Goal: Task Accomplishment & Management: Manage account settings

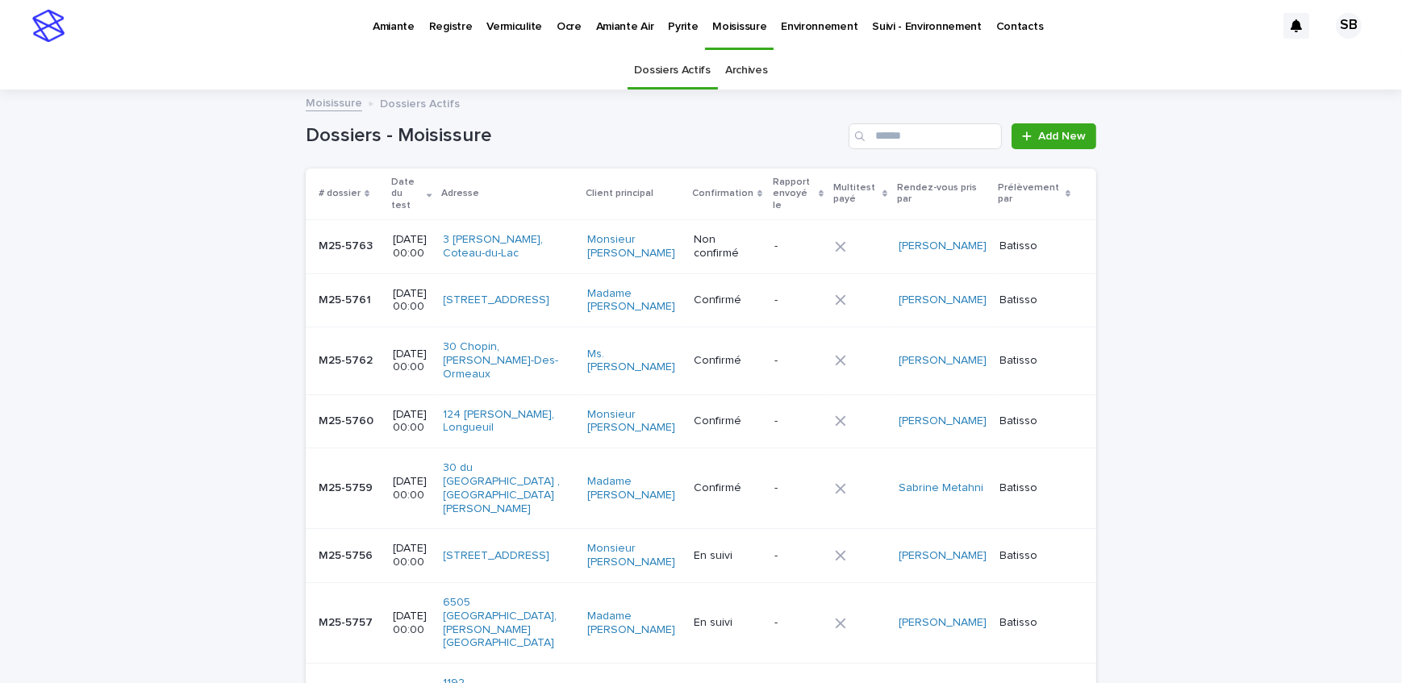
click at [112, 327] on div "Loading... Saving… Loading... Saving… Dossiers - Moisissure Add New # dossier D…" at bounding box center [701, 540] width 1402 height 898
click at [169, 373] on div "Loading... Saving… Loading... Saving… Dossiers - Moisissure Add New # dossier D…" at bounding box center [701, 540] width 1402 height 898
click at [668, 28] on p "Pyrite" at bounding box center [683, 17] width 30 height 34
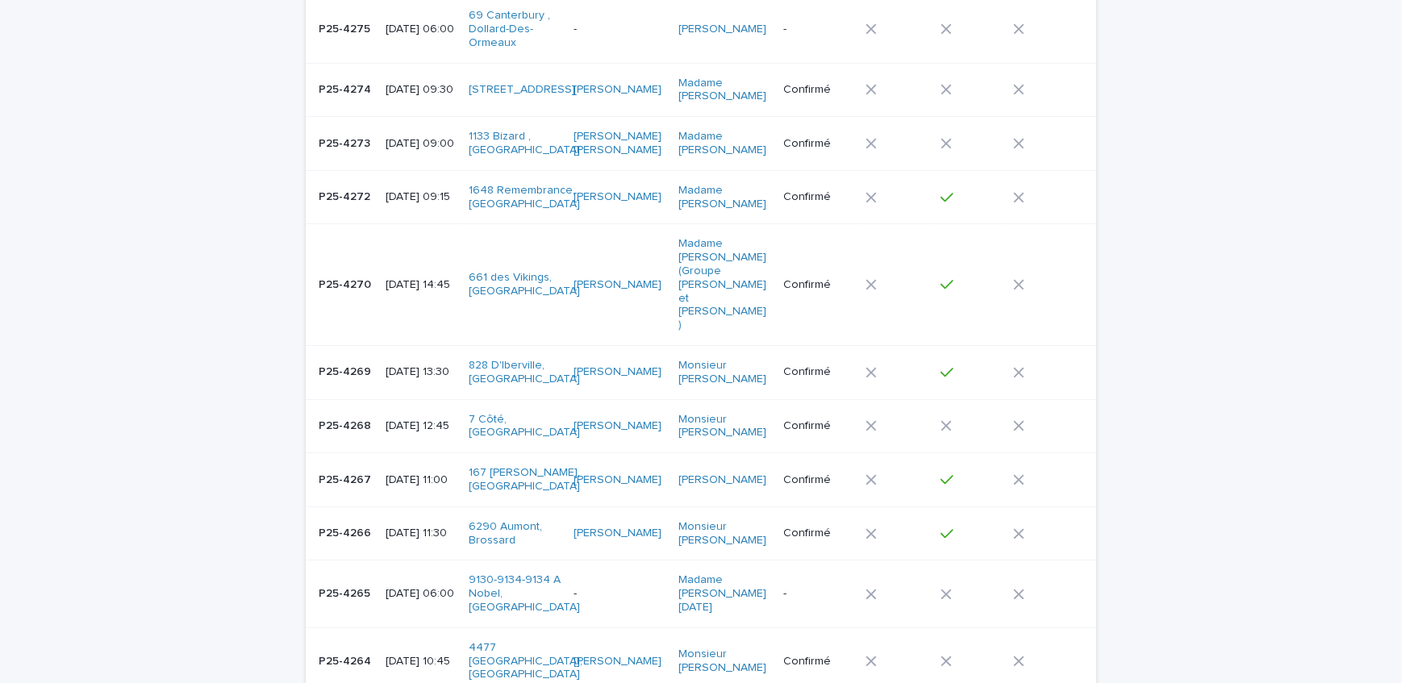
scroll to position [219, 0]
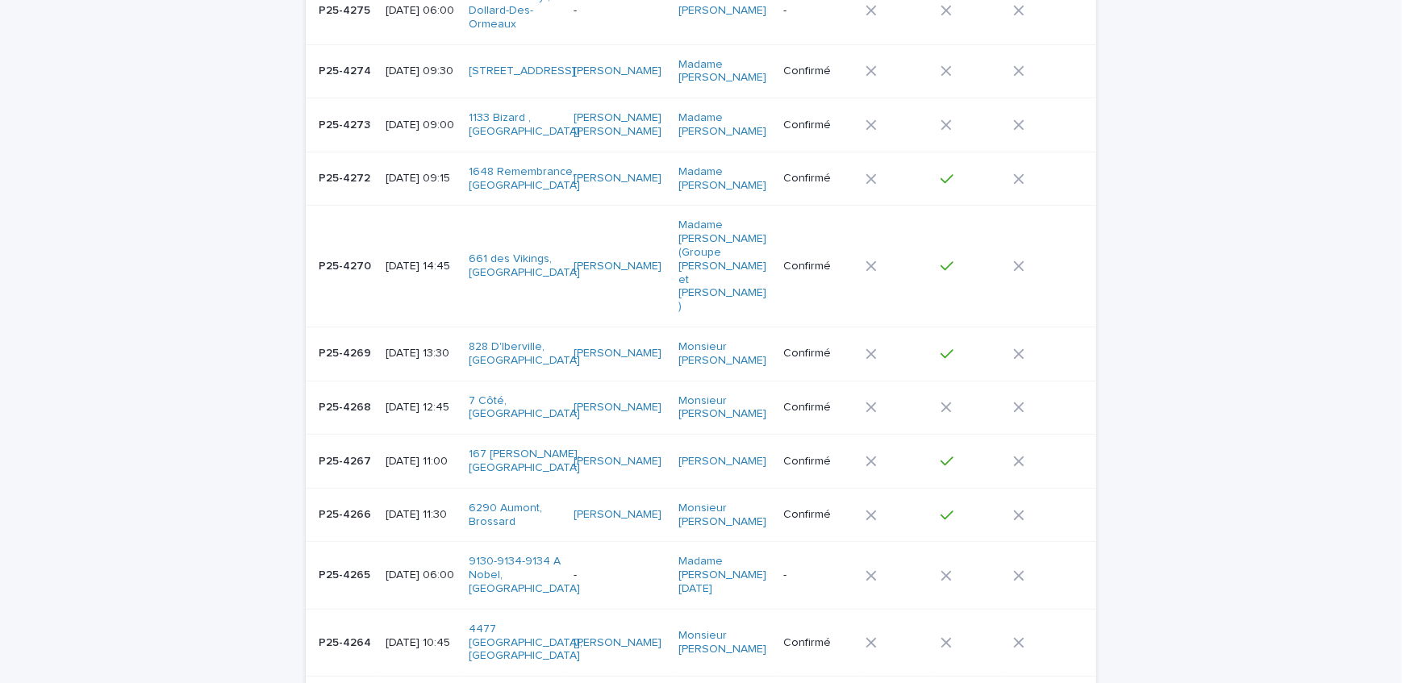
click at [386, 508] on p "[DATE] 11:30" at bounding box center [421, 515] width 70 height 14
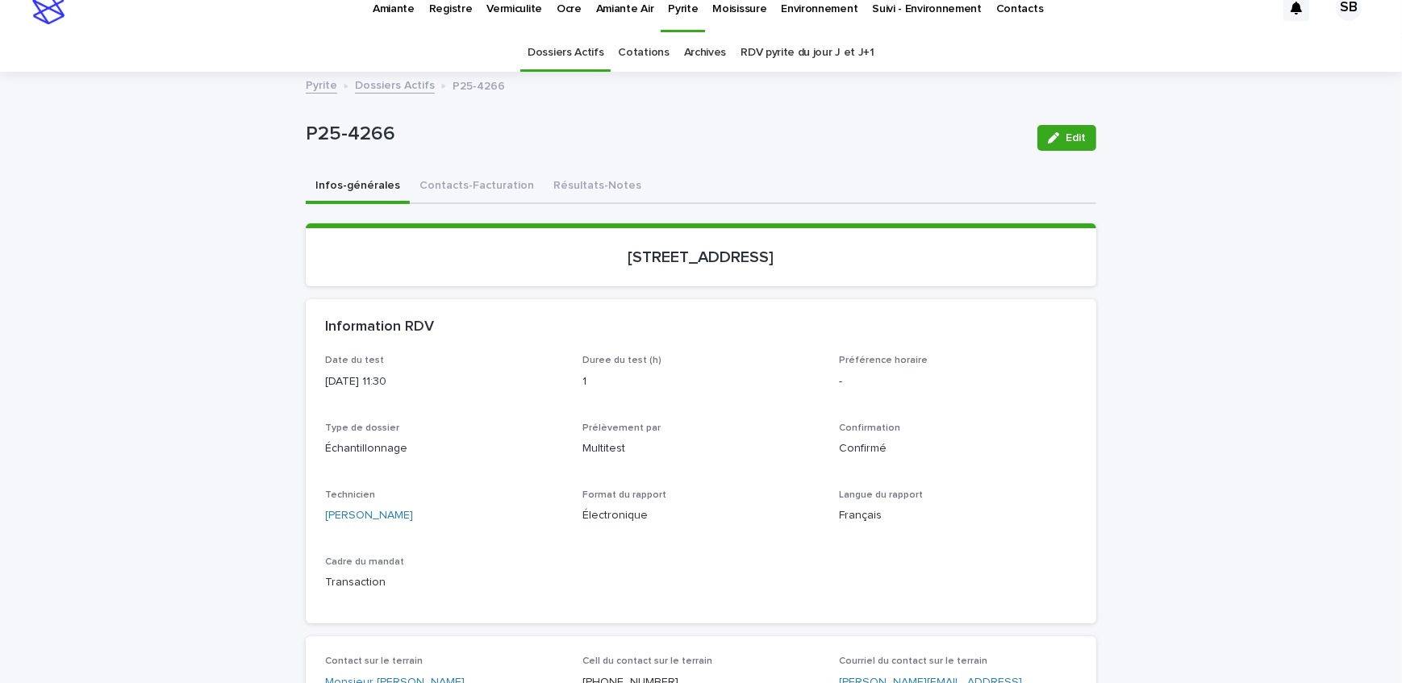
scroll to position [73, 0]
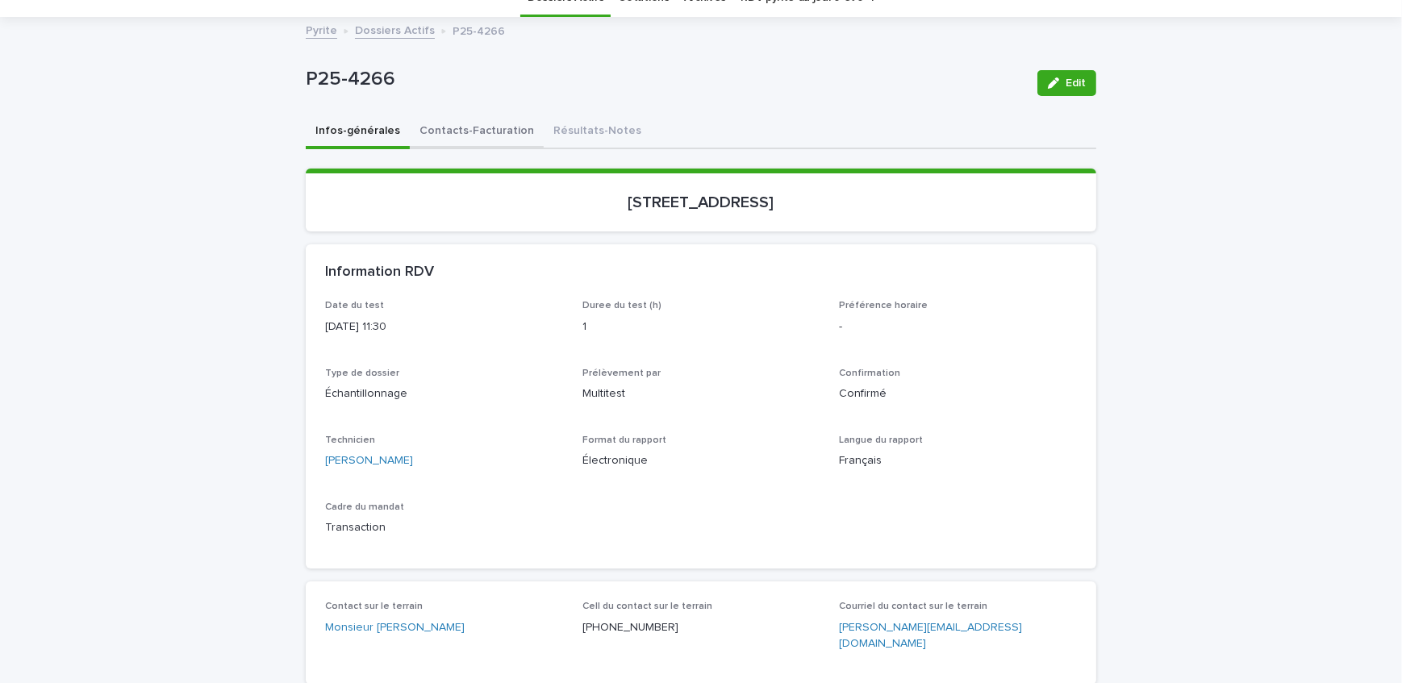
click at [484, 130] on button "Contacts-Facturation" at bounding box center [477, 132] width 134 height 34
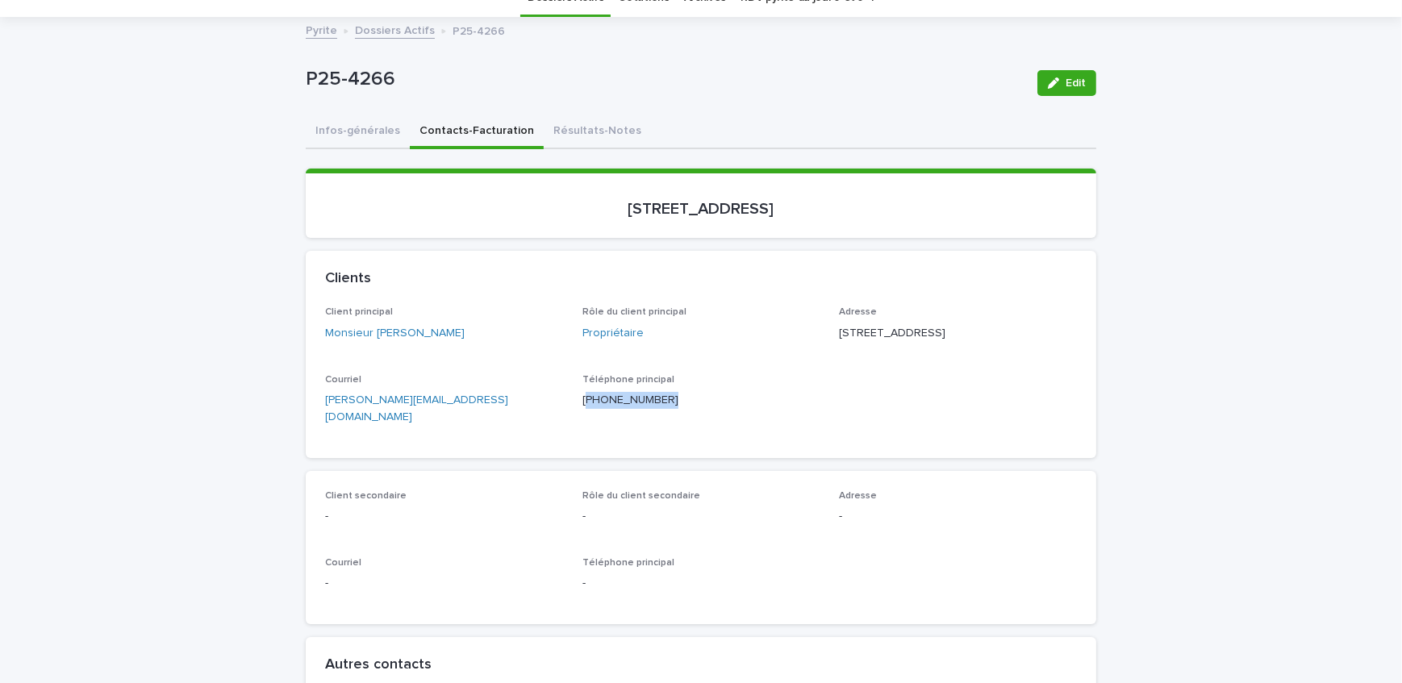
drag, startPoint x: 664, startPoint y: 419, endPoint x: 581, endPoint y: 427, distance: 83.5
click at [582, 422] on div "Téléphone principal [PHONE_NUMBER]" at bounding box center [701, 398] width 238 height 48
copy p "450) 656-3364"
click at [306, 265] on div "Clients" at bounding box center [701, 279] width 790 height 56
drag, startPoint x: 579, startPoint y: 136, endPoint x: 1012, endPoint y: 51, distance: 441.5
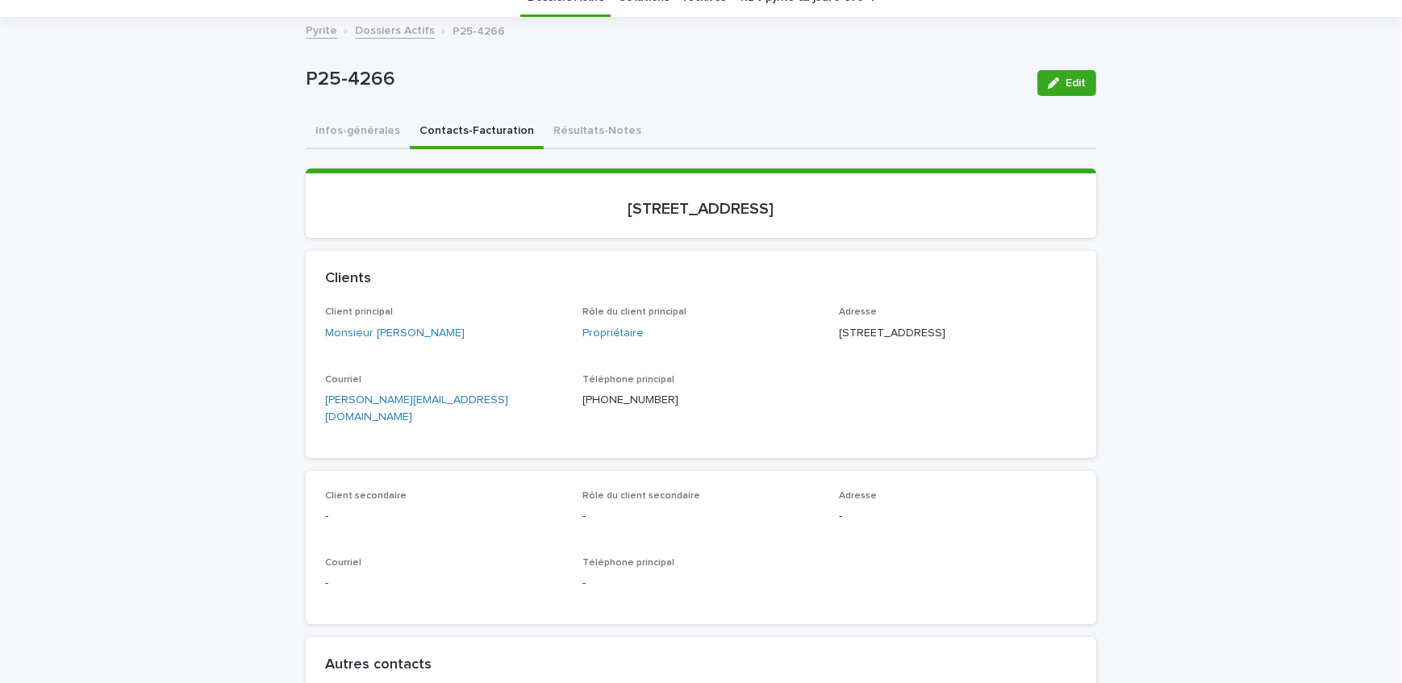
click at [579, 136] on button "Résultats-Notes" at bounding box center [597, 132] width 107 height 34
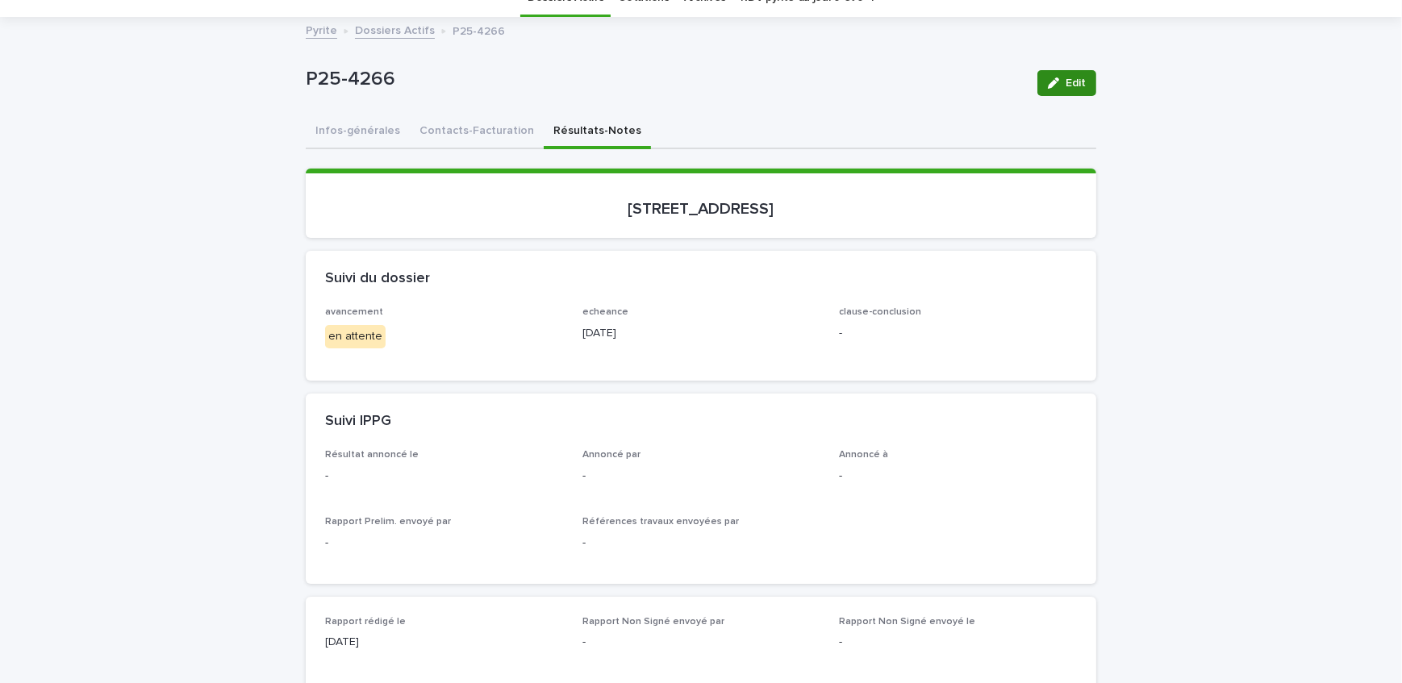
click at [1065, 85] on span "Edit" at bounding box center [1075, 82] width 20 height 11
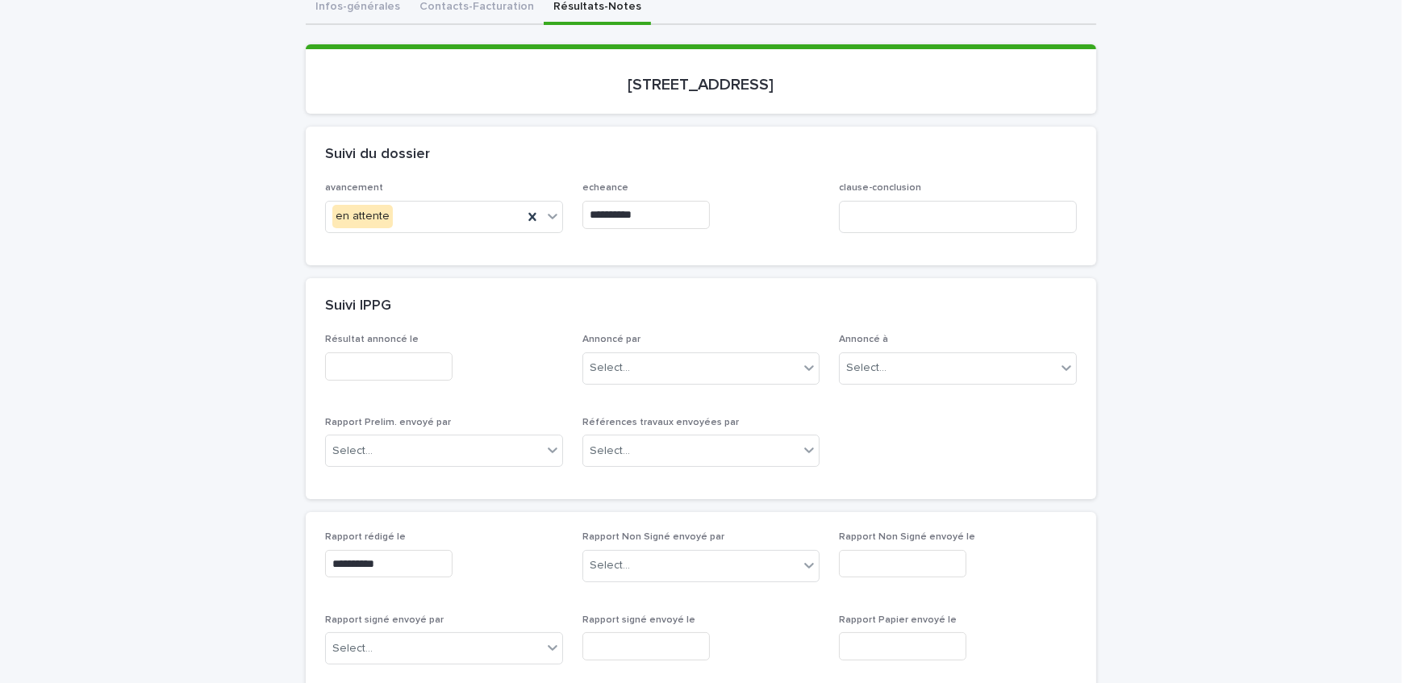
scroll to position [219, 0]
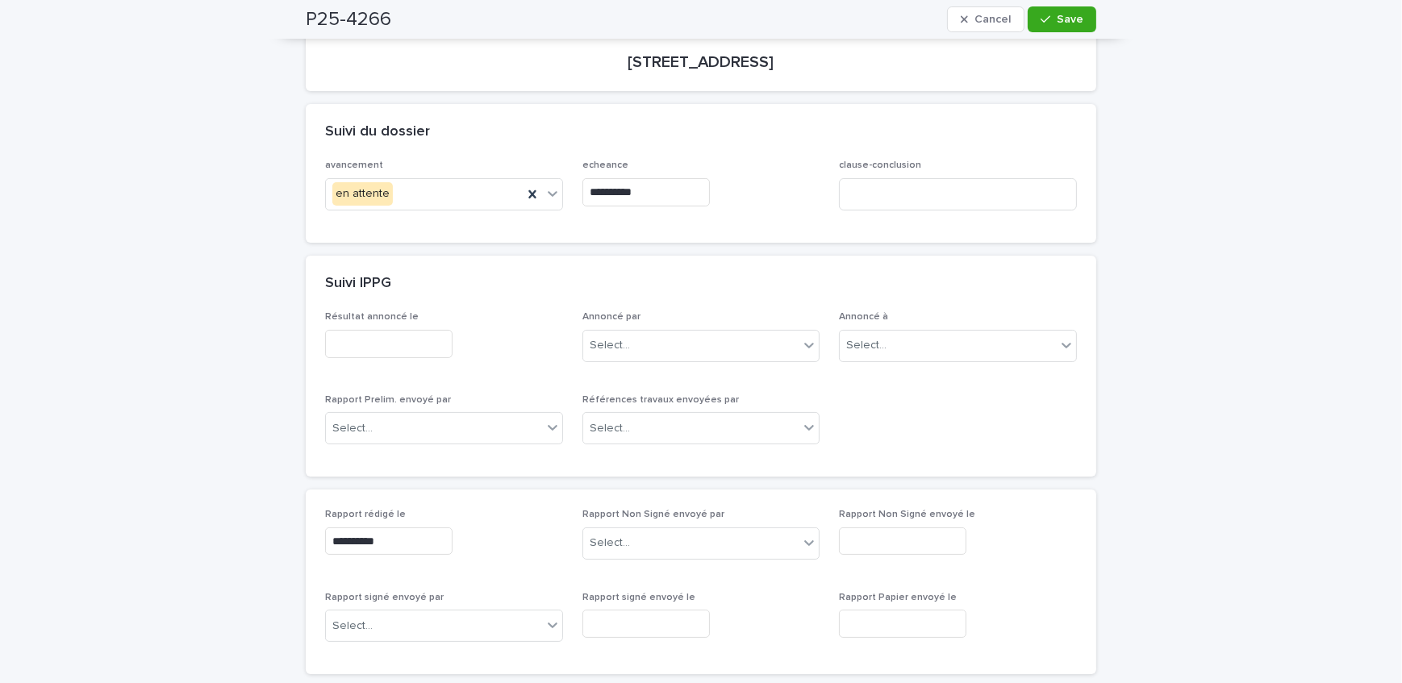
click at [431, 340] on input "text" at bounding box center [388, 344] width 127 height 28
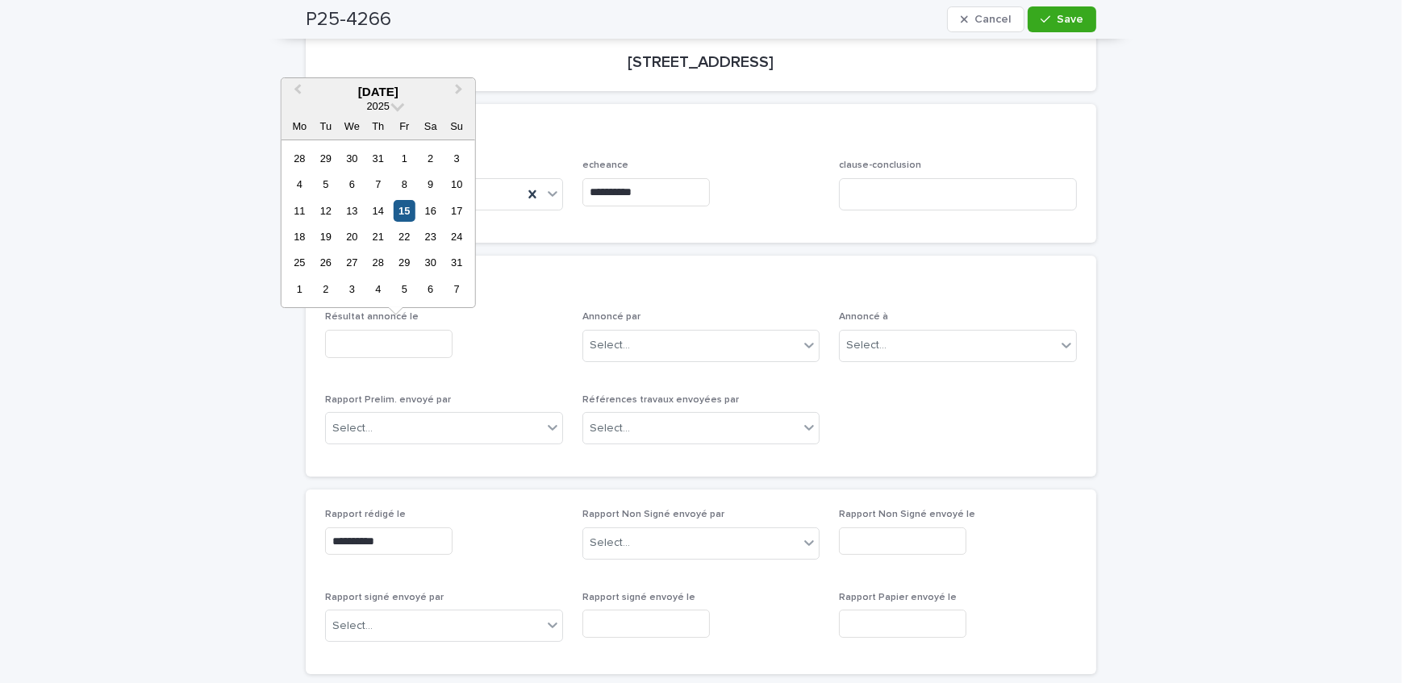
click at [406, 209] on div "15" at bounding box center [405, 211] width 22 height 22
type input "**********"
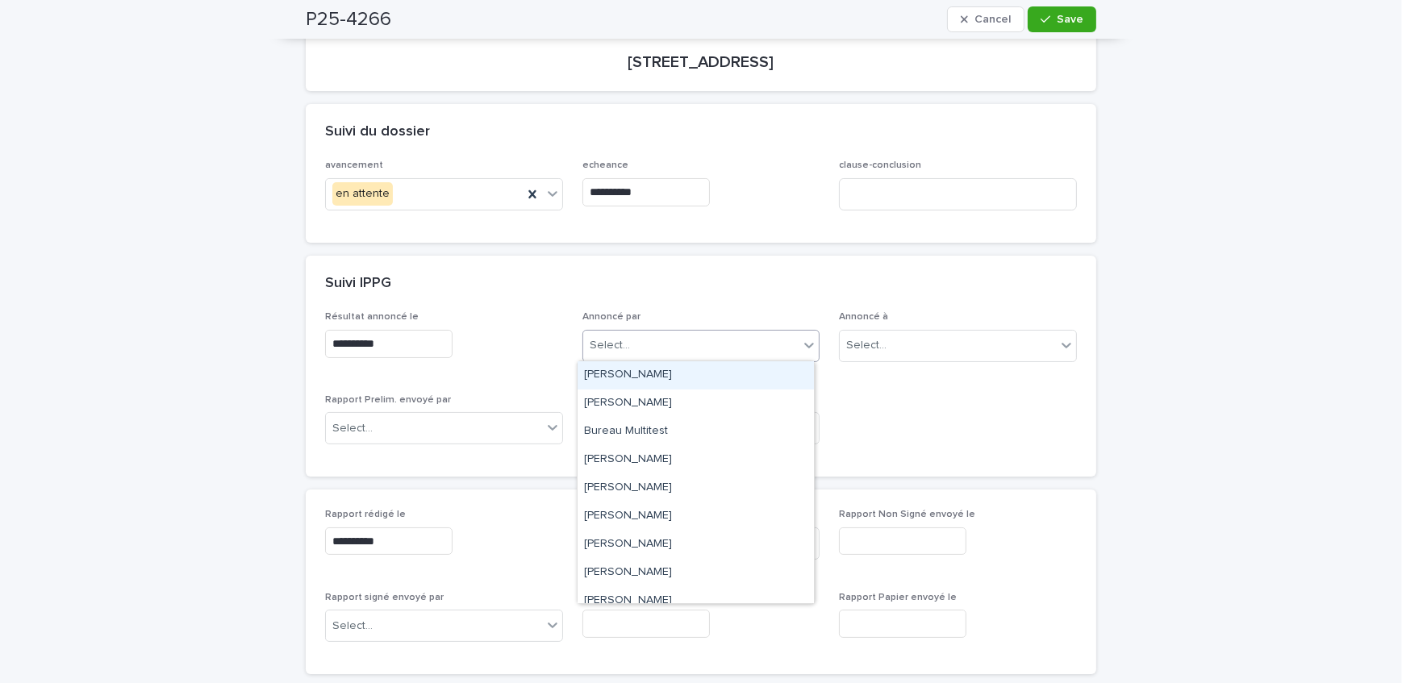
click at [644, 350] on div "Select..." at bounding box center [691, 345] width 216 height 27
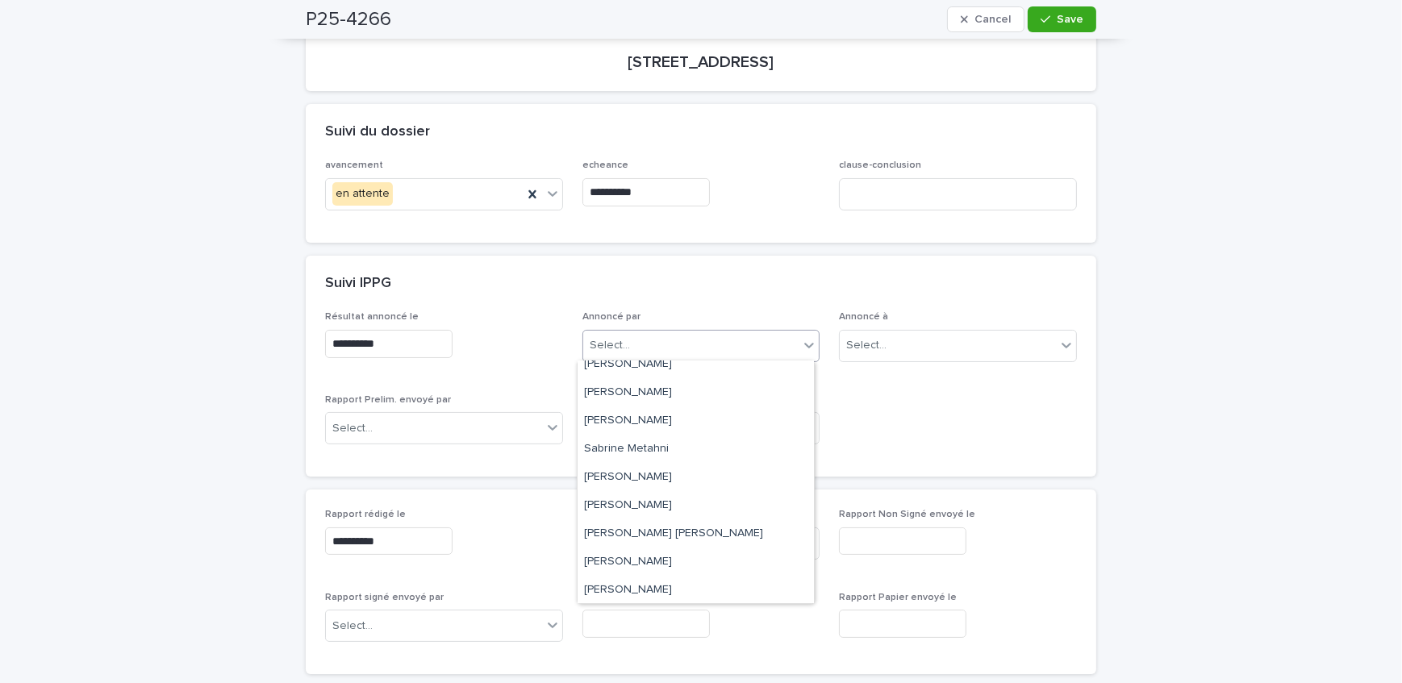
scroll to position [266, 0]
click at [663, 477] on div "[PERSON_NAME]" at bounding box center [695, 476] width 236 height 28
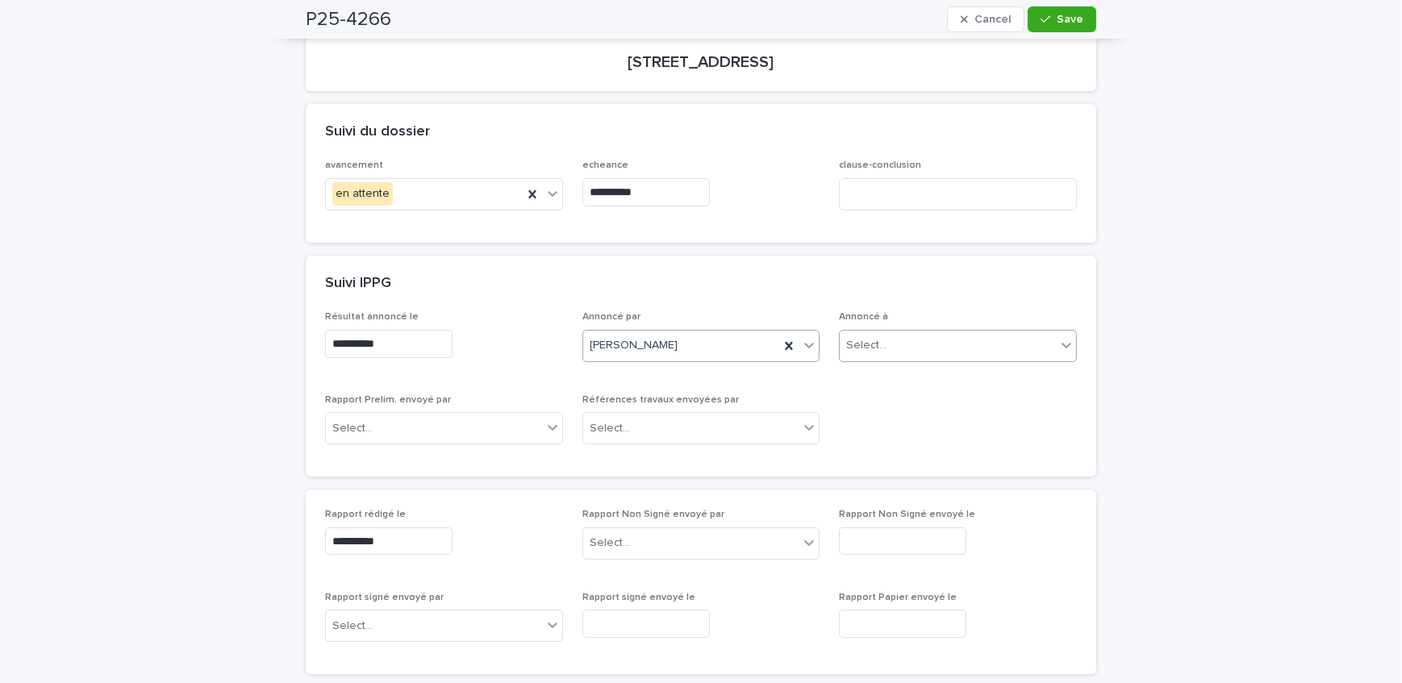
click at [936, 346] on div "Select..." at bounding box center [948, 345] width 216 height 27
type input "****"
click at [931, 373] on div "LMBV" at bounding box center [953, 375] width 236 height 28
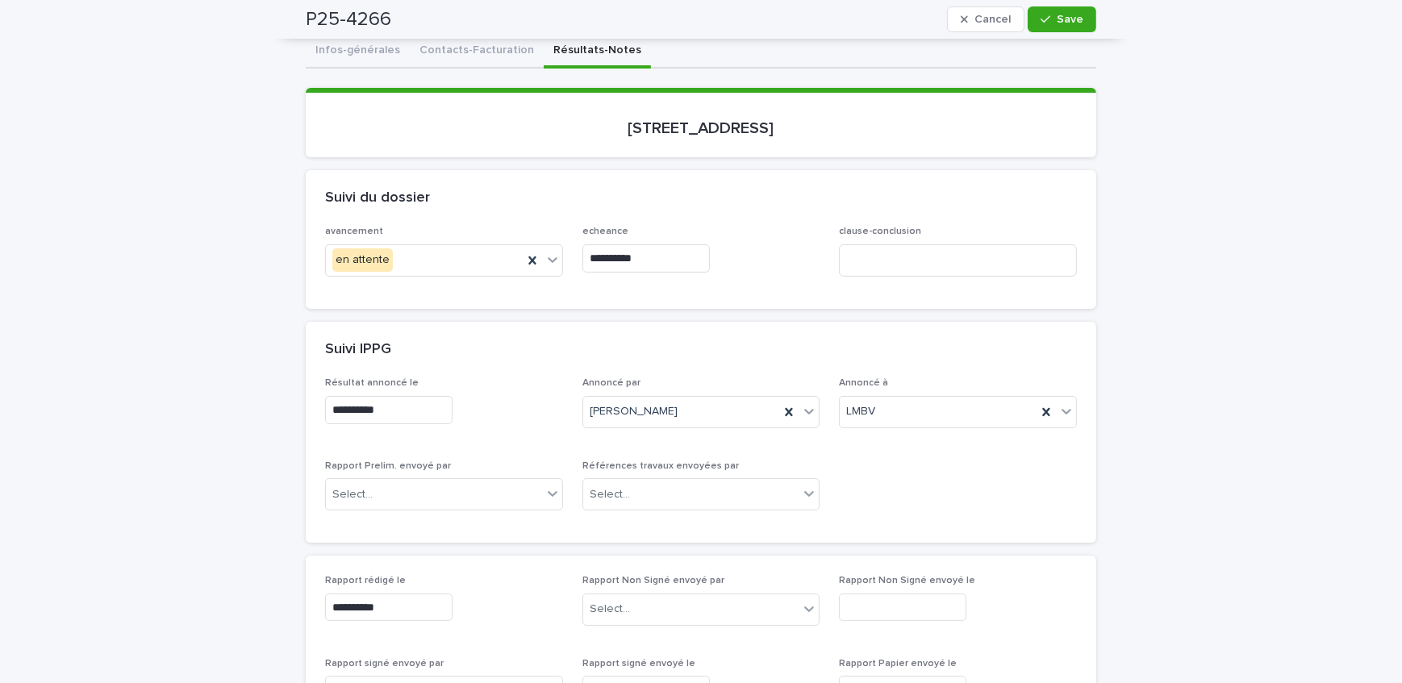
scroll to position [73, 0]
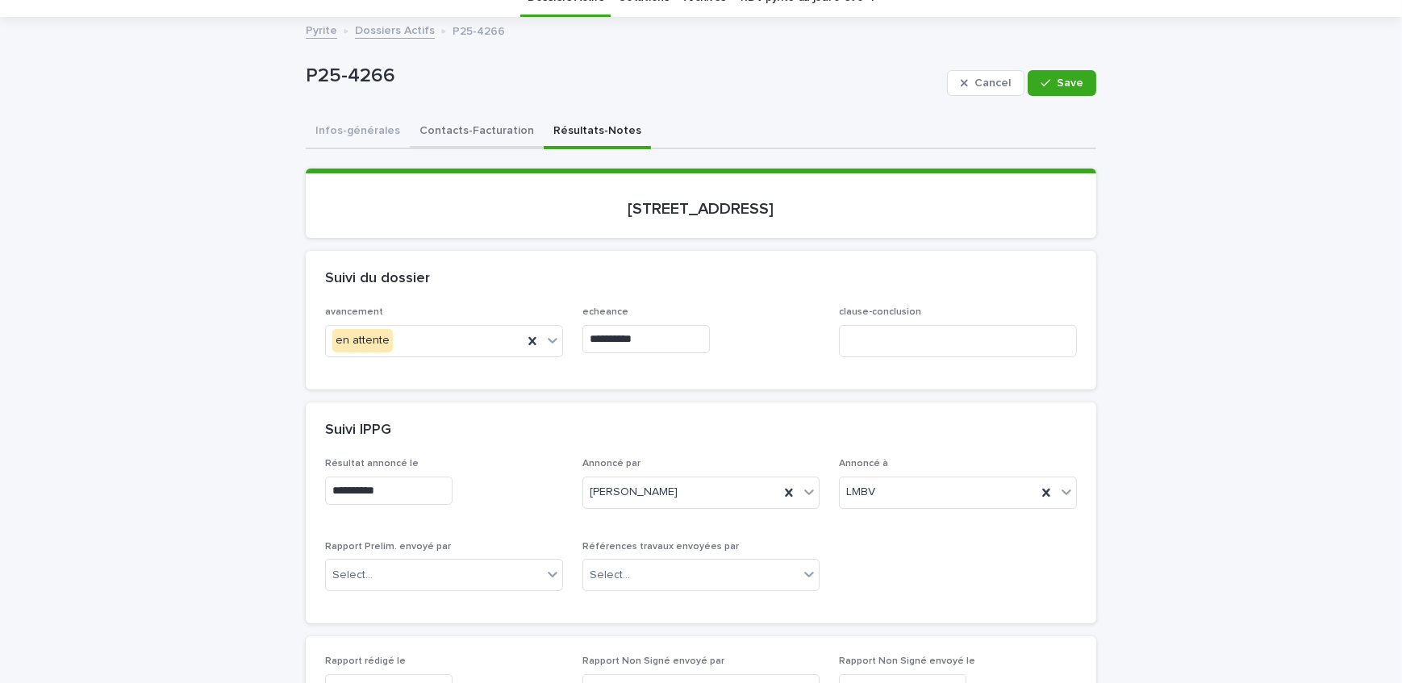
click at [458, 140] on button "Contacts-Facturation" at bounding box center [477, 132] width 134 height 34
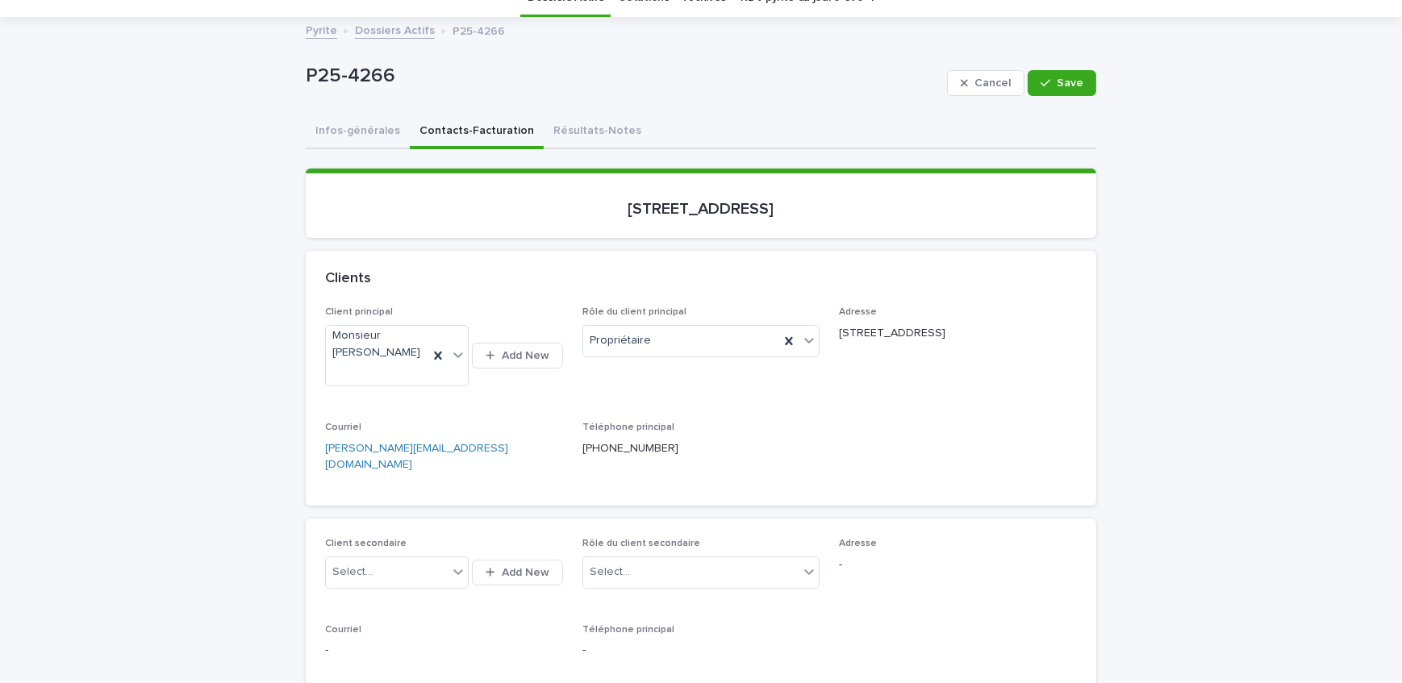
scroll to position [146, 0]
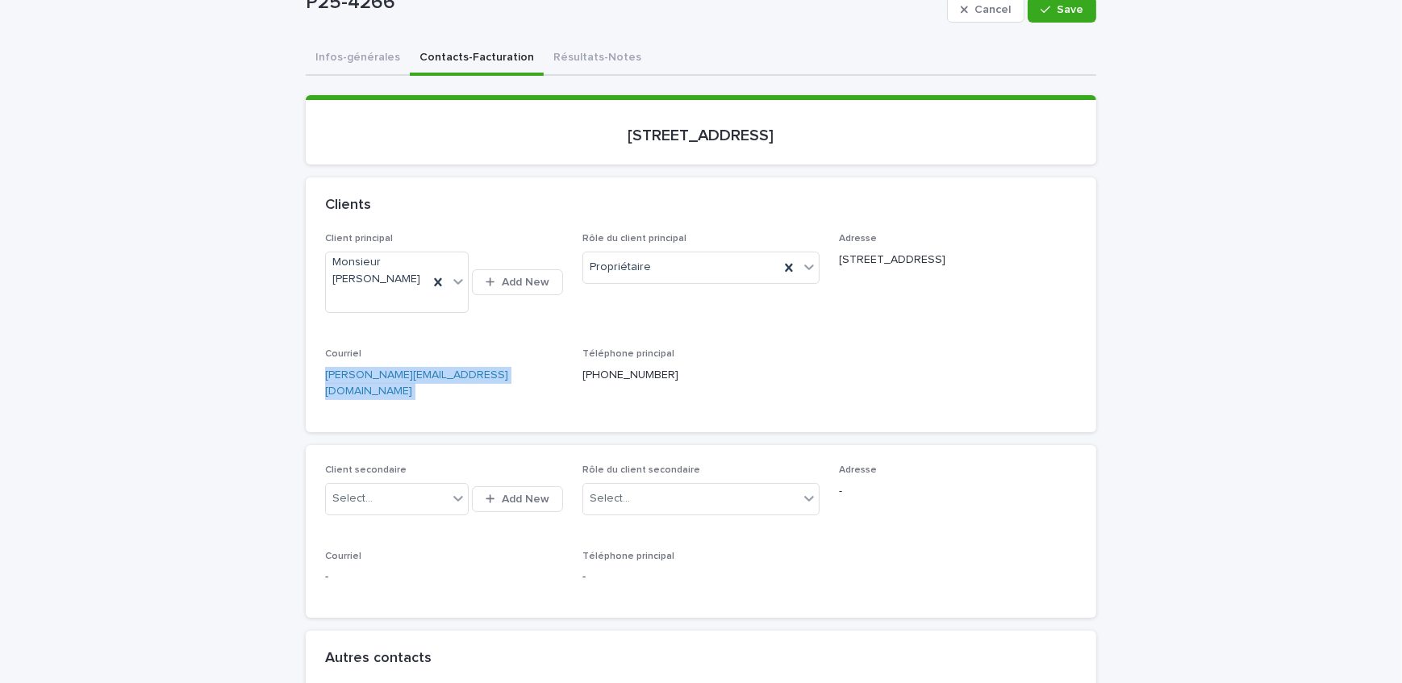
drag, startPoint x: 459, startPoint y: 371, endPoint x: 290, endPoint y: 378, distance: 169.5
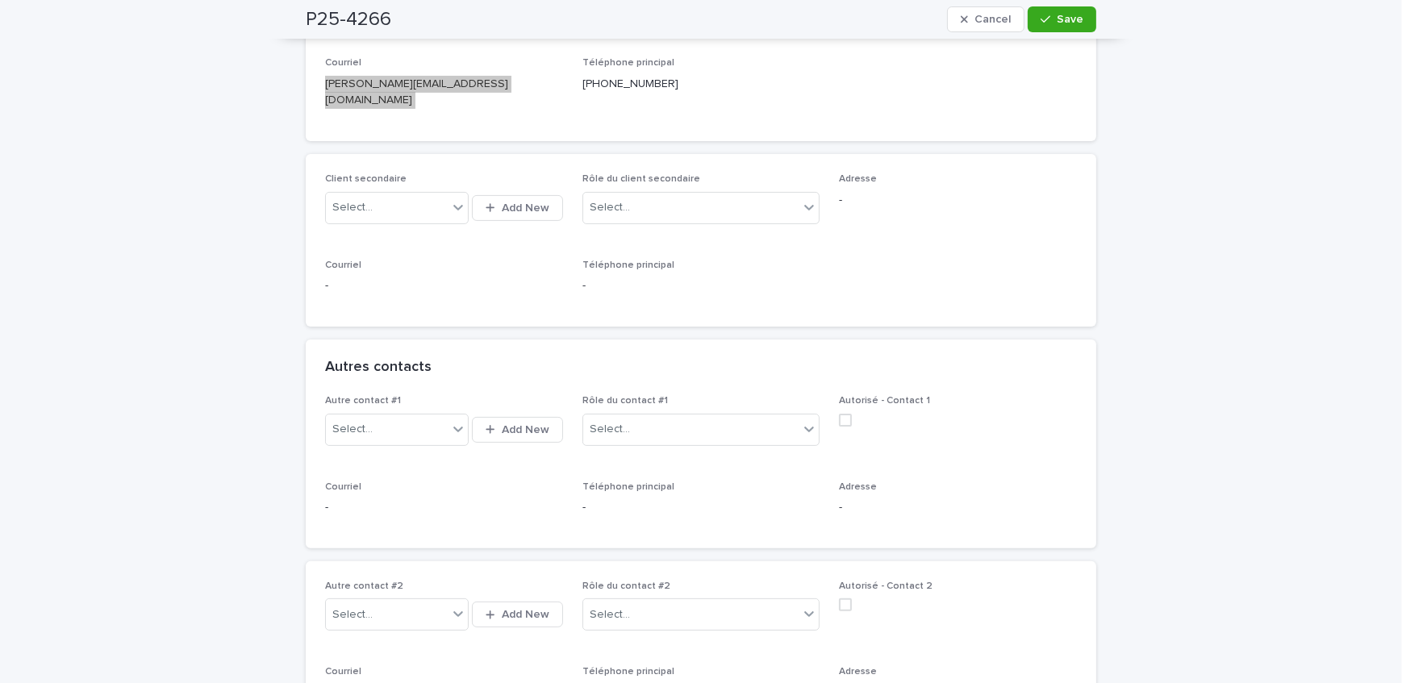
scroll to position [440, 0]
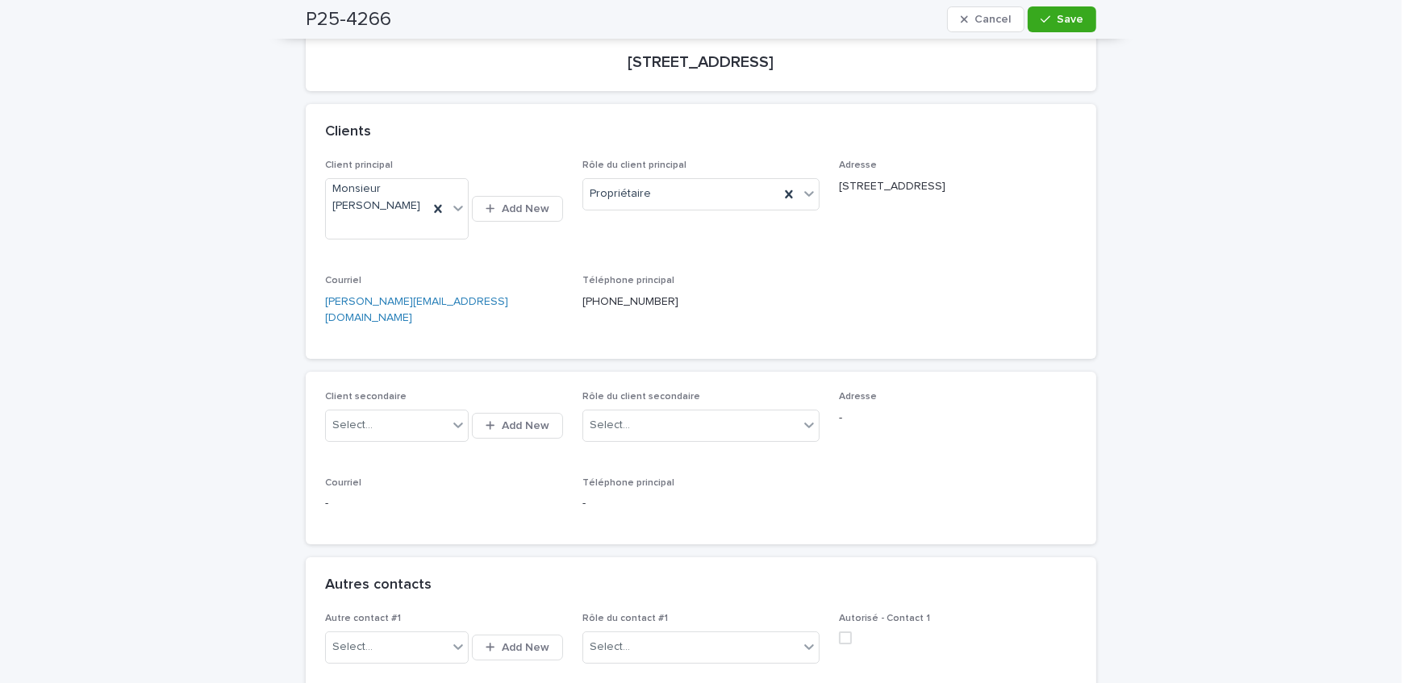
scroll to position [0, 0]
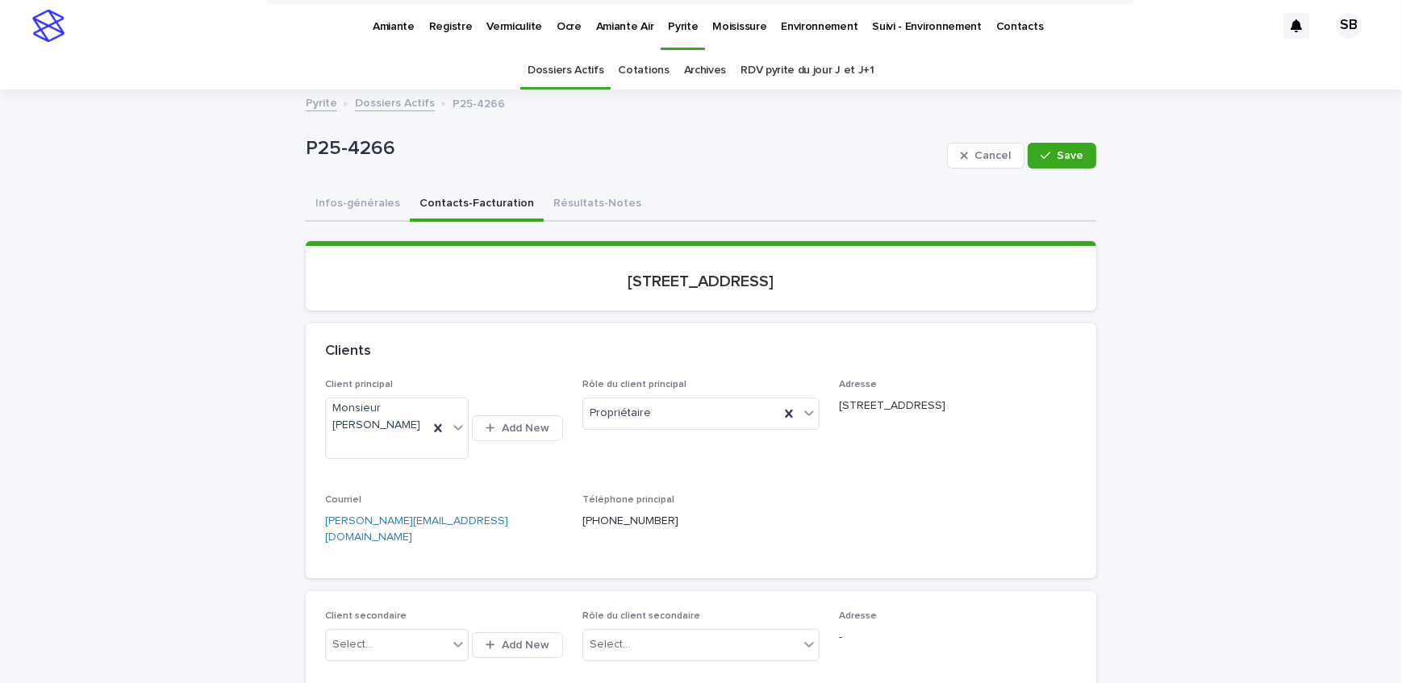
click at [565, 195] on button "Résultats-Notes" at bounding box center [597, 205] width 107 height 34
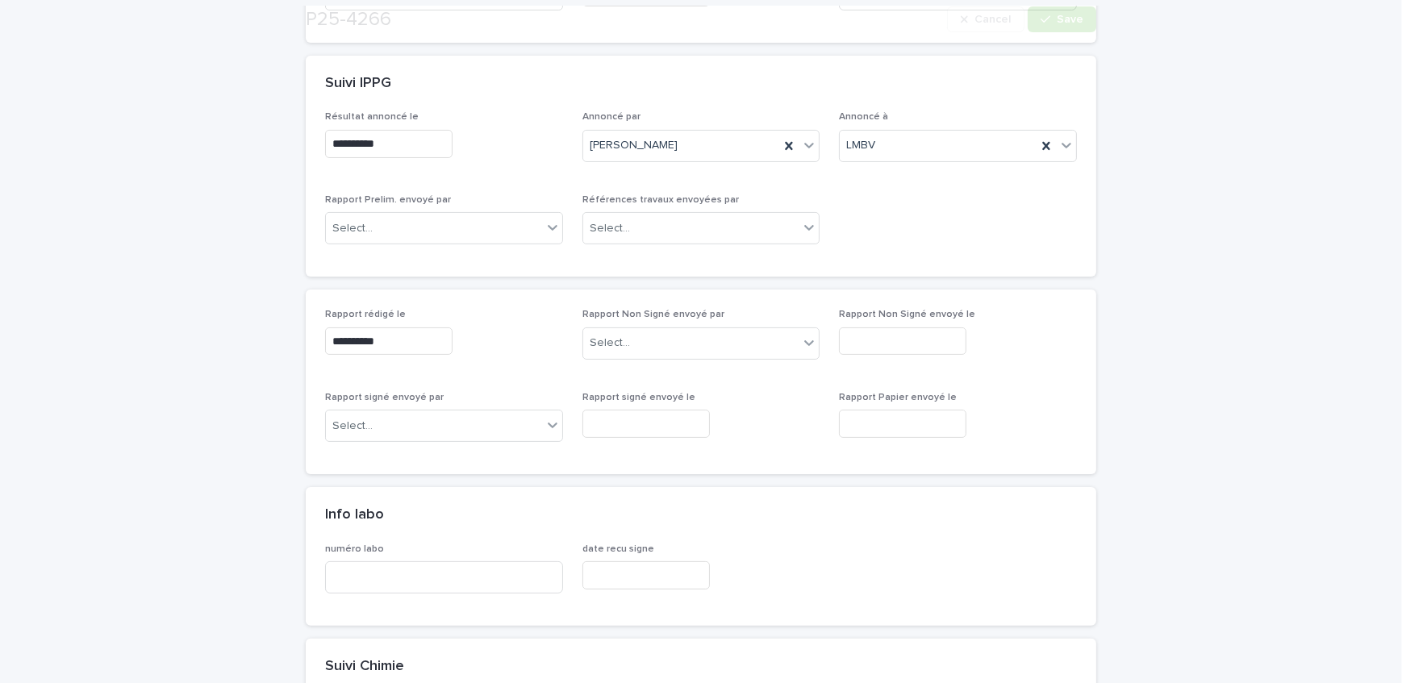
scroll to position [440, 0]
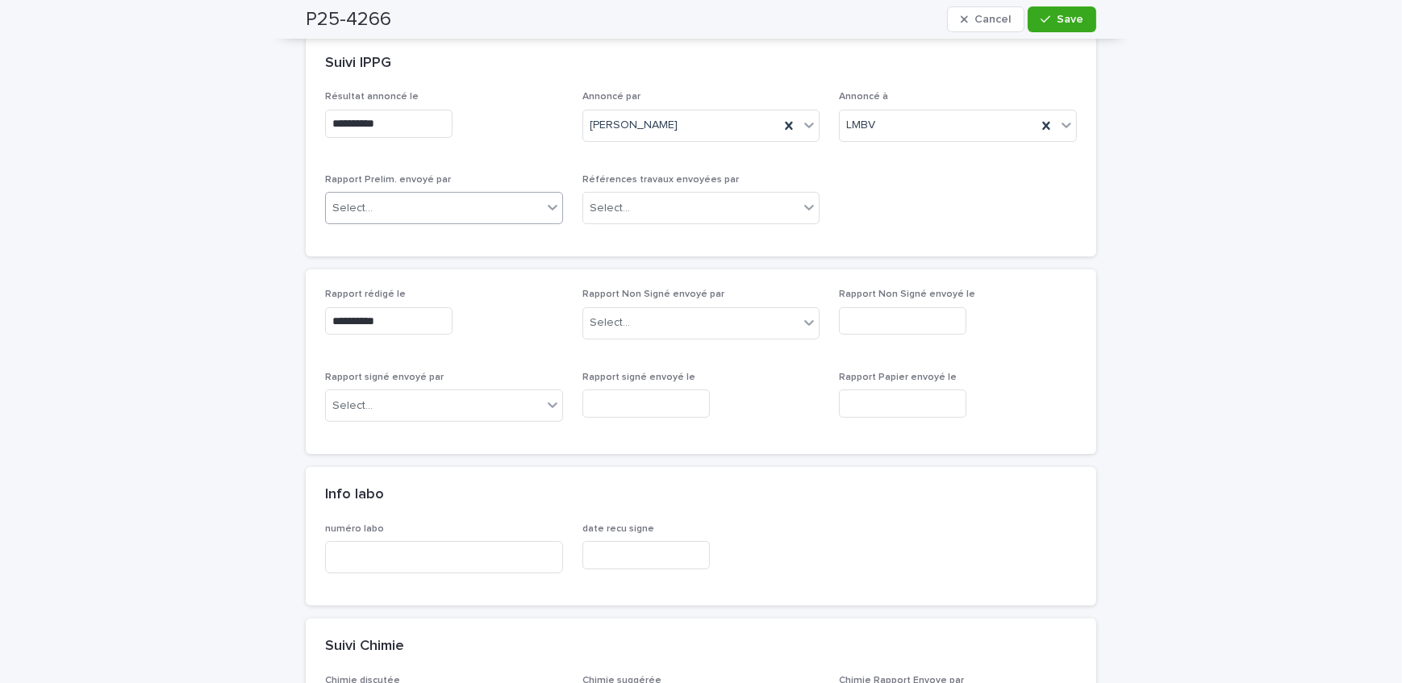
click at [415, 196] on div "Select..." at bounding box center [434, 208] width 216 height 27
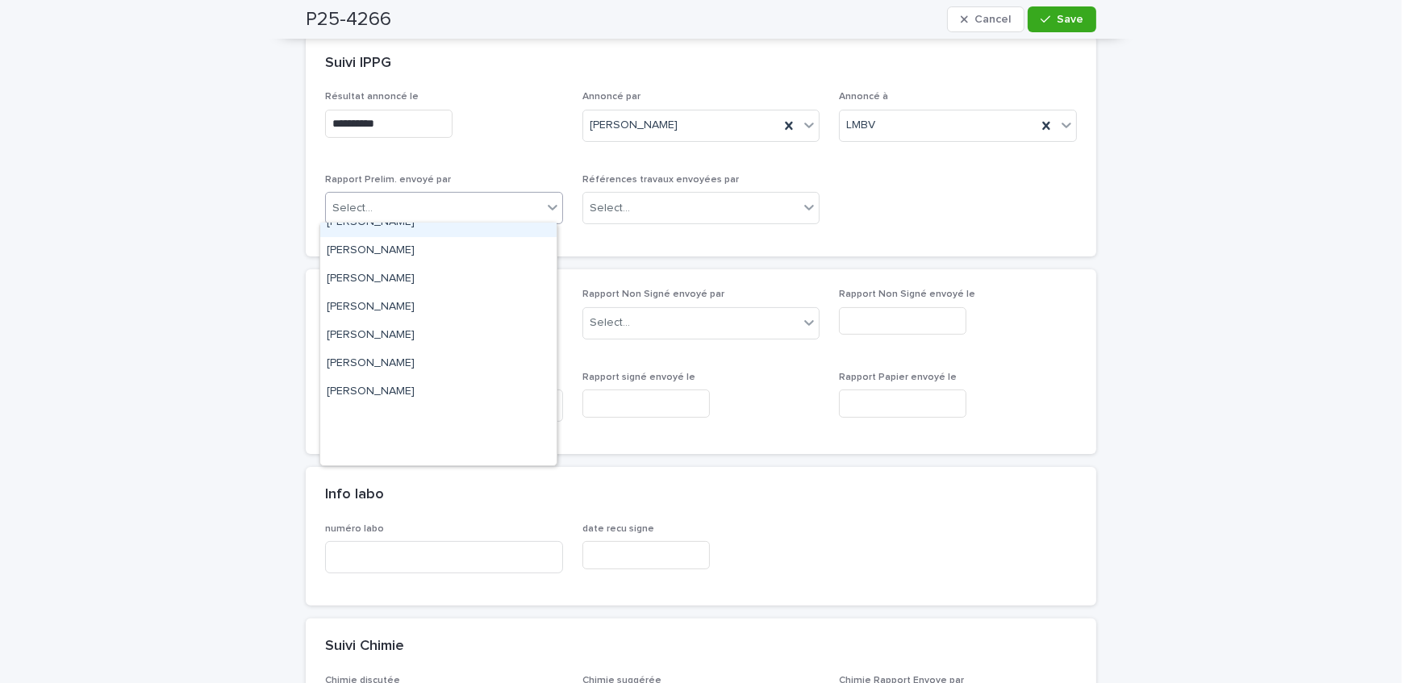
scroll to position [219, 0]
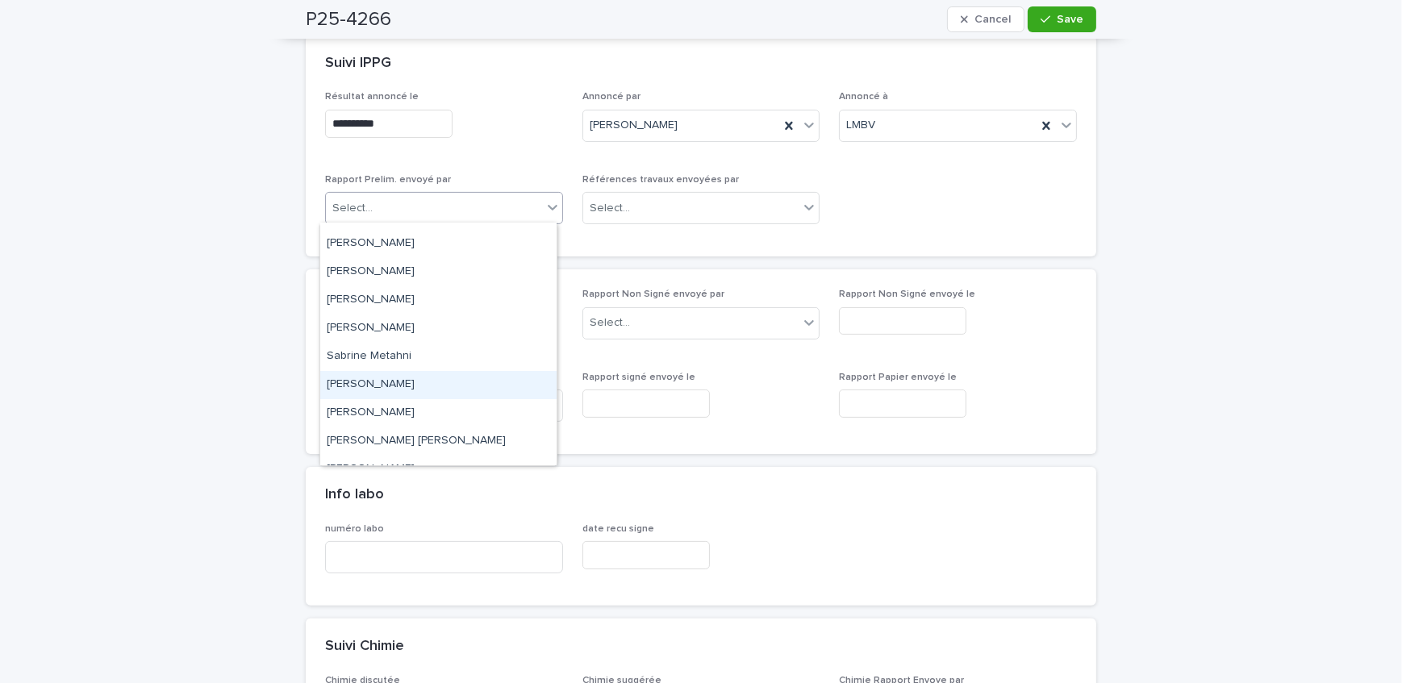
click at [436, 388] on div "[PERSON_NAME]" at bounding box center [438, 385] width 236 height 28
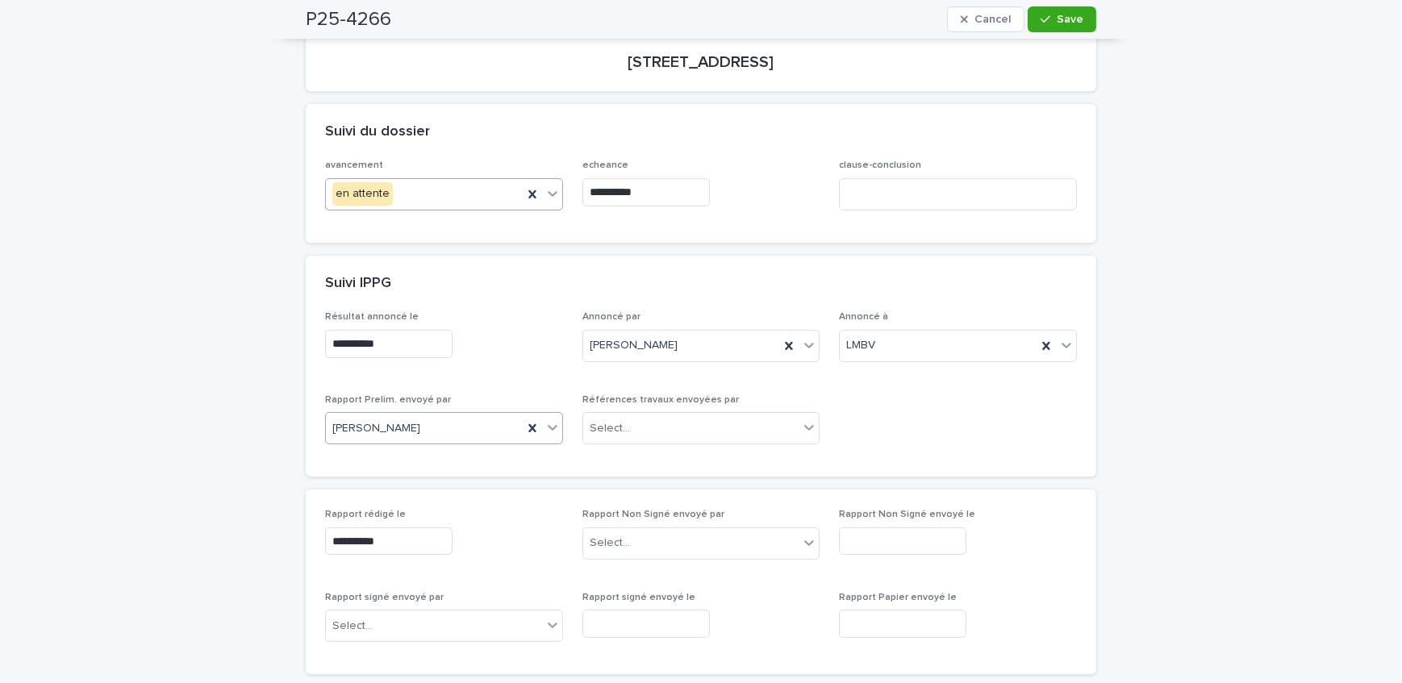
click at [420, 185] on div "en attente" at bounding box center [424, 194] width 197 height 27
click at [709, 190] on input "**********" at bounding box center [645, 192] width 127 height 28
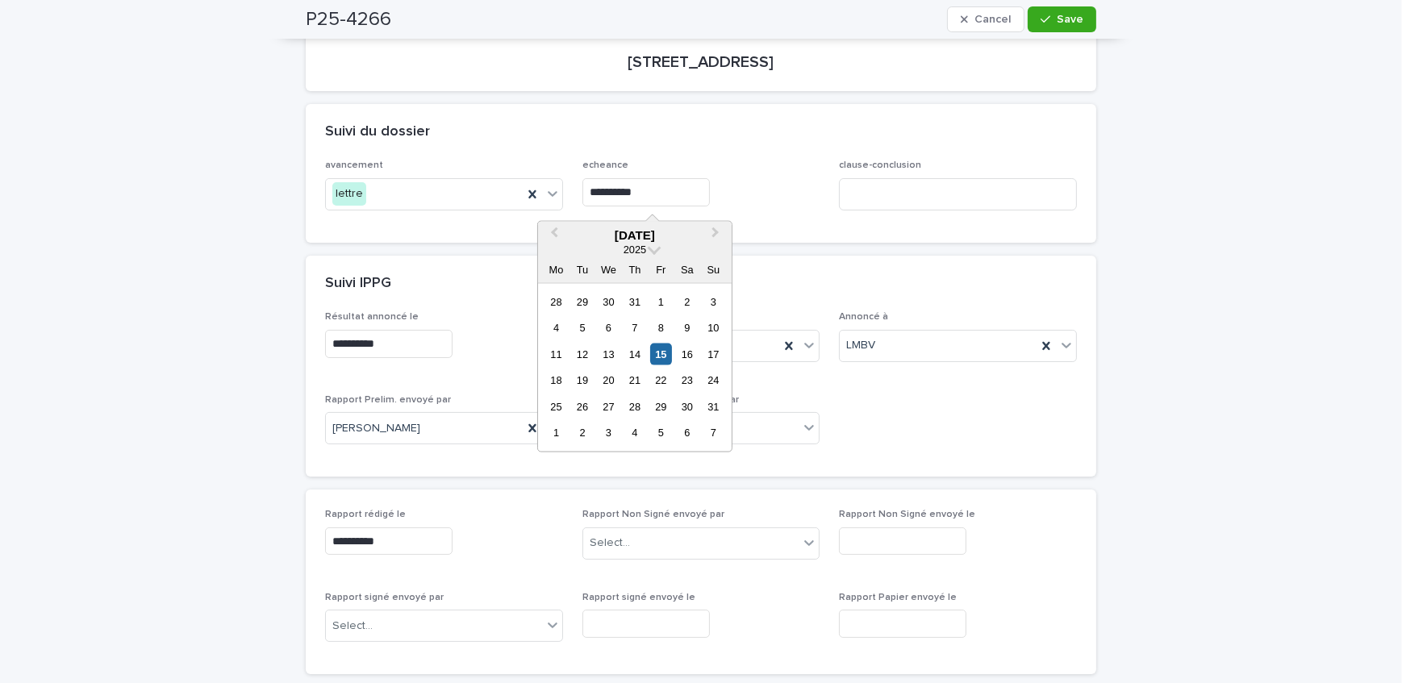
click at [589, 379] on div "19" at bounding box center [582, 380] width 22 height 22
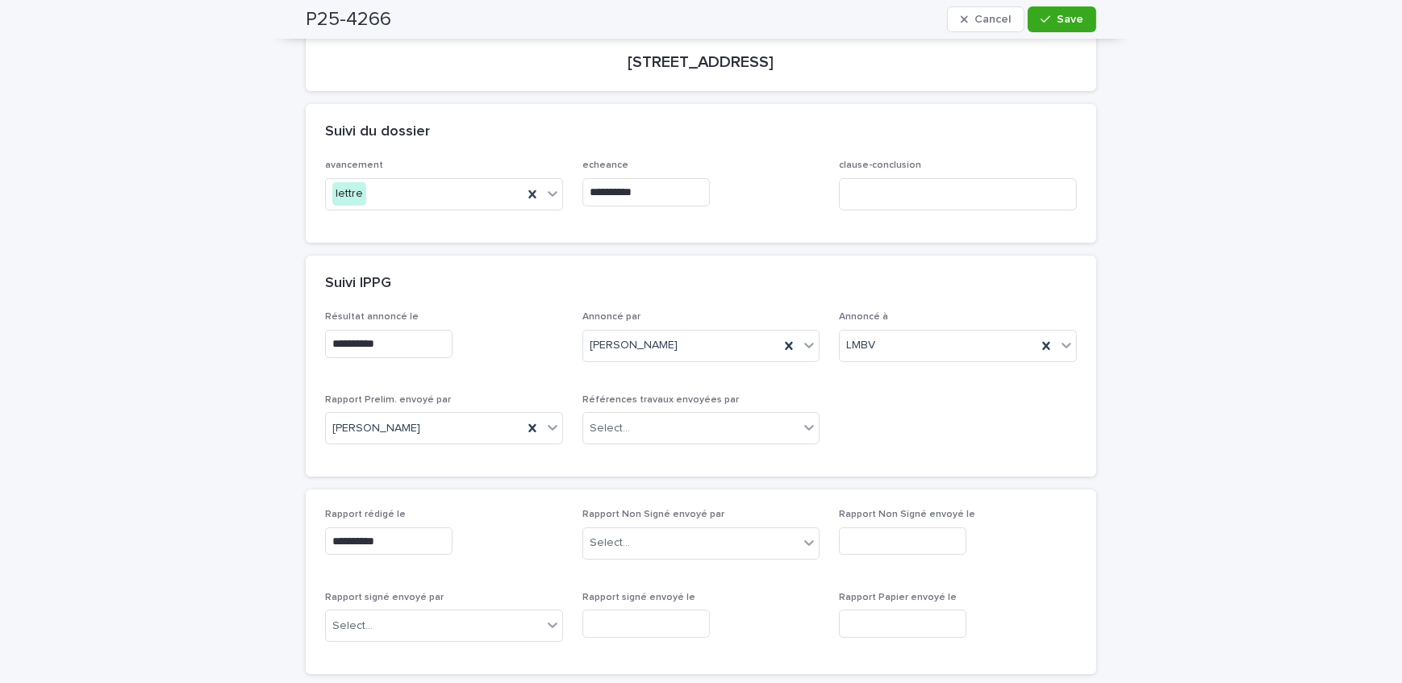
type input "**********"
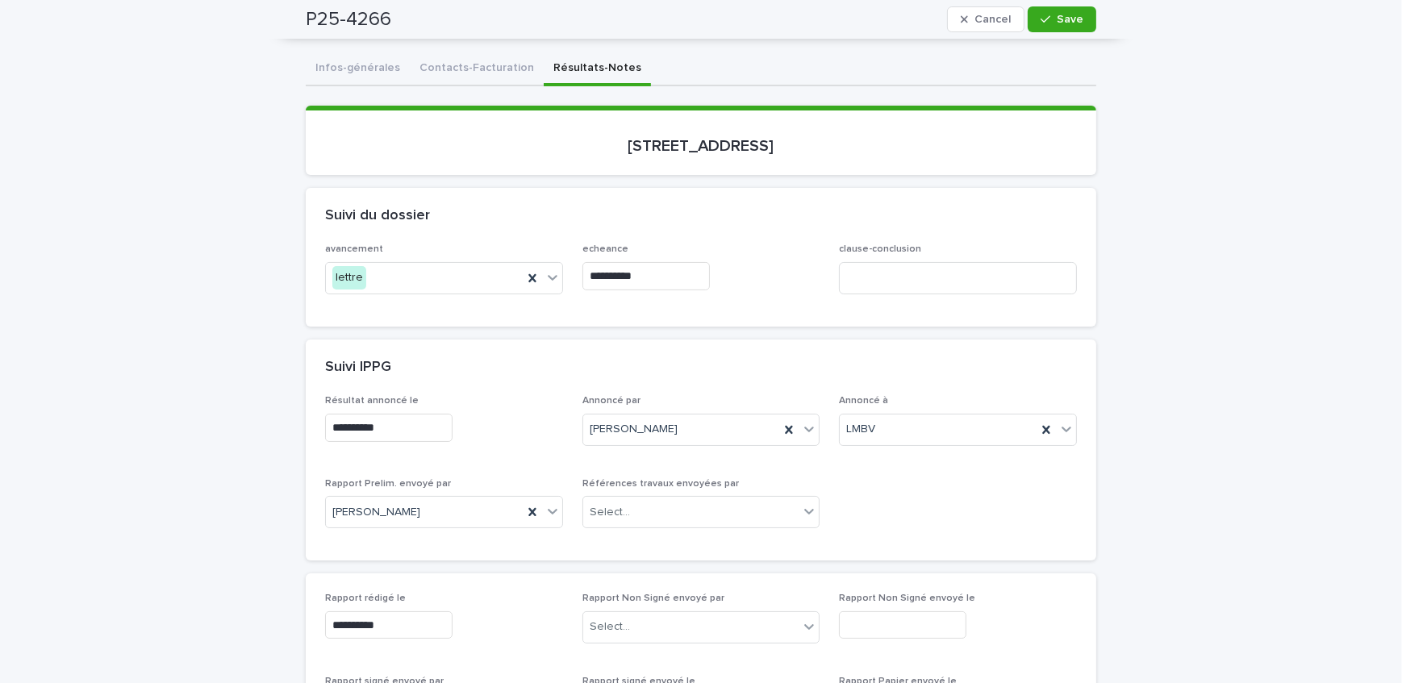
scroll to position [73, 0]
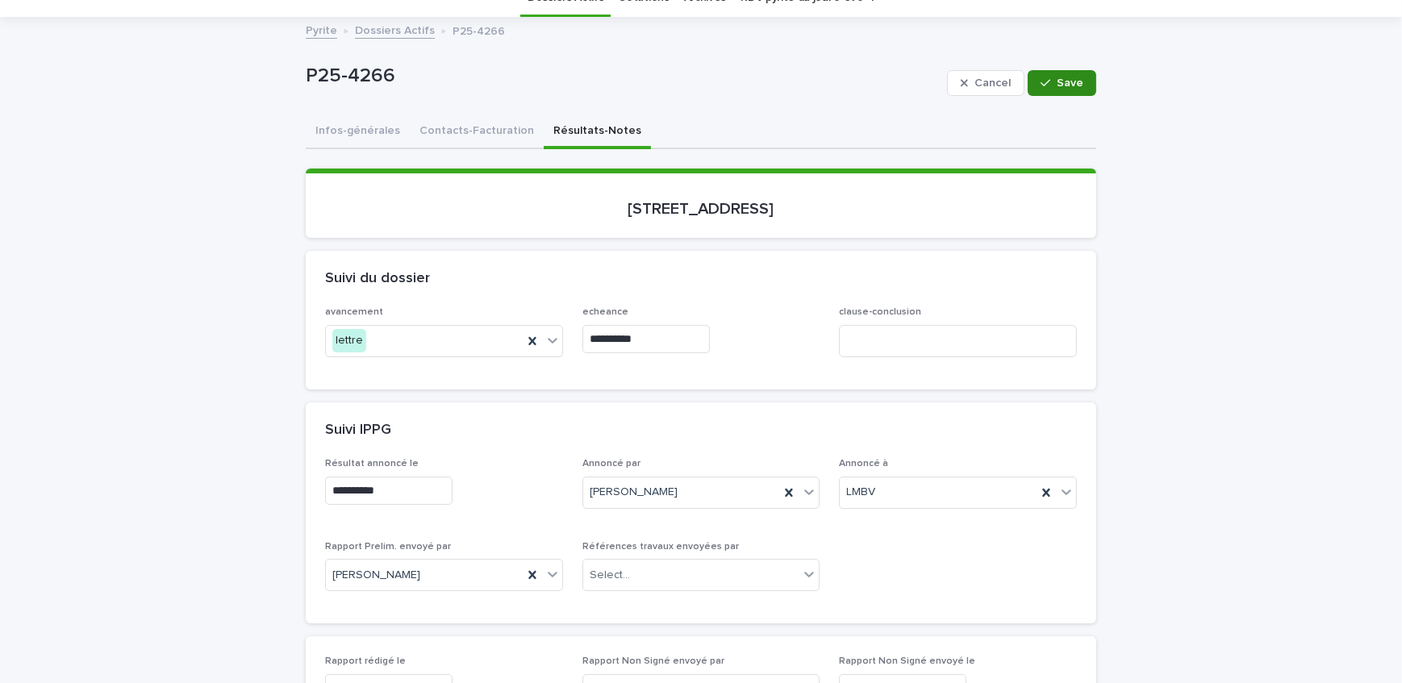
click at [1060, 78] on span "Save" at bounding box center [1070, 82] width 27 height 11
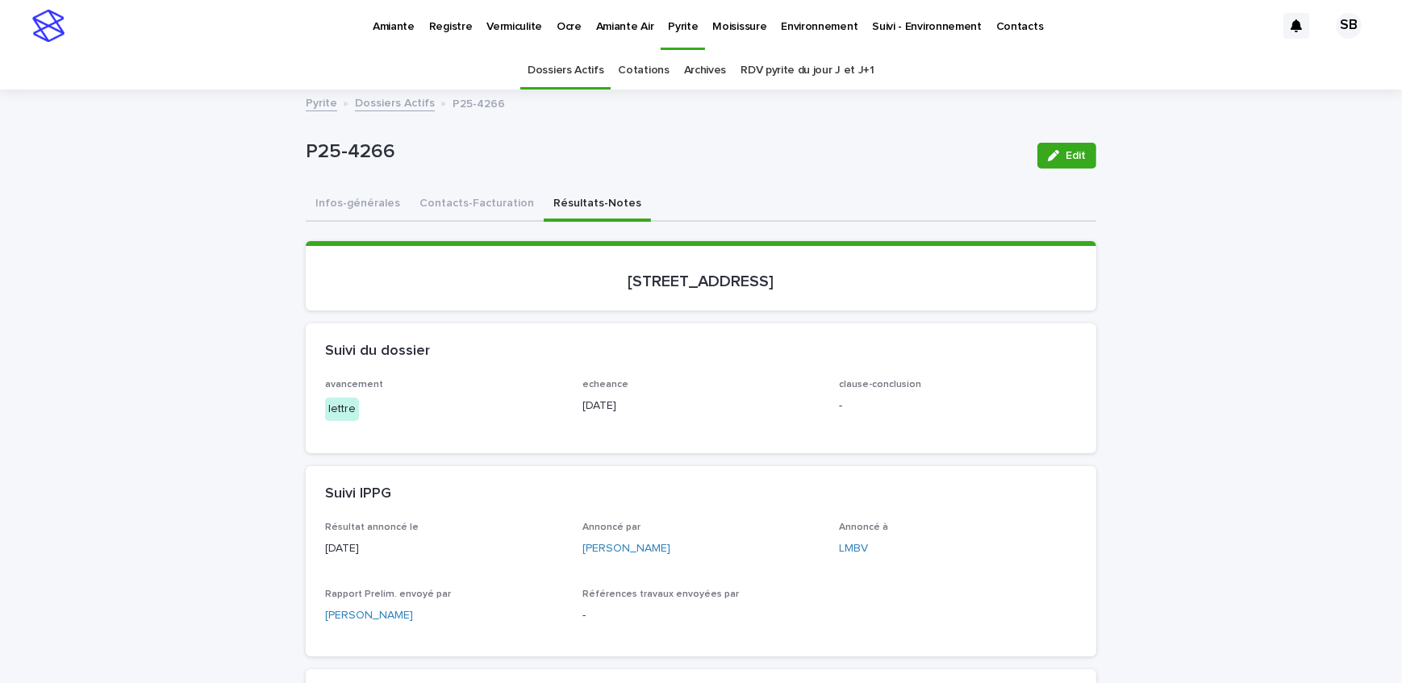
scroll to position [0, 0]
click at [386, 99] on link "Dossiers Actifs" at bounding box center [395, 102] width 80 height 19
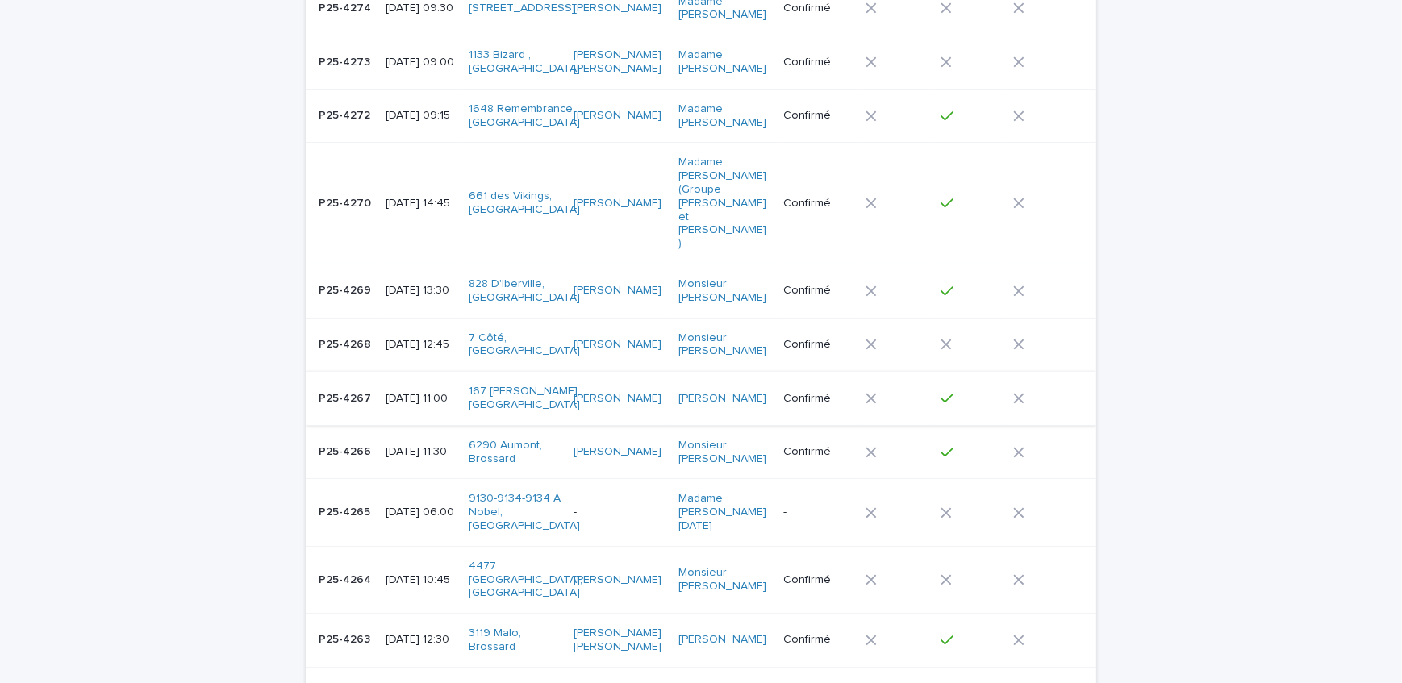
scroll to position [366, 0]
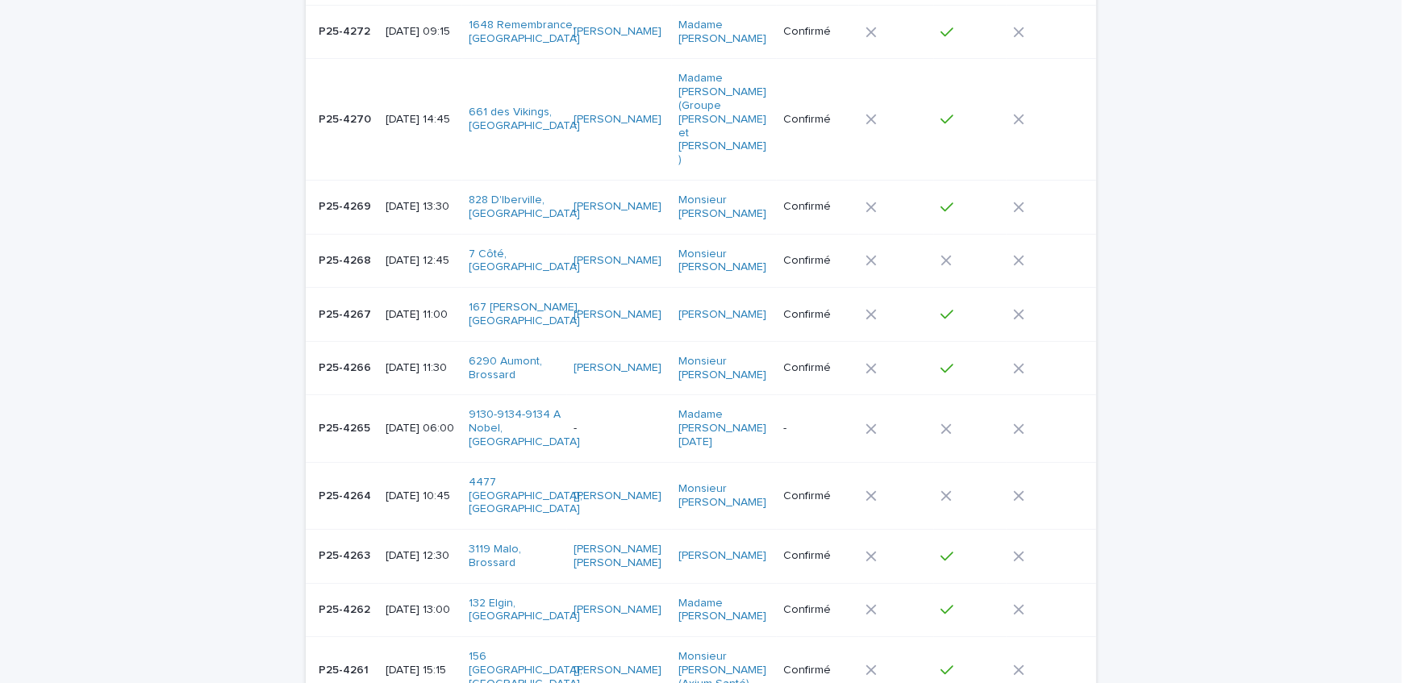
click at [344, 180] on td "P25-4269 P25-4269" at bounding box center [342, 207] width 73 height 54
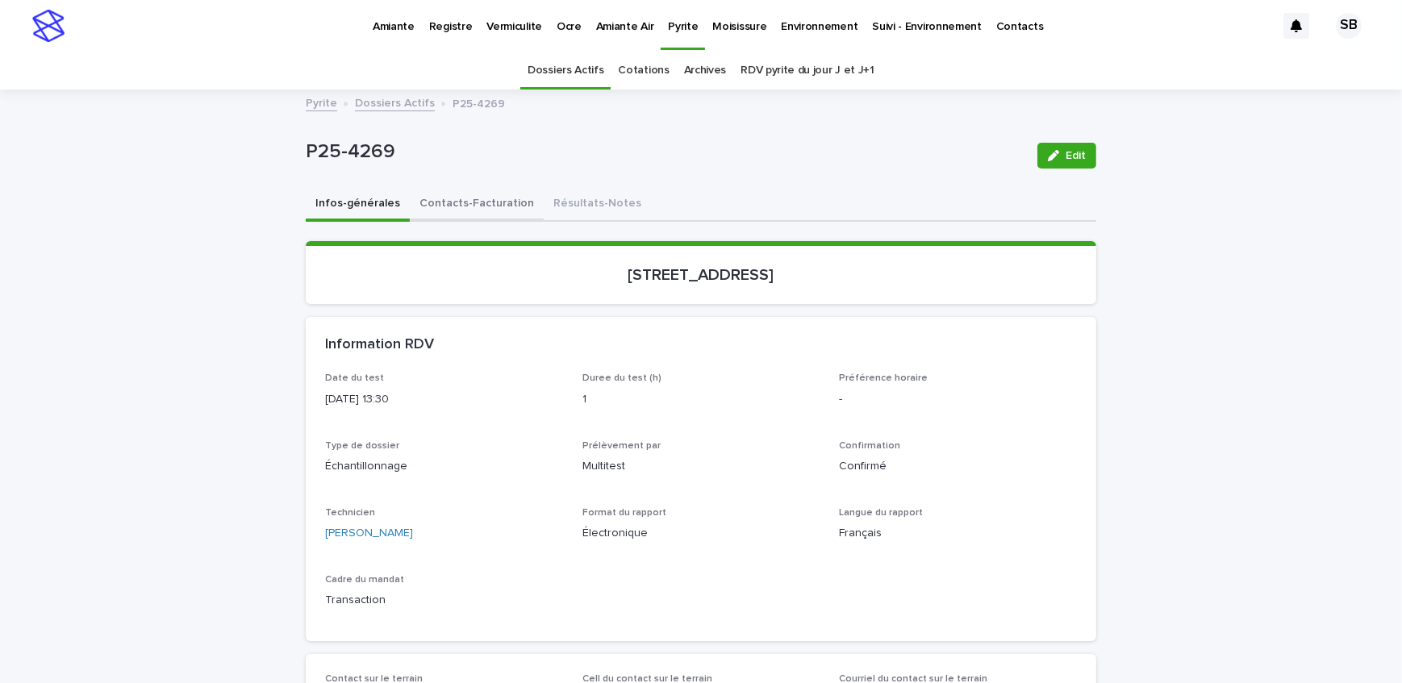
click at [463, 210] on button "Contacts-Facturation" at bounding box center [477, 205] width 134 height 34
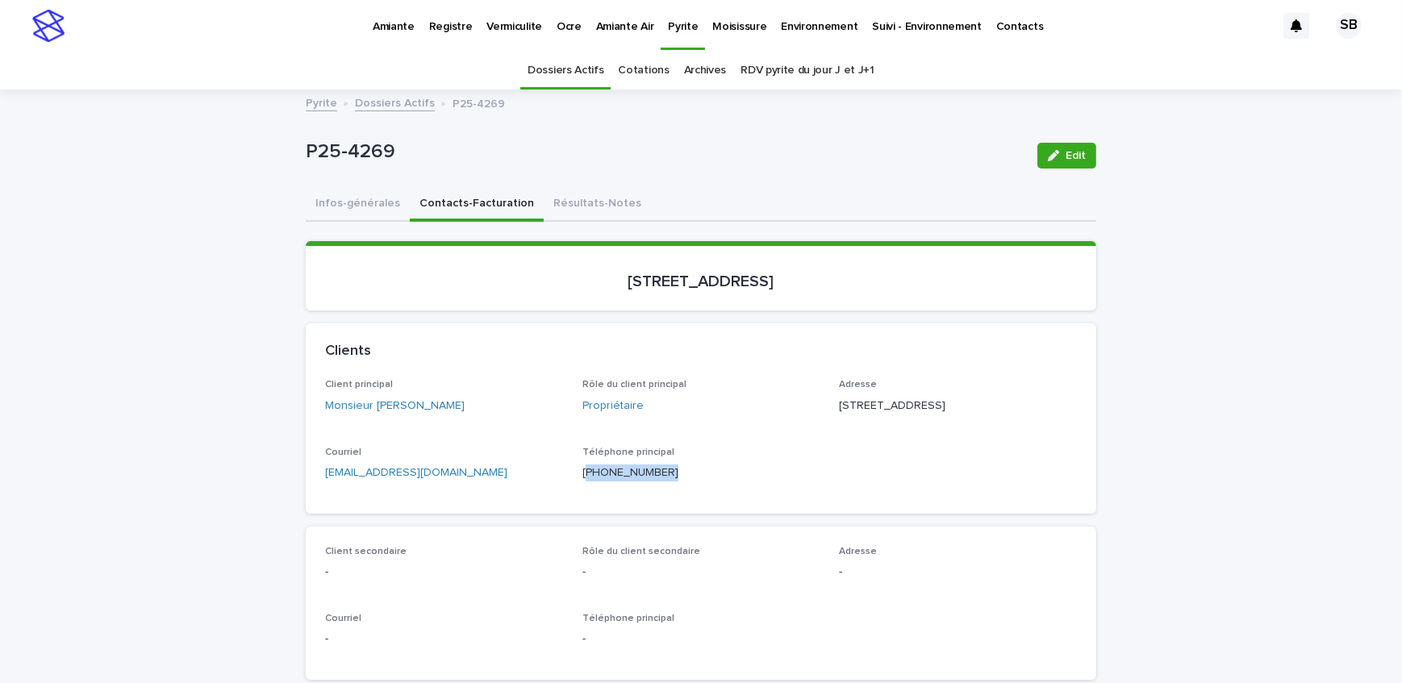
drag, startPoint x: 669, startPoint y: 490, endPoint x: 581, endPoint y: 499, distance: 88.4
click at [582, 494] on div "Téléphone principal [PHONE_NUMBER]" at bounding box center [701, 471] width 238 height 48
copy p "450) 655-6378"
click at [324, 328] on div "Clients" at bounding box center [701, 351] width 790 height 56
click at [597, 206] on button "Résultats-Notes" at bounding box center [597, 205] width 107 height 34
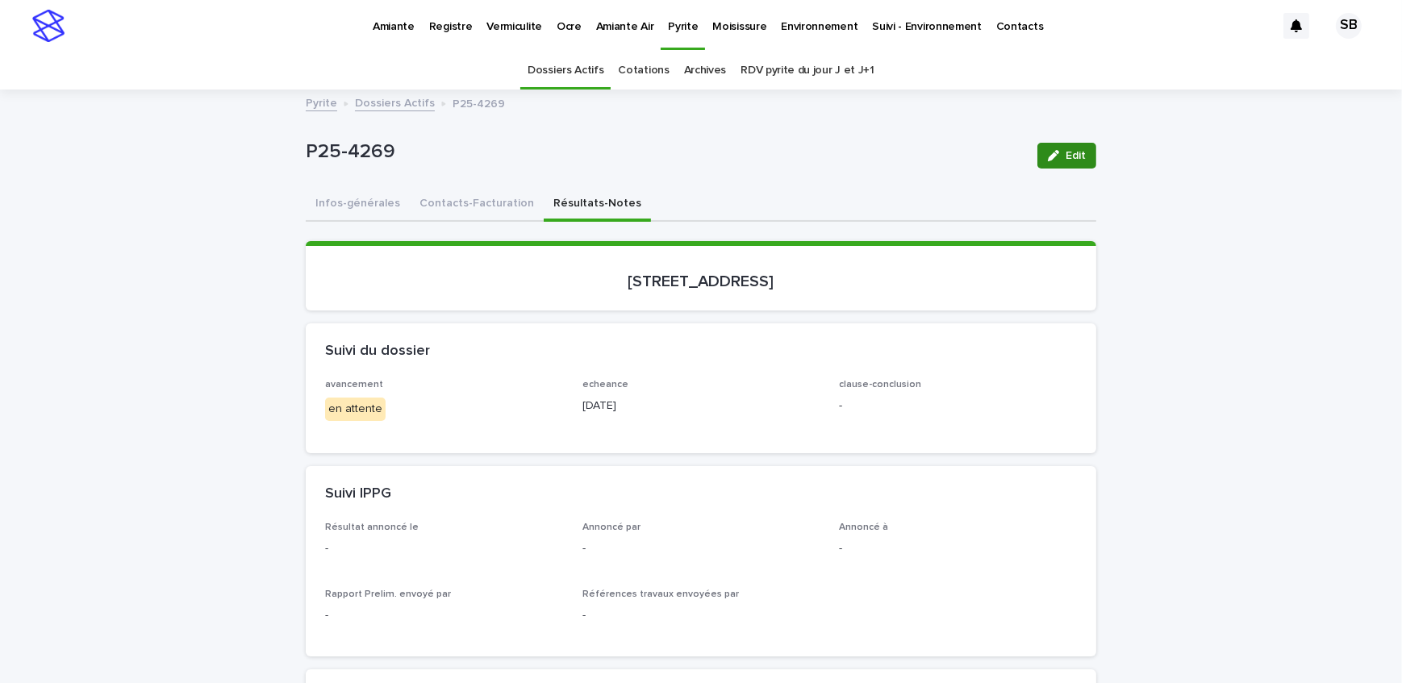
click at [1078, 145] on button "Edit" at bounding box center [1066, 156] width 59 height 26
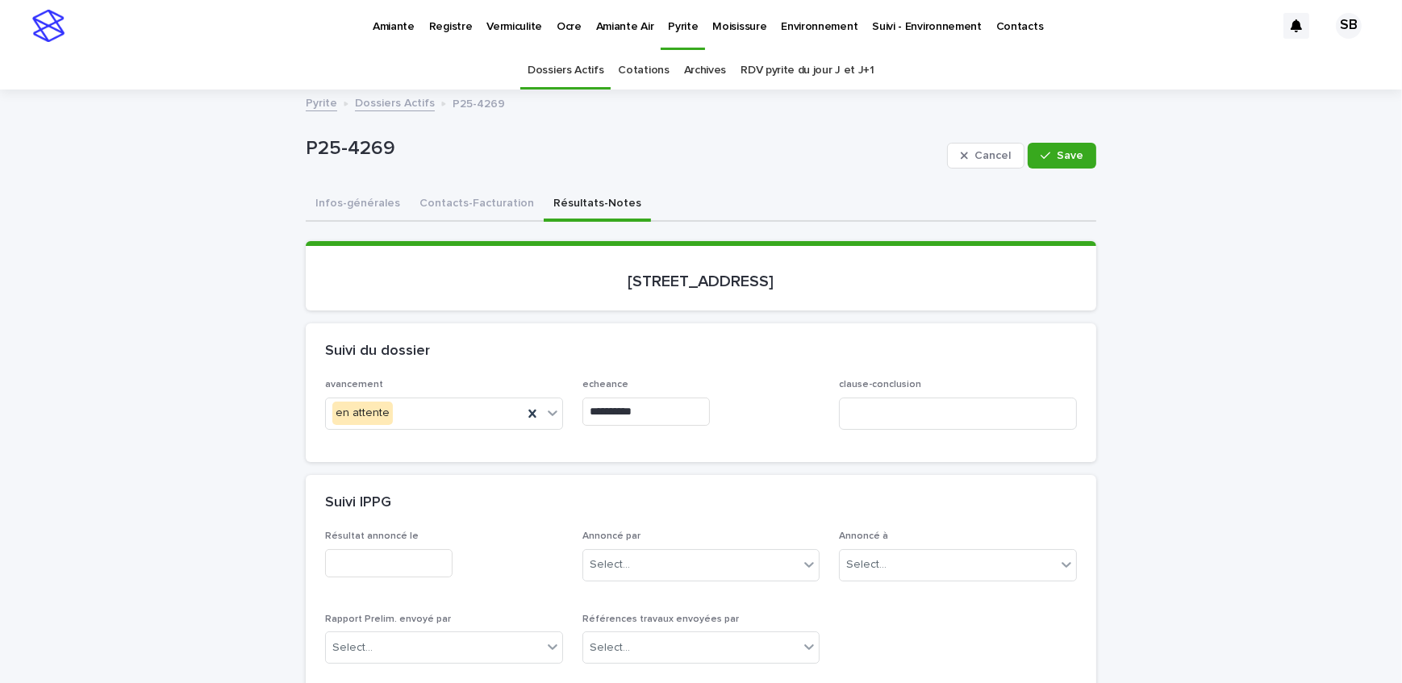
scroll to position [73, 0]
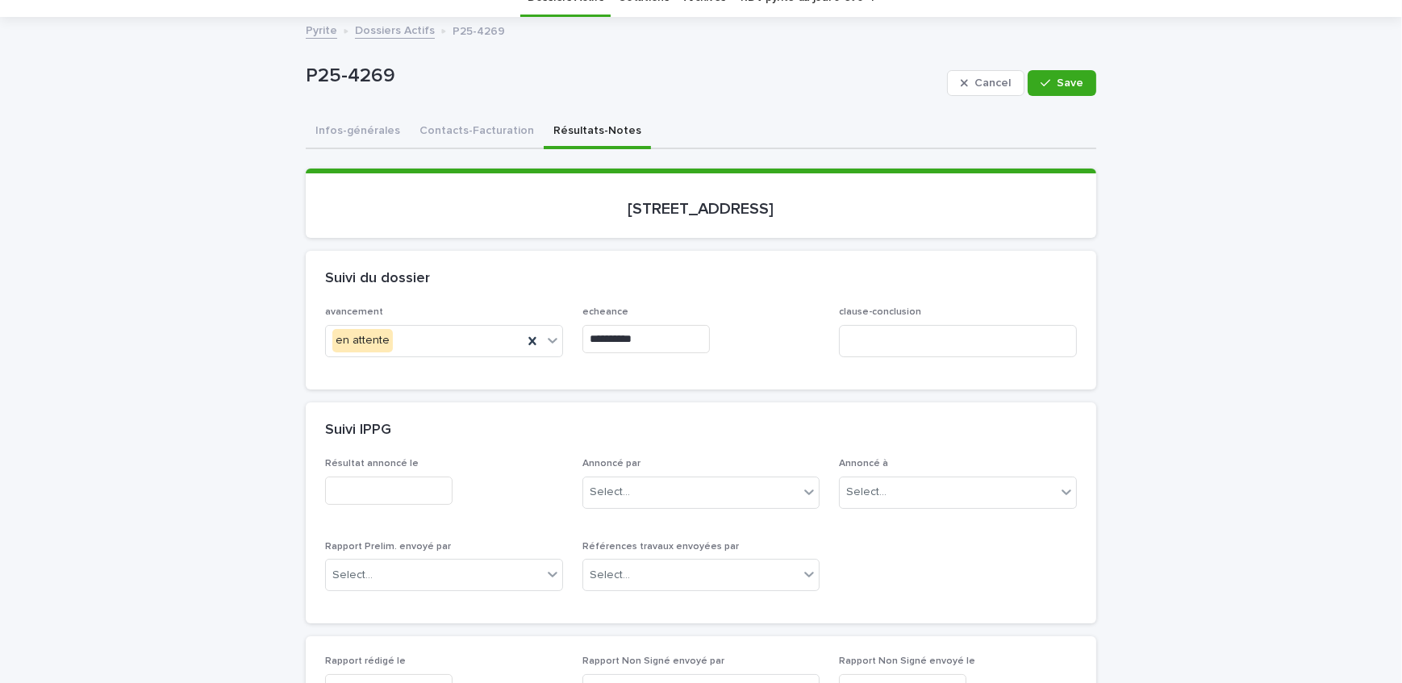
click at [432, 478] on input "text" at bounding box center [388, 491] width 127 height 28
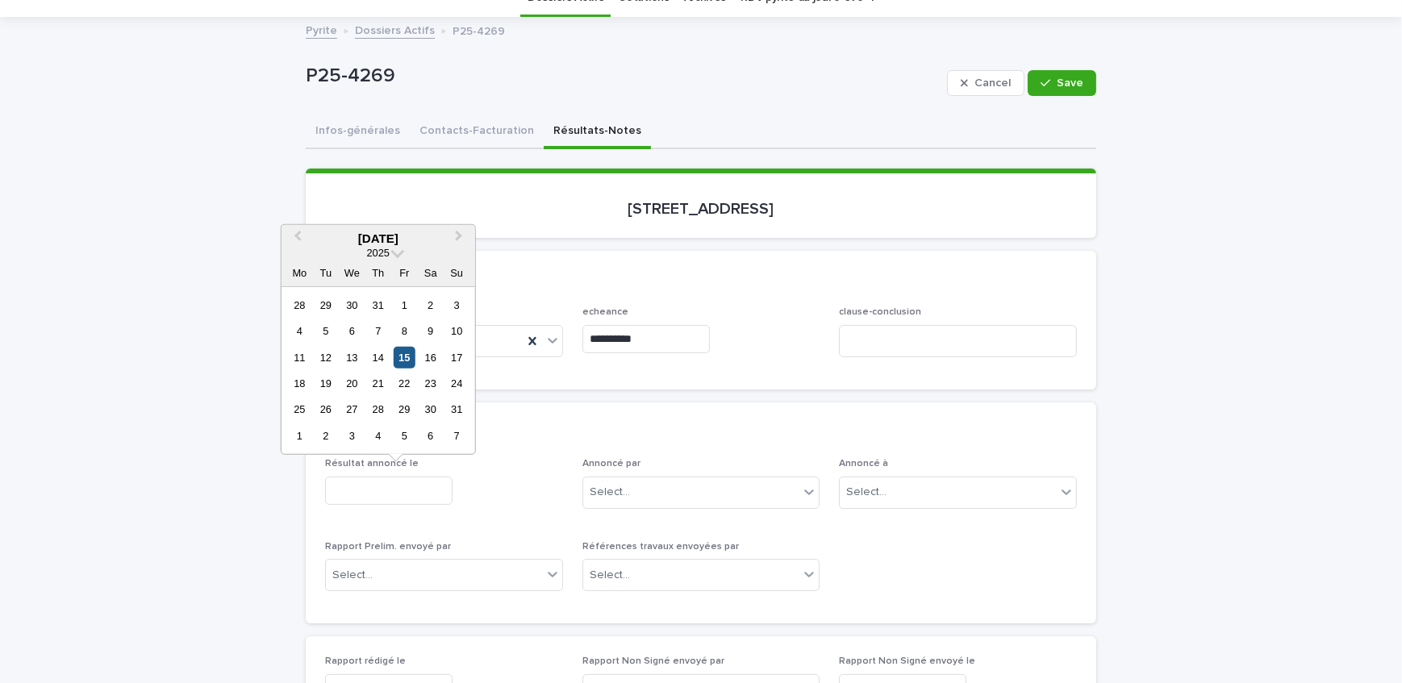
click at [409, 354] on div "15" at bounding box center [405, 357] width 22 height 22
type input "**********"
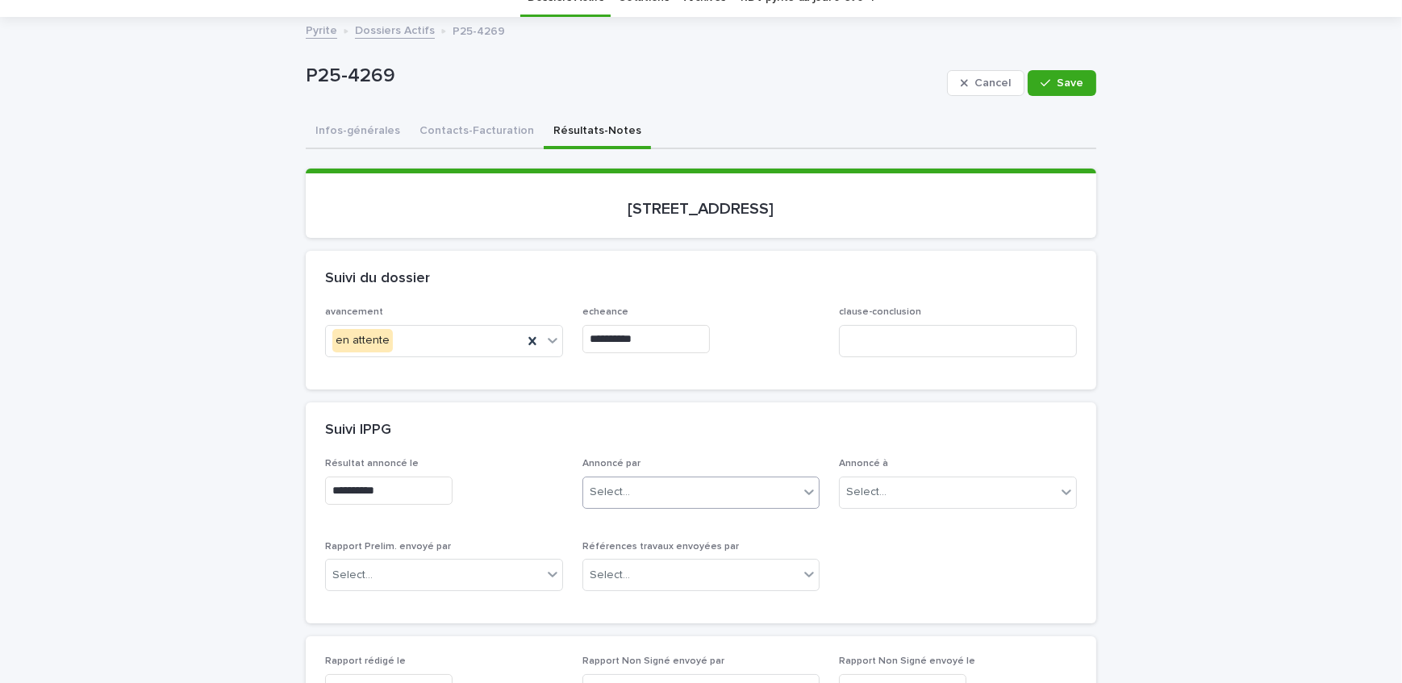
click at [698, 488] on div "Select..." at bounding box center [691, 492] width 216 height 27
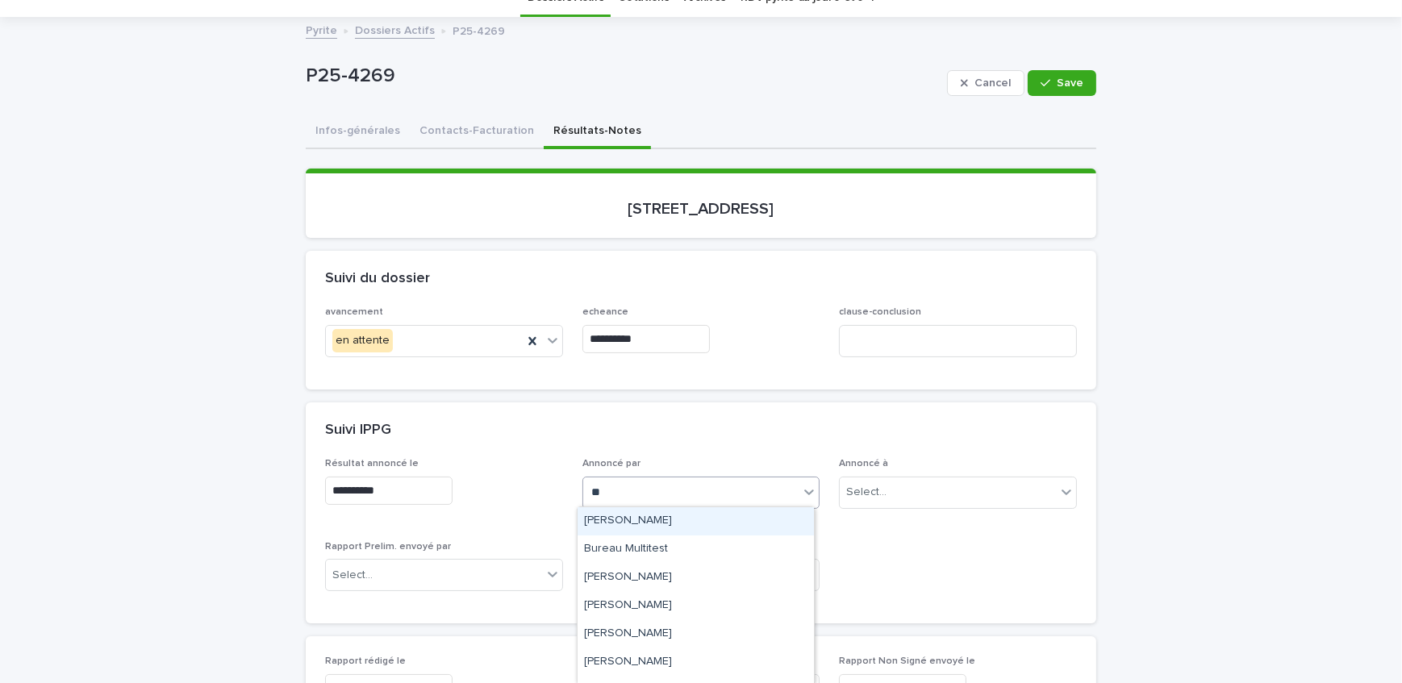
type input "***"
click at [738, 518] on div "[PERSON_NAME]" at bounding box center [695, 521] width 236 height 28
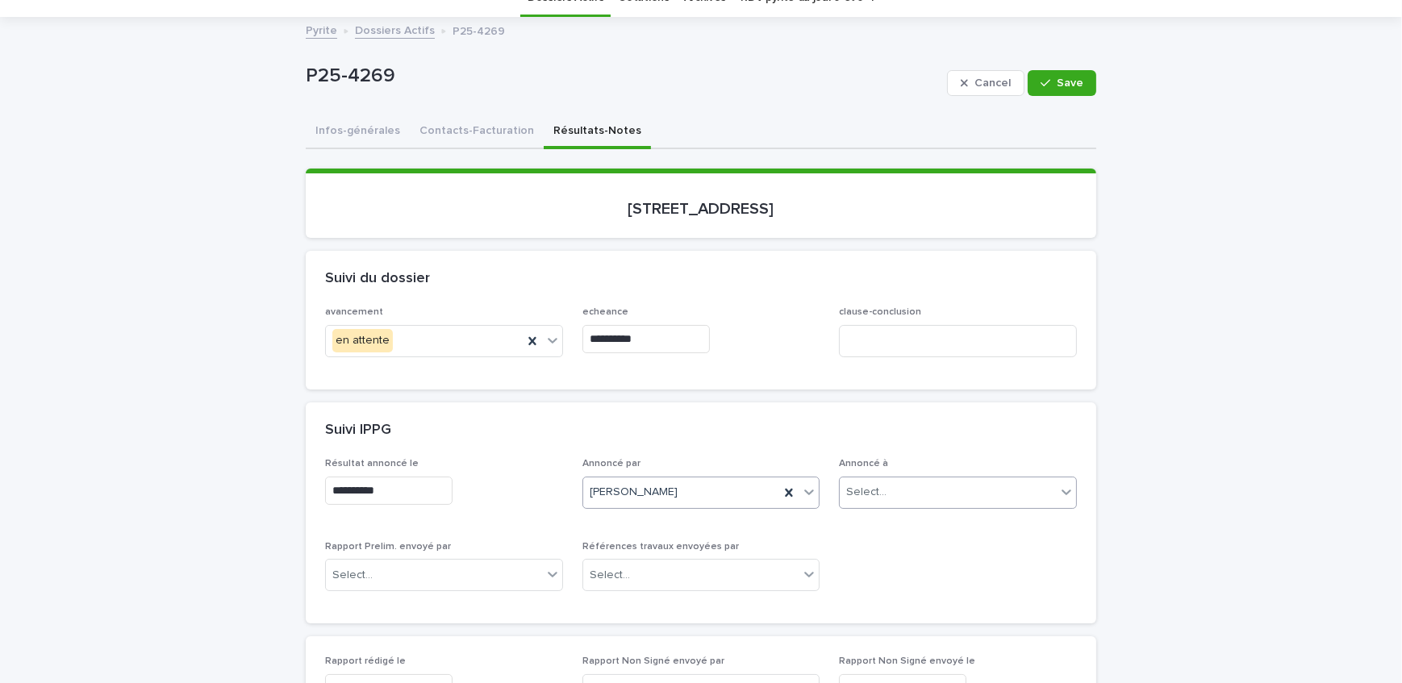
click at [914, 487] on div "Select..." at bounding box center [948, 492] width 216 height 27
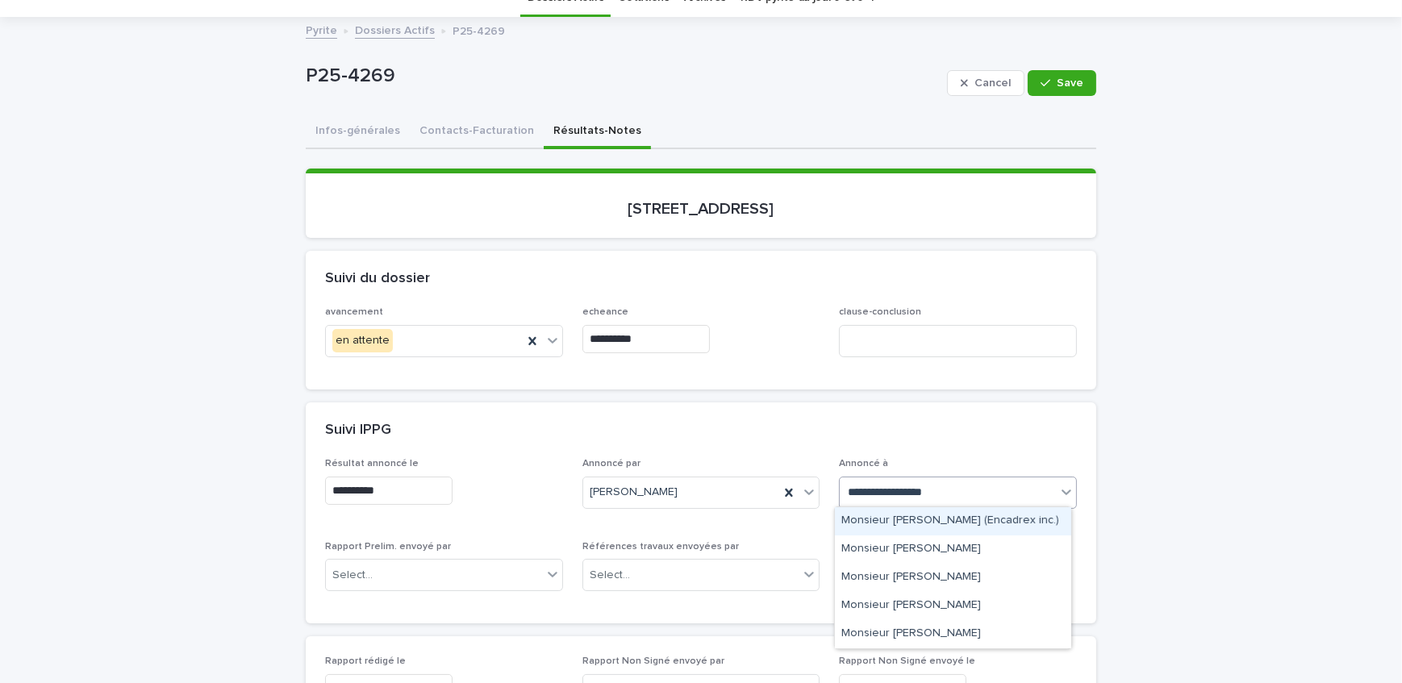
type input "**********"
click at [979, 524] on div "Monsieur [PERSON_NAME]" at bounding box center [953, 521] width 236 height 28
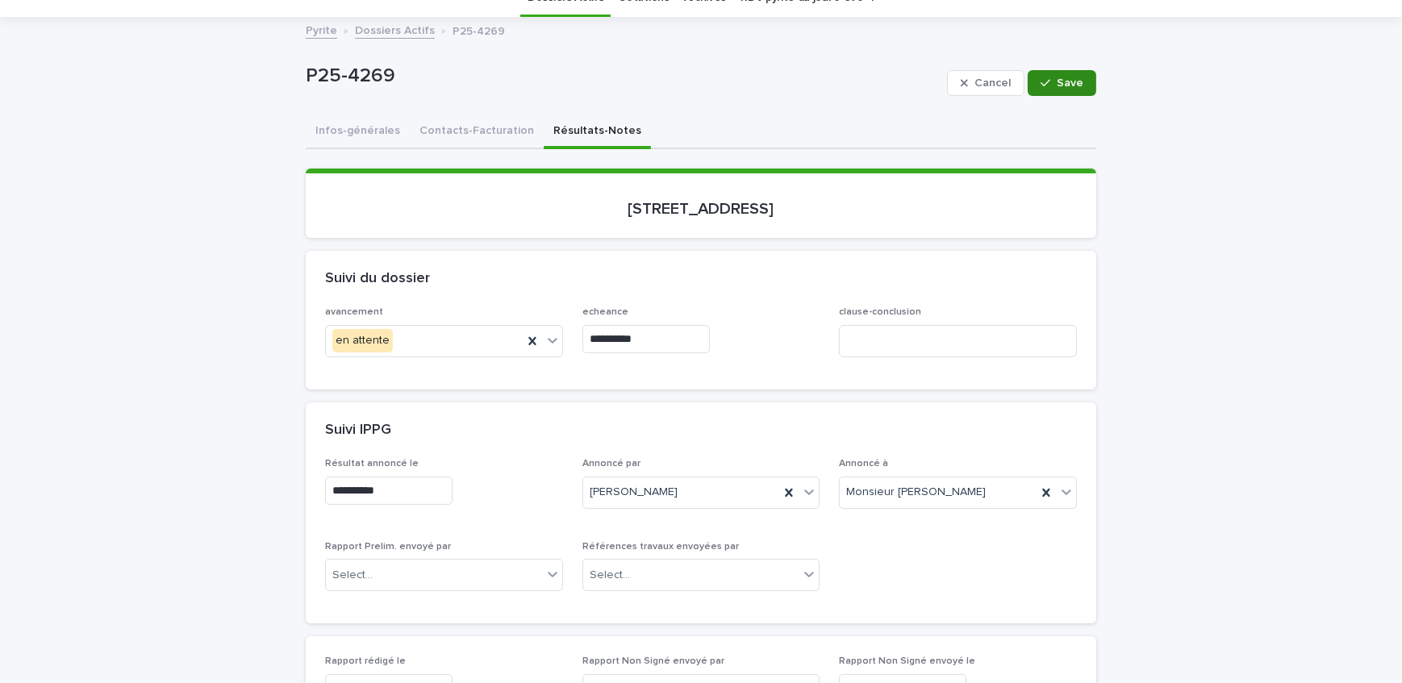
click at [1044, 81] on icon "button" at bounding box center [1045, 82] width 10 height 11
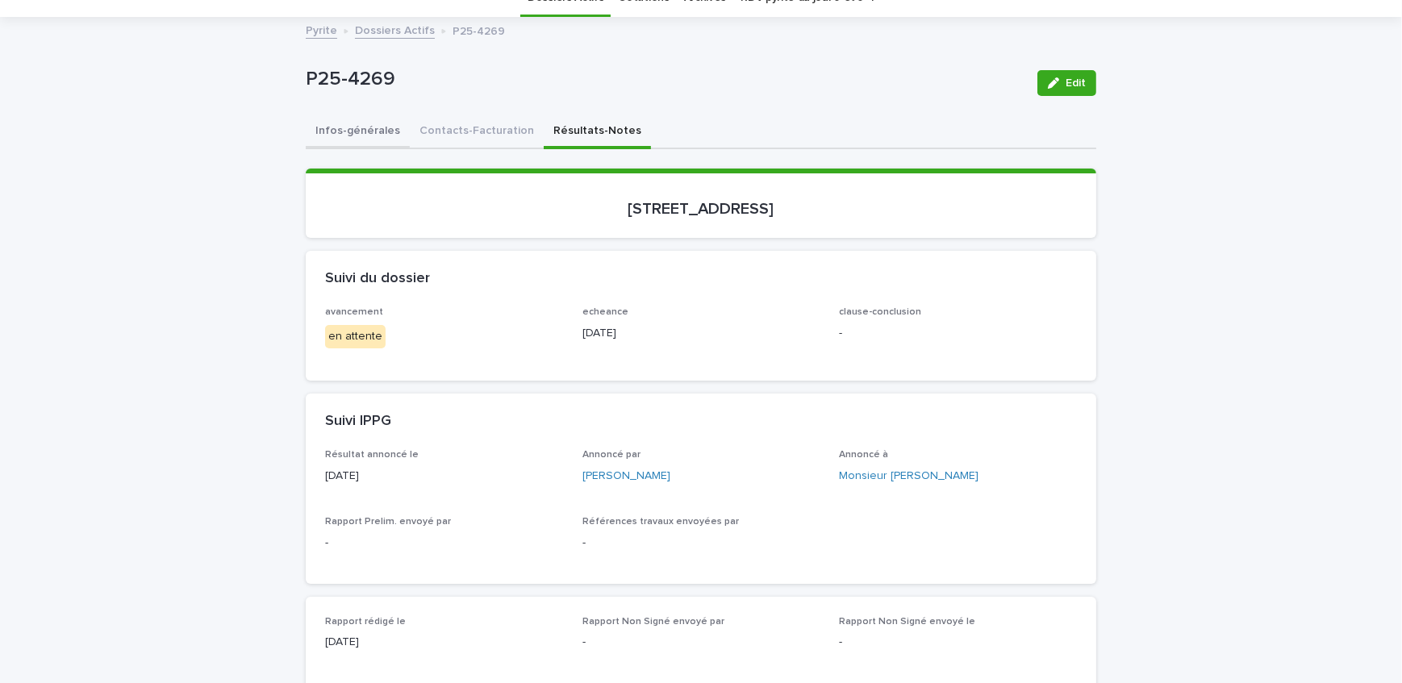
click at [363, 124] on button "Infos-générales" at bounding box center [358, 132] width 104 height 34
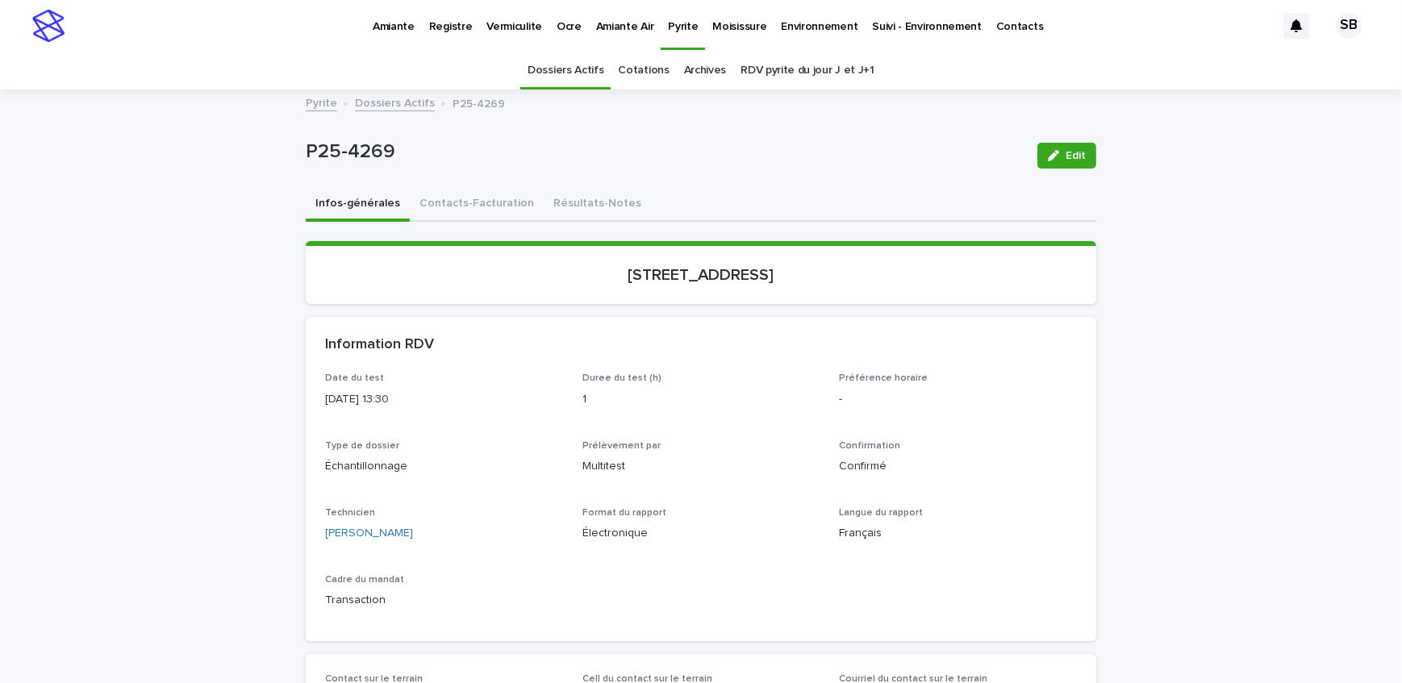
click at [565, 204] on button "Résultats-Notes" at bounding box center [597, 205] width 107 height 34
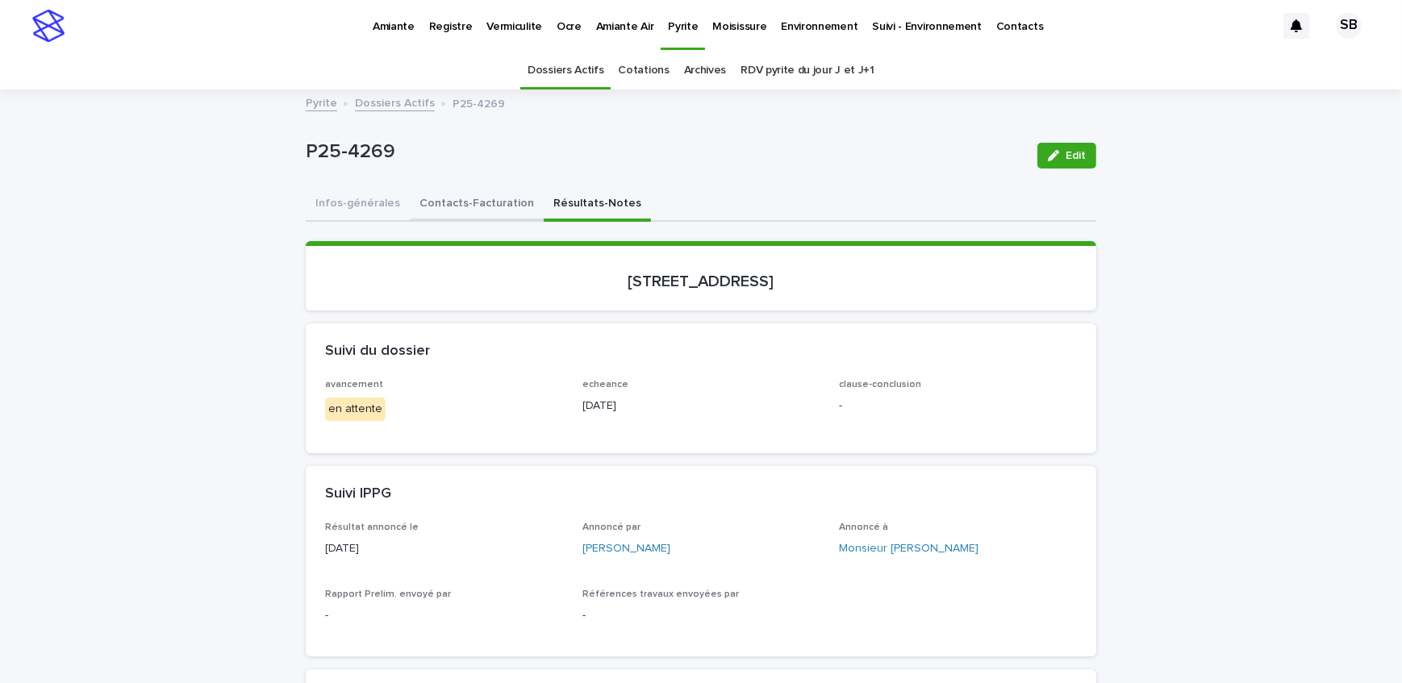
click at [444, 202] on button "Contacts-Facturation" at bounding box center [477, 205] width 134 height 34
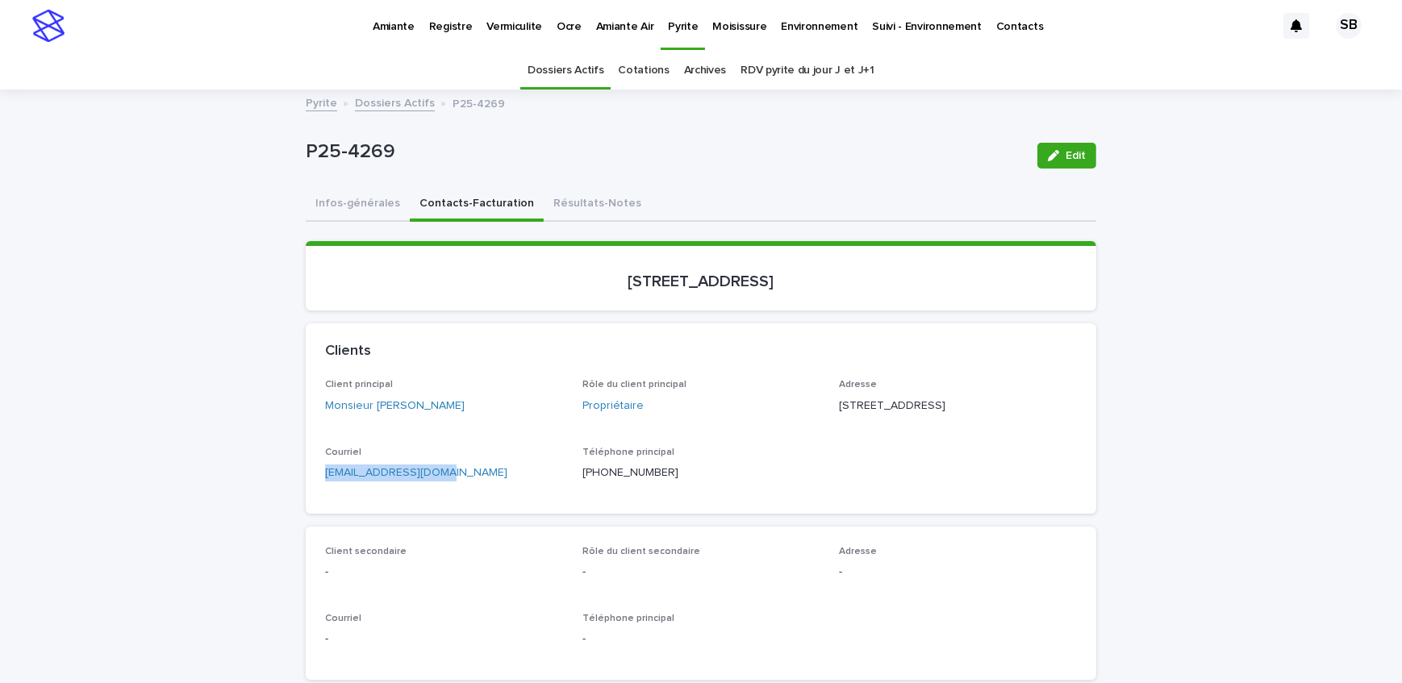
drag, startPoint x: 350, startPoint y: 502, endPoint x: 216, endPoint y: 514, distance: 134.4
drag, startPoint x: 571, startPoint y: 196, endPoint x: 1021, endPoint y: 158, distance: 451.6
click at [571, 196] on button "Résultats-Notes" at bounding box center [597, 205] width 107 height 34
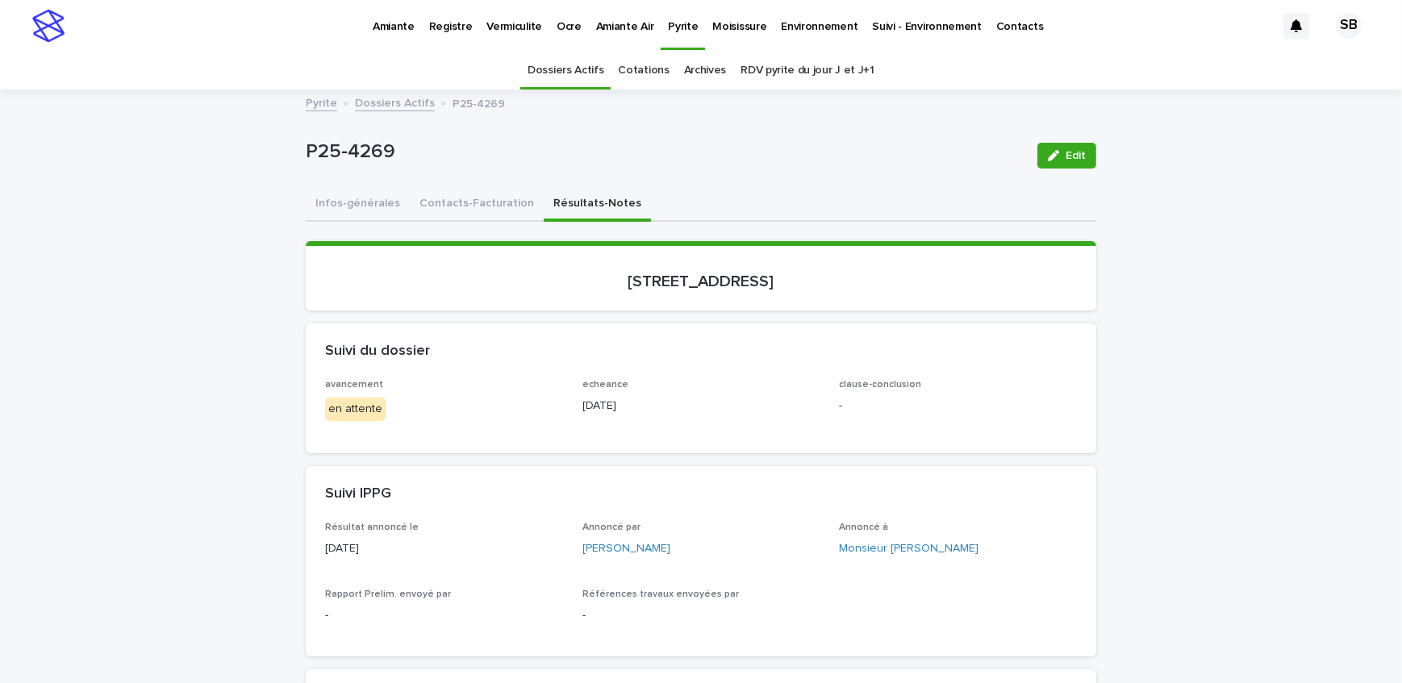
click at [1069, 153] on span "Edit" at bounding box center [1075, 155] width 20 height 11
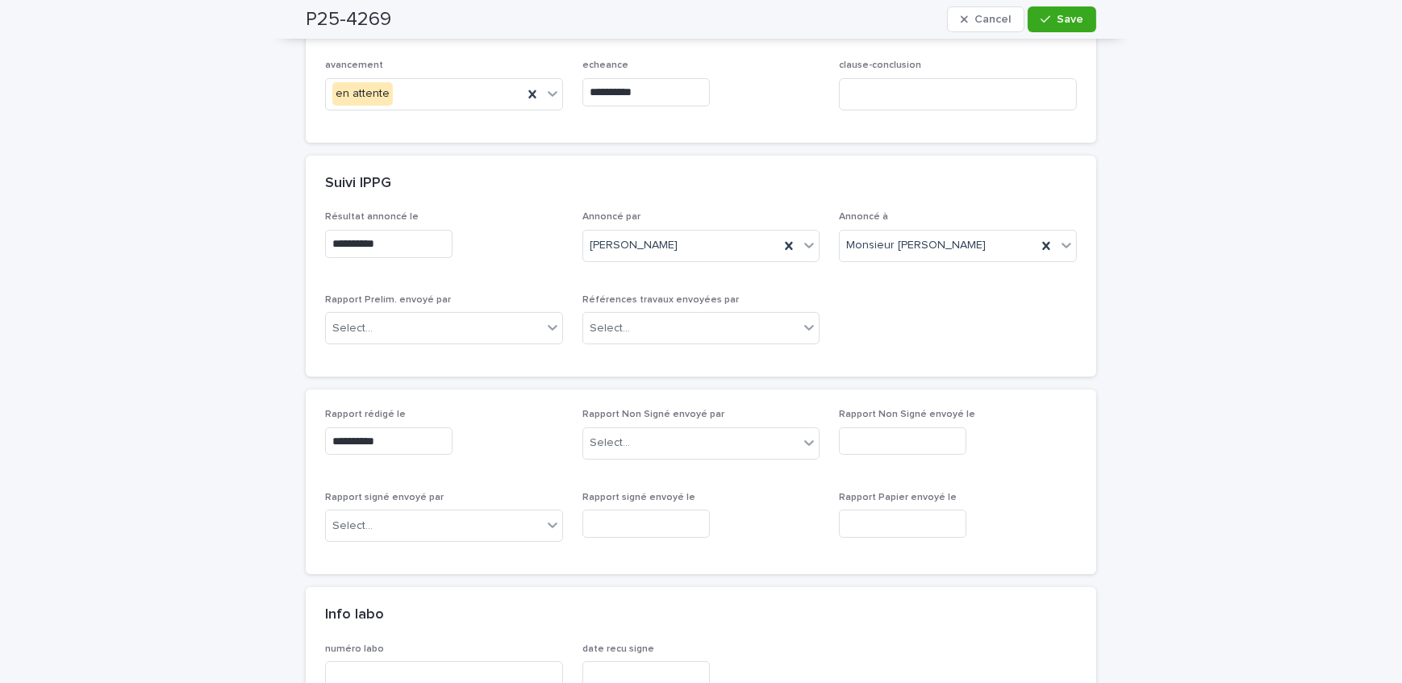
scroll to position [293, 0]
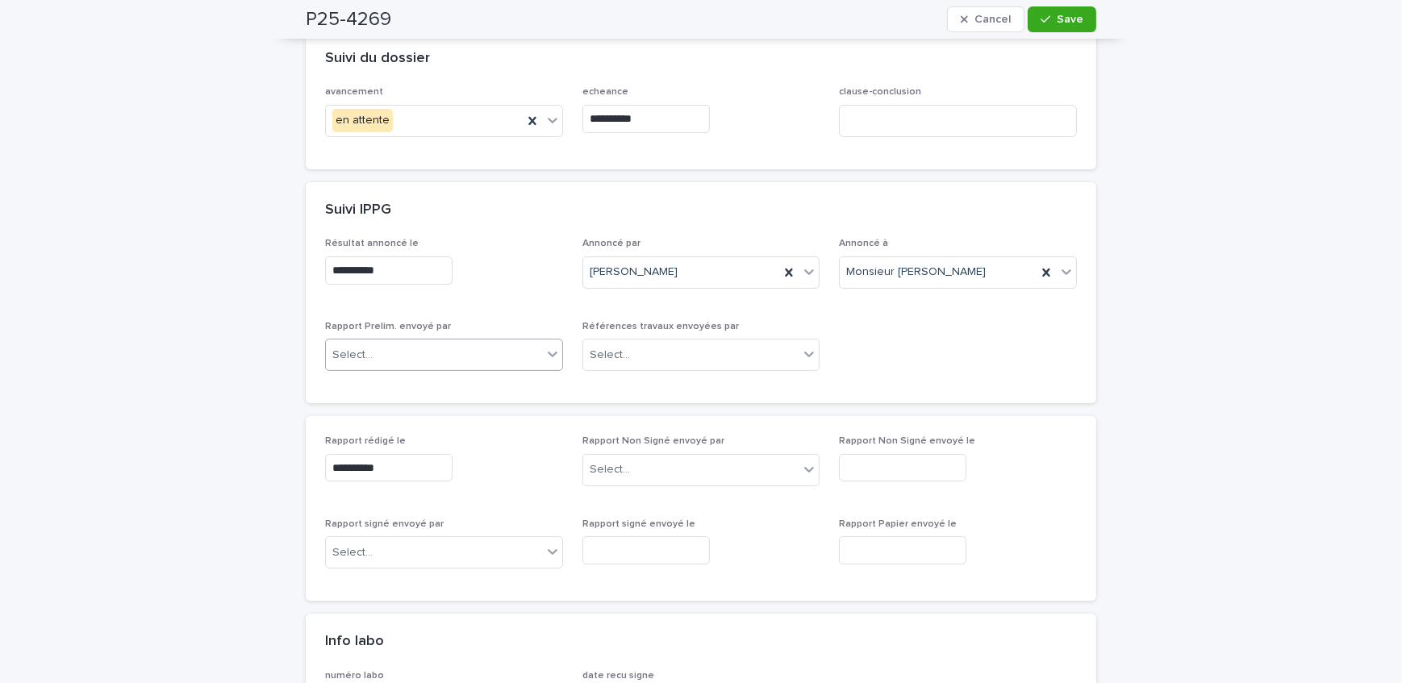
click at [422, 349] on div "Select..." at bounding box center [434, 355] width 216 height 27
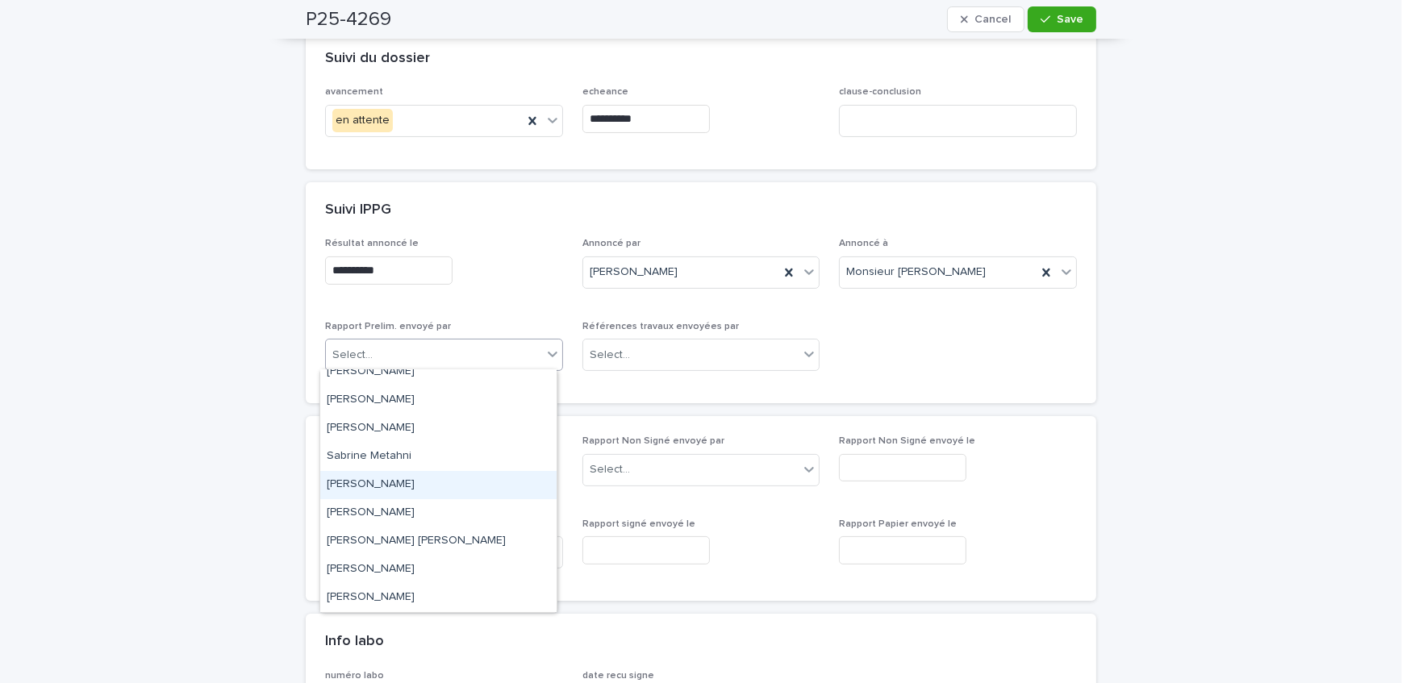
click at [423, 486] on div "[PERSON_NAME]" at bounding box center [438, 485] width 236 height 28
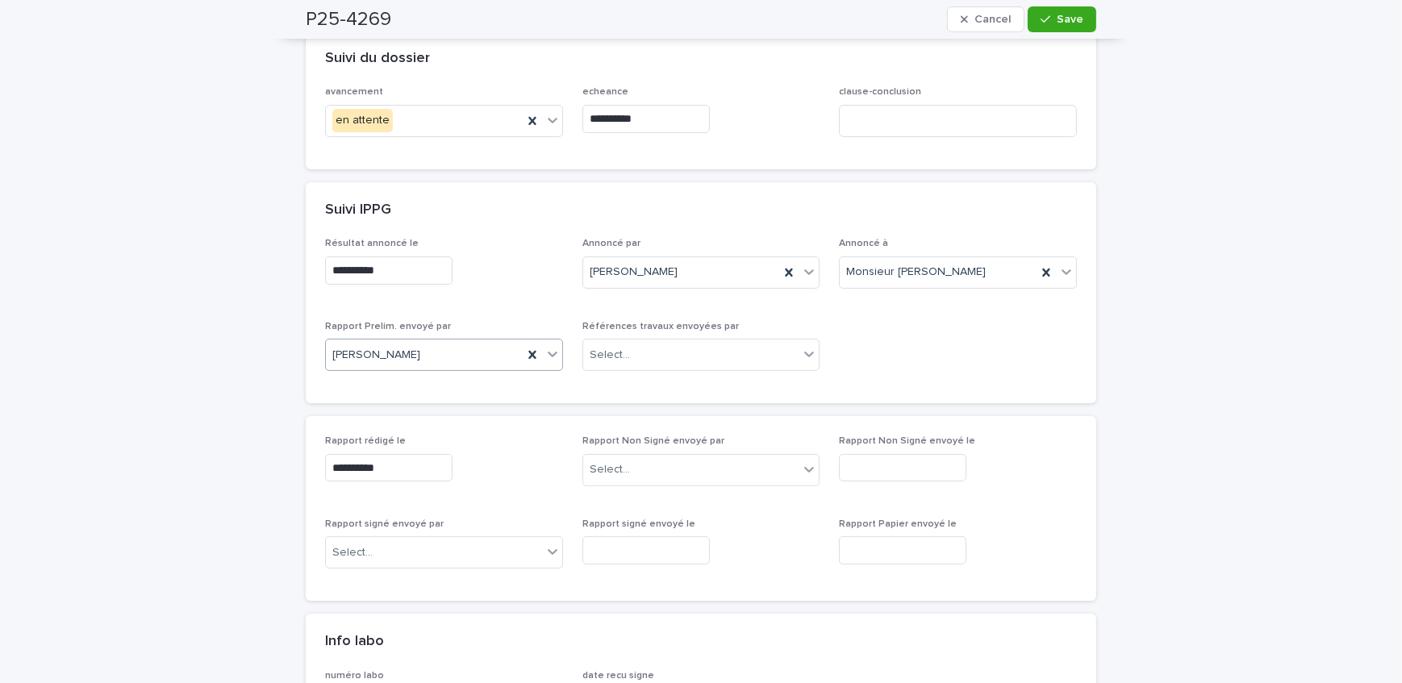
scroll to position [219, 0]
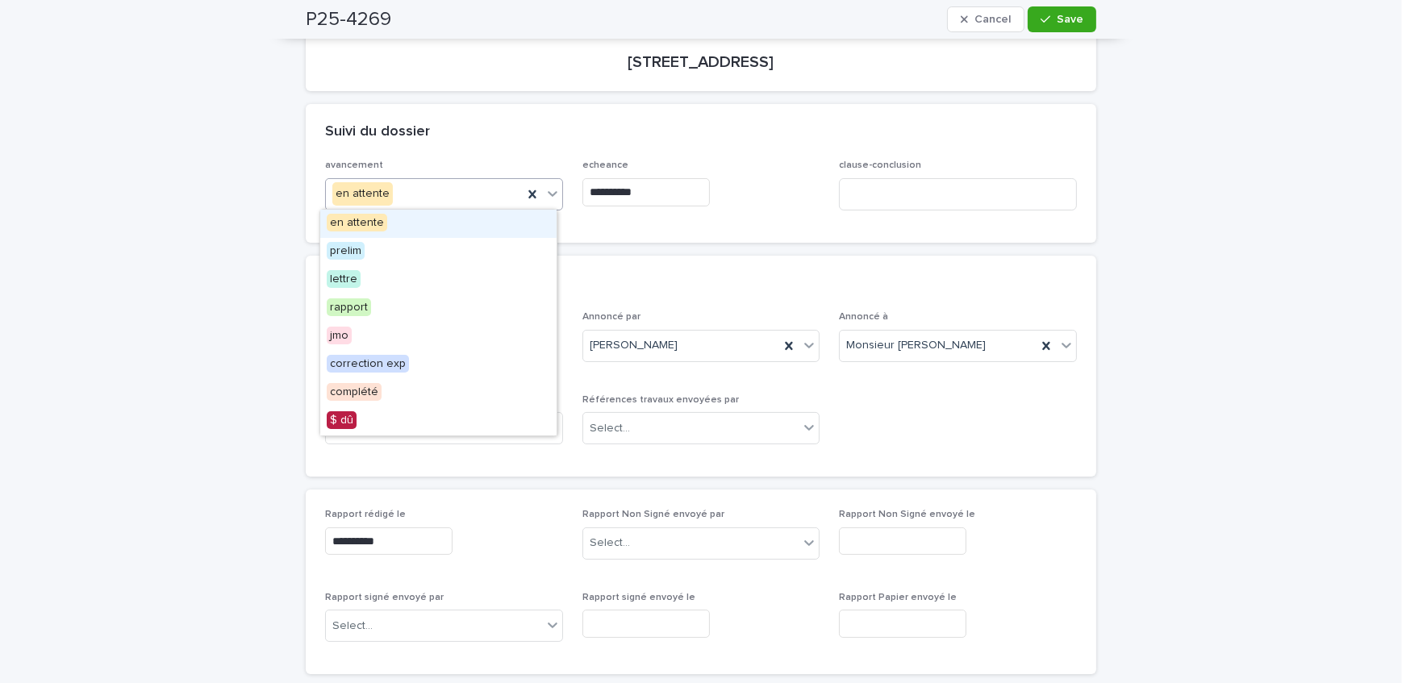
click at [439, 194] on div "en attente" at bounding box center [424, 194] width 197 height 27
click at [417, 279] on div "lettre" at bounding box center [438, 280] width 236 height 28
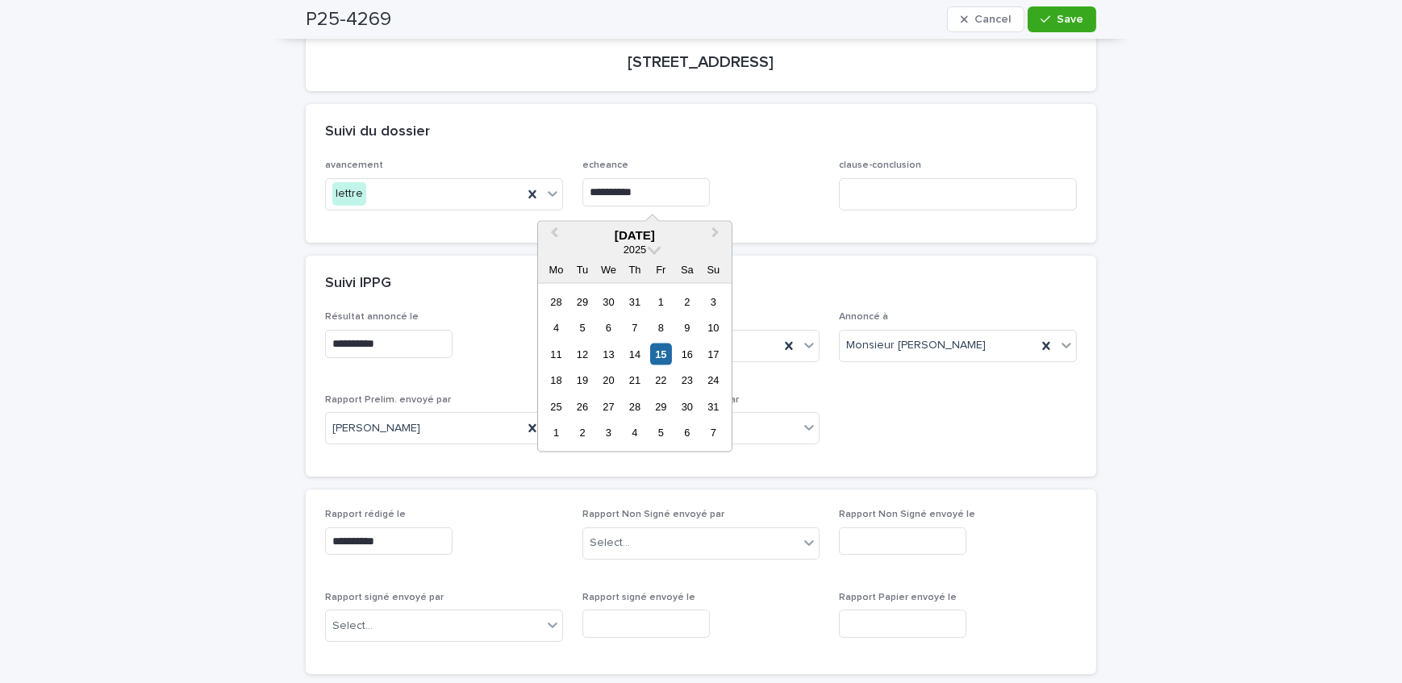
click at [661, 188] on input "**********" at bounding box center [645, 192] width 127 height 28
click at [581, 376] on div "19" at bounding box center [582, 380] width 22 height 22
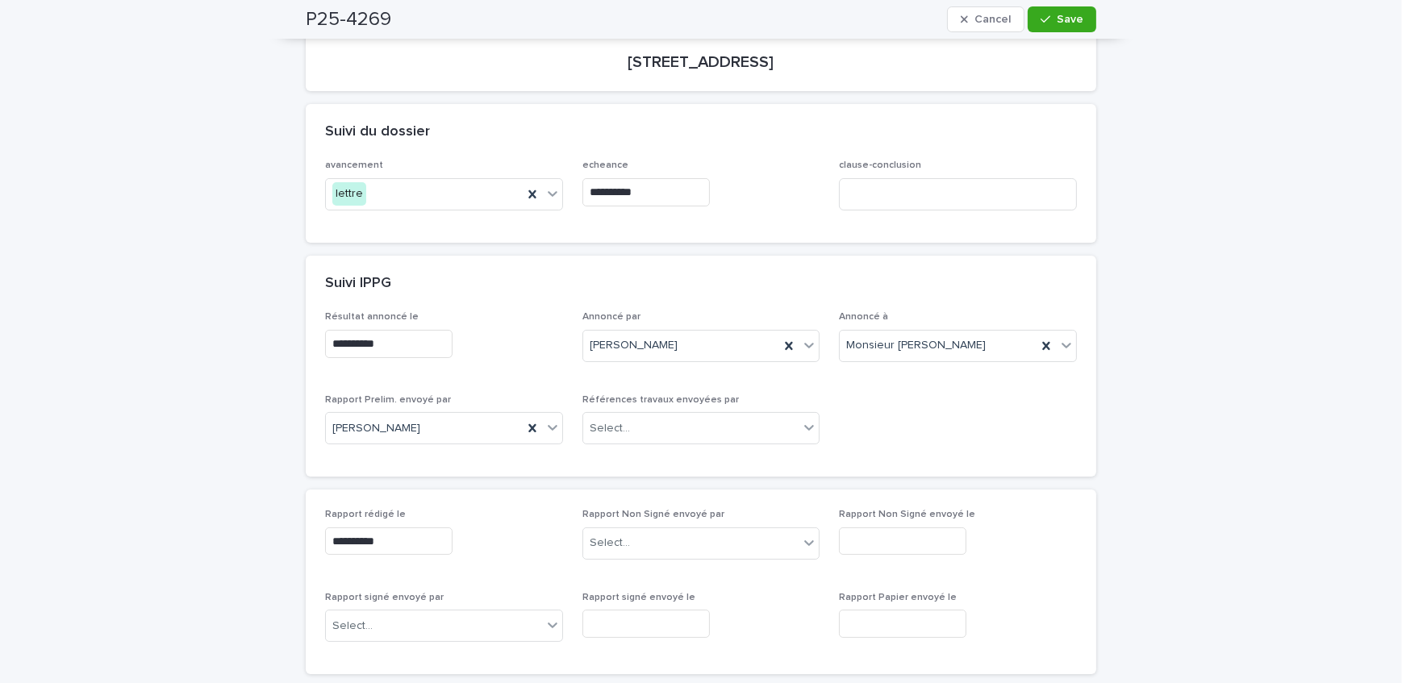
type input "**********"
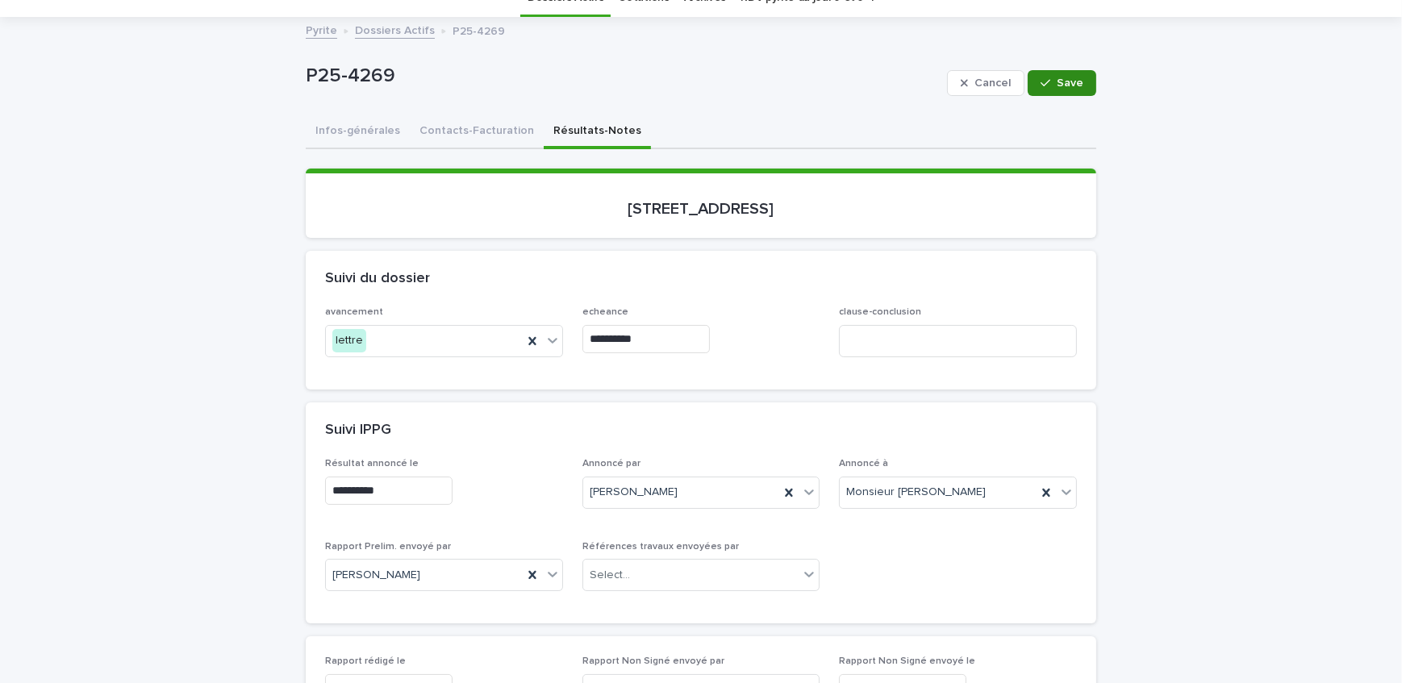
click at [1057, 77] on span "Save" at bounding box center [1070, 82] width 27 height 11
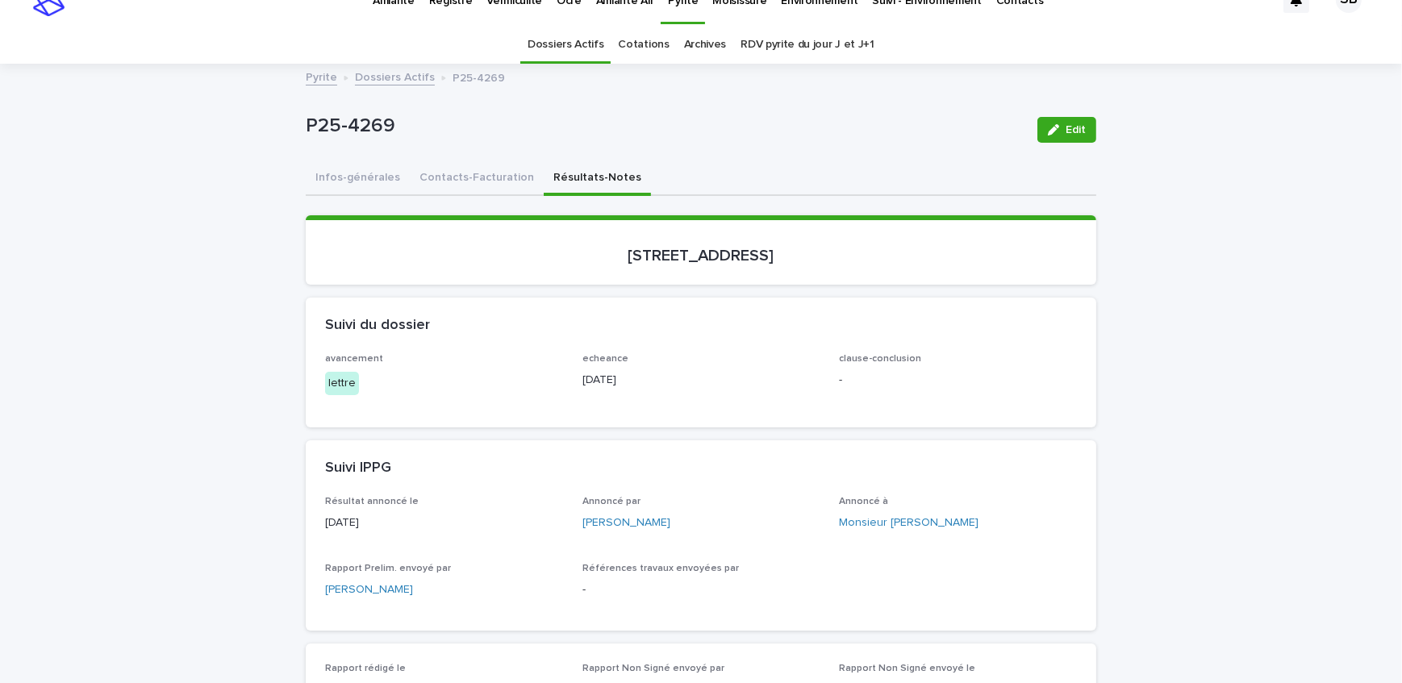
scroll to position [0, 0]
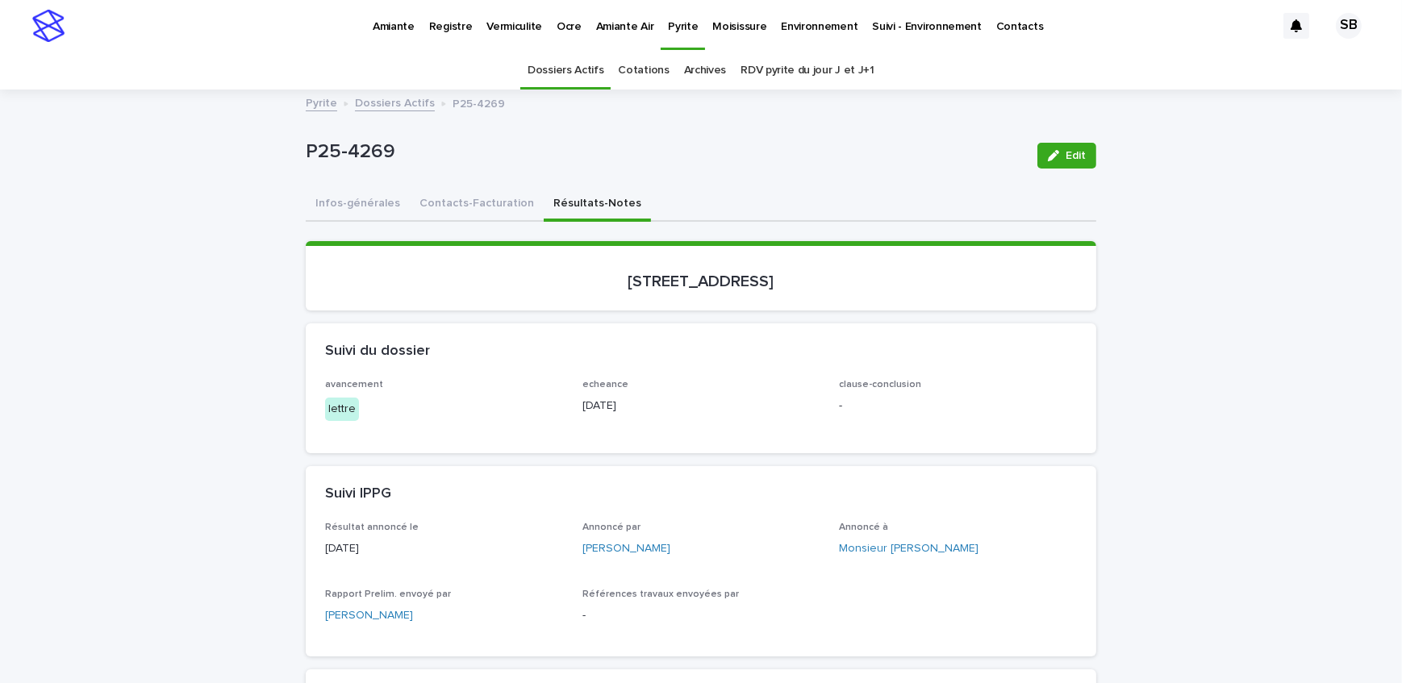
click at [391, 105] on link "Dossiers Actifs" at bounding box center [395, 102] width 80 height 19
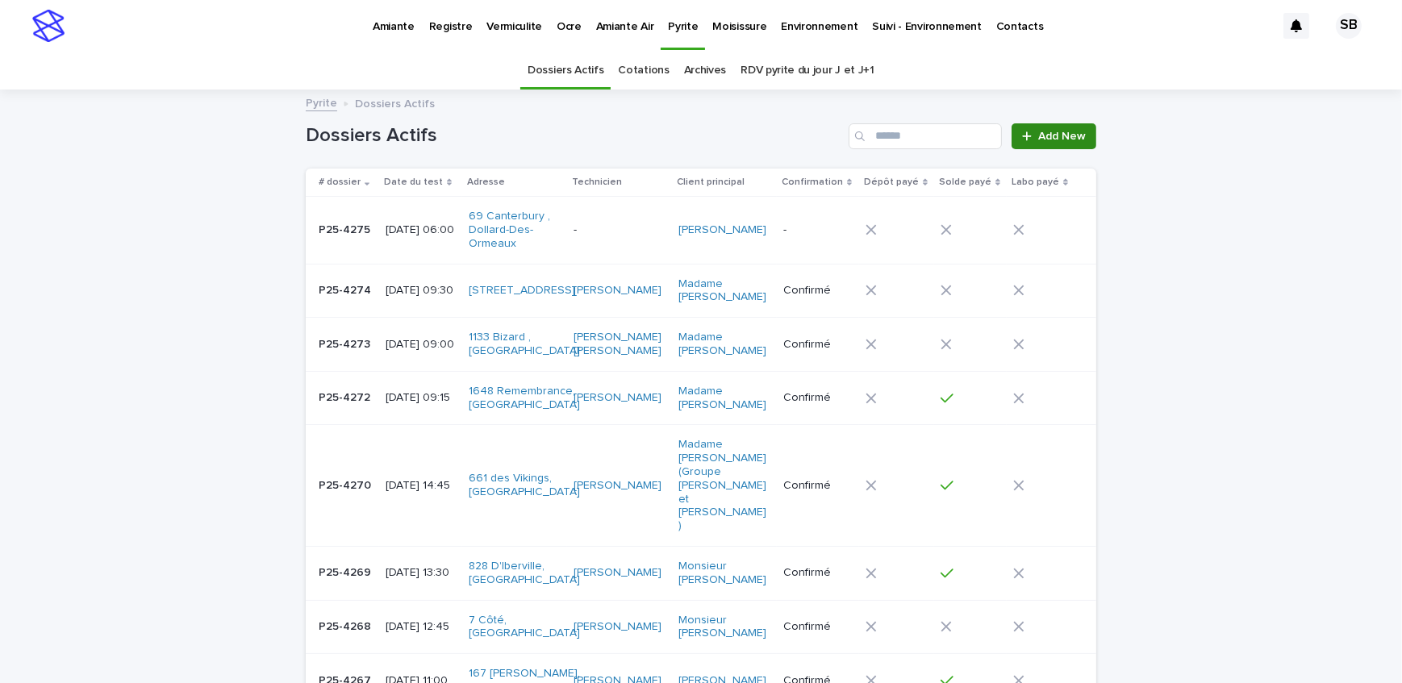
click at [1061, 135] on span "Add New" at bounding box center [1062, 136] width 48 height 11
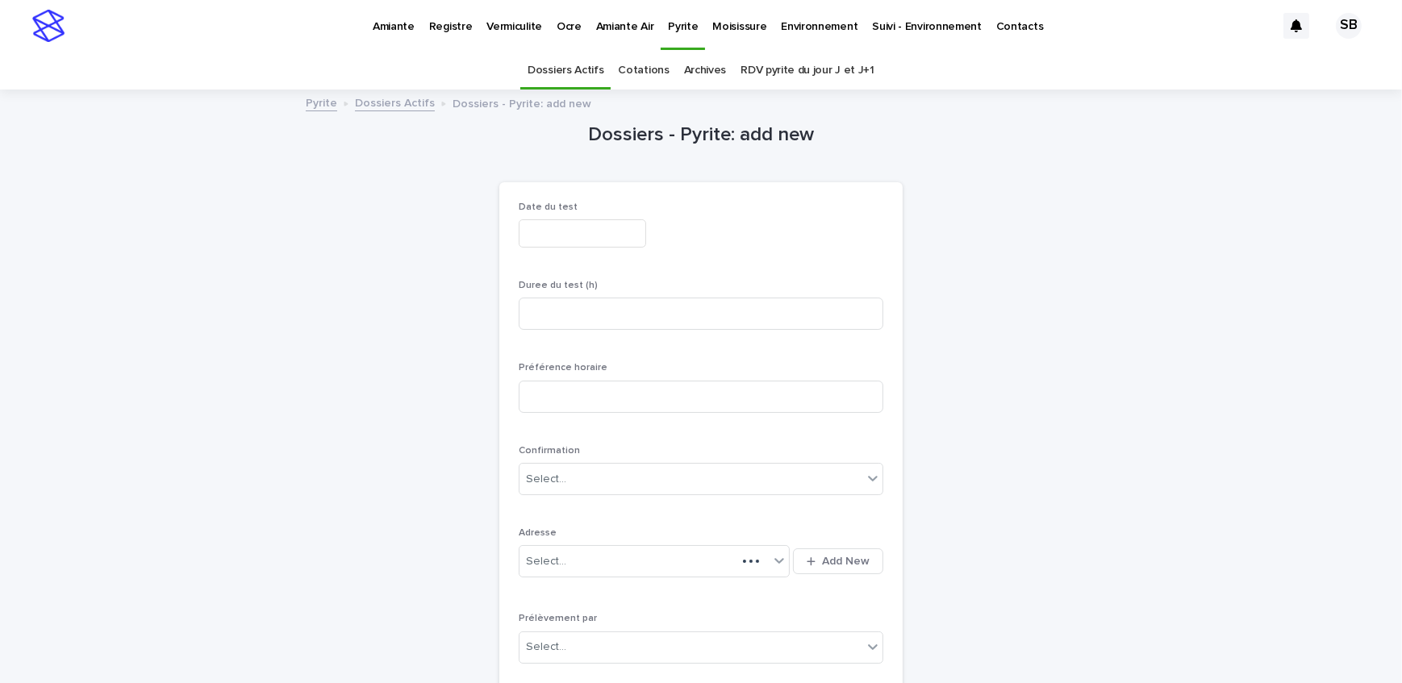
scroll to position [51, 0]
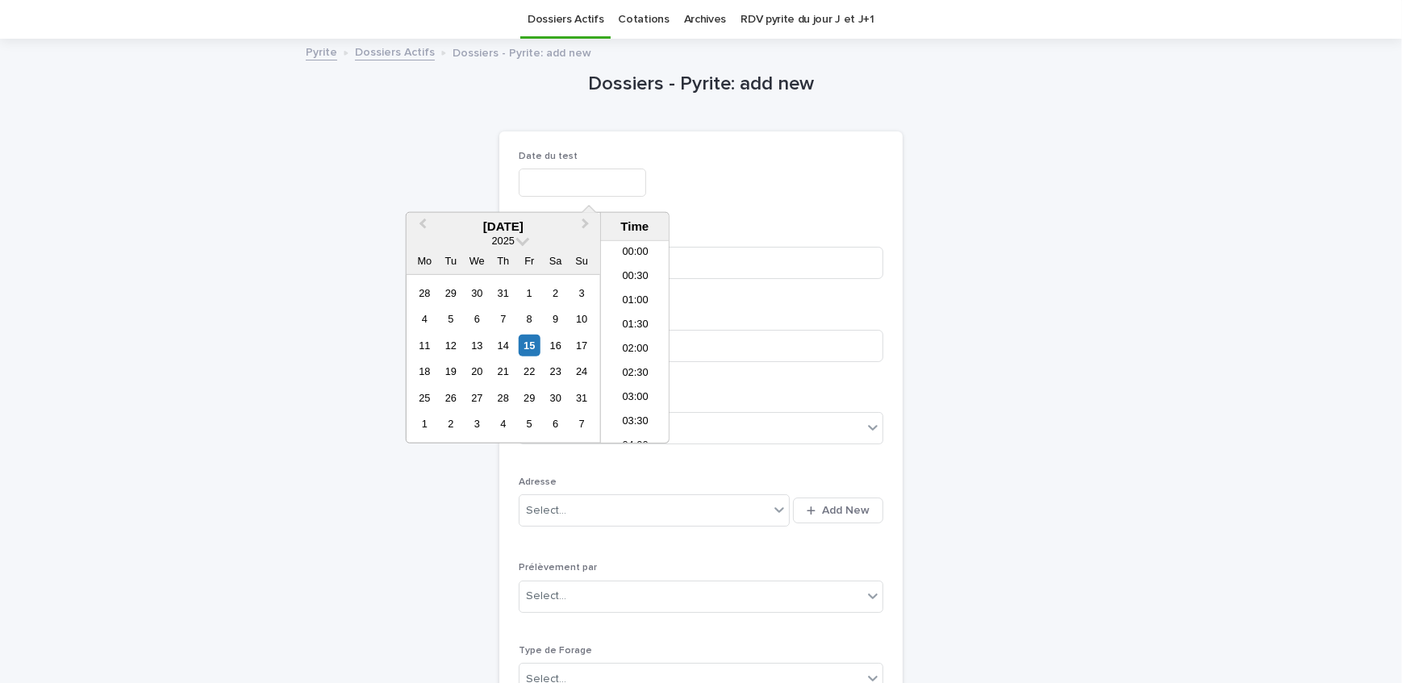
click at [558, 190] on input "text" at bounding box center [582, 183] width 127 height 28
click at [527, 372] on div "22" at bounding box center [530, 372] width 22 height 22
click at [639, 244] on li "06:00" at bounding box center [635, 248] width 69 height 24
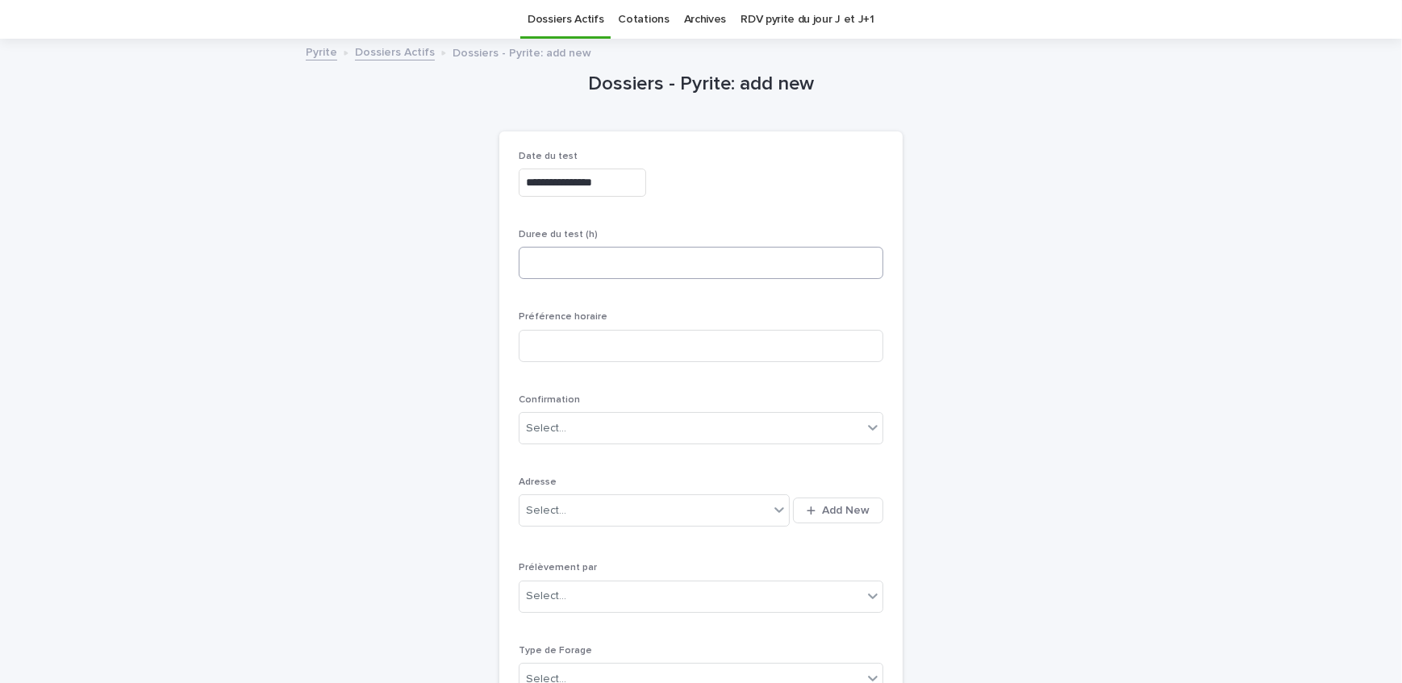
type input "**********"
click at [631, 272] on input at bounding box center [701, 263] width 365 height 32
click at [590, 274] on input at bounding box center [701, 263] width 365 height 32
click at [598, 258] on input at bounding box center [701, 263] width 365 height 32
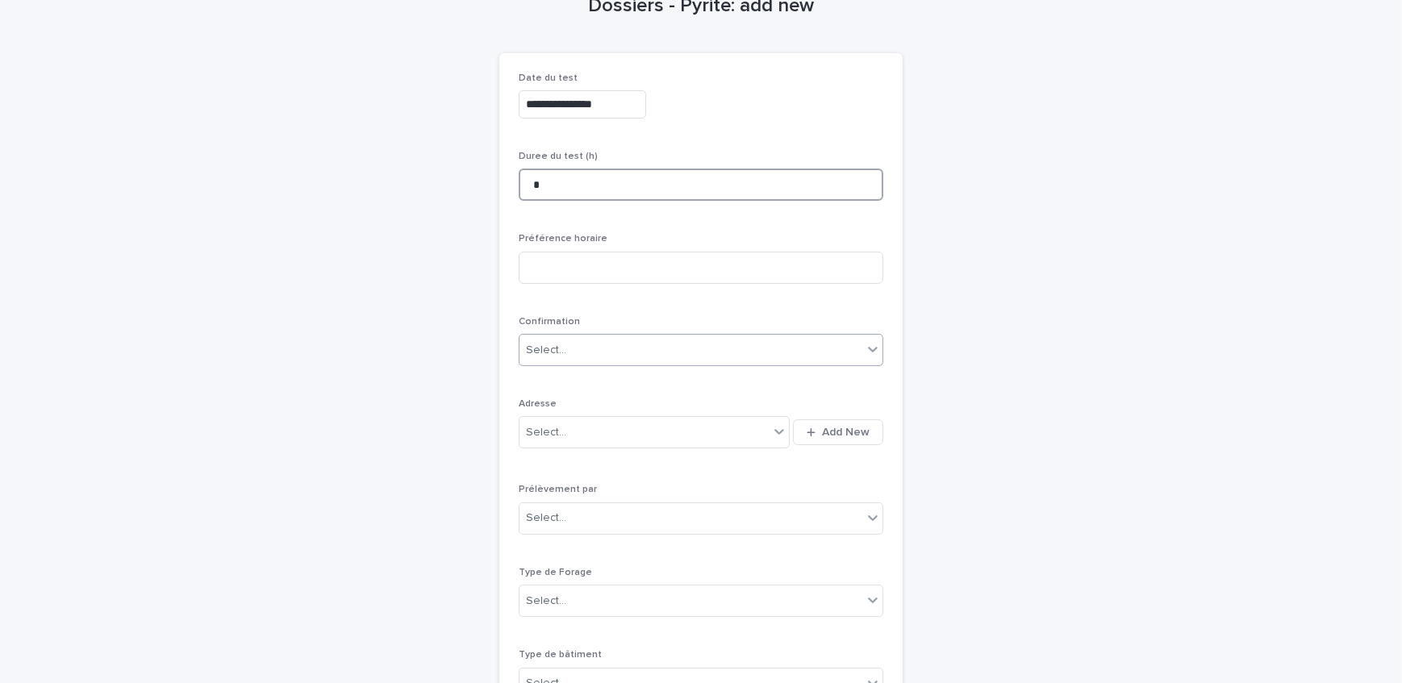
scroll to position [198, 0]
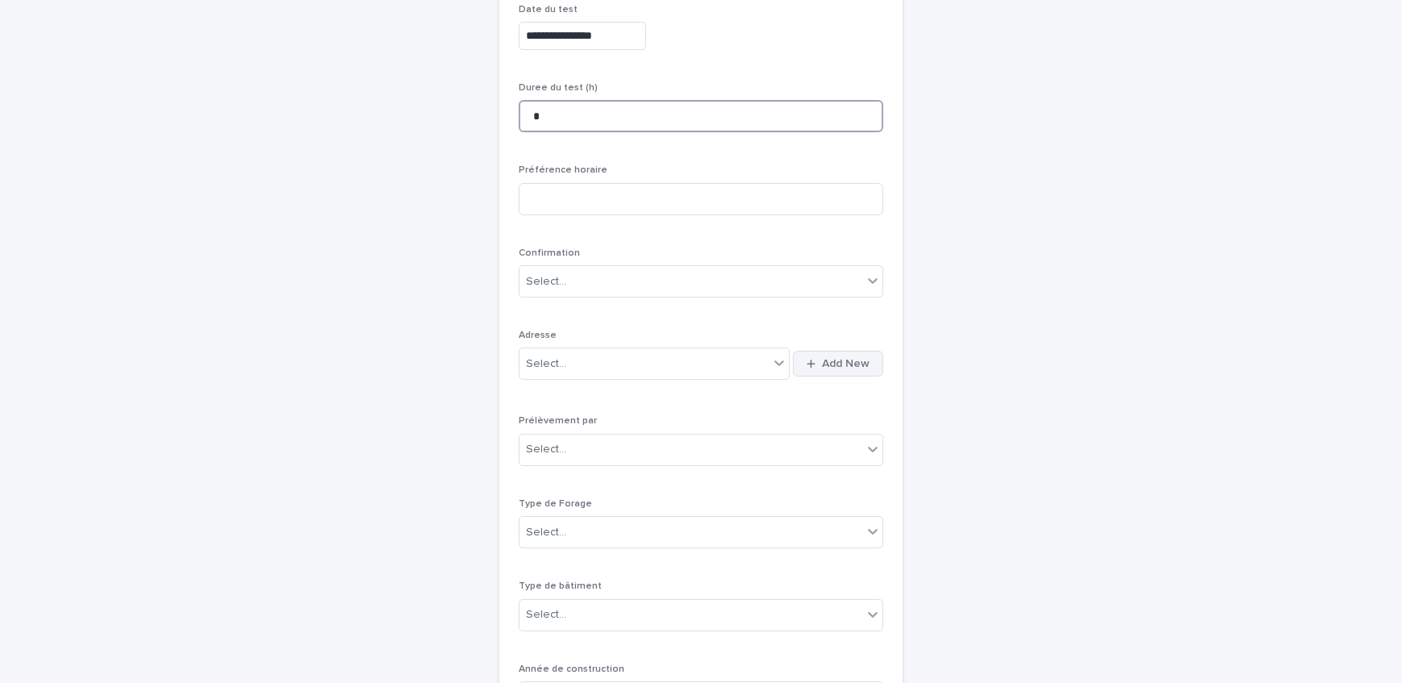
type input "*"
click at [857, 359] on span "Add New" at bounding box center [846, 363] width 48 height 11
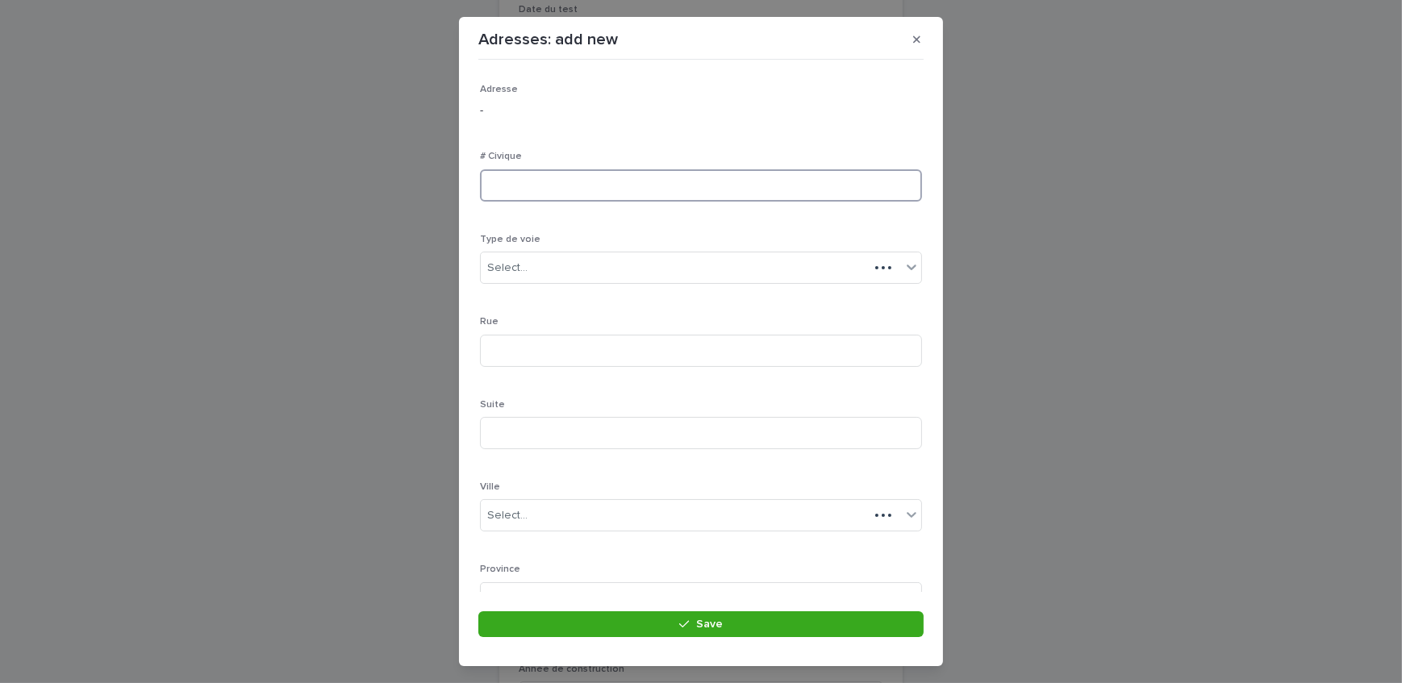
click at [494, 184] on input at bounding box center [701, 185] width 442 height 32
type input "***"
click at [545, 286] on div "Type de voie Select..." at bounding box center [701, 265] width 442 height 63
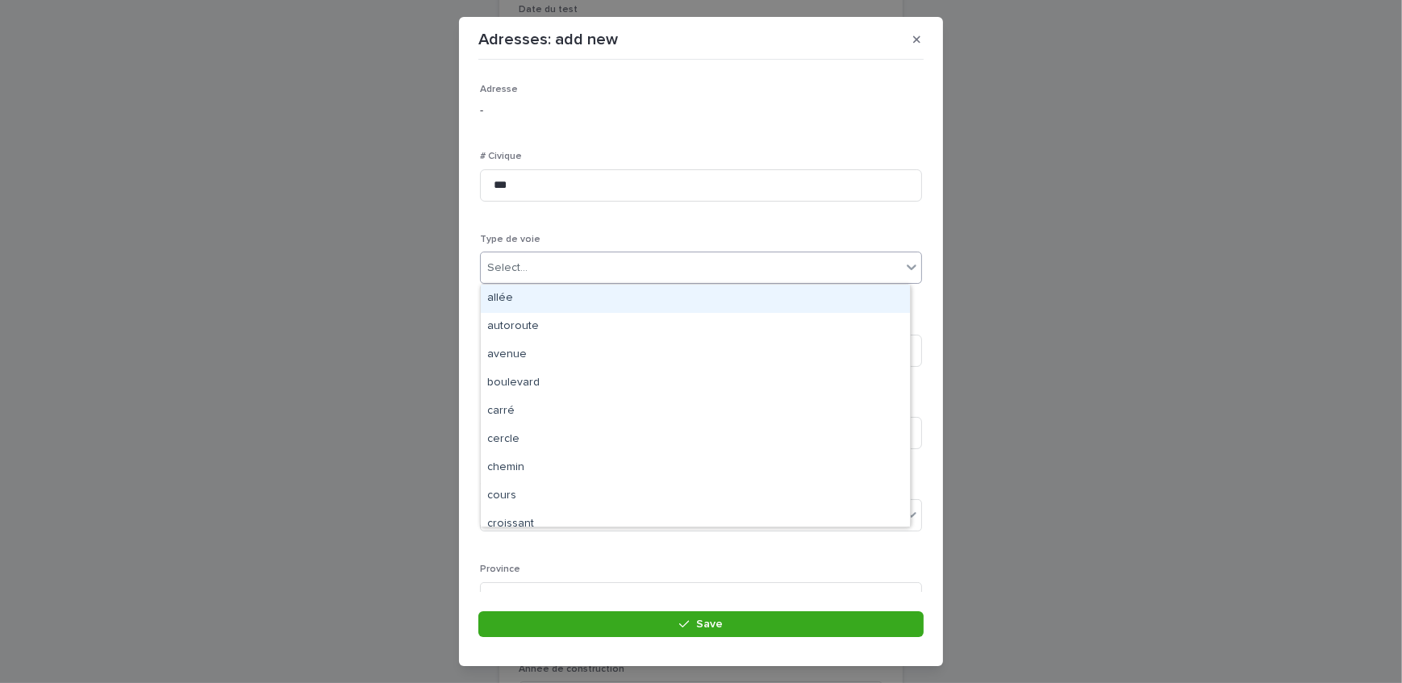
click at [550, 266] on div "Select..." at bounding box center [691, 268] width 420 height 27
type input "**"
click at [551, 296] on div "avenue" at bounding box center [695, 299] width 429 height 28
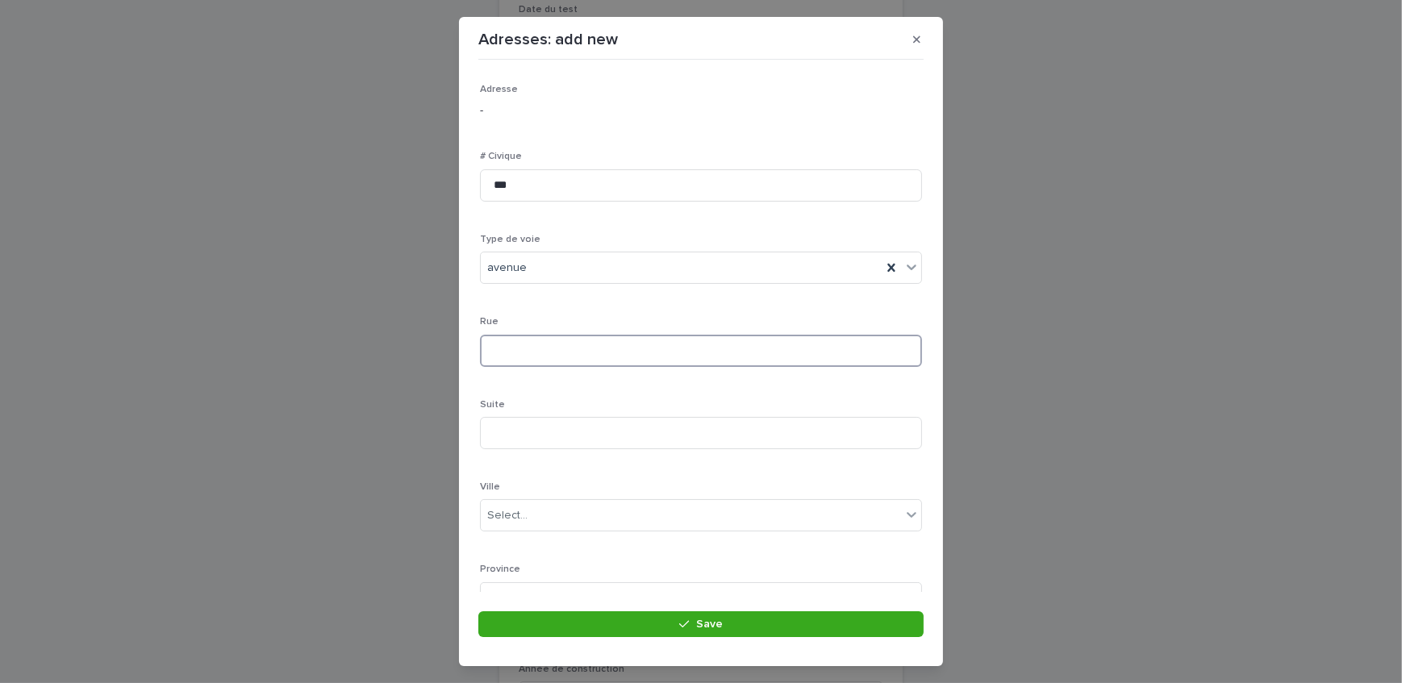
click at [556, 356] on input at bounding box center [701, 351] width 442 height 32
type input "**********"
click at [557, 436] on div "Select..." at bounding box center [691, 443] width 420 height 27
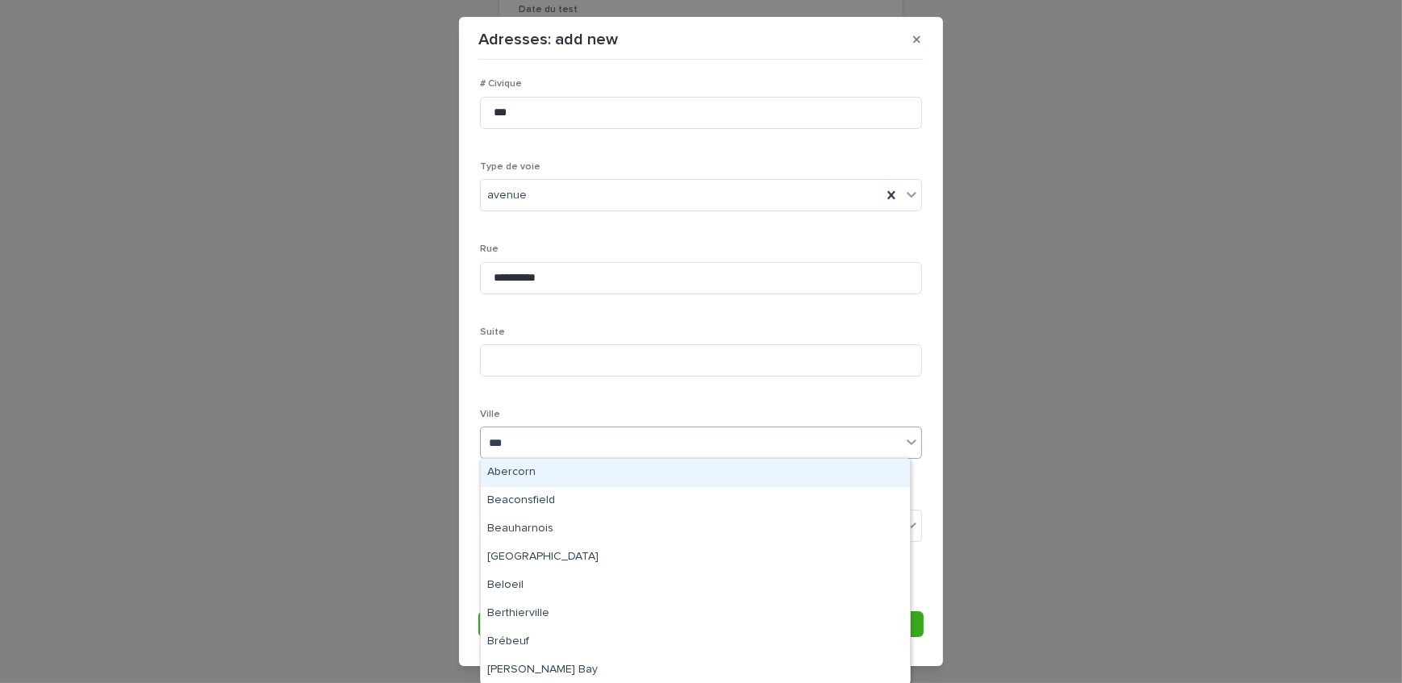
type input "****"
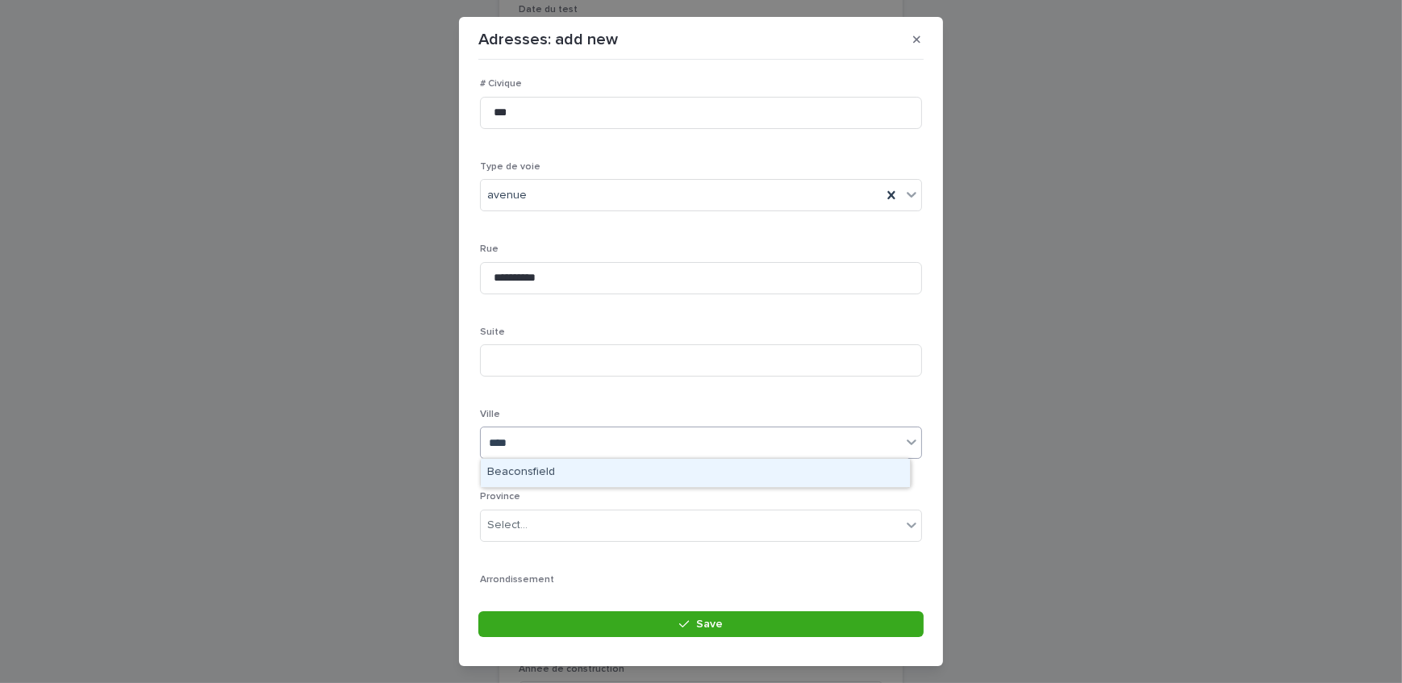
click at [548, 476] on div "Beaconsfield" at bounding box center [695, 473] width 429 height 28
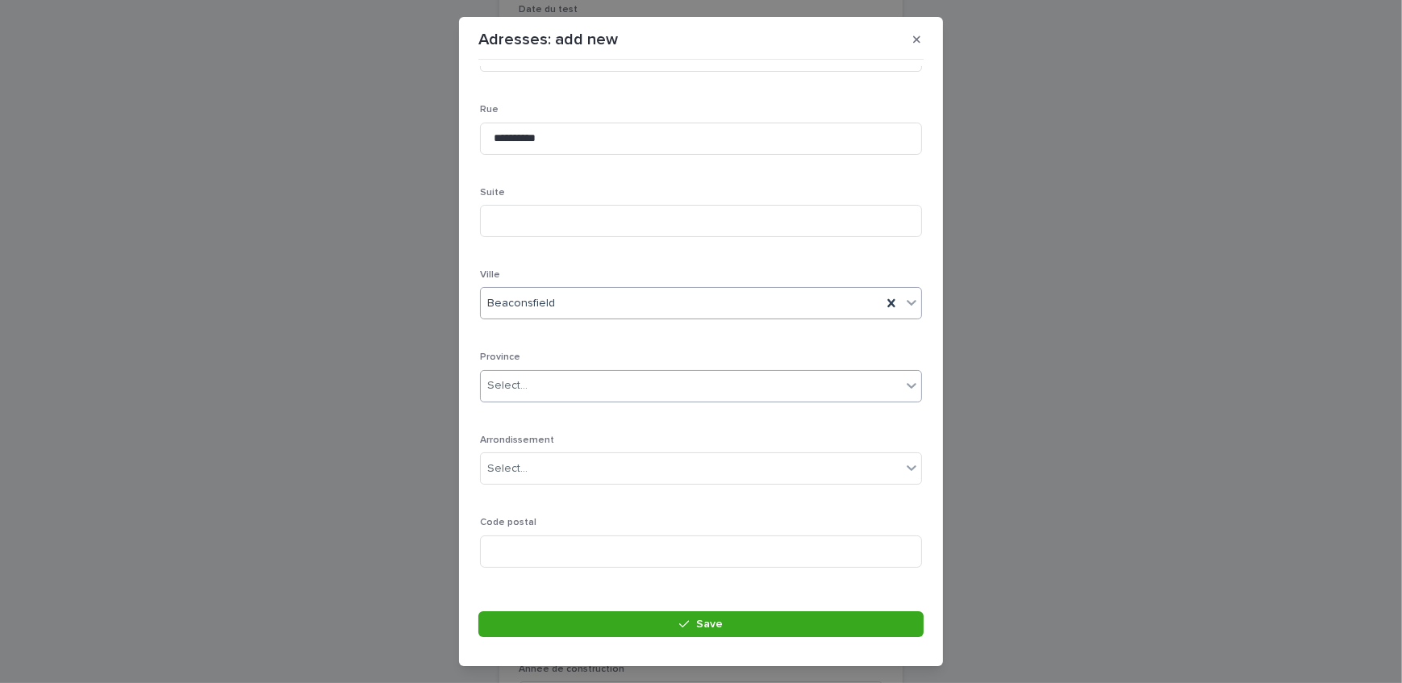
scroll to position [235, 0]
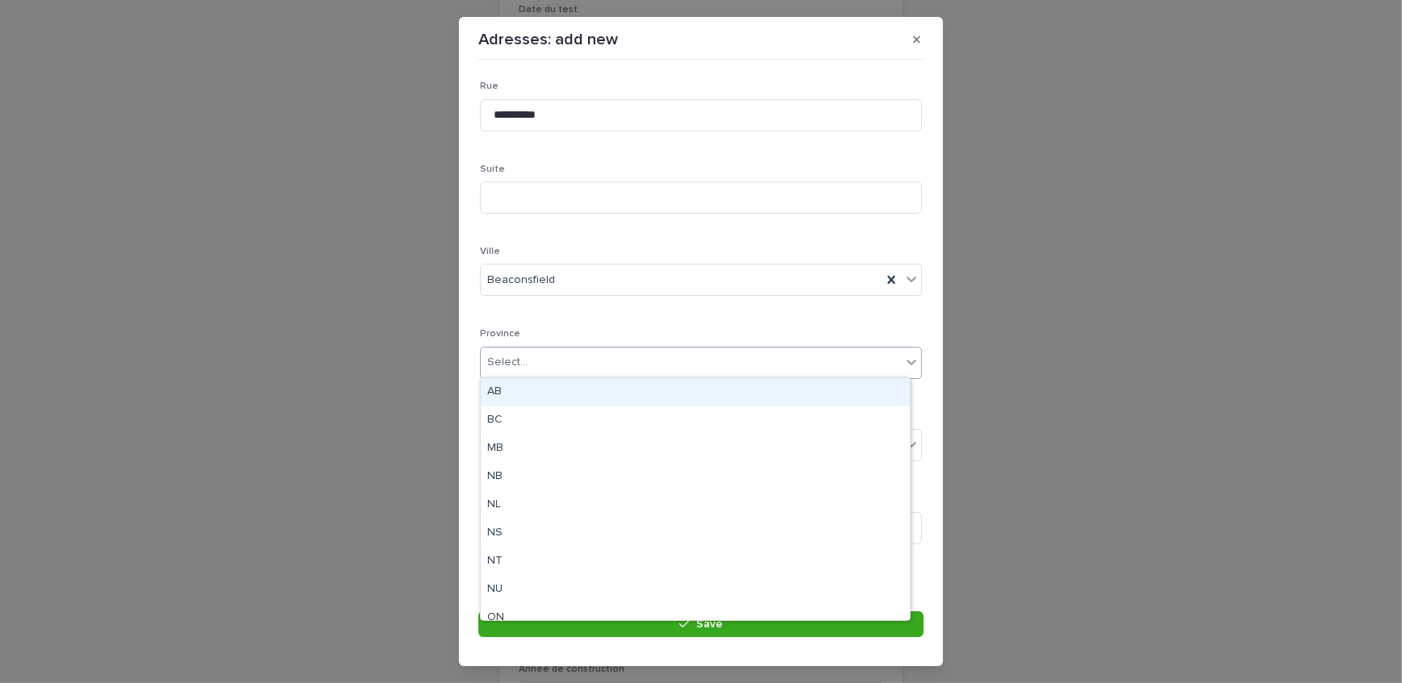
click at [562, 362] on div "Select..." at bounding box center [691, 362] width 420 height 27
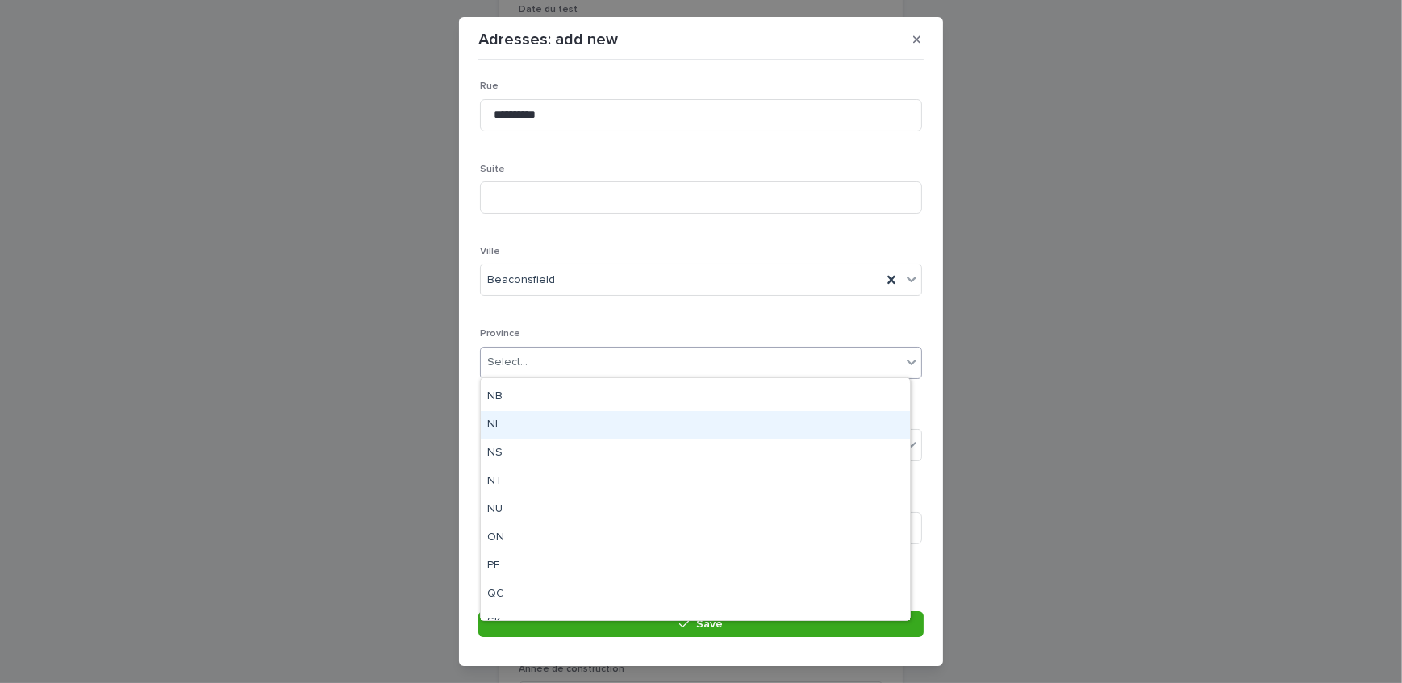
scroll to position [125, 0]
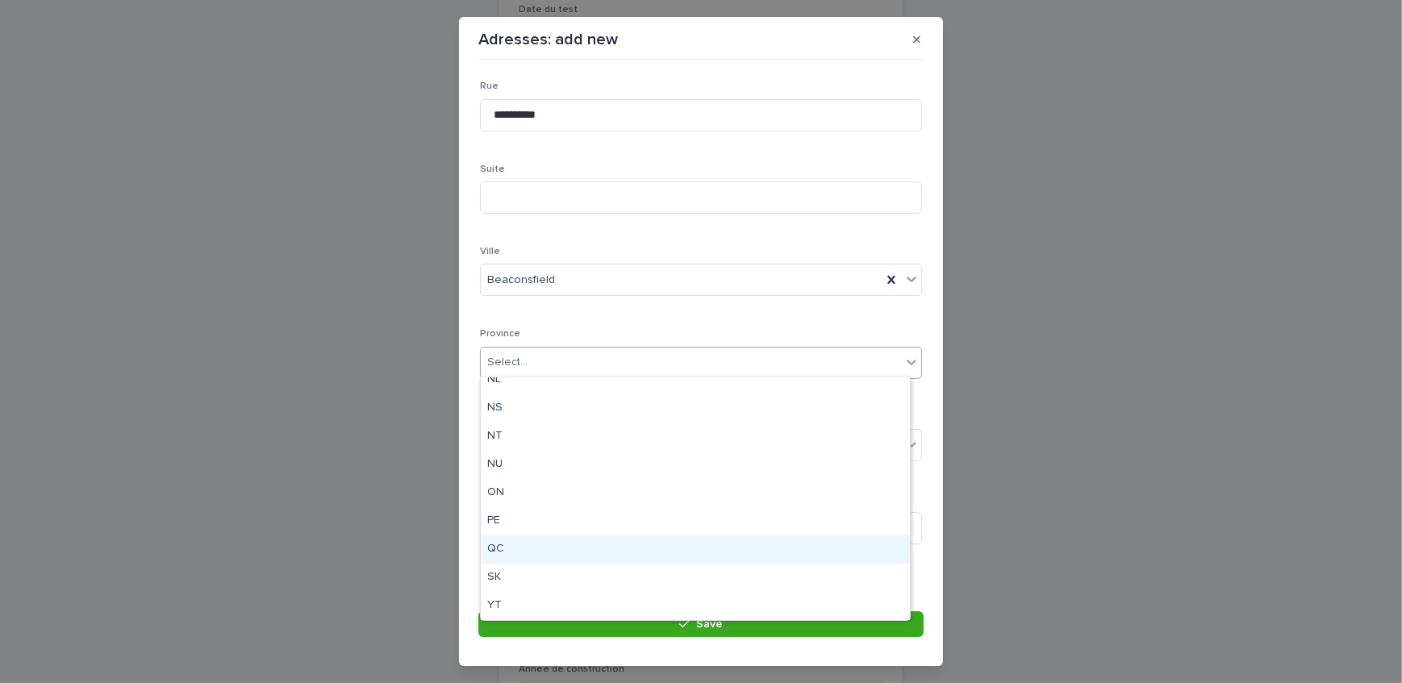
click at [526, 537] on div "QC" at bounding box center [695, 550] width 429 height 28
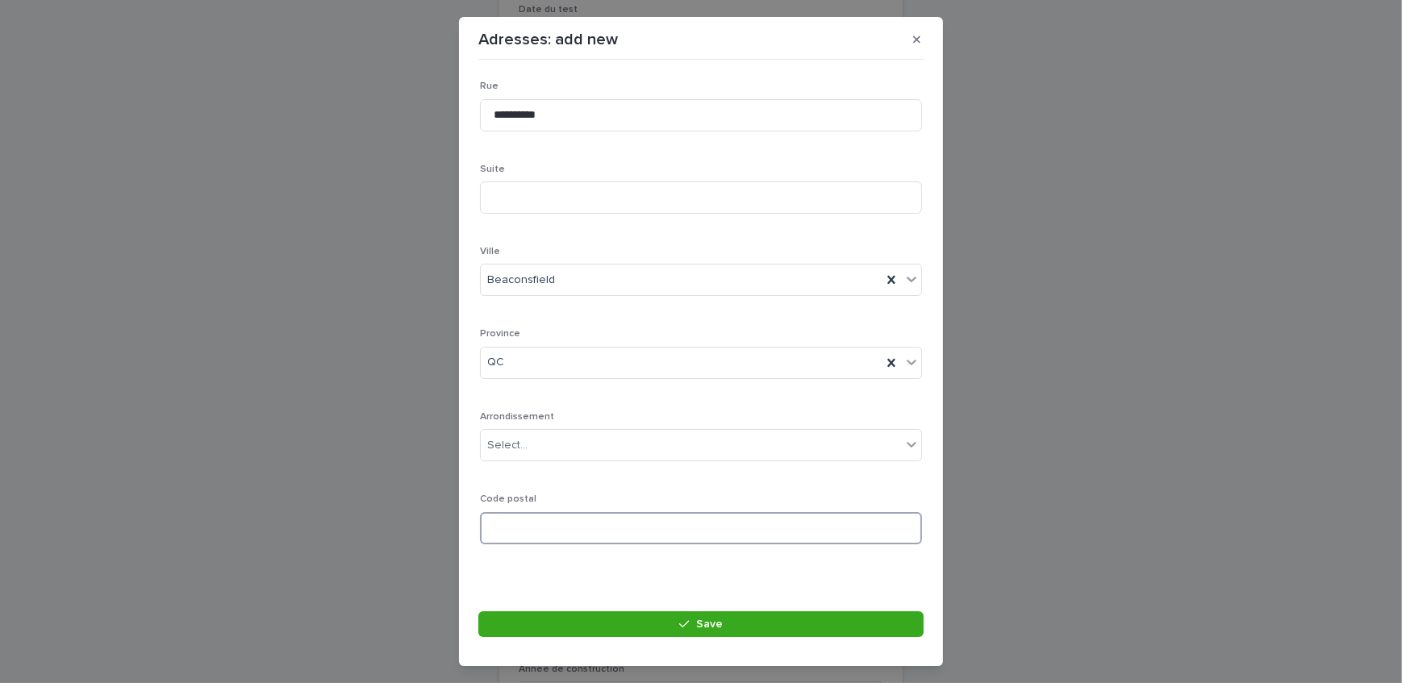
click at [587, 526] on input at bounding box center [701, 528] width 442 height 32
paste input "*******"
type input "*******"
click at [578, 623] on button "Save" at bounding box center [700, 624] width 445 height 26
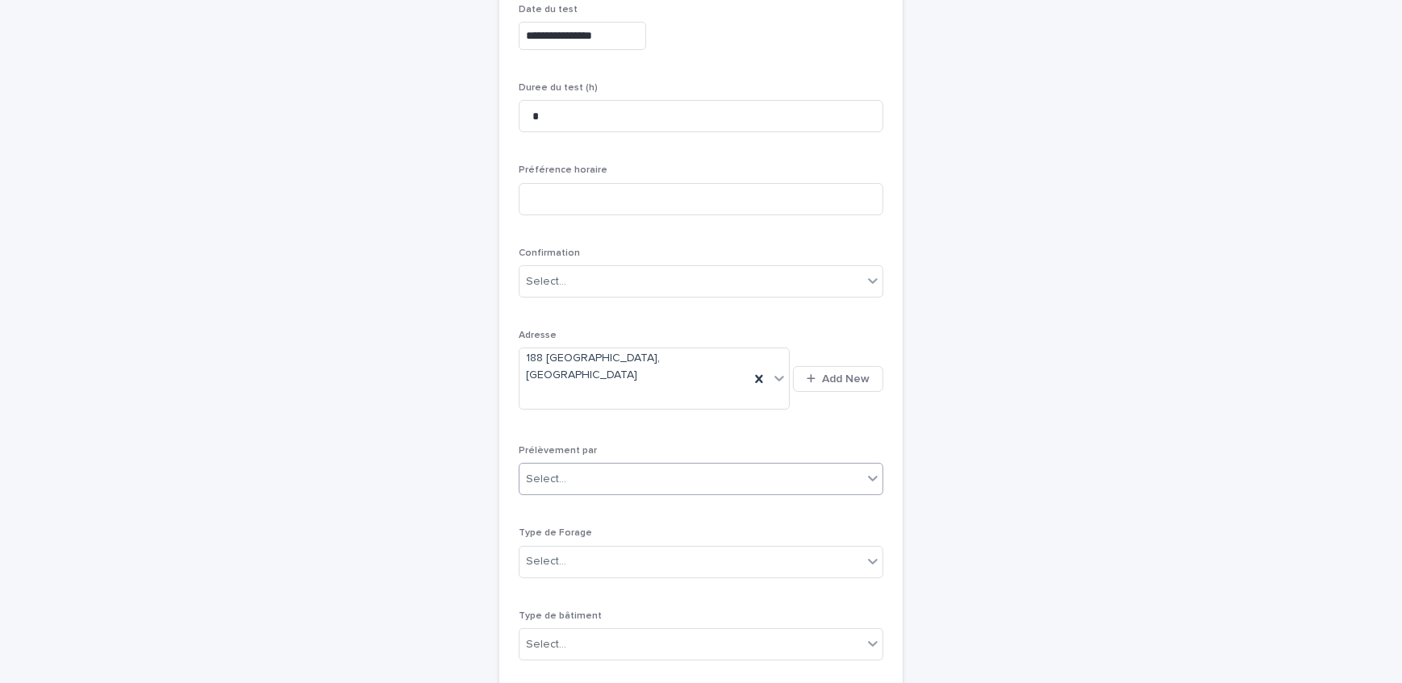
click at [629, 466] on div "Select..." at bounding box center [690, 479] width 343 height 27
click at [623, 481] on div "Multitest" at bounding box center [695, 479] width 363 height 28
click at [620, 548] on div "Select..." at bounding box center [690, 561] width 343 height 27
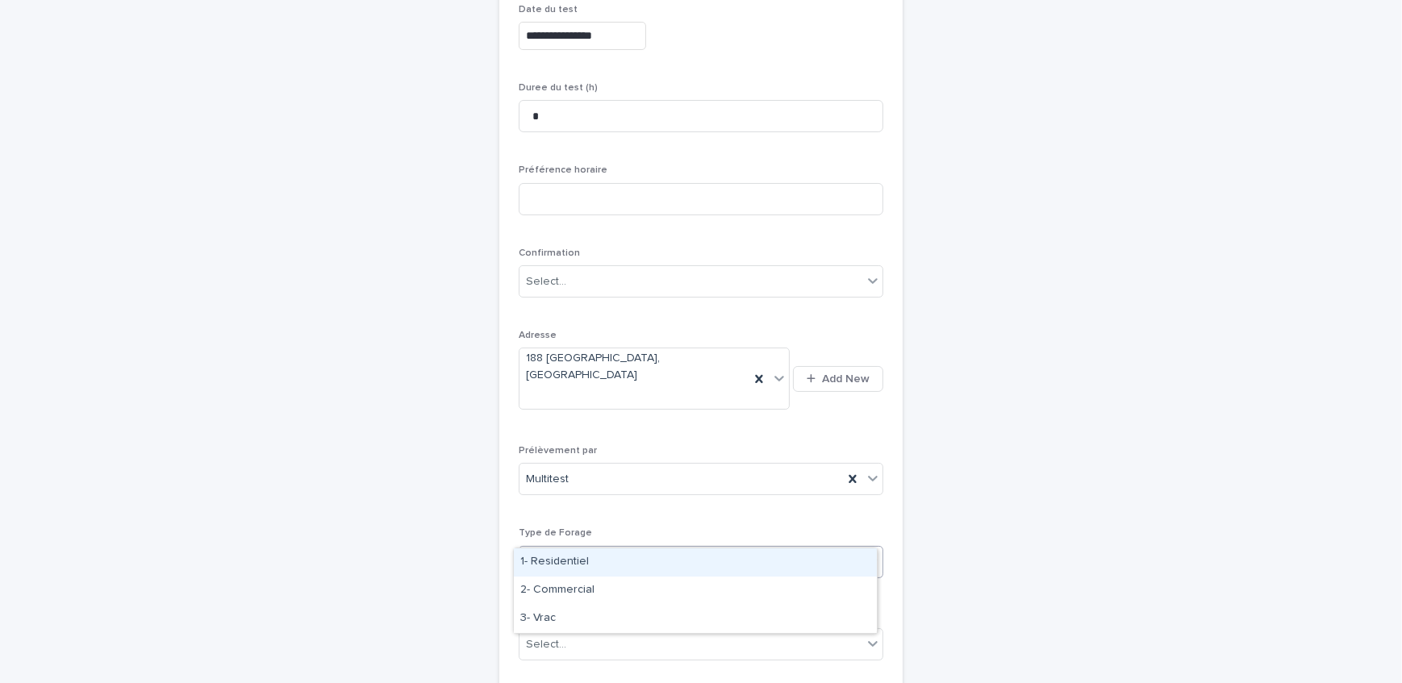
click at [621, 561] on div "1- Residentiel" at bounding box center [695, 562] width 363 height 28
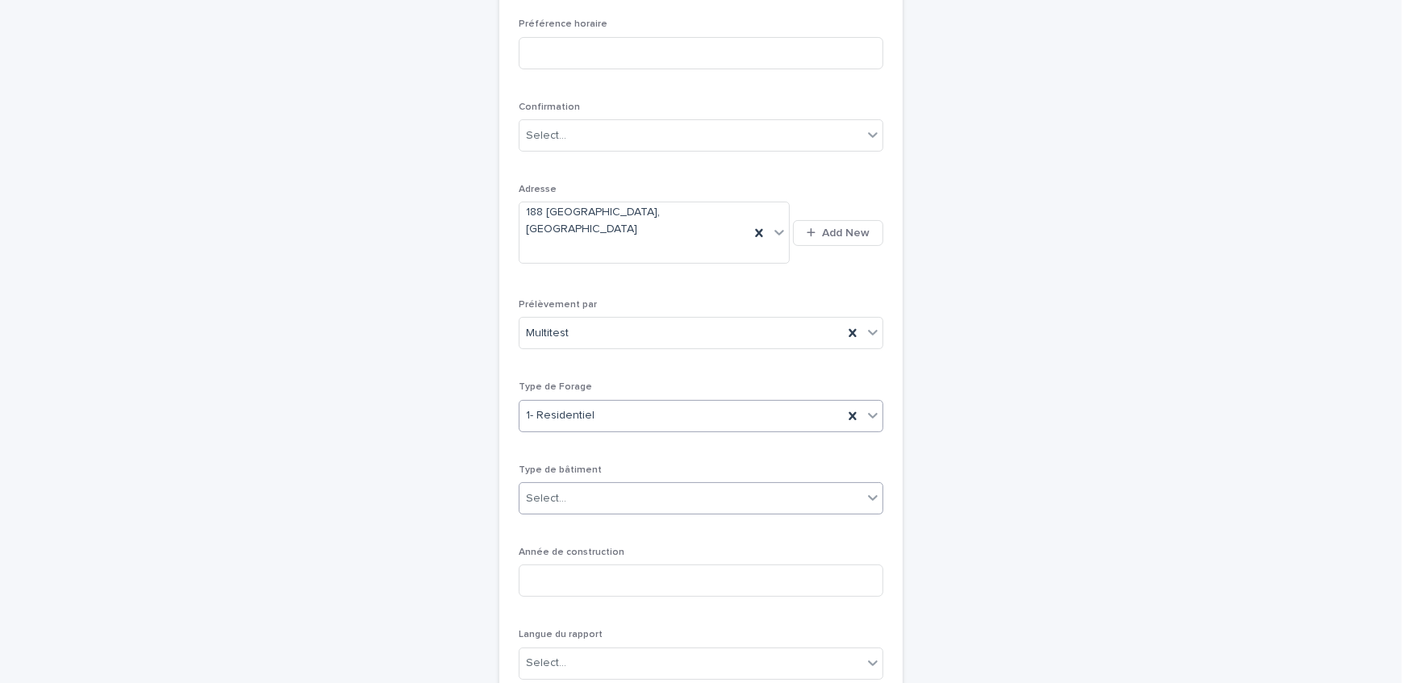
scroll to position [344, 0]
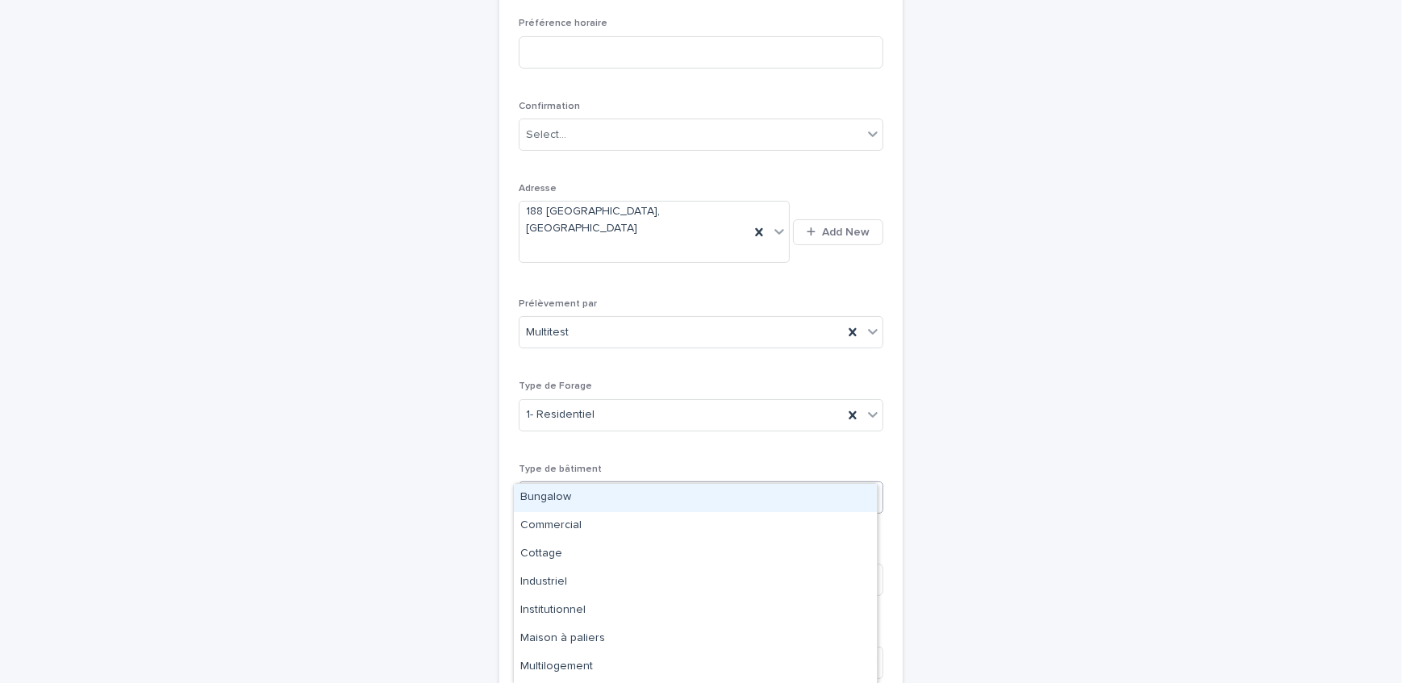
click at [629, 485] on div "Select..." at bounding box center [690, 498] width 343 height 27
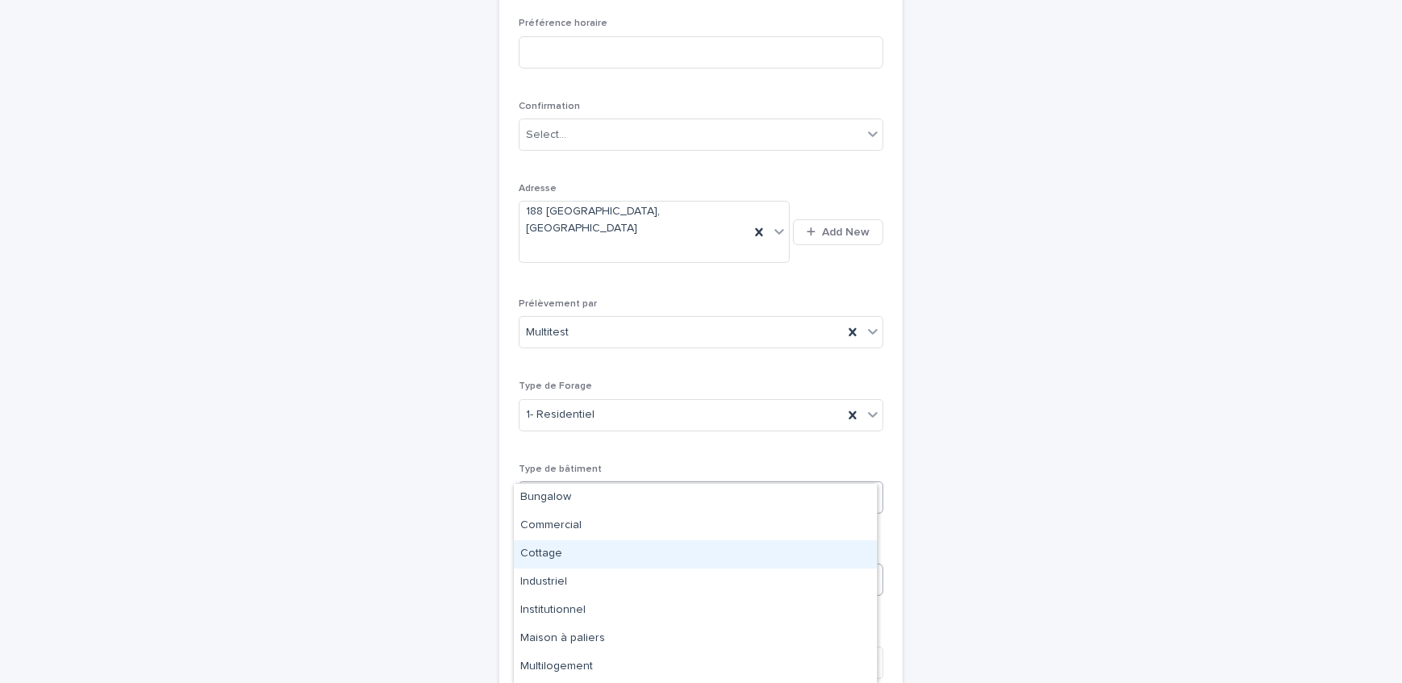
click at [603, 555] on div "Cottage" at bounding box center [695, 554] width 363 height 28
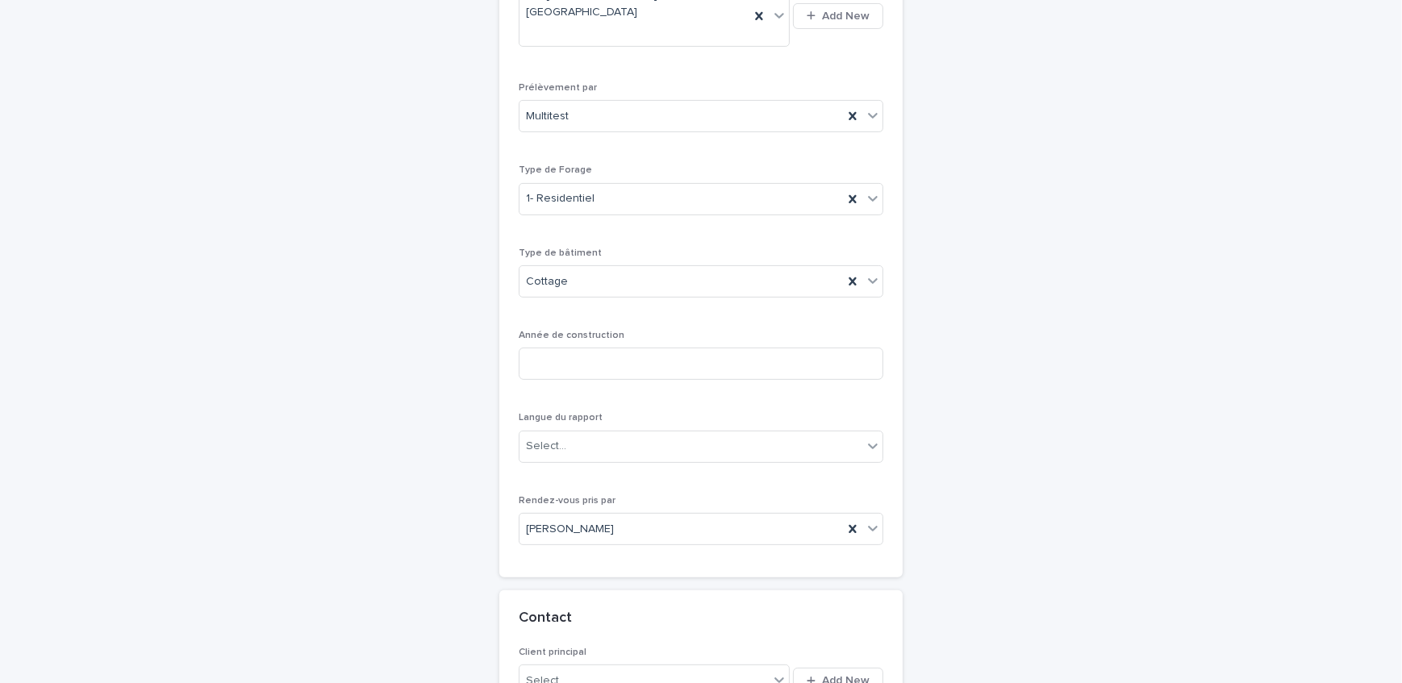
scroll to position [565, 0]
click at [611, 344] on input at bounding box center [701, 360] width 365 height 32
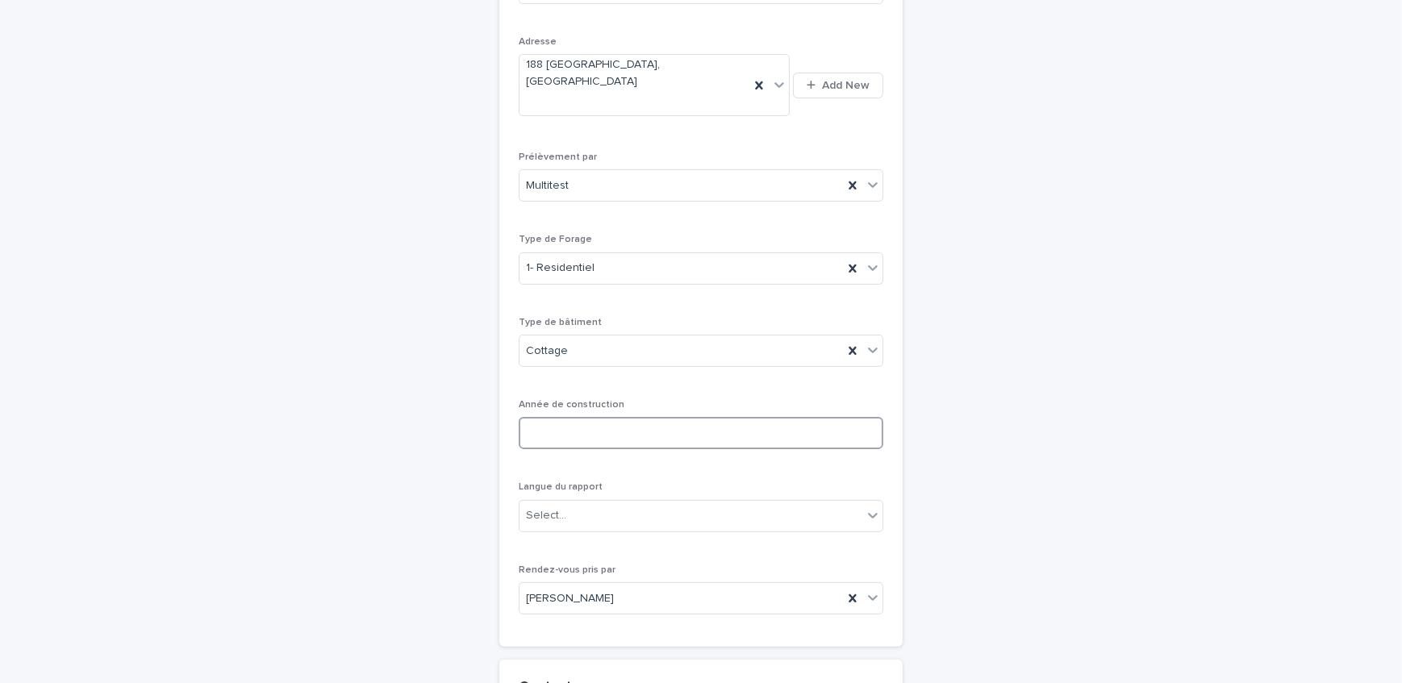
click at [717, 417] on input at bounding box center [701, 433] width 365 height 32
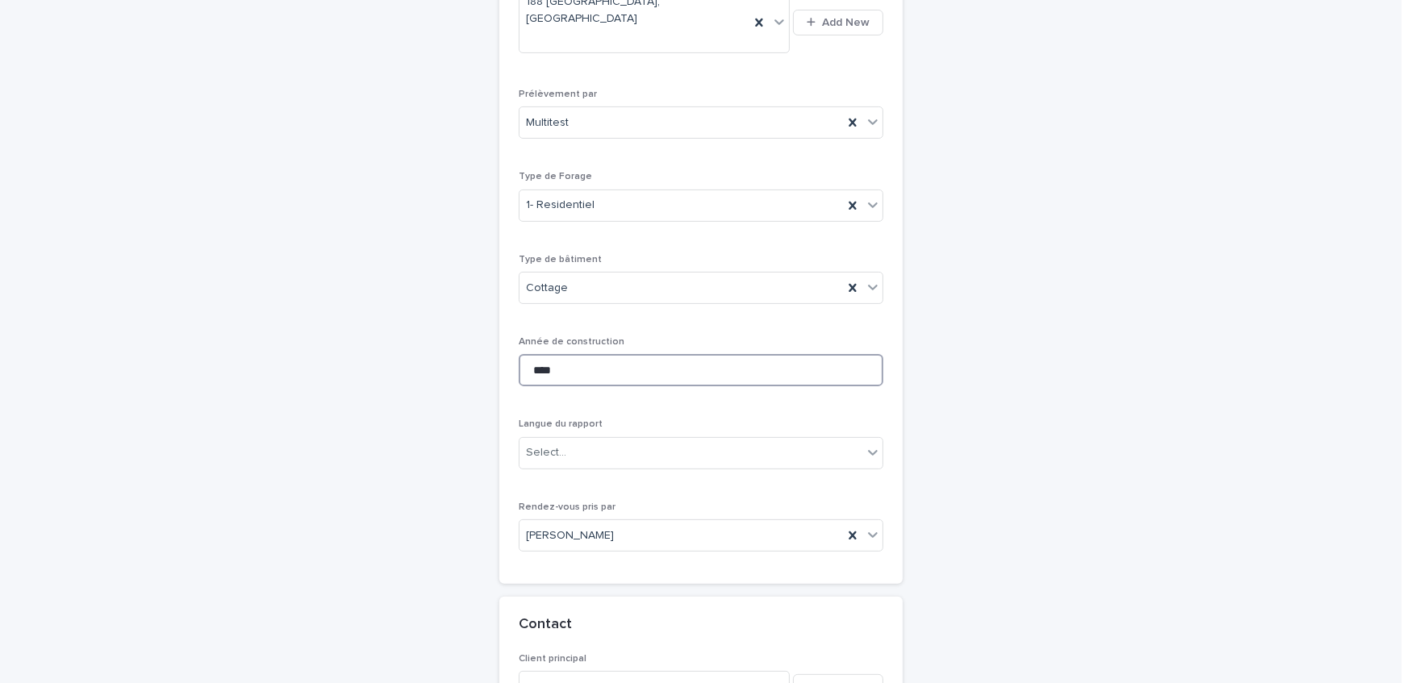
scroll to position [637, 0]
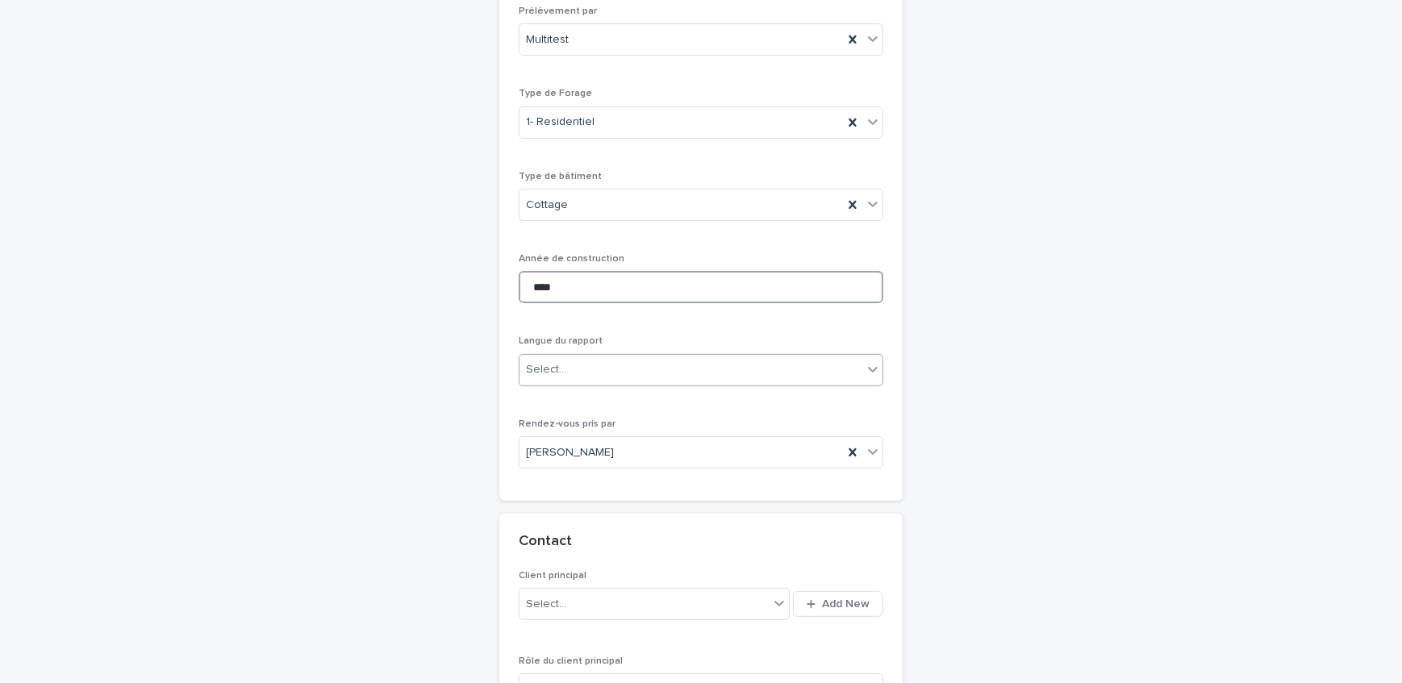
type input "****"
click at [616, 356] on div "Select..." at bounding box center [690, 369] width 343 height 27
click at [629, 303] on div "**********" at bounding box center [701, 22] width 365 height 917
click at [621, 356] on div "Select..." at bounding box center [690, 369] width 343 height 27
click at [613, 390] on div "Anglais" at bounding box center [695, 398] width 363 height 28
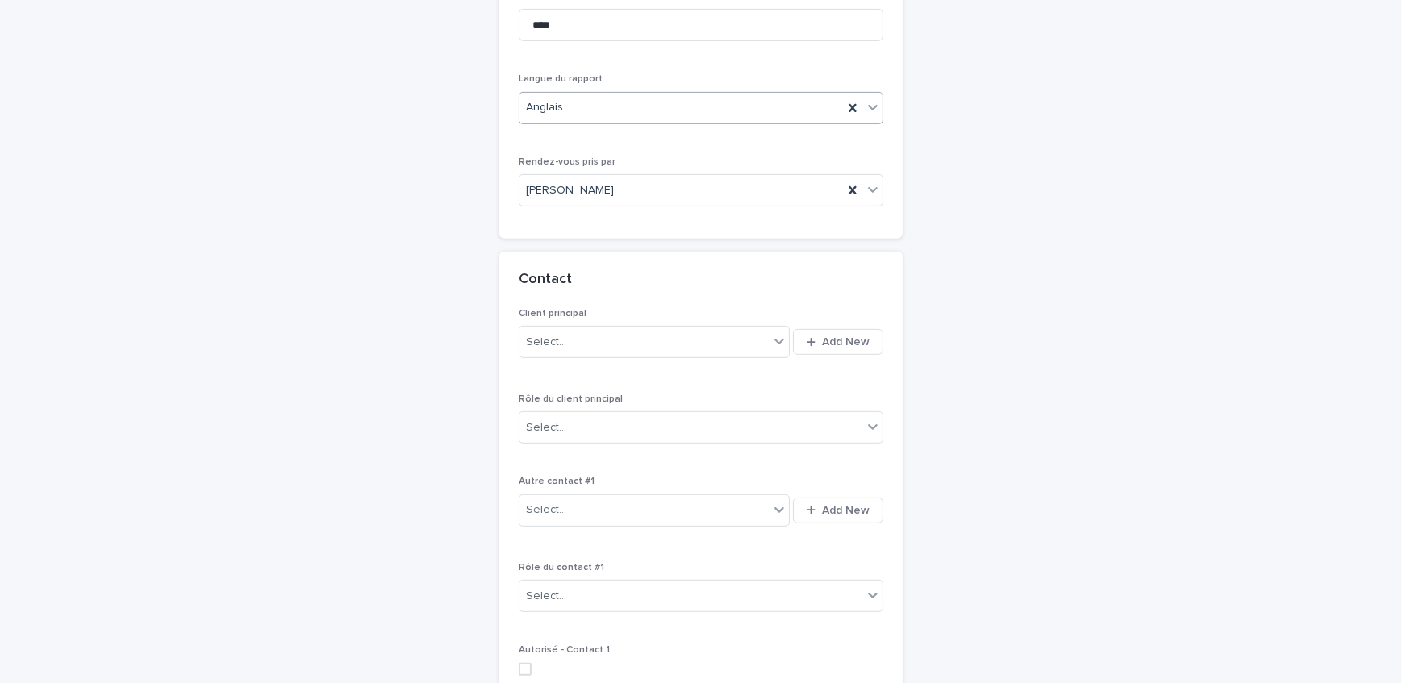
scroll to position [931, 0]
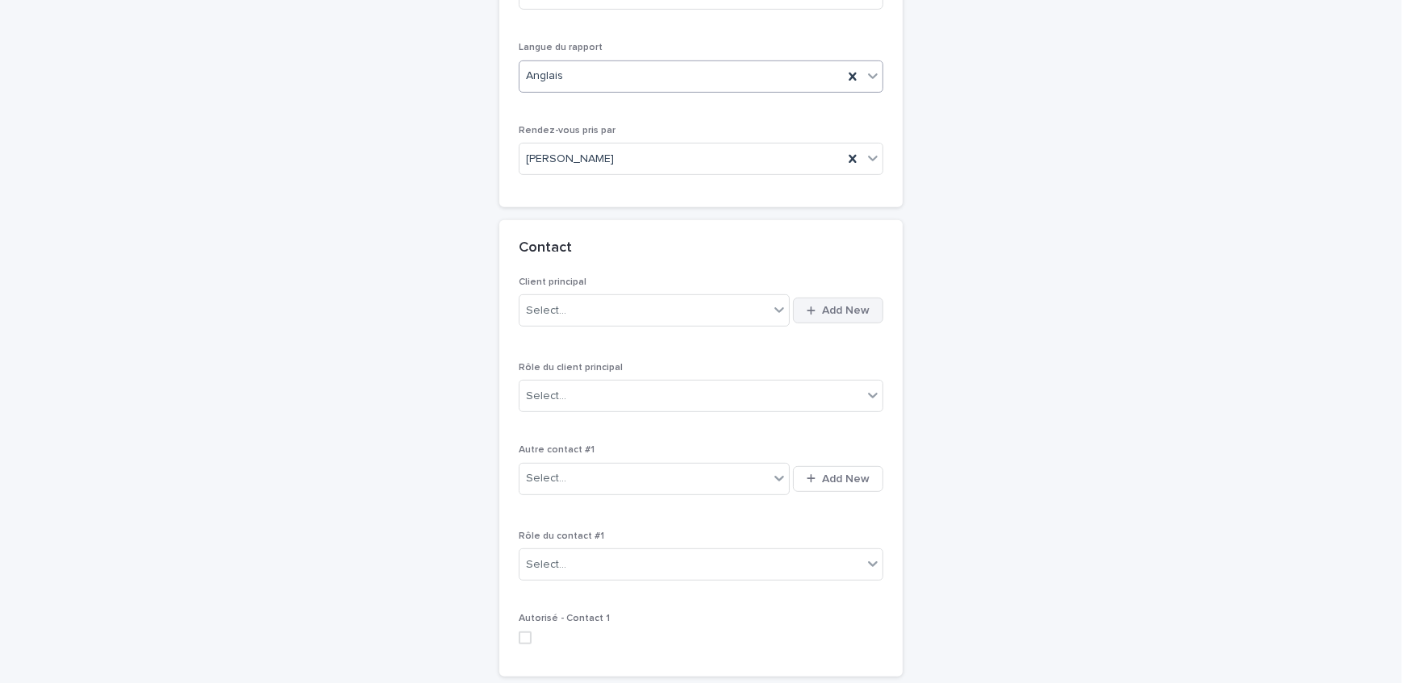
click at [863, 305] on span "Add New" at bounding box center [846, 310] width 48 height 11
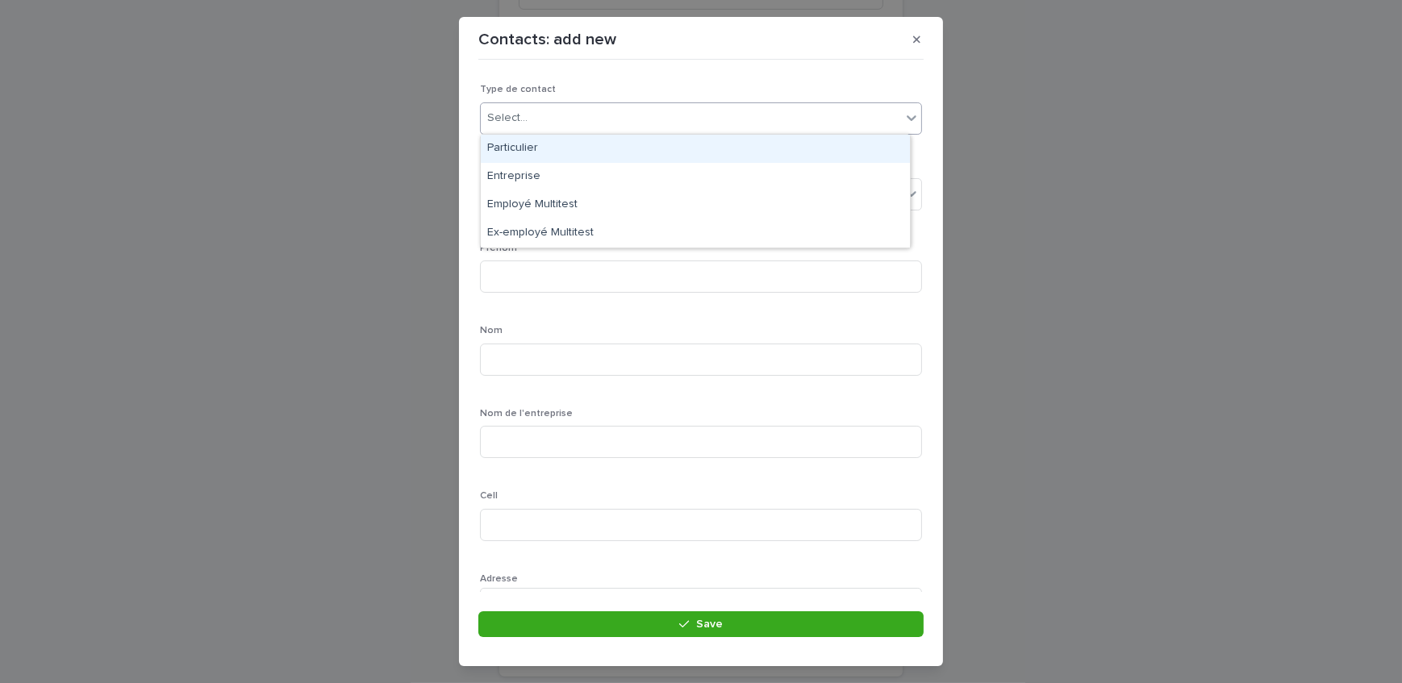
click at [597, 112] on div "Select..." at bounding box center [691, 118] width 420 height 27
click at [594, 160] on div "Particulier" at bounding box center [695, 149] width 429 height 28
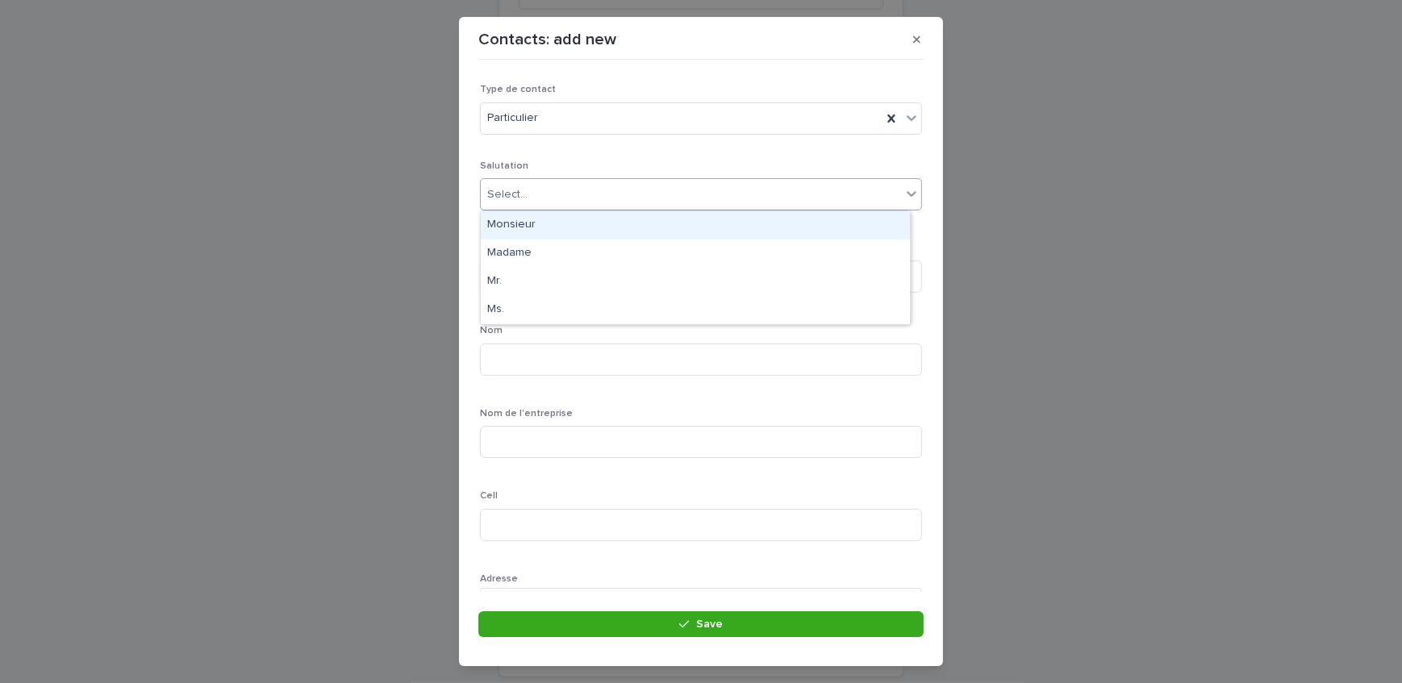
click at [589, 185] on div "Select..." at bounding box center [691, 194] width 420 height 27
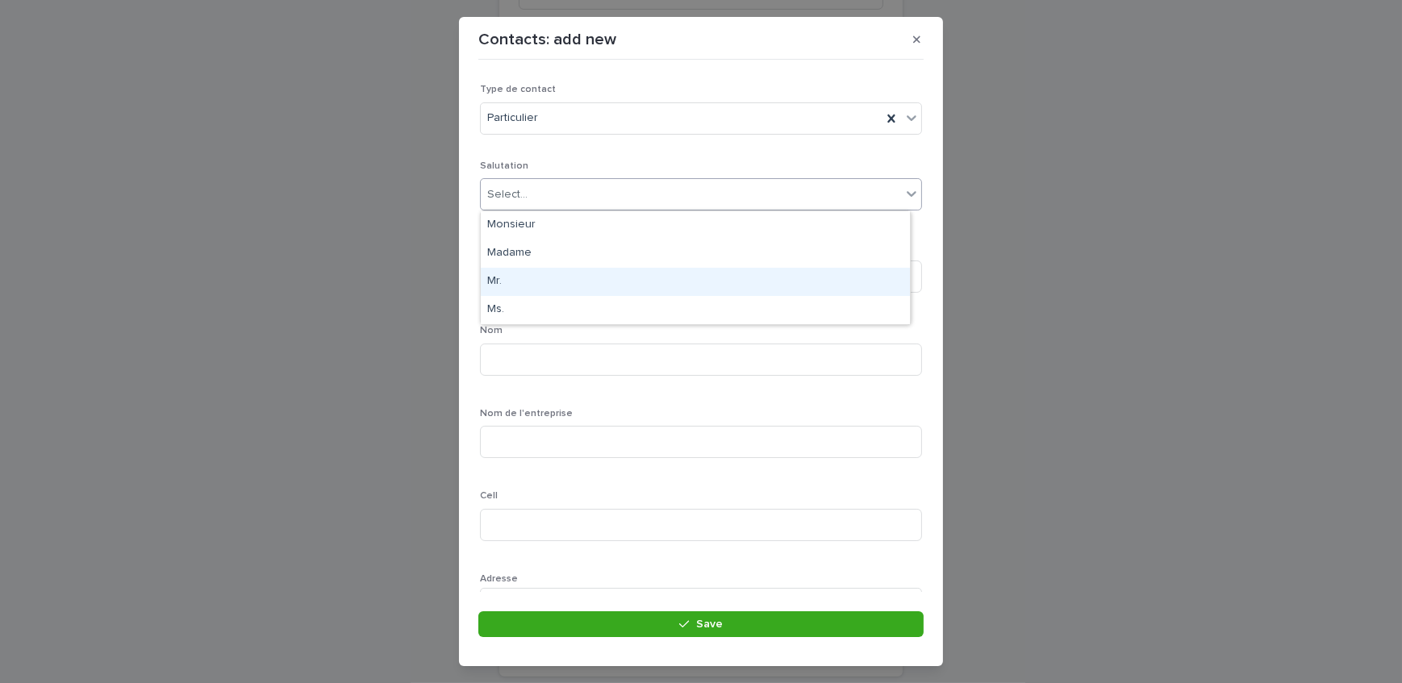
click at [573, 286] on div "Mr." at bounding box center [695, 282] width 429 height 28
click at [578, 272] on input at bounding box center [701, 277] width 442 height 32
click at [661, 283] on input at bounding box center [701, 277] width 442 height 32
type input "*****"
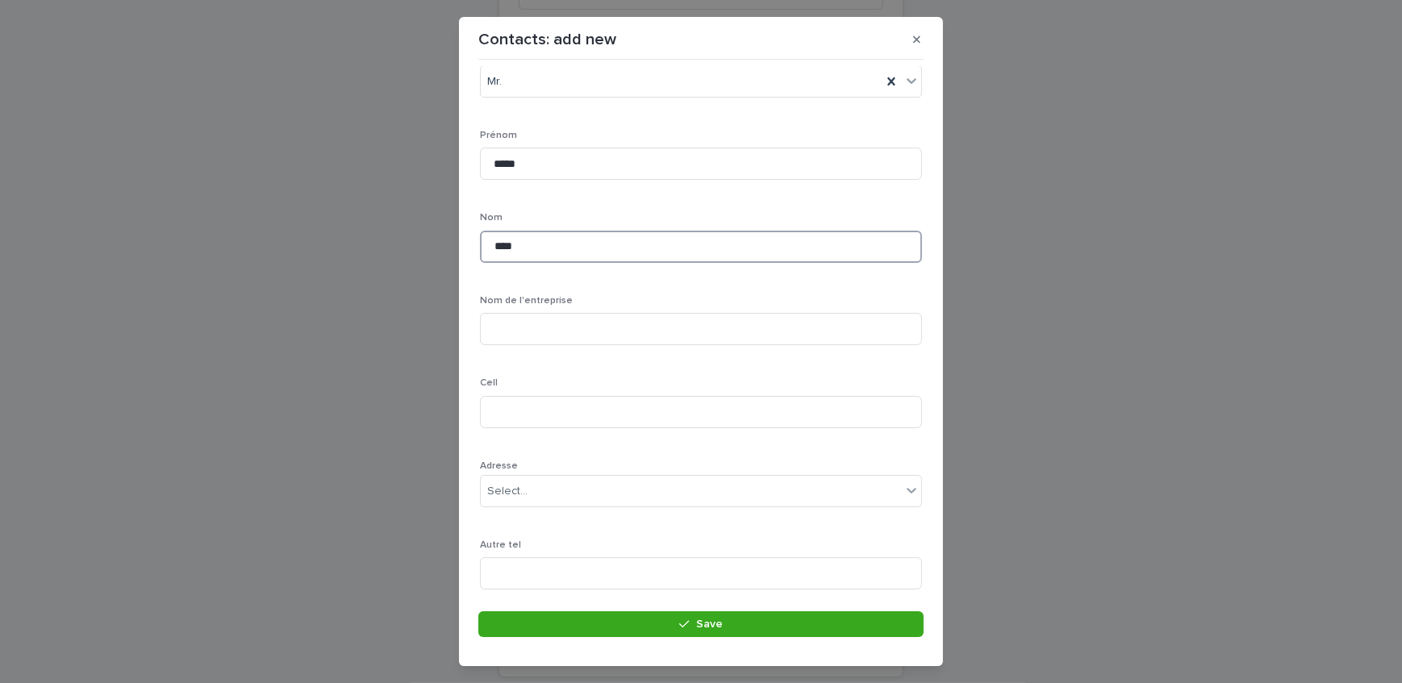
scroll to position [146, 0]
type input "****"
click at [595, 372] on input at bounding box center [701, 379] width 442 height 32
type input "**********"
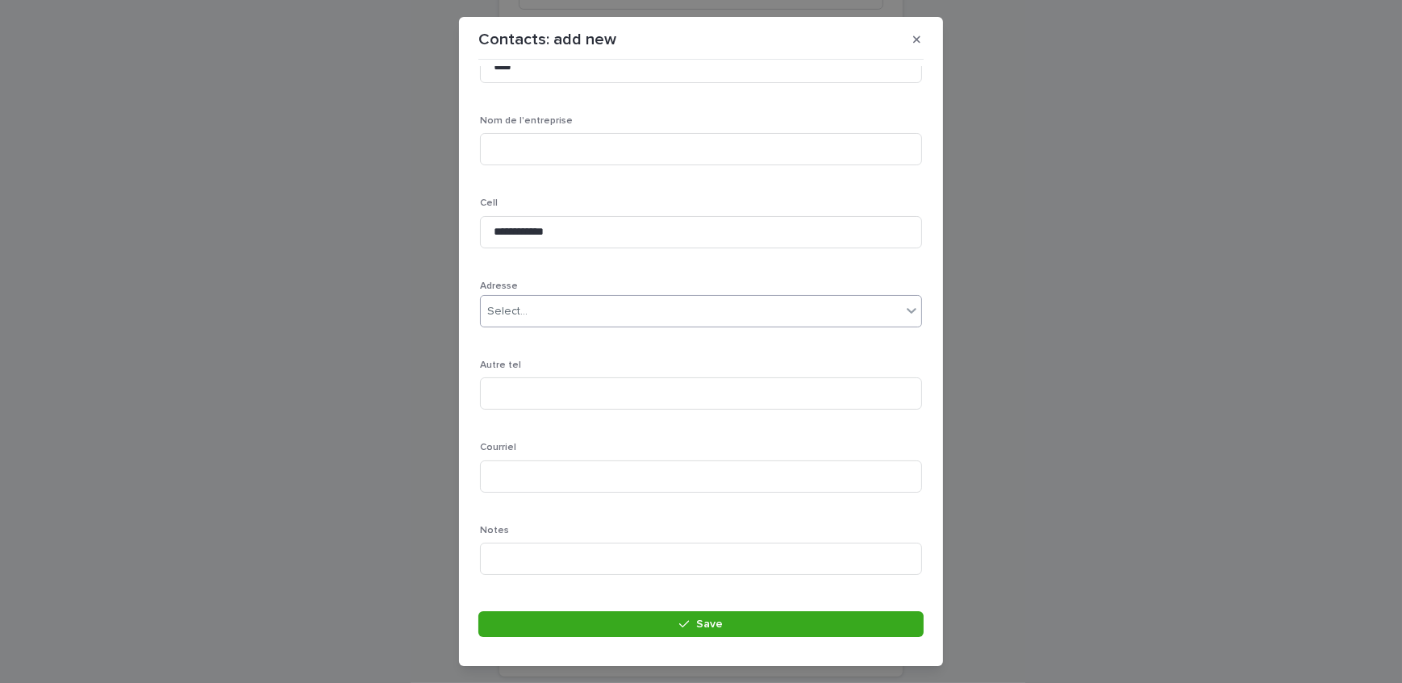
click at [567, 304] on div "Select..." at bounding box center [691, 311] width 420 height 27
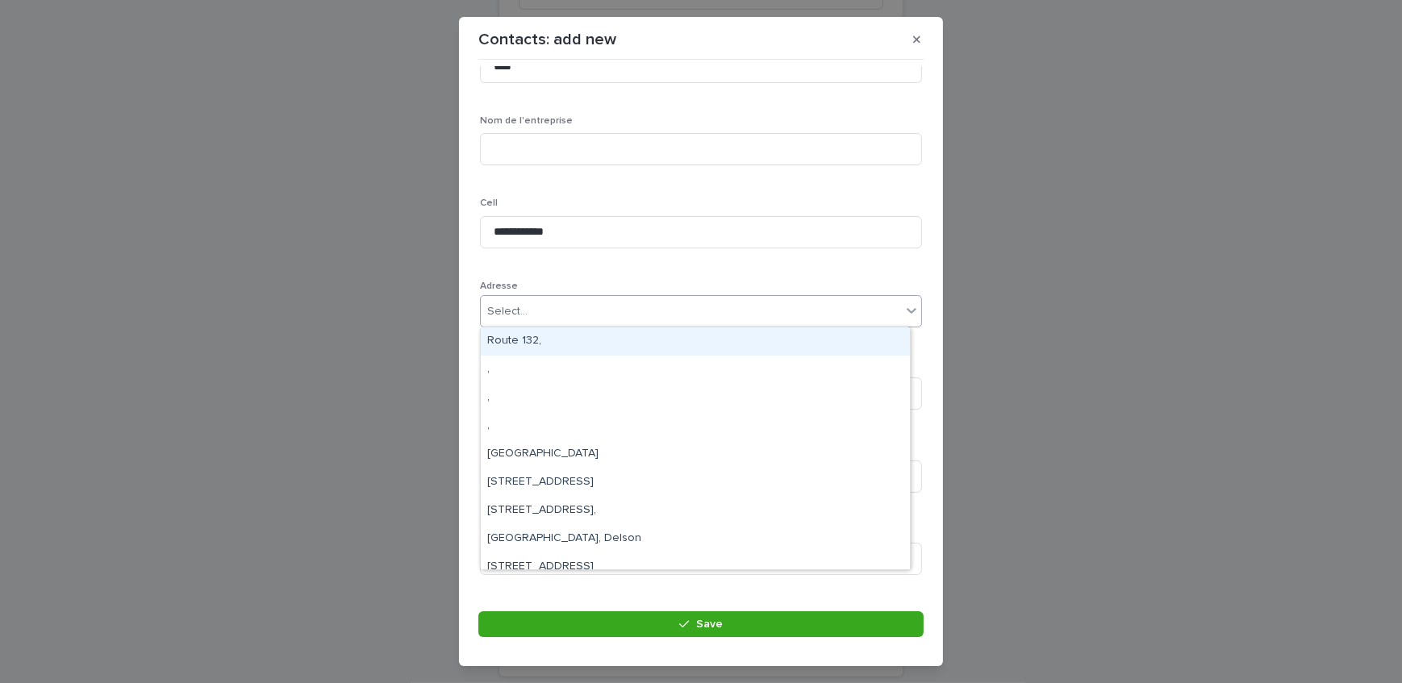
scroll to position [219, 0]
click at [589, 244] on div "Nom de l'entreprise" at bounding box center [701, 220] width 442 height 63
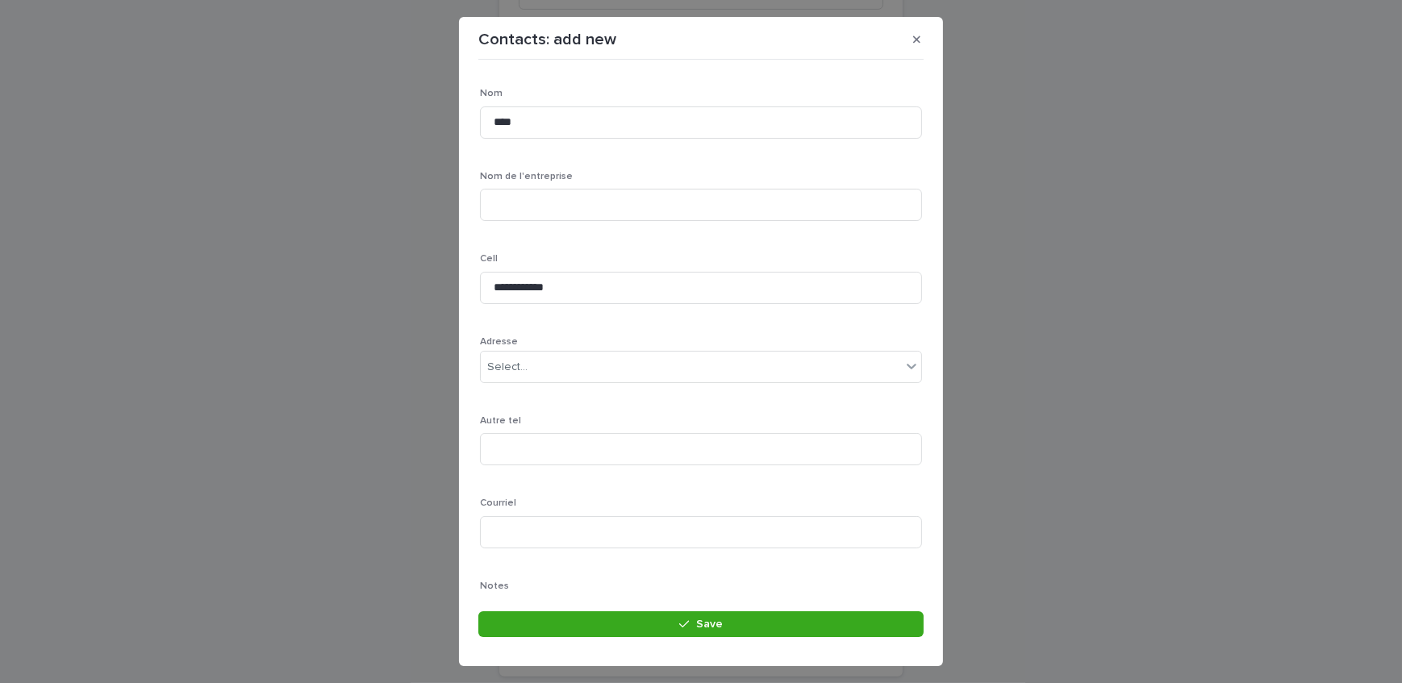
scroll to position [146, 0]
click at [911, 40] on button "button" at bounding box center [916, 40] width 27 height 26
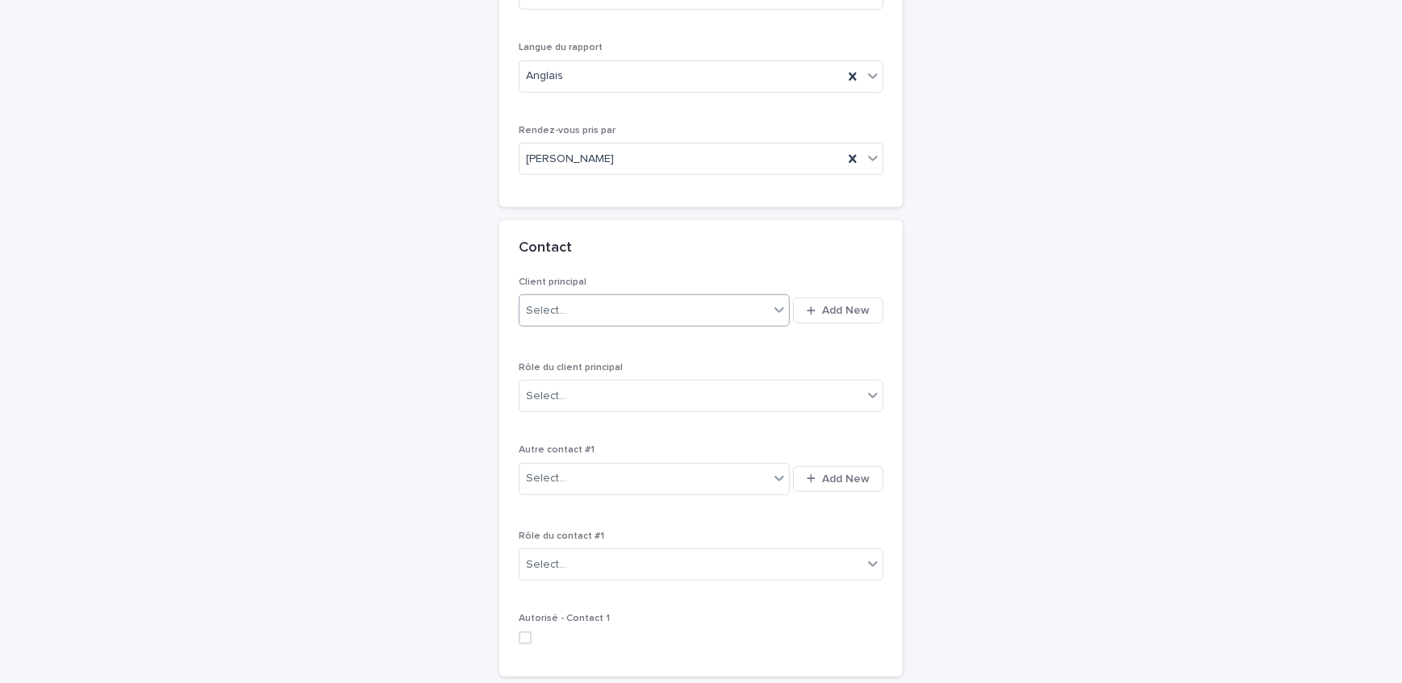
click at [618, 298] on div "Select..." at bounding box center [643, 311] width 249 height 27
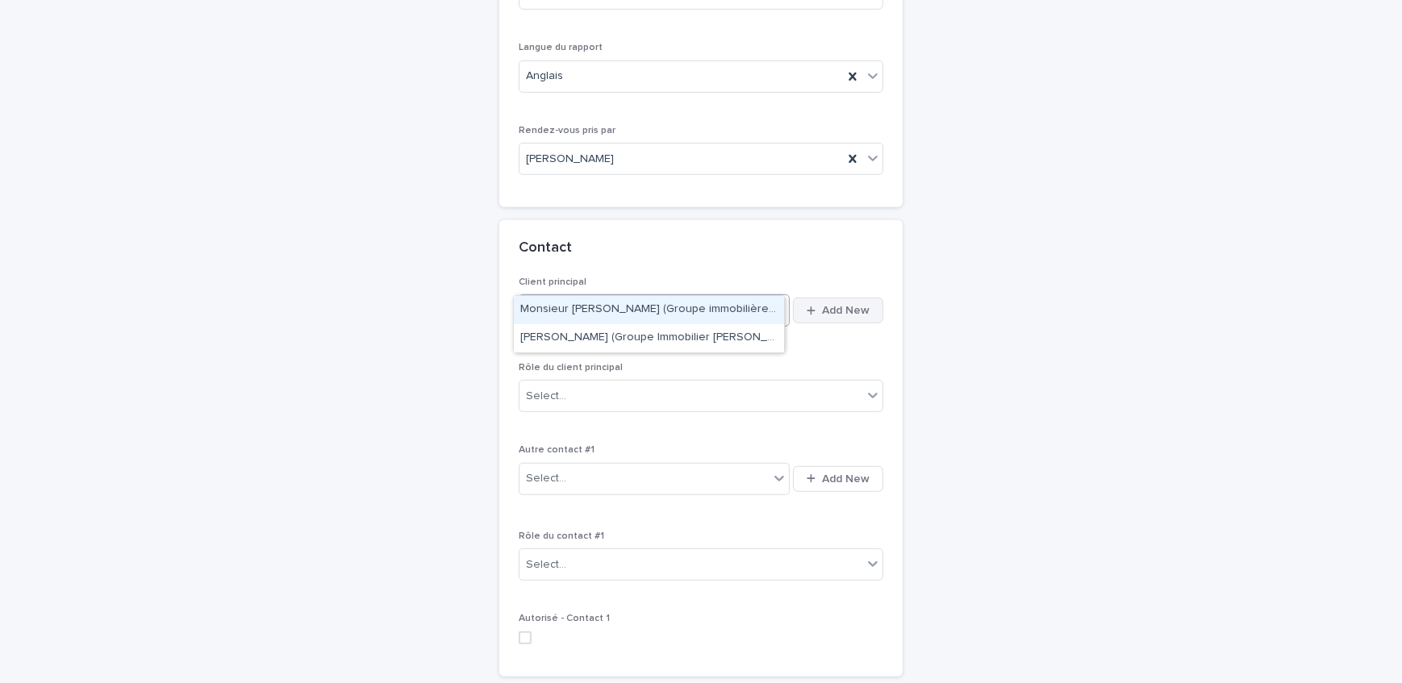
type input "*****"
click at [839, 305] on span "Add New" at bounding box center [846, 310] width 48 height 11
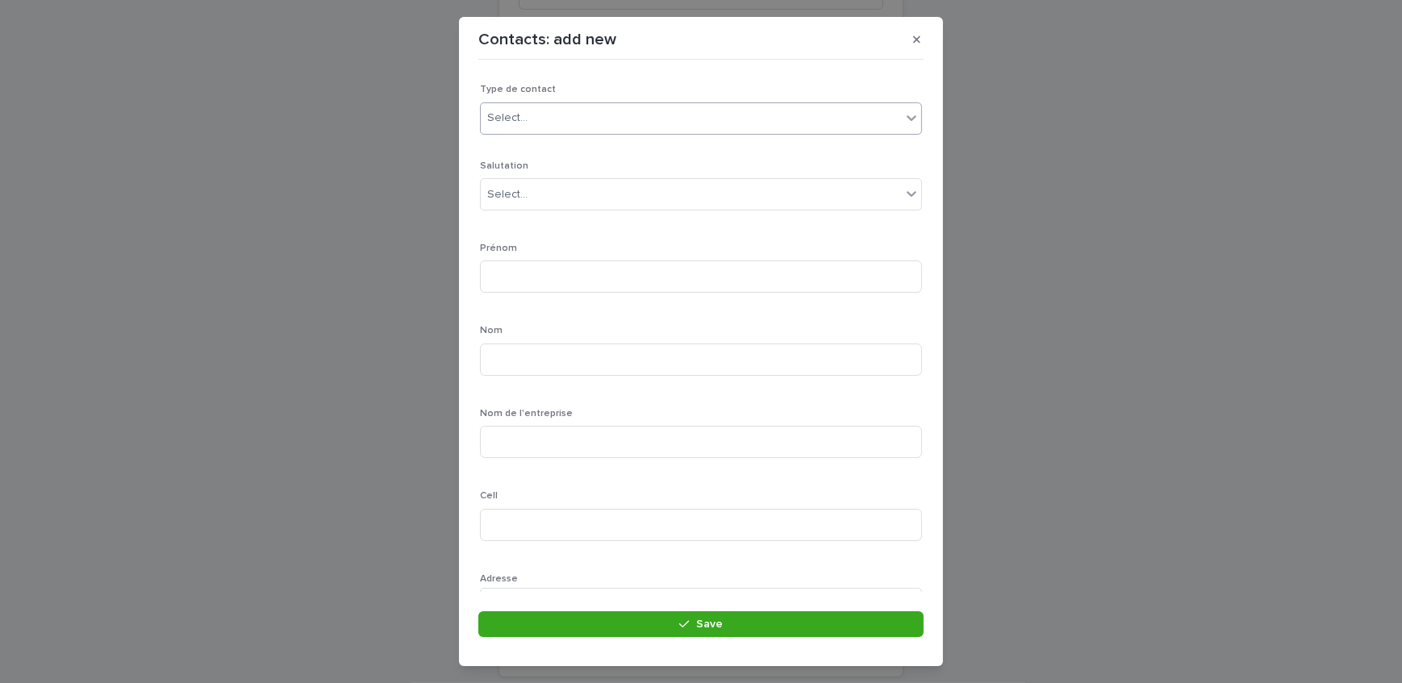
click at [613, 129] on div "Select..." at bounding box center [691, 118] width 420 height 27
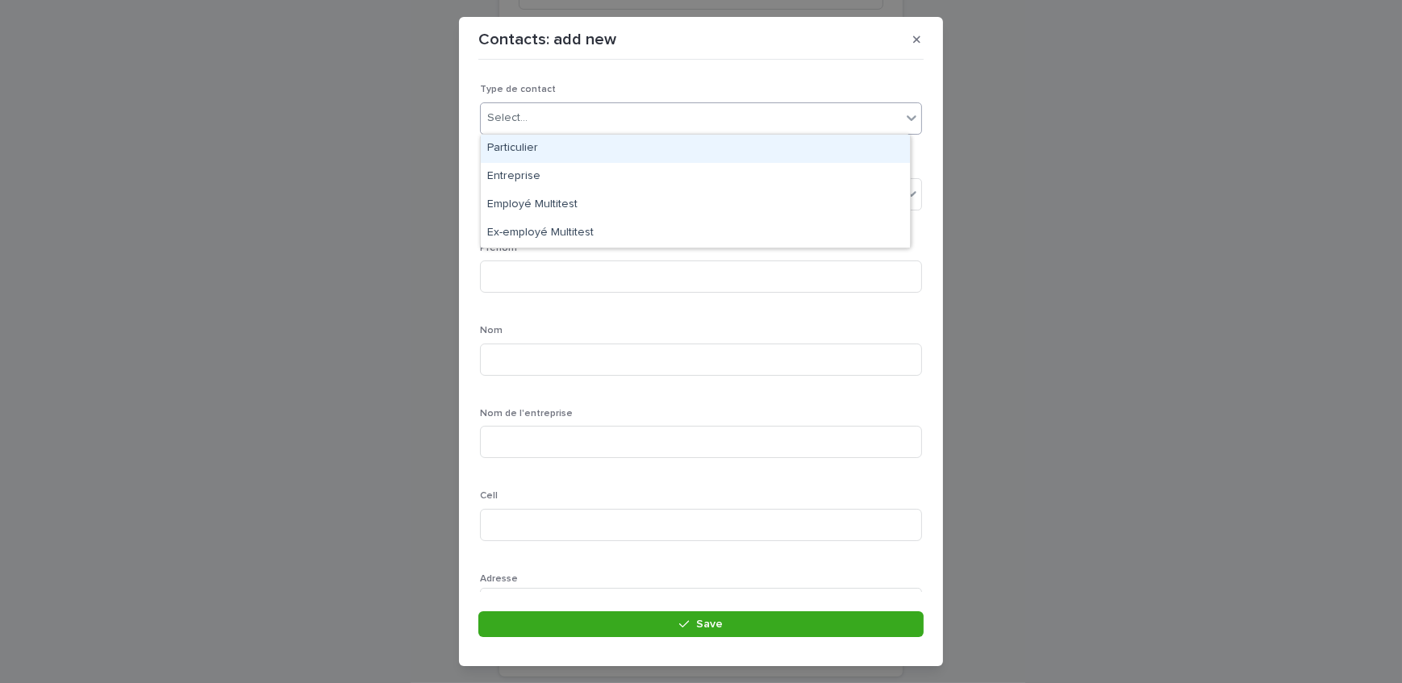
click at [598, 139] on div "Particulier" at bounding box center [695, 149] width 429 height 28
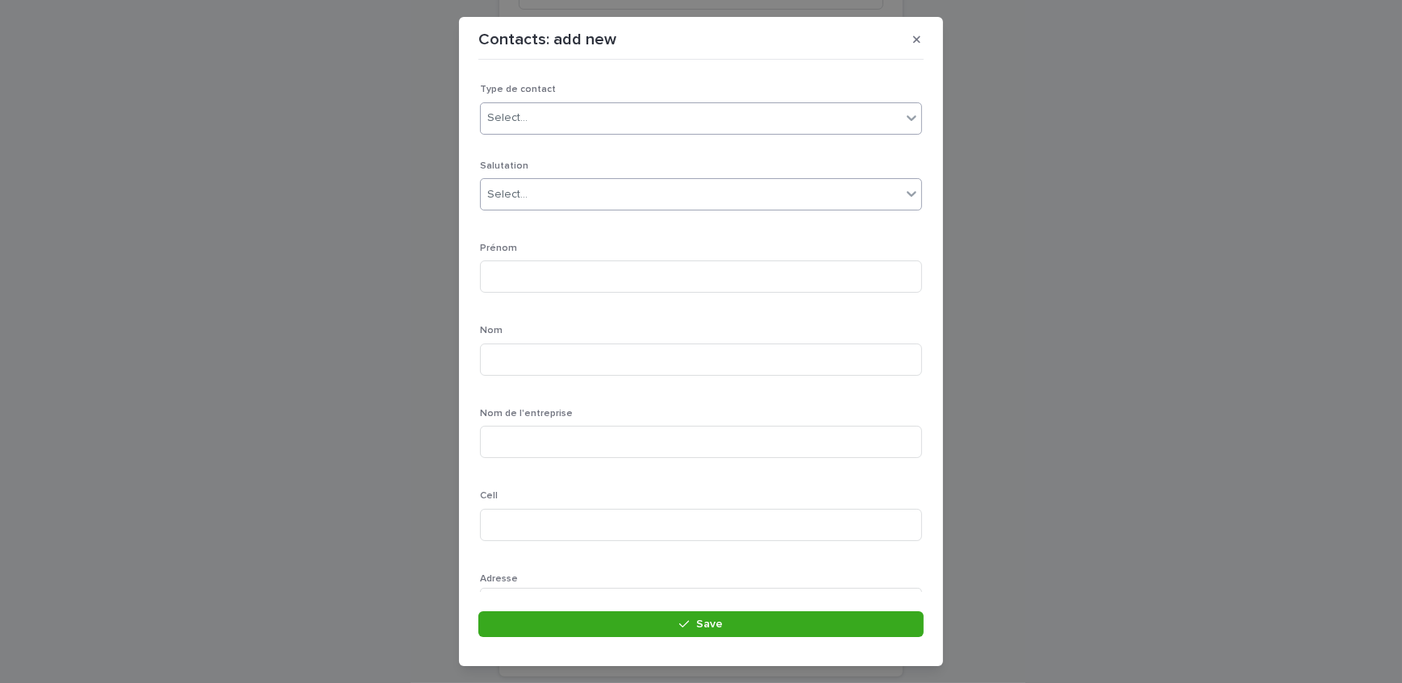
click at [598, 186] on div "Select..." at bounding box center [691, 194] width 420 height 27
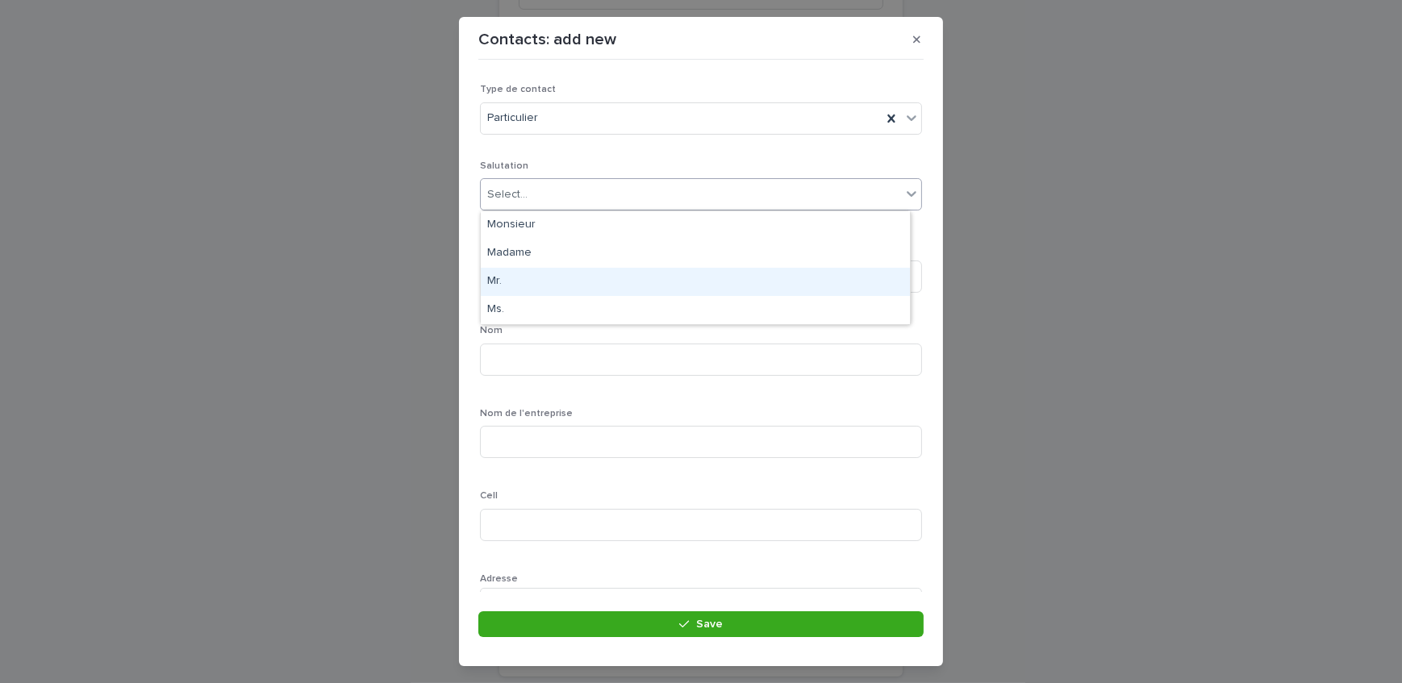
click at [581, 286] on div "Mr." at bounding box center [695, 282] width 429 height 28
click at [576, 282] on input at bounding box center [701, 277] width 442 height 32
type input "*****"
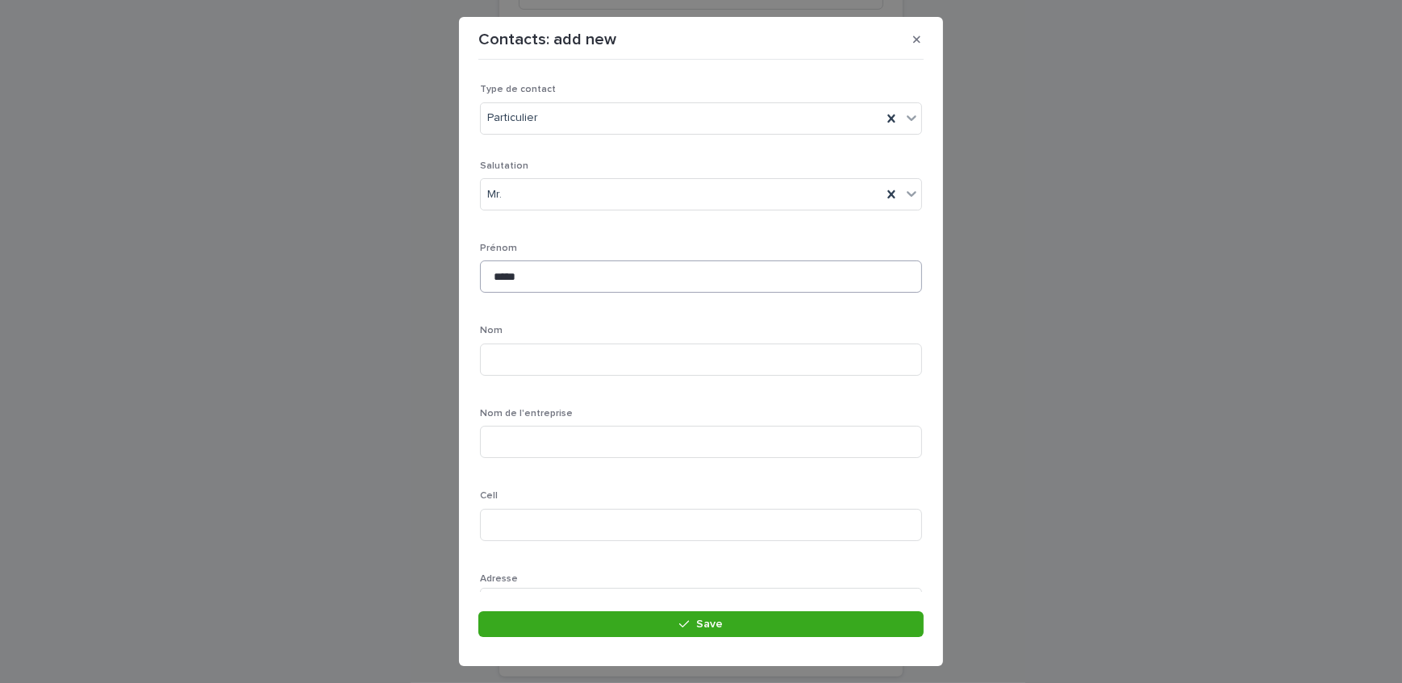
drag, startPoint x: 657, startPoint y: 244, endPoint x: 653, endPoint y: 274, distance: 30.9
click at [657, 244] on p "Prénom" at bounding box center [701, 248] width 442 height 11
click at [616, 362] on input at bounding box center [701, 360] width 442 height 32
type input "*"
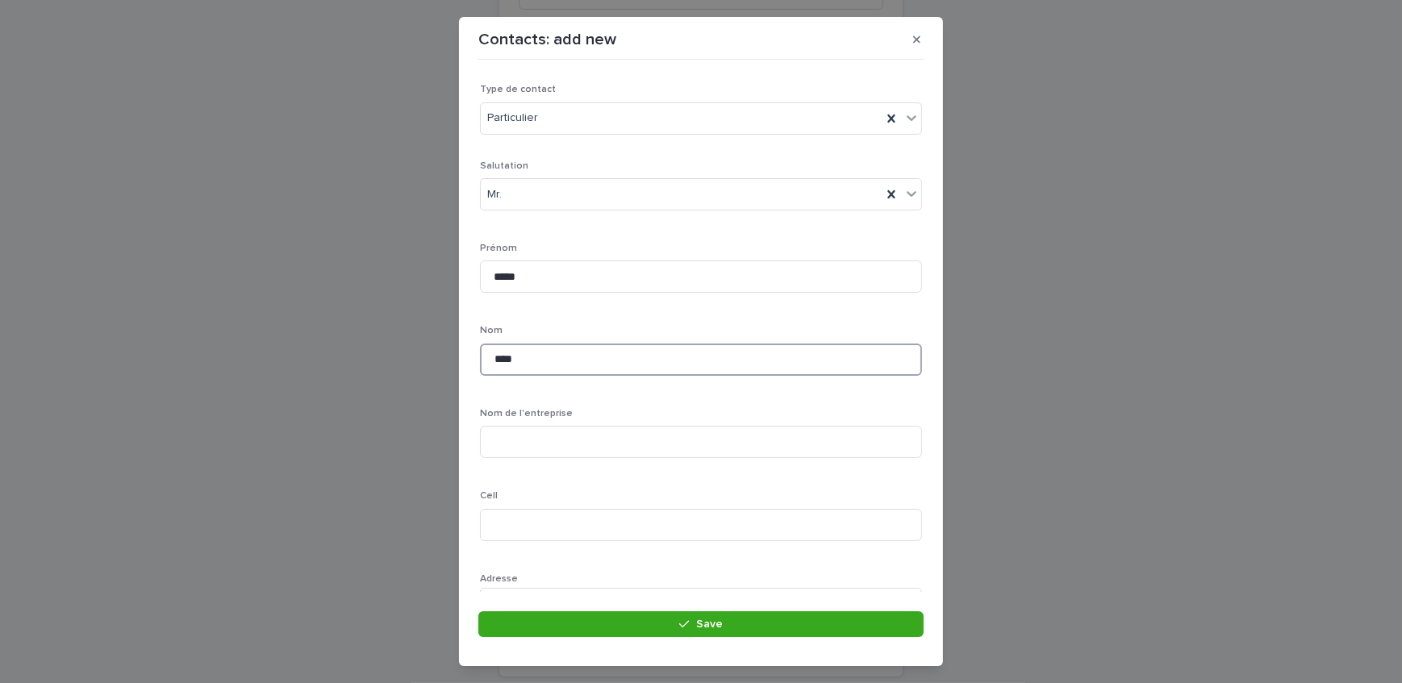
type input "****"
click at [860, 385] on div "Nom ****" at bounding box center [701, 356] width 442 height 63
click at [551, 445] on input at bounding box center [701, 452] width 442 height 32
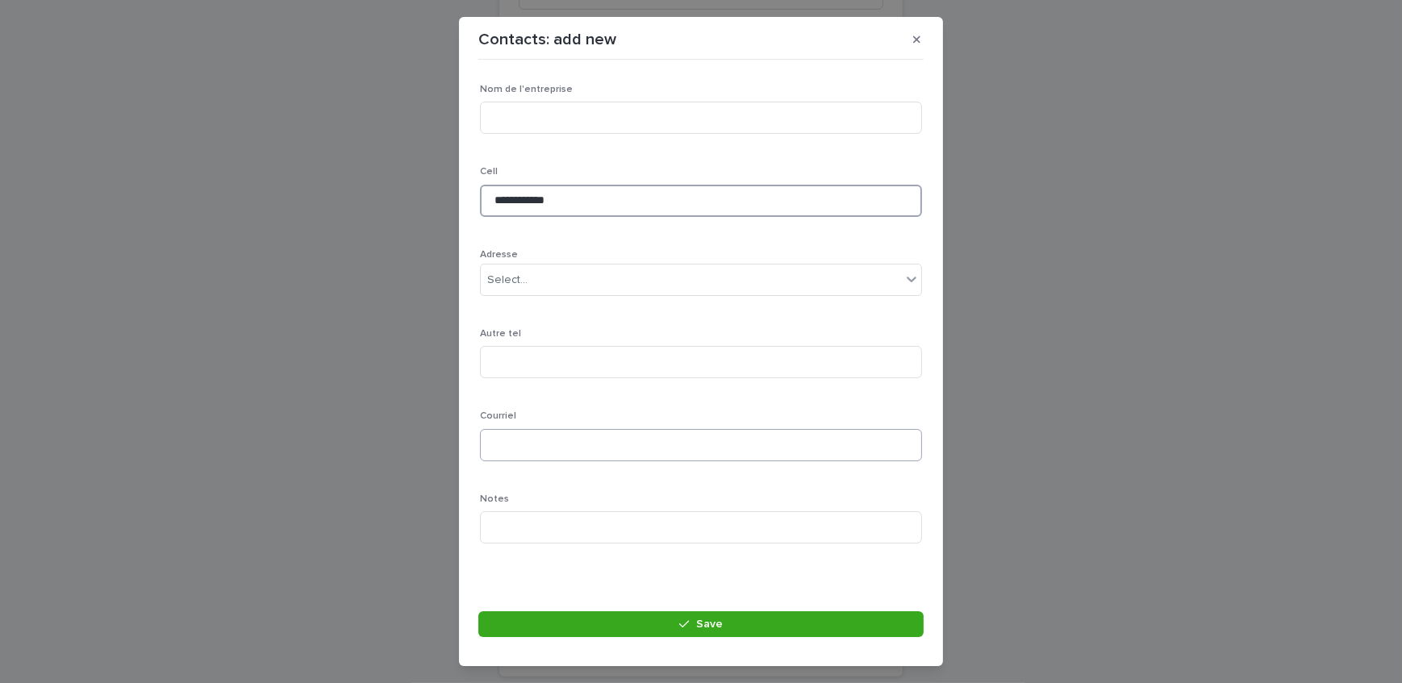
type input "**********"
click at [552, 446] on input at bounding box center [701, 445] width 442 height 32
type input "**********"
click at [569, 273] on div "Select..." at bounding box center [691, 280] width 420 height 27
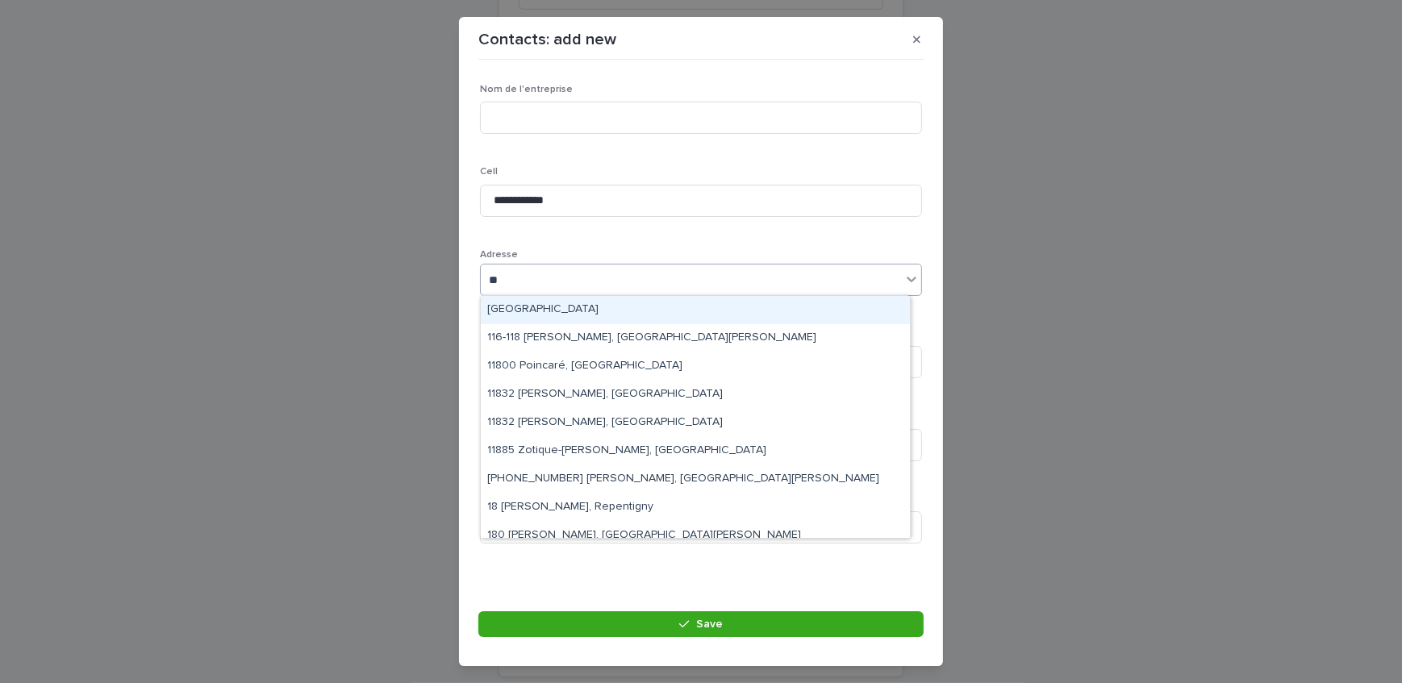
type input "***"
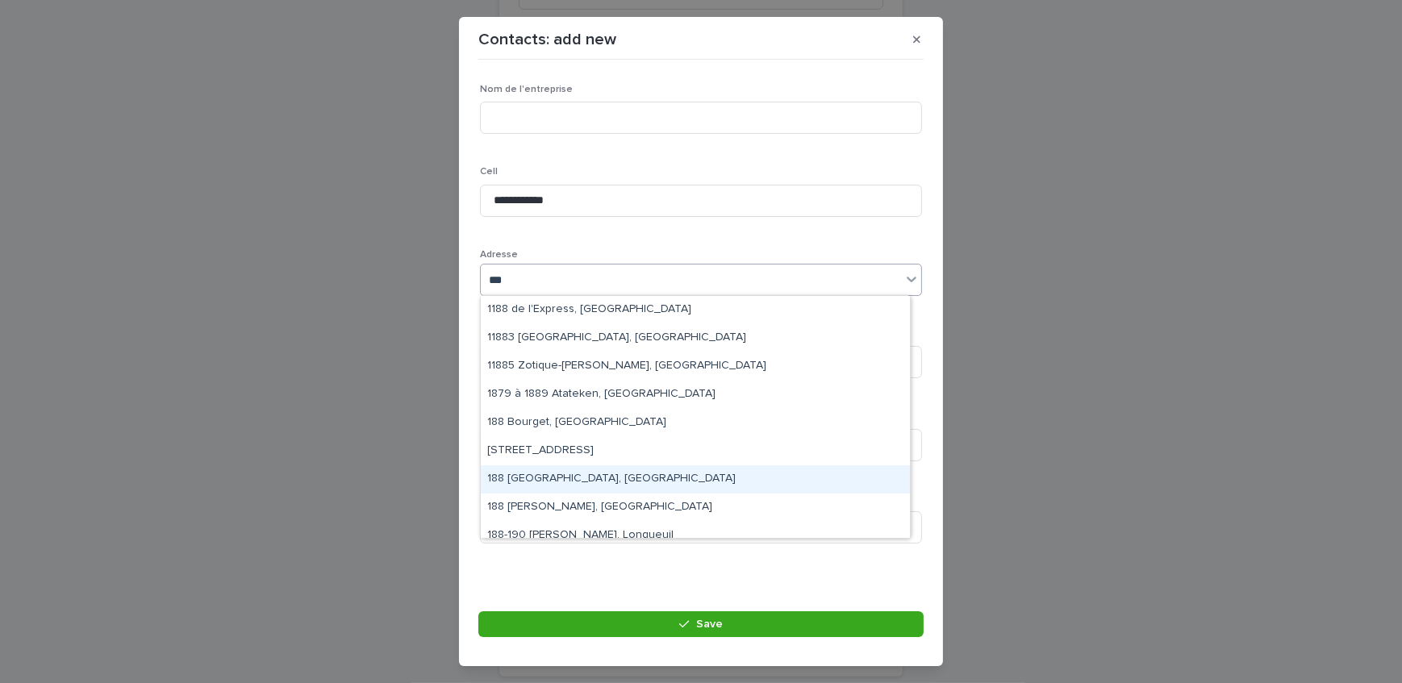
click at [573, 476] on div "188 [GEOGRAPHIC_DATA], [GEOGRAPHIC_DATA]" at bounding box center [695, 479] width 429 height 28
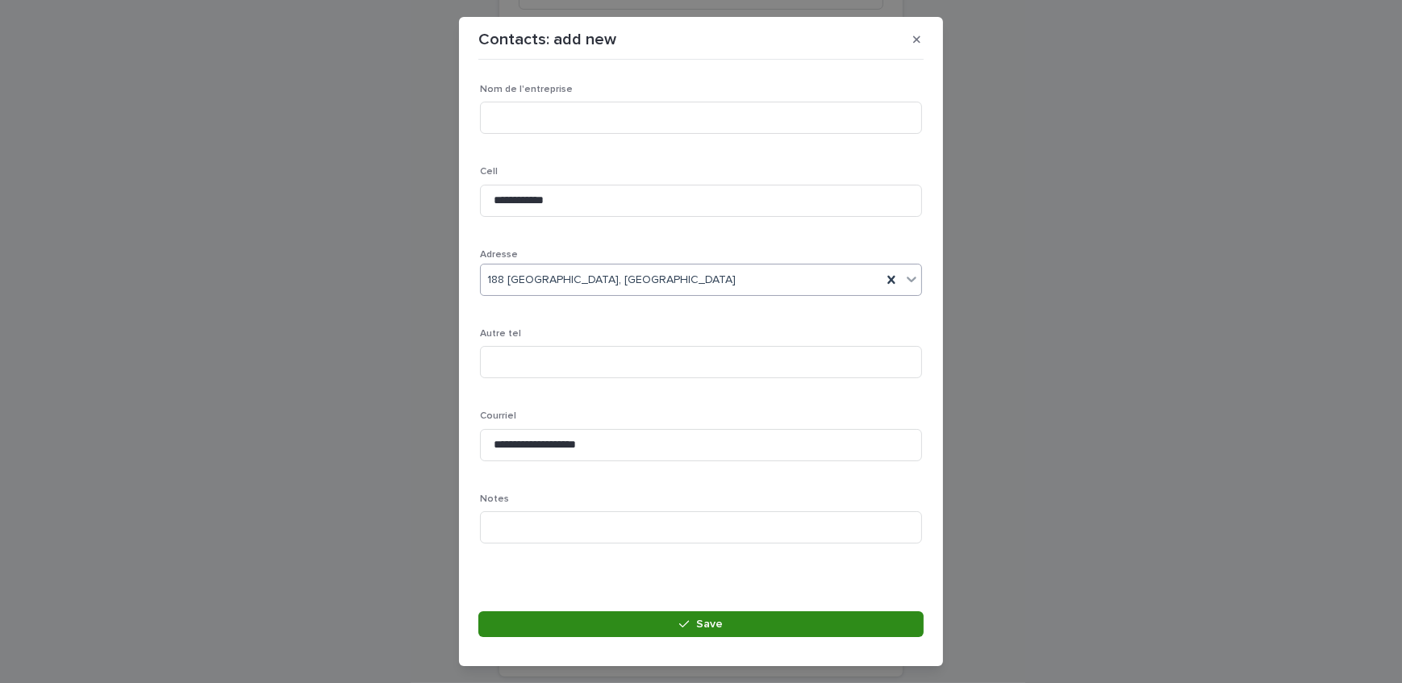
click at [667, 627] on button "Save" at bounding box center [700, 624] width 445 height 26
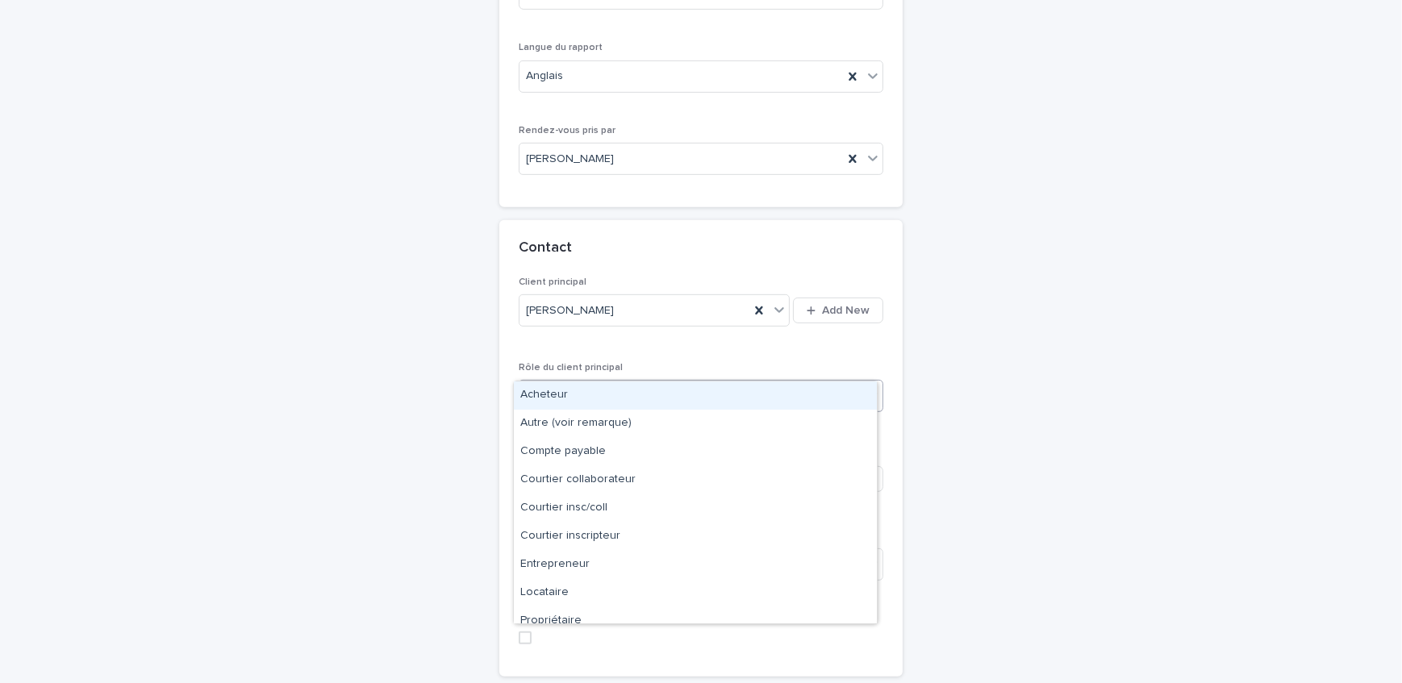
click at [623, 383] on div "Select..." at bounding box center [690, 396] width 343 height 27
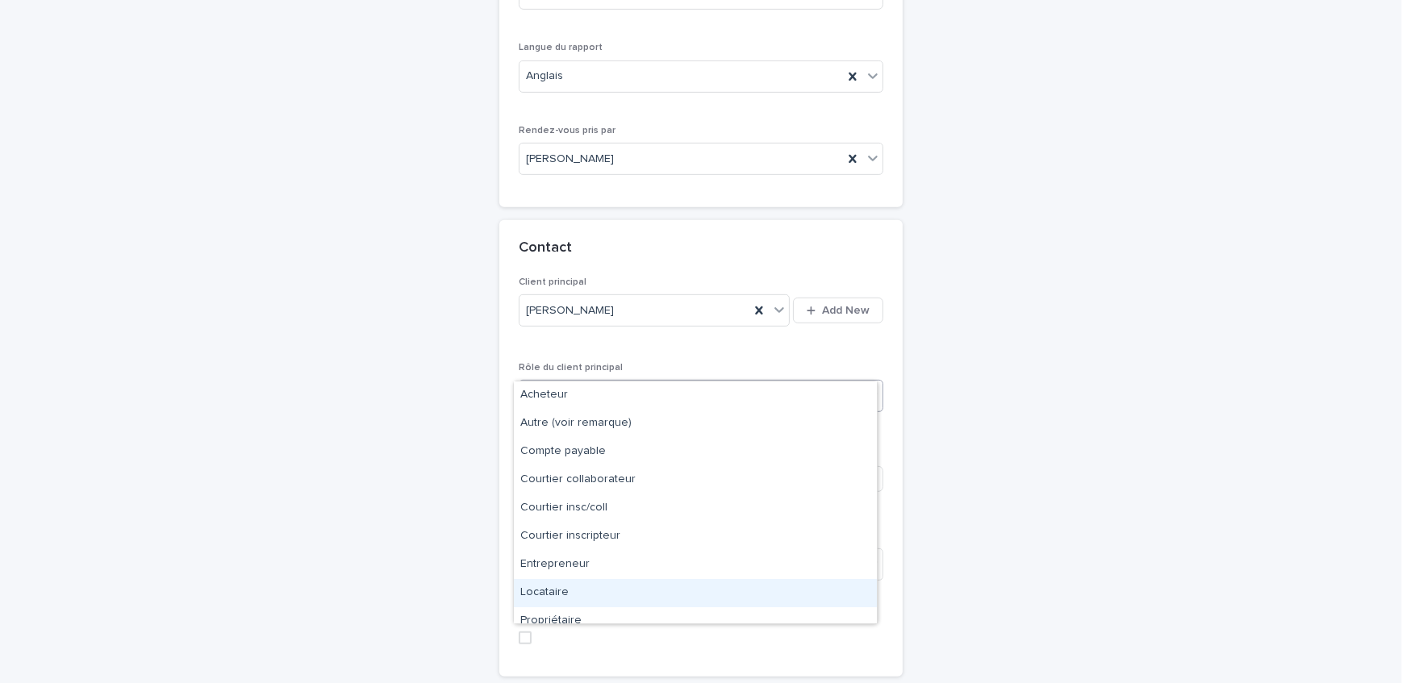
scroll to position [40, 0]
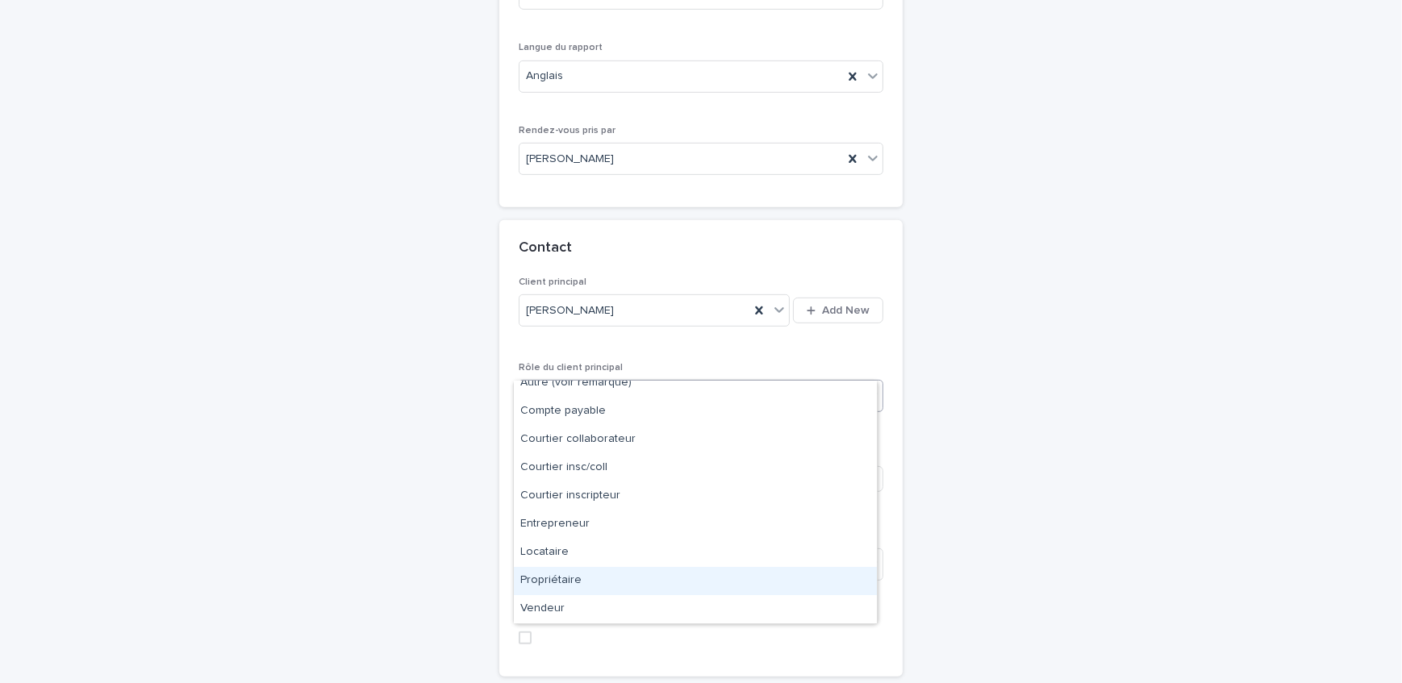
click at [598, 577] on div "Propriétaire" at bounding box center [695, 581] width 363 height 28
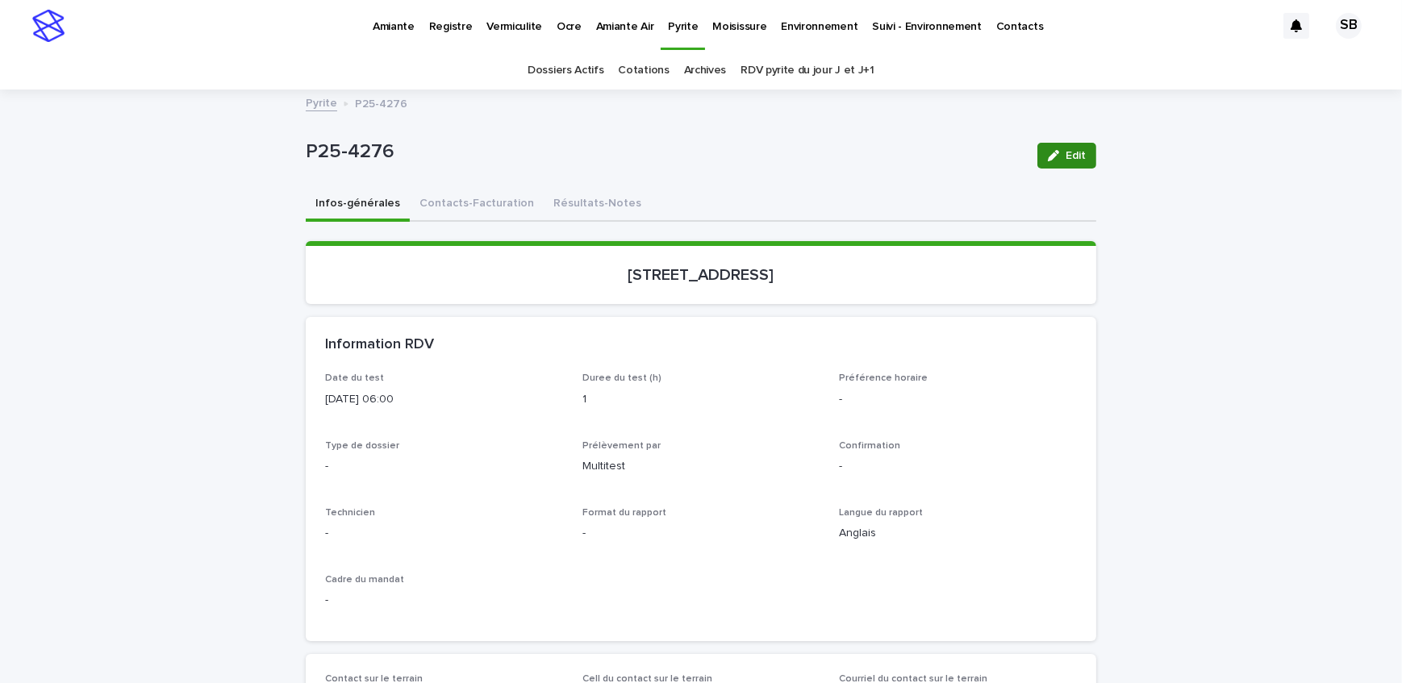
click at [1089, 150] on button "Edit" at bounding box center [1066, 156] width 59 height 26
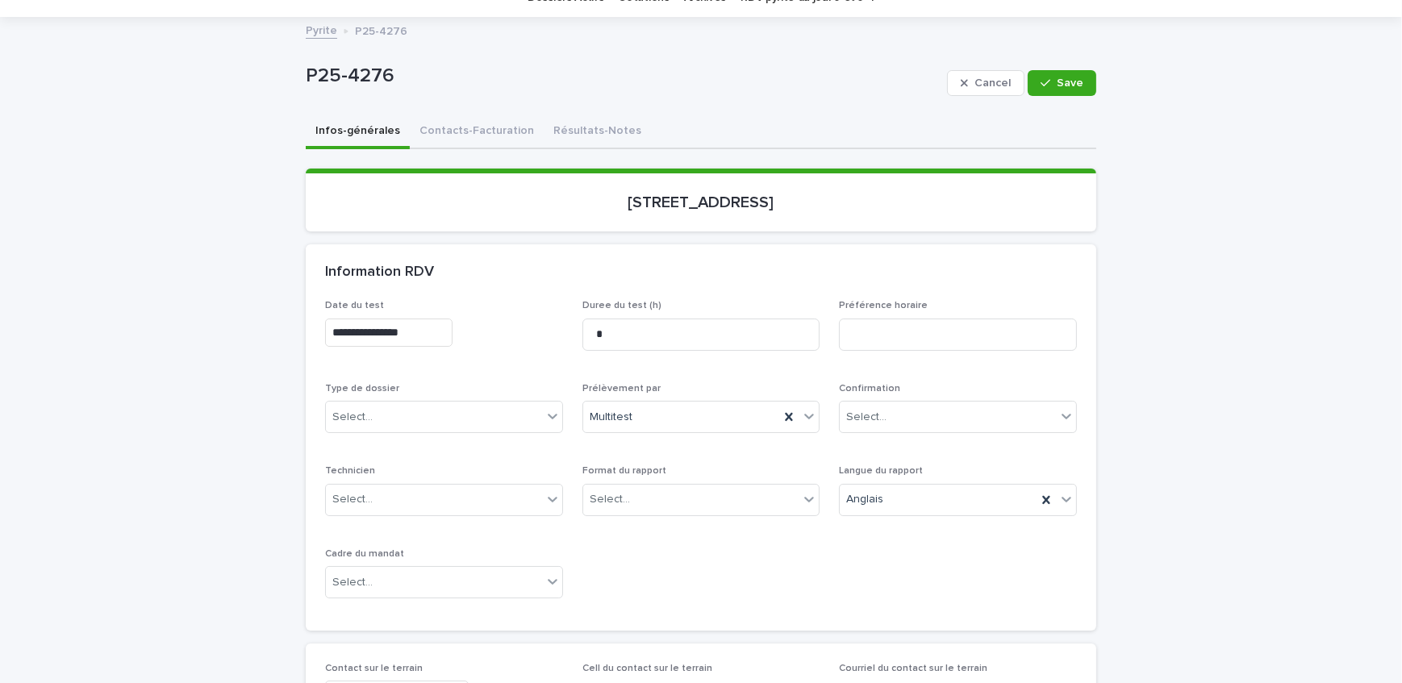
scroll to position [146, 0]
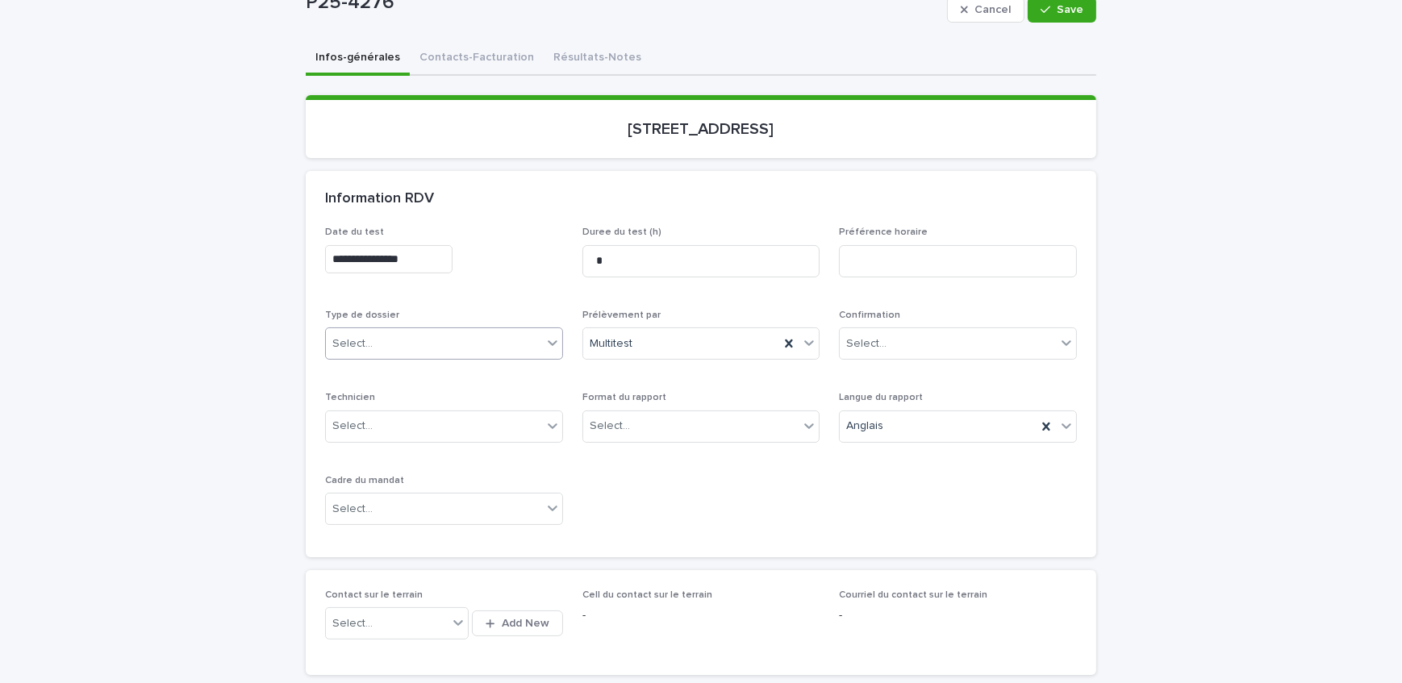
click at [444, 331] on div "Select..." at bounding box center [434, 344] width 216 height 27
click at [444, 375] on div "Échantillonnage" at bounding box center [438, 373] width 236 height 28
click at [737, 431] on div "Select..." at bounding box center [691, 426] width 216 height 27
click at [729, 465] on div "Électronique" at bounding box center [695, 455] width 236 height 28
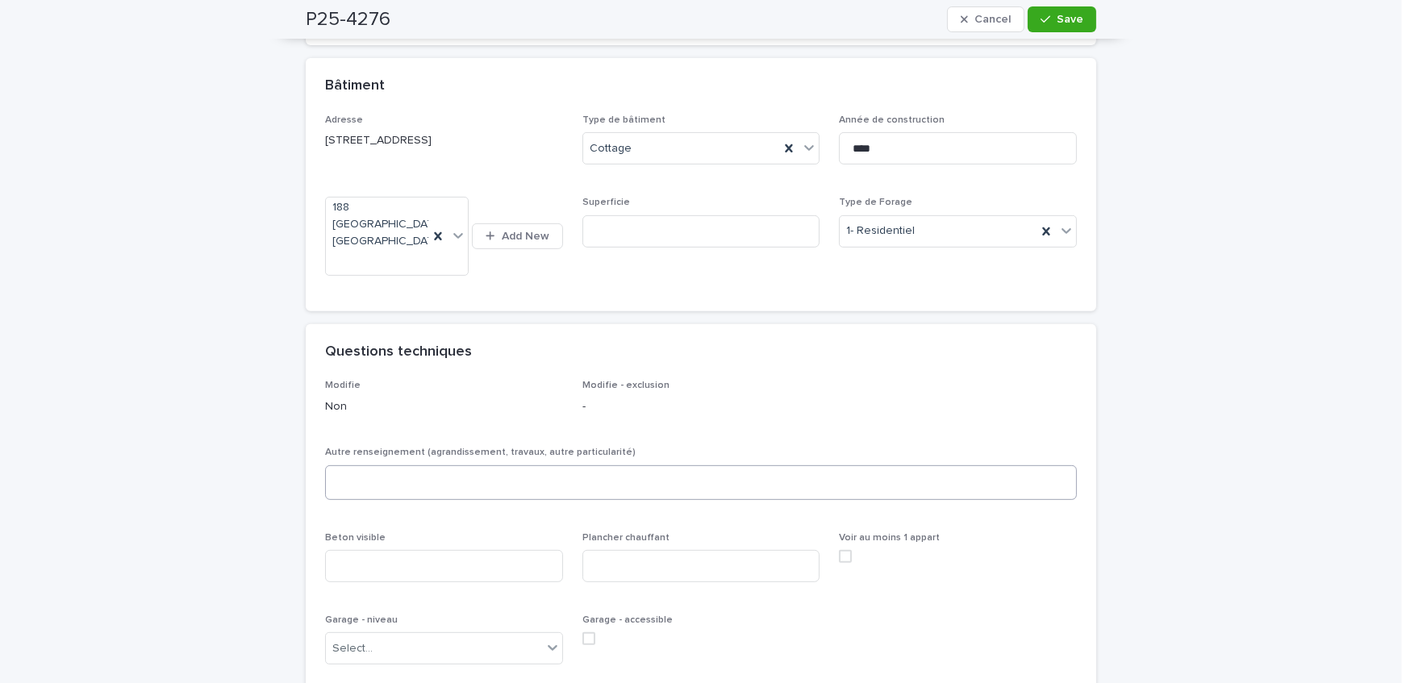
scroll to position [807, 0]
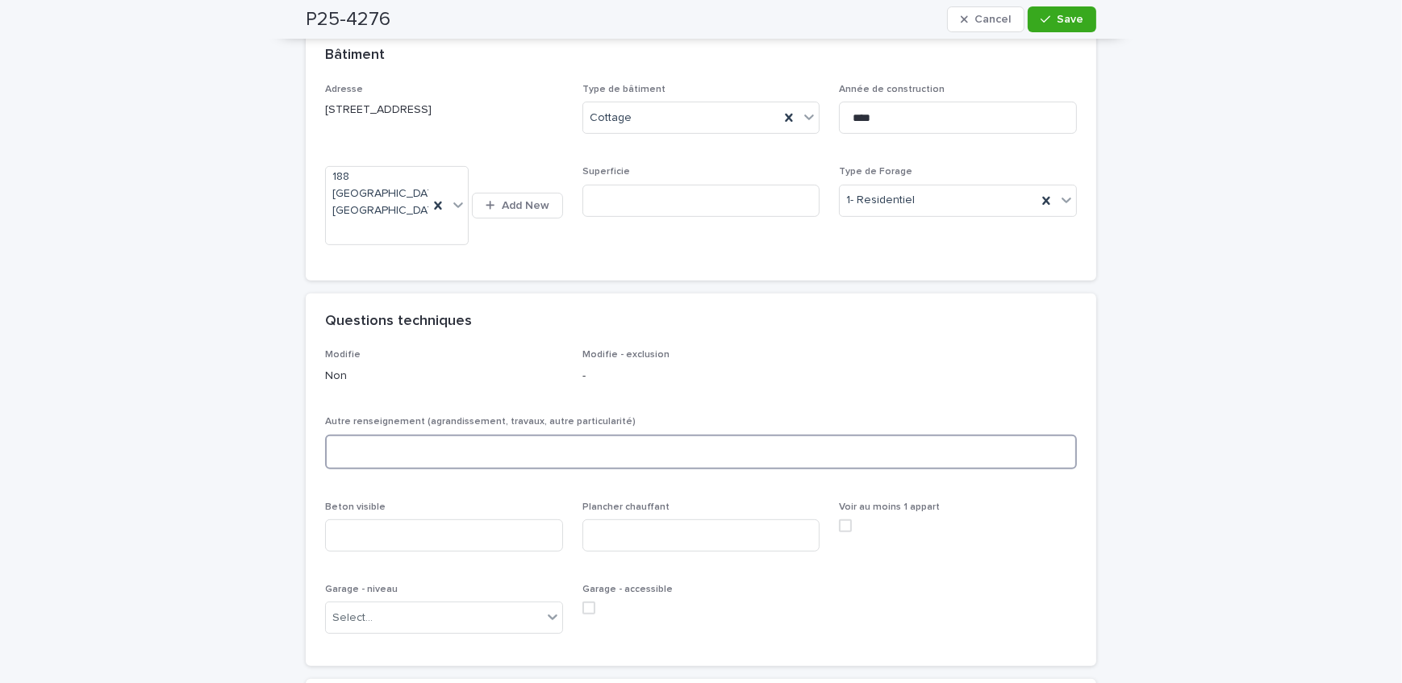
click at [402, 435] on textarea at bounding box center [701, 452] width 752 height 35
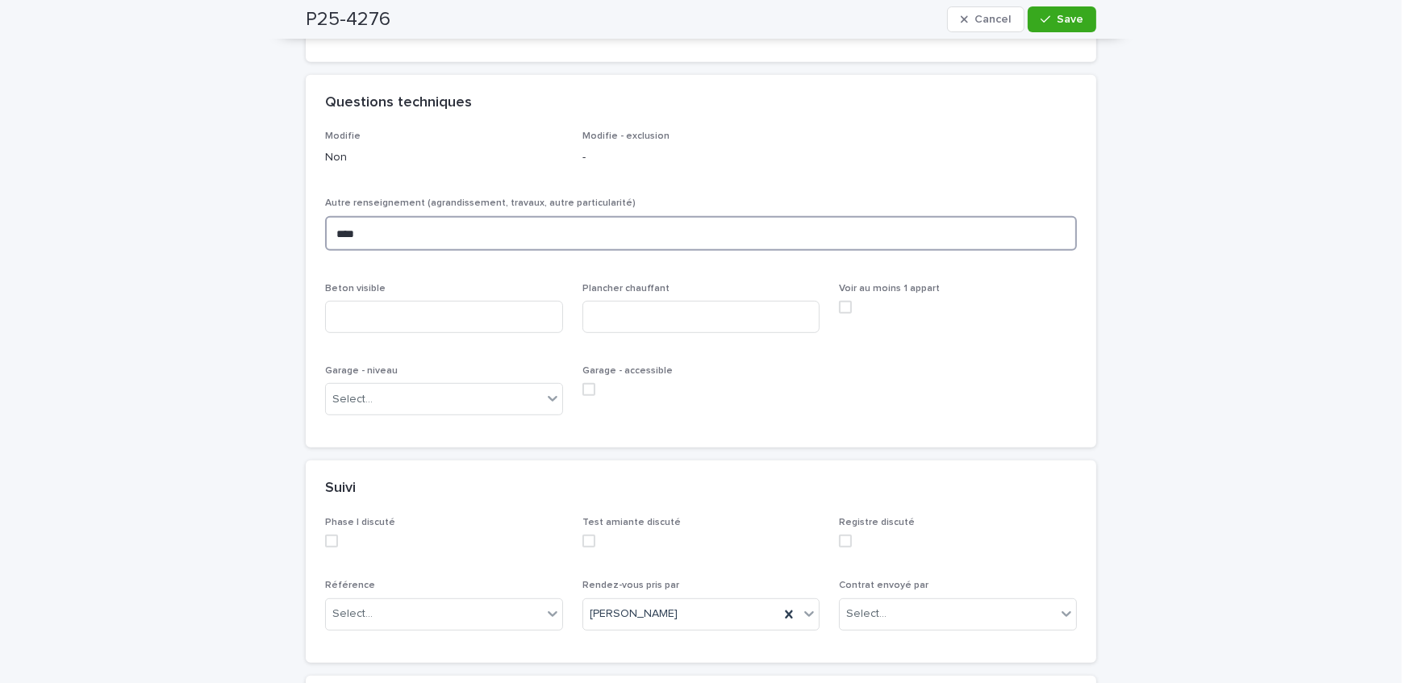
scroll to position [1026, 0]
type textarea "****"
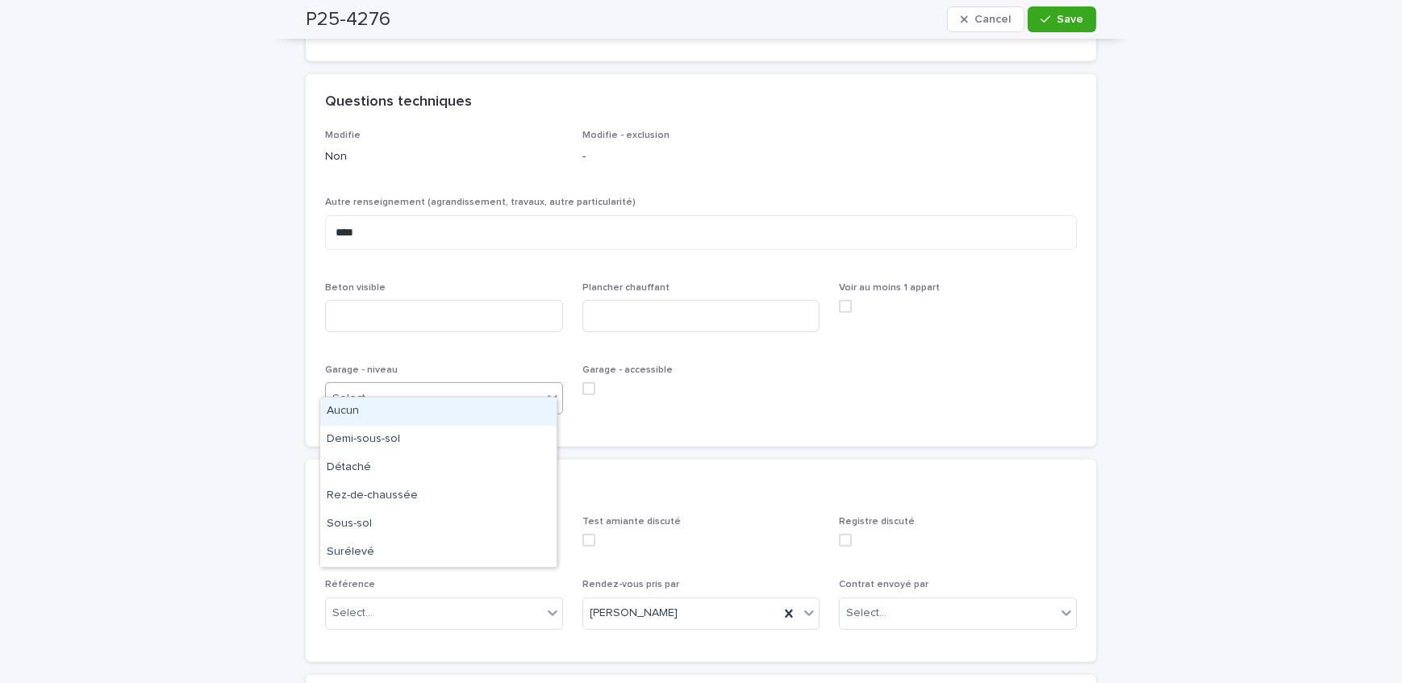
click at [446, 386] on div "Select..." at bounding box center [434, 399] width 216 height 27
drag, startPoint x: 414, startPoint y: 477, endPoint x: 414, endPoint y: 490, distance: 12.9
click at [414, 490] on div "Rez-de-chaussée" at bounding box center [438, 496] width 236 height 28
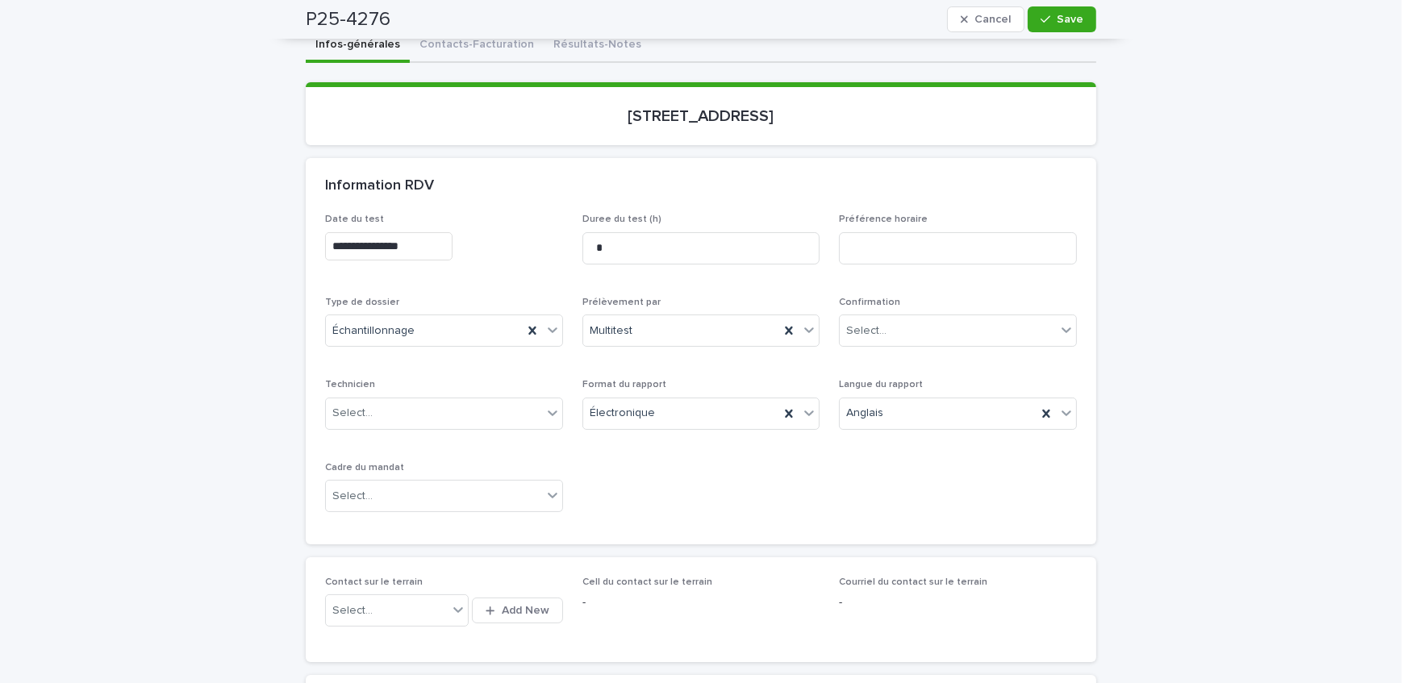
scroll to position [146, 0]
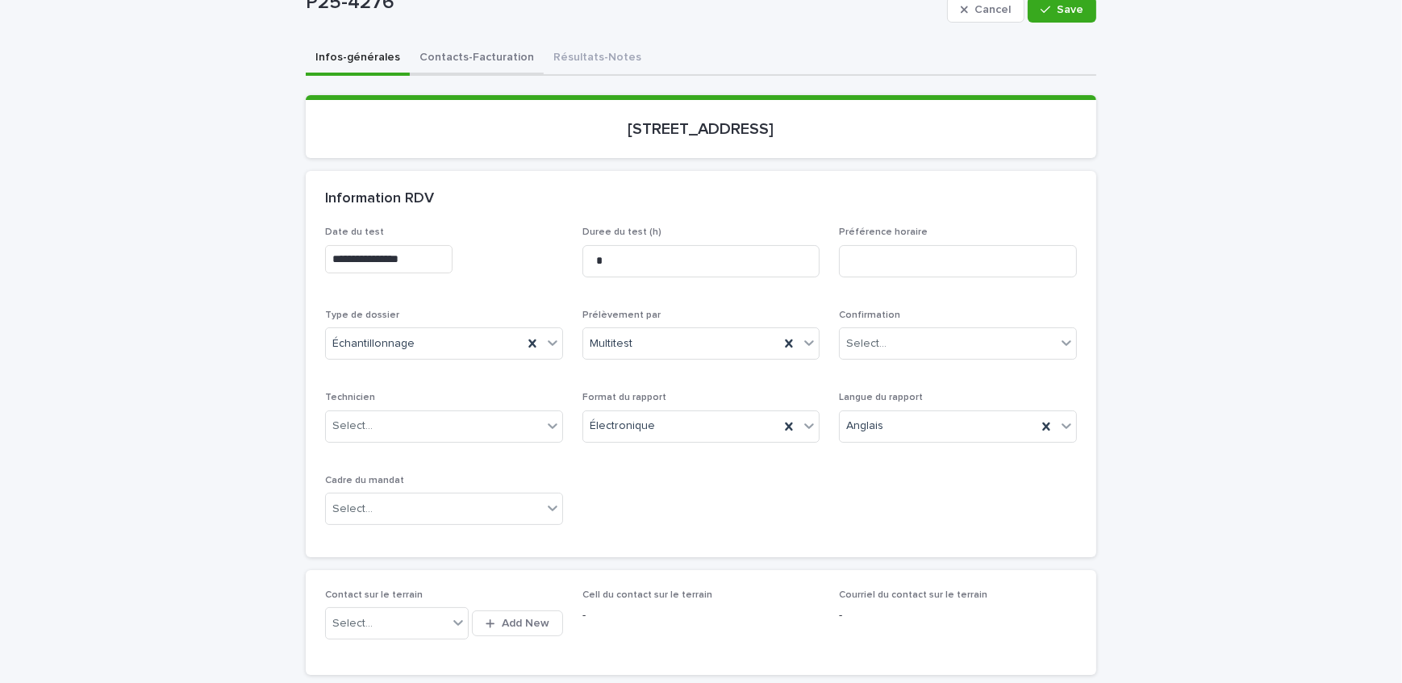
click at [465, 65] on button "Contacts-Facturation" at bounding box center [477, 59] width 134 height 34
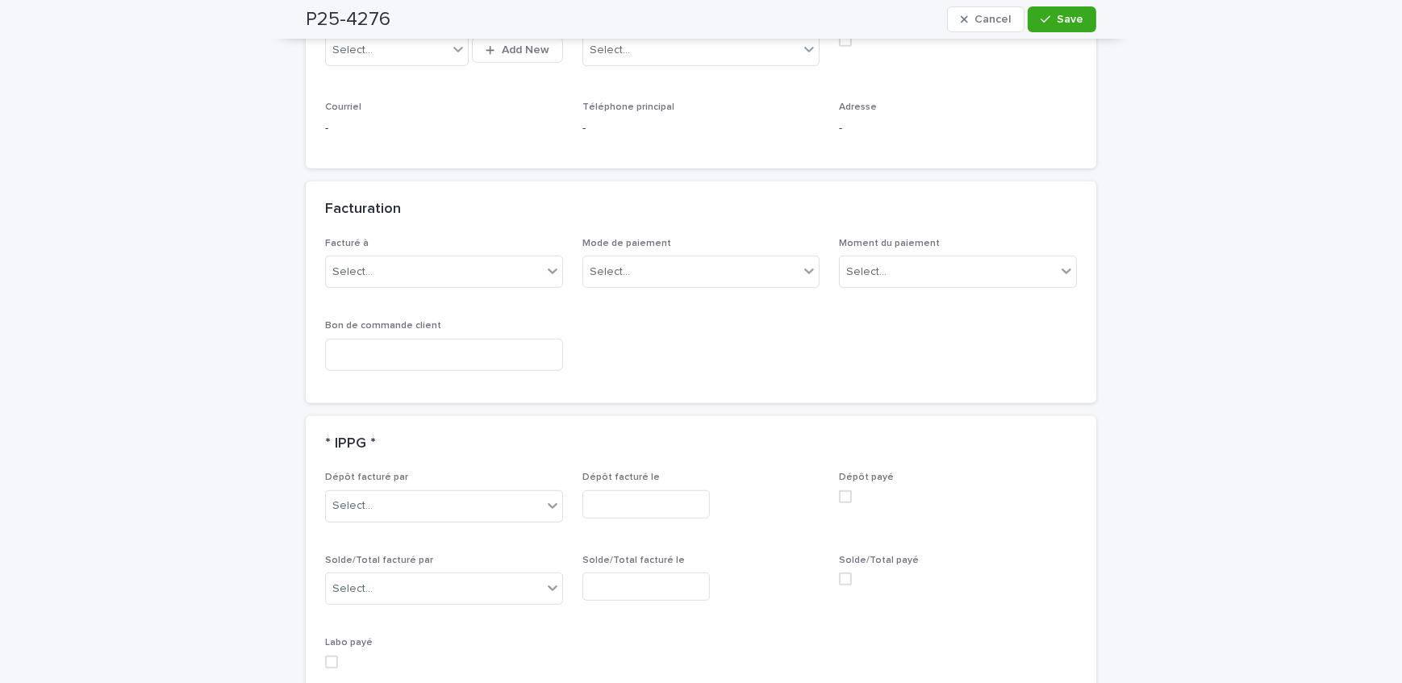
scroll to position [1173, 0]
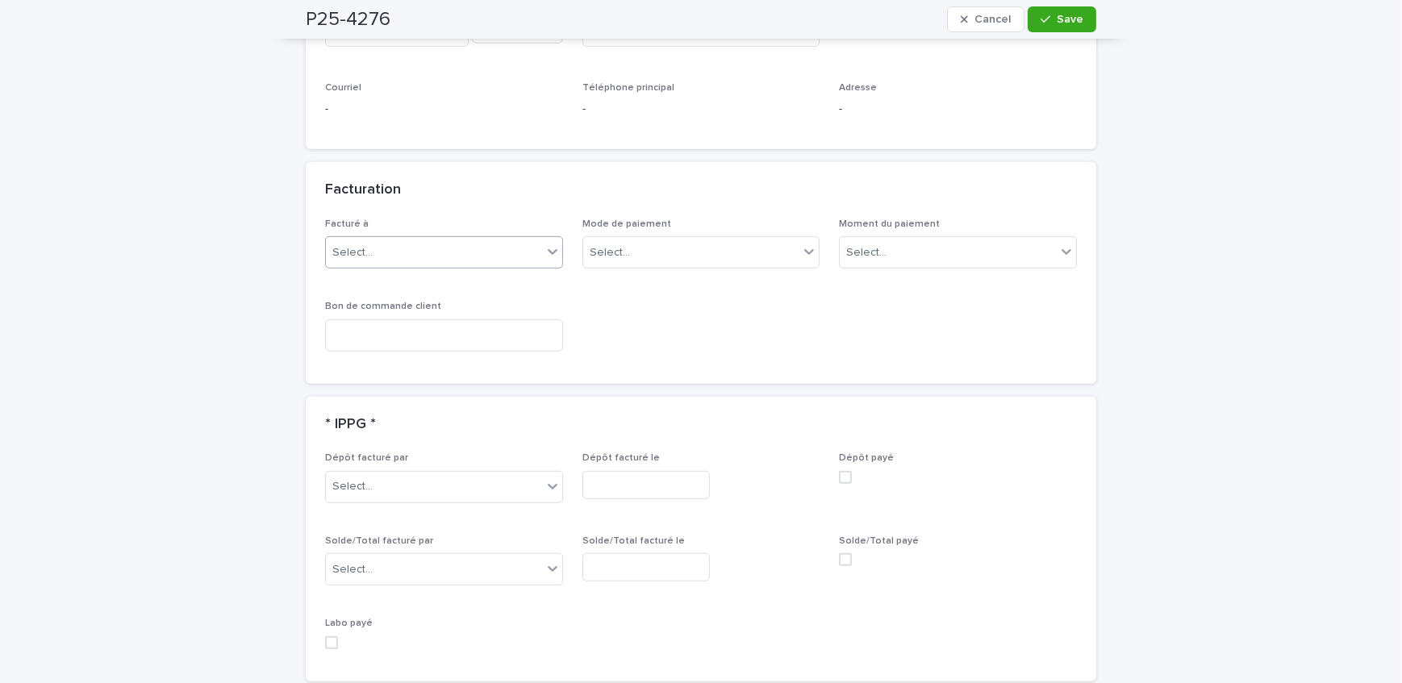
click at [452, 240] on div "Select..." at bounding box center [434, 253] width 216 height 27
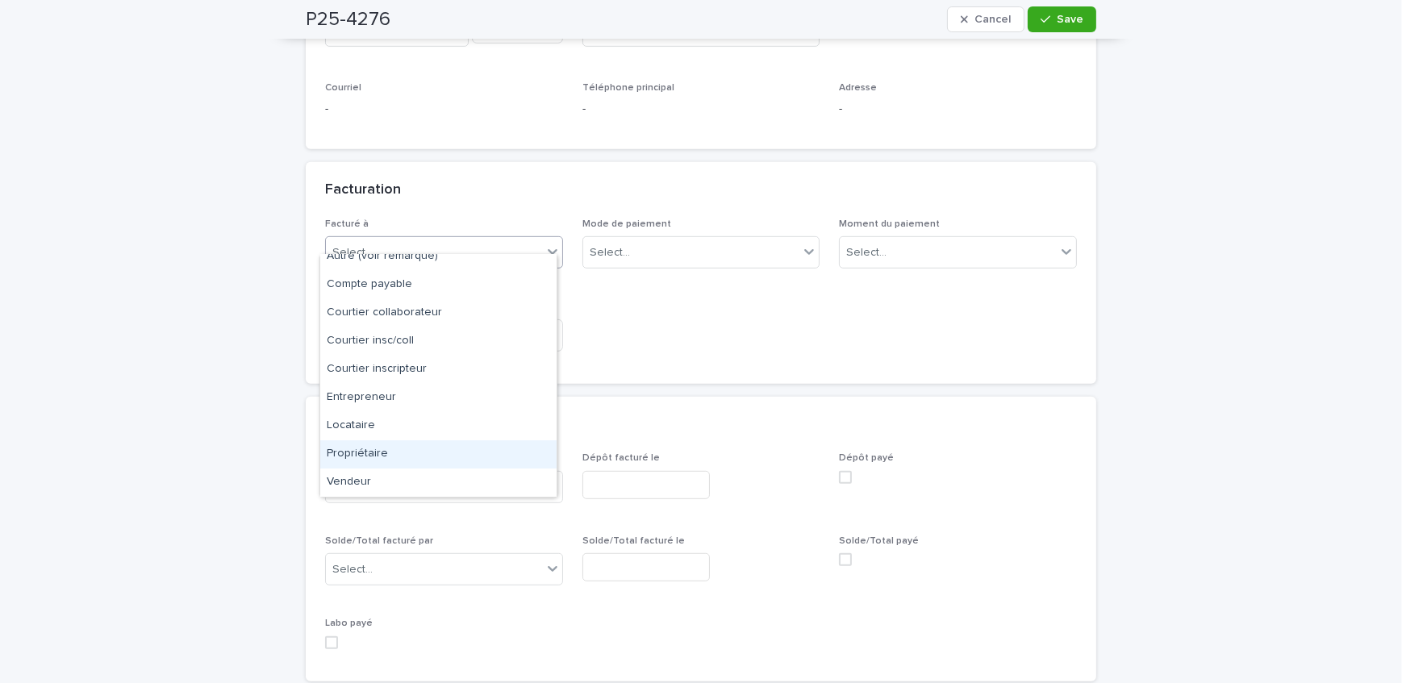
click at [423, 446] on div "Propriétaire" at bounding box center [438, 454] width 236 height 28
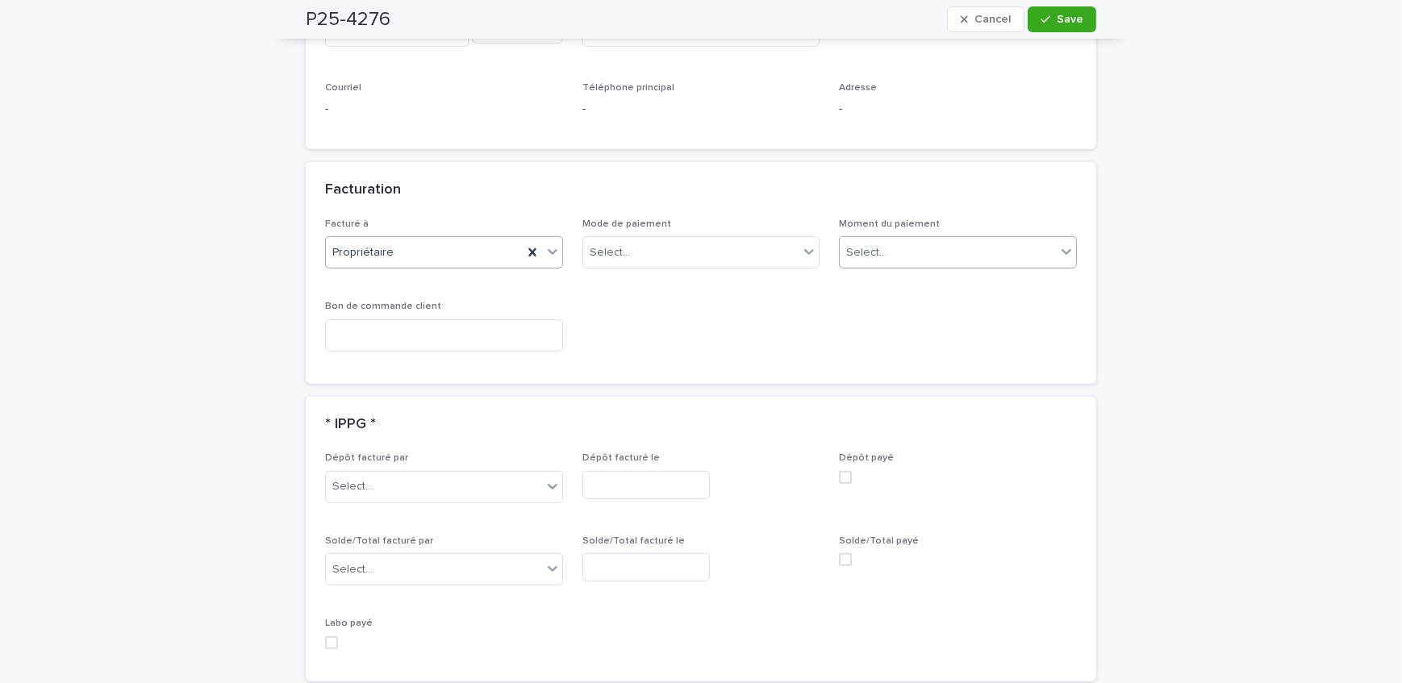
click at [927, 243] on div "Select..." at bounding box center [948, 253] width 216 height 27
click at [929, 268] on div "Au sondage" at bounding box center [953, 269] width 236 height 28
click at [1044, 22] on icon "button" at bounding box center [1045, 19] width 10 height 11
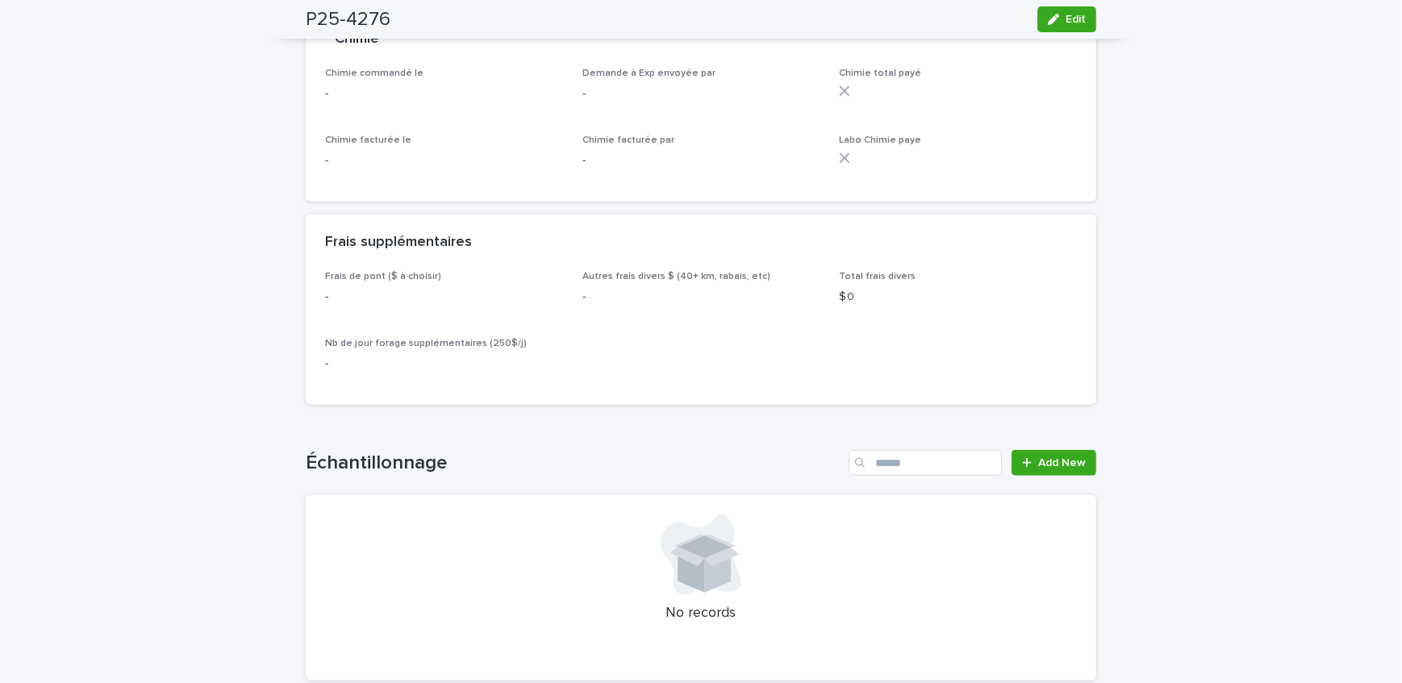
scroll to position [1725, 0]
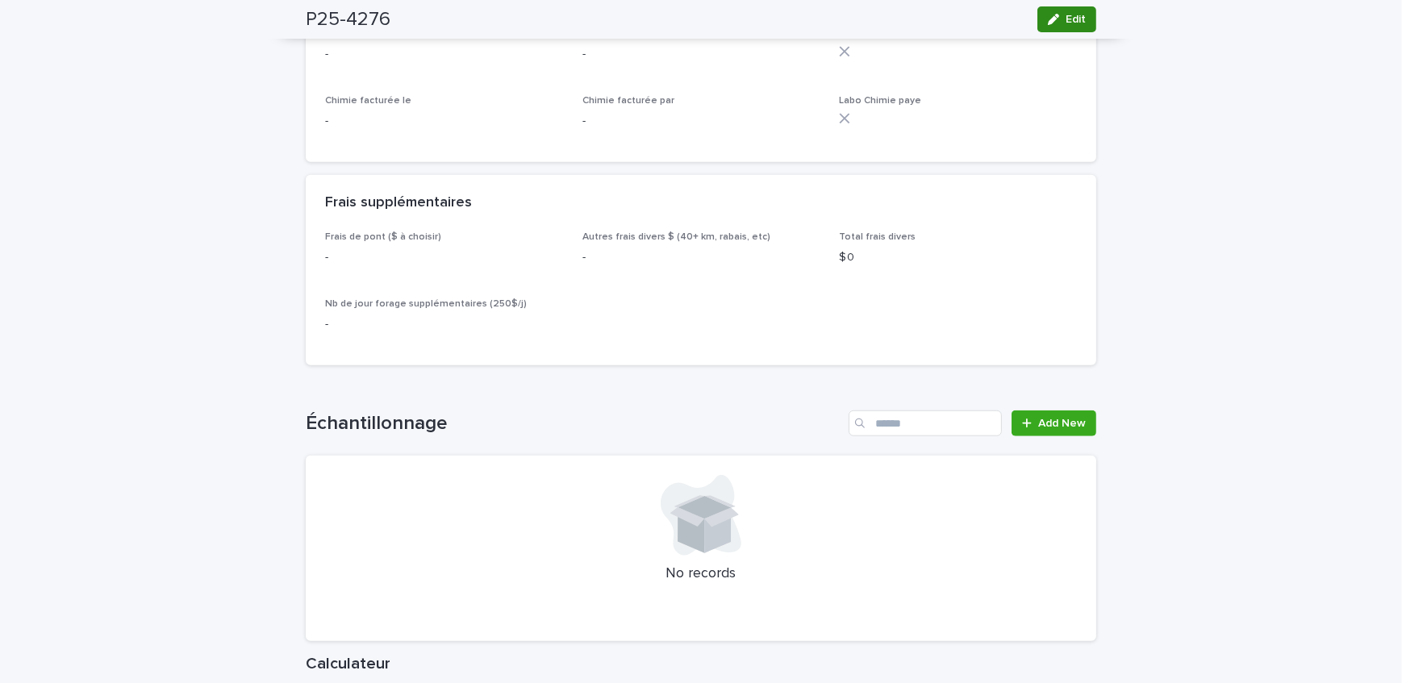
click at [1067, 21] on span "Edit" at bounding box center [1075, 19] width 20 height 11
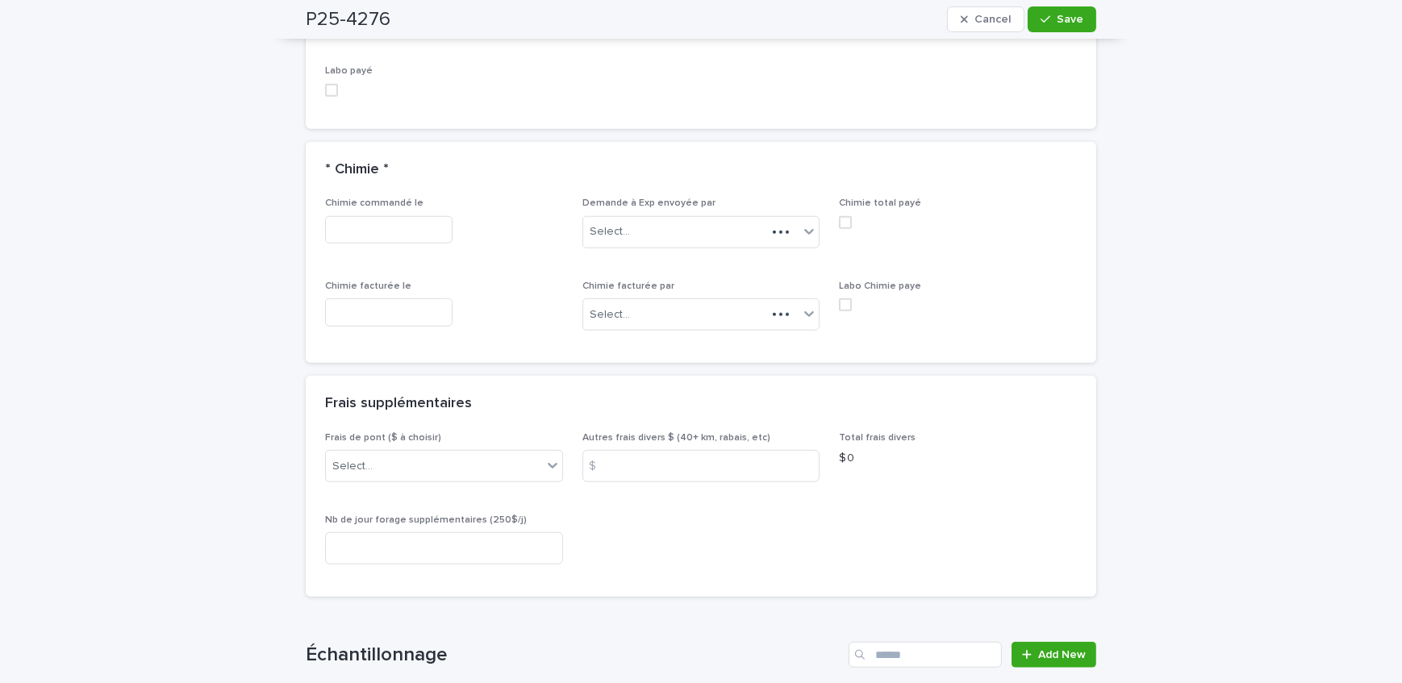
scroll to position [1799, 0]
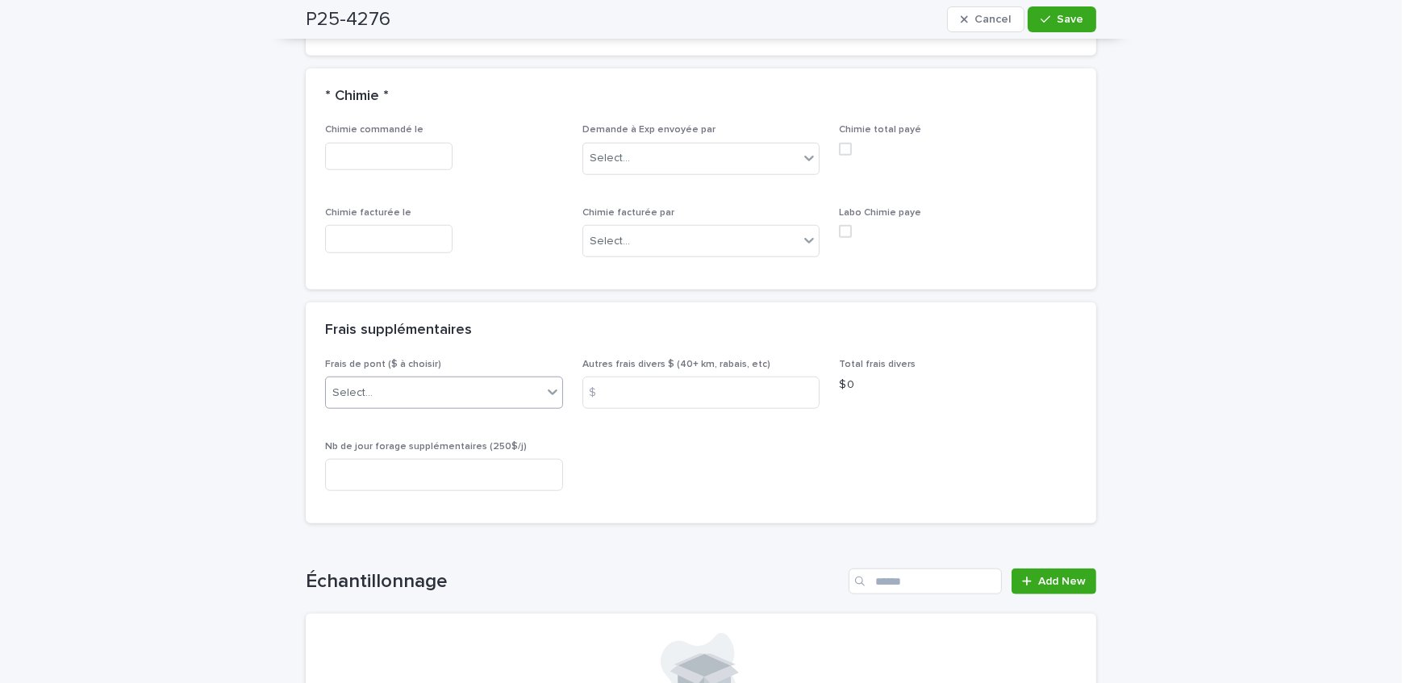
click at [437, 380] on div "Select..." at bounding box center [434, 393] width 216 height 27
click at [440, 402] on div "A) [GEOGRAPHIC_DATA]/[GEOGRAPHIC_DATA] 2024: 15$" at bounding box center [438, 408] width 236 height 28
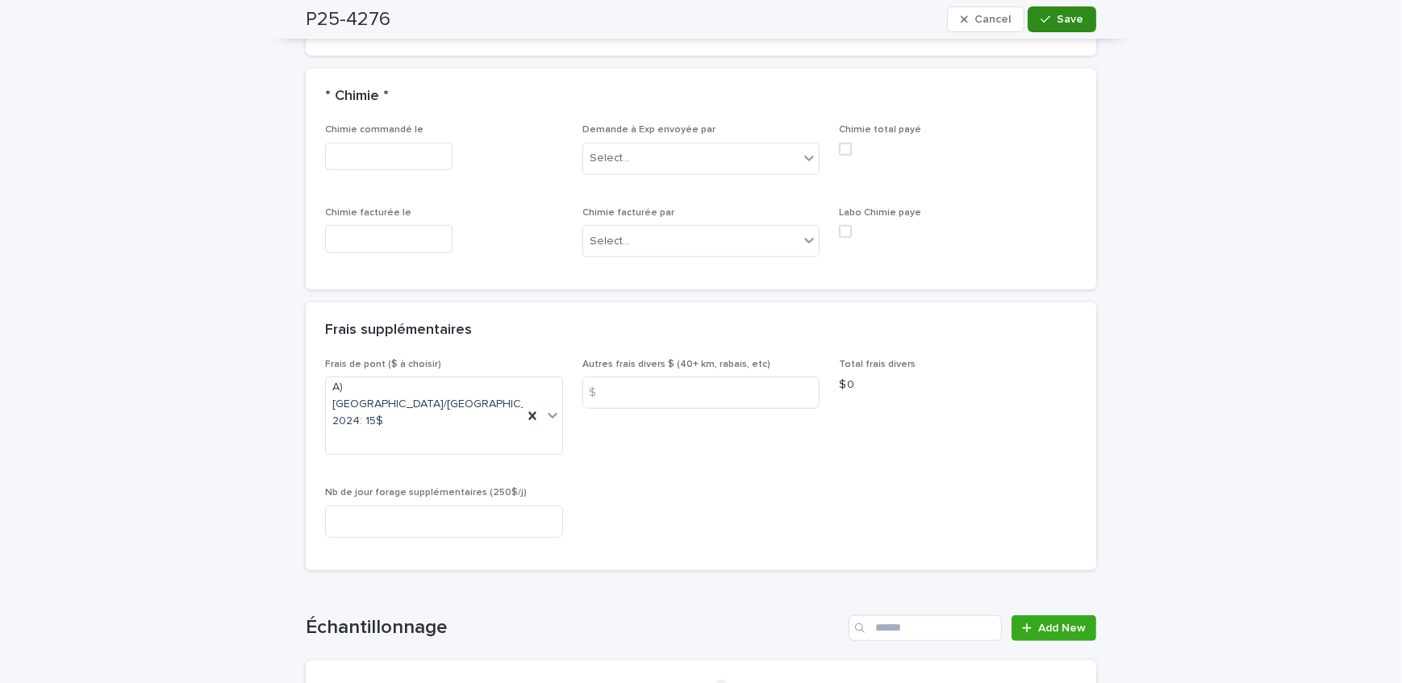
click at [1069, 15] on span "Save" at bounding box center [1070, 19] width 27 height 11
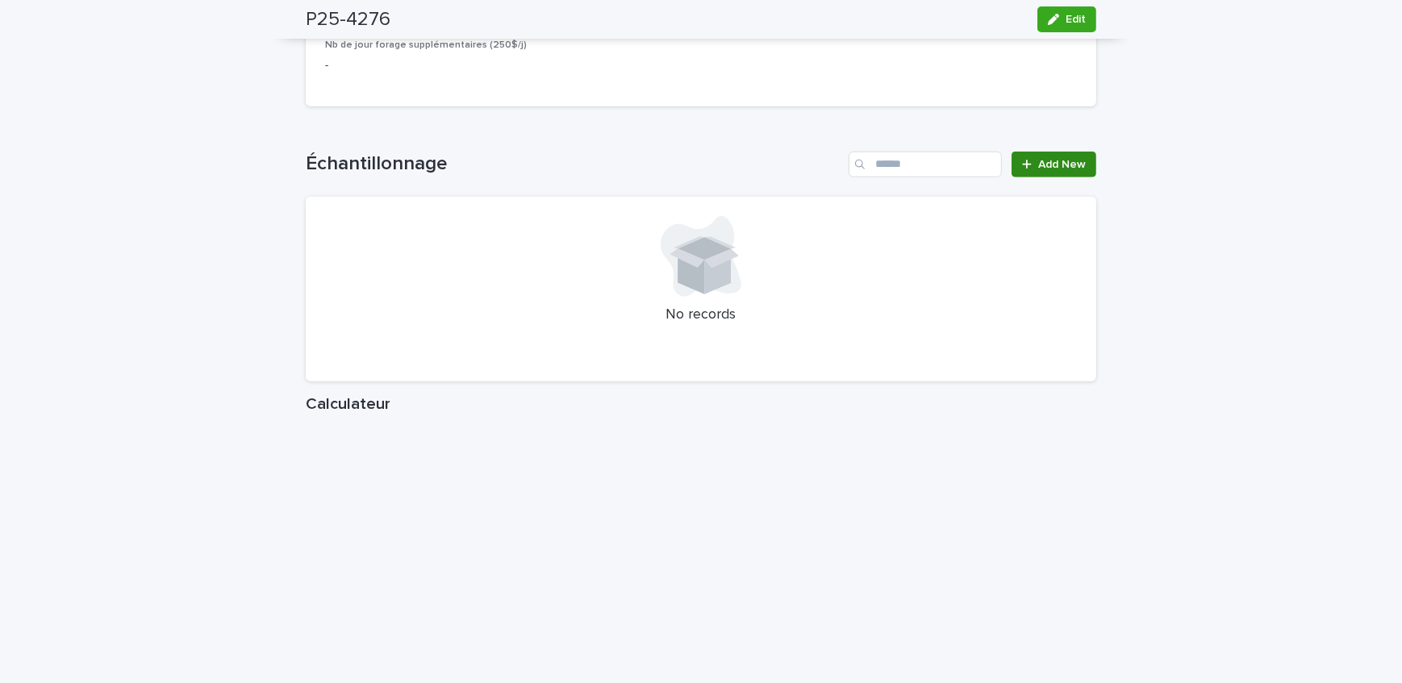
click at [1060, 152] on link "Add New" at bounding box center [1053, 165] width 85 height 26
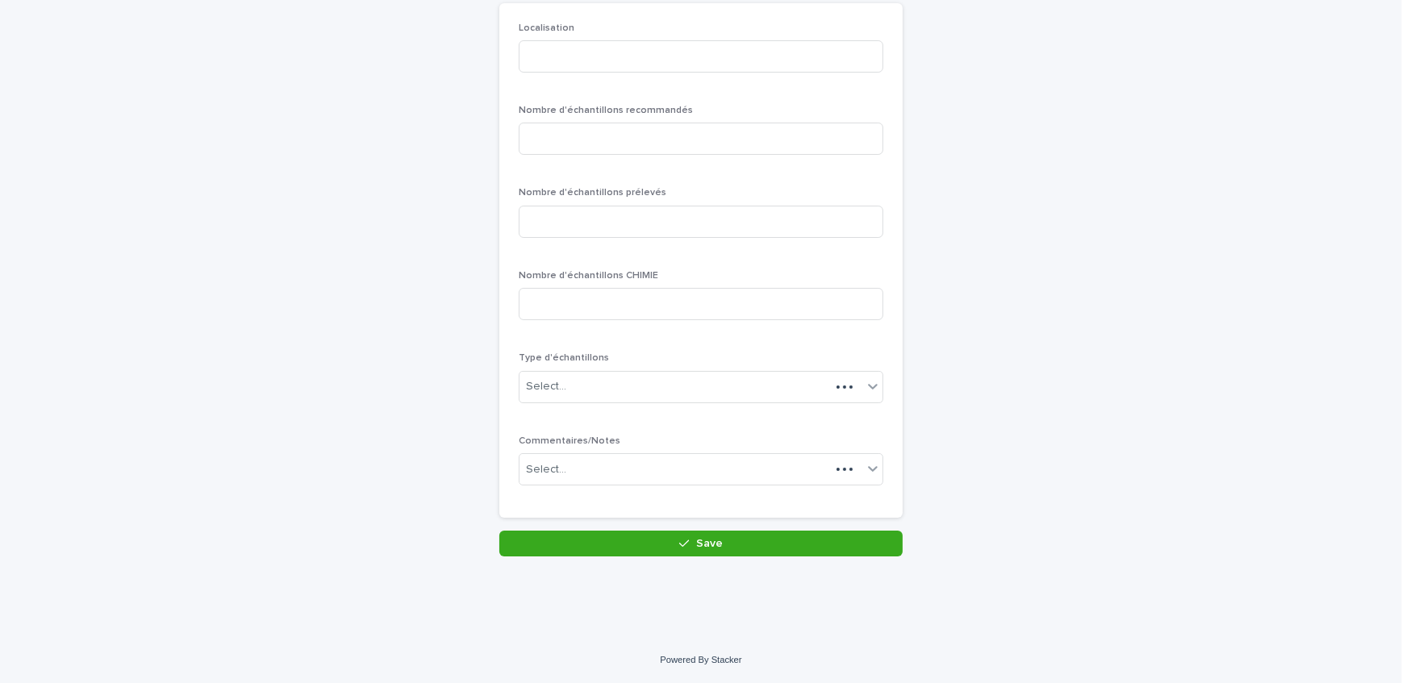
scroll to position [140, 0]
click at [602, 57] on input at bounding box center [701, 58] width 365 height 32
type input "********"
click at [591, 153] on input at bounding box center [701, 140] width 365 height 32
type input "*"
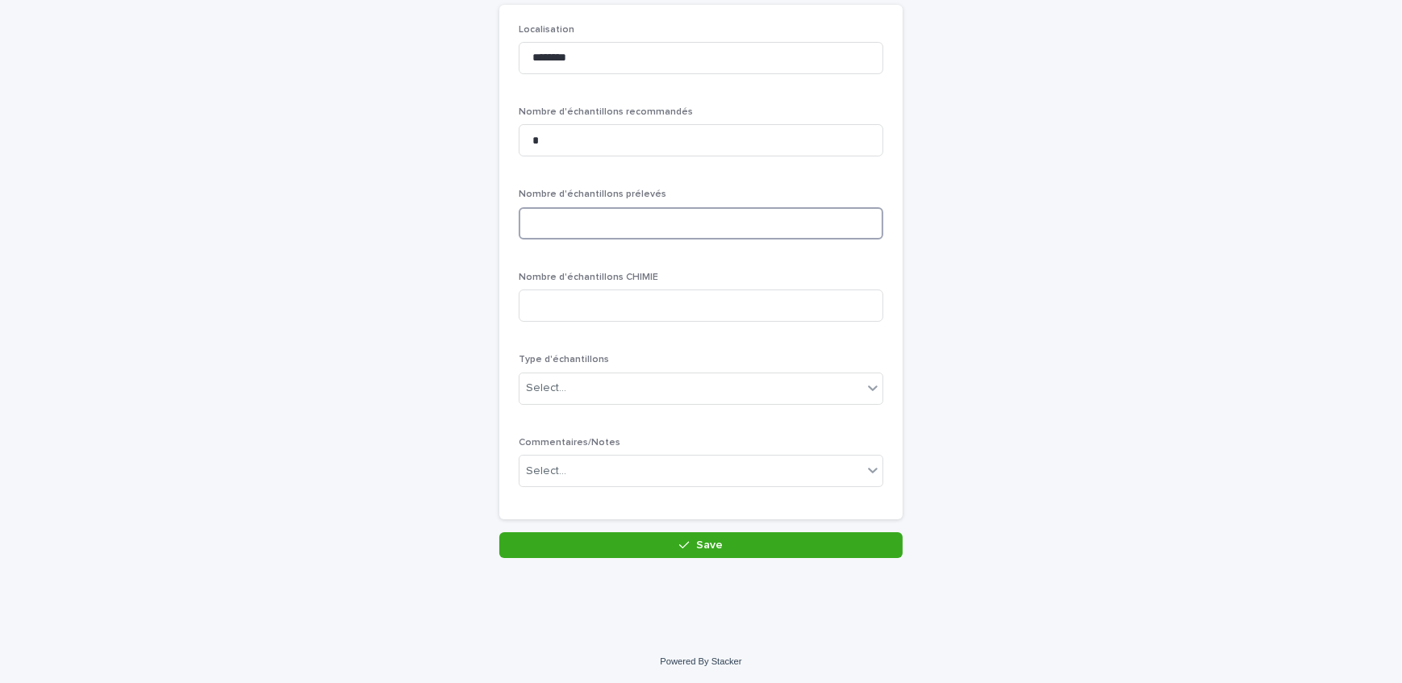
click at [588, 229] on input at bounding box center [701, 223] width 365 height 32
type input "*"
click at [577, 378] on div "Select..." at bounding box center [690, 388] width 343 height 27
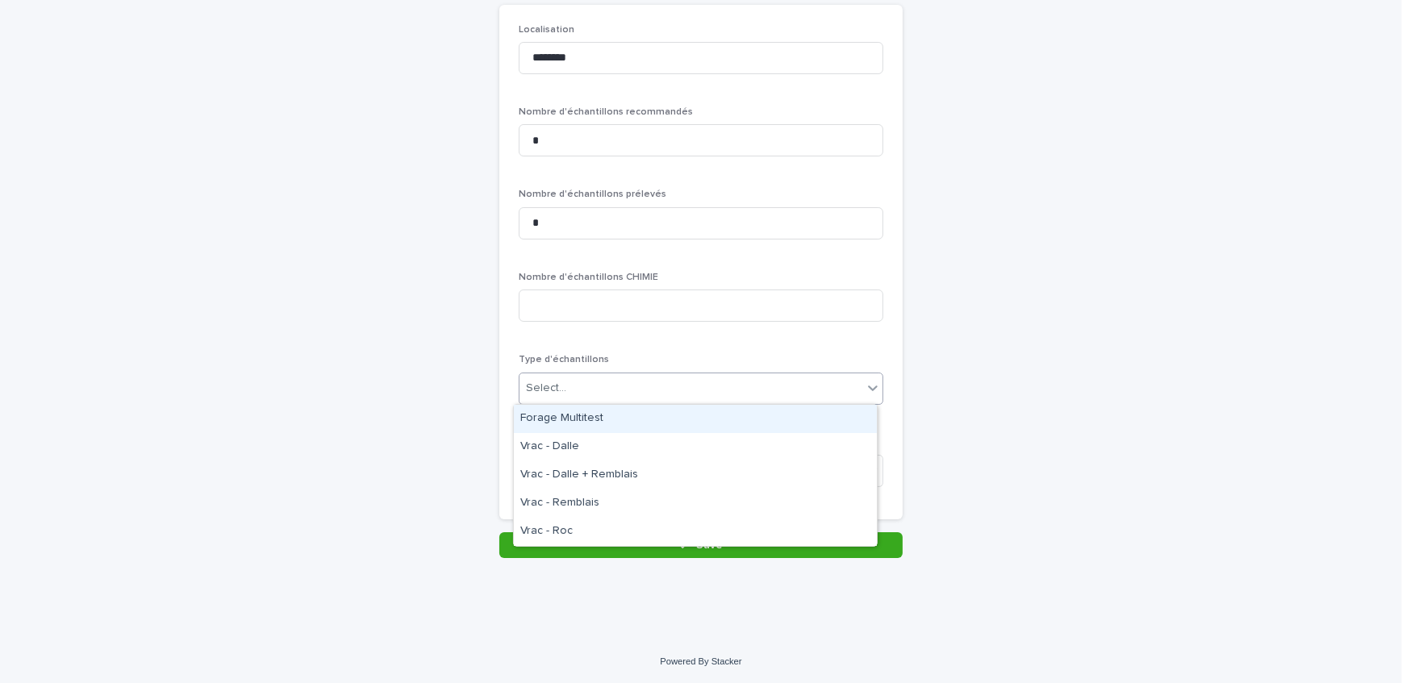
click at [581, 418] on div "Forage Multitest" at bounding box center [695, 419] width 363 height 28
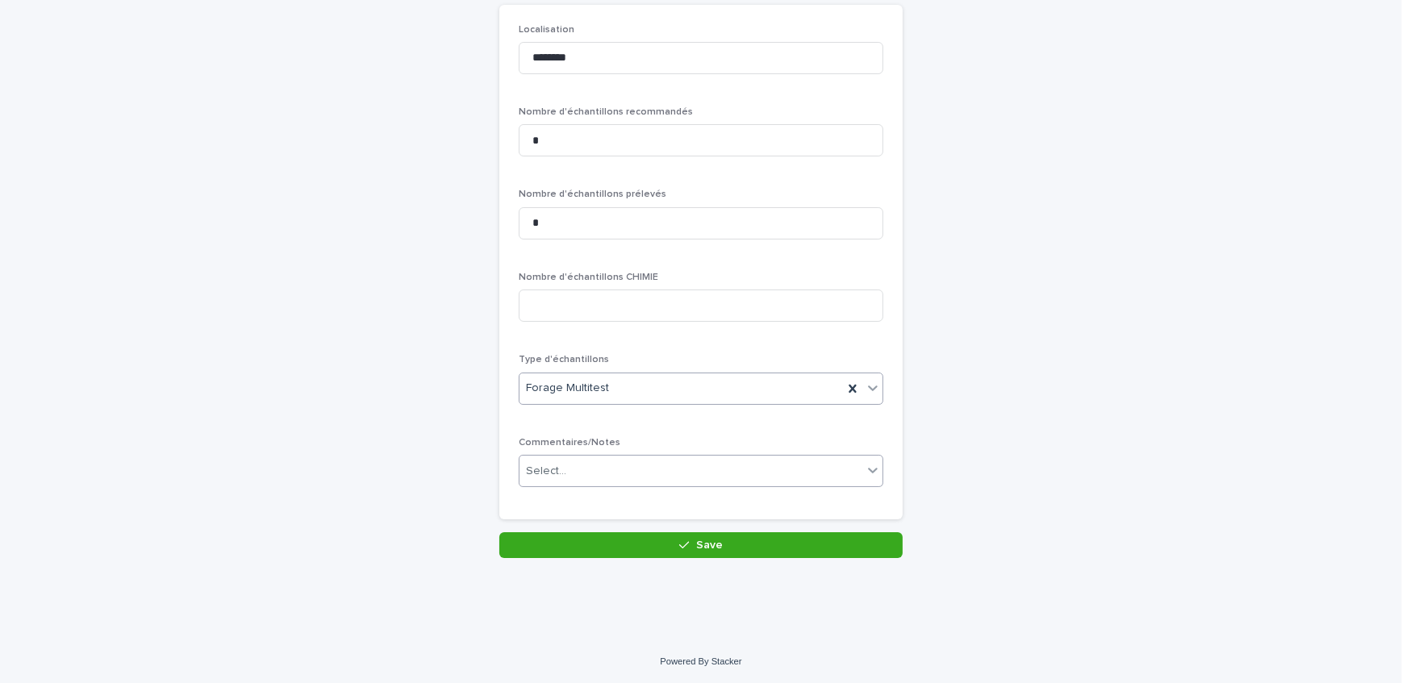
click at [600, 484] on div "Select..." at bounding box center [701, 471] width 365 height 32
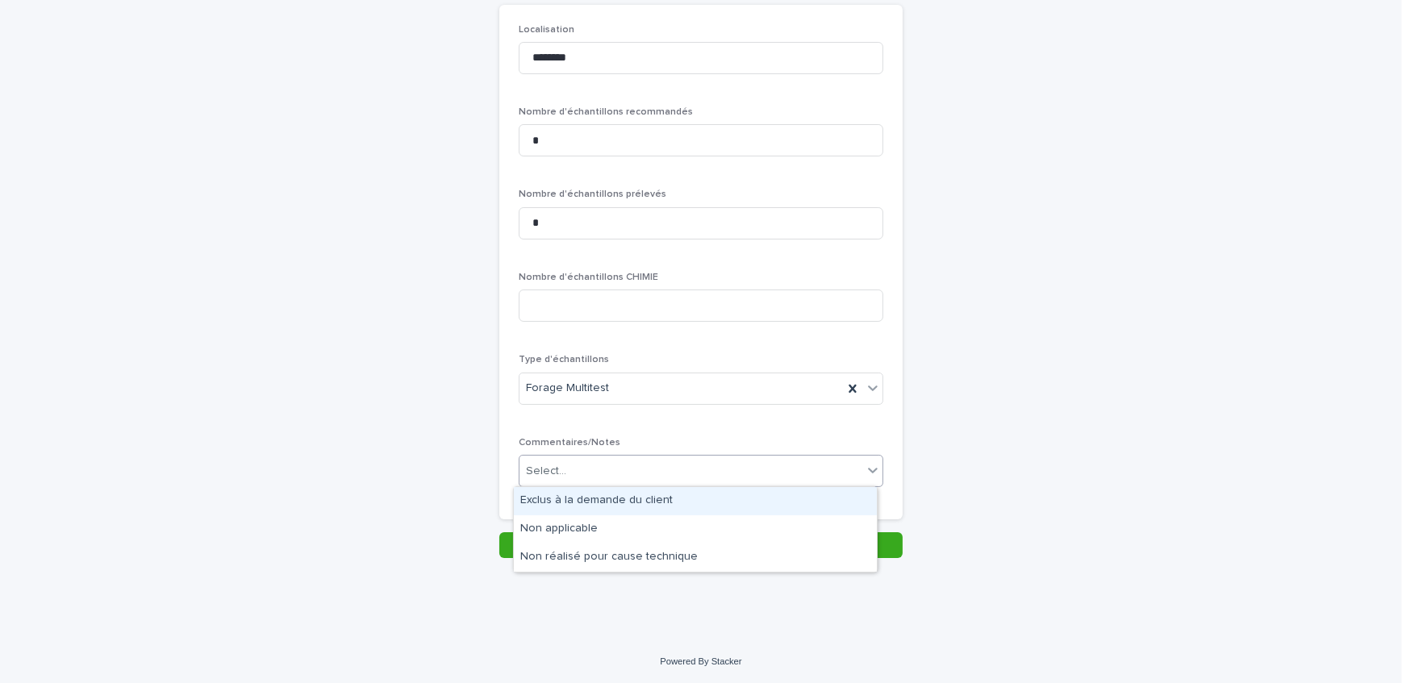
click at [606, 503] on div "Exclus à la demande du client" at bounding box center [695, 501] width 363 height 28
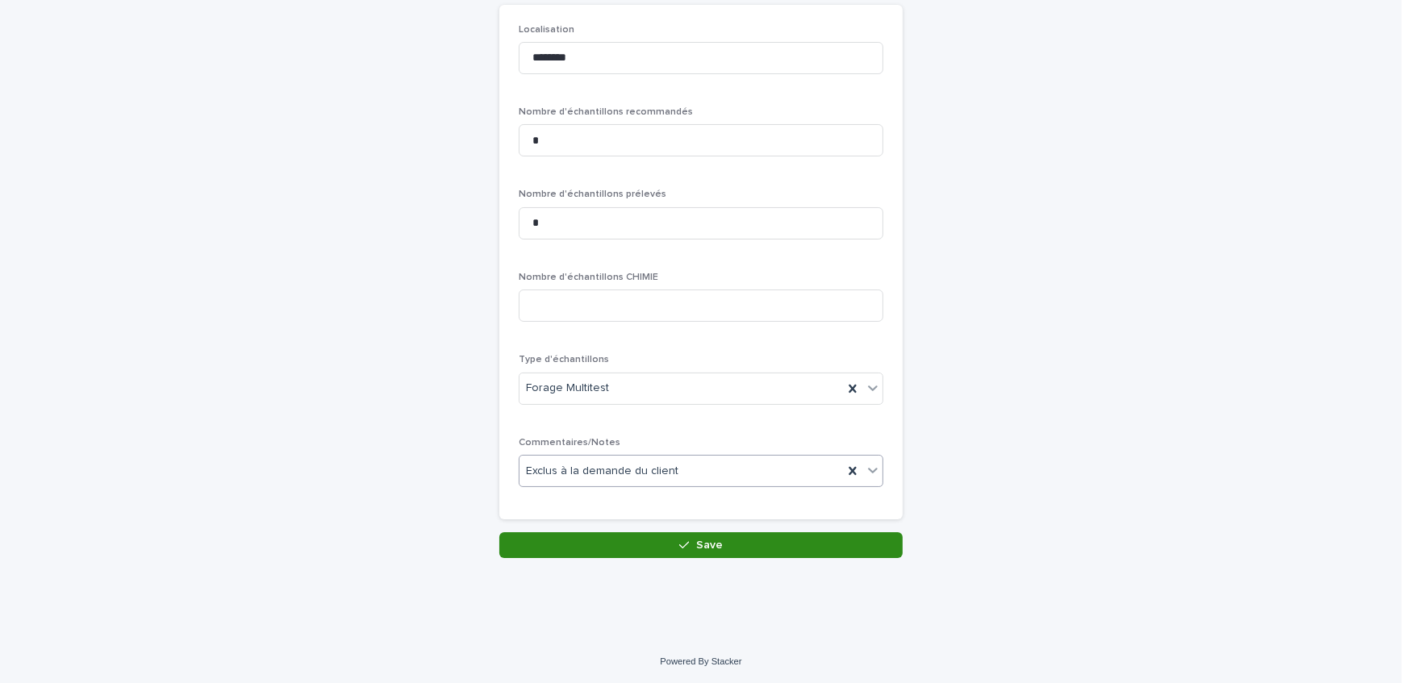
click at [622, 551] on button "Save" at bounding box center [700, 545] width 403 height 26
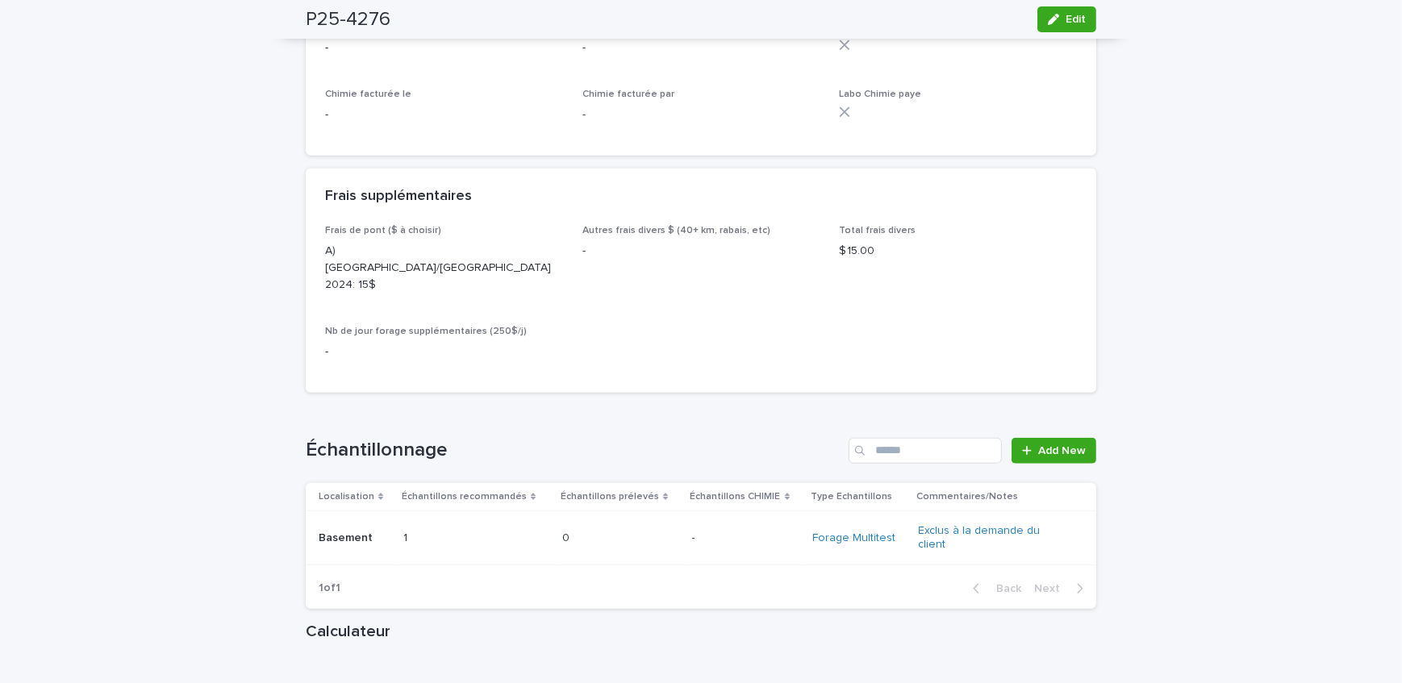
scroll to position [1759, 0]
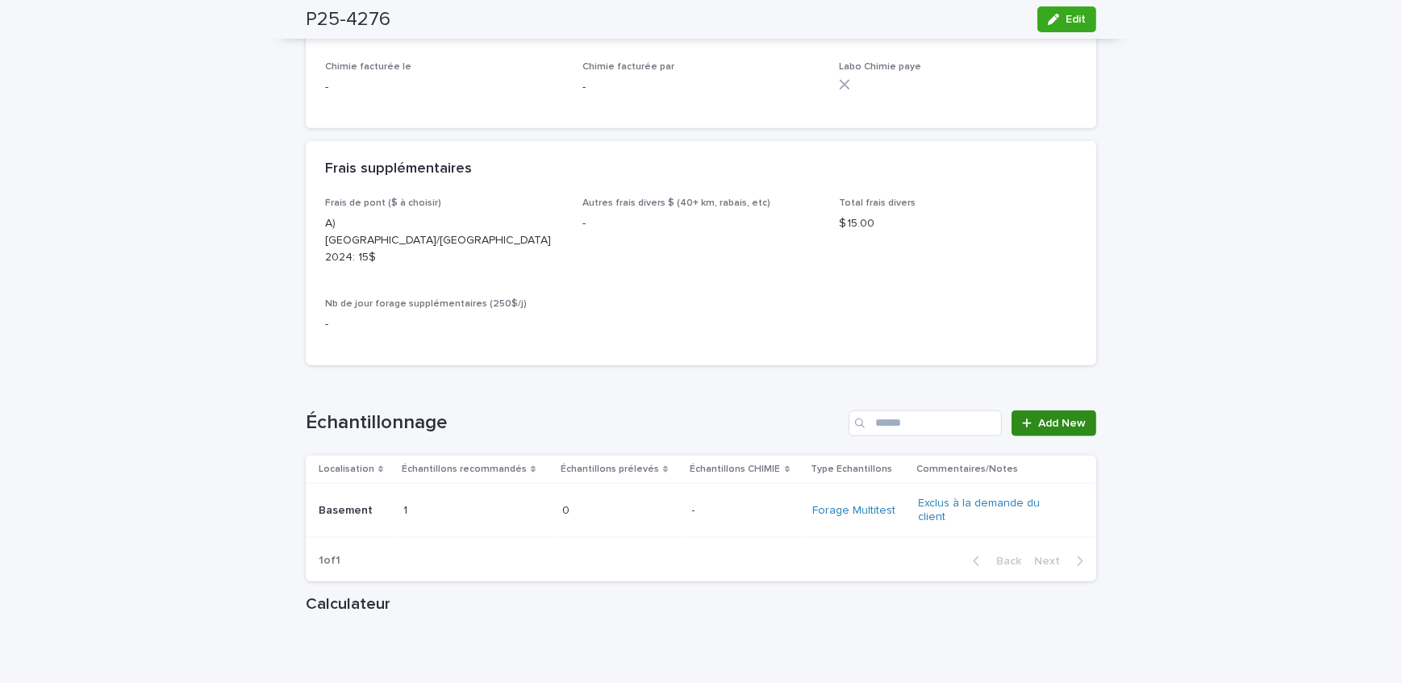
click at [1049, 418] on span "Add New" at bounding box center [1062, 423] width 48 height 11
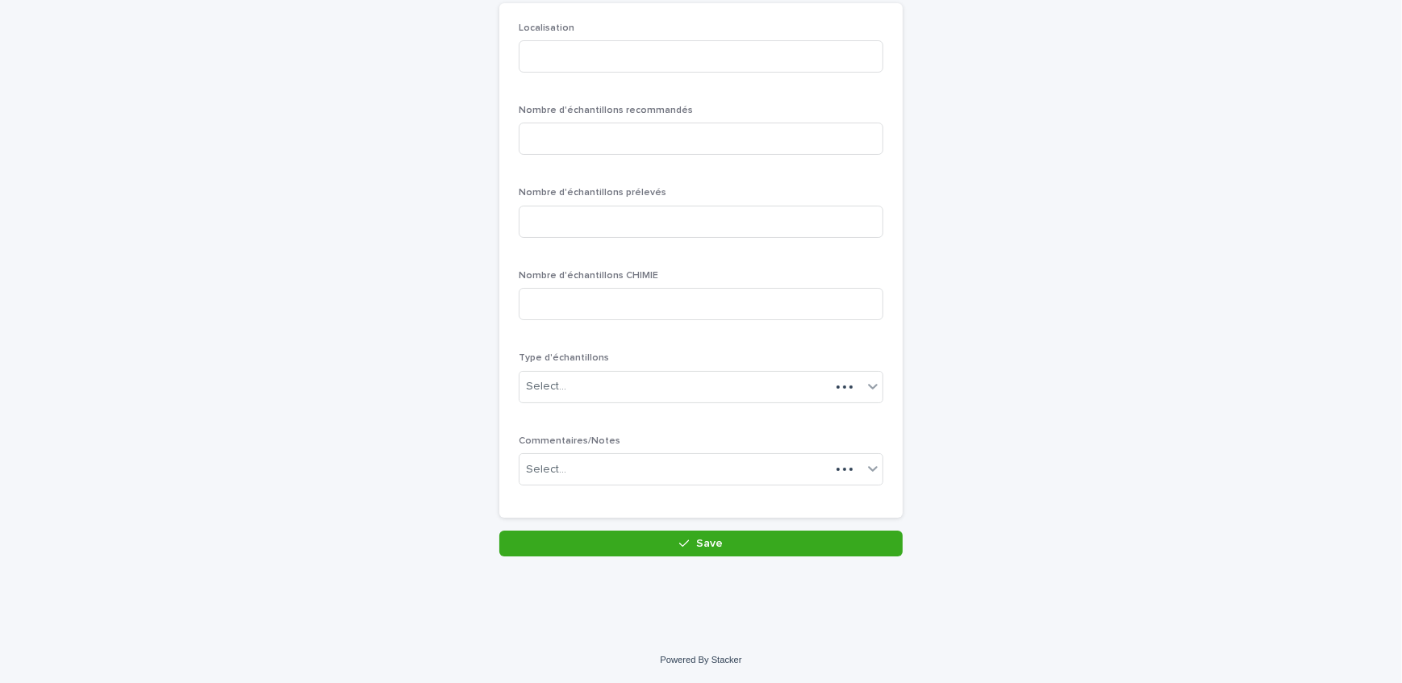
scroll to position [140, 0]
click at [673, 68] on input at bounding box center [701, 58] width 365 height 32
type input "******"
click at [712, 147] on input at bounding box center [701, 140] width 365 height 32
type input "*"
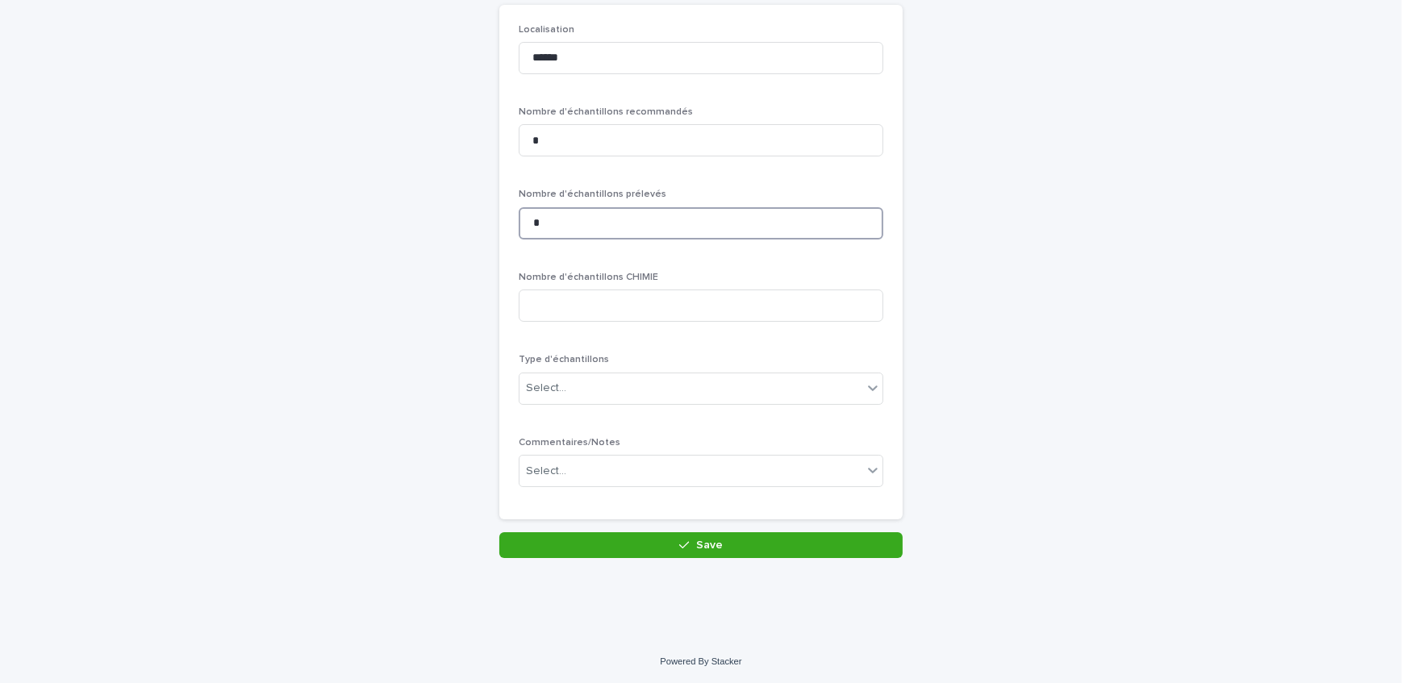
click at [677, 223] on input "*" at bounding box center [701, 223] width 365 height 32
type input "*"
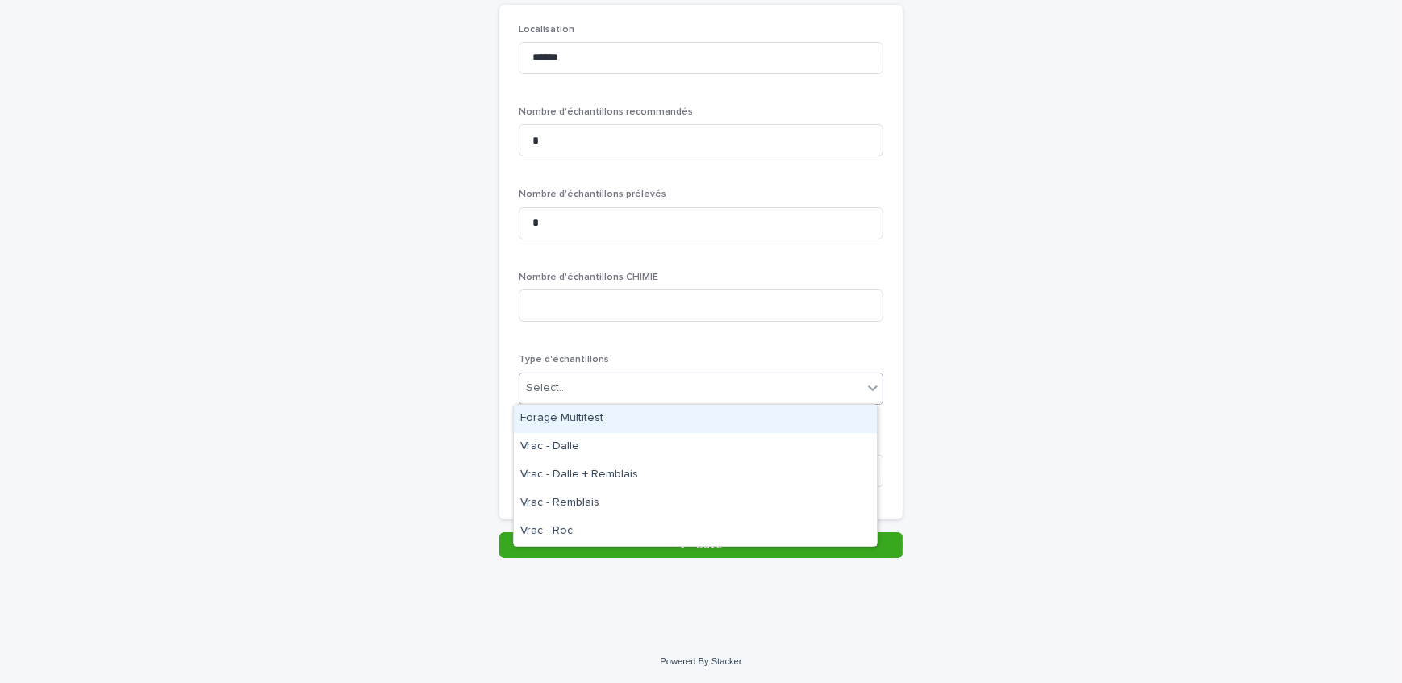
click at [648, 391] on div "Select..." at bounding box center [690, 388] width 343 height 27
click at [652, 422] on div "Forage Multitest" at bounding box center [695, 419] width 363 height 28
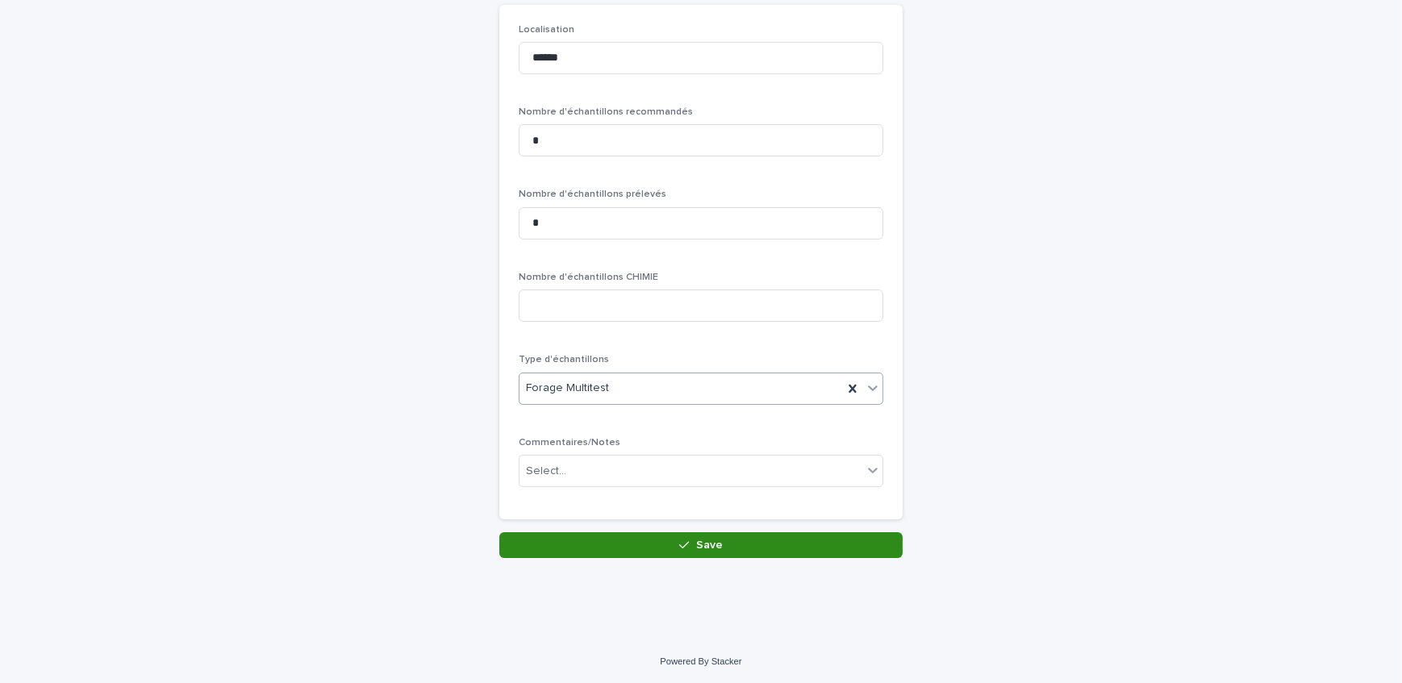
click at [704, 548] on span "Save" at bounding box center [709, 545] width 27 height 11
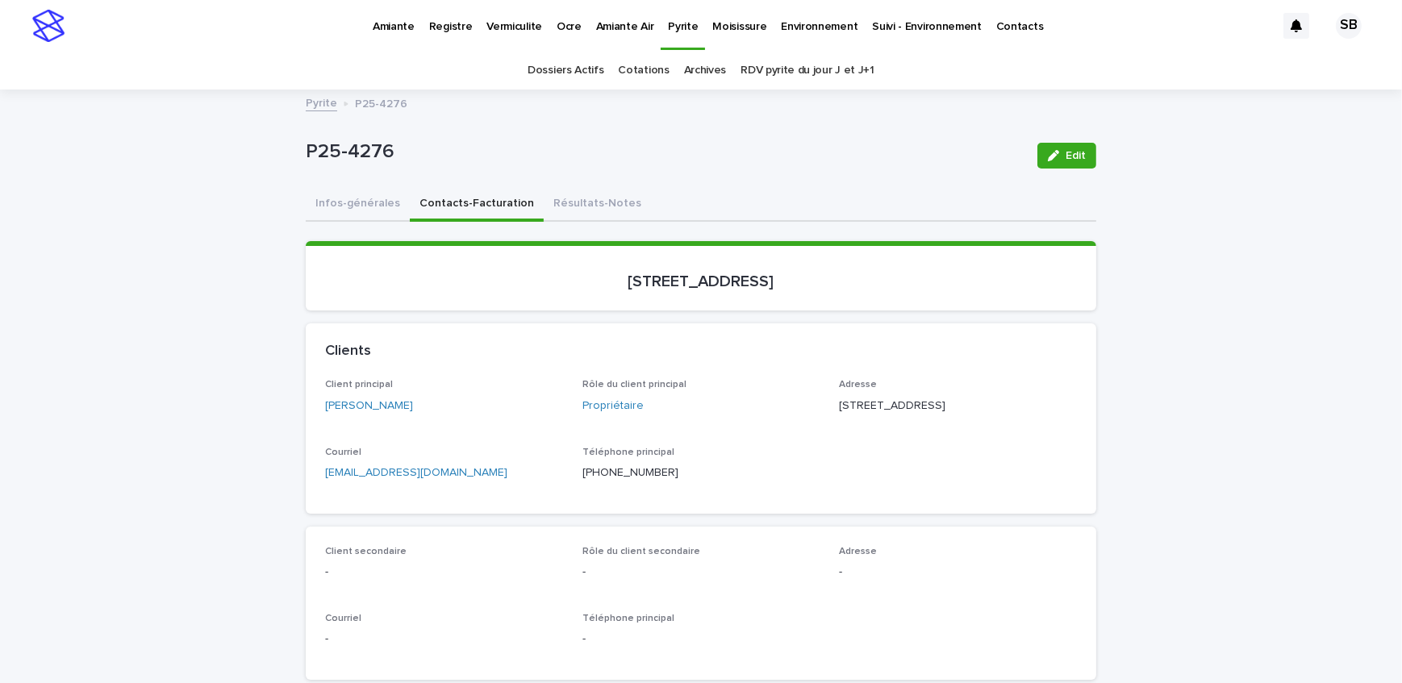
click at [327, 202] on button "Infos-générales" at bounding box center [358, 205] width 104 height 34
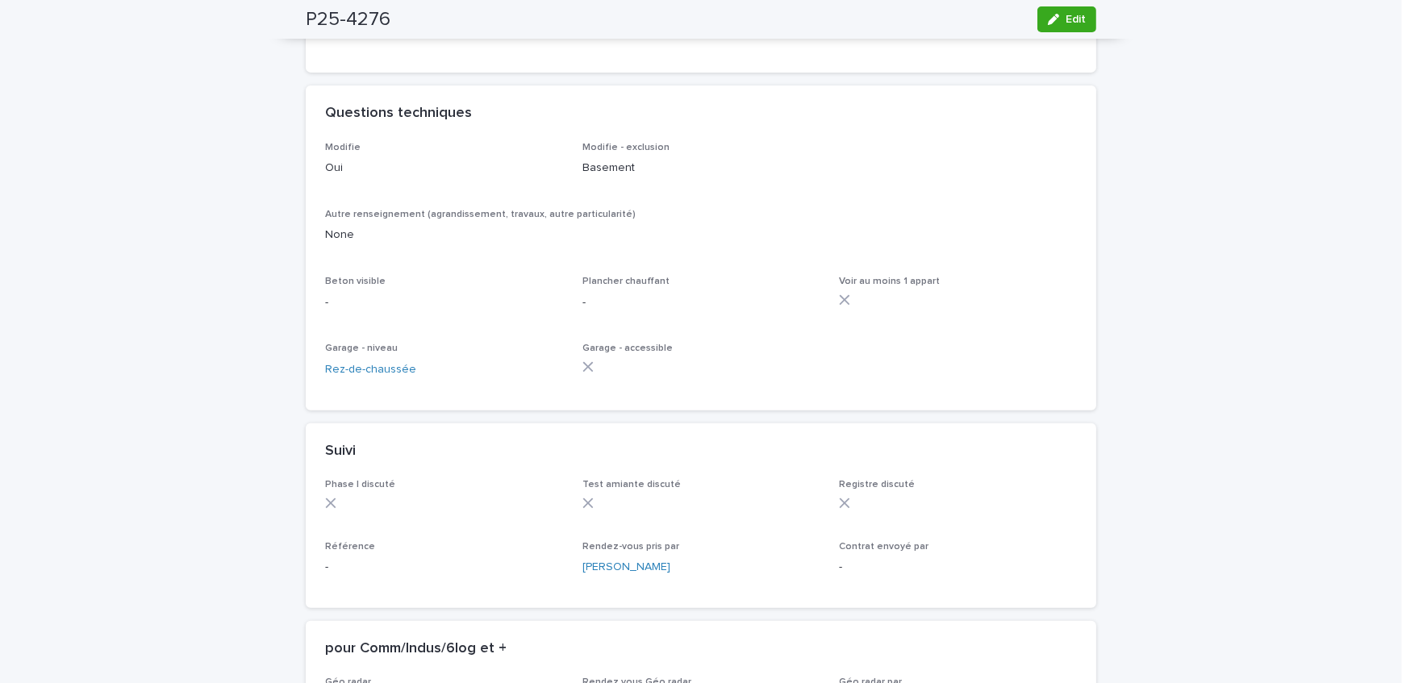
scroll to position [879, 0]
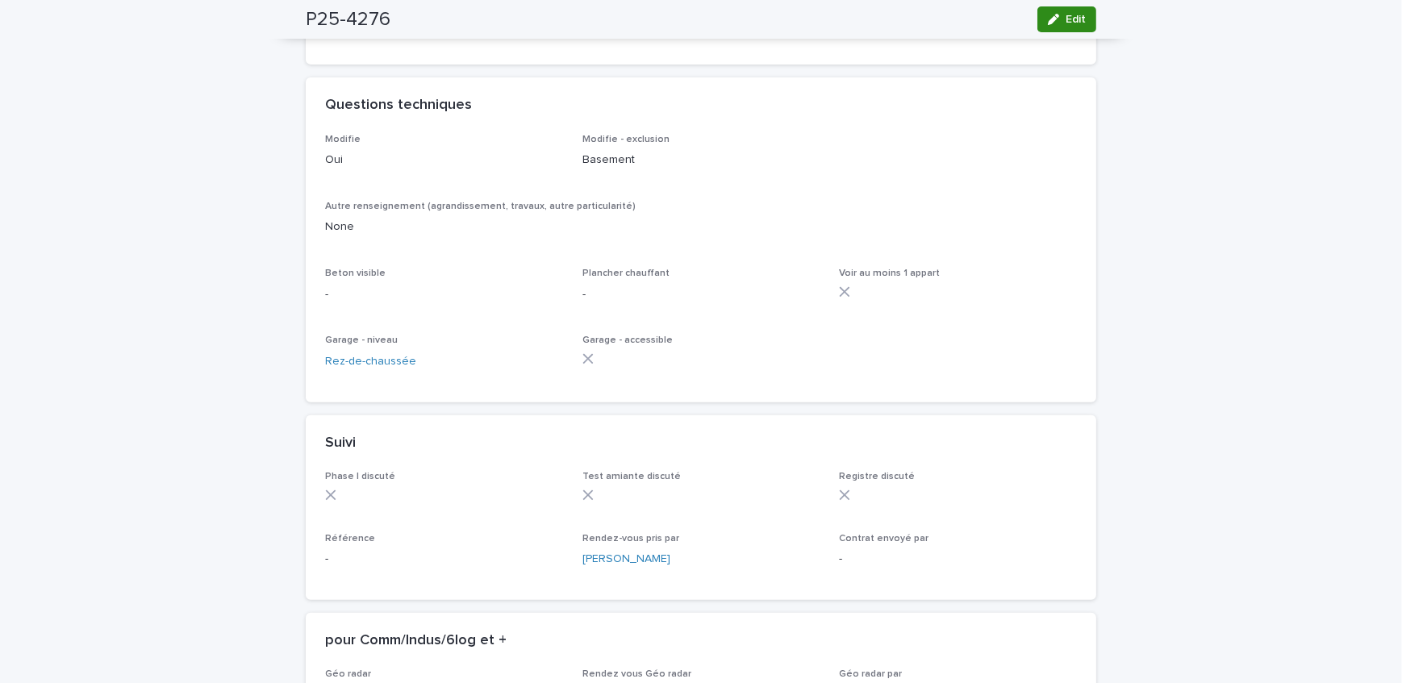
click at [1073, 20] on span "Edit" at bounding box center [1075, 19] width 20 height 11
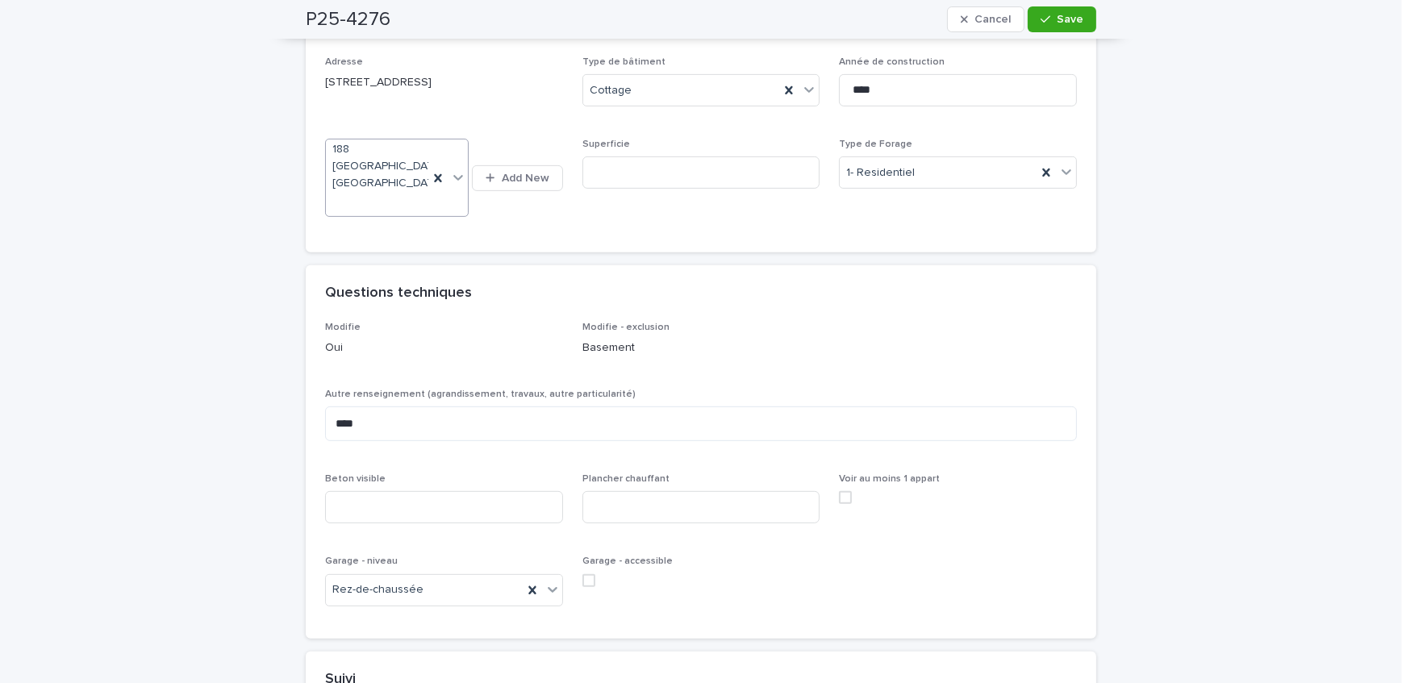
scroll to position [829, 0]
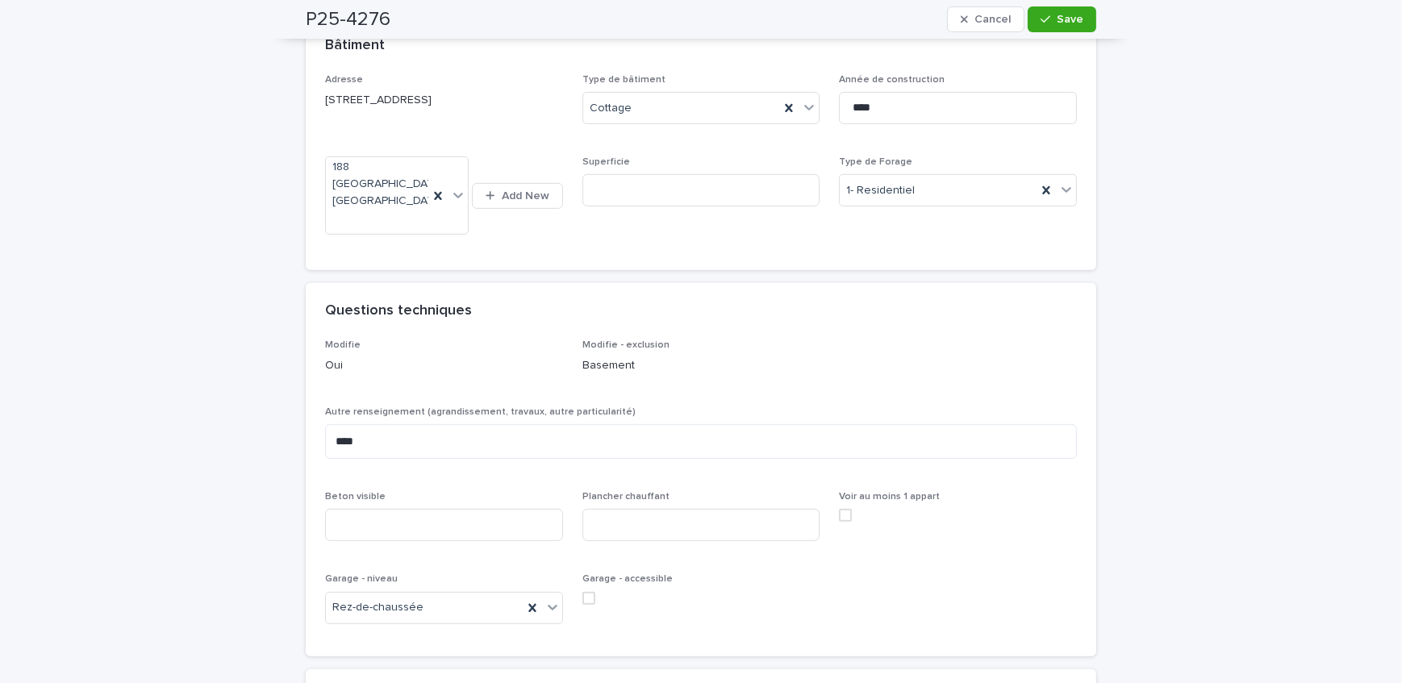
click at [216, 318] on div "**********" at bounding box center [701, 284] width 1402 height 2044
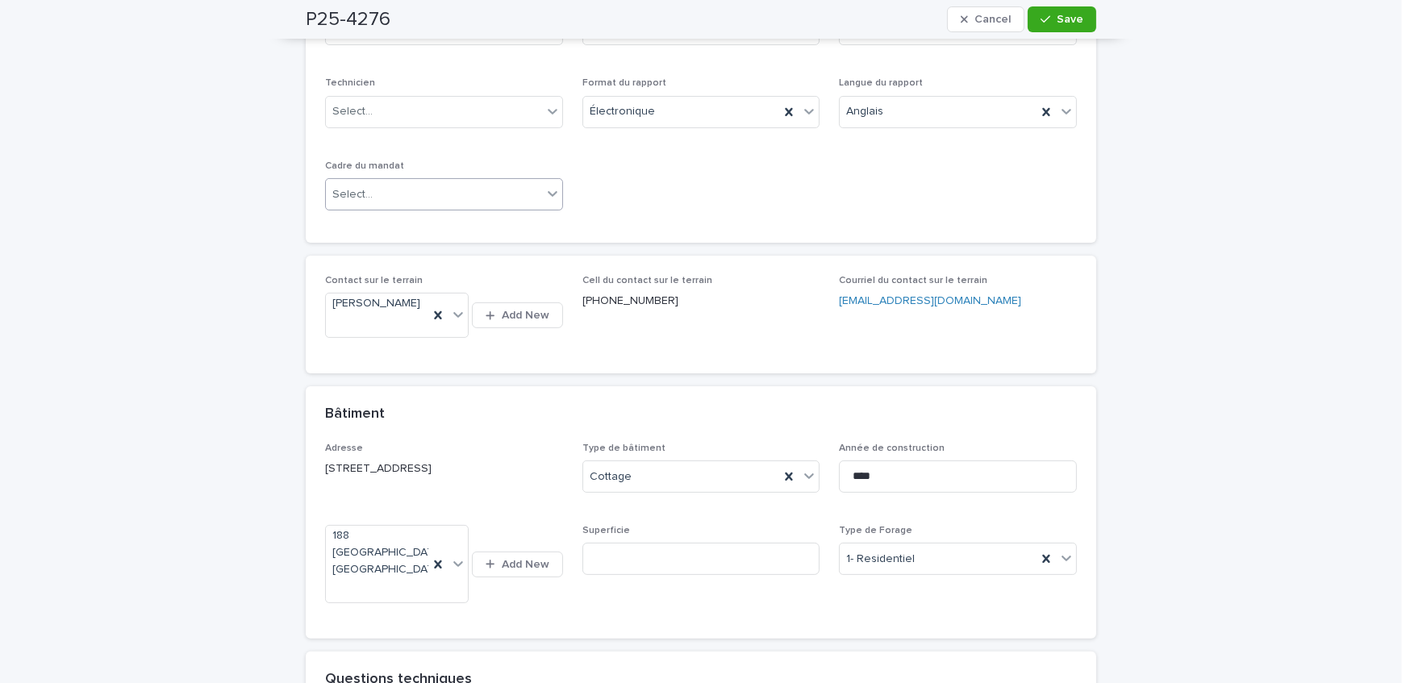
scroll to position [389, 0]
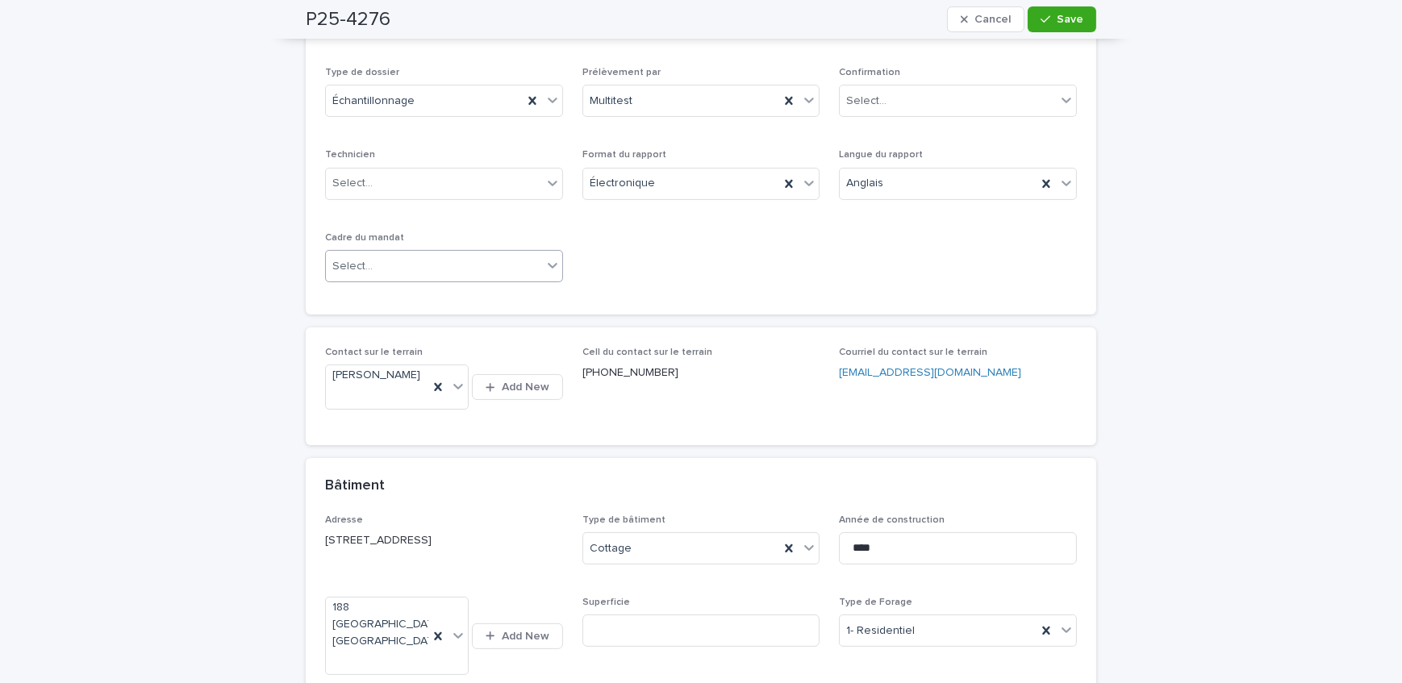
click at [420, 266] on div "Select..." at bounding box center [434, 266] width 216 height 27
click at [416, 321] on div "Transaction" at bounding box center [438, 323] width 236 height 28
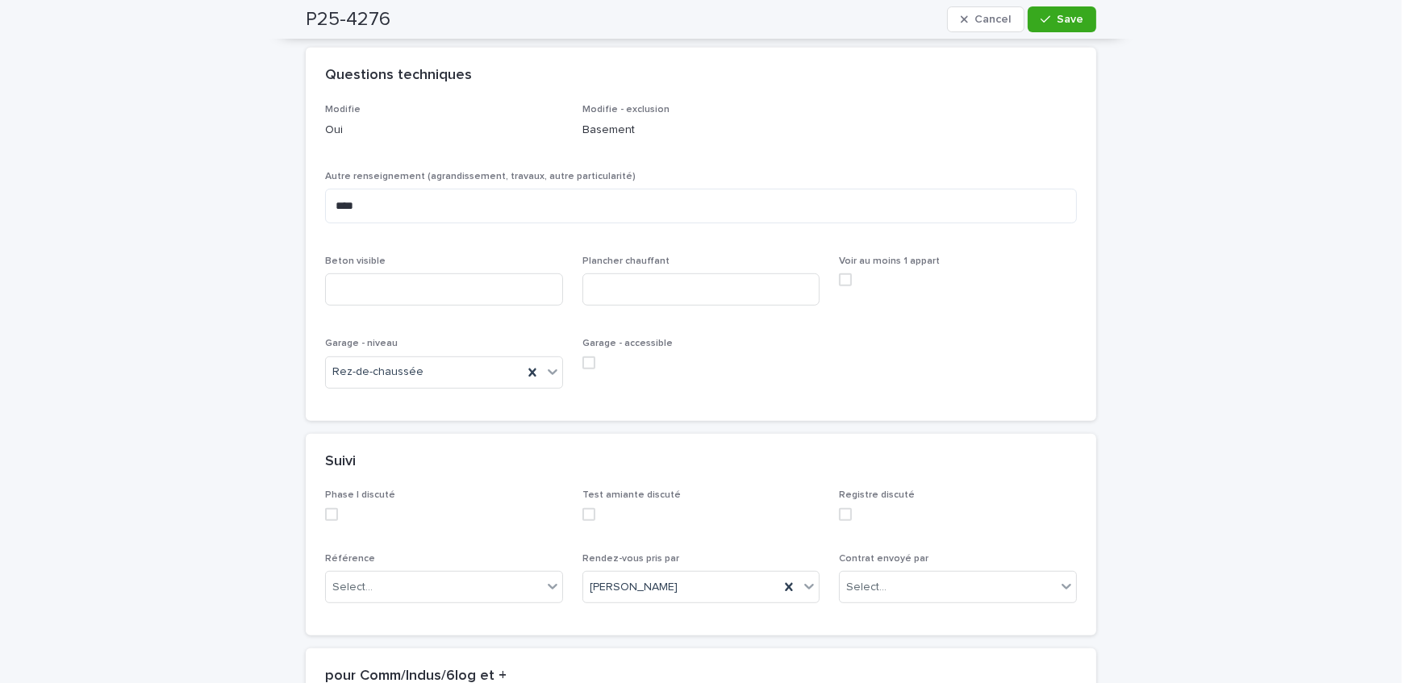
scroll to position [1122, 0]
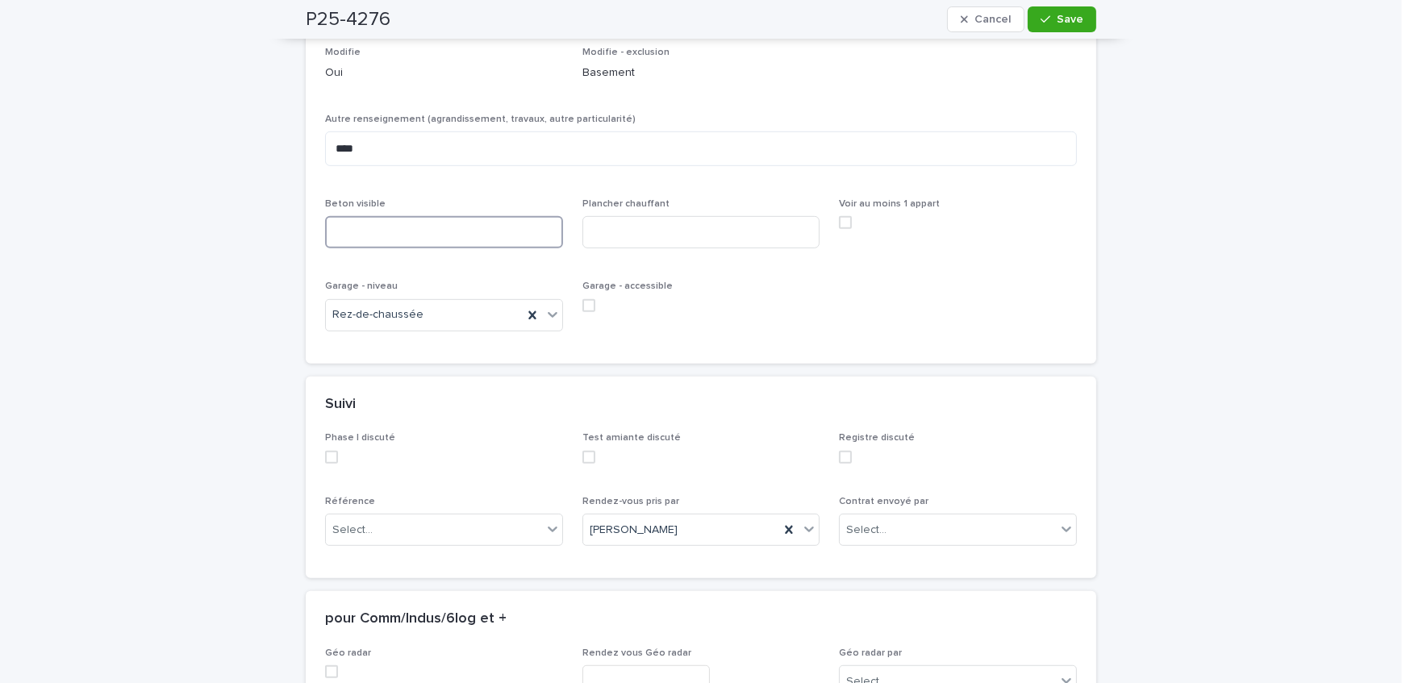
click at [444, 216] on input at bounding box center [444, 232] width 238 height 32
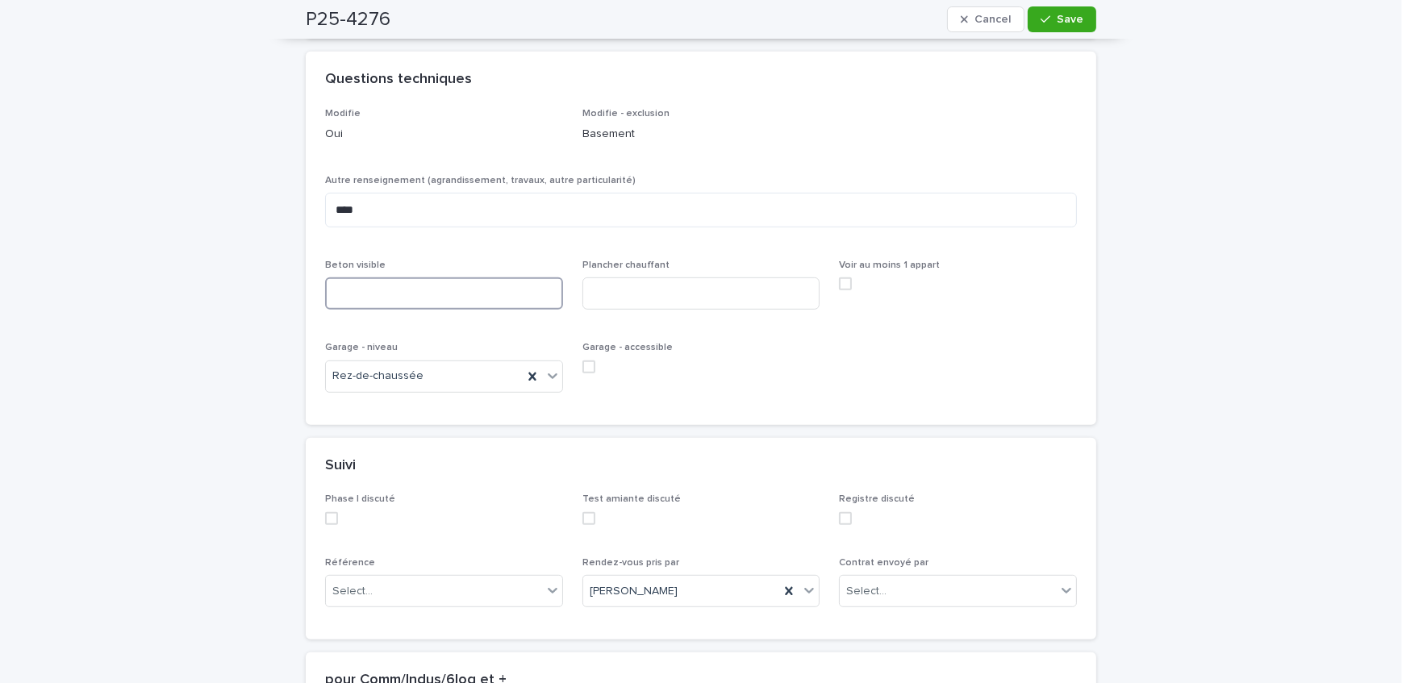
scroll to position [976, 0]
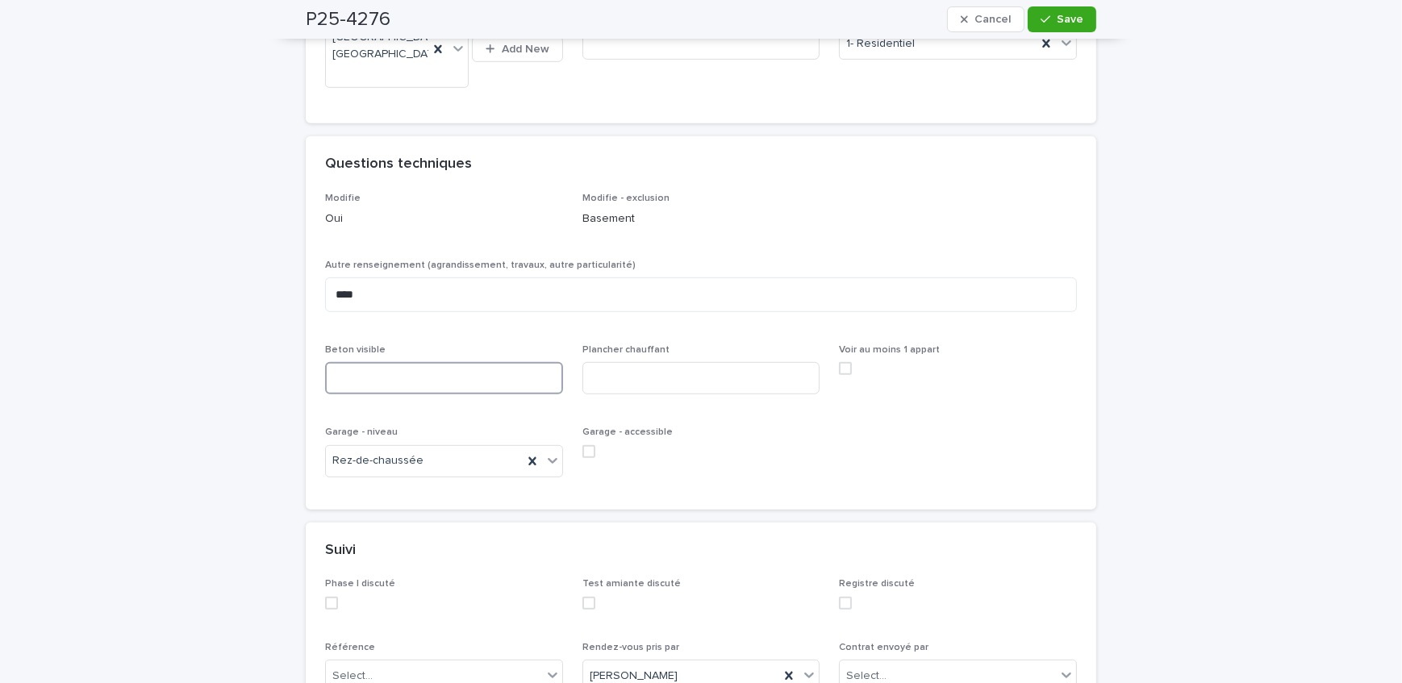
click at [423, 362] on input at bounding box center [444, 378] width 238 height 32
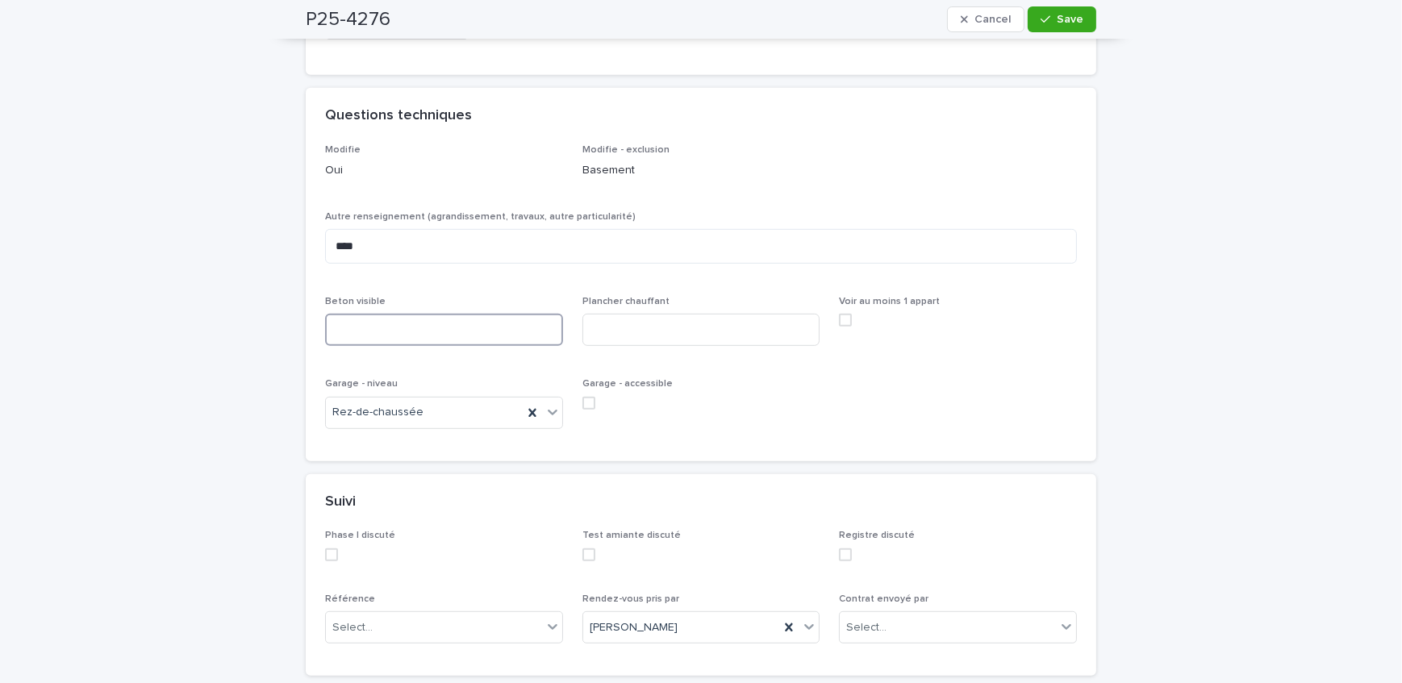
scroll to position [1048, 0]
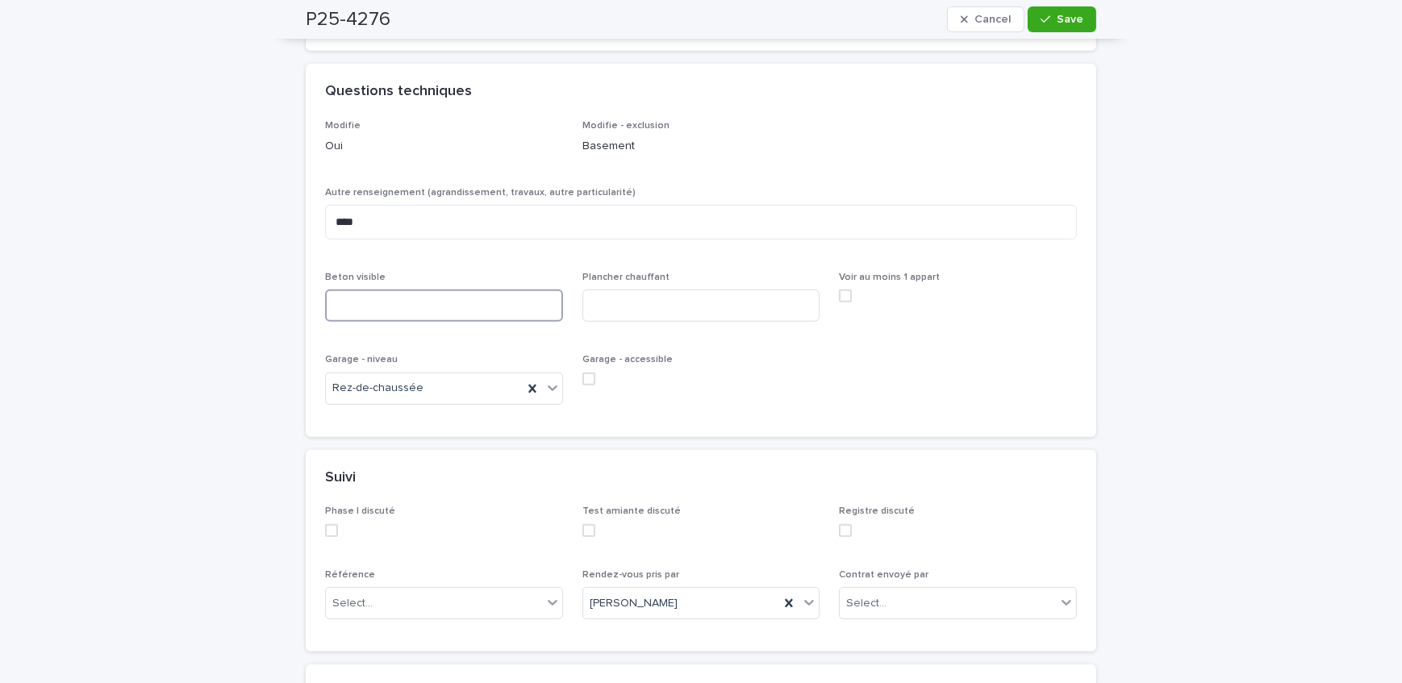
click at [463, 290] on input at bounding box center [444, 306] width 238 height 32
click at [661, 290] on input at bounding box center [701, 306] width 238 height 32
click at [433, 290] on input "***" at bounding box center [444, 306] width 238 height 32
type input "**********"
click at [597, 290] on input at bounding box center [701, 306] width 238 height 32
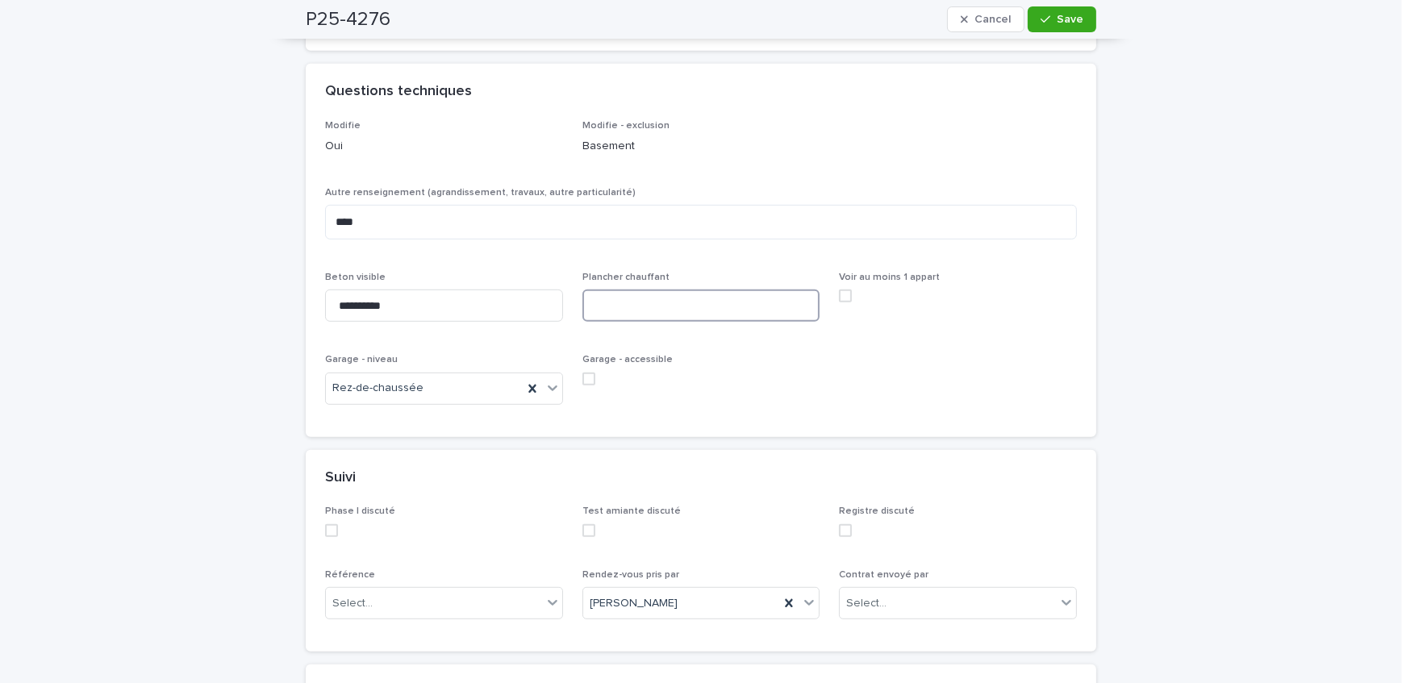
click at [586, 373] on span at bounding box center [588, 379] width 13 height 13
click at [694, 290] on input at bounding box center [701, 306] width 238 height 32
type input "**"
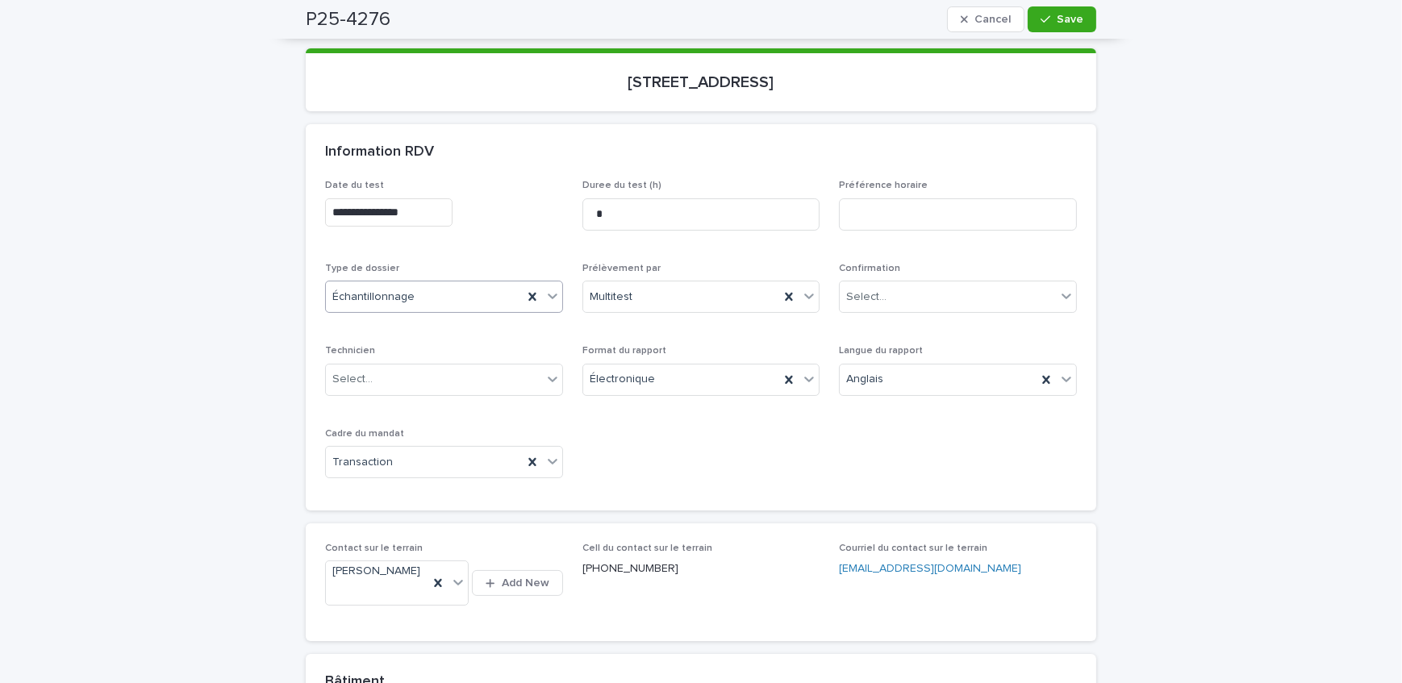
scroll to position [169, 0]
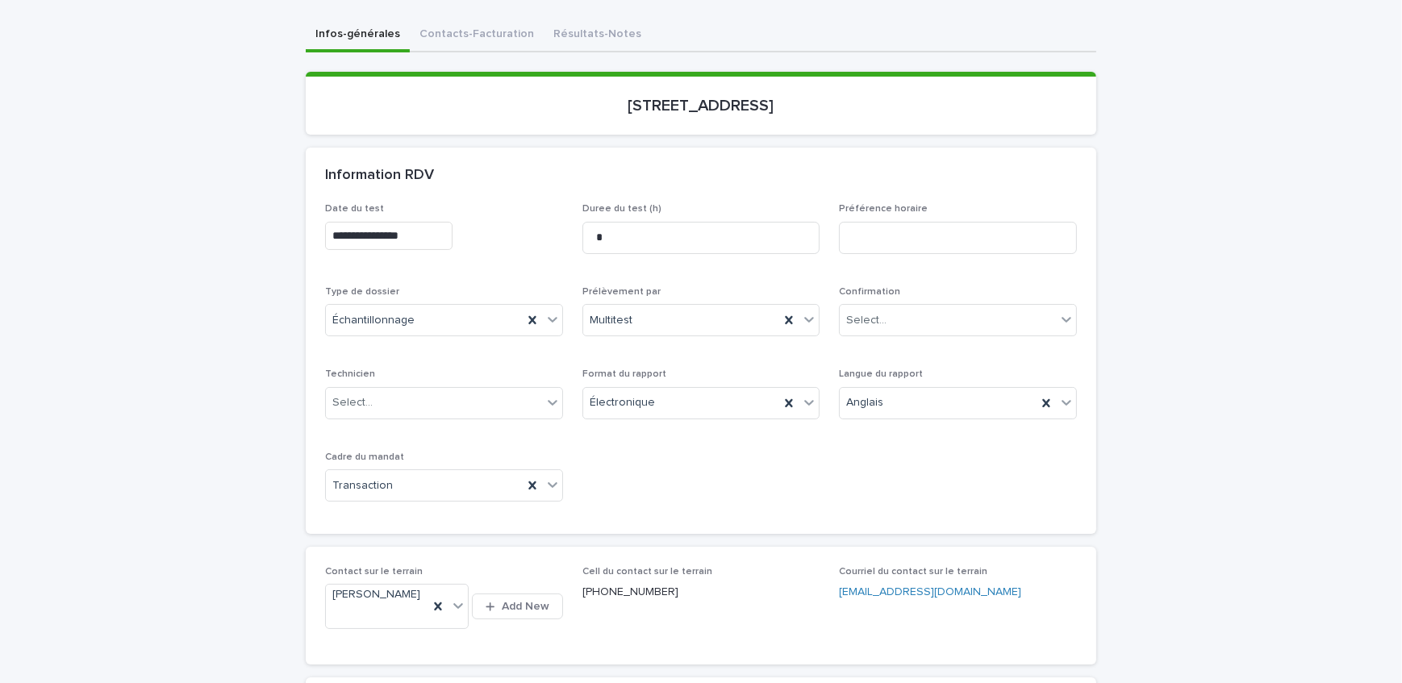
click at [491, 32] on button "Contacts-Facturation" at bounding box center [477, 36] width 134 height 34
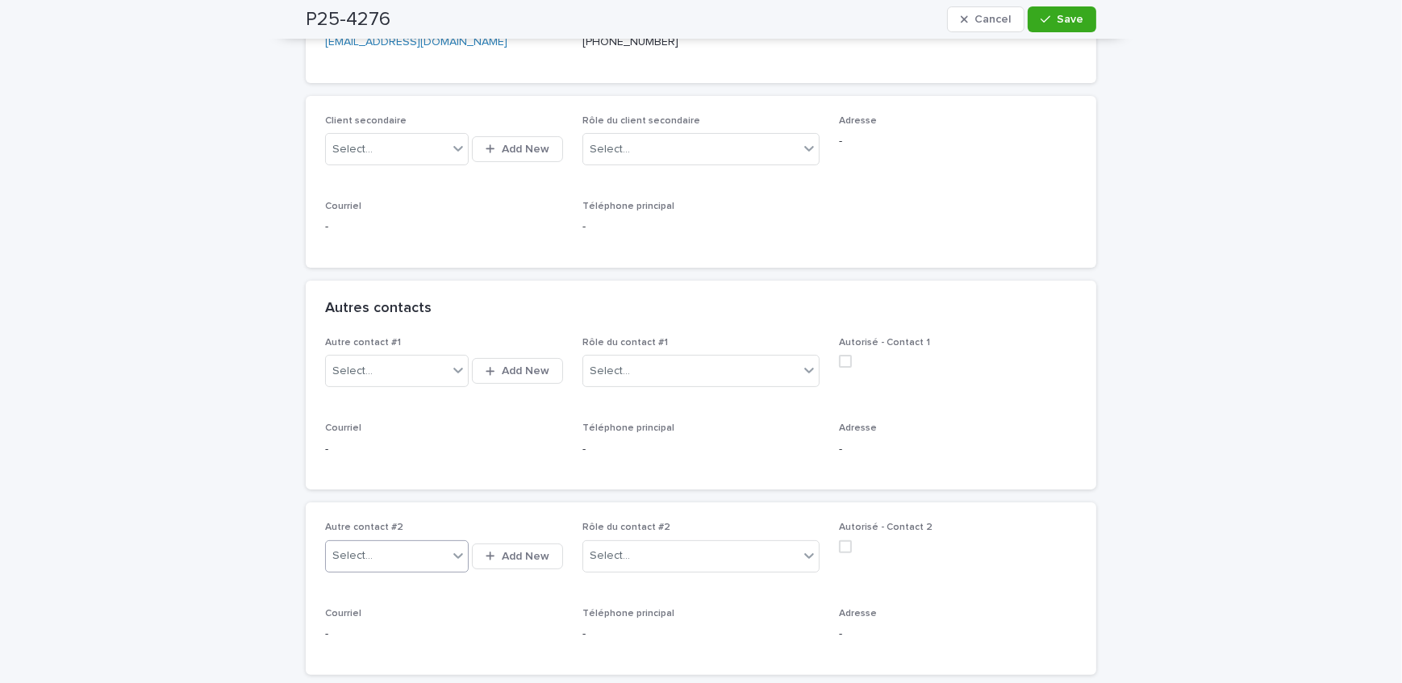
scroll to position [609, 0]
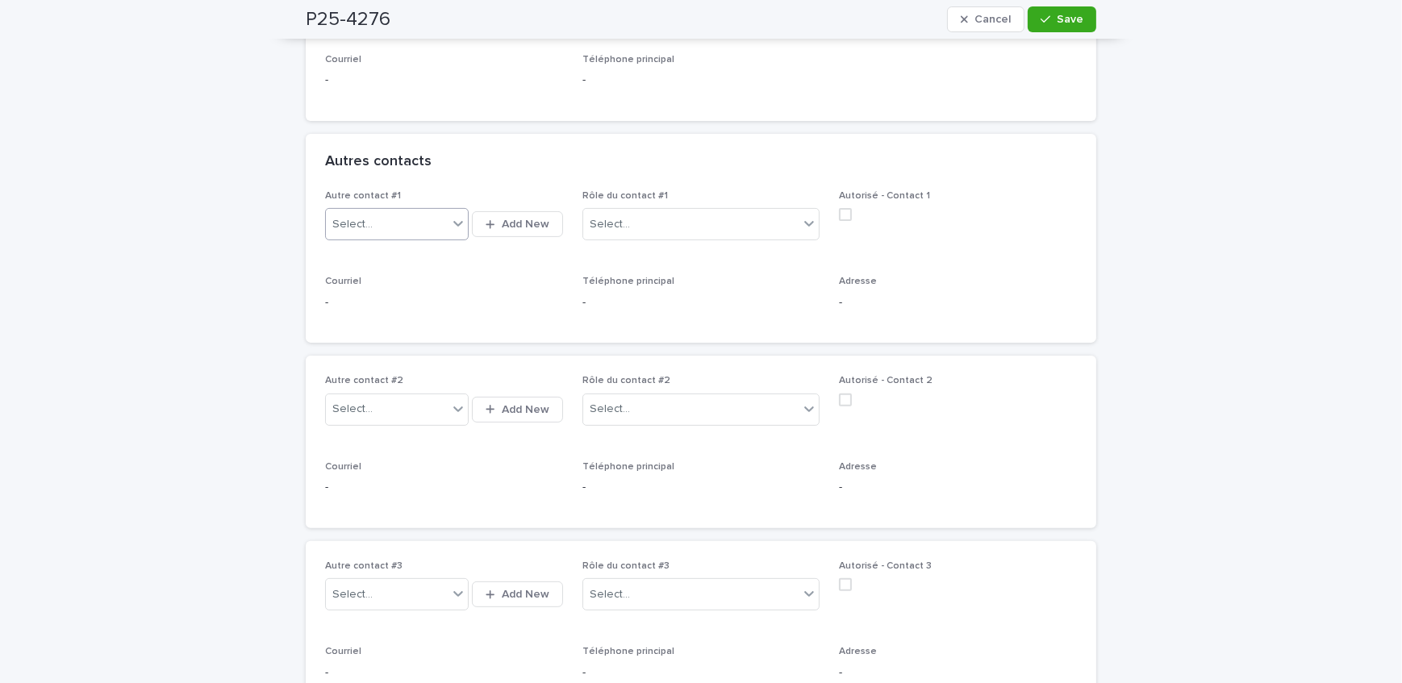
click at [402, 211] on div "Select..." at bounding box center [387, 224] width 122 height 27
type input "*******"
click at [505, 218] on button "Add New" at bounding box center [517, 224] width 90 height 26
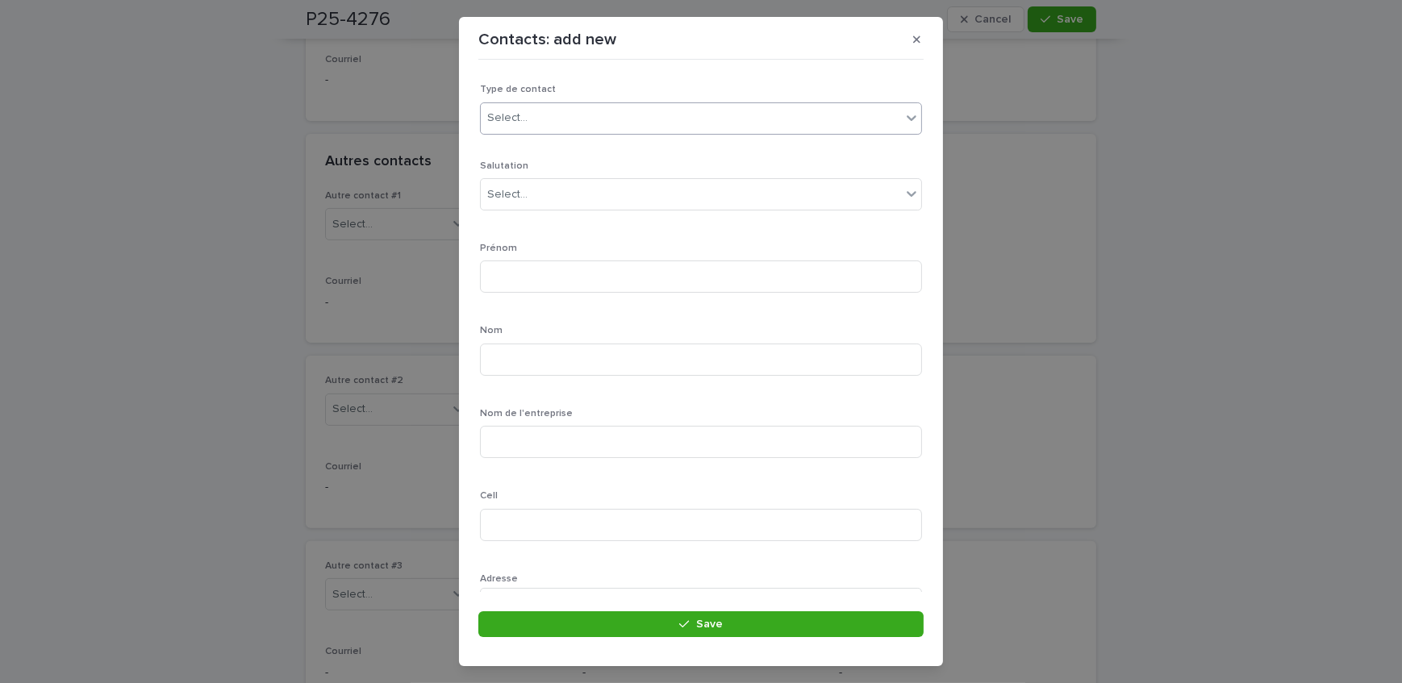
click at [556, 115] on div "Select..." at bounding box center [691, 118] width 420 height 27
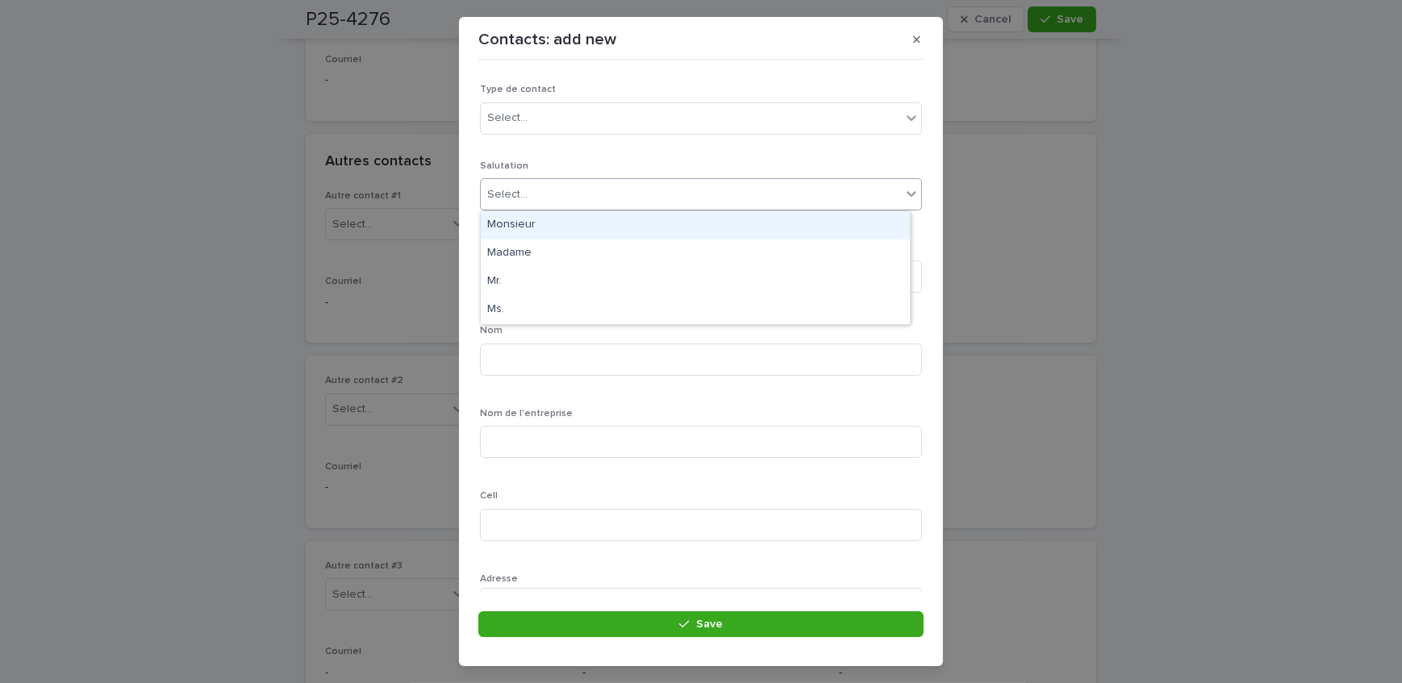
click at [553, 178] on div "Select..." at bounding box center [701, 194] width 442 height 32
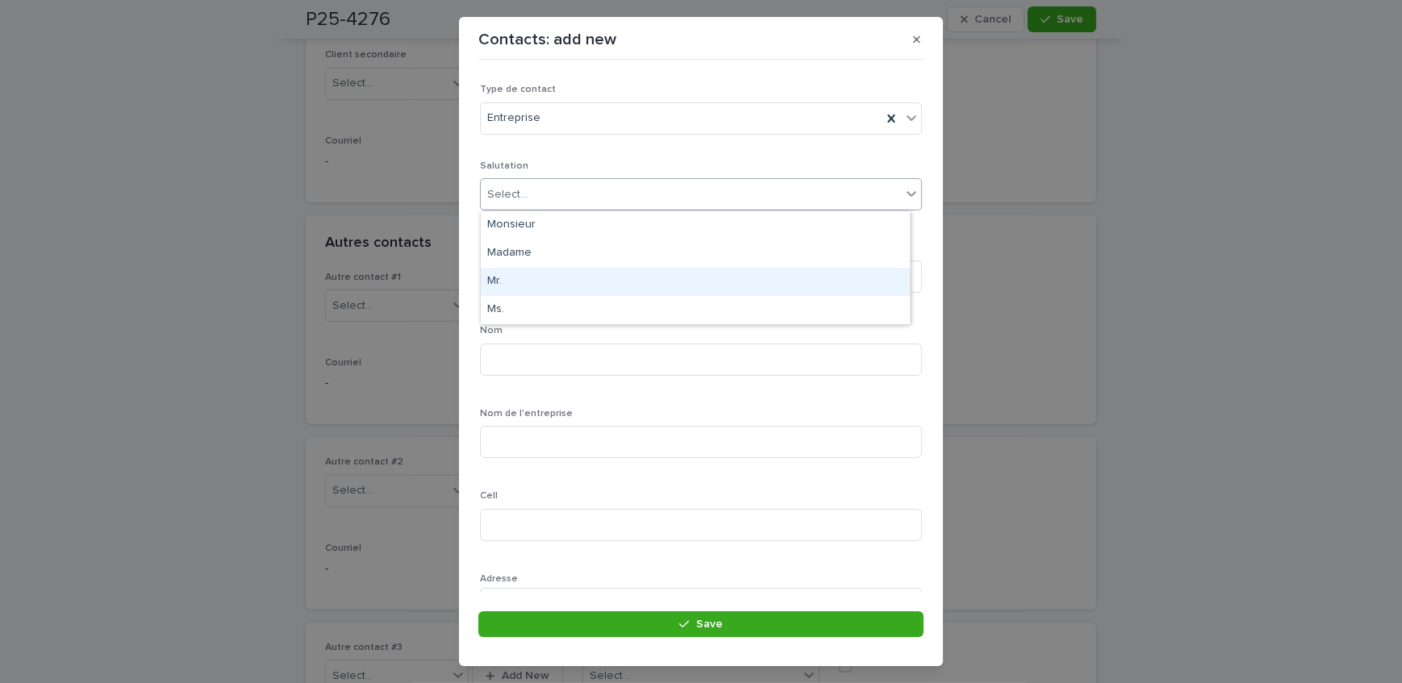
click at [533, 274] on div "Mr." at bounding box center [695, 282] width 429 height 28
click at [532, 274] on input at bounding box center [701, 277] width 442 height 32
type input "*******"
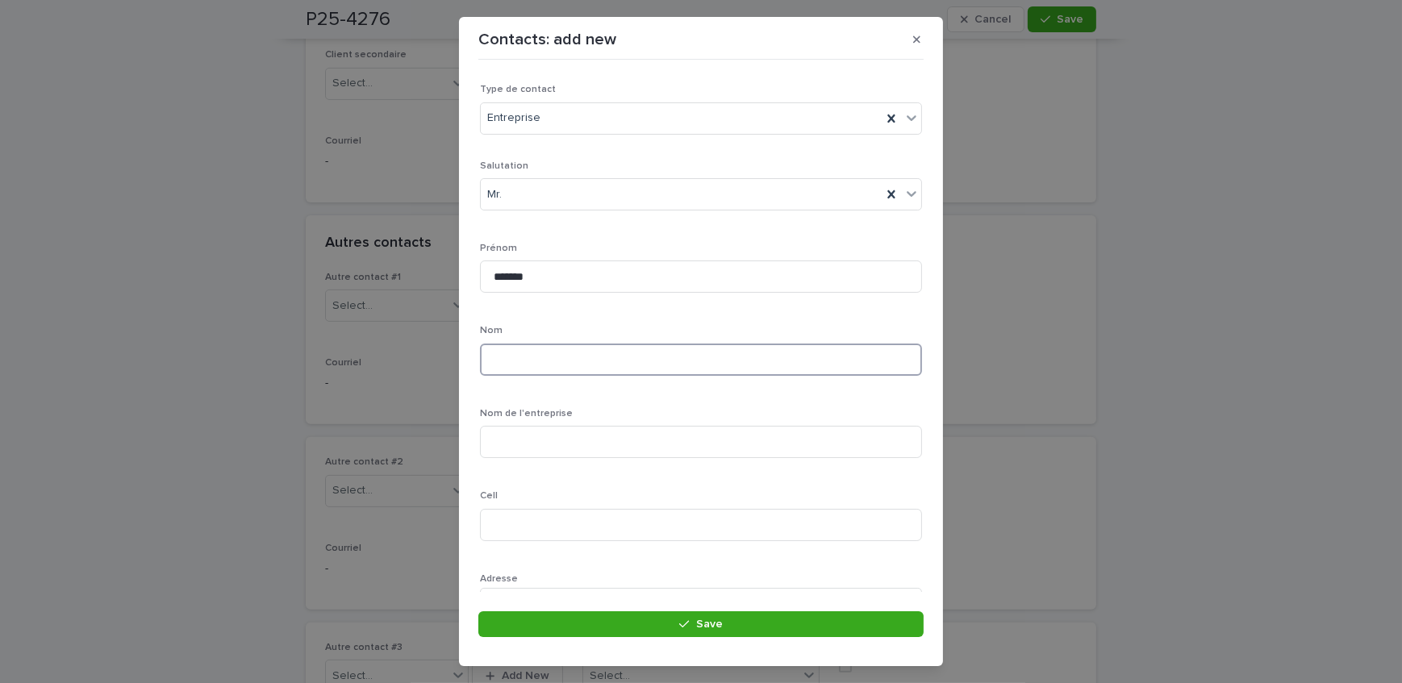
click at [790, 369] on input at bounding box center [701, 360] width 442 height 32
type input "*******"
drag, startPoint x: 601, startPoint y: 288, endPoint x: 617, endPoint y: 298, distance: 19.2
click at [601, 288] on input at bounding box center [701, 296] width 442 height 32
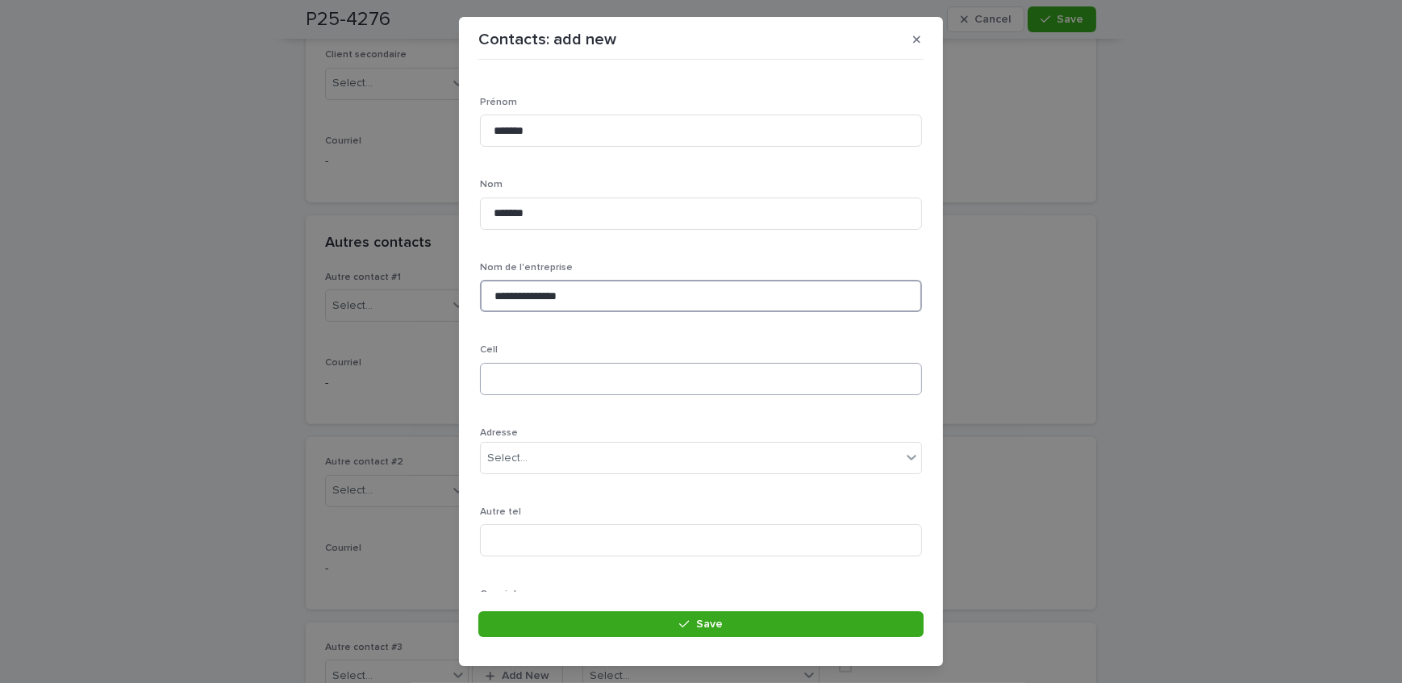
type input "**********"
click at [484, 378] on input at bounding box center [701, 379] width 442 height 32
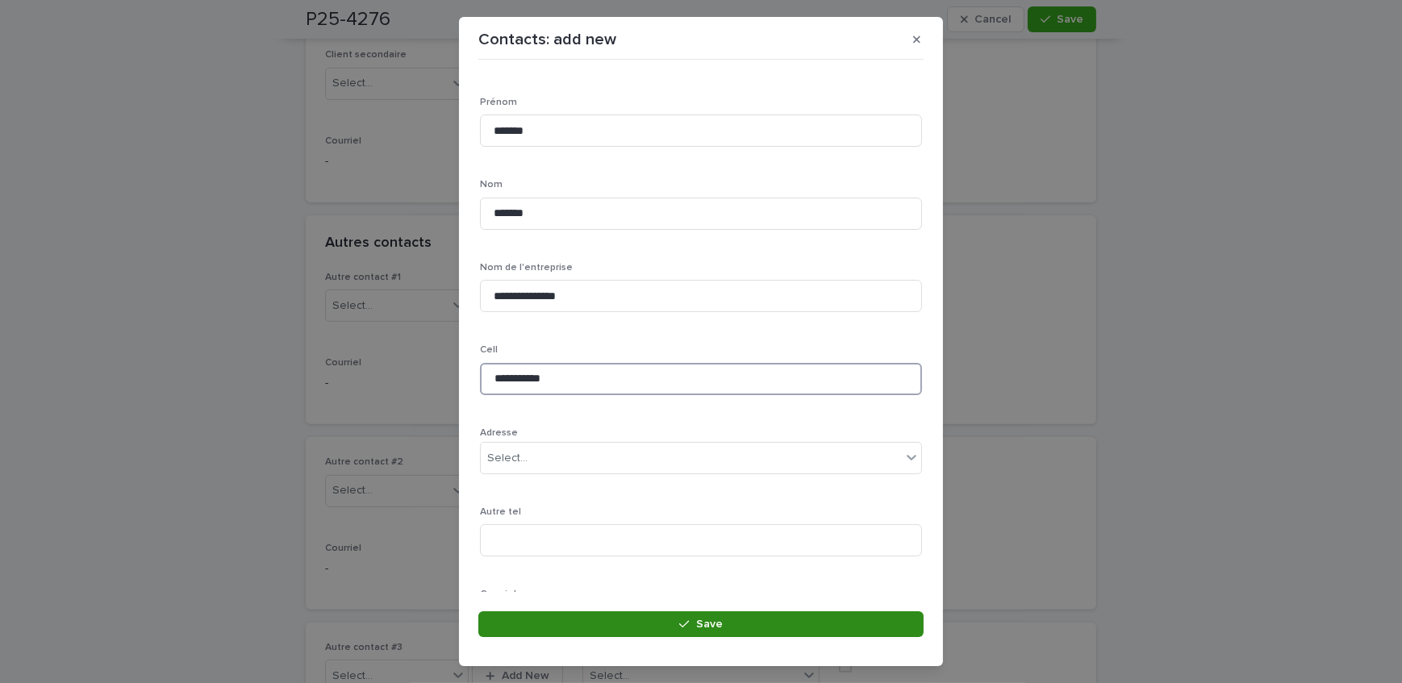
type input "**********"
click at [629, 619] on button "Save" at bounding box center [700, 624] width 445 height 26
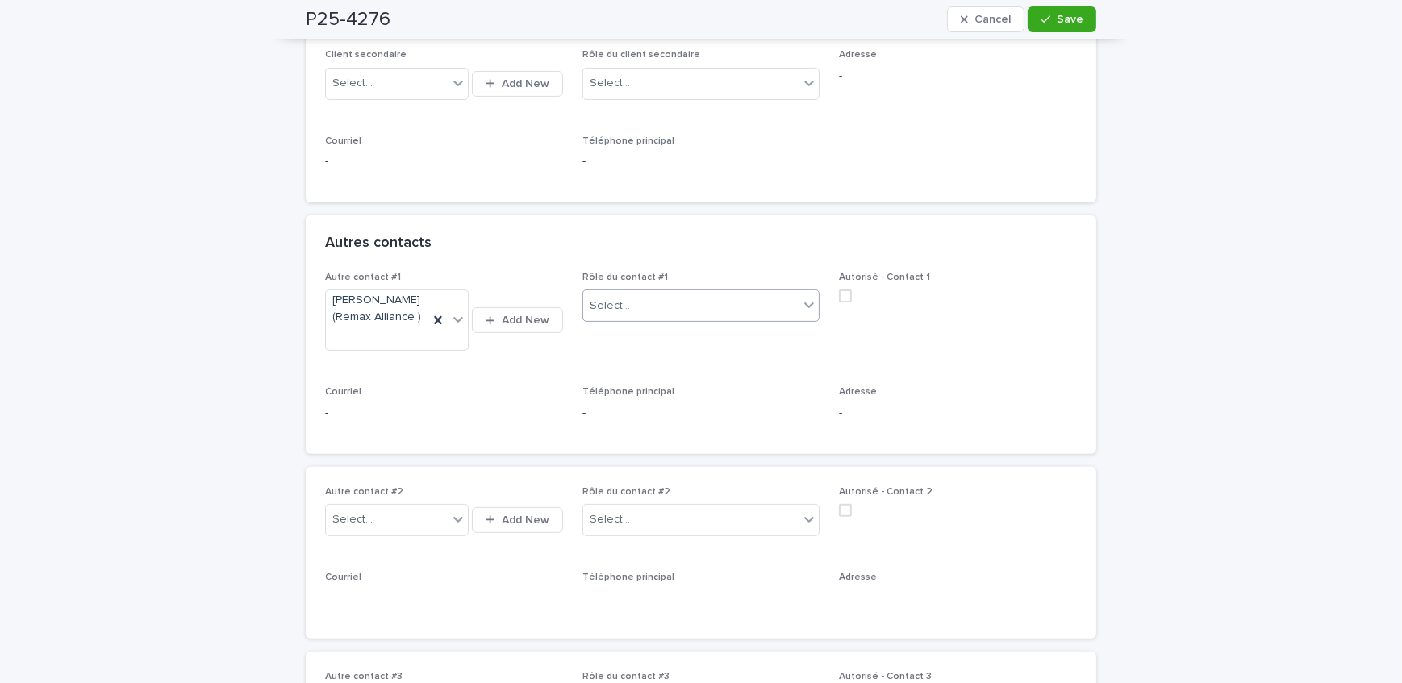
click at [665, 293] on div "Select..." at bounding box center [691, 306] width 216 height 27
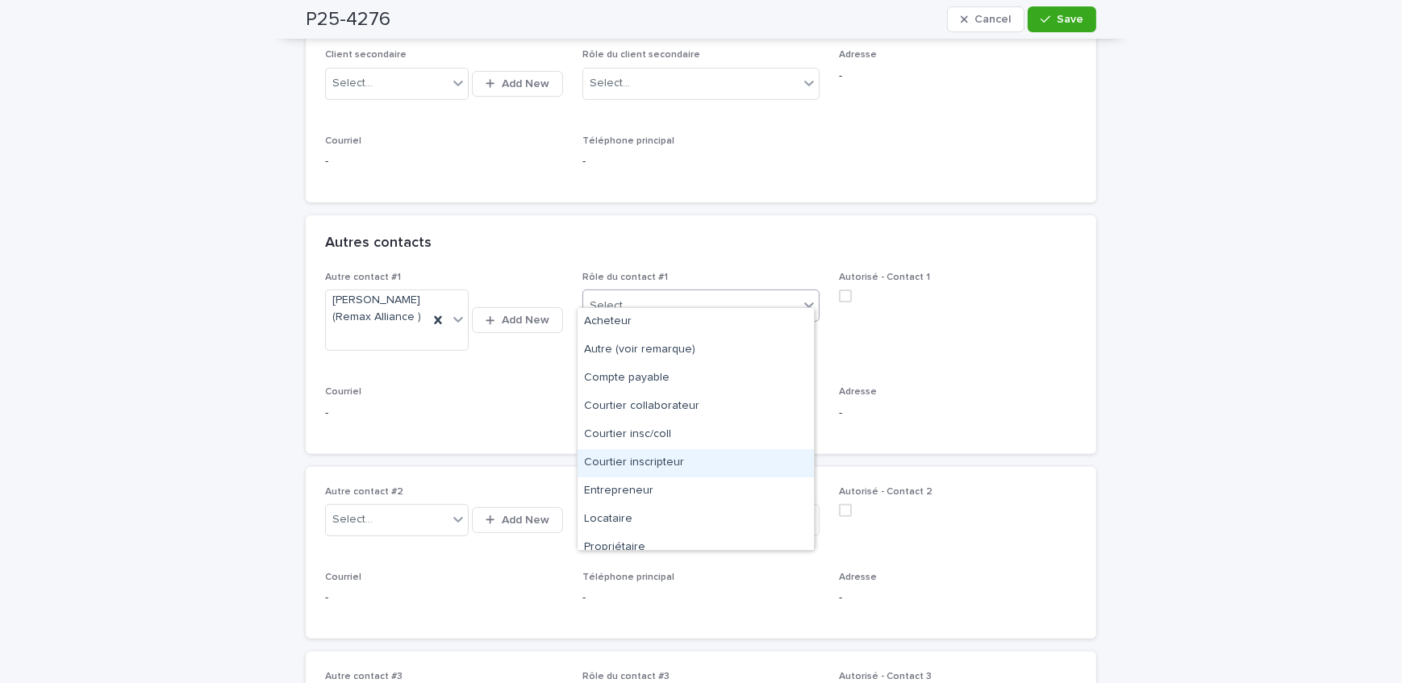
click at [680, 461] on div "Courtier inscripteur" at bounding box center [695, 463] width 236 height 28
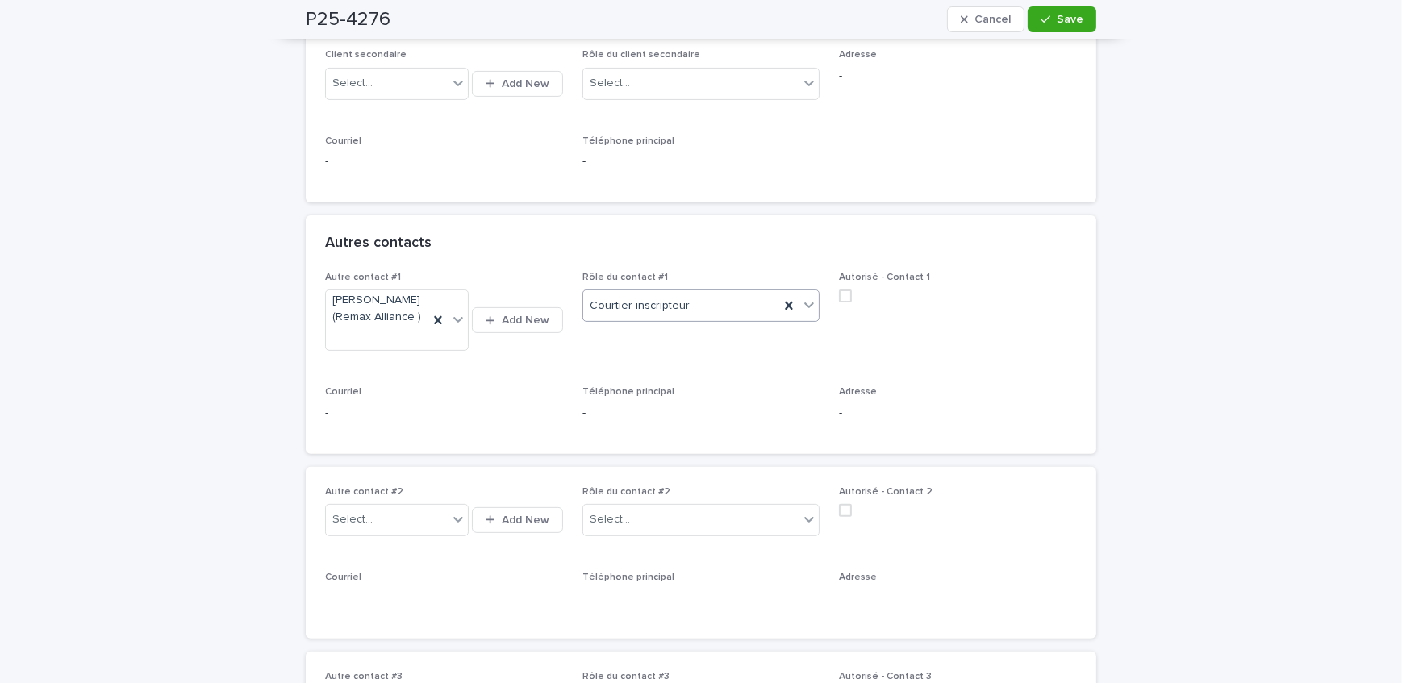
click at [1069, 21] on span "Save" at bounding box center [1070, 19] width 27 height 11
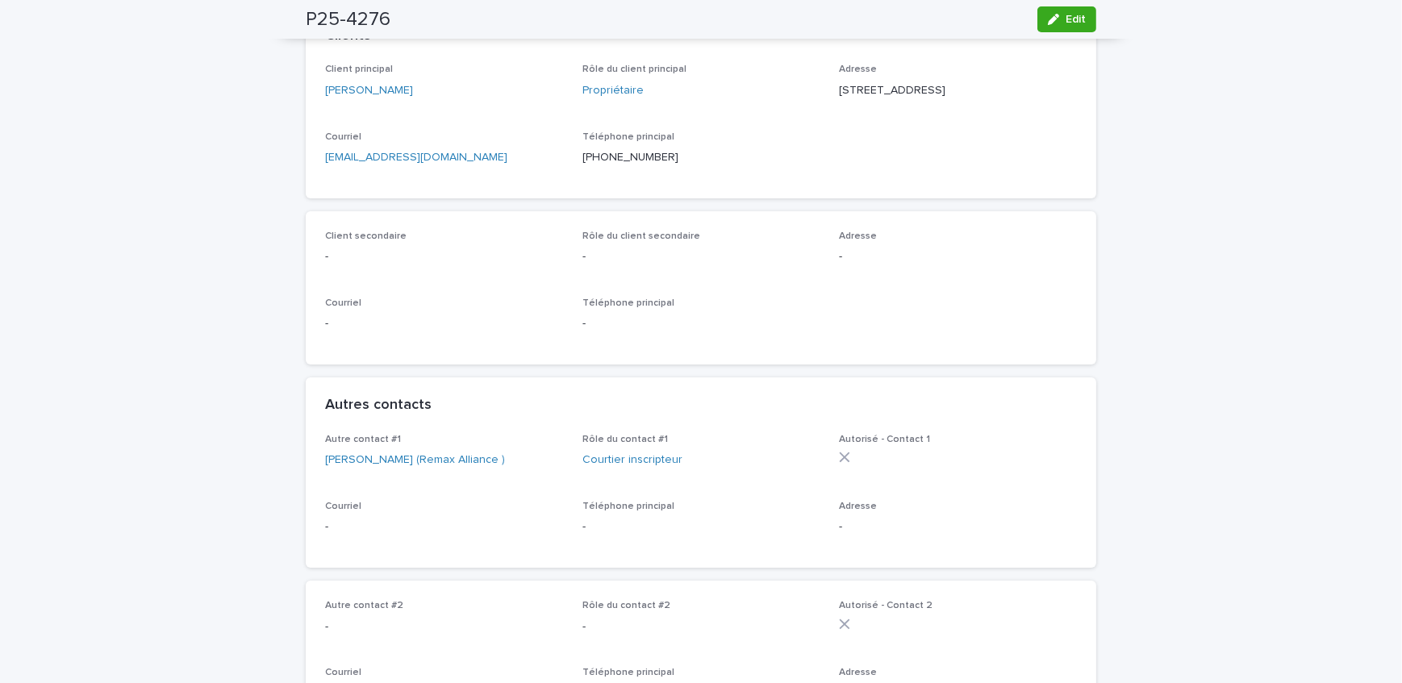
scroll to position [96, 0]
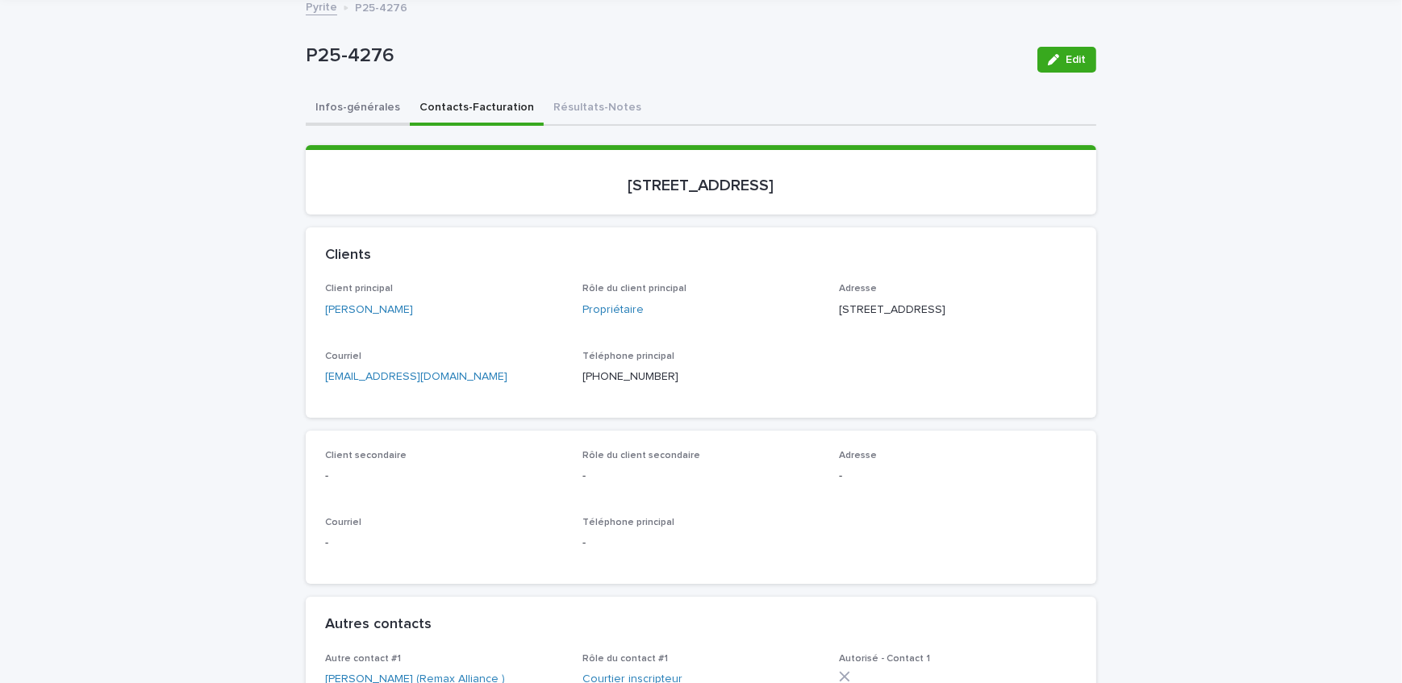
click at [357, 113] on button "Infos-générales" at bounding box center [358, 109] width 104 height 34
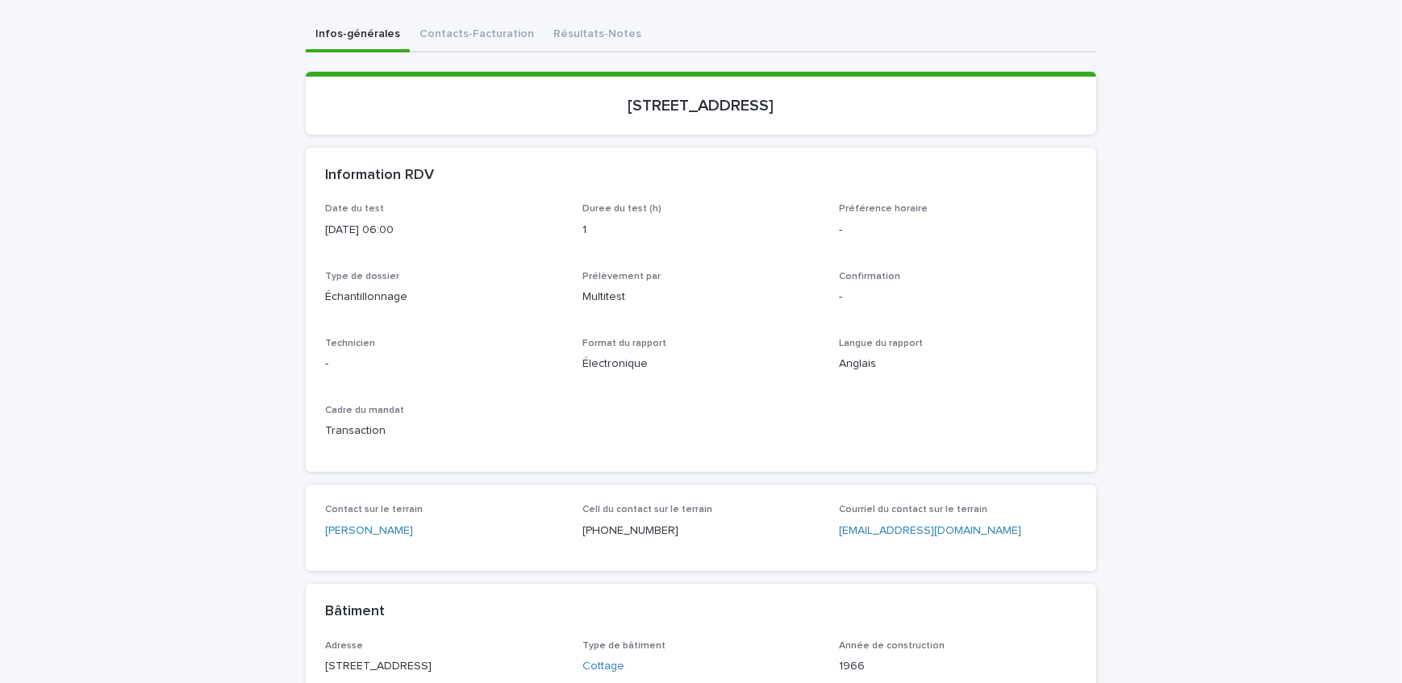
scroll to position [23, 0]
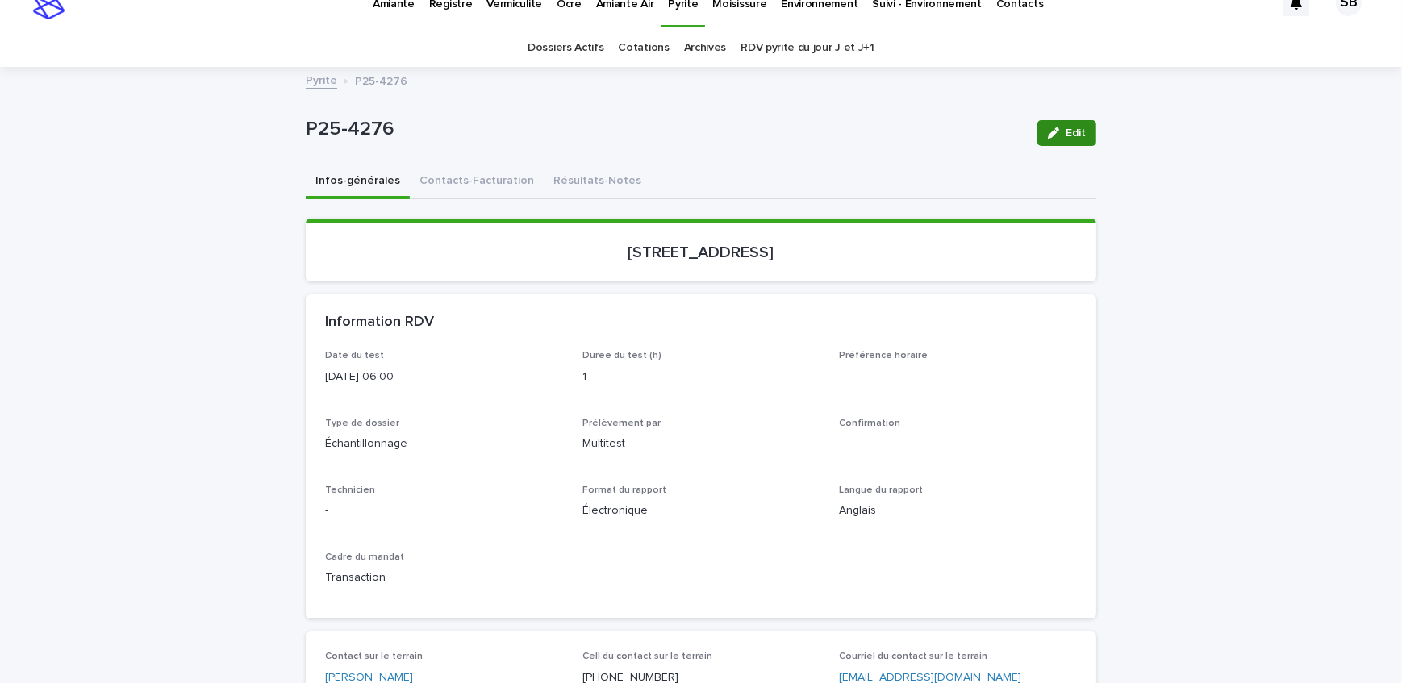
click at [1066, 124] on button "Edit" at bounding box center [1066, 133] width 59 height 26
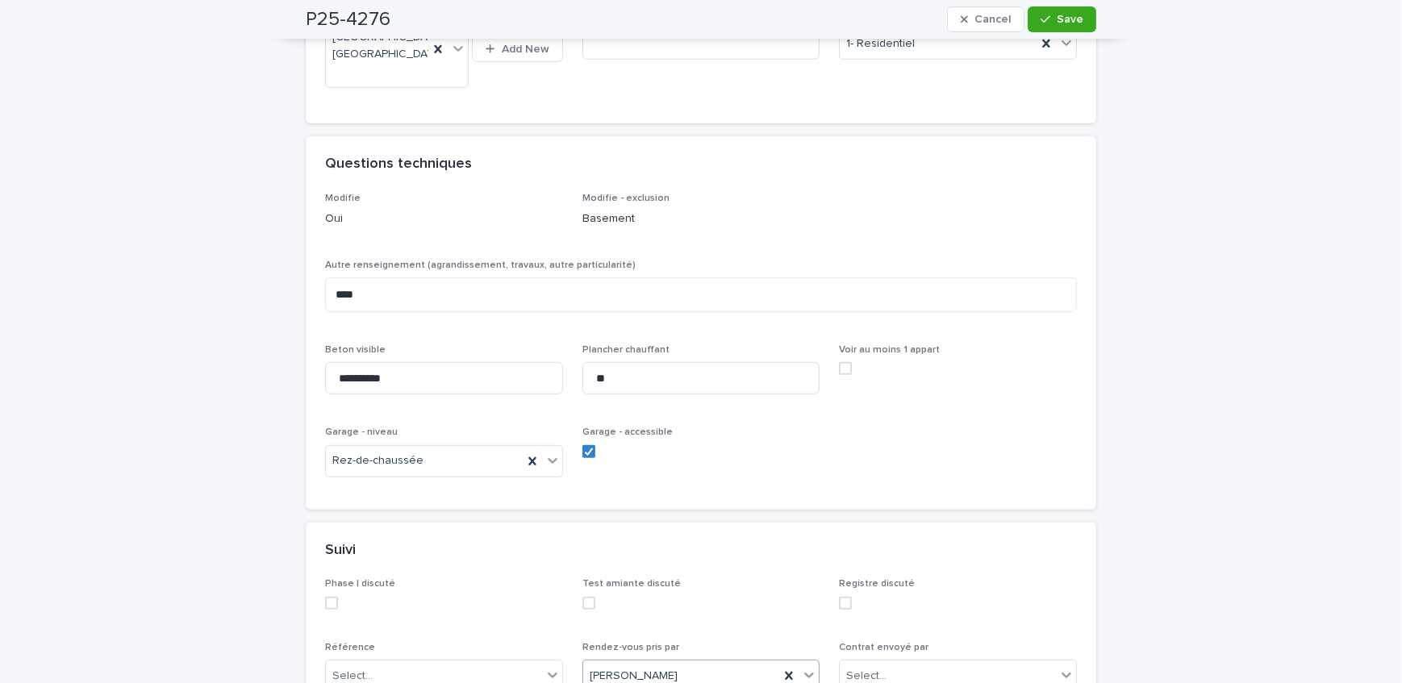
scroll to position [1122, 0]
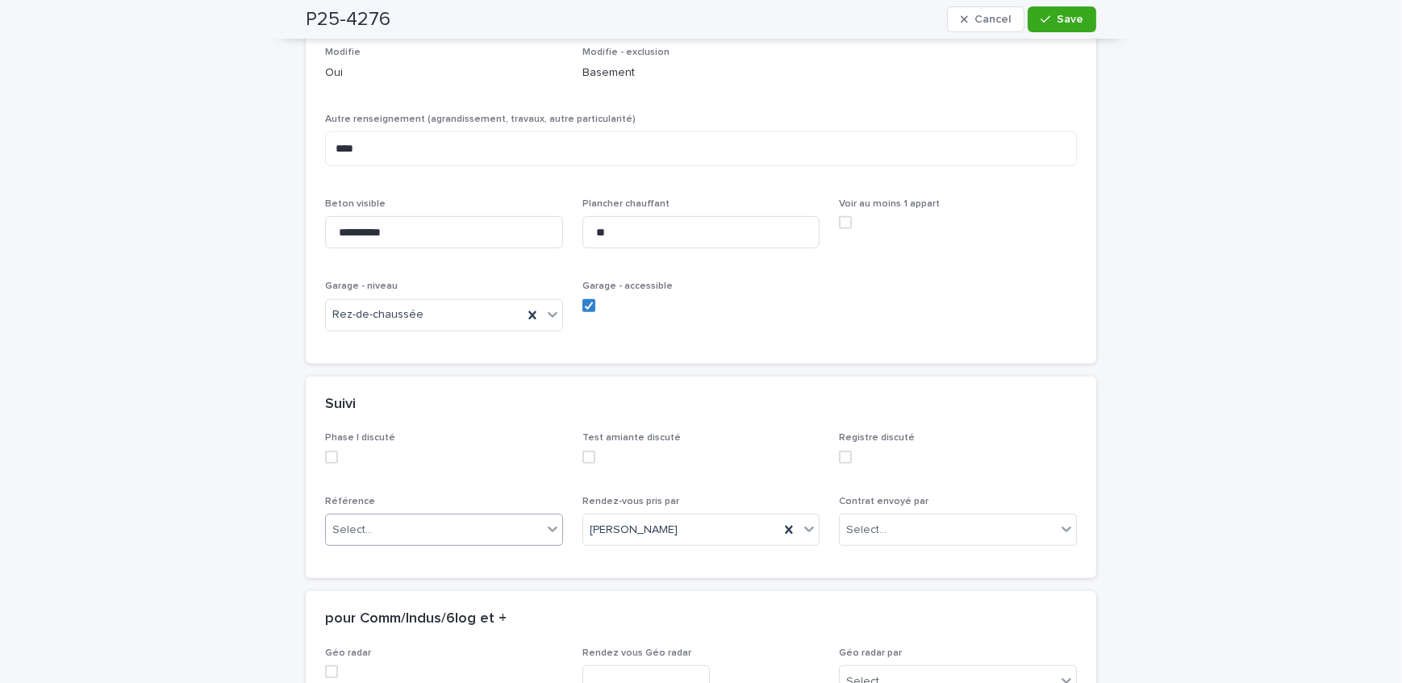
click at [507, 517] on div "Select..." at bounding box center [434, 530] width 216 height 27
click at [419, 577] on div "Courtier" at bounding box center [438, 587] width 236 height 28
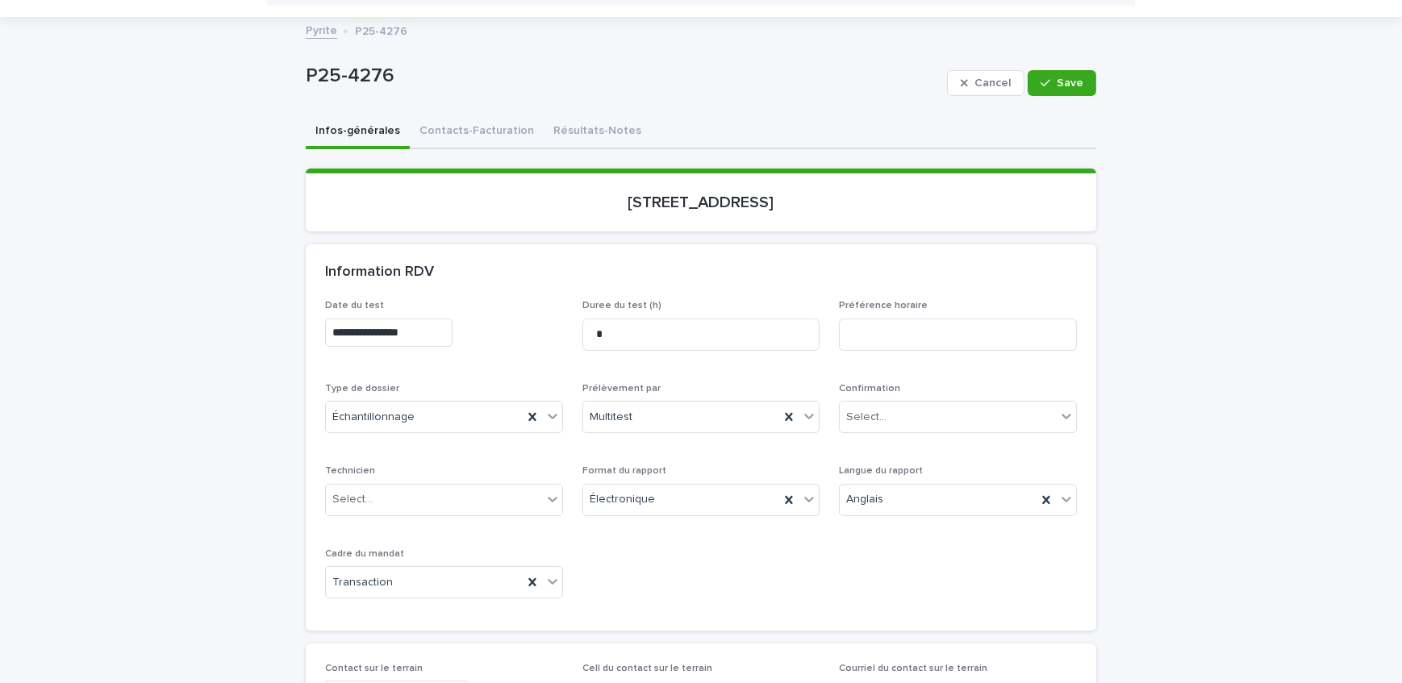
scroll to position [0, 0]
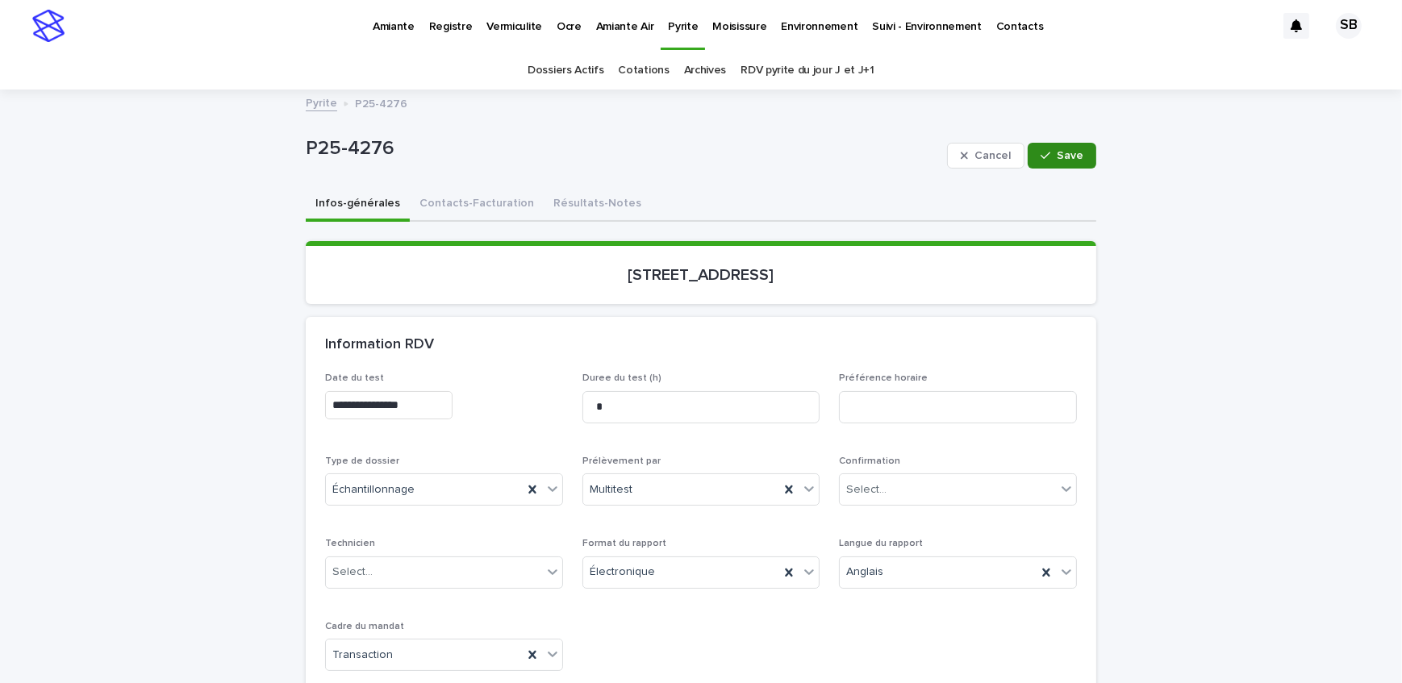
click at [1072, 158] on span "Save" at bounding box center [1070, 155] width 27 height 11
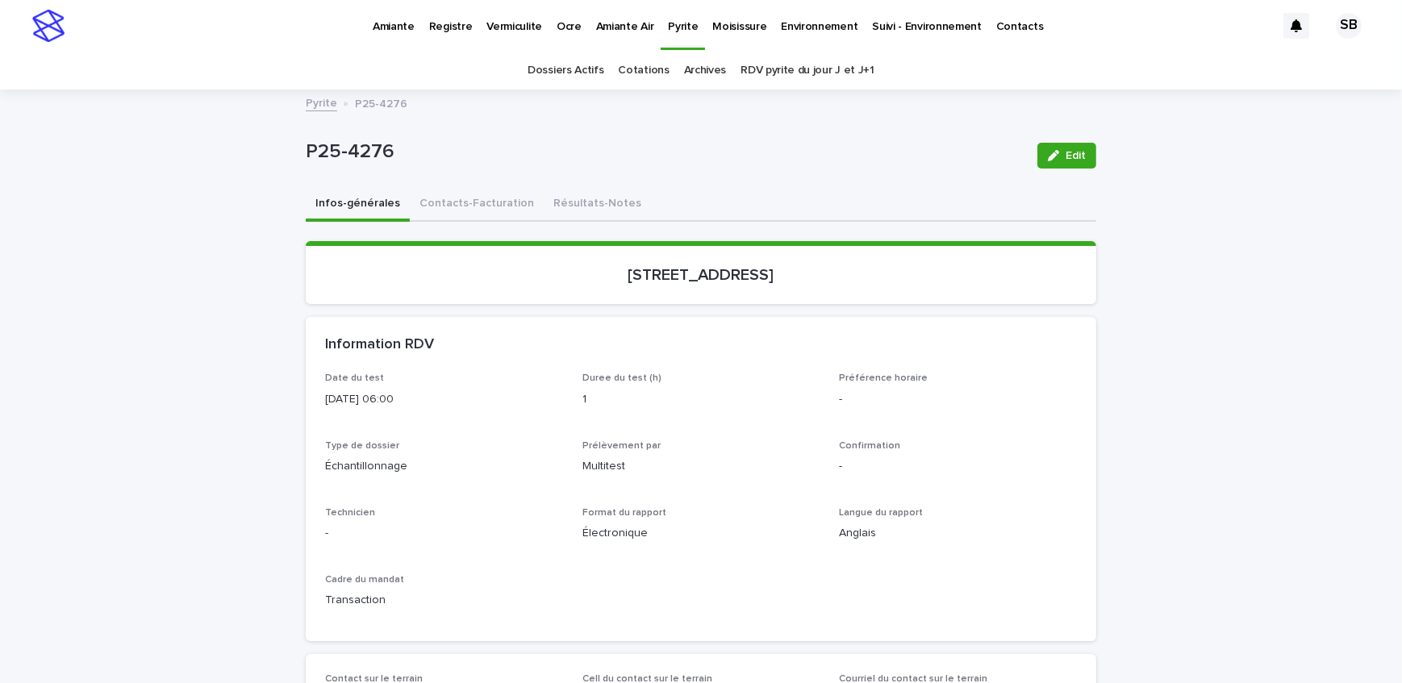
click at [505, 36] on link "Vermiculite" at bounding box center [514, 25] width 70 height 50
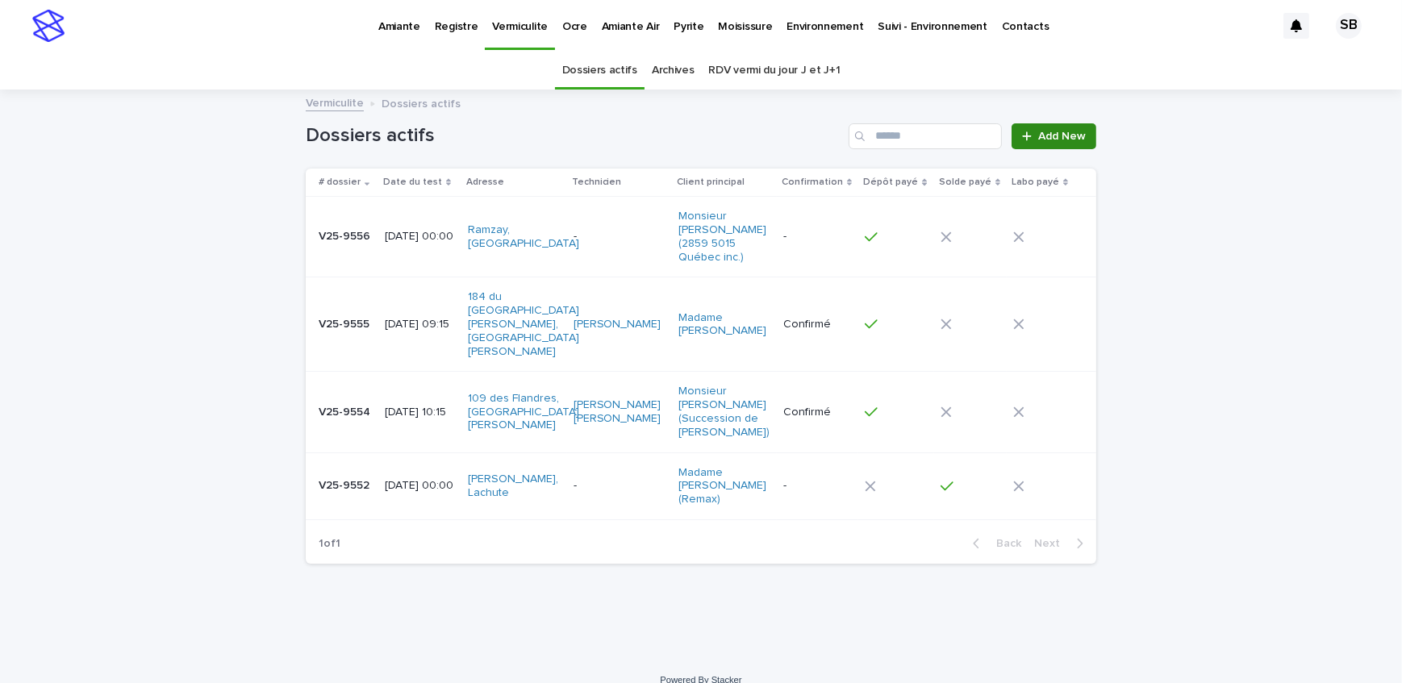
click at [1014, 130] on link "Add New" at bounding box center [1053, 136] width 85 height 26
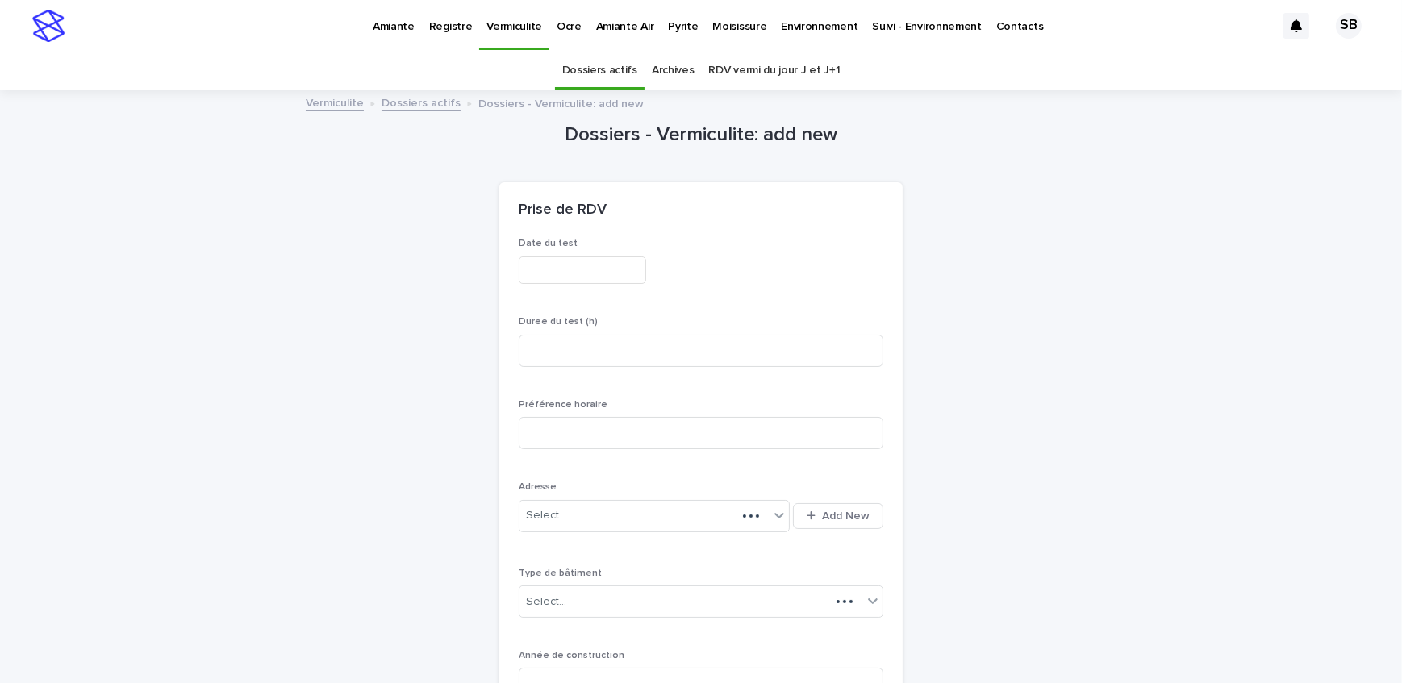
scroll to position [51, 0]
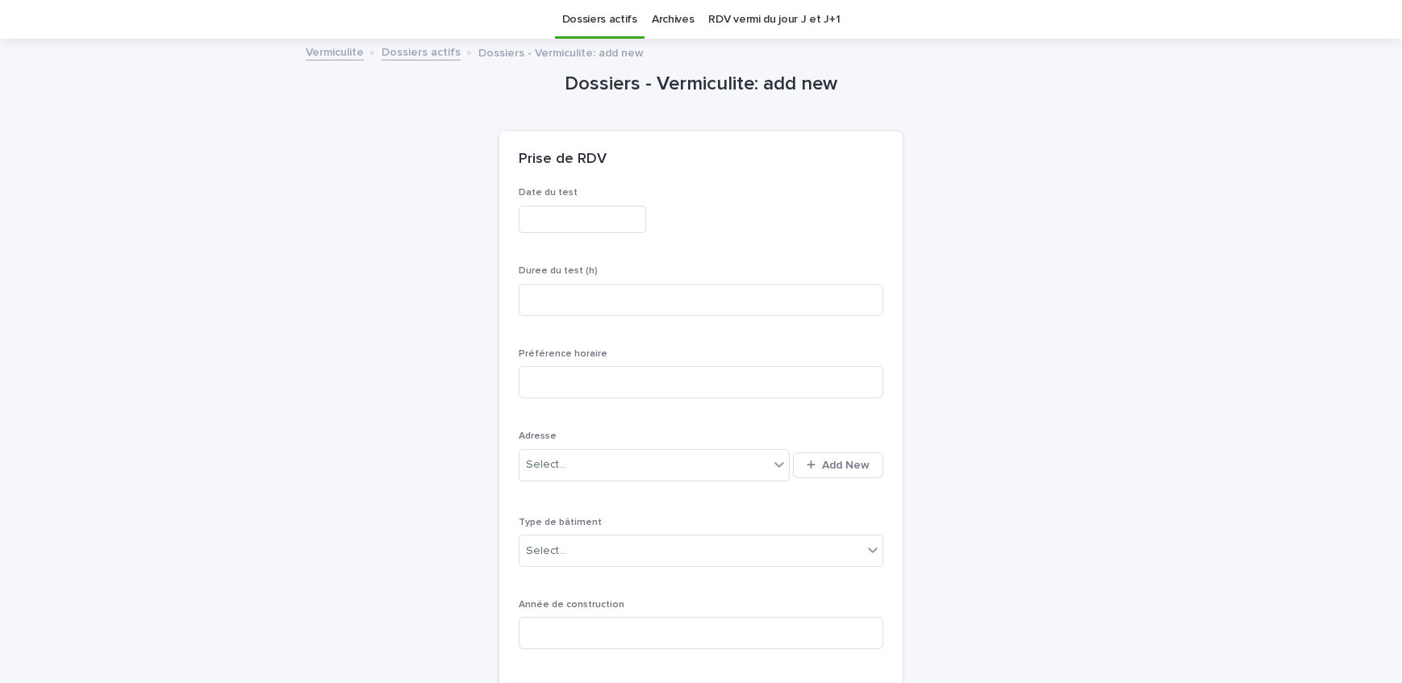
click at [603, 221] on input "text" at bounding box center [582, 220] width 127 height 28
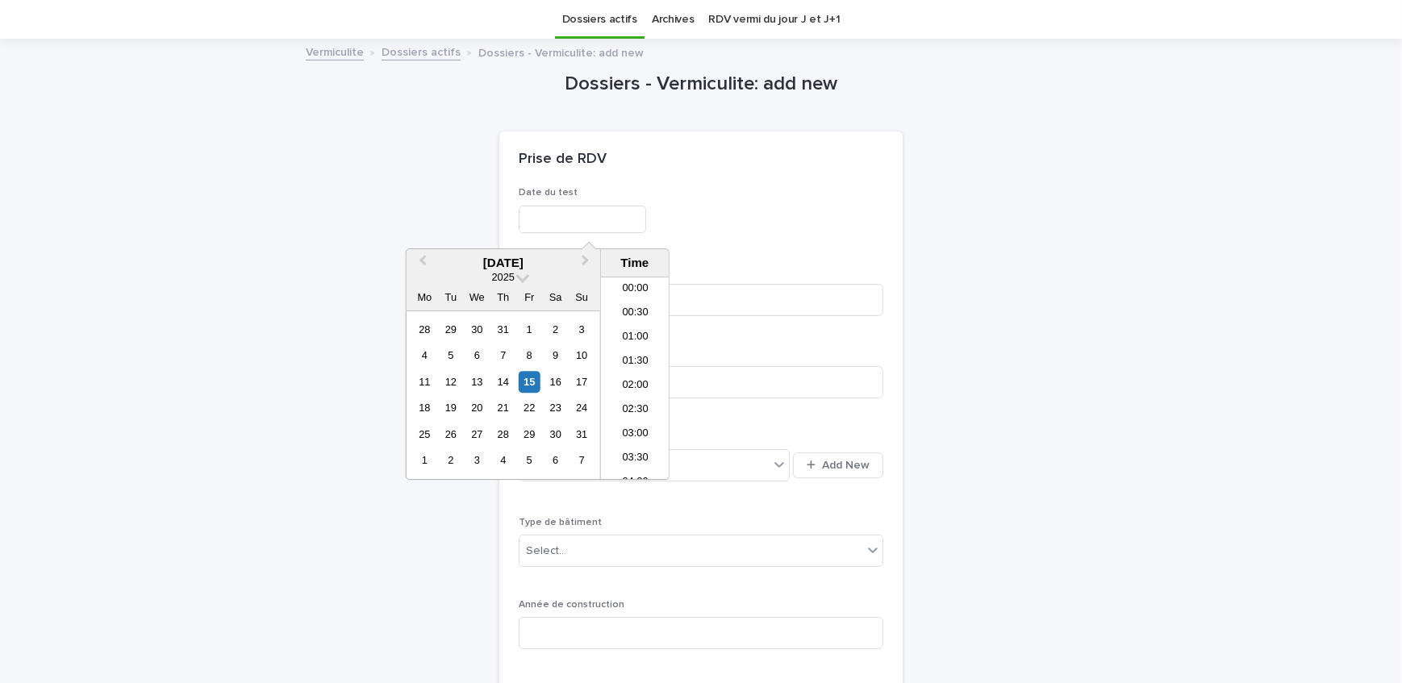
scroll to position [589, 0]
click at [534, 408] on div "22" at bounding box center [530, 409] width 22 height 22
click at [642, 285] on li "06:00" at bounding box center [635, 285] width 69 height 24
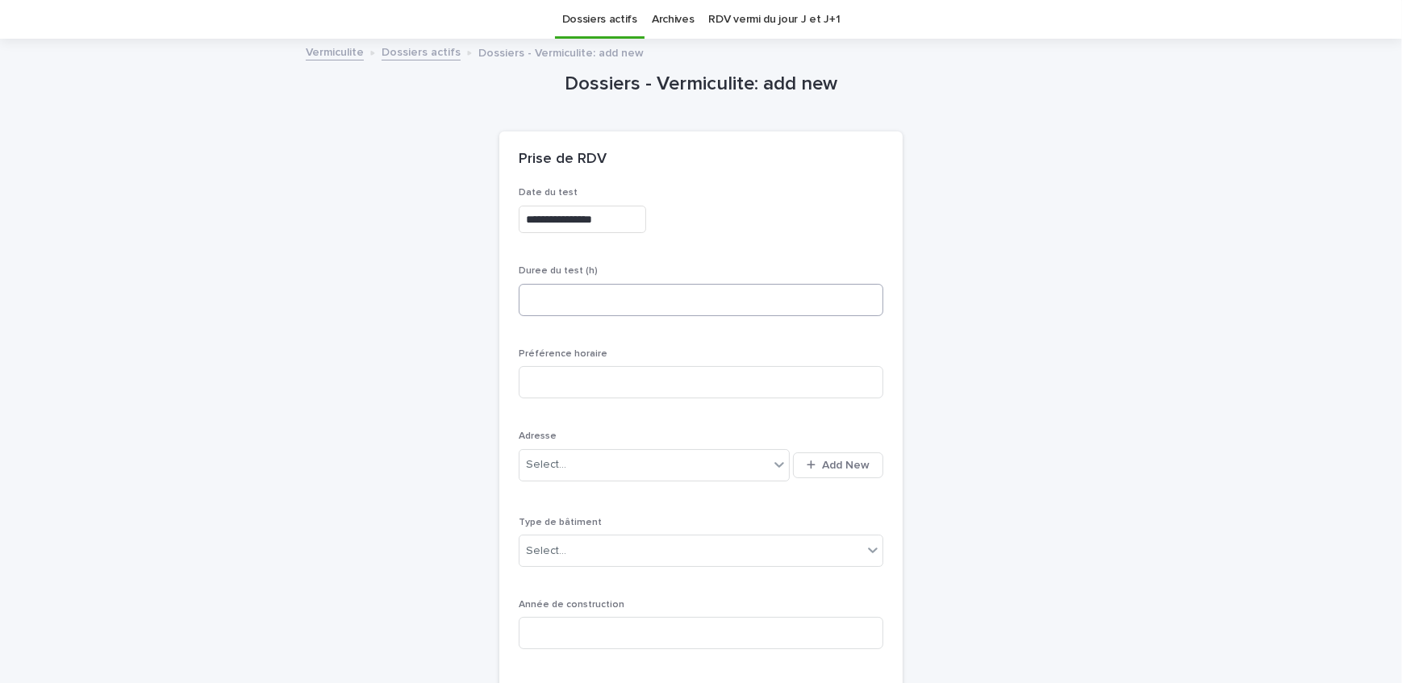
type input "**********"
click at [629, 305] on input at bounding box center [701, 300] width 365 height 32
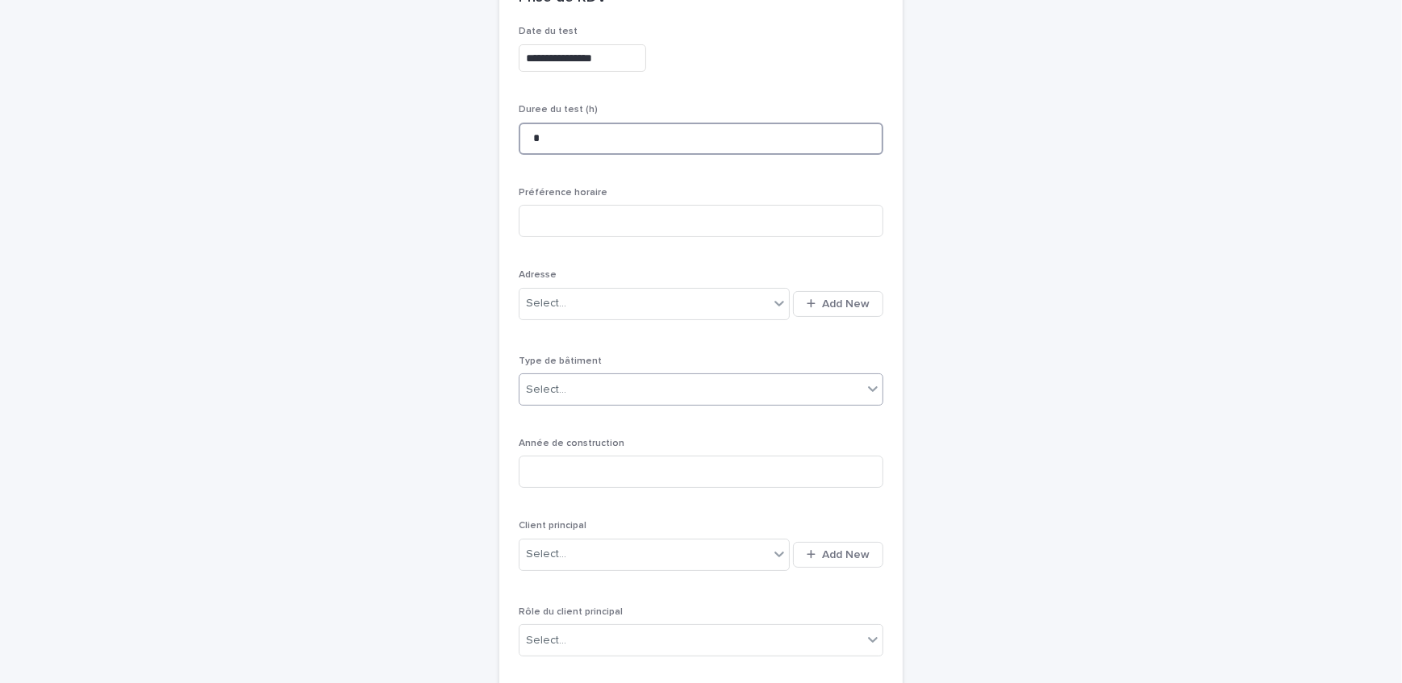
scroll to position [271, 0]
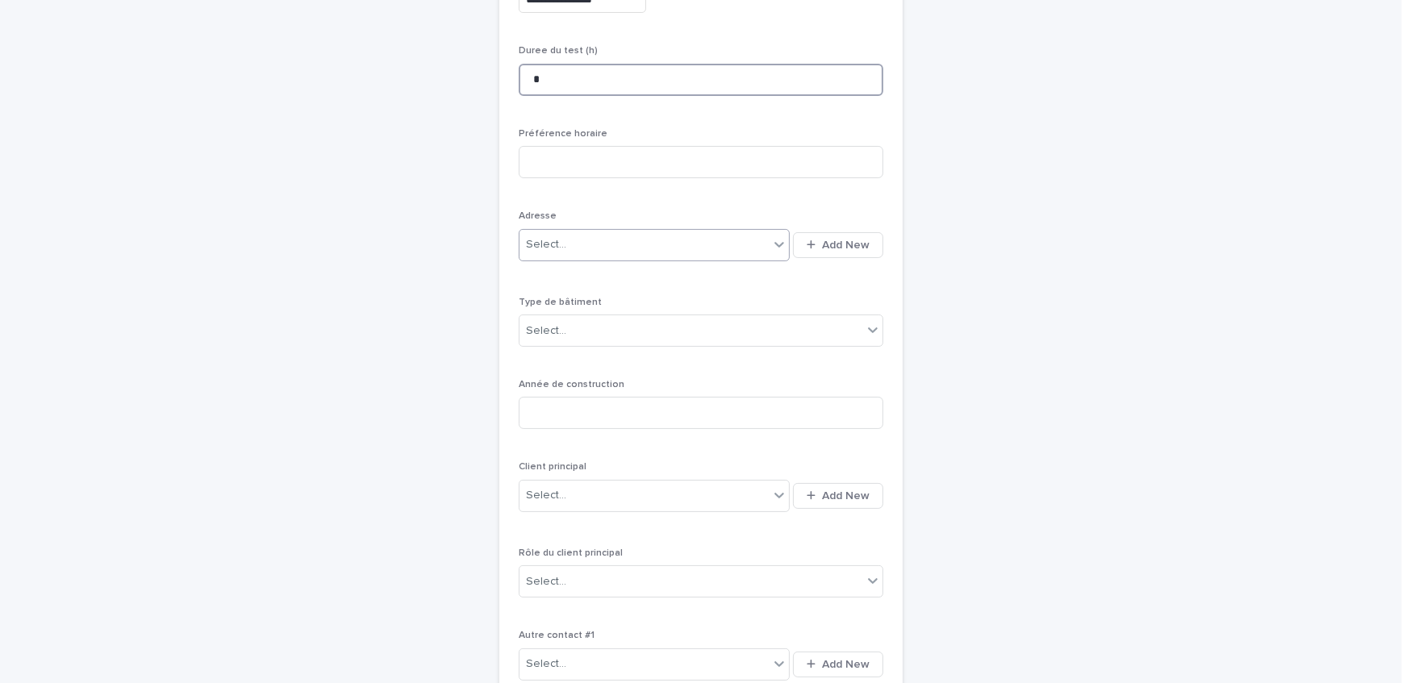
type input "*"
click at [648, 251] on div "Select..." at bounding box center [643, 244] width 249 height 27
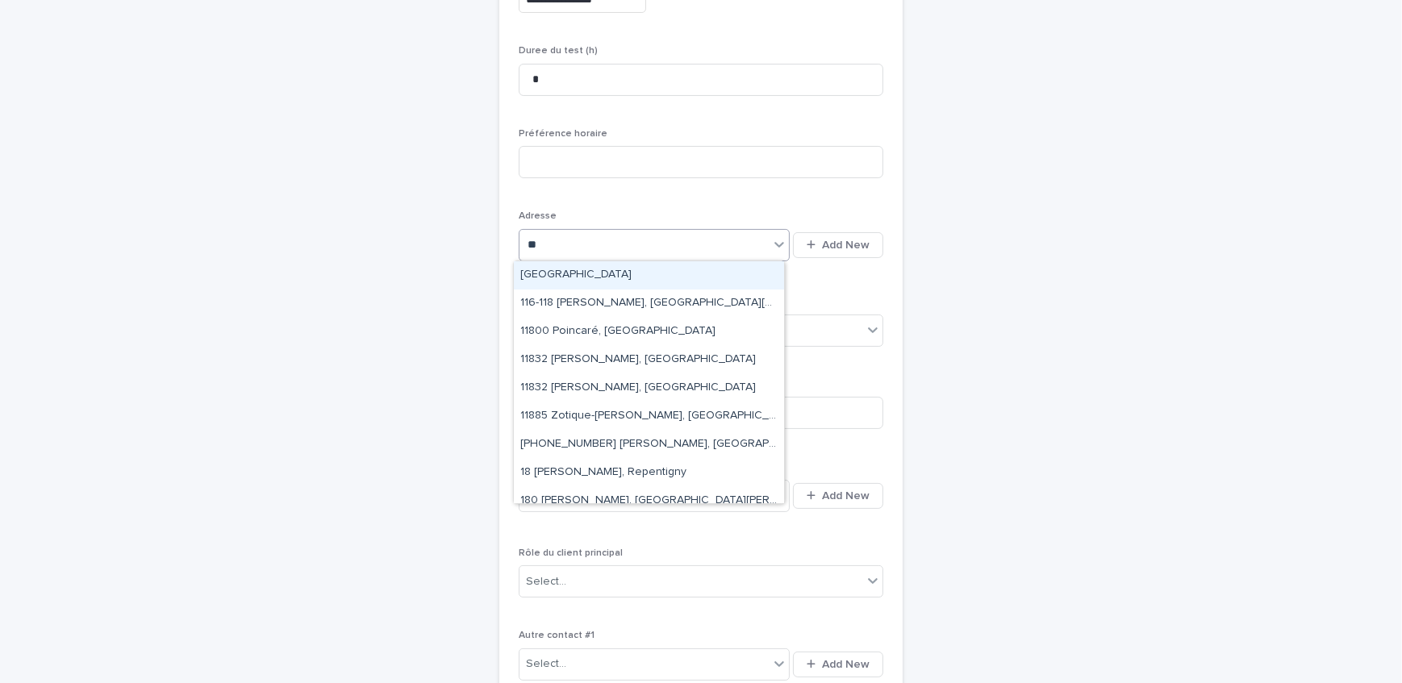
type input "***"
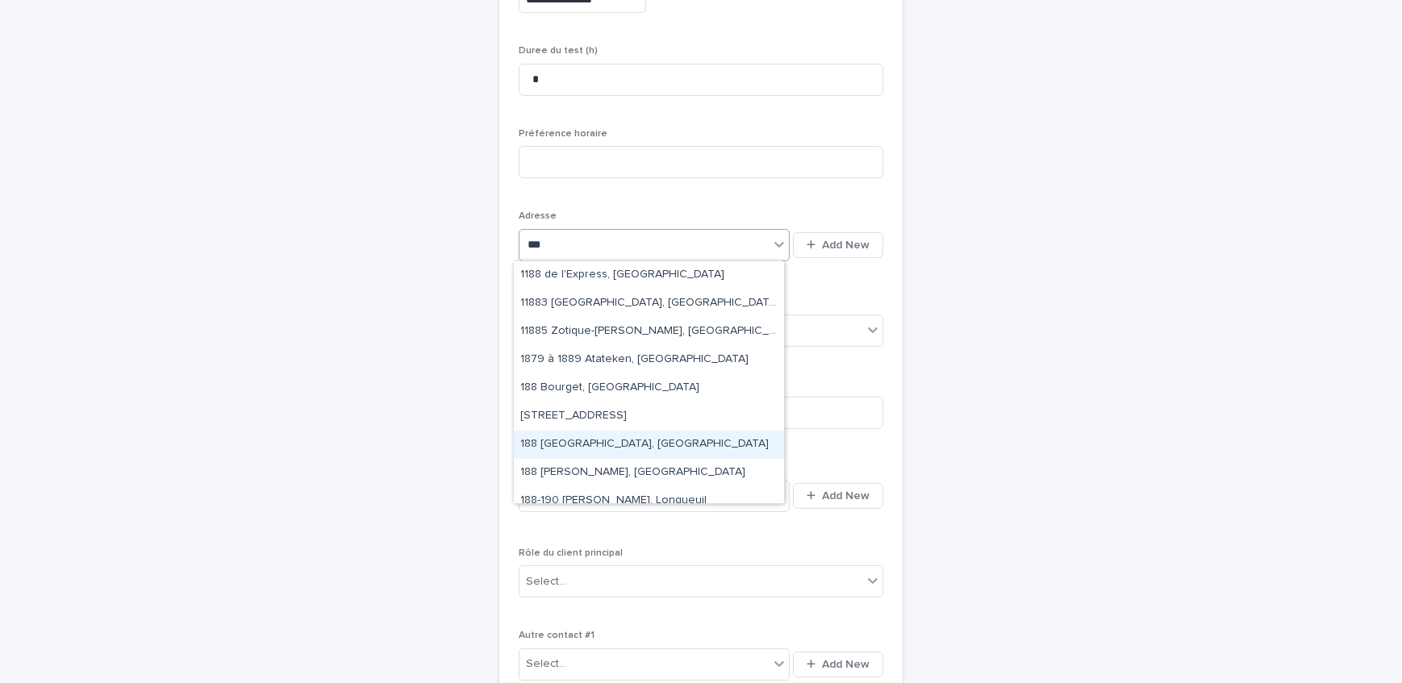
click at [615, 445] on div "188 [GEOGRAPHIC_DATA], [GEOGRAPHIC_DATA]" at bounding box center [649, 445] width 270 height 28
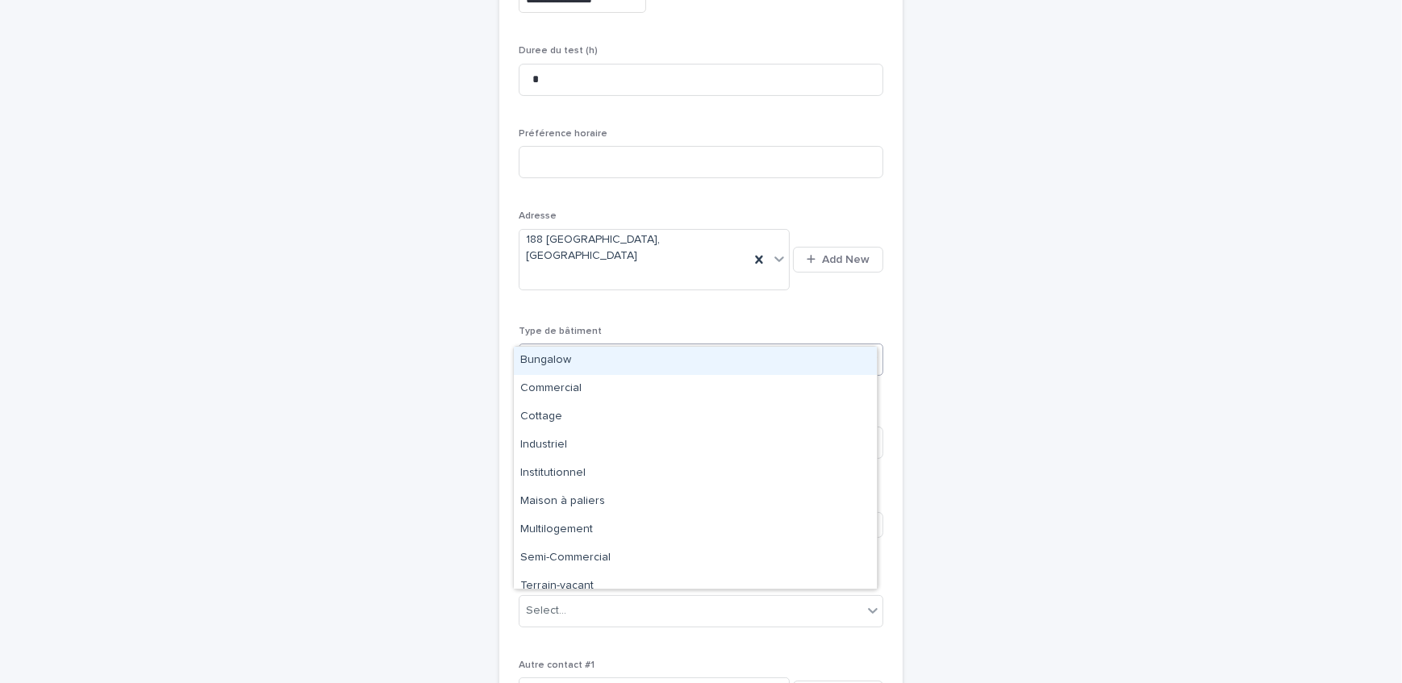
click at [629, 347] on div "Select..." at bounding box center [690, 360] width 343 height 27
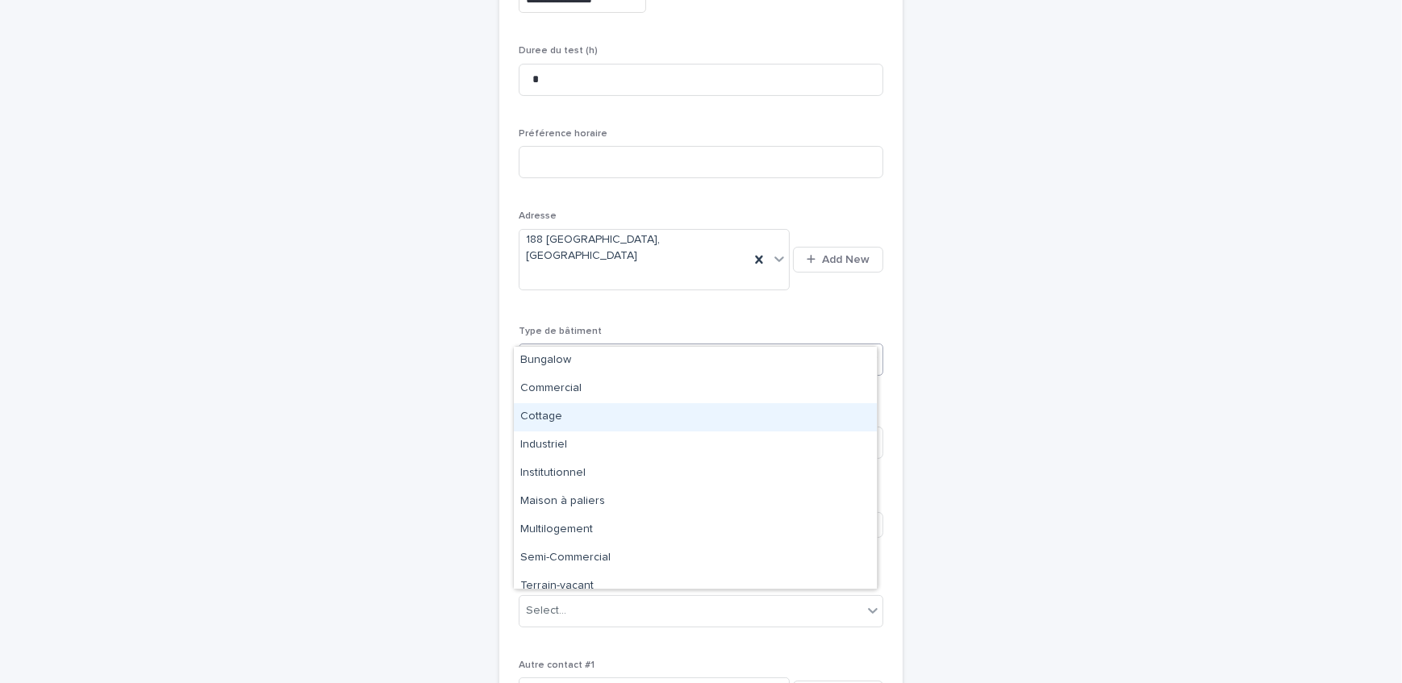
click at [602, 421] on div "Cottage" at bounding box center [695, 417] width 363 height 28
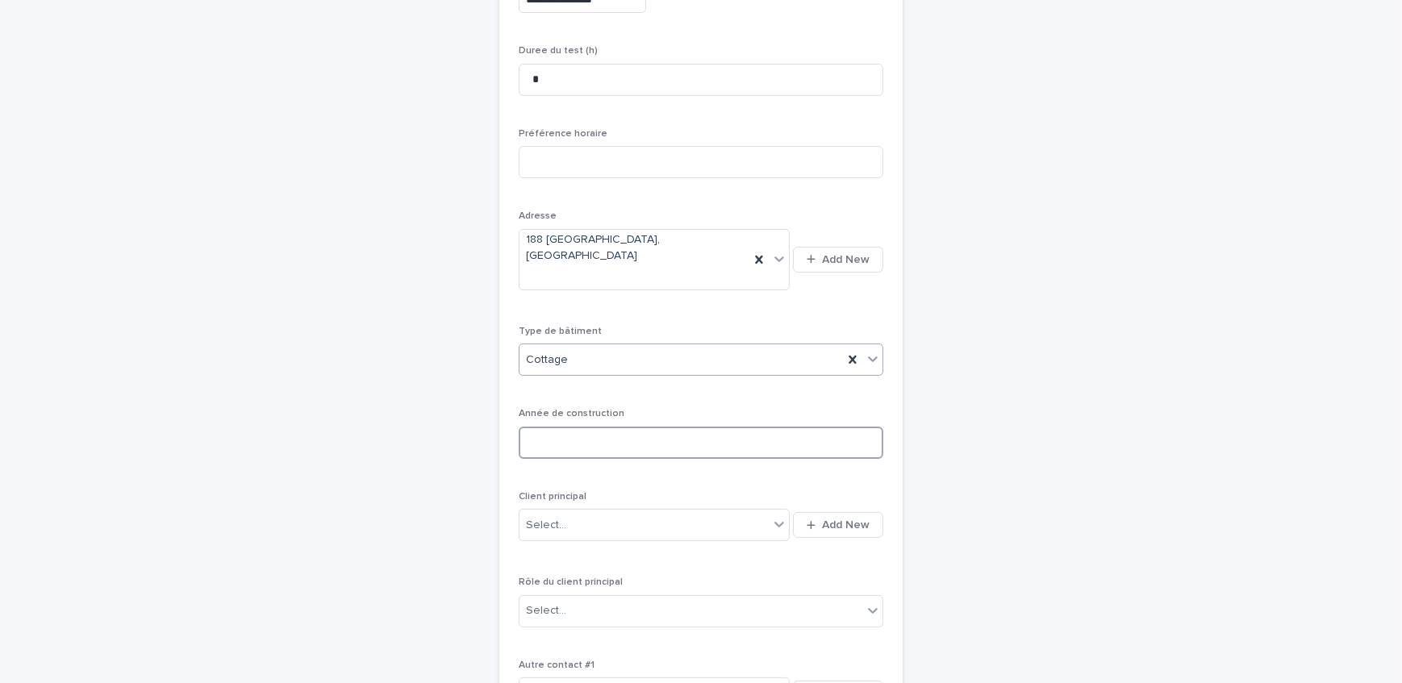
click at [597, 427] on input at bounding box center [701, 443] width 365 height 32
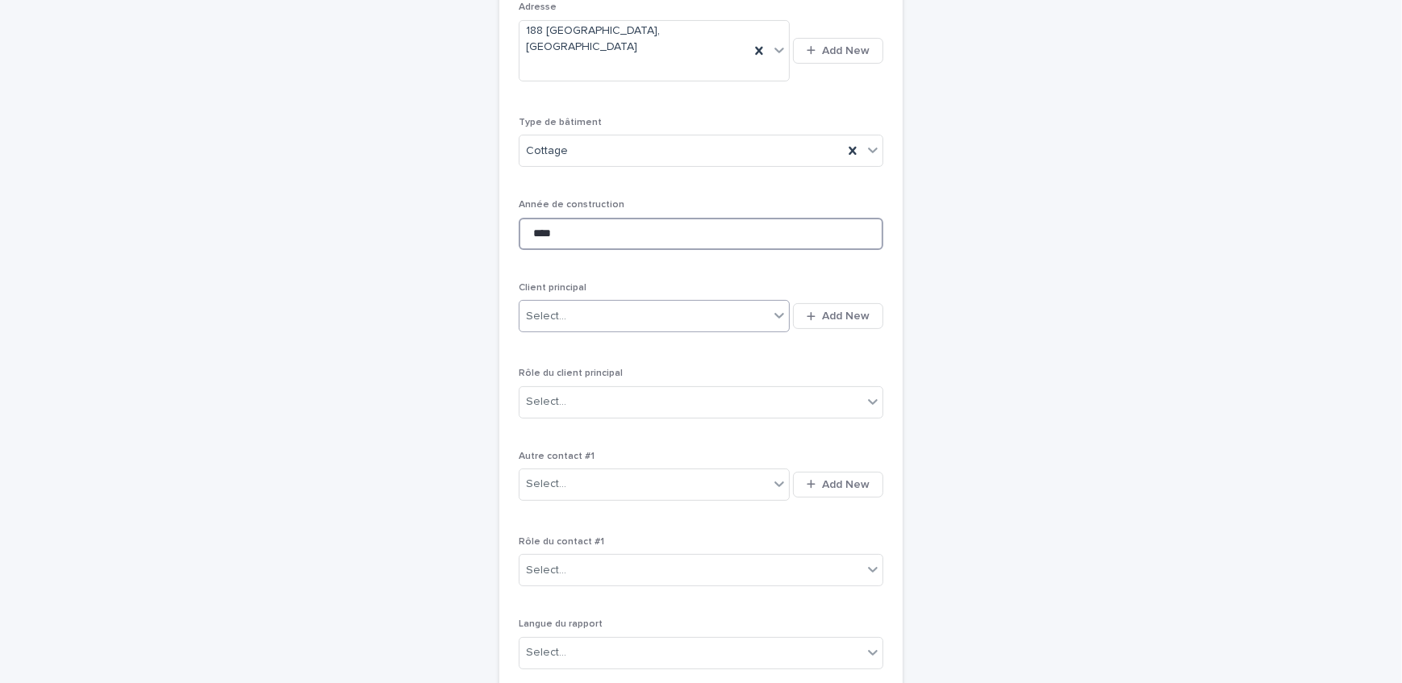
scroll to position [491, 0]
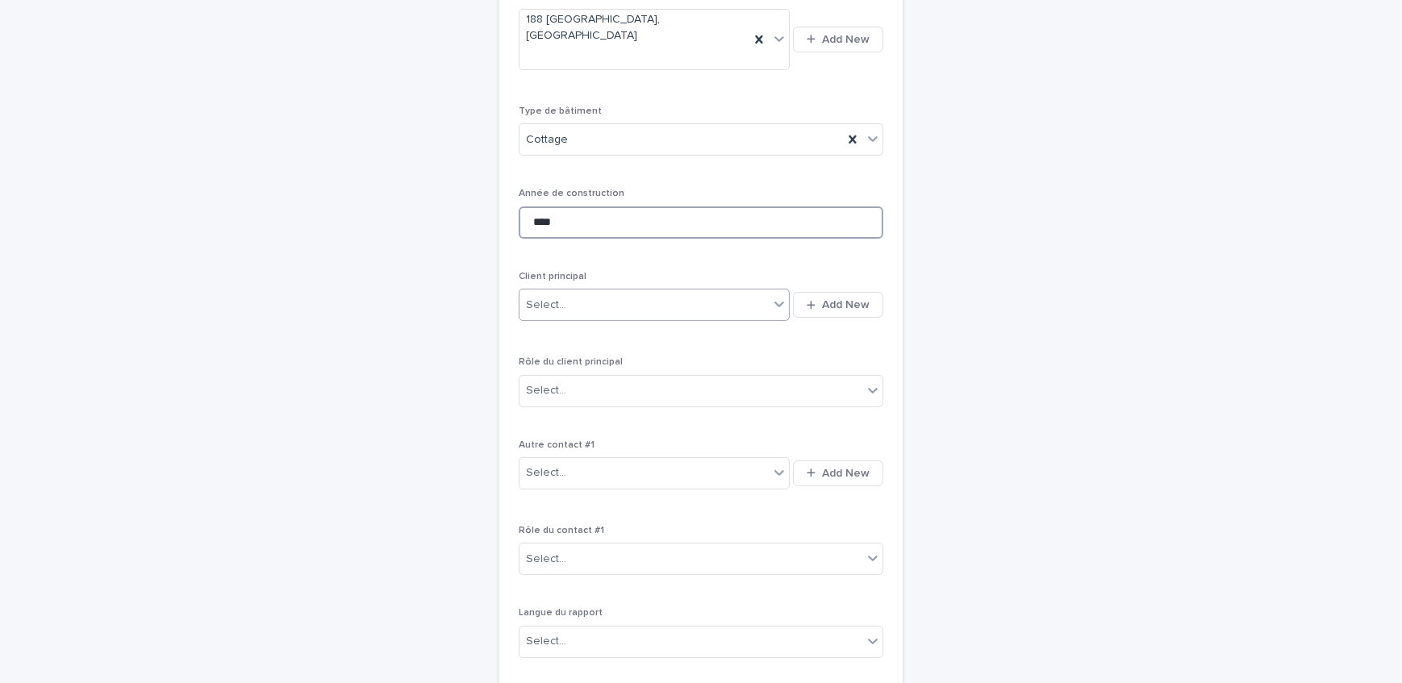
type input "****"
click at [564, 292] on div "Select..." at bounding box center [643, 305] width 249 height 27
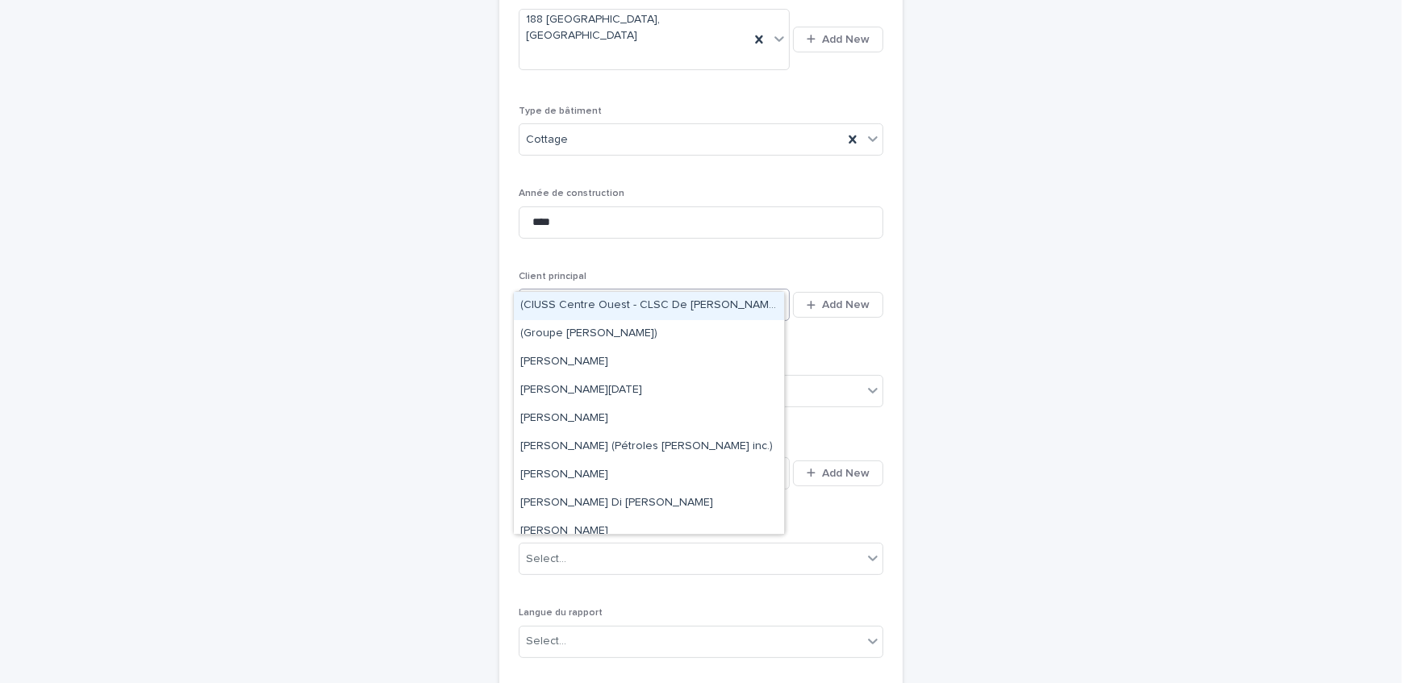
type input "*"
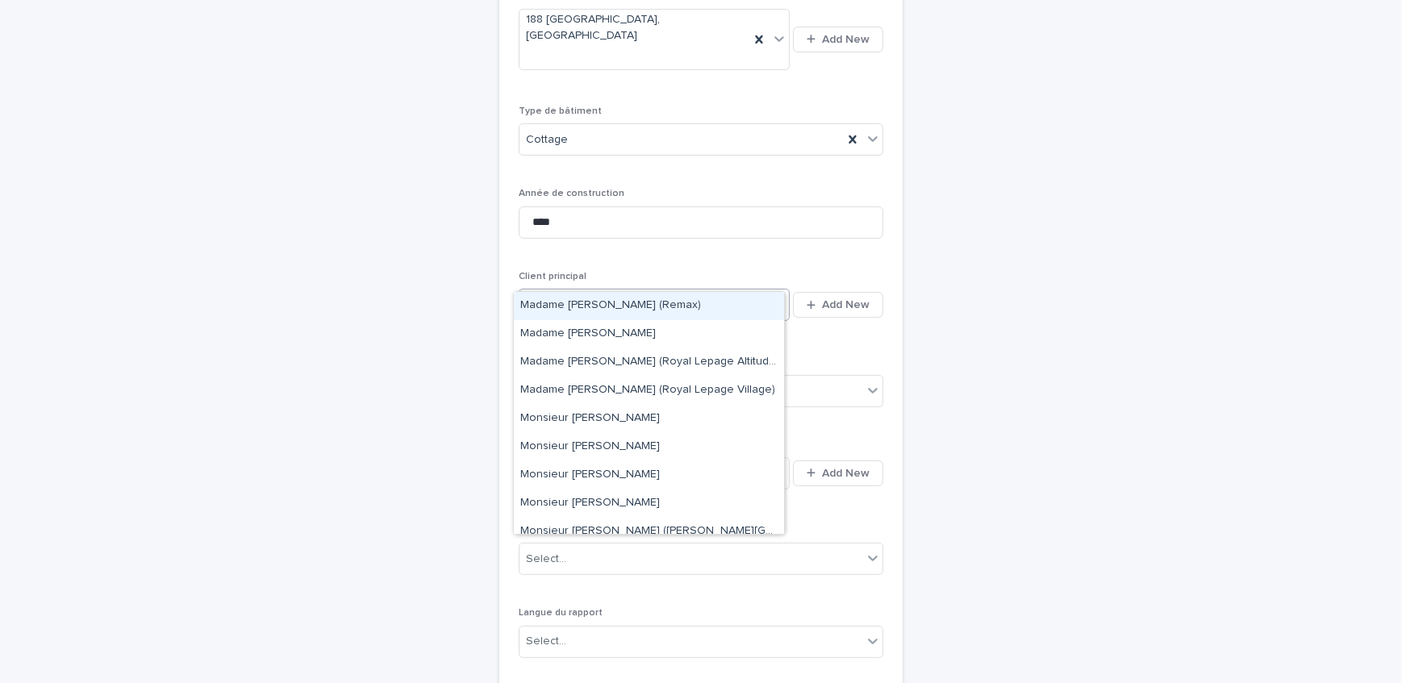
type input "****"
click at [821, 234] on div "**********" at bounding box center [701, 250] width 365 height 1007
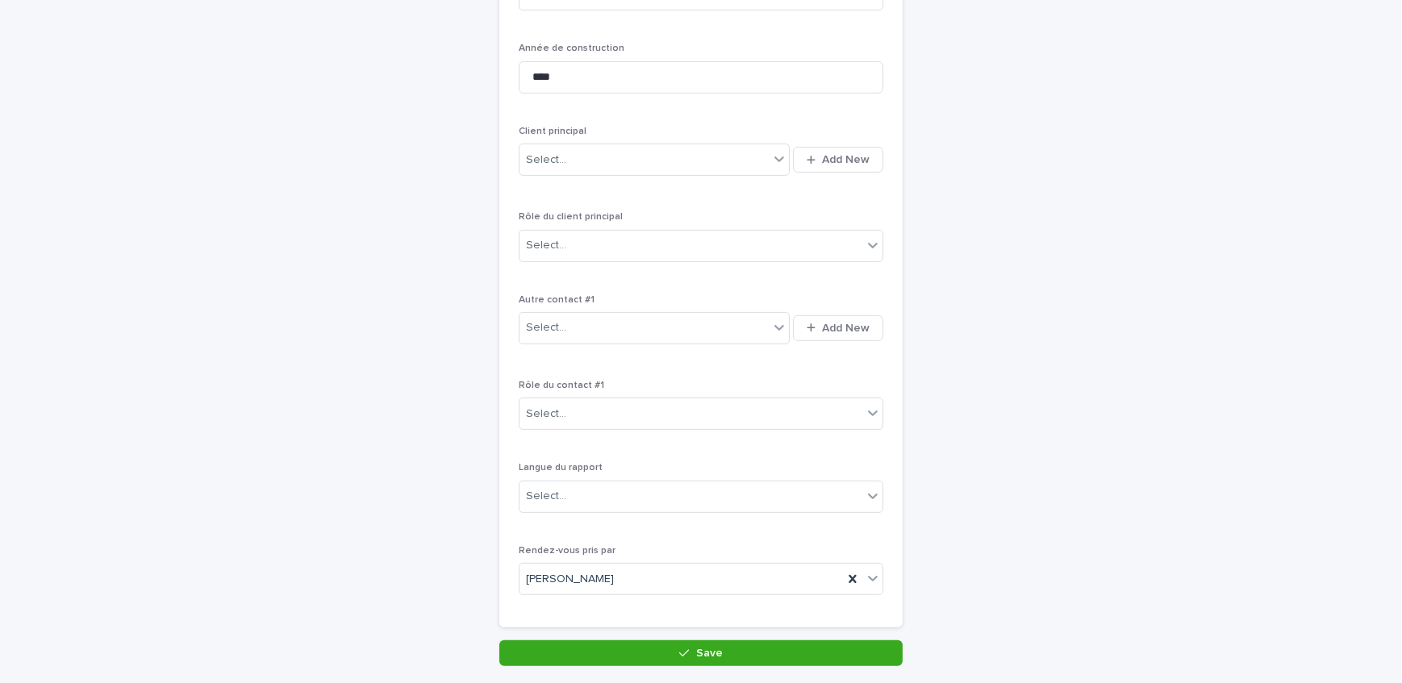
scroll to position [637, 0]
click at [614, 482] on div "Select..." at bounding box center [690, 495] width 343 height 27
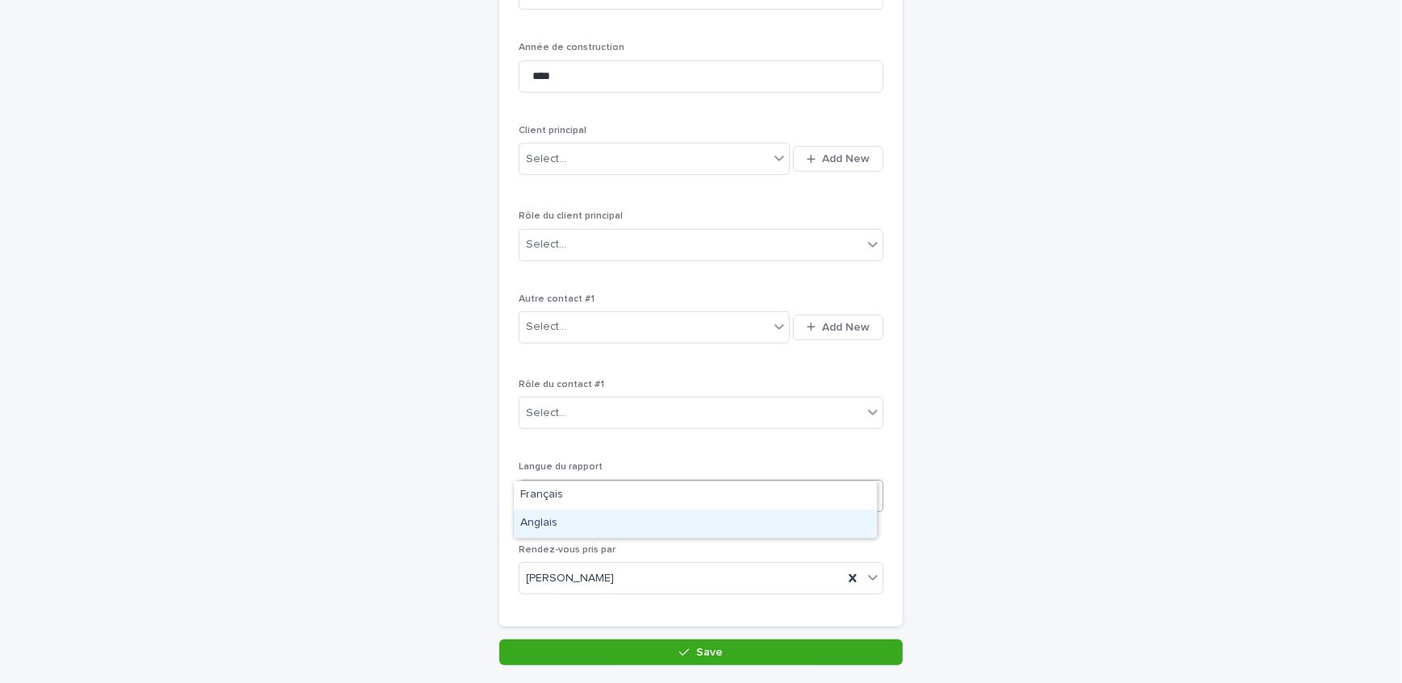
click at [606, 519] on div "Anglais" at bounding box center [695, 524] width 363 height 28
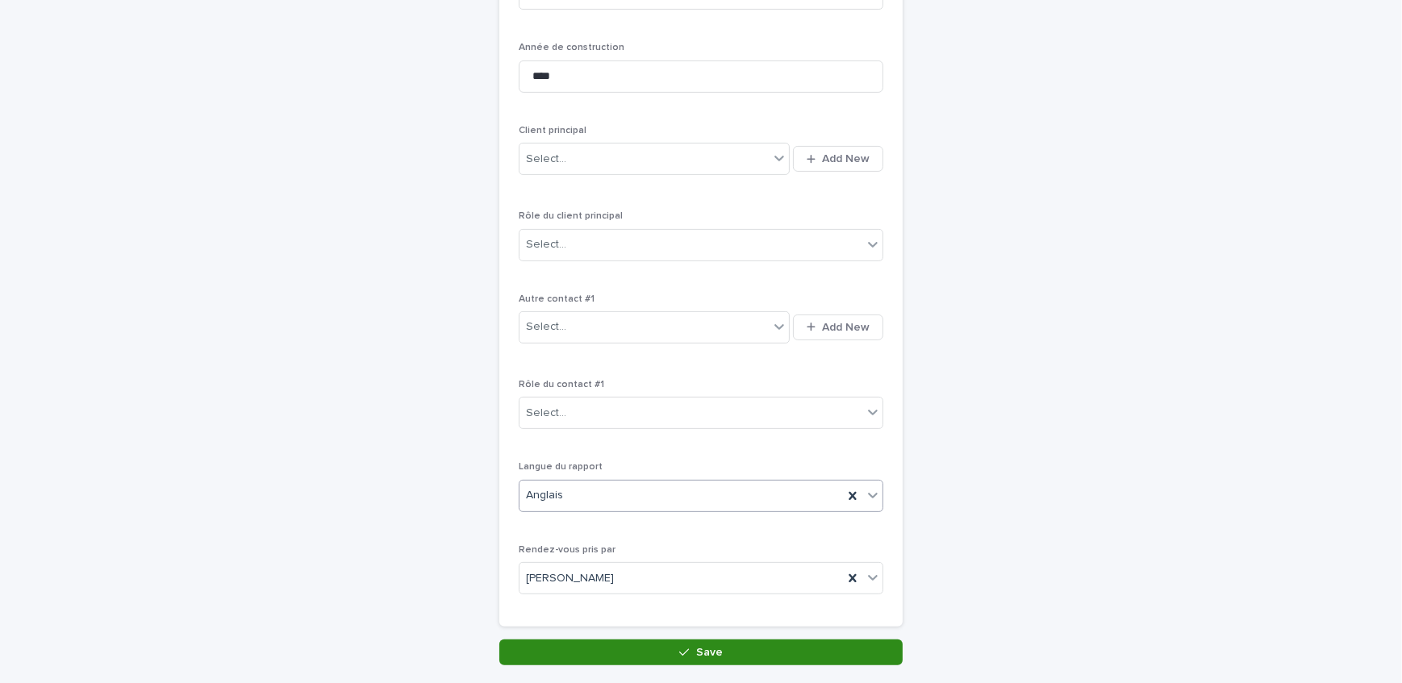
click at [631, 640] on button "Save" at bounding box center [700, 653] width 403 height 26
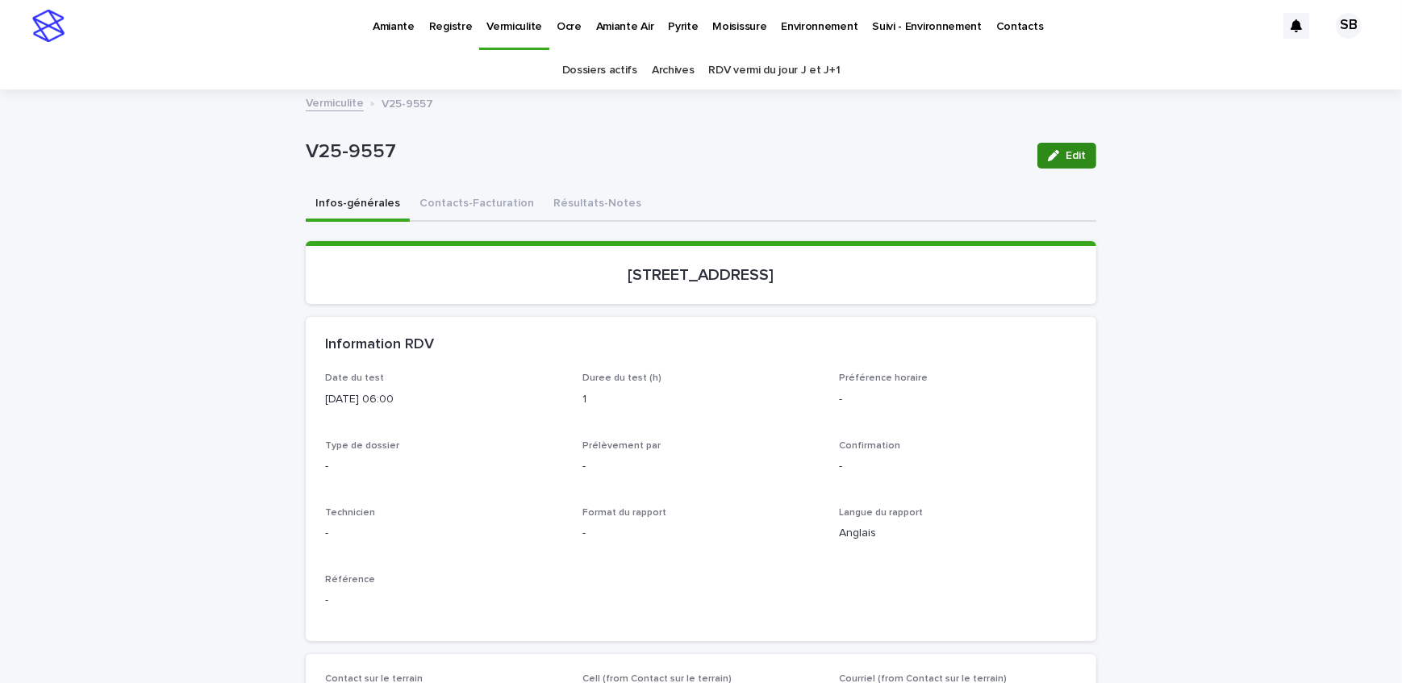
click at [1057, 147] on button "Edit" at bounding box center [1066, 156] width 59 height 26
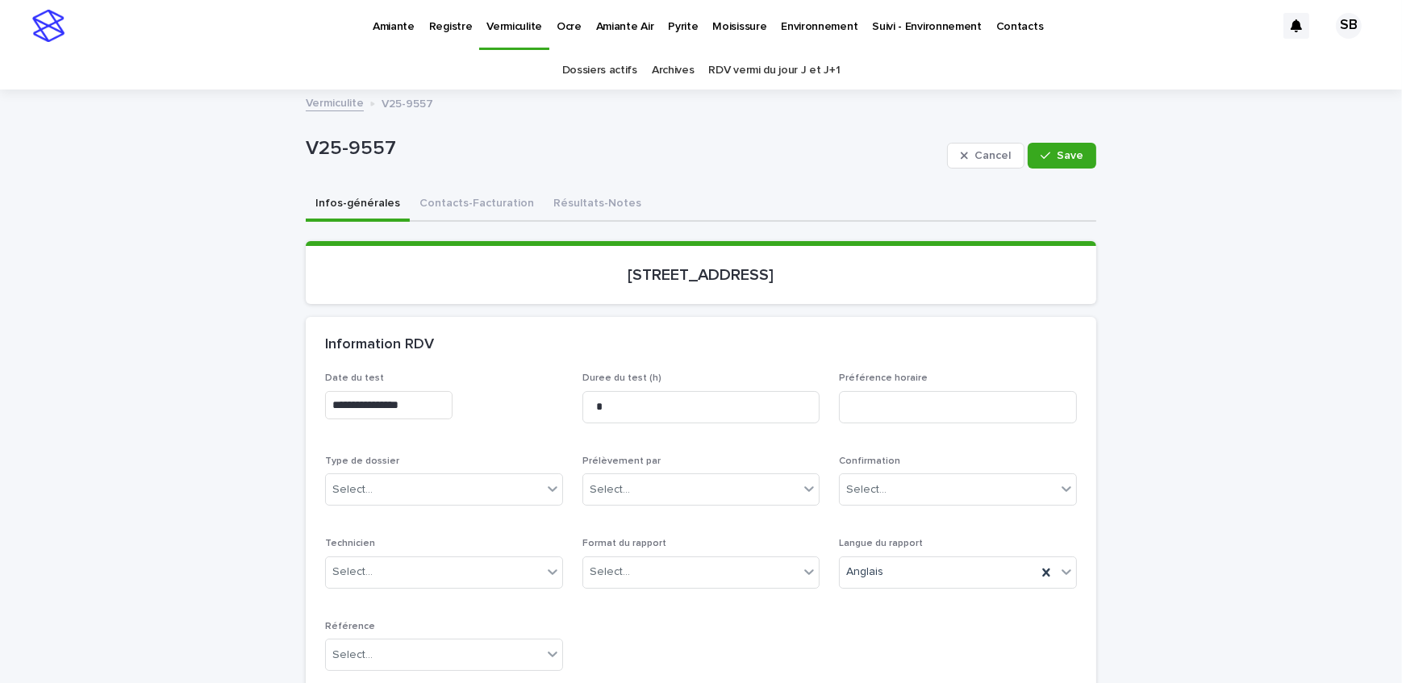
click at [677, 32] on p "Pyrite" at bounding box center [683, 17] width 30 height 34
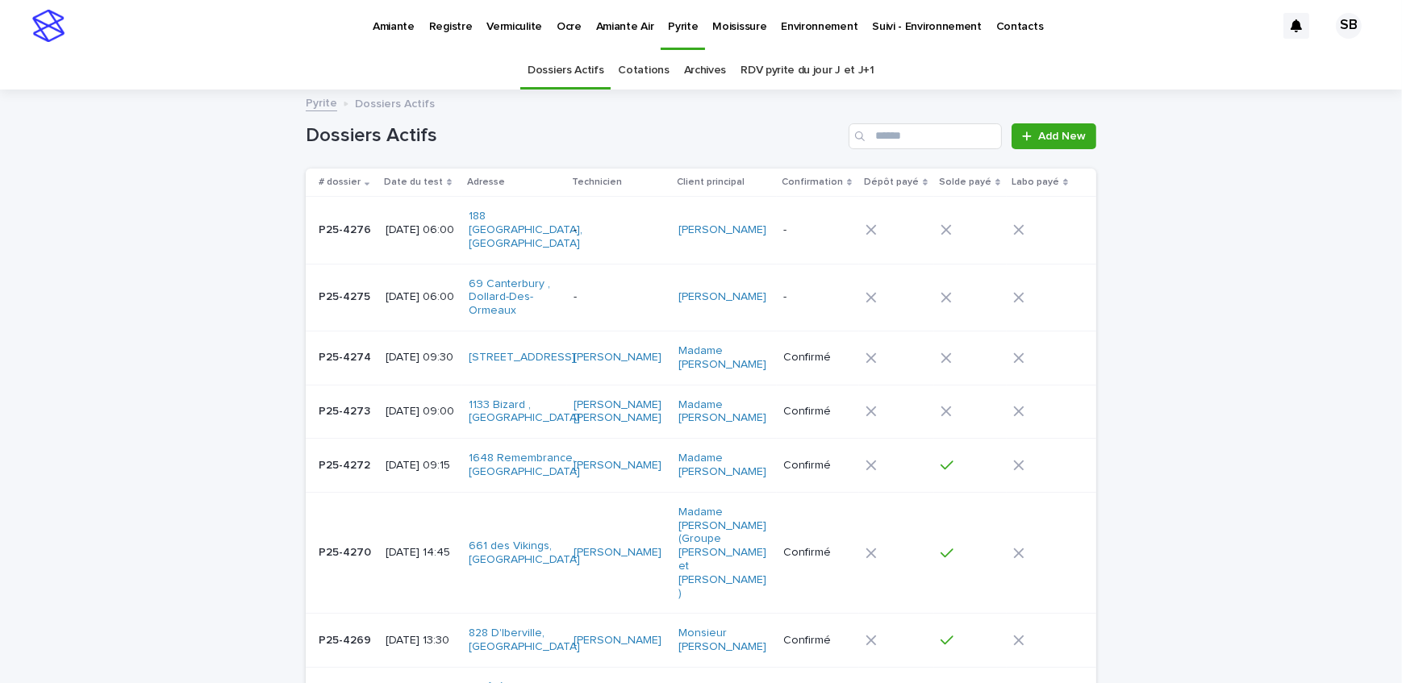
click at [516, 29] on p "Vermiculite" at bounding box center [514, 17] width 56 height 34
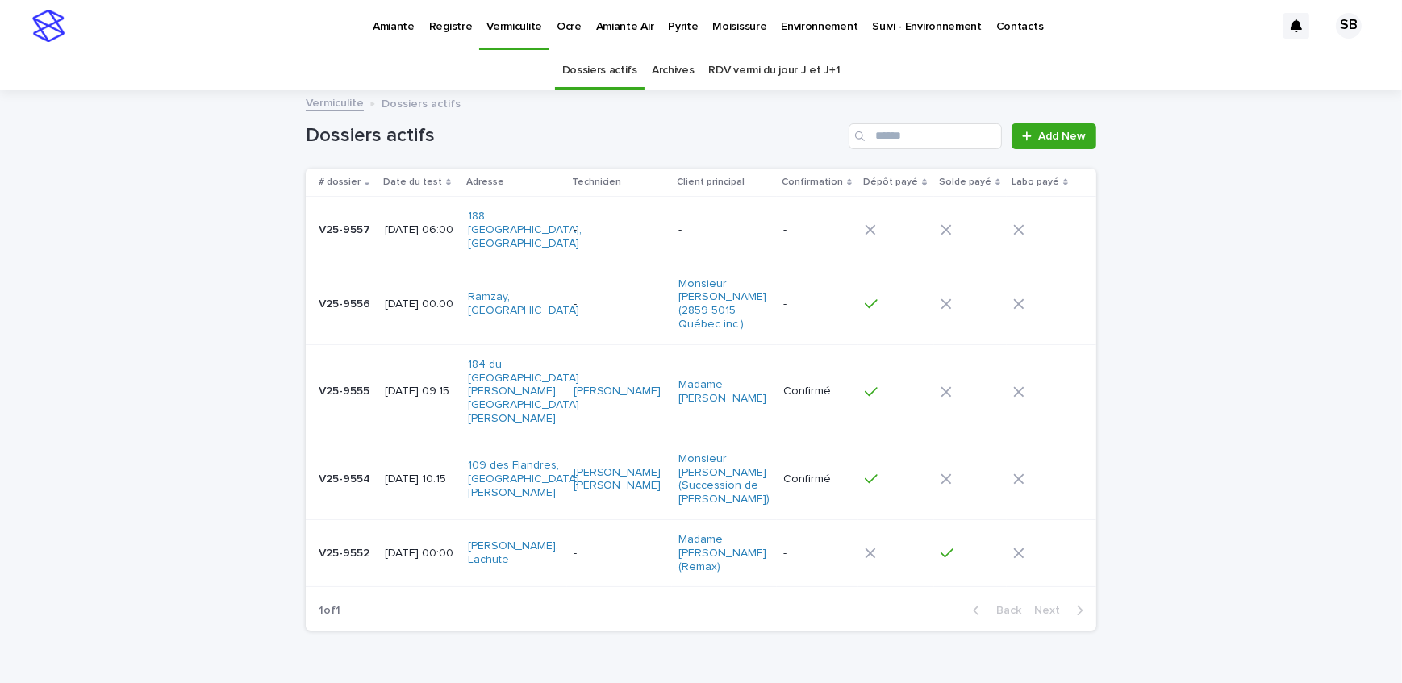
click at [378, 235] on td "[DATE] 06:00" at bounding box center [419, 230] width 83 height 67
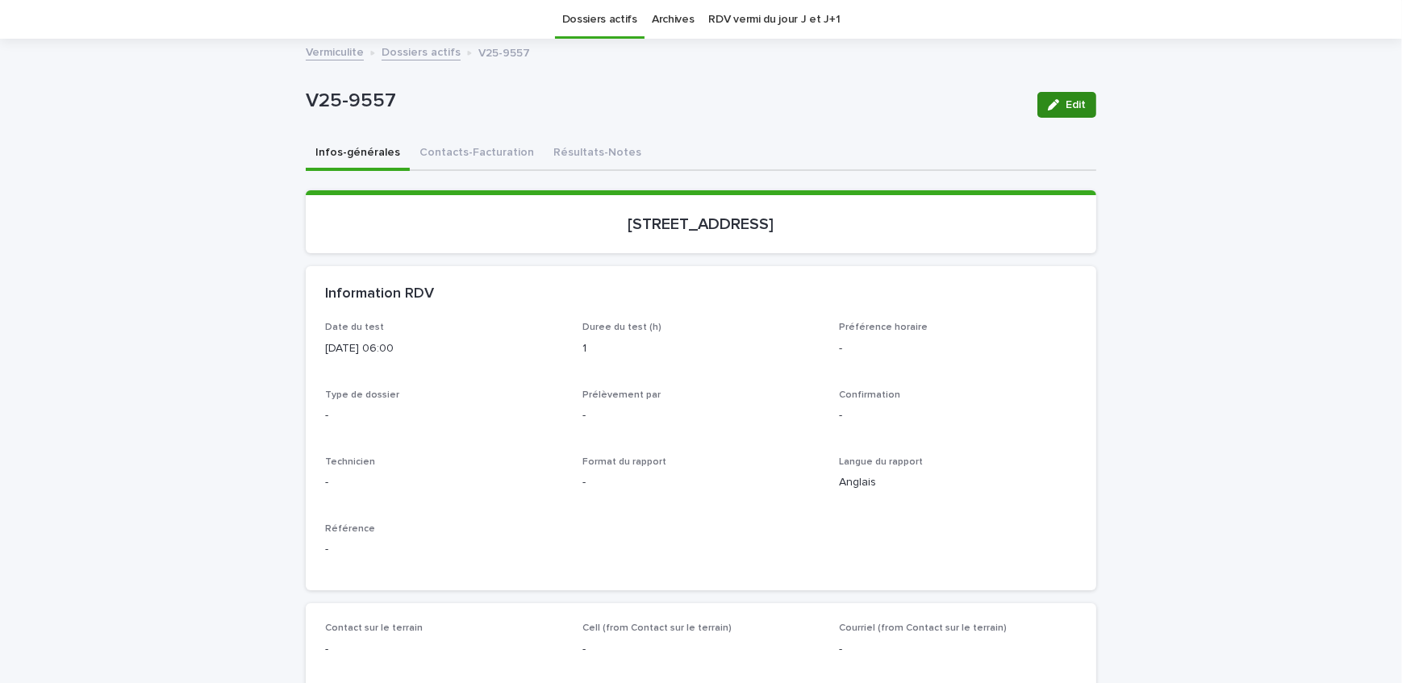
click at [1065, 106] on span "Edit" at bounding box center [1075, 104] width 20 height 11
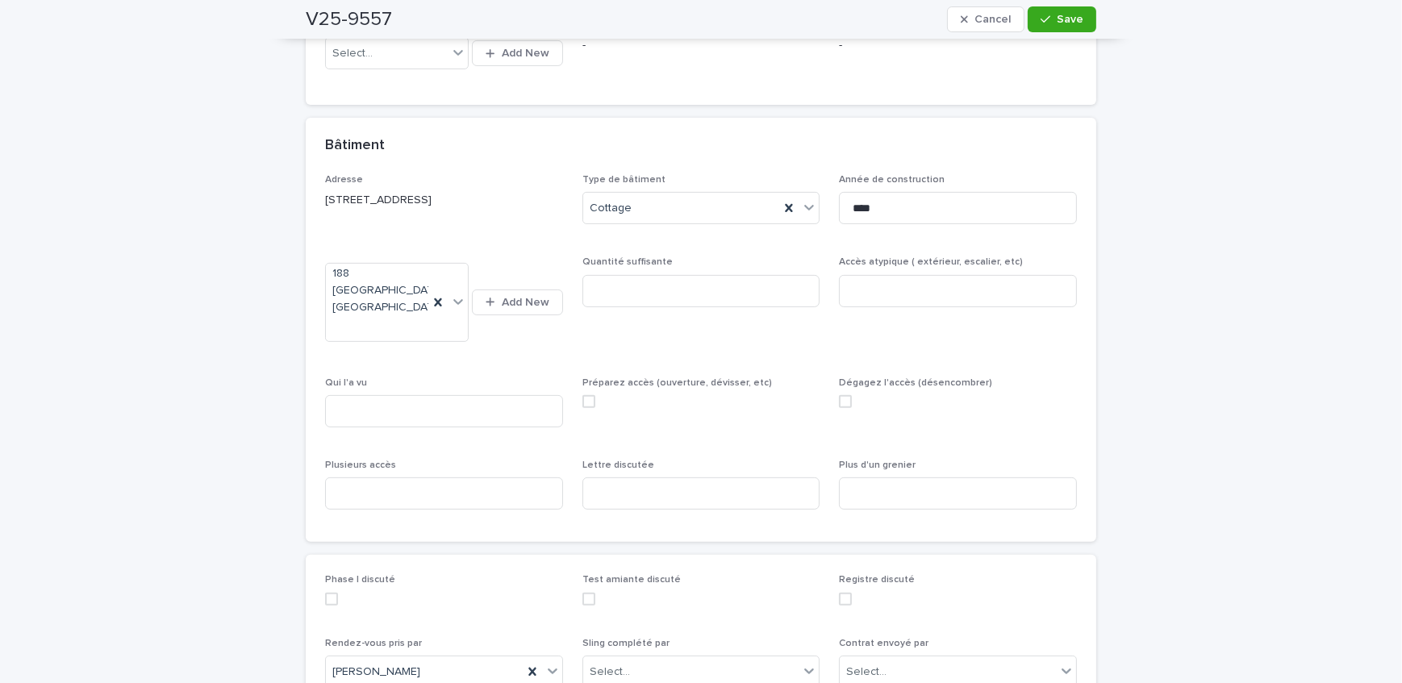
scroll to position [857, 0]
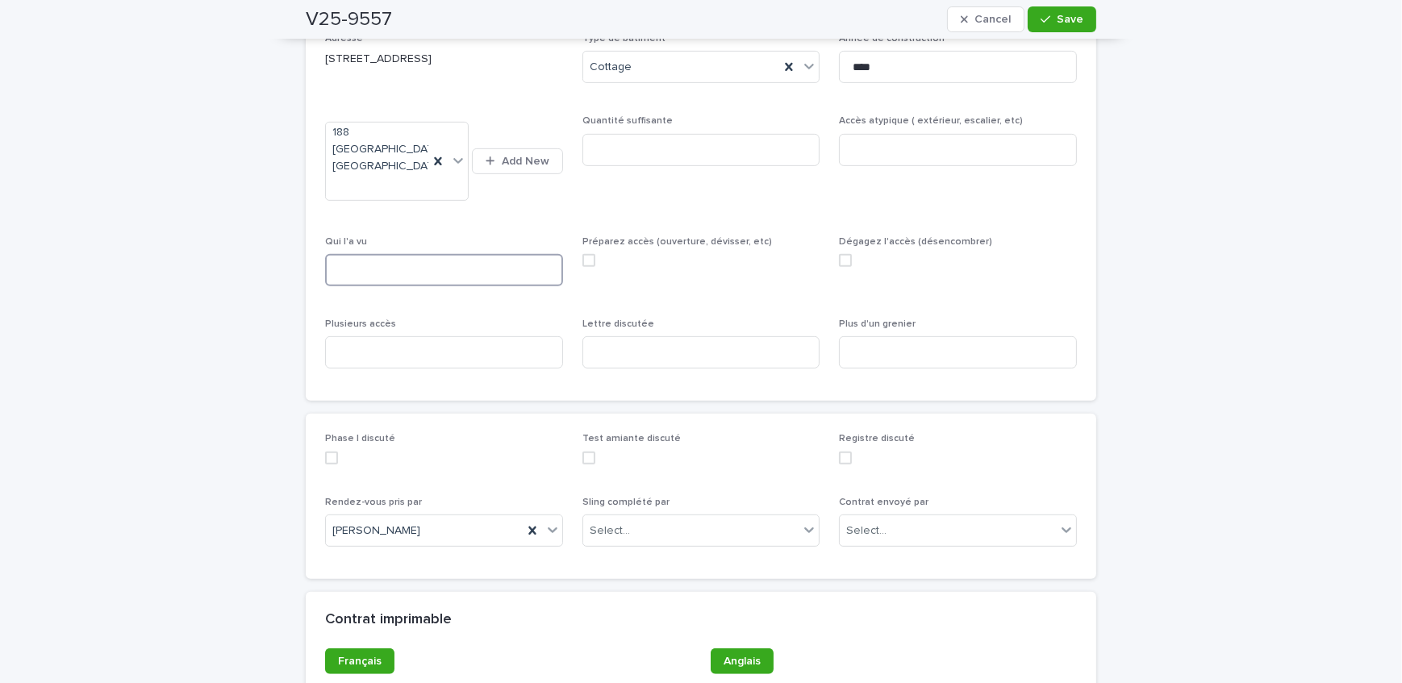
click at [440, 254] on input at bounding box center [444, 270] width 238 height 32
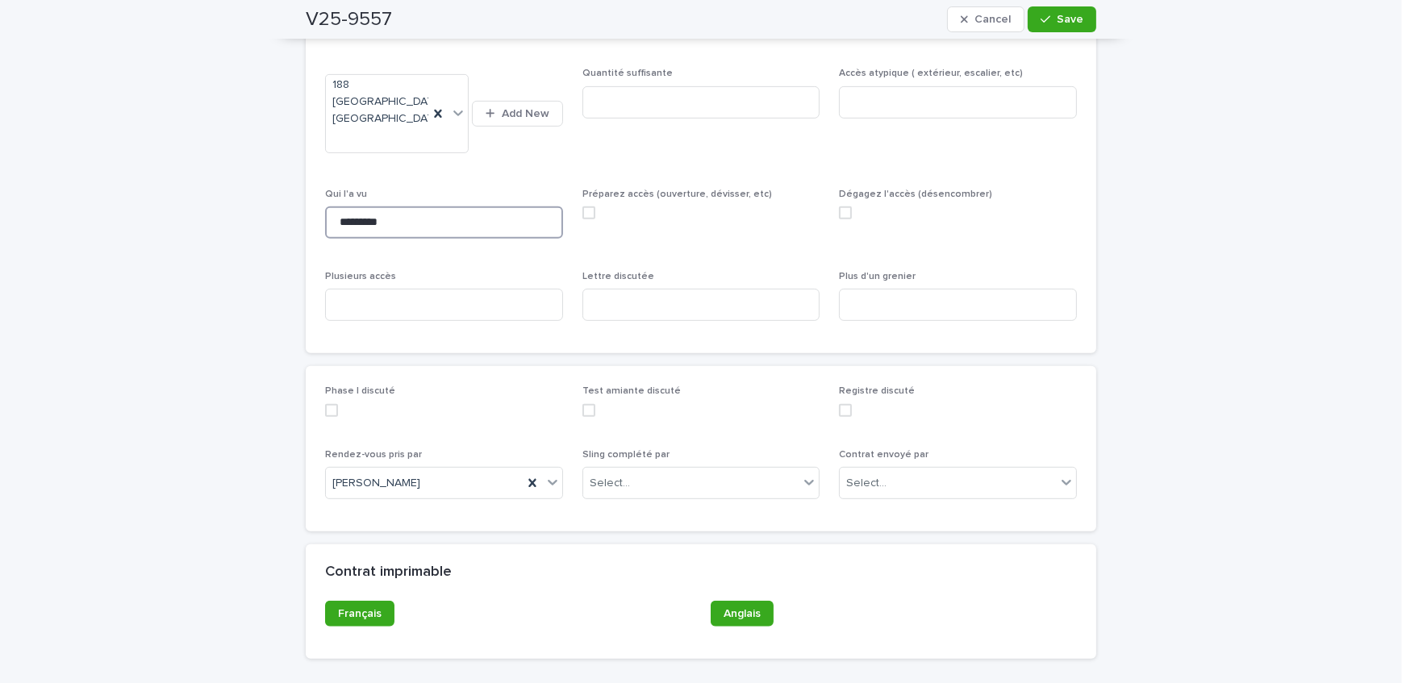
scroll to position [931, 0]
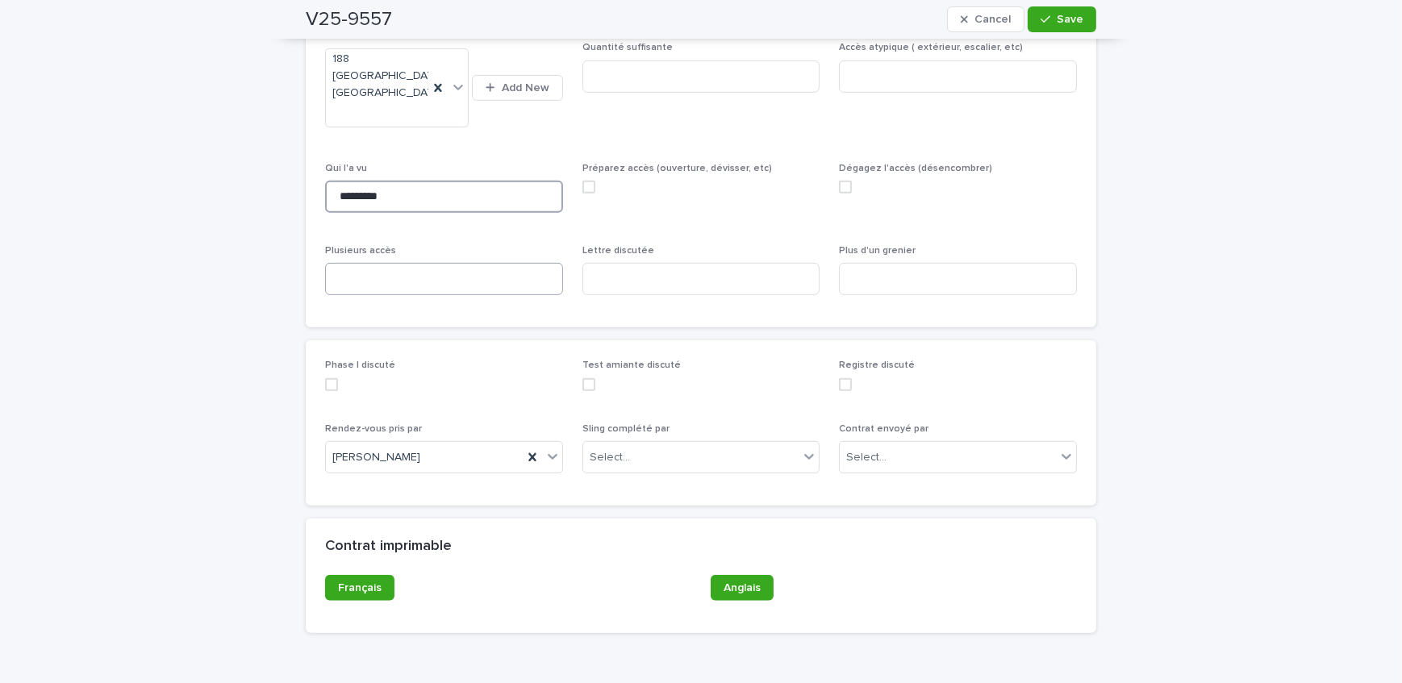
type input "*********"
click at [415, 263] on input at bounding box center [444, 279] width 238 height 32
type input "**"
click at [998, 263] on input at bounding box center [958, 279] width 238 height 32
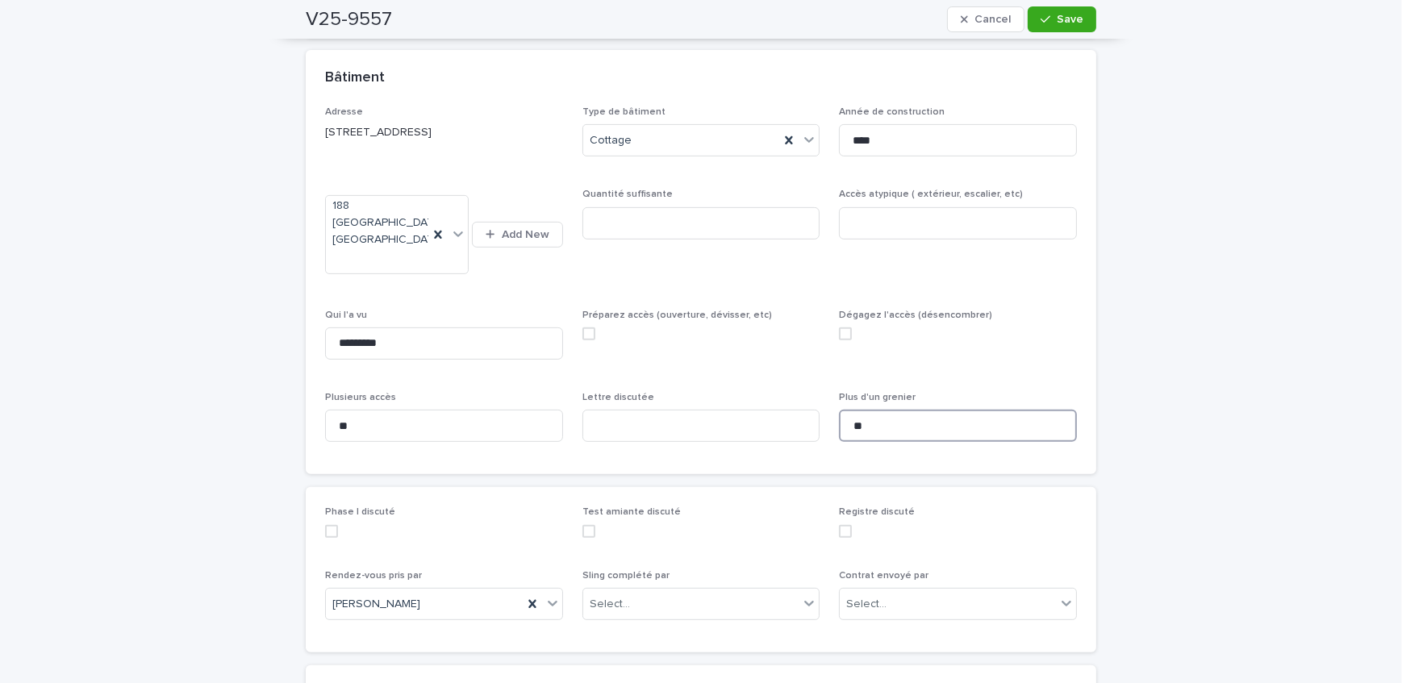
click at [839, 327] on span at bounding box center [845, 333] width 13 height 13
type input "**"
click at [587, 327] on span at bounding box center [588, 333] width 13 height 13
click at [944, 224] on input at bounding box center [958, 223] width 238 height 32
type input "******"
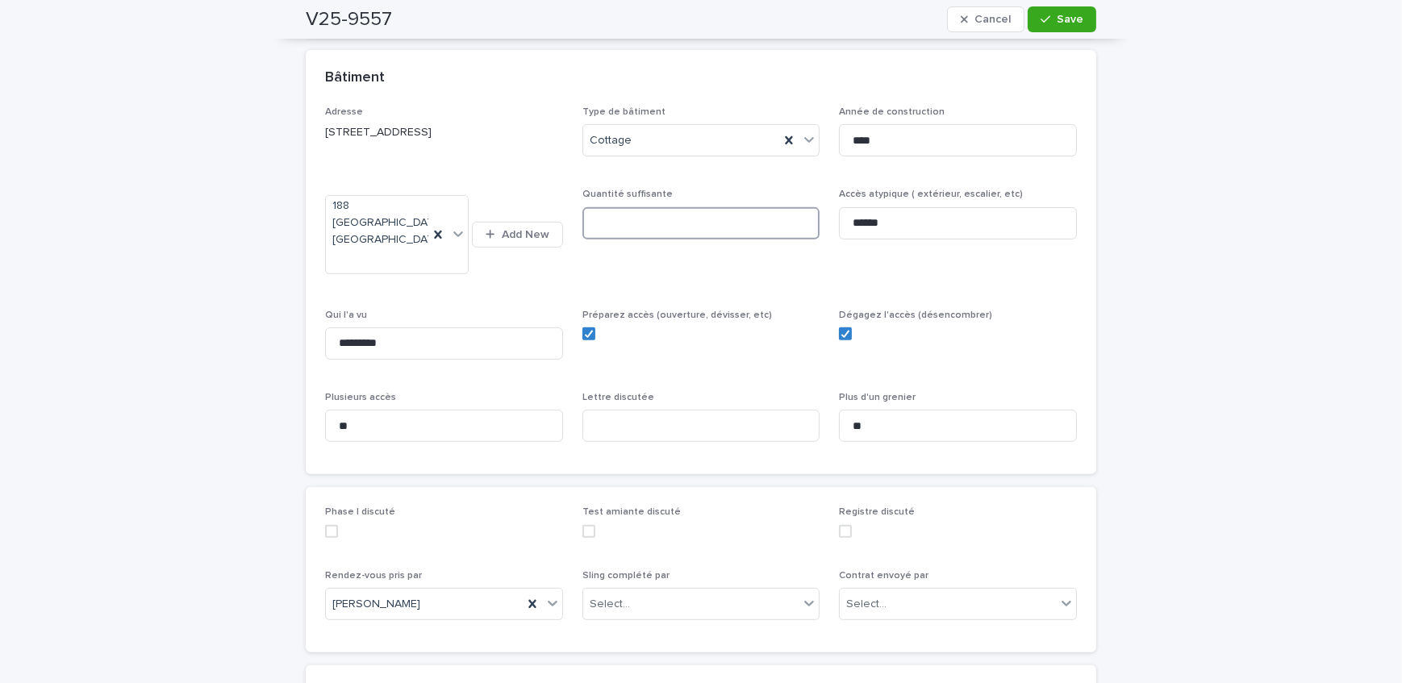
click at [739, 219] on input at bounding box center [701, 223] width 238 height 32
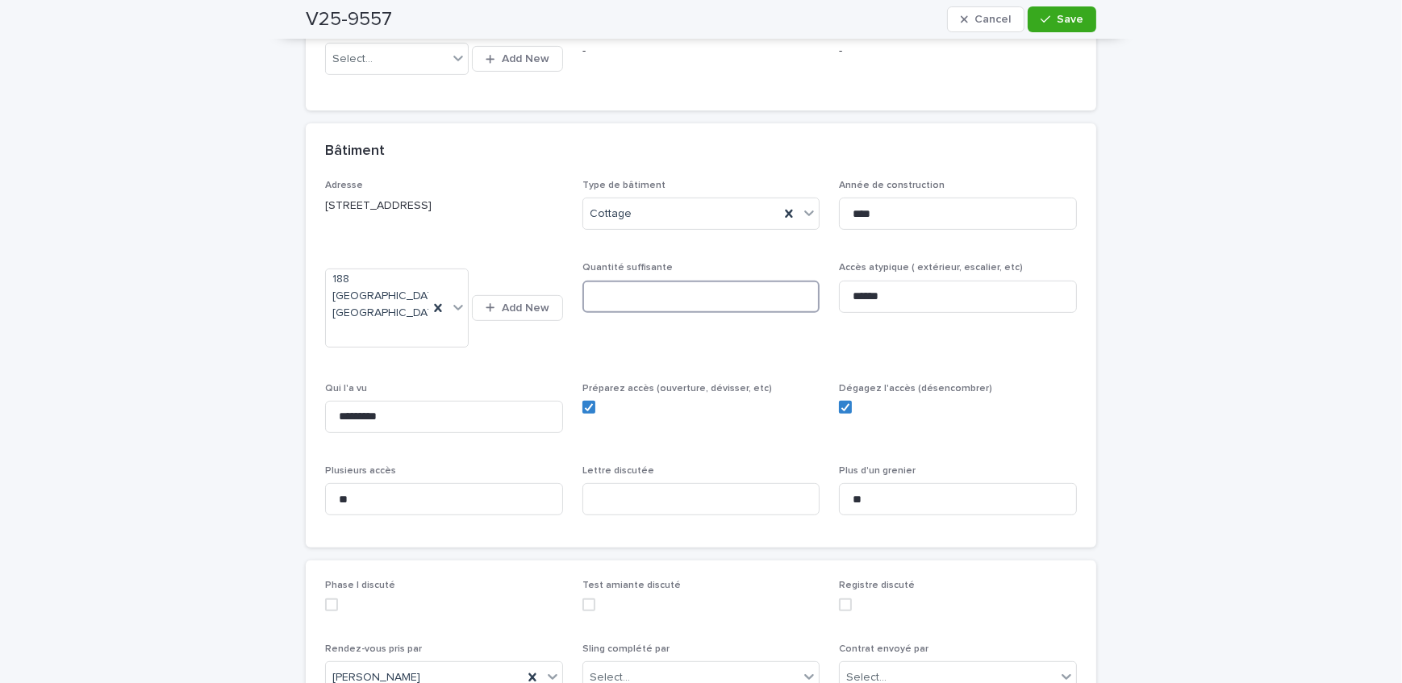
click at [739, 289] on input at bounding box center [701, 297] width 238 height 32
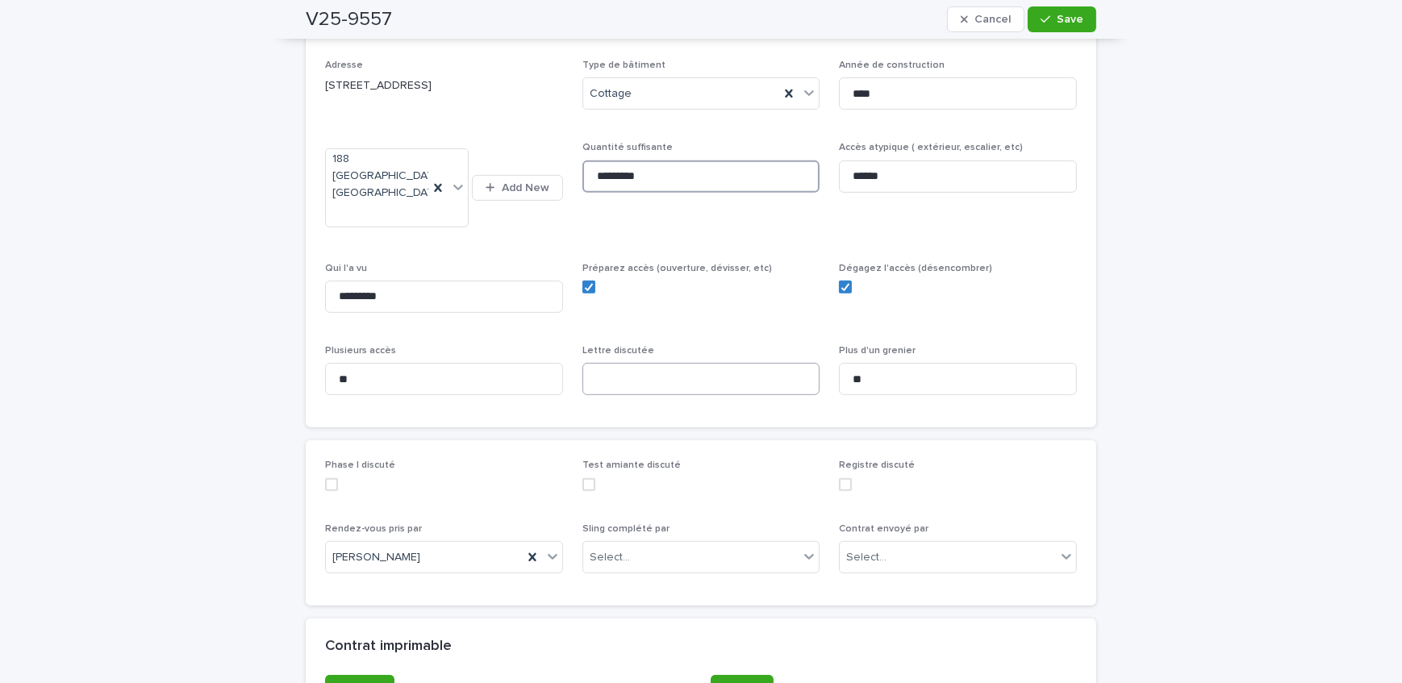
scroll to position [857, 0]
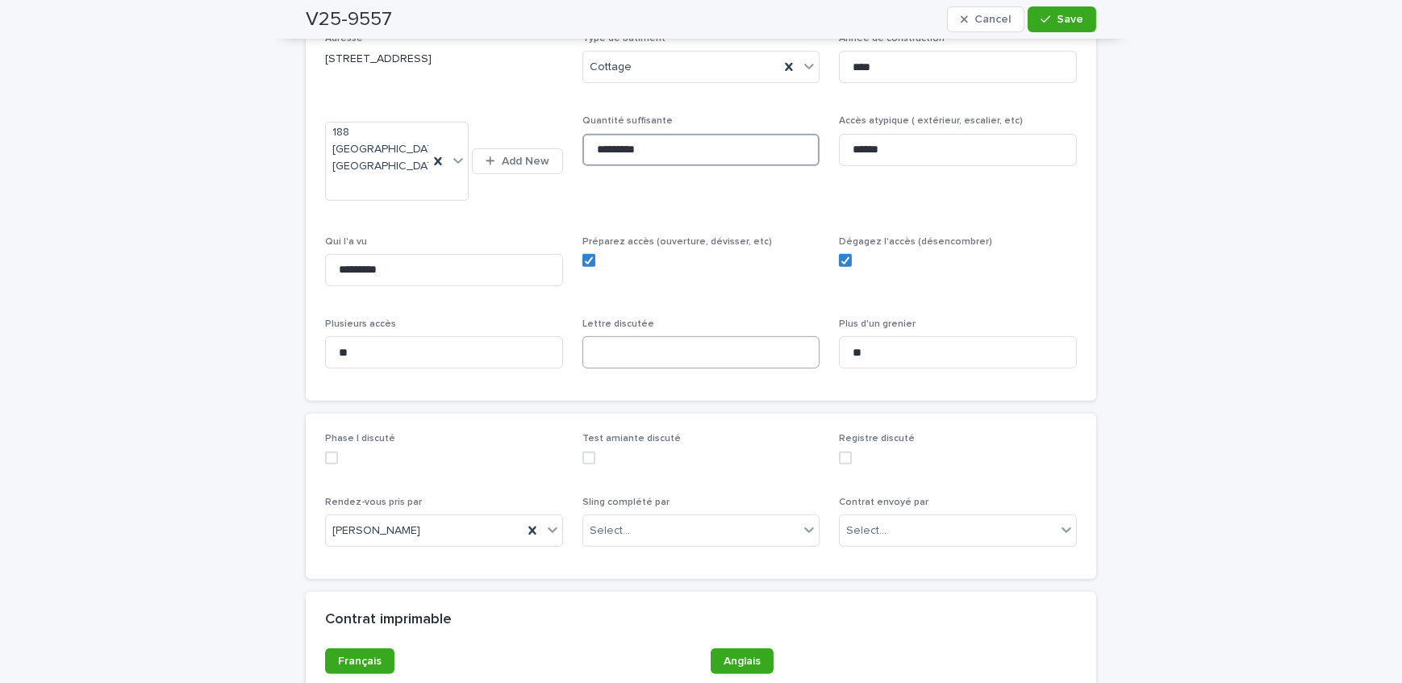
type input "*********"
click at [690, 346] on input at bounding box center [701, 352] width 238 height 32
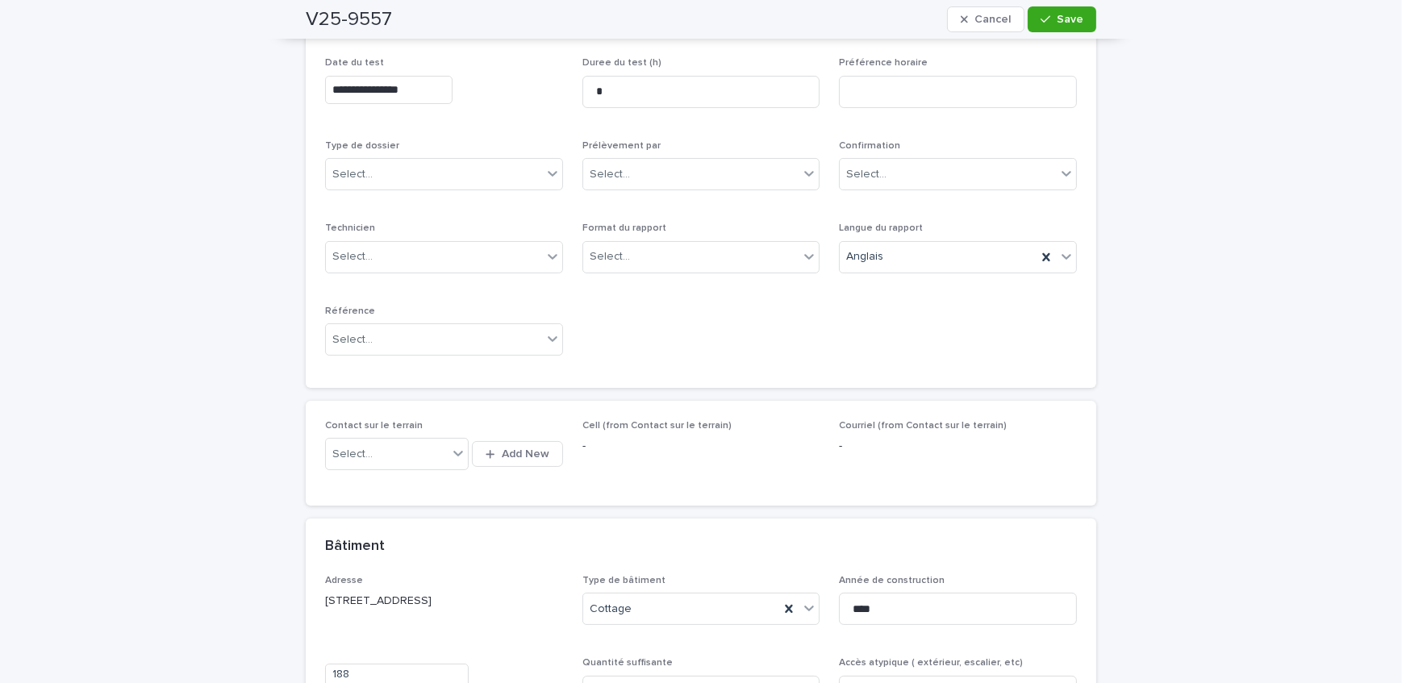
scroll to position [271, 0]
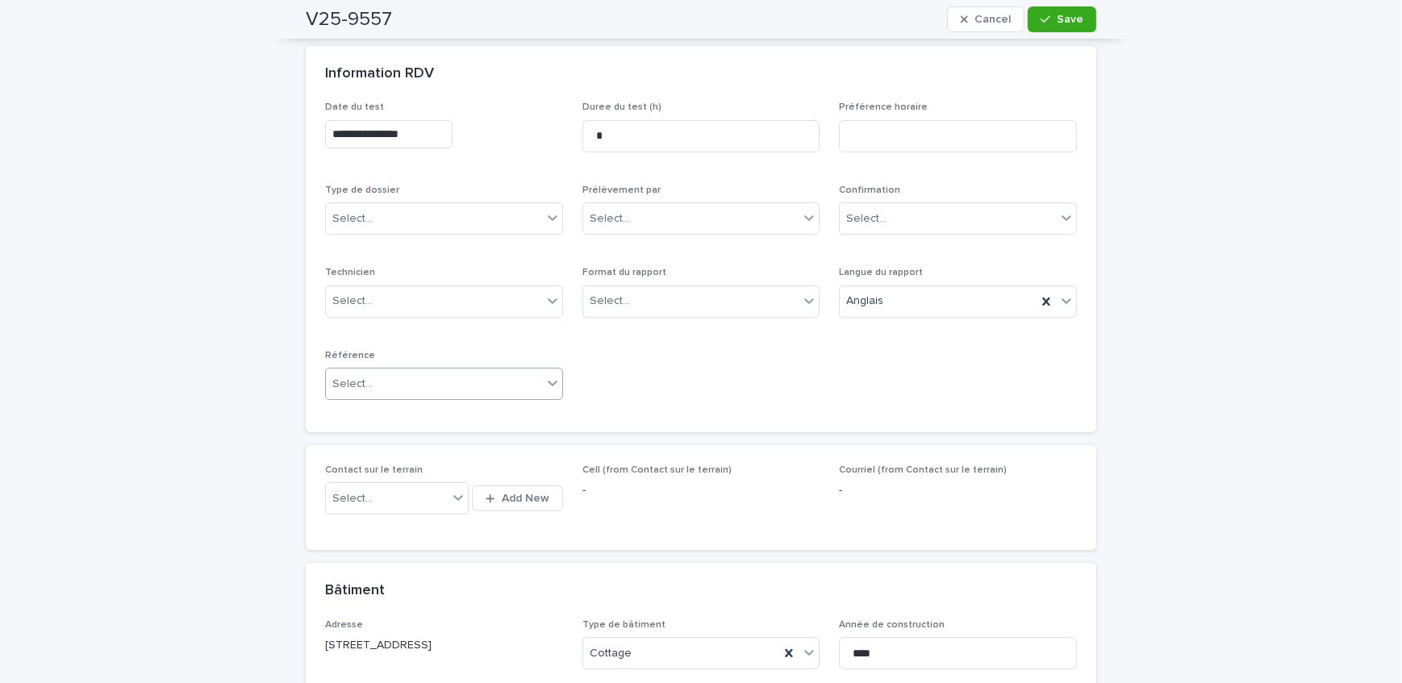
type input "***"
click at [432, 373] on div "Select..." at bounding box center [434, 384] width 216 height 27
click at [371, 460] on div "Courtier" at bounding box center [438, 470] width 236 height 28
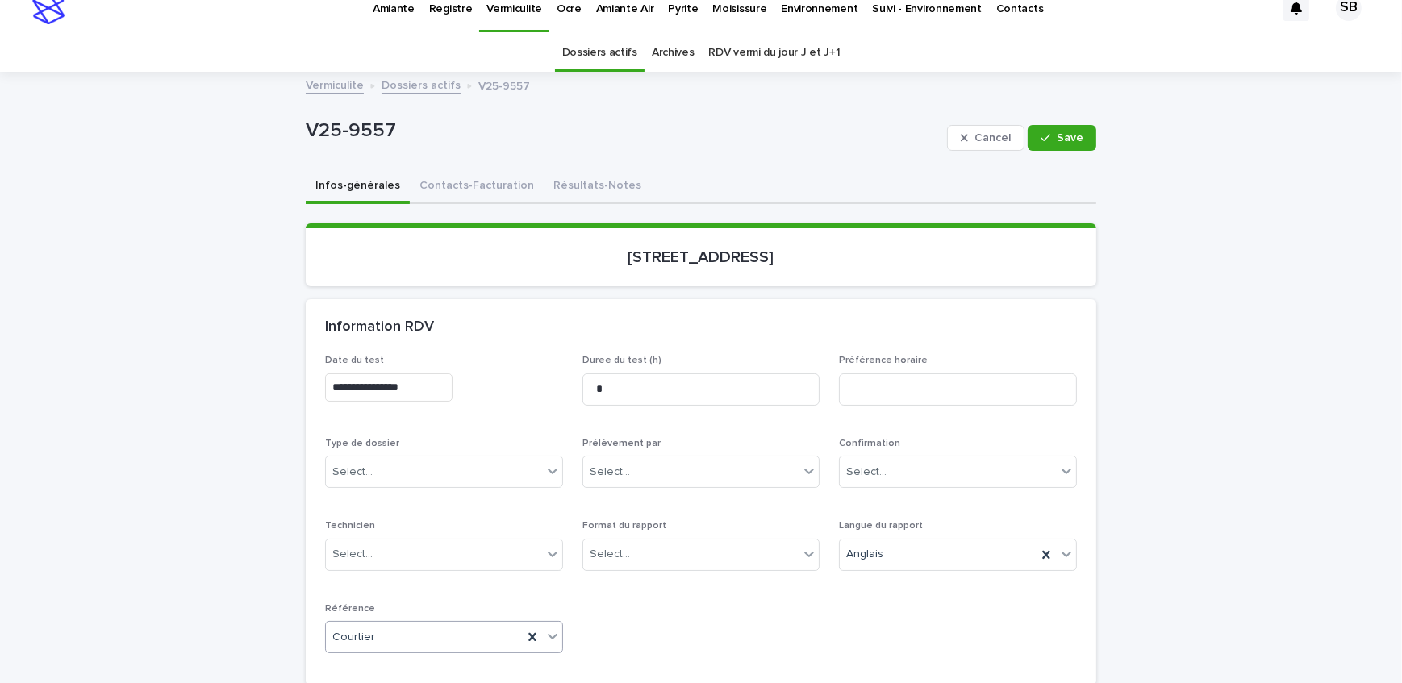
scroll to position [0, 0]
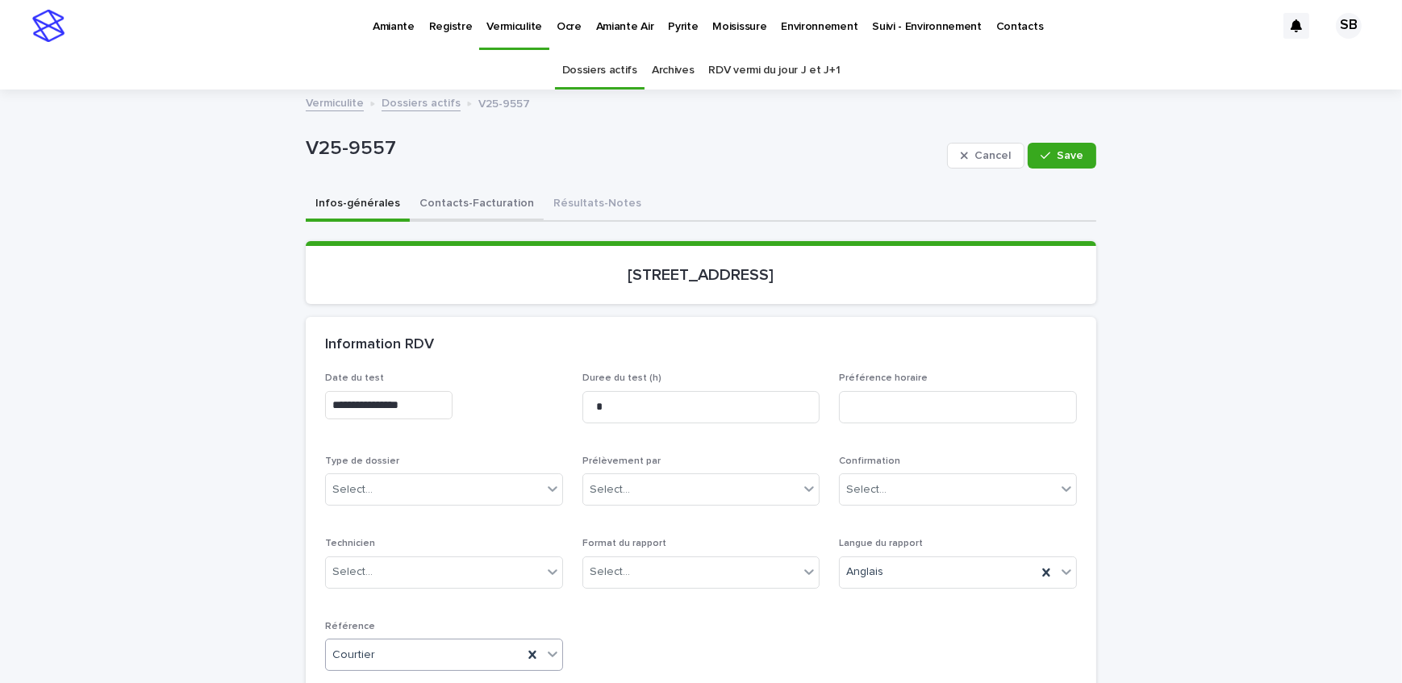
click at [477, 200] on button "Contacts-Facturation" at bounding box center [477, 205] width 134 height 34
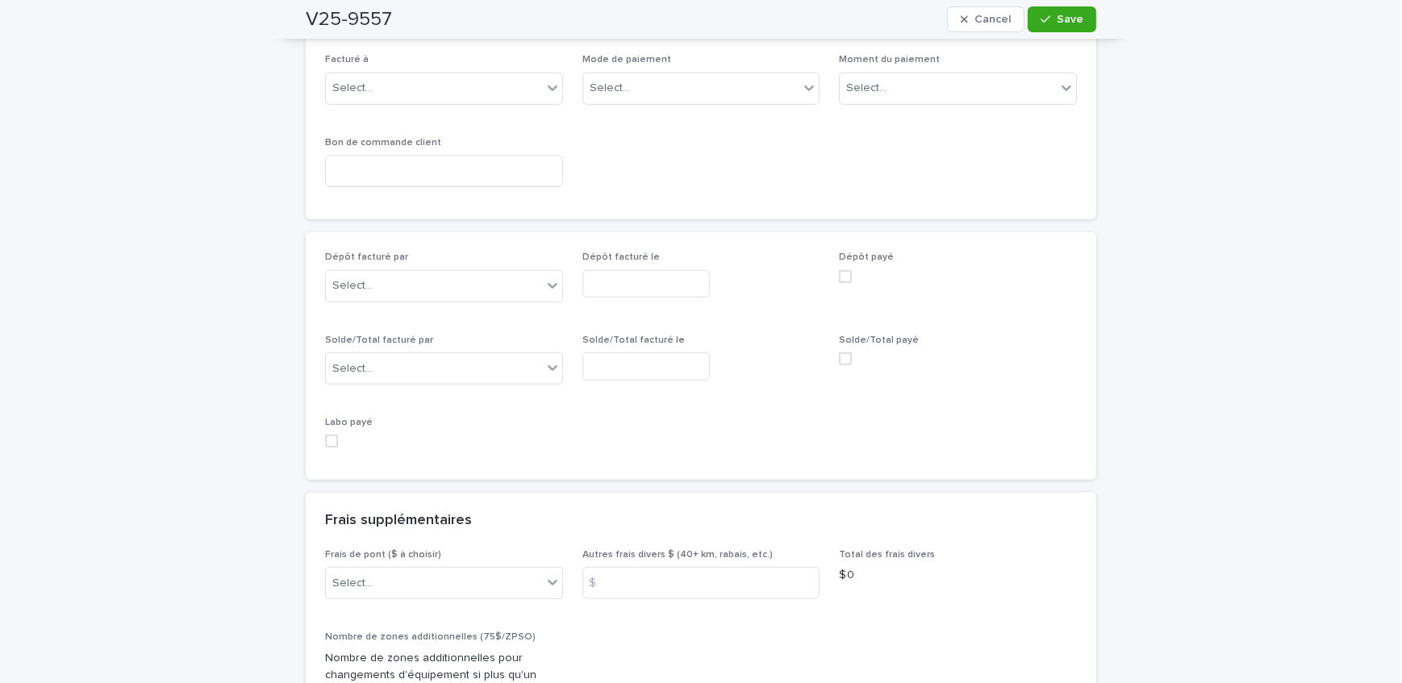
scroll to position [1319, 0]
click at [431, 81] on div "Select..." at bounding box center [434, 86] width 216 height 27
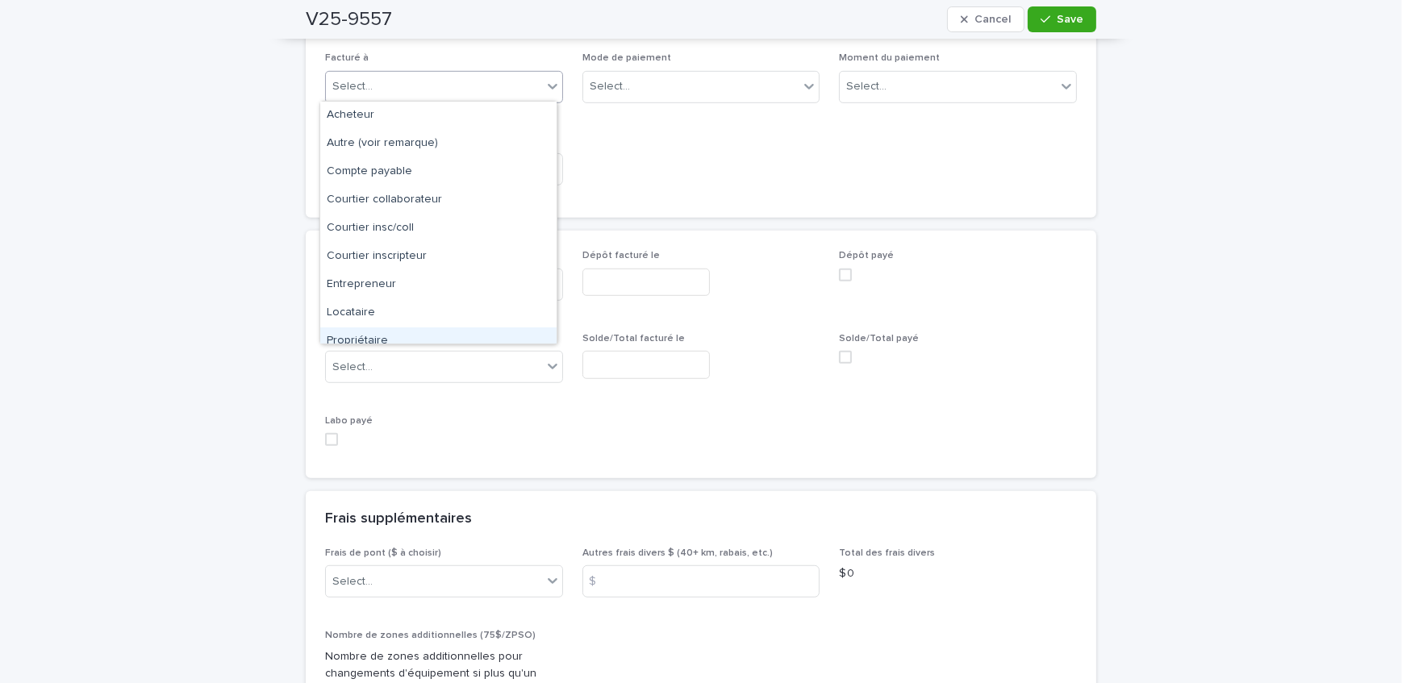
click at [394, 331] on div "Propriétaire" at bounding box center [438, 341] width 236 height 28
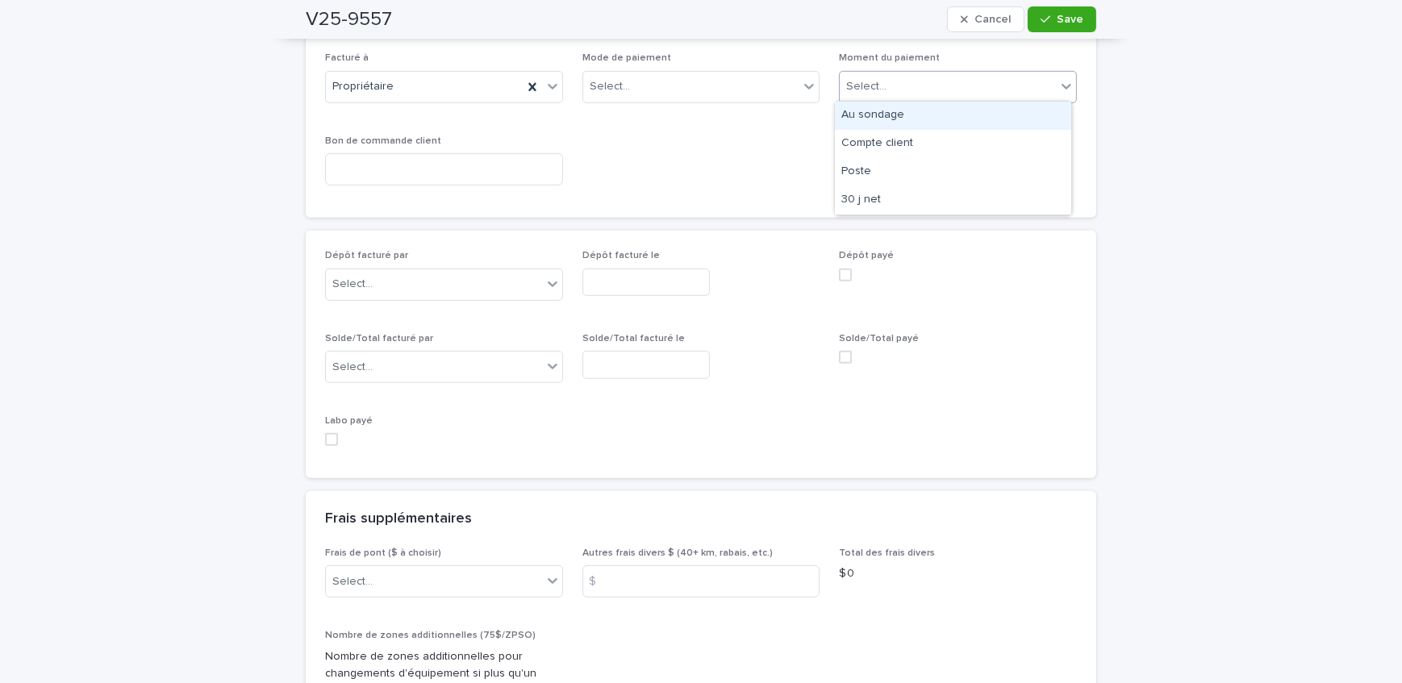
click at [902, 87] on div "Select..." at bounding box center [948, 86] width 216 height 27
click at [902, 120] on div "Au sondage" at bounding box center [953, 116] width 236 height 28
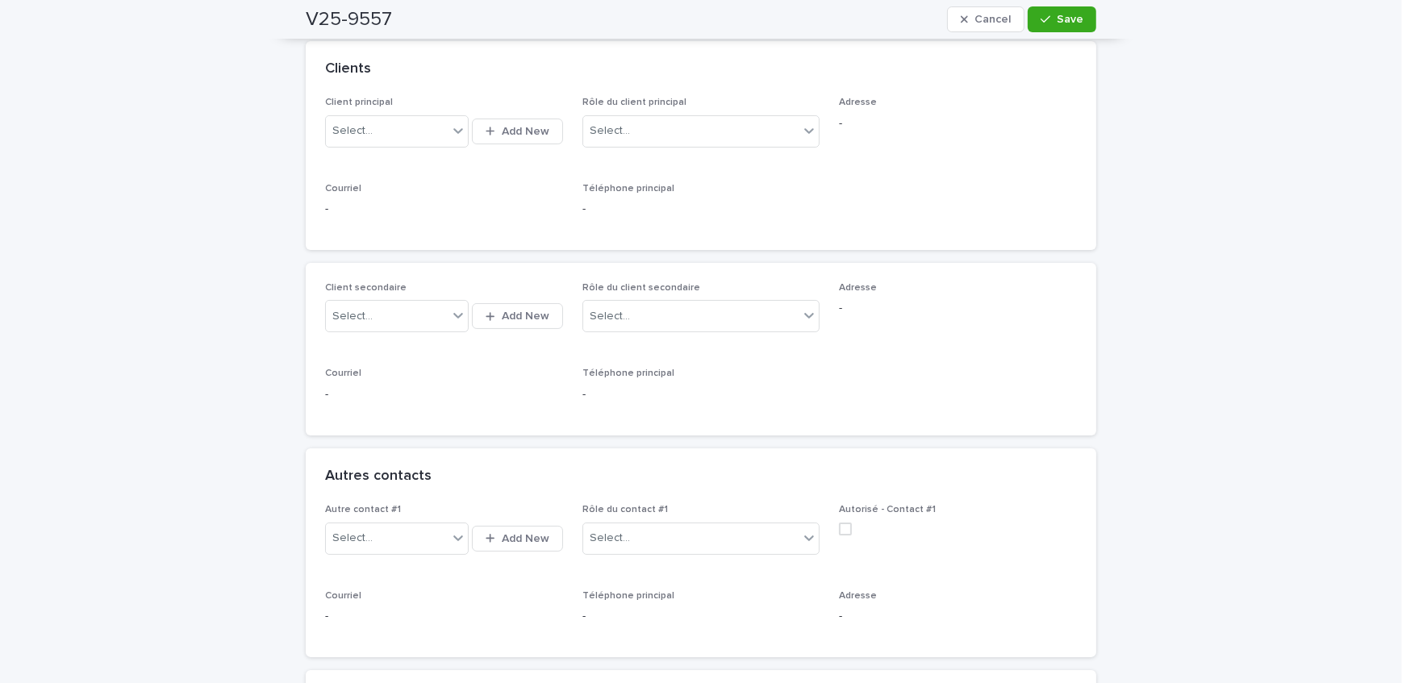
scroll to position [146, 0]
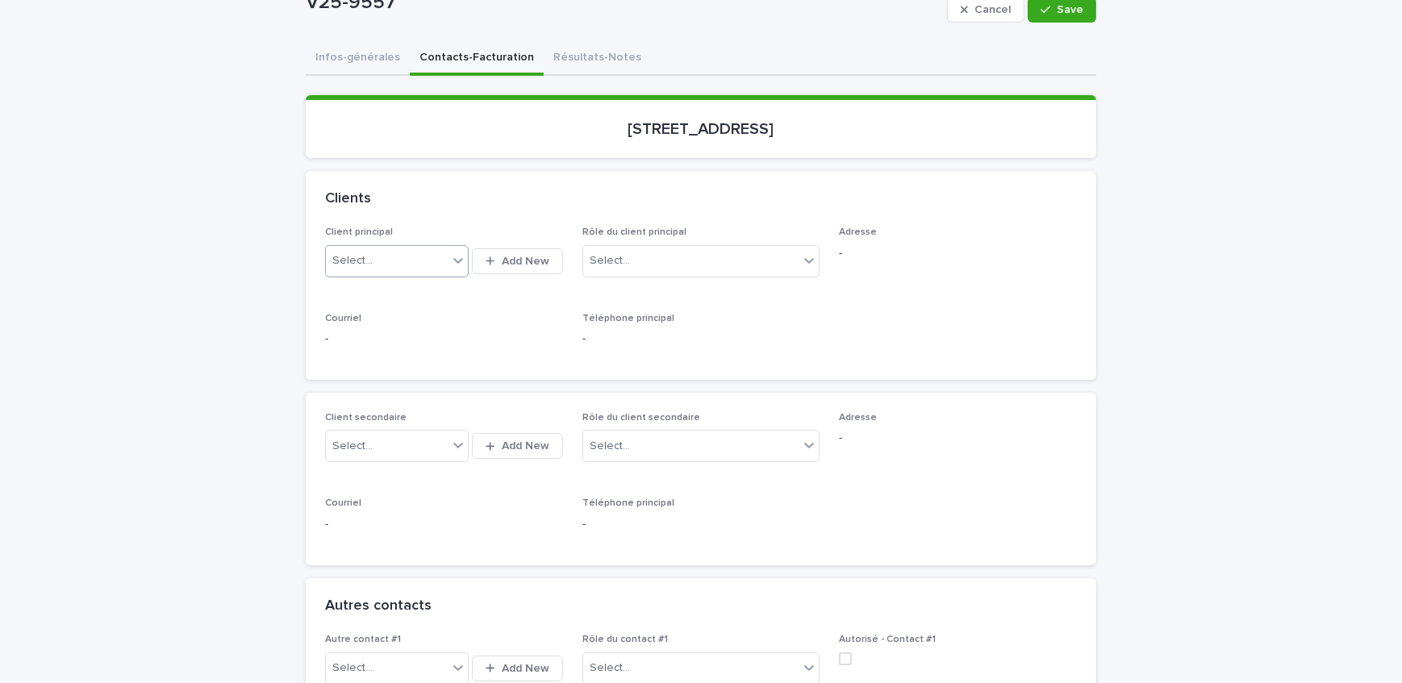
click at [400, 257] on div "Select..." at bounding box center [387, 261] width 122 height 27
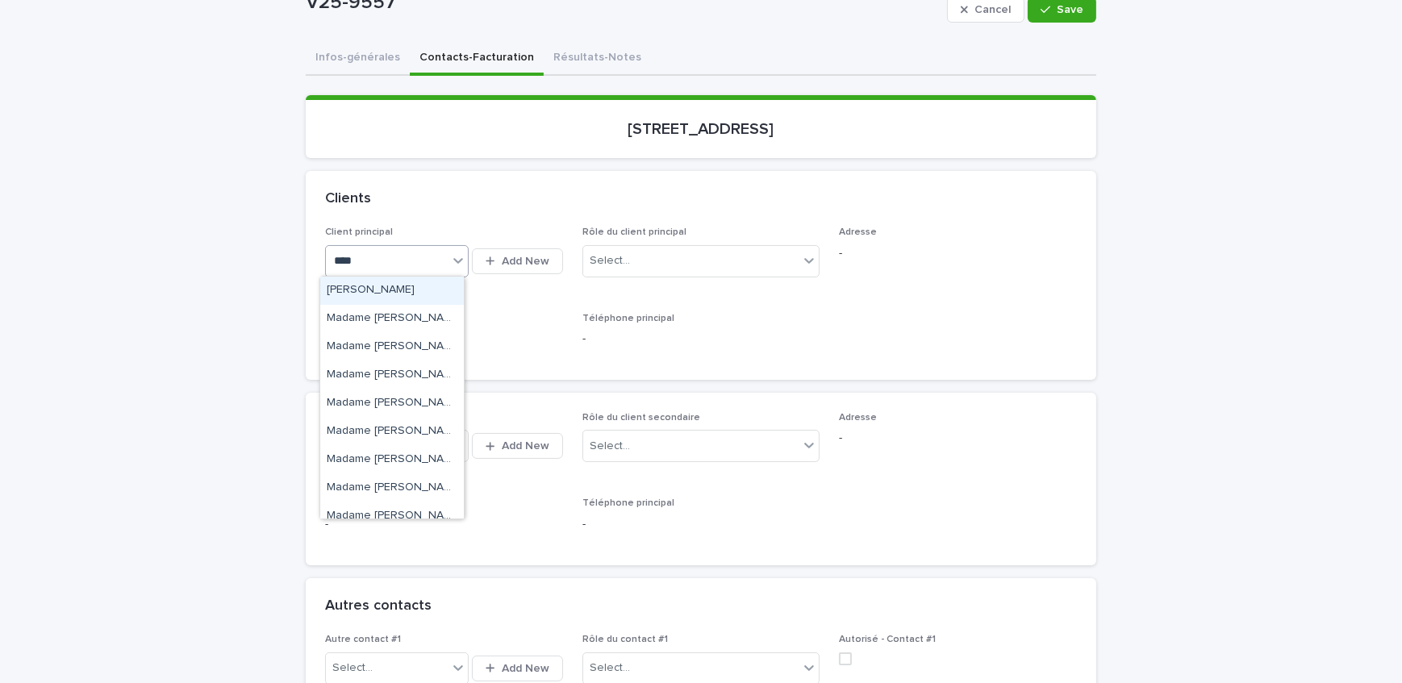
type input "*****"
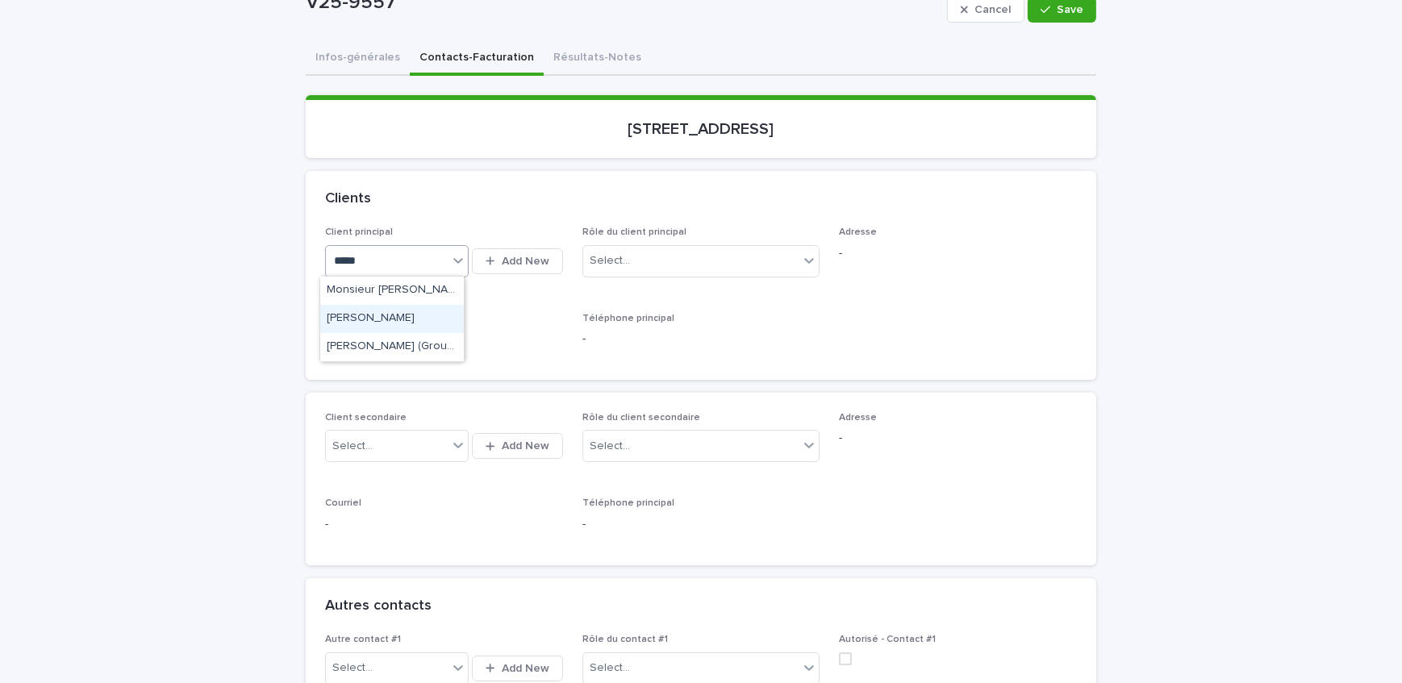
click at [402, 320] on div "[PERSON_NAME]" at bounding box center [392, 319] width 144 height 28
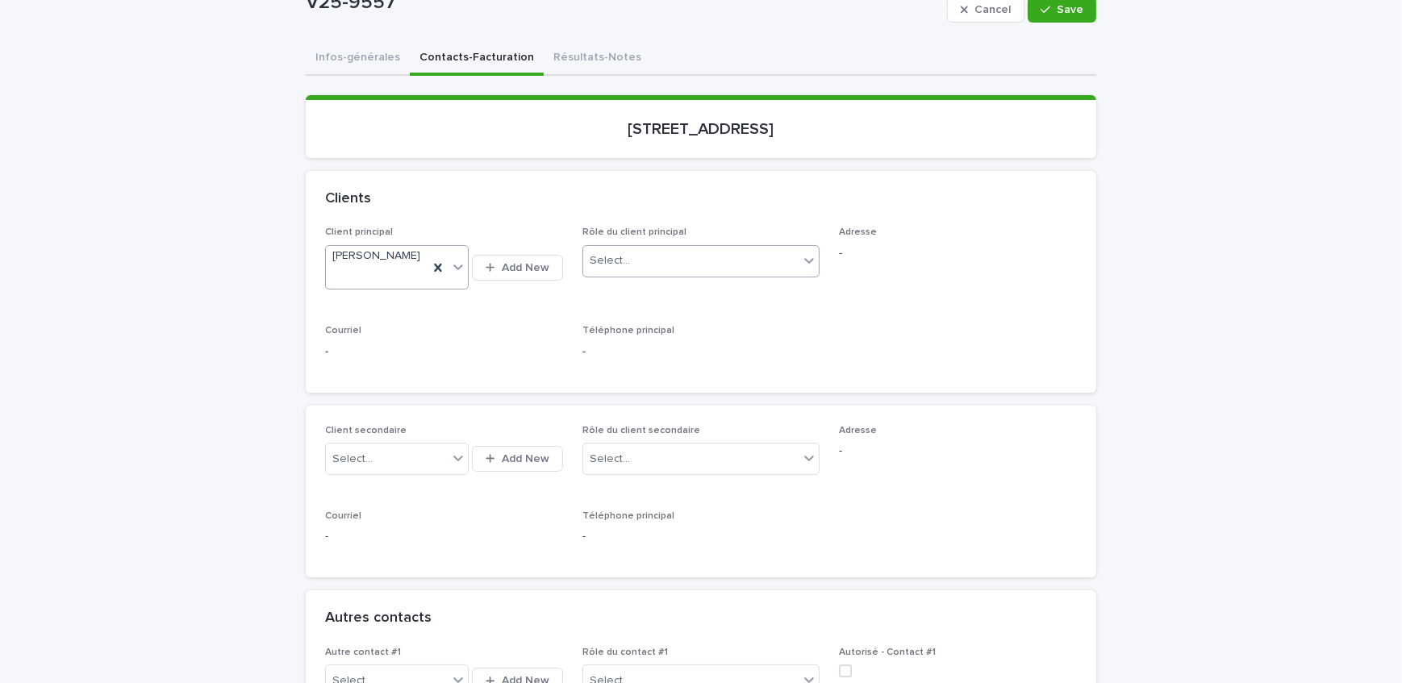
click at [694, 254] on div "Select..." at bounding box center [691, 261] width 216 height 27
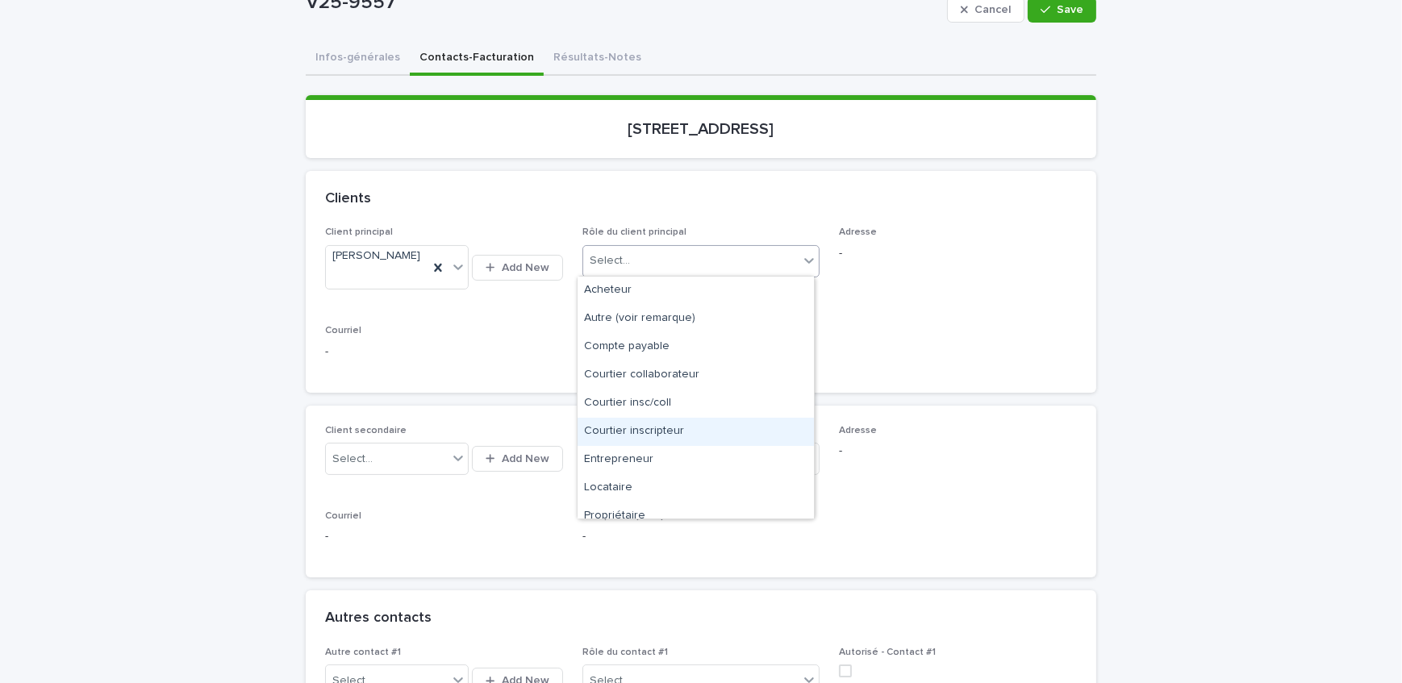
scroll to position [40, 0]
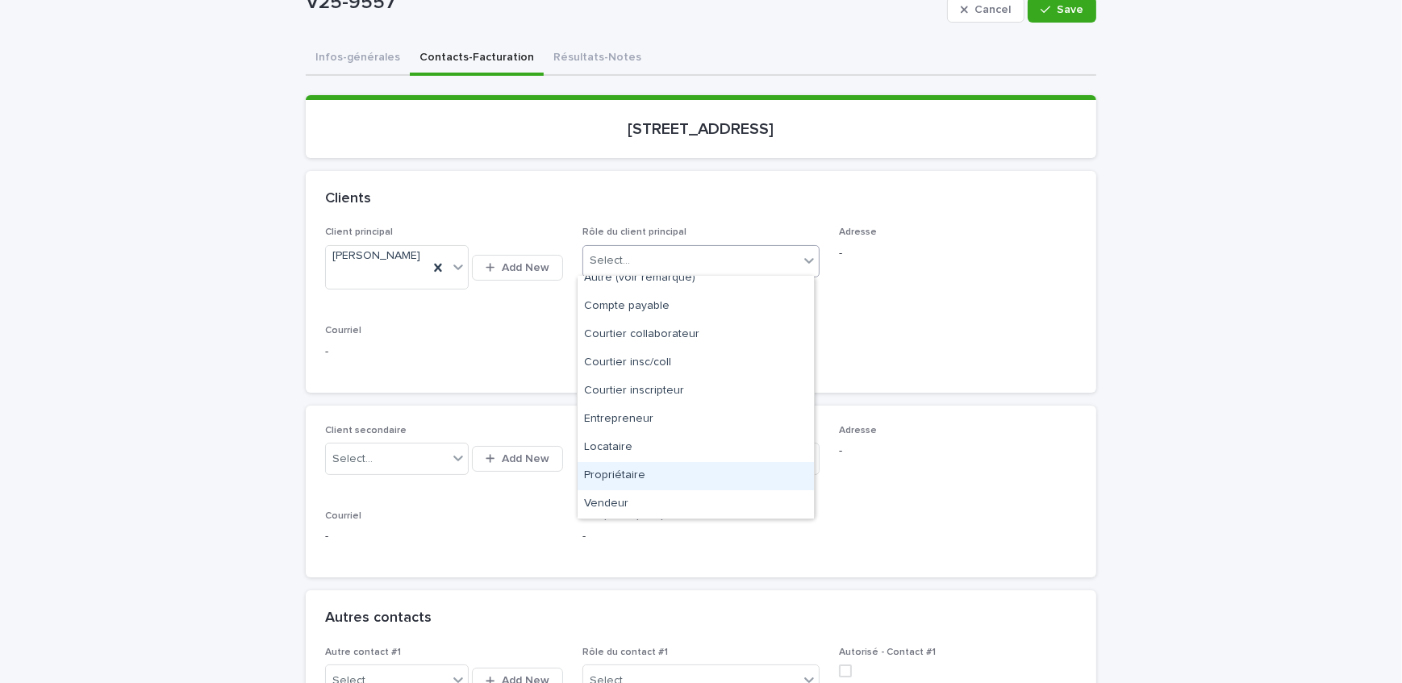
drag, startPoint x: 622, startPoint y: 476, endPoint x: 633, endPoint y: 467, distance: 14.4
click at [623, 476] on div "Propriétaire" at bounding box center [695, 476] width 236 height 28
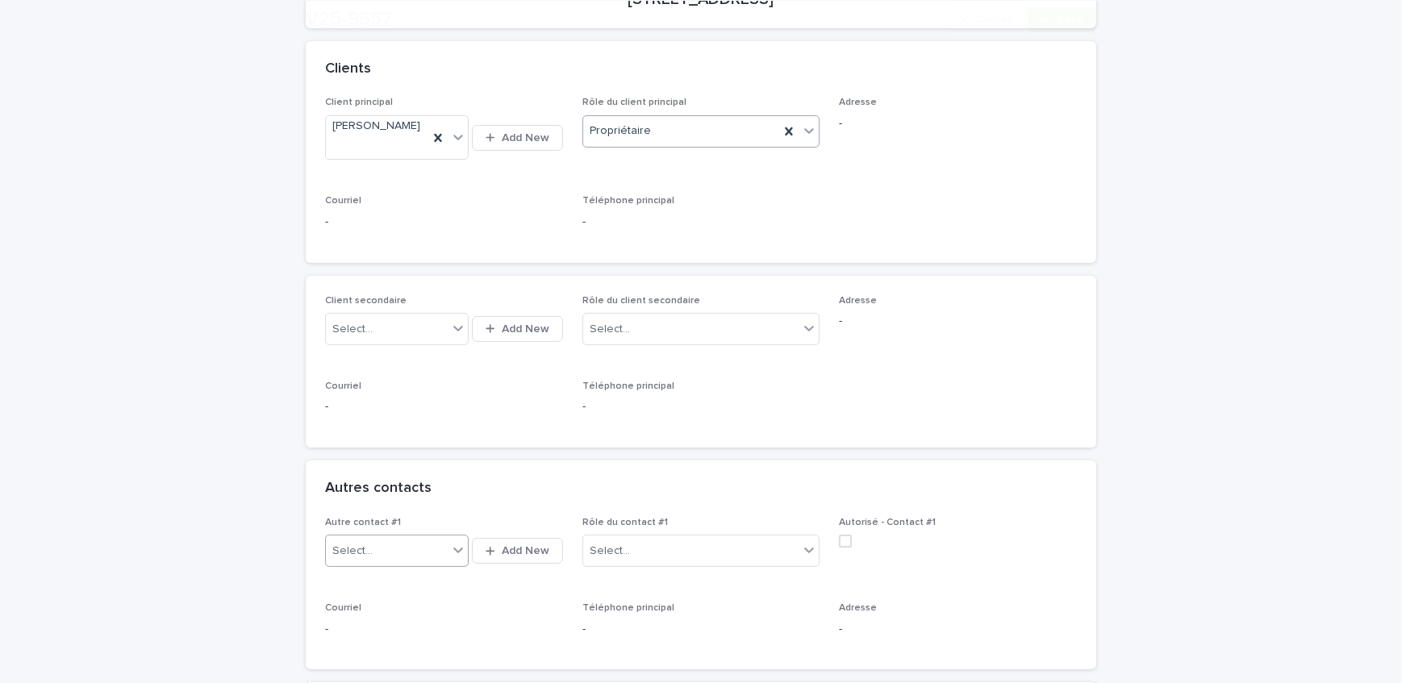
scroll to position [366, 0]
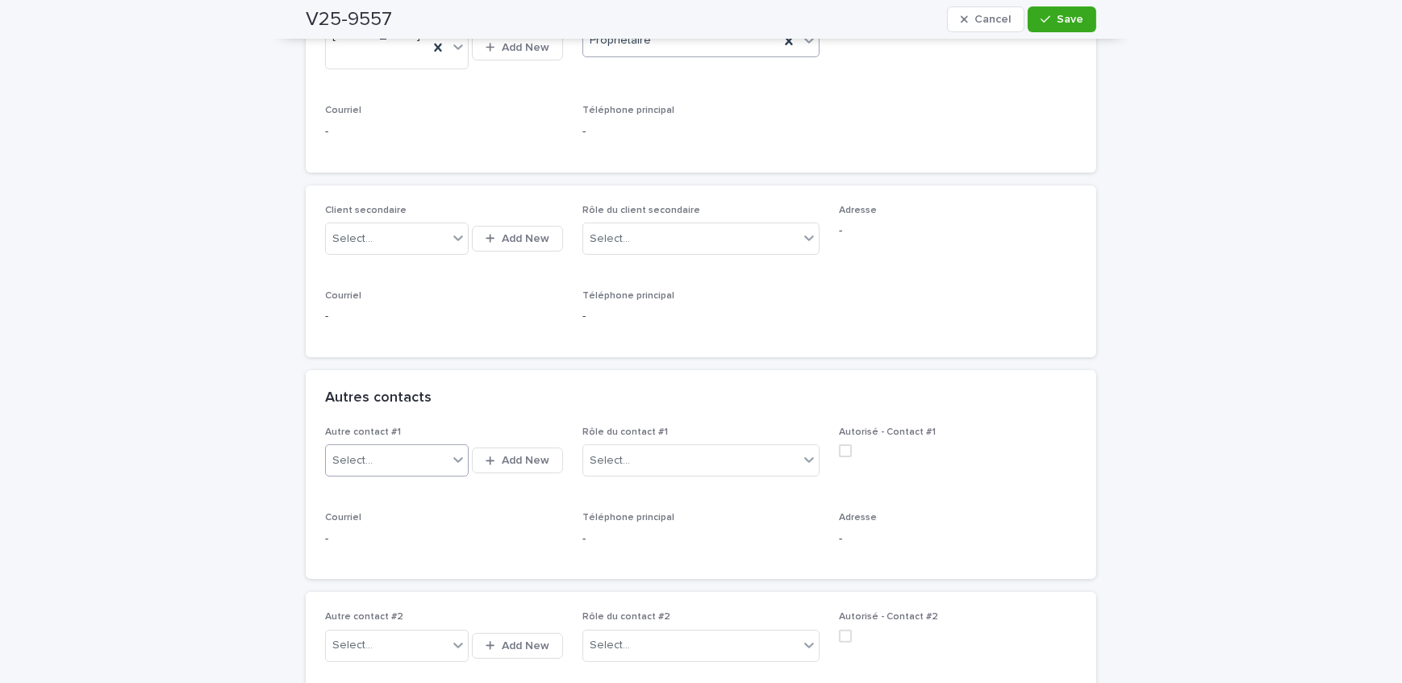
click at [385, 448] on div "Select..." at bounding box center [387, 461] width 122 height 27
type input "*******"
click at [390, 554] on div "[PERSON_NAME] (Remax Alliance )" at bounding box center [392, 562] width 144 height 28
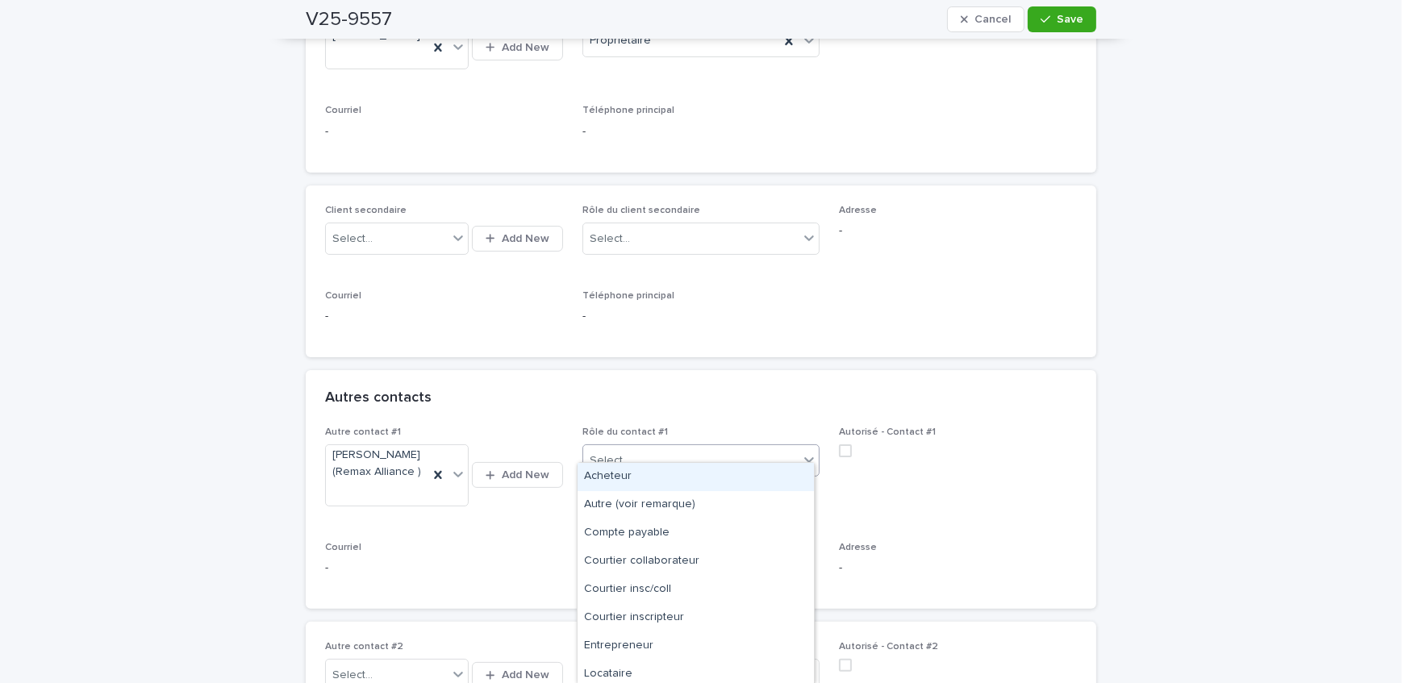
click at [721, 448] on div "Select..." at bounding box center [691, 461] width 216 height 27
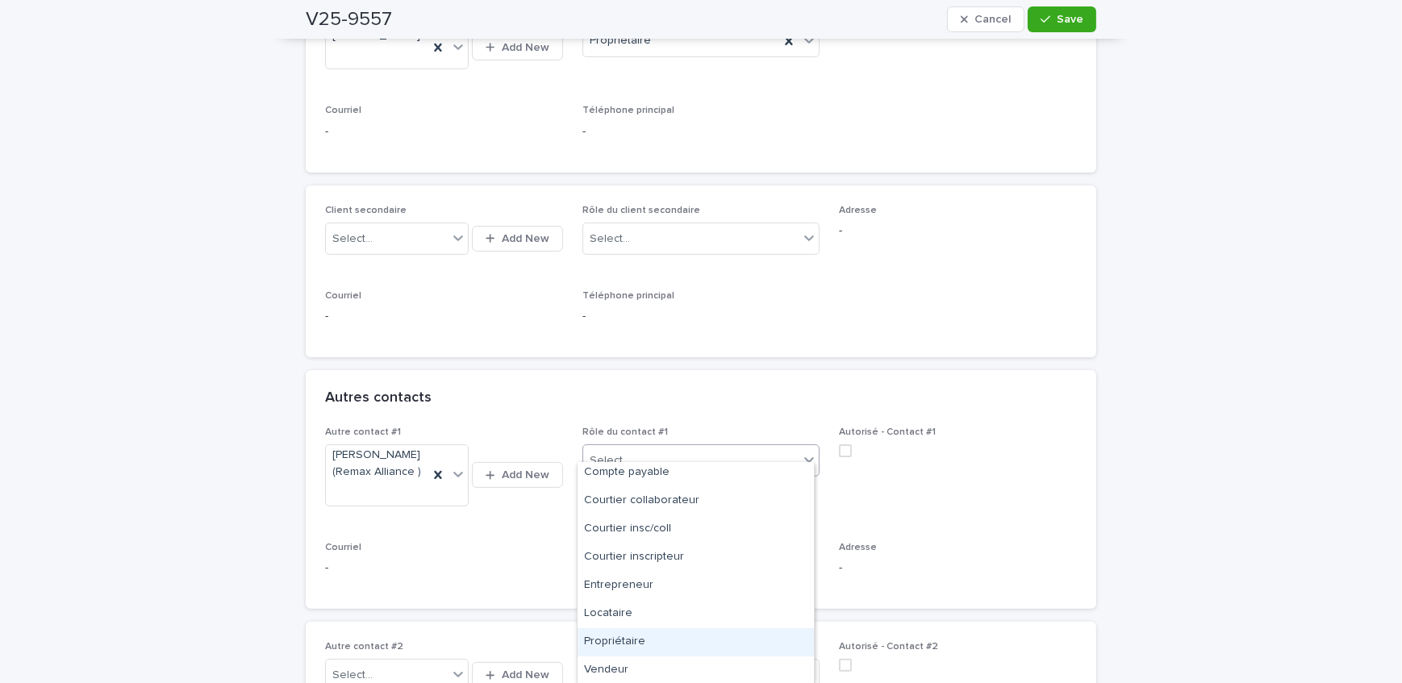
click at [672, 636] on div "Propriétaire" at bounding box center [695, 642] width 236 height 28
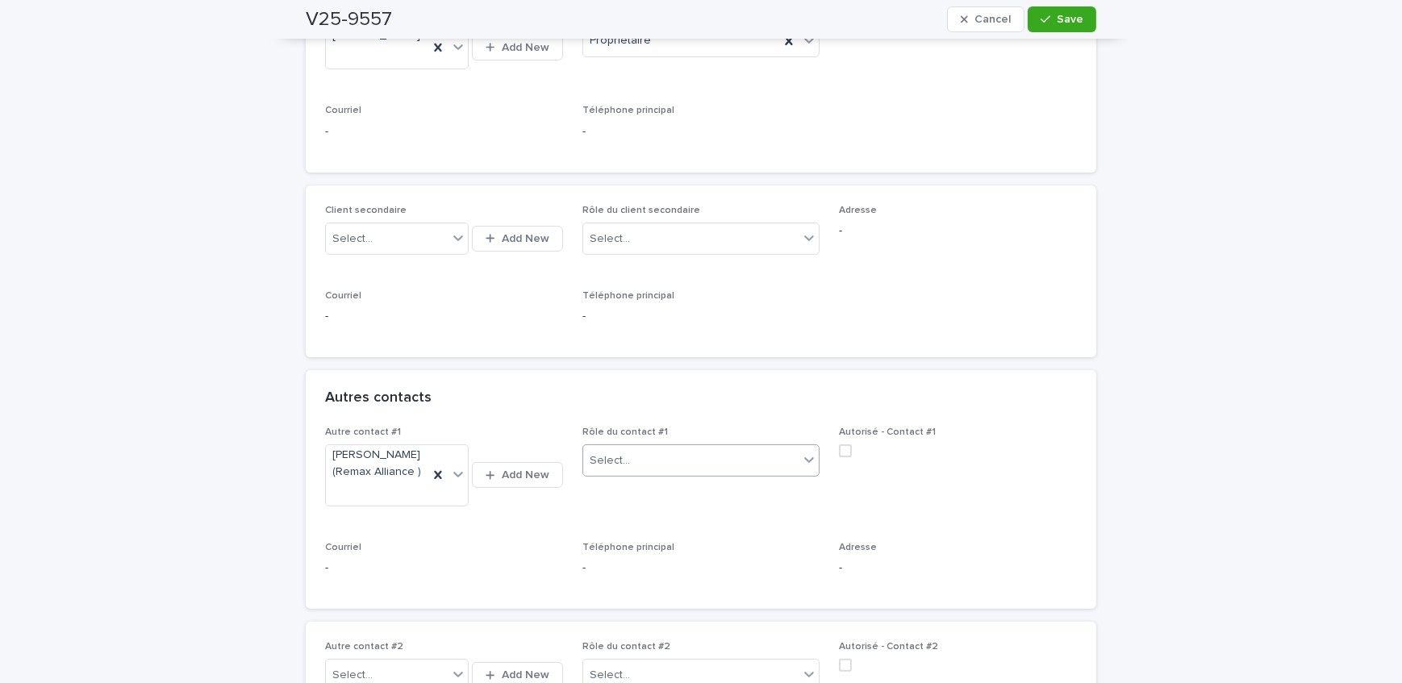
click at [697, 448] on div "Select..." at bounding box center [691, 461] width 216 height 27
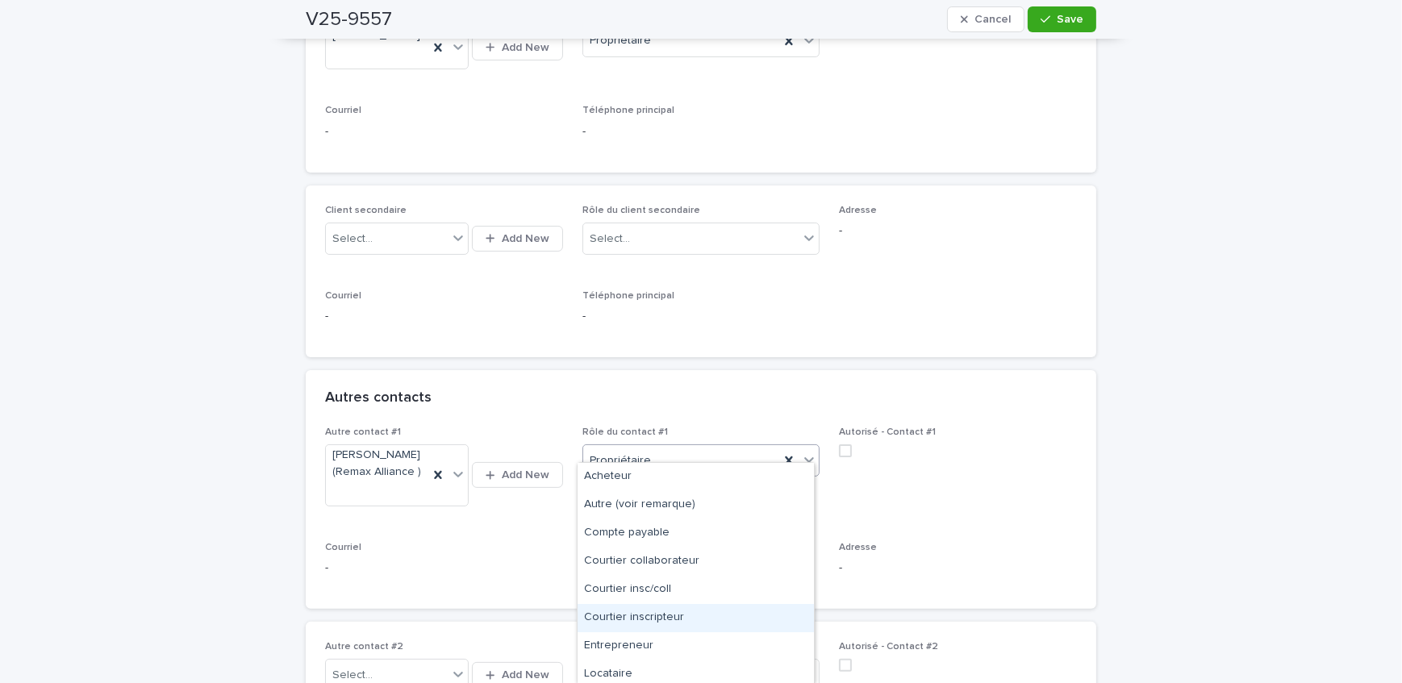
click at [686, 609] on div "Courtier inscripteur" at bounding box center [695, 618] width 236 height 28
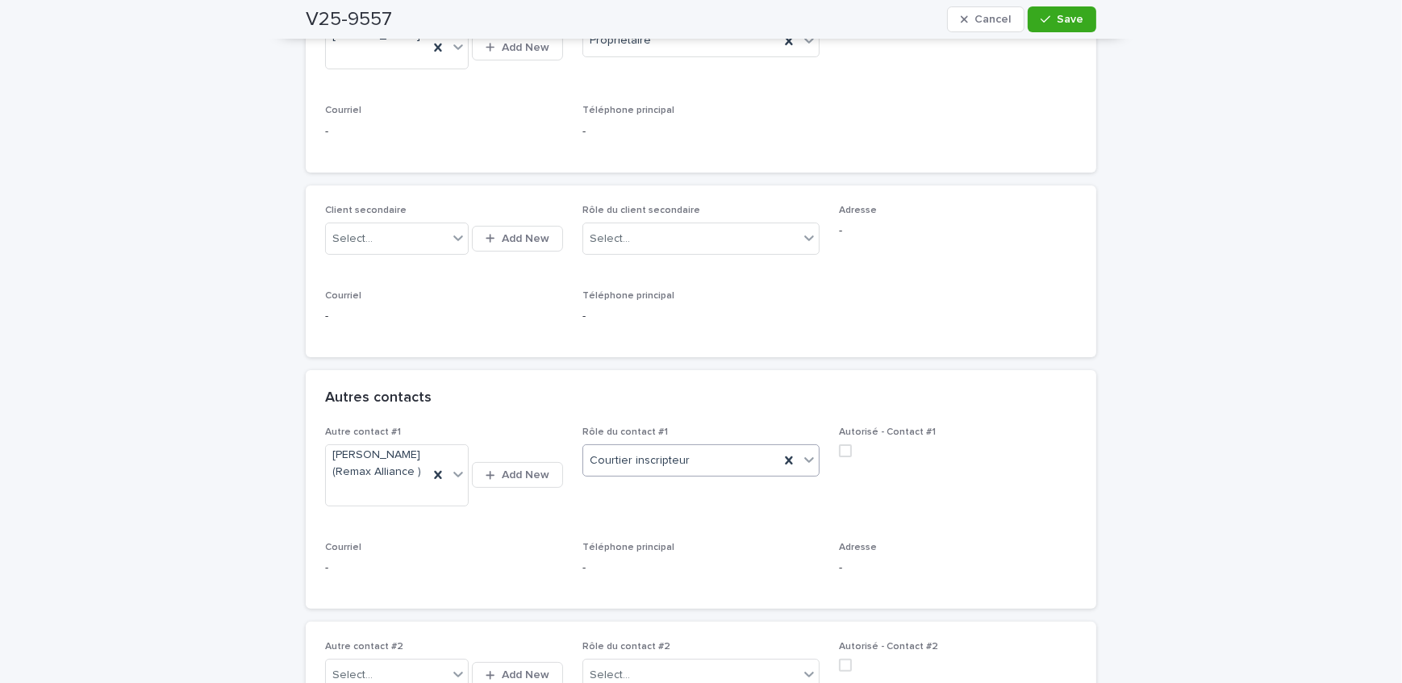
drag, startPoint x: 1058, startPoint y: 16, endPoint x: 837, endPoint y: 283, distance: 346.6
click at [1060, 17] on span "Save" at bounding box center [1070, 19] width 27 height 11
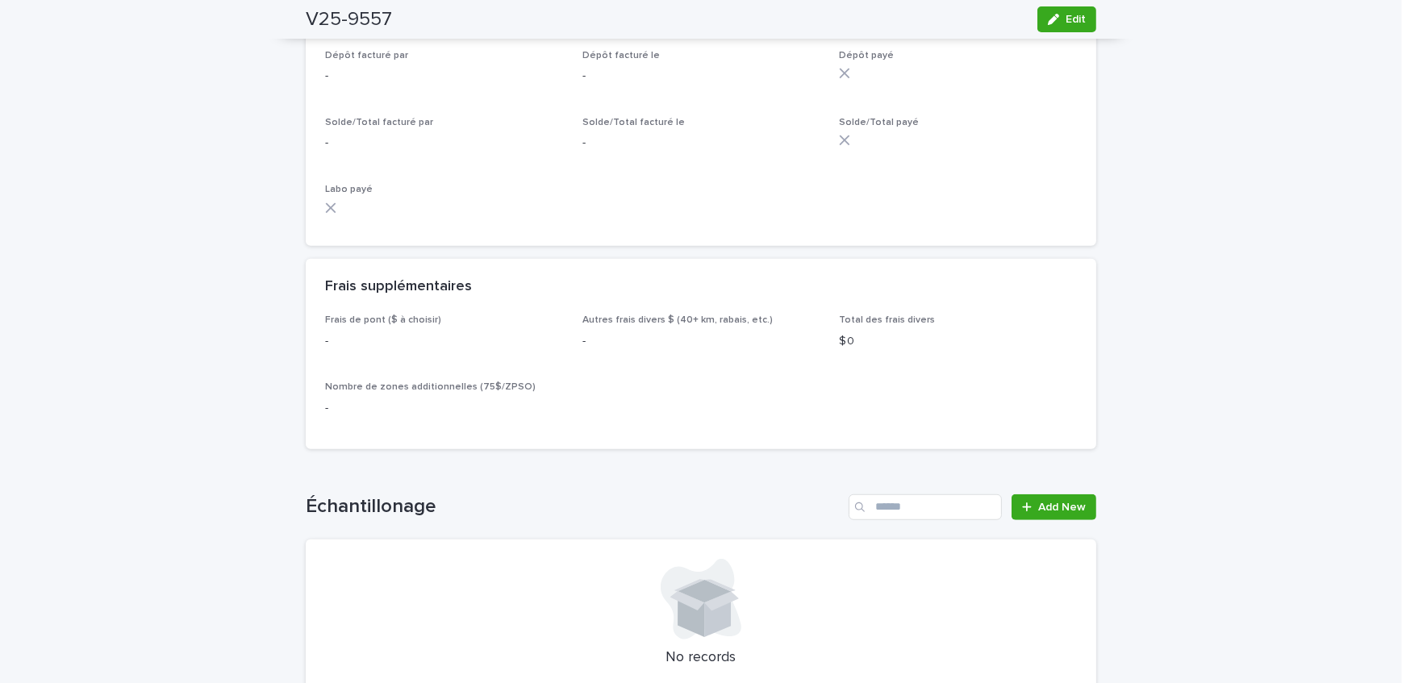
scroll to position [1466, 0]
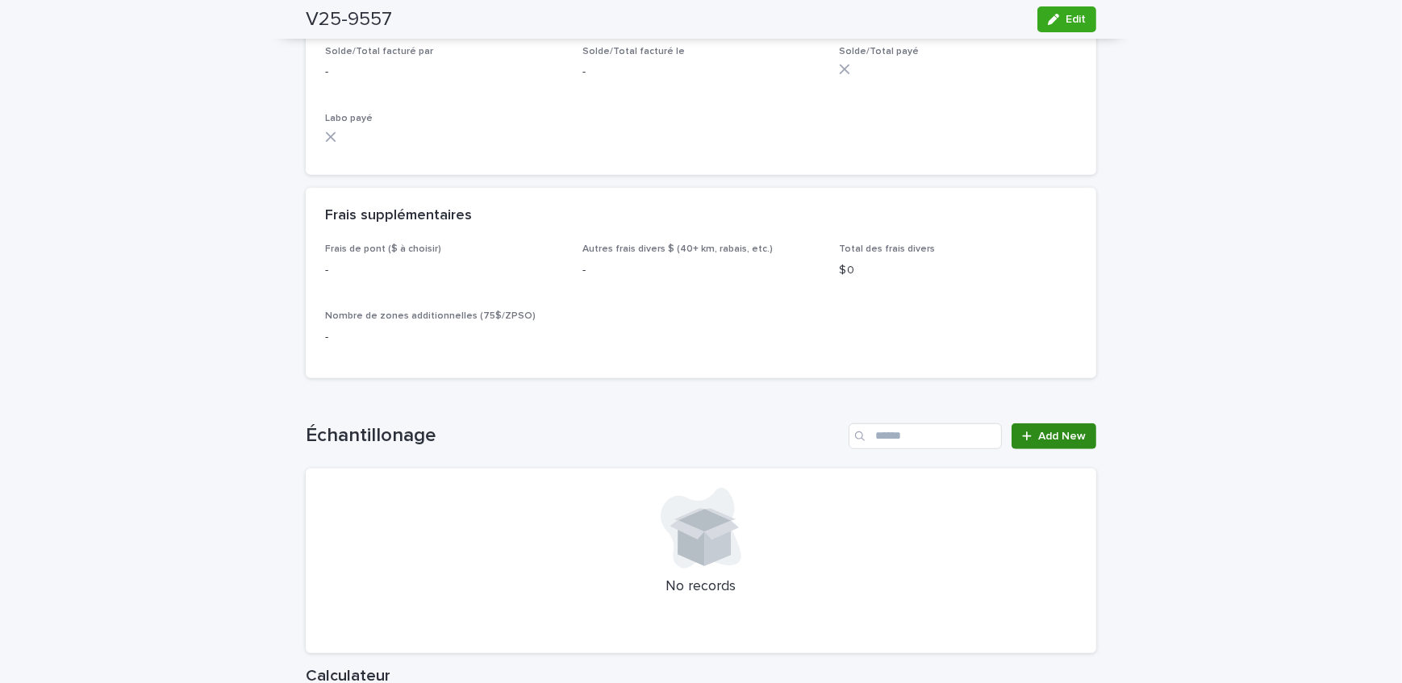
click at [1023, 442] on icon at bounding box center [1027, 436] width 10 height 11
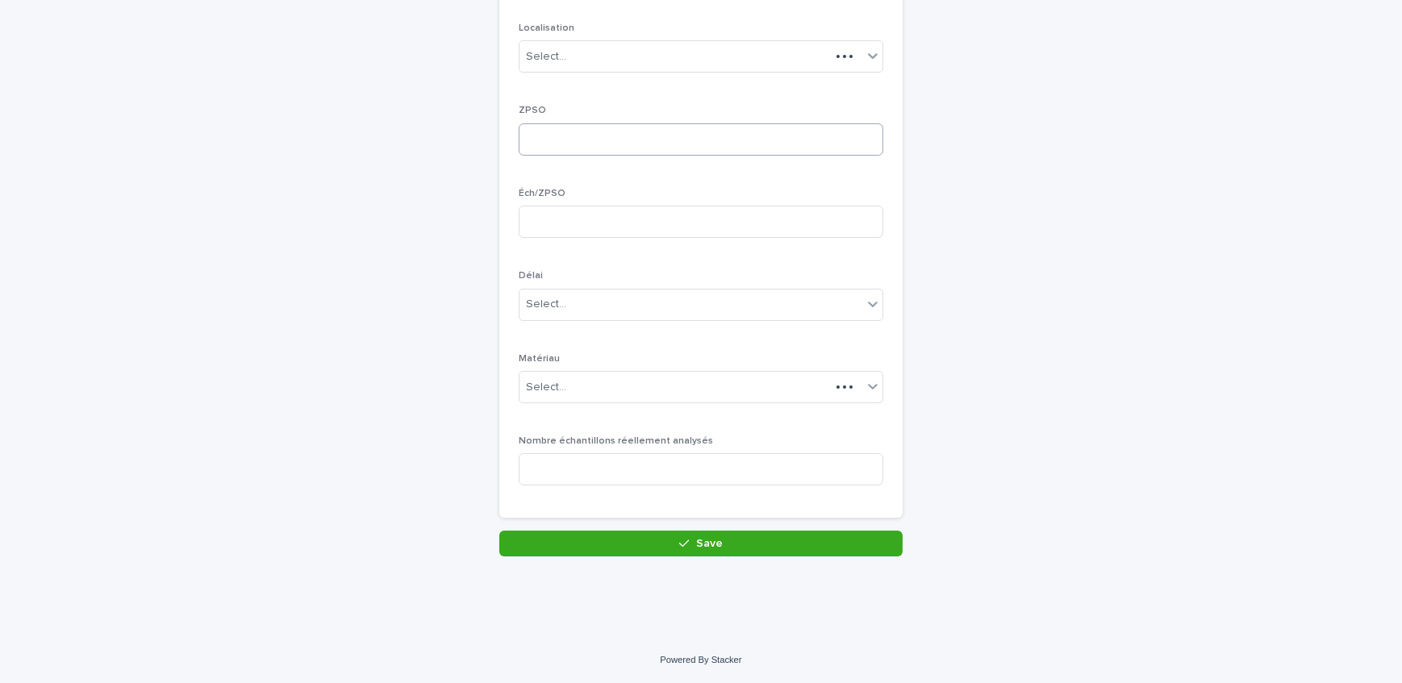
scroll to position [223, 0]
click at [586, 47] on div "Select..." at bounding box center [690, 57] width 343 height 27
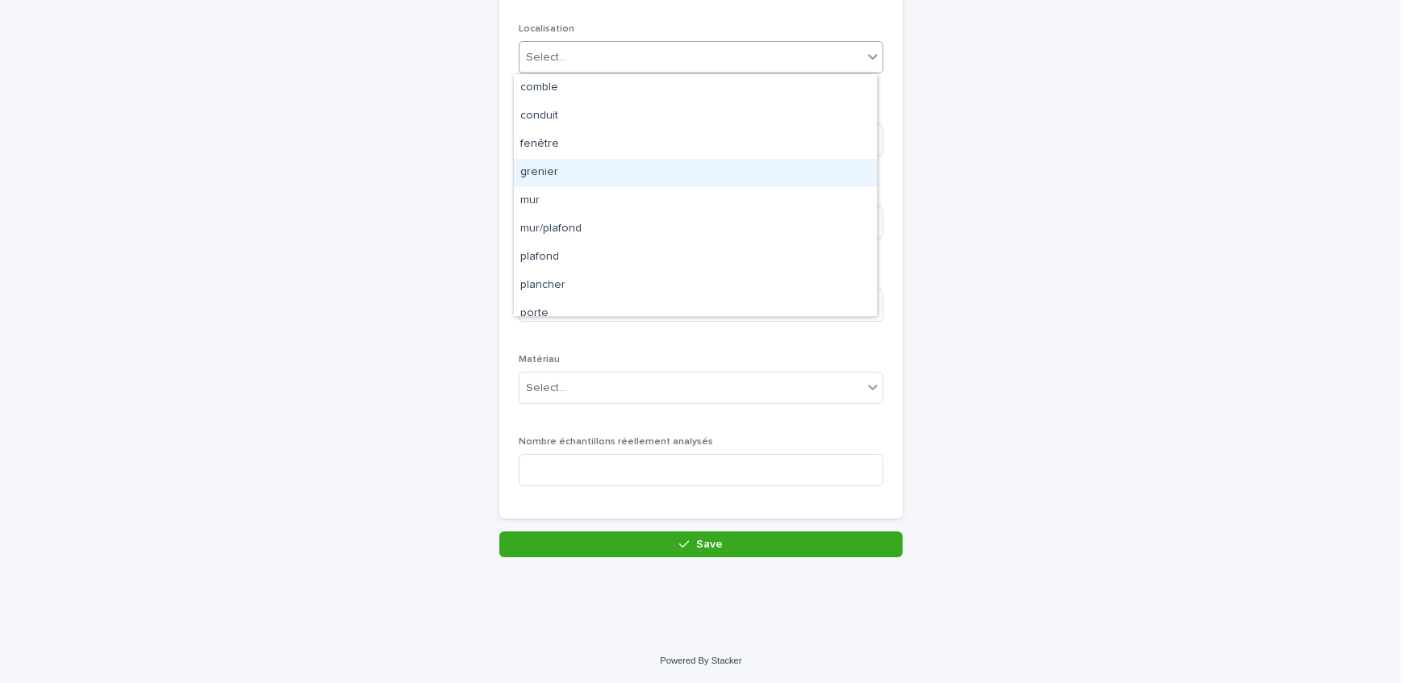
click at [578, 169] on div "grenier" at bounding box center [695, 173] width 363 height 28
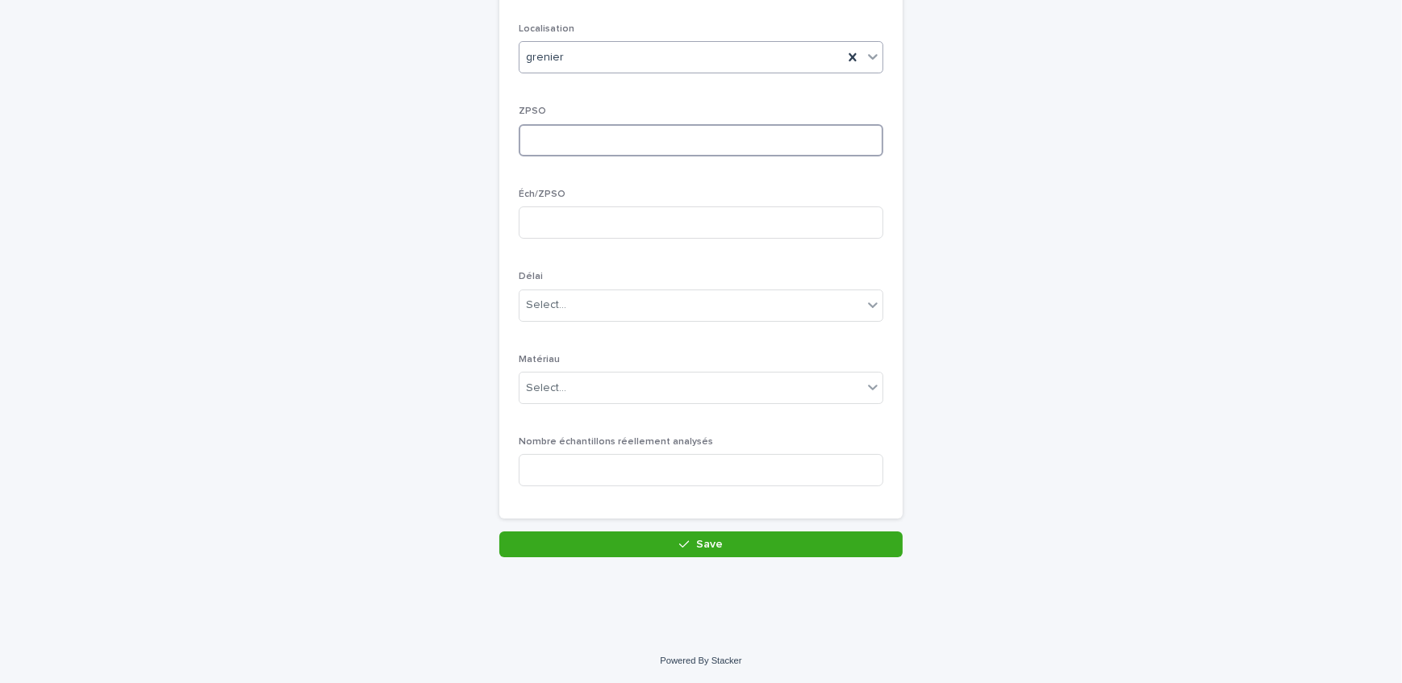
click at [574, 144] on input at bounding box center [701, 140] width 365 height 32
type input "*"
click at [566, 235] on input at bounding box center [701, 222] width 365 height 32
type input "*"
click at [578, 314] on div "Select..." at bounding box center [690, 305] width 343 height 27
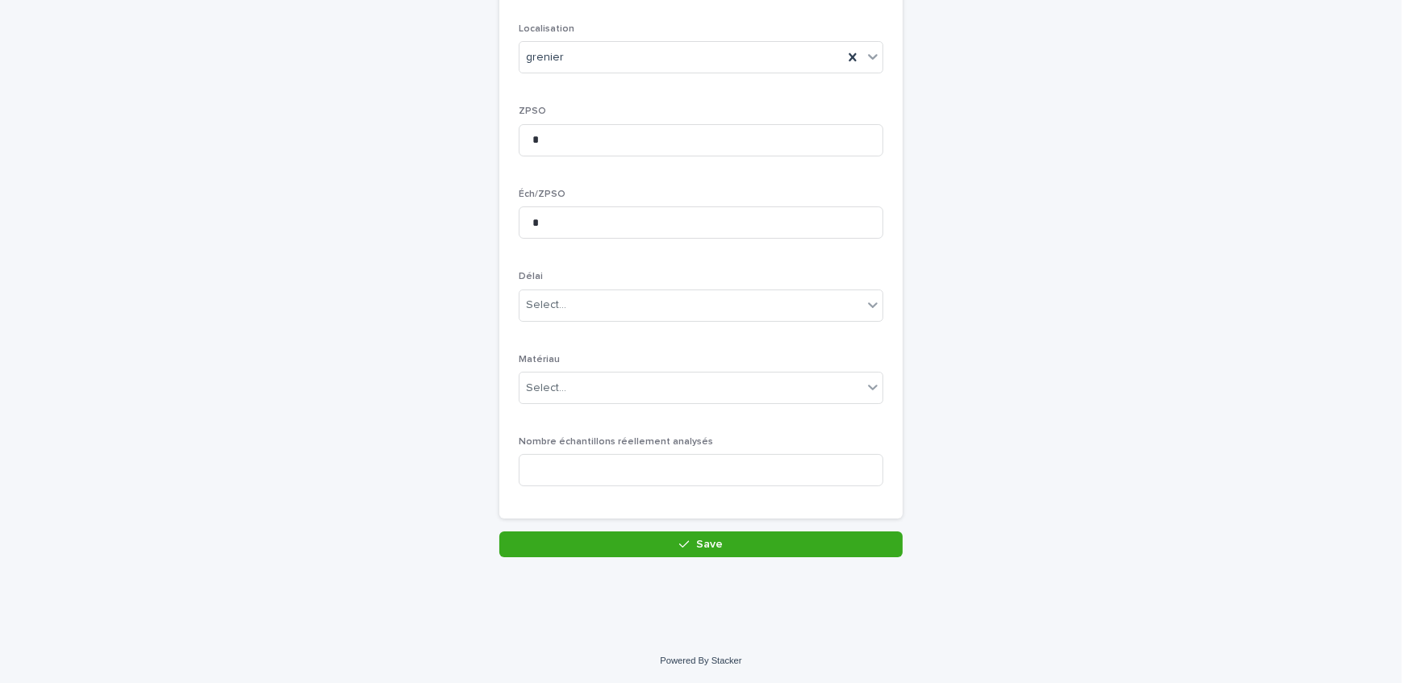
click at [623, 269] on div "Étage Localisation [PERSON_NAME] ZPSO * Éch/ZPSO * Délai Select... Matériau Sel…" at bounding box center [701, 220] width 365 height 559
click at [555, 386] on div "Select..." at bounding box center [546, 388] width 40 height 17
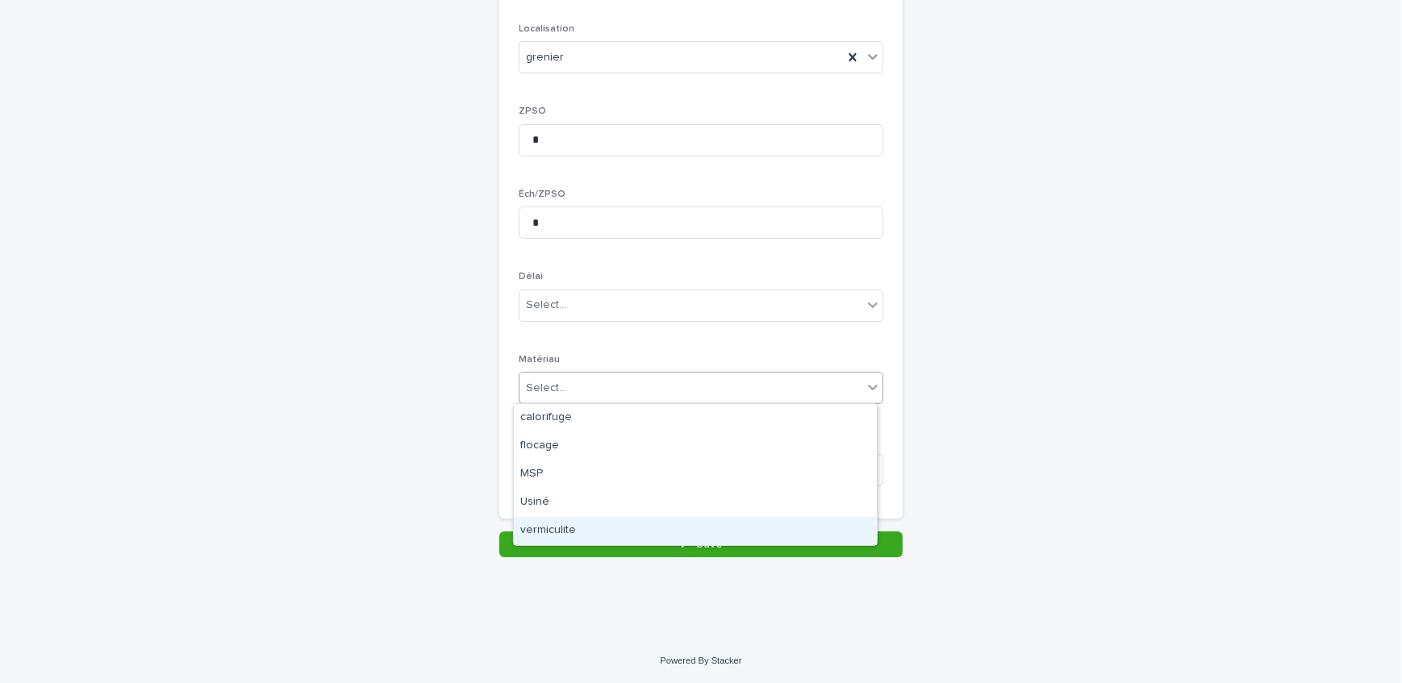
click at [567, 530] on div "vermiculite" at bounding box center [695, 531] width 363 height 28
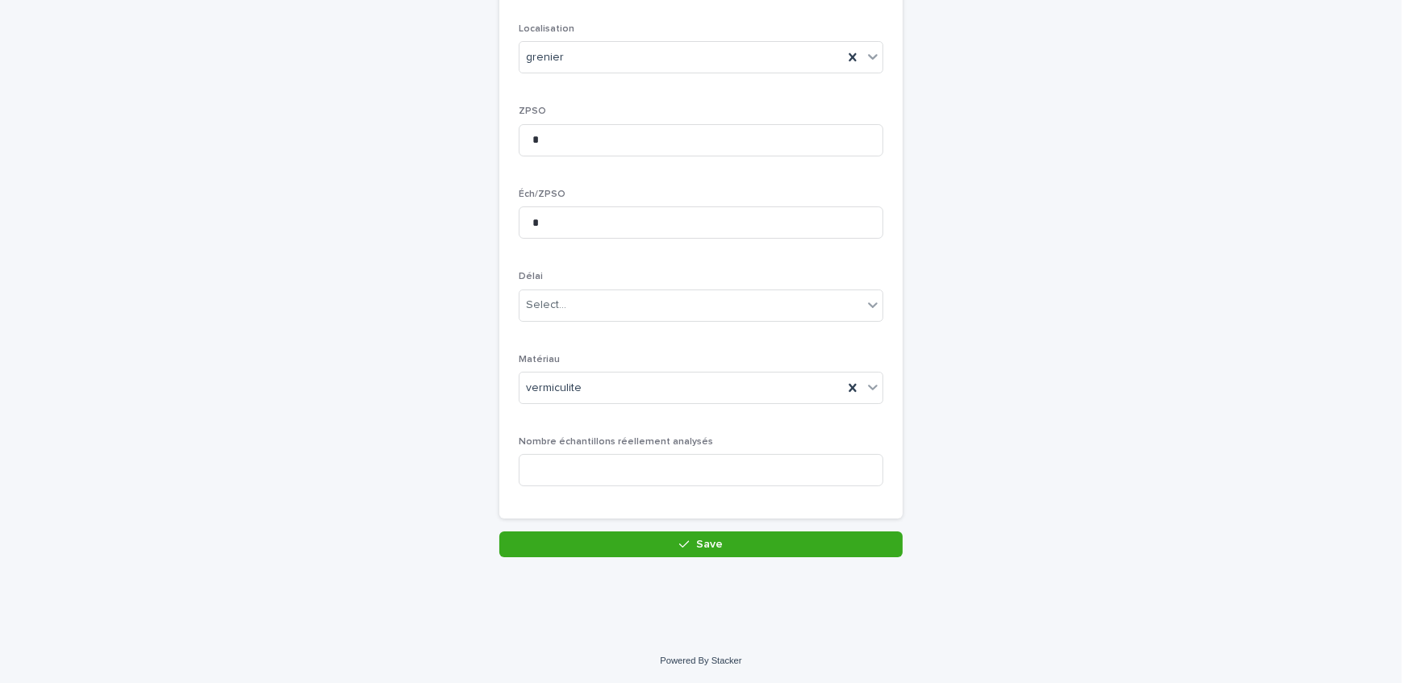
click at [410, 315] on div "Items - Vermiculite: add new Loading... Saving… Loading... Saving… Loading... S…" at bounding box center [701, 194] width 790 height 727
click at [673, 319] on div "Select..." at bounding box center [701, 306] width 365 height 32
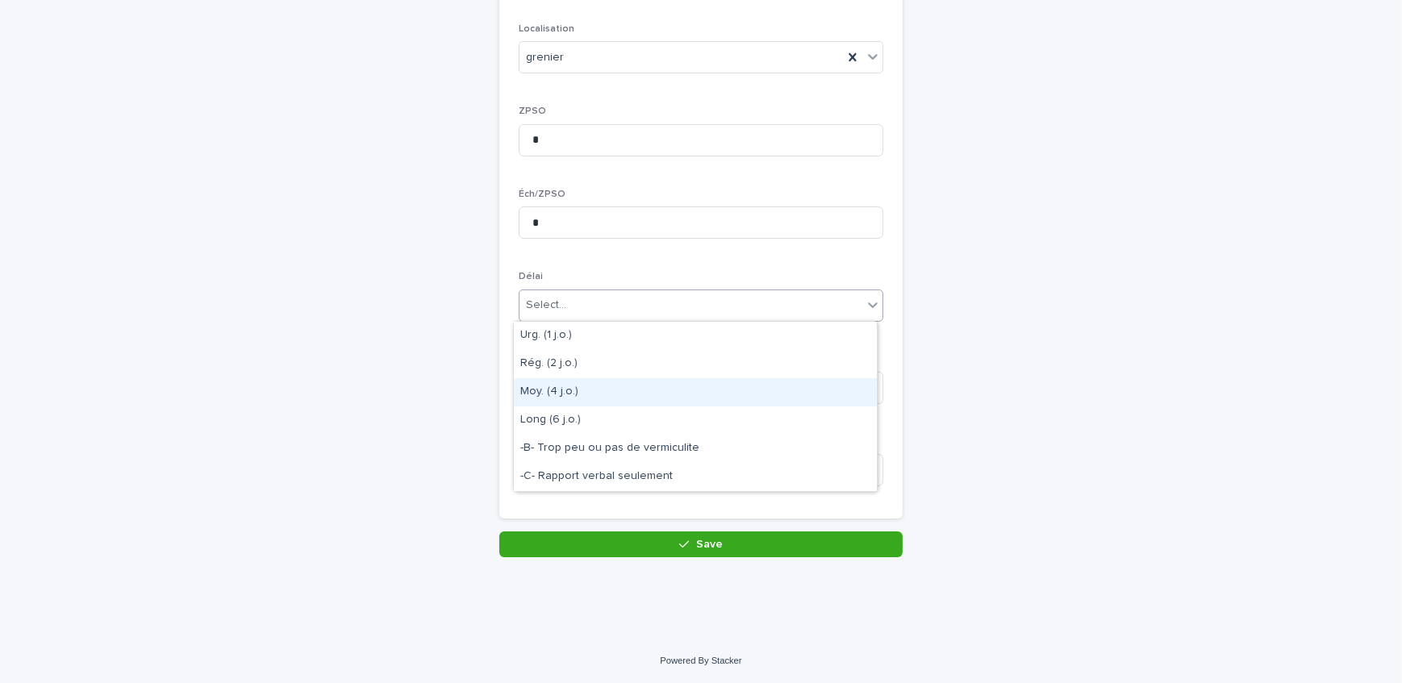
click at [702, 386] on div "Moy. (4 j.o.)" at bounding box center [695, 392] width 363 height 28
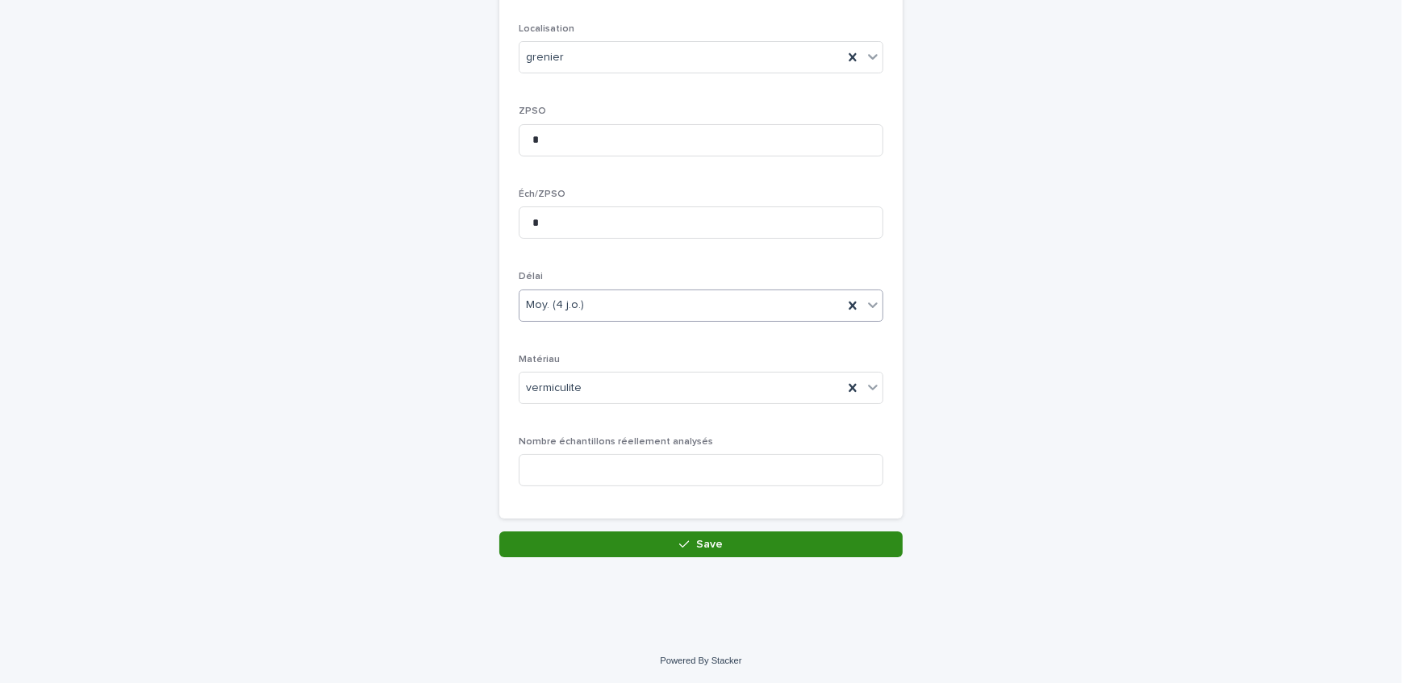
click at [711, 540] on span "Save" at bounding box center [709, 544] width 27 height 11
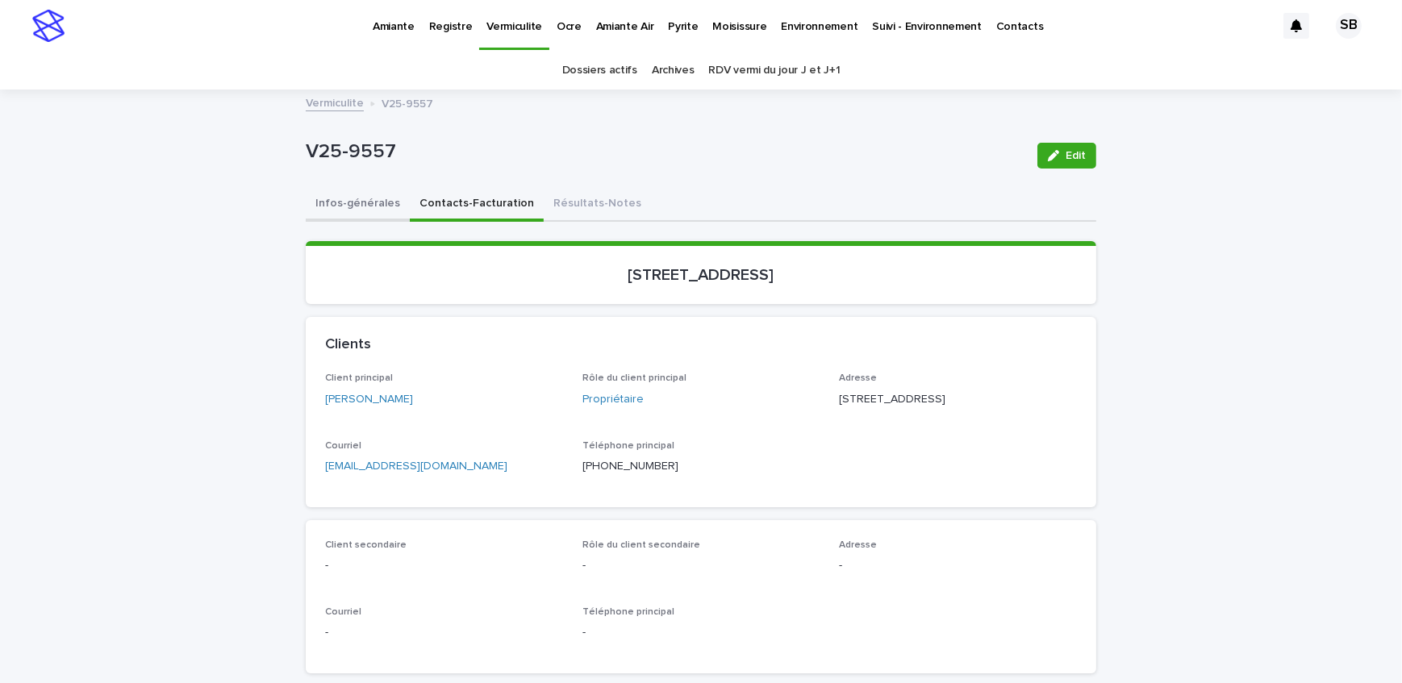
click at [339, 216] on button "Infos-générales" at bounding box center [358, 205] width 104 height 34
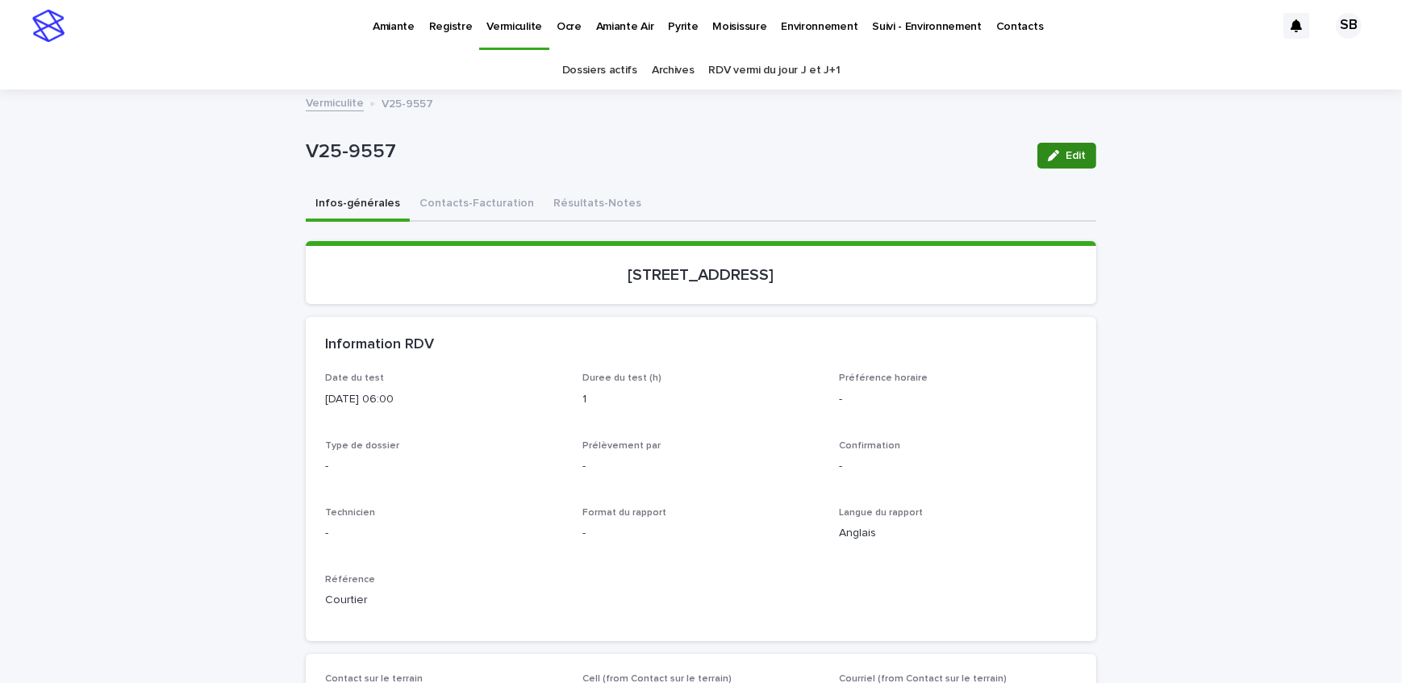
click at [1075, 144] on button "Edit" at bounding box center [1066, 156] width 59 height 26
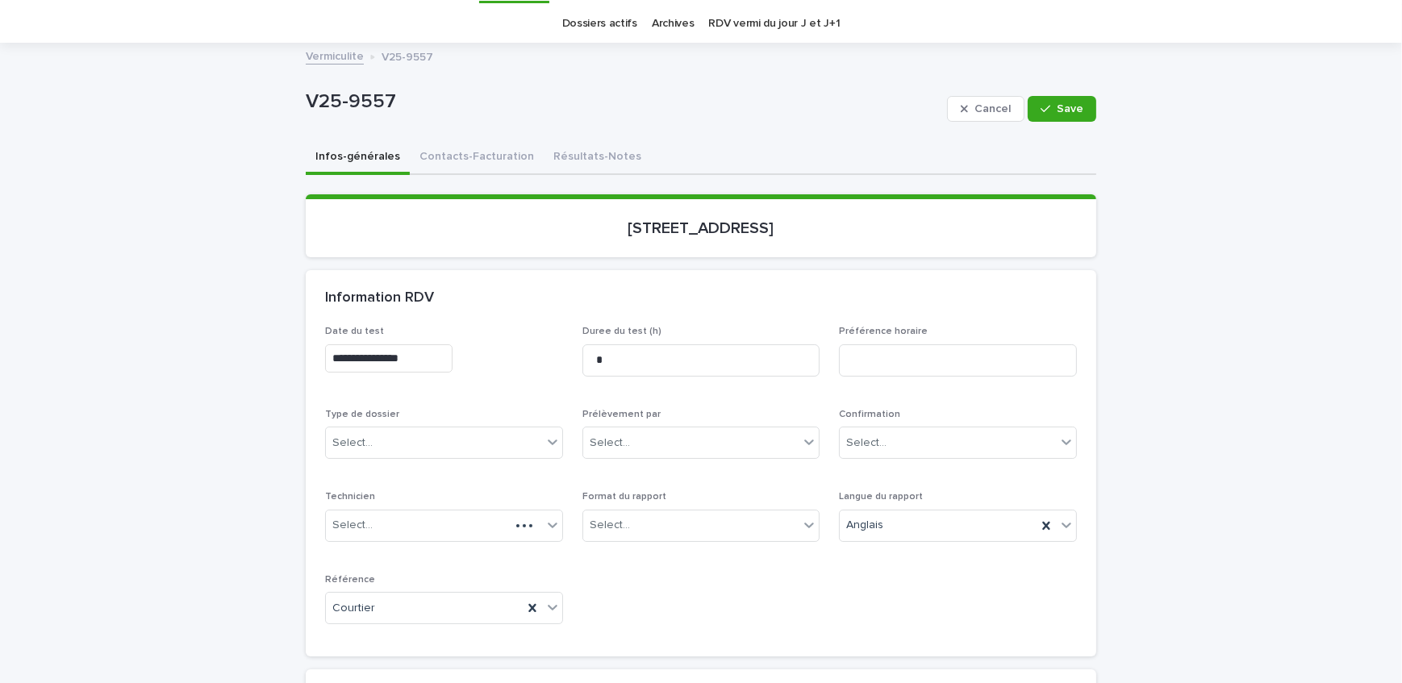
scroll to position [73, 0]
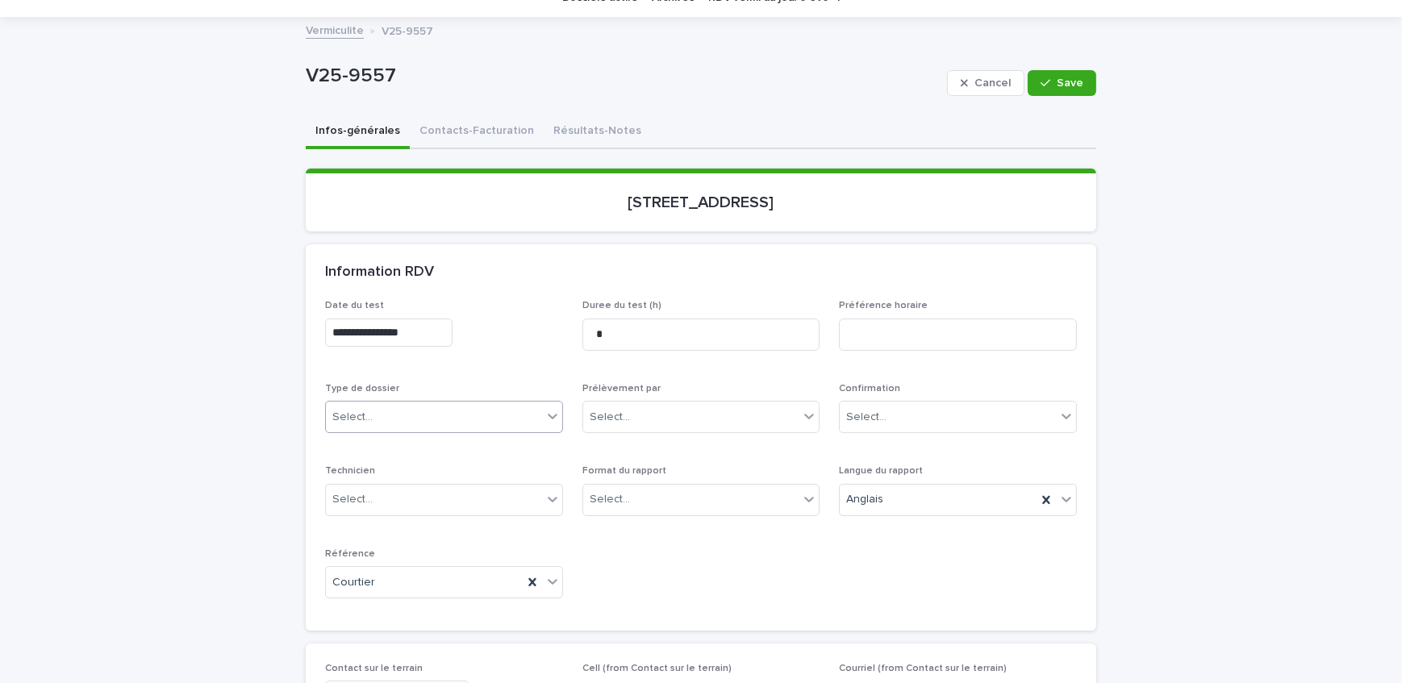
click at [437, 398] on div "Type de dossier Select..." at bounding box center [444, 414] width 238 height 63
click at [419, 423] on div "Select..." at bounding box center [434, 417] width 216 height 27
click at [418, 449] on div "Échantillonnage" at bounding box center [438, 446] width 236 height 28
click at [649, 508] on div "Select..." at bounding box center [691, 499] width 216 height 27
click at [646, 530] on div "Électronique" at bounding box center [695, 529] width 236 height 28
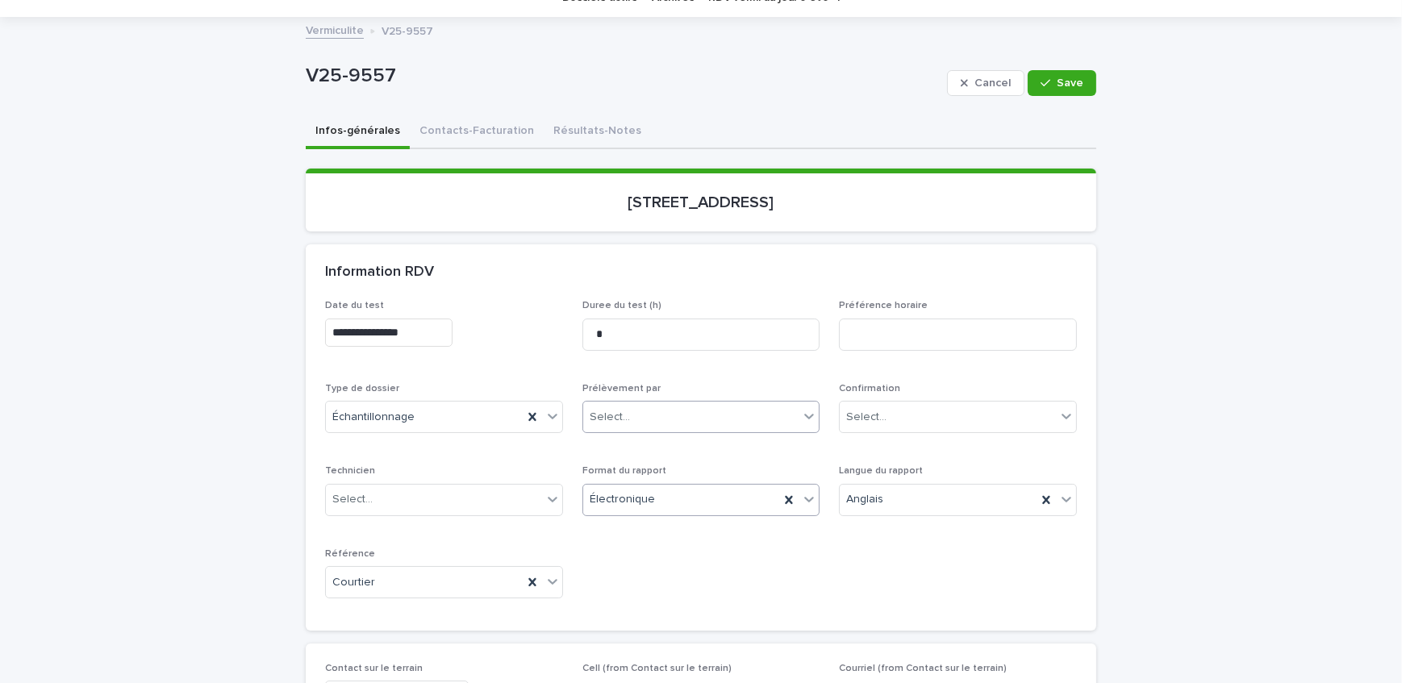
click at [657, 413] on div "Select..." at bounding box center [691, 417] width 216 height 27
click at [1066, 81] on span "Save" at bounding box center [1070, 82] width 27 height 11
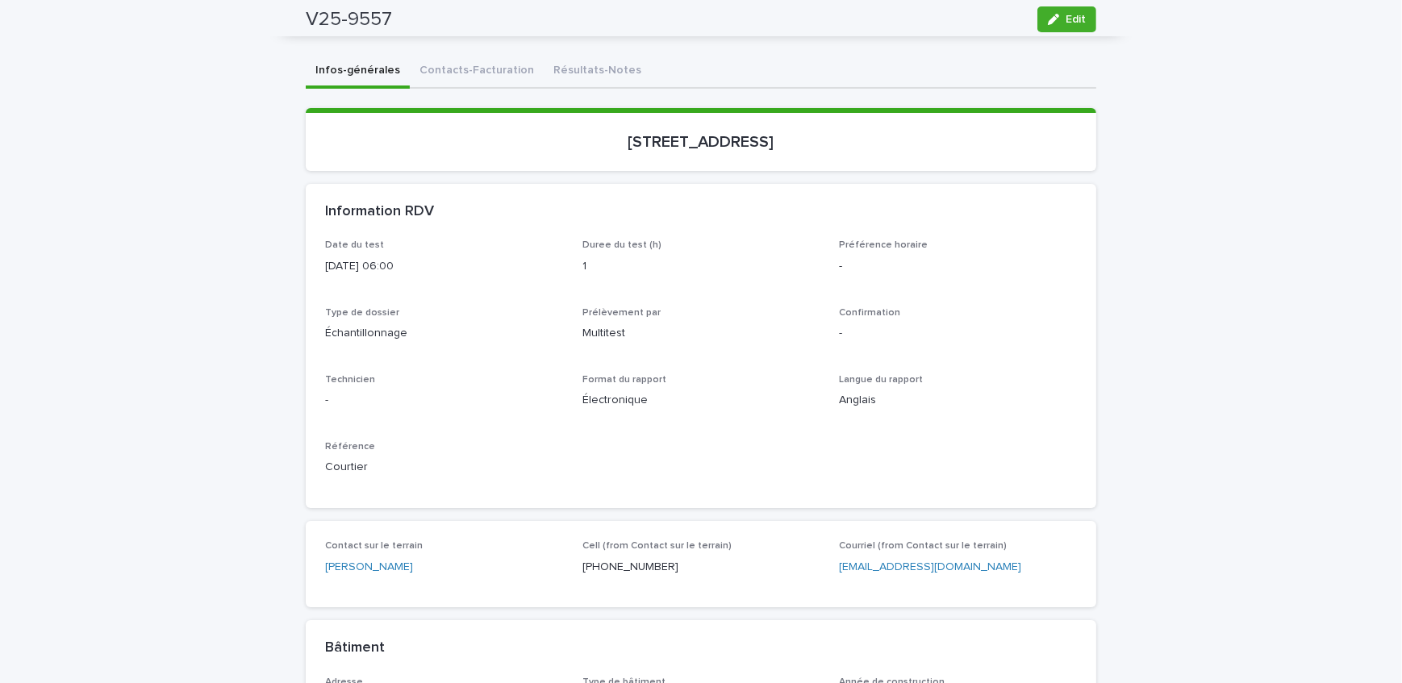
scroll to position [0, 0]
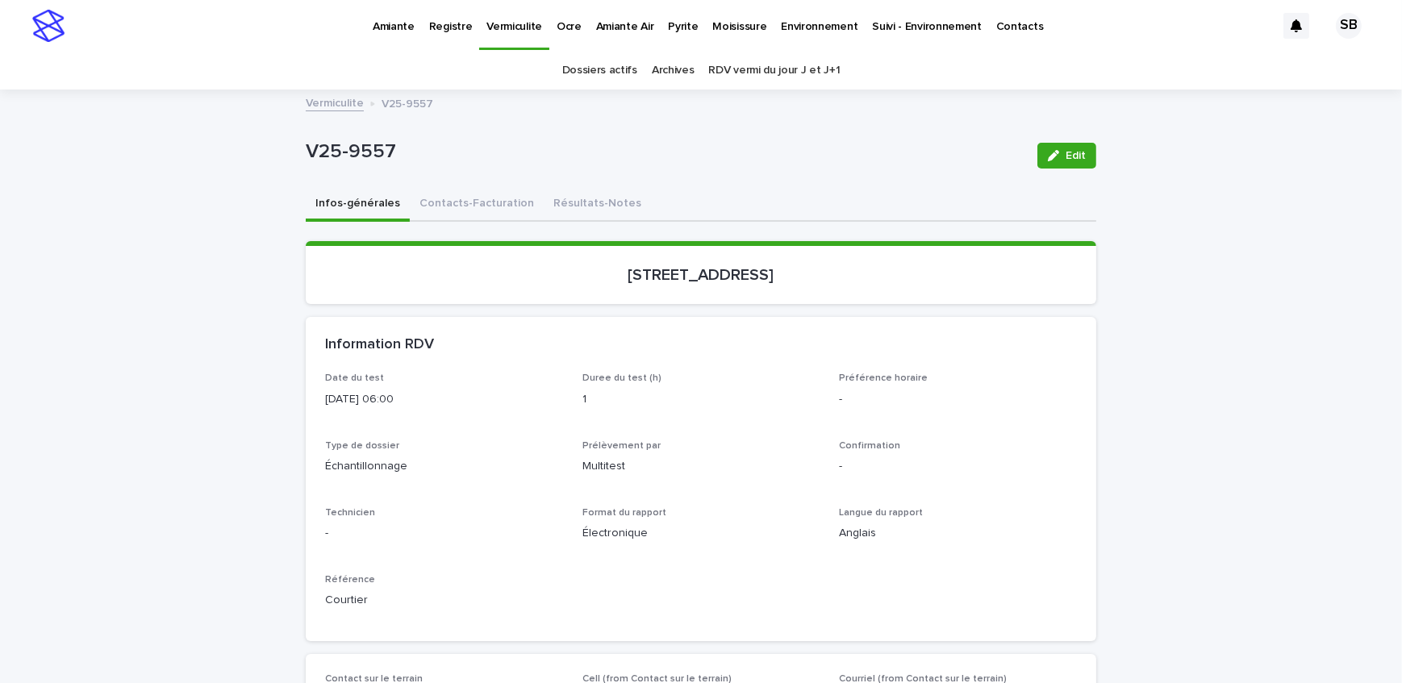
click at [683, 40] on link "Pyrite" at bounding box center [683, 25] width 44 height 50
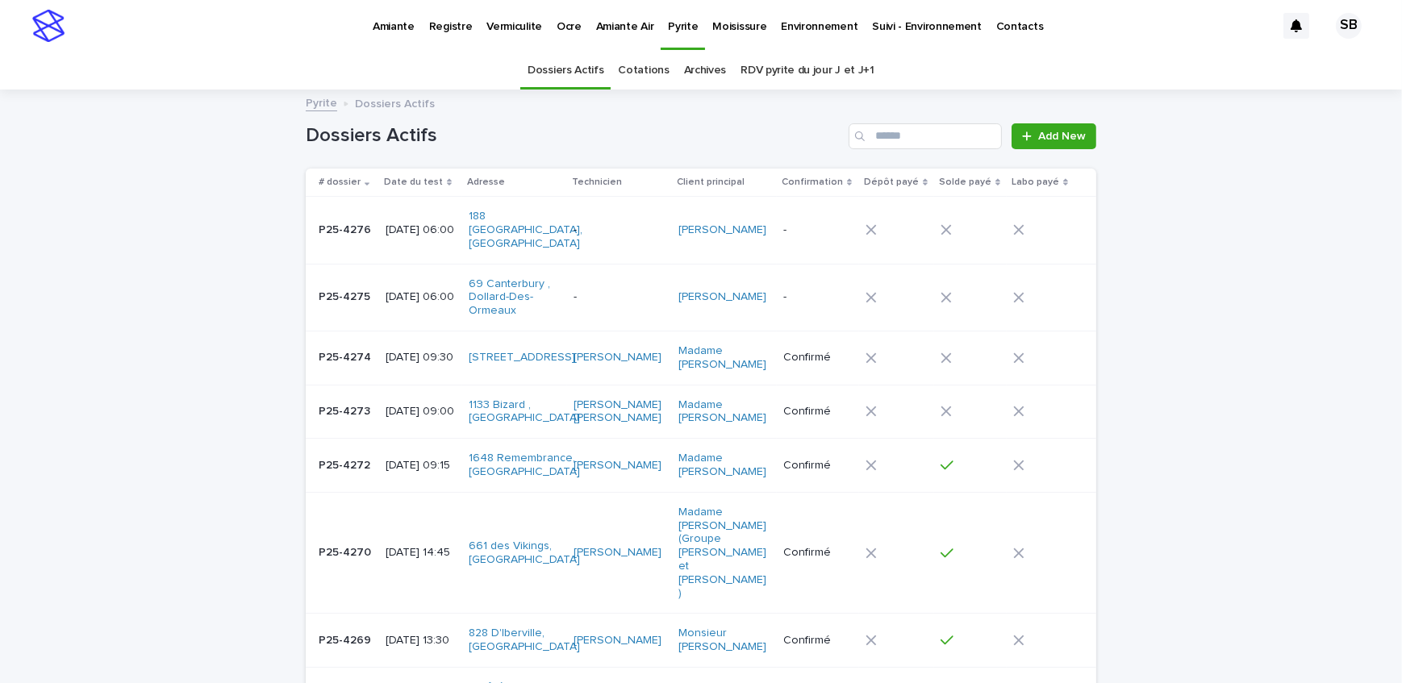
click at [519, 29] on p "Vermiculite" at bounding box center [514, 17] width 56 height 34
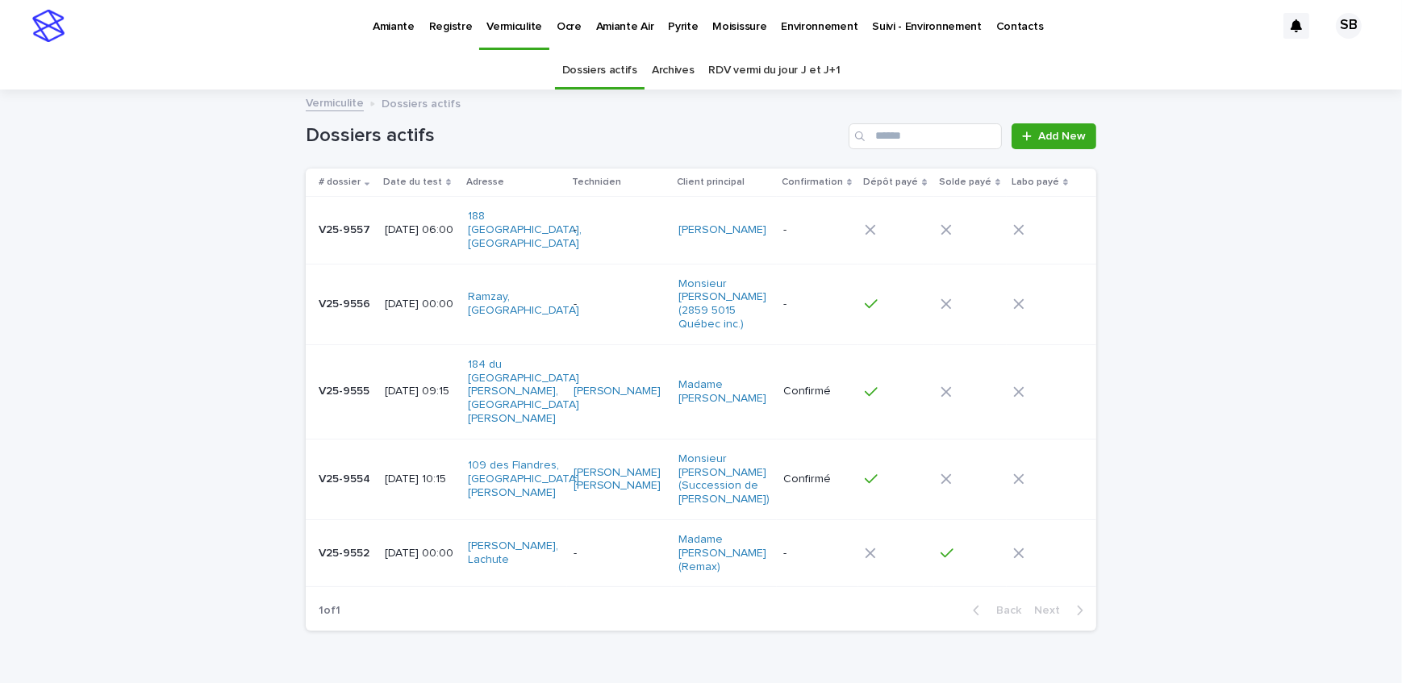
click at [368, 226] on td "V25-9557 V25-9557" at bounding box center [342, 230] width 73 height 67
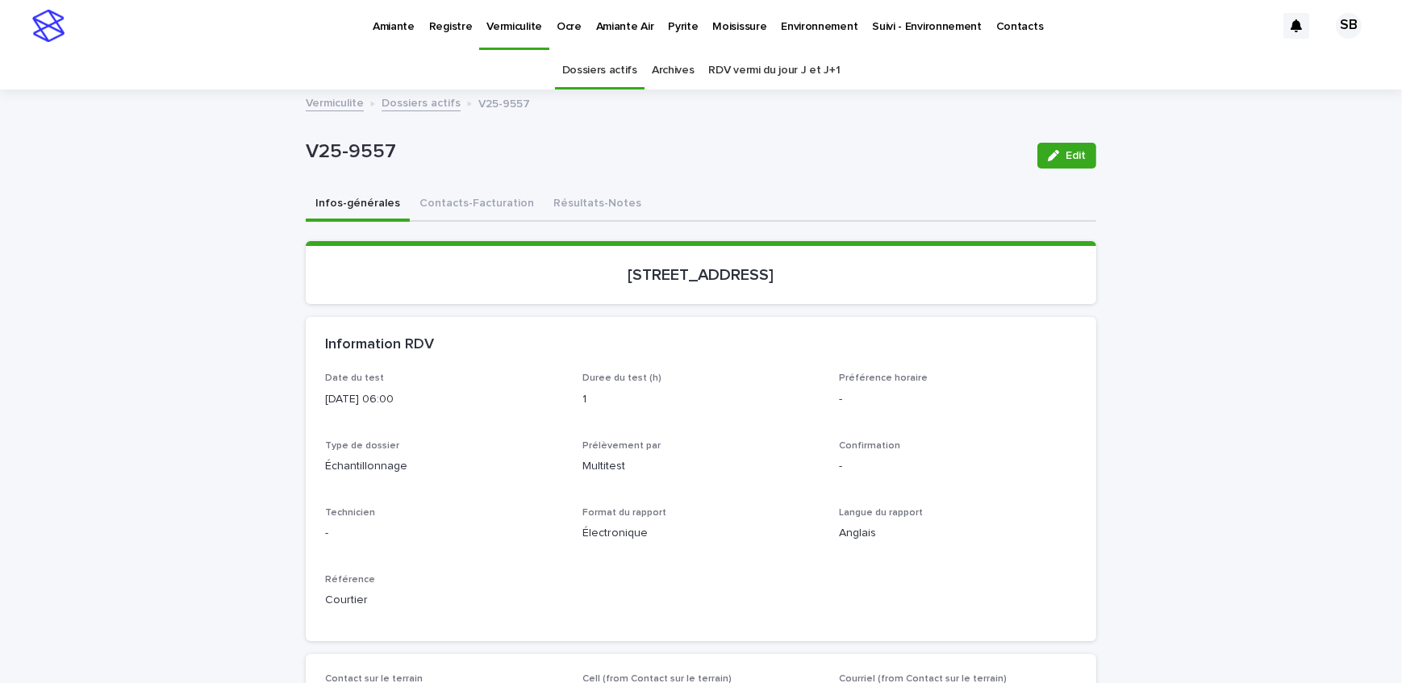
scroll to position [51, 0]
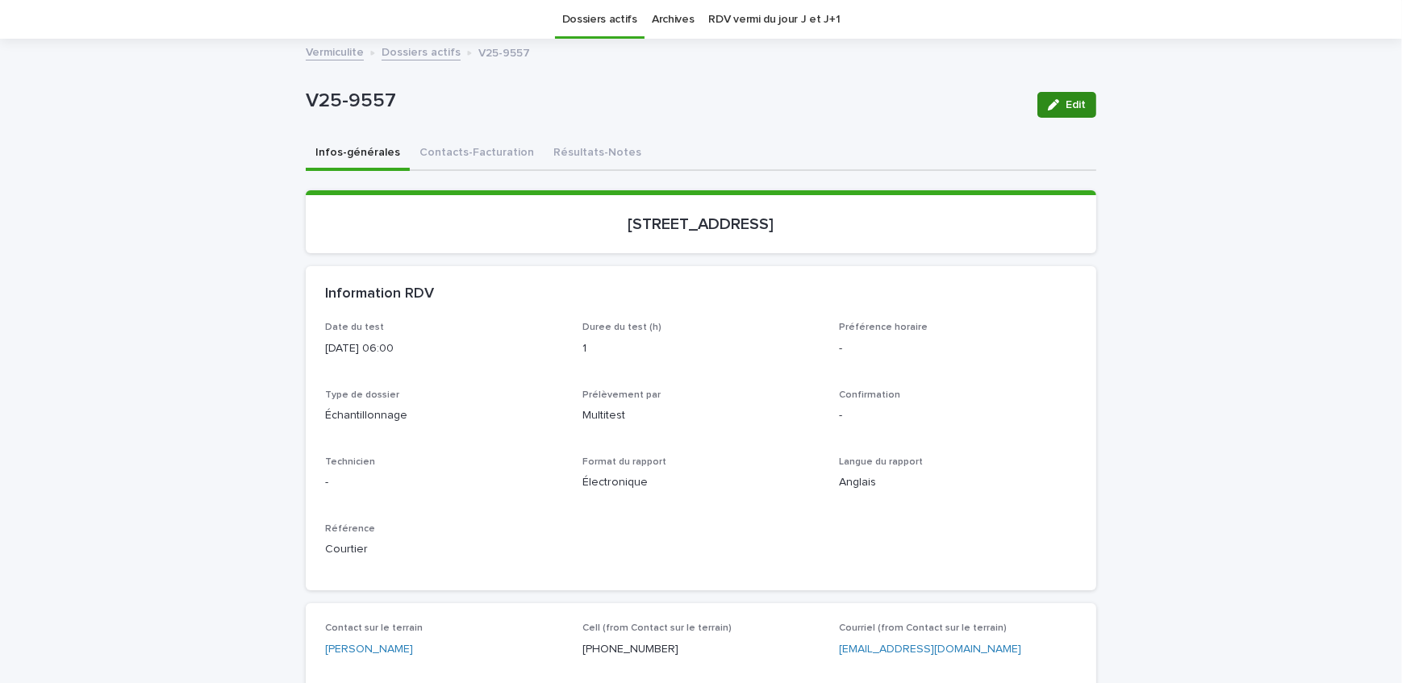
click at [1059, 103] on div "button" at bounding box center [1057, 104] width 18 height 11
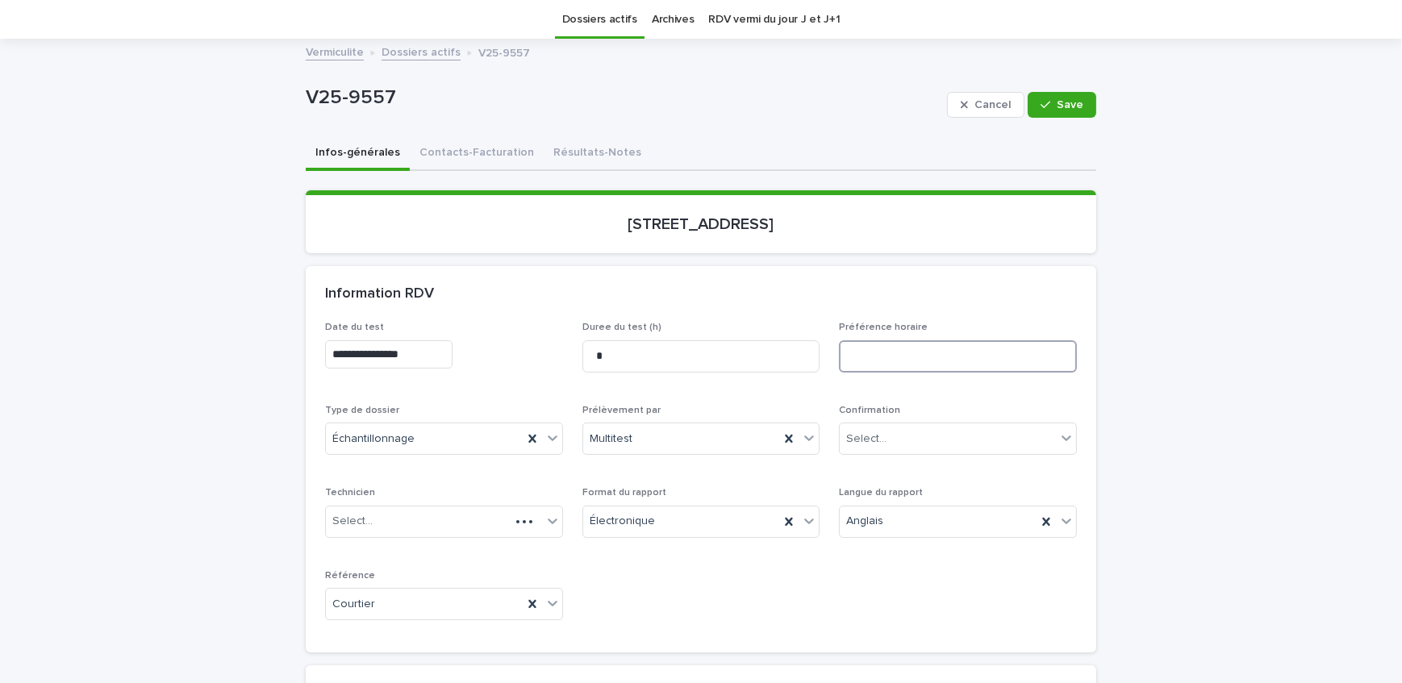
click at [940, 365] on input at bounding box center [958, 356] width 238 height 32
type input "**********"
click at [1061, 106] on span "Save" at bounding box center [1070, 104] width 27 height 11
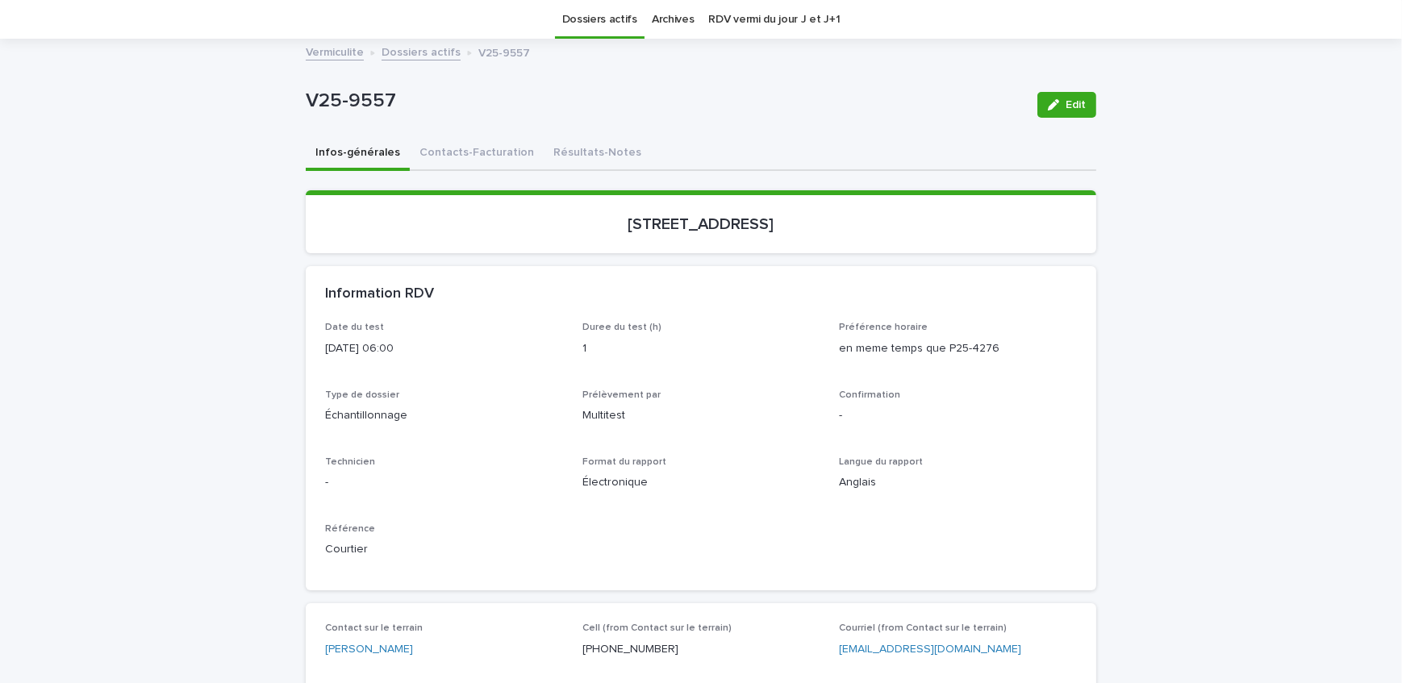
click at [411, 56] on link "Dossiers actifs" at bounding box center [420, 51] width 79 height 19
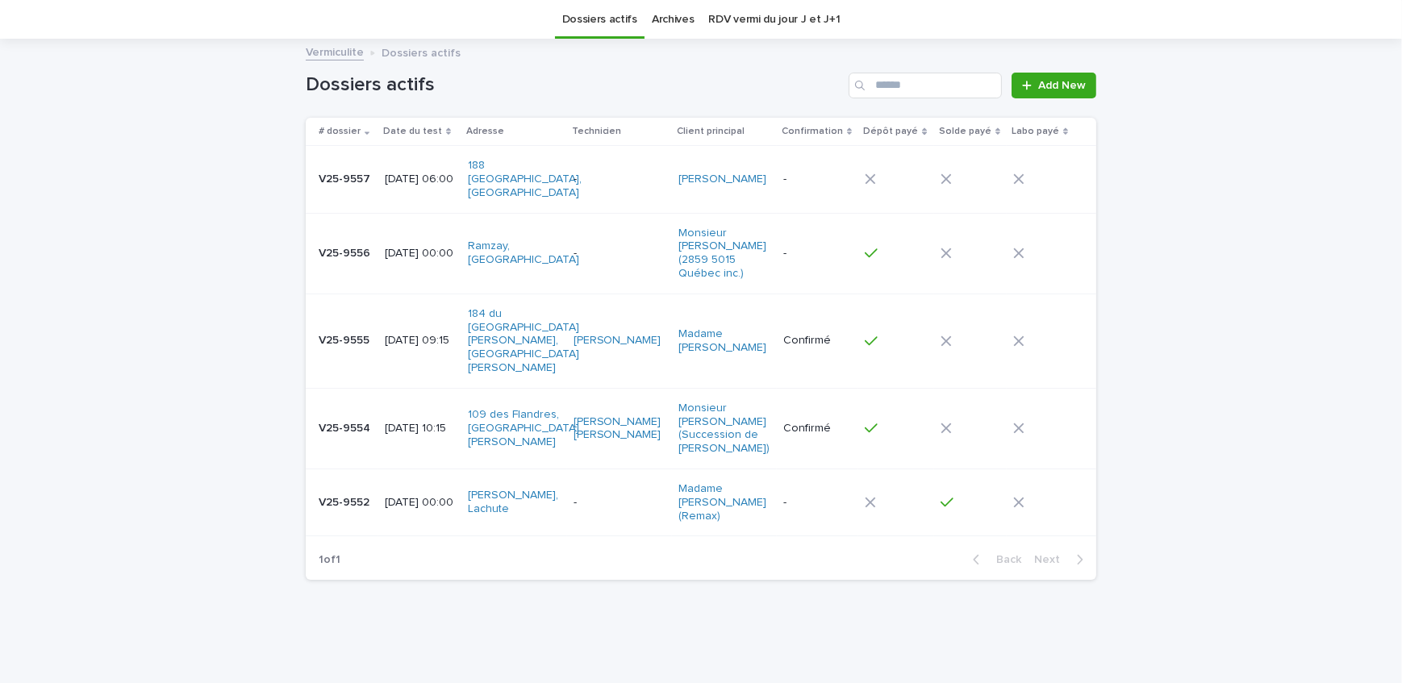
scroll to position [19, 0]
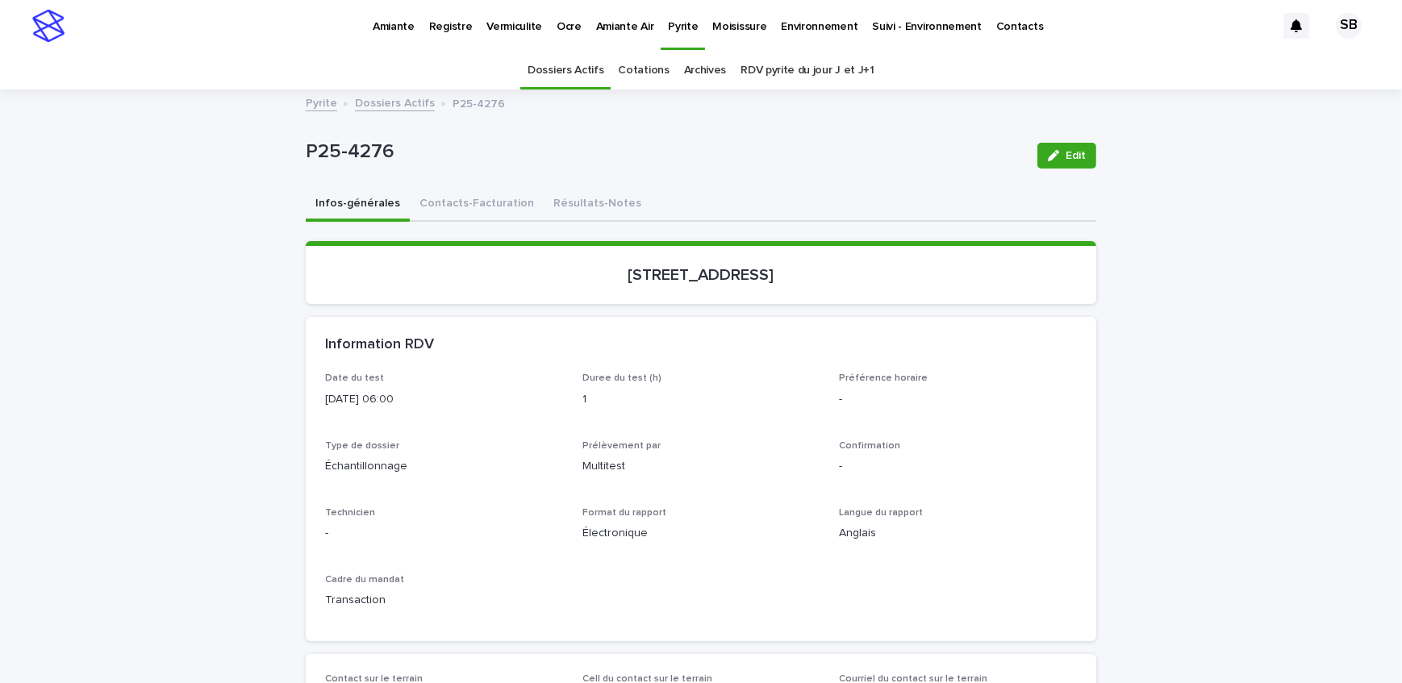
scroll to position [51, 0]
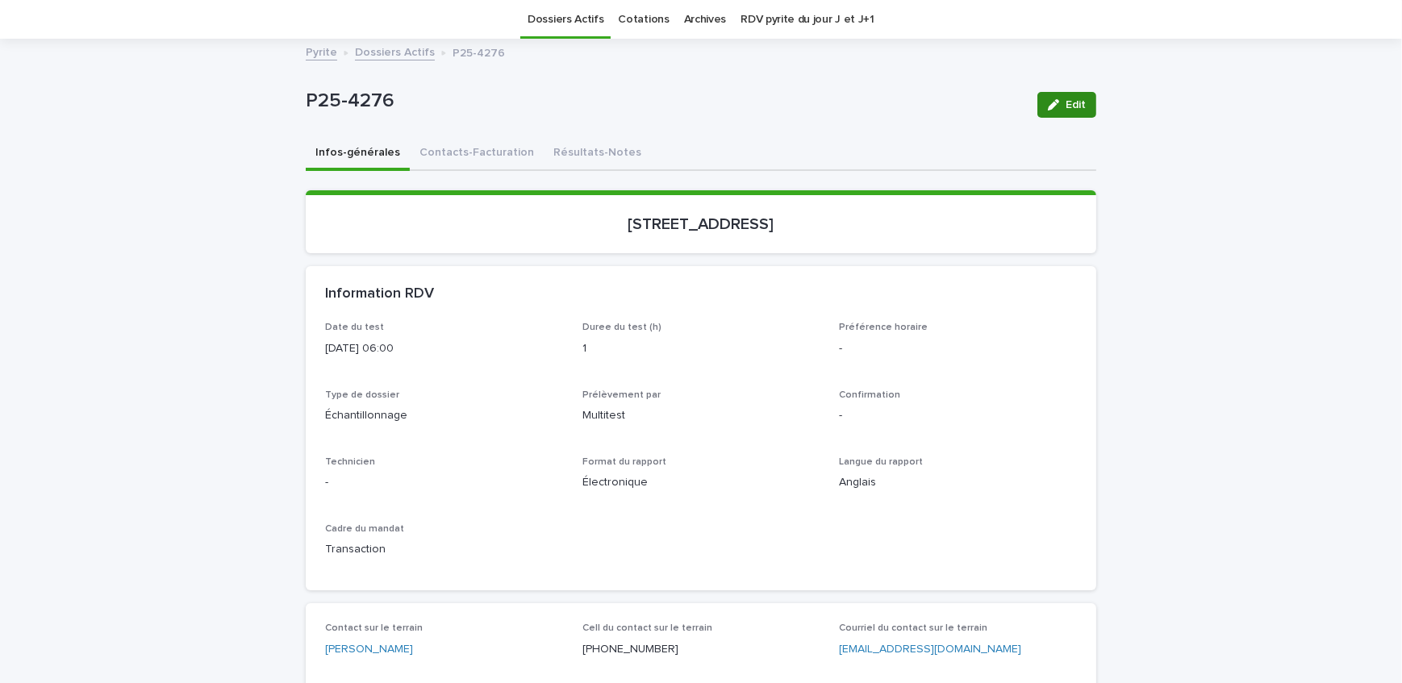
click at [1057, 103] on div "button" at bounding box center [1057, 104] width 18 height 11
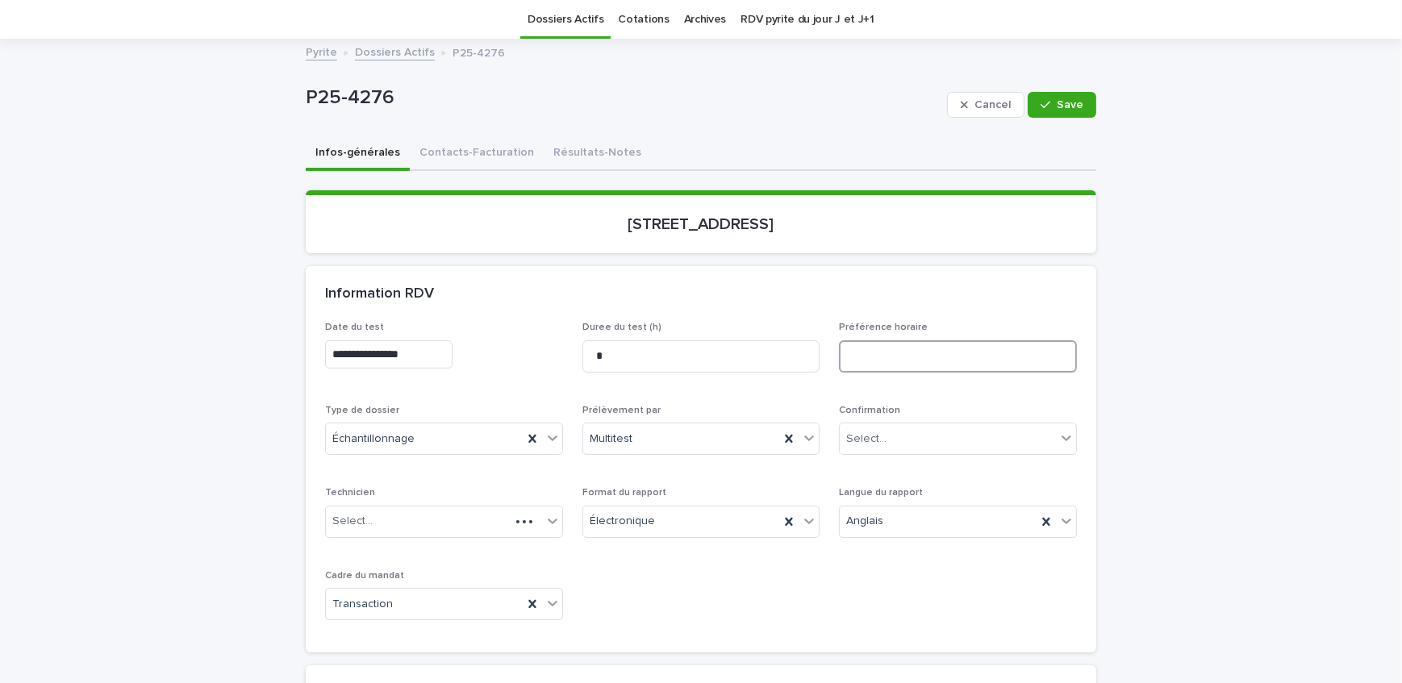
click at [911, 361] on input at bounding box center [958, 356] width 238 height 32
type input "**********"
click at [1048, 116] on div "Cancel Save" at bounding box center [1021, 105] width 149 height 65
click at [1046, 95] on button "Save" at bounding box center [1061, 105] width 69 height 26
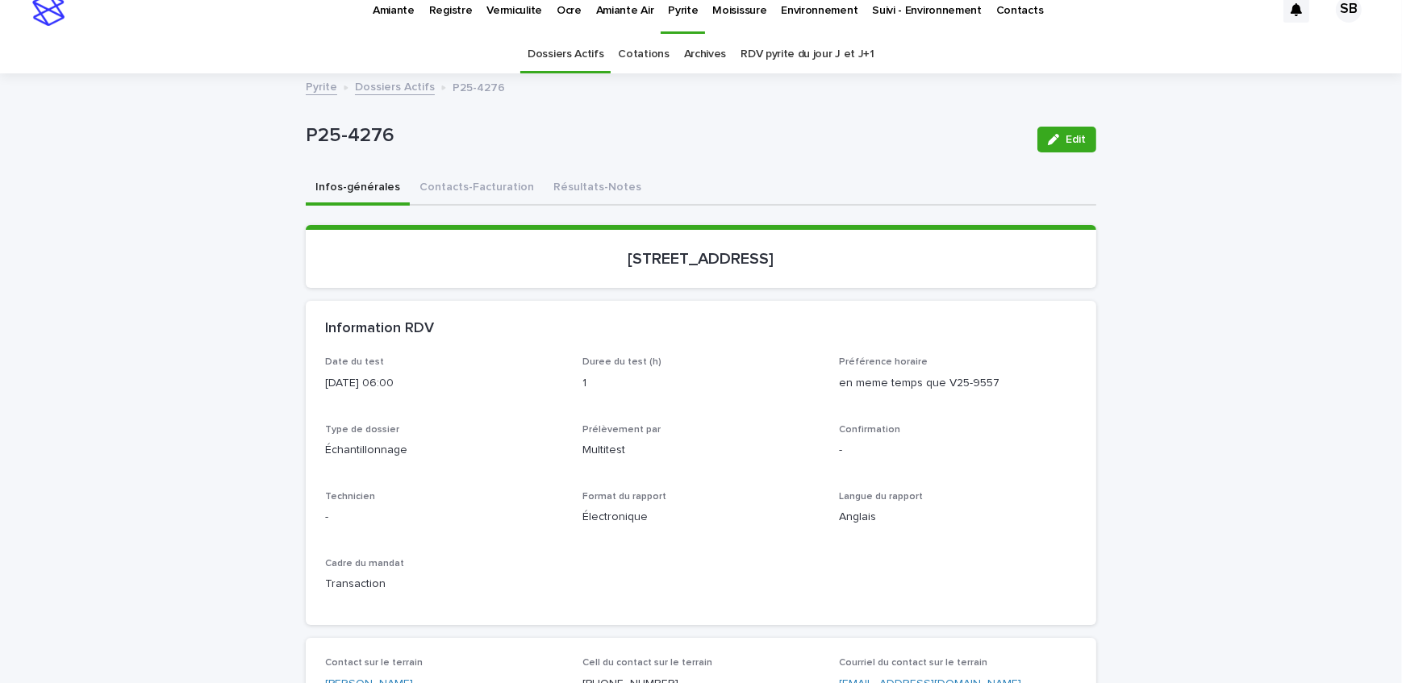
scroll to position [0, 0]
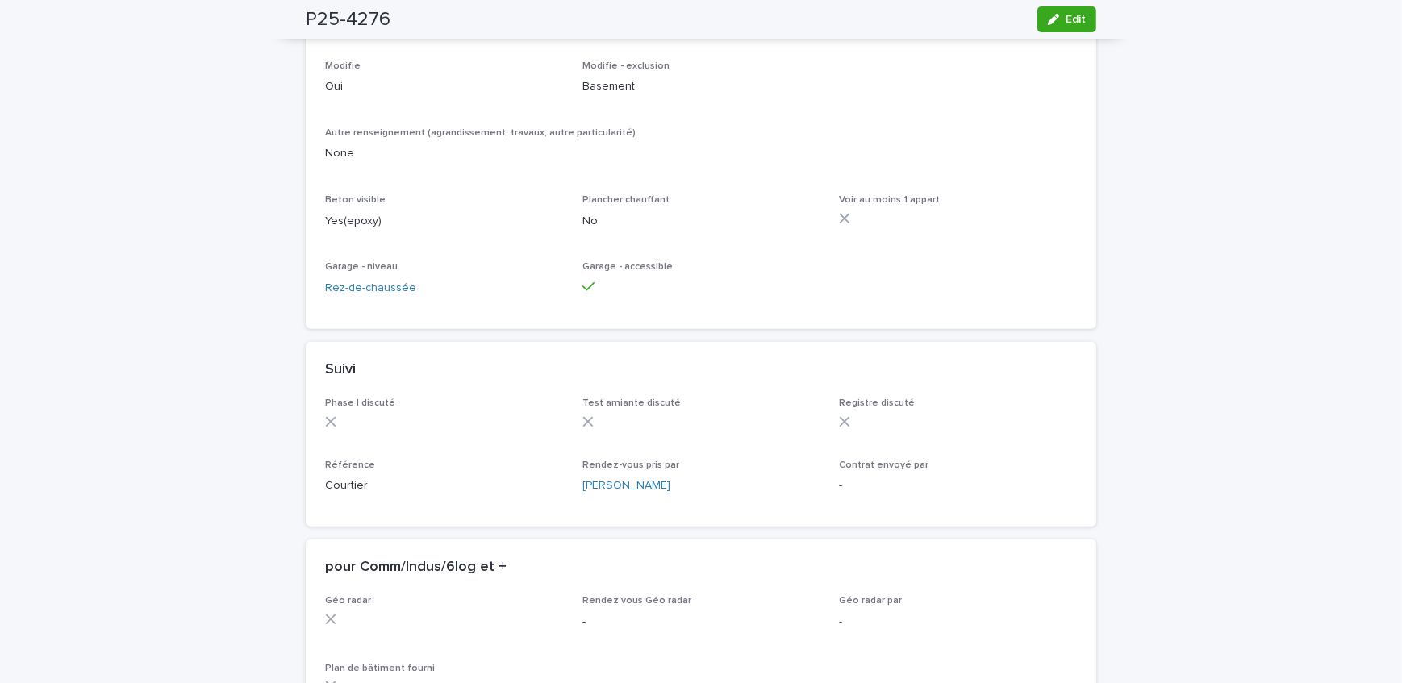
scroll to position [1173, 0]
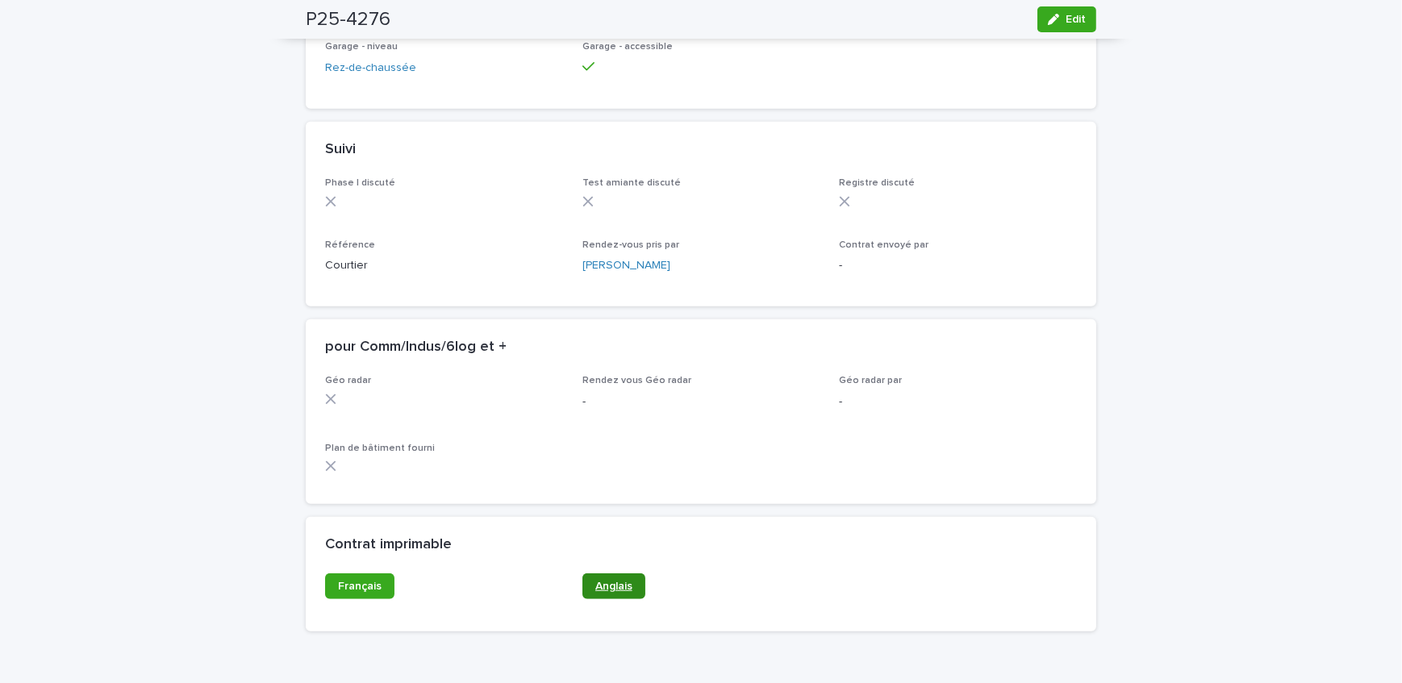
click at [592, 594] on link "Anglais" at bounding box center [613, 586] width 63 height 26
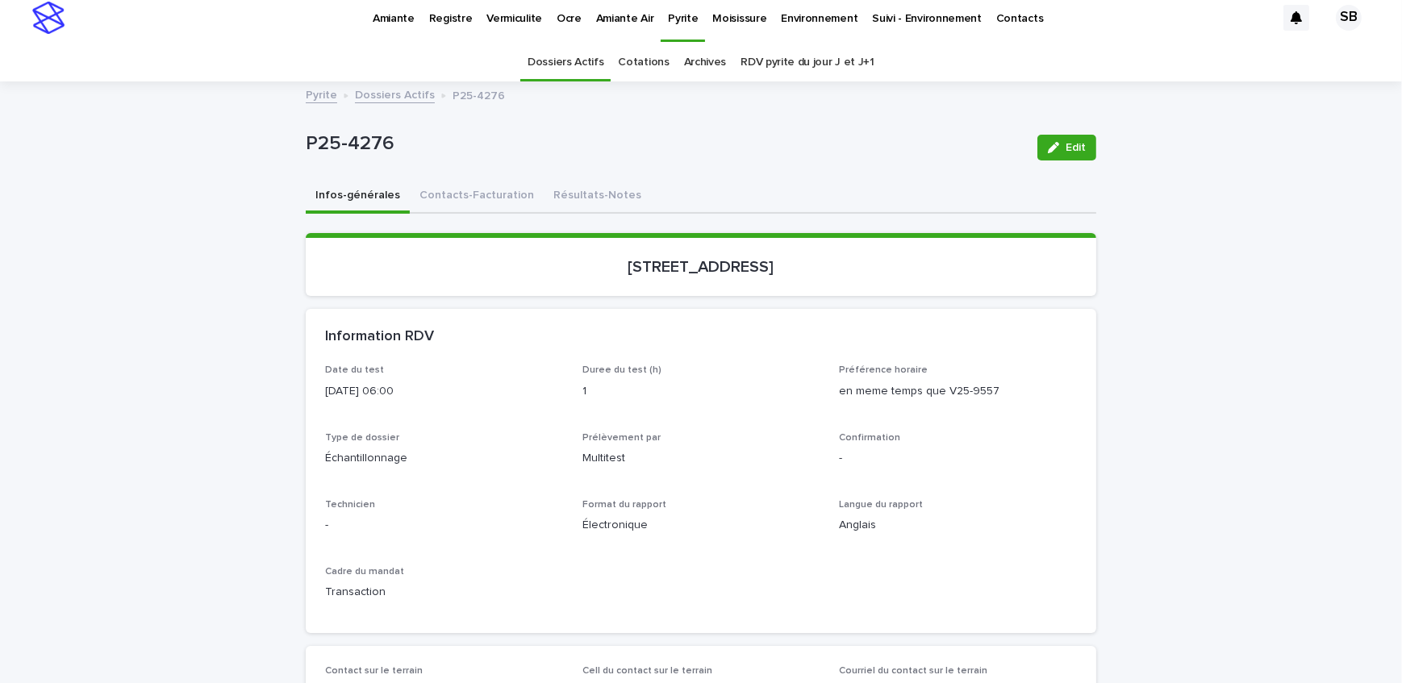
scroll to position [0, 0]
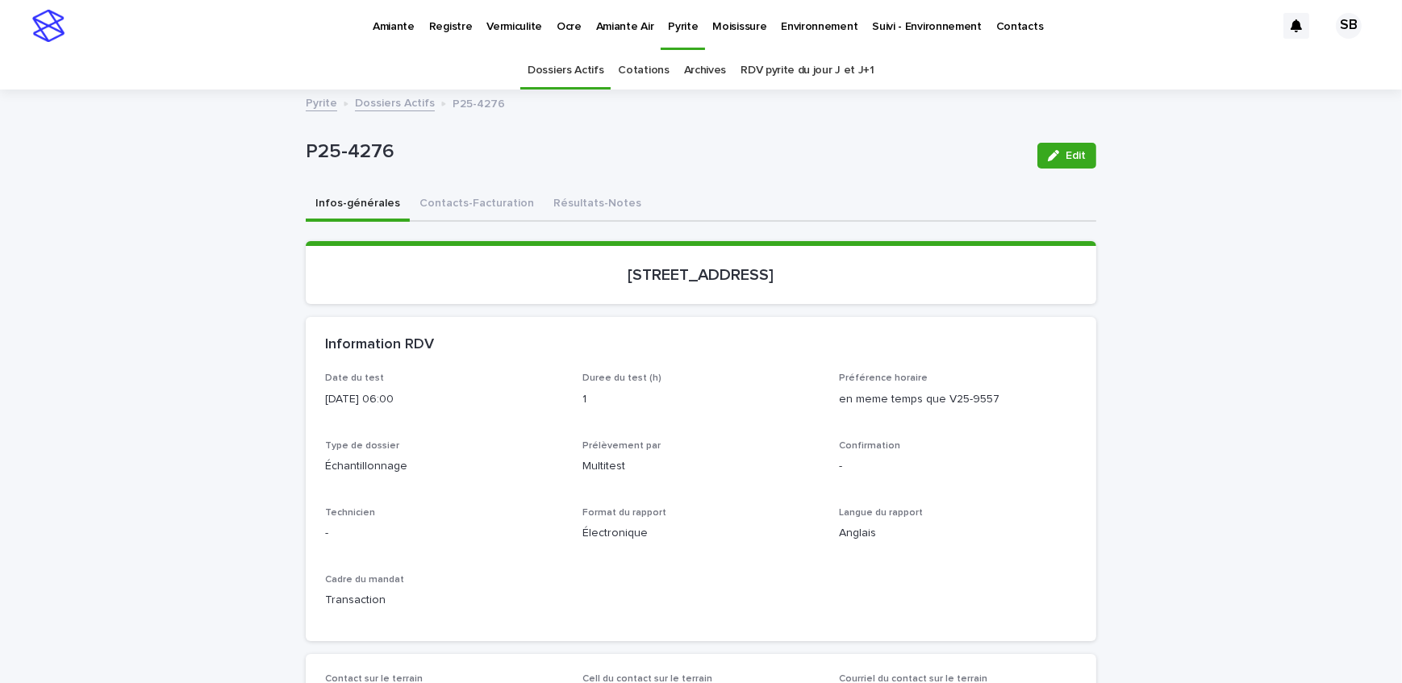
click at [506, 20] on p "Vermiculite" at bounding box center [514, 17] width 56 height 34
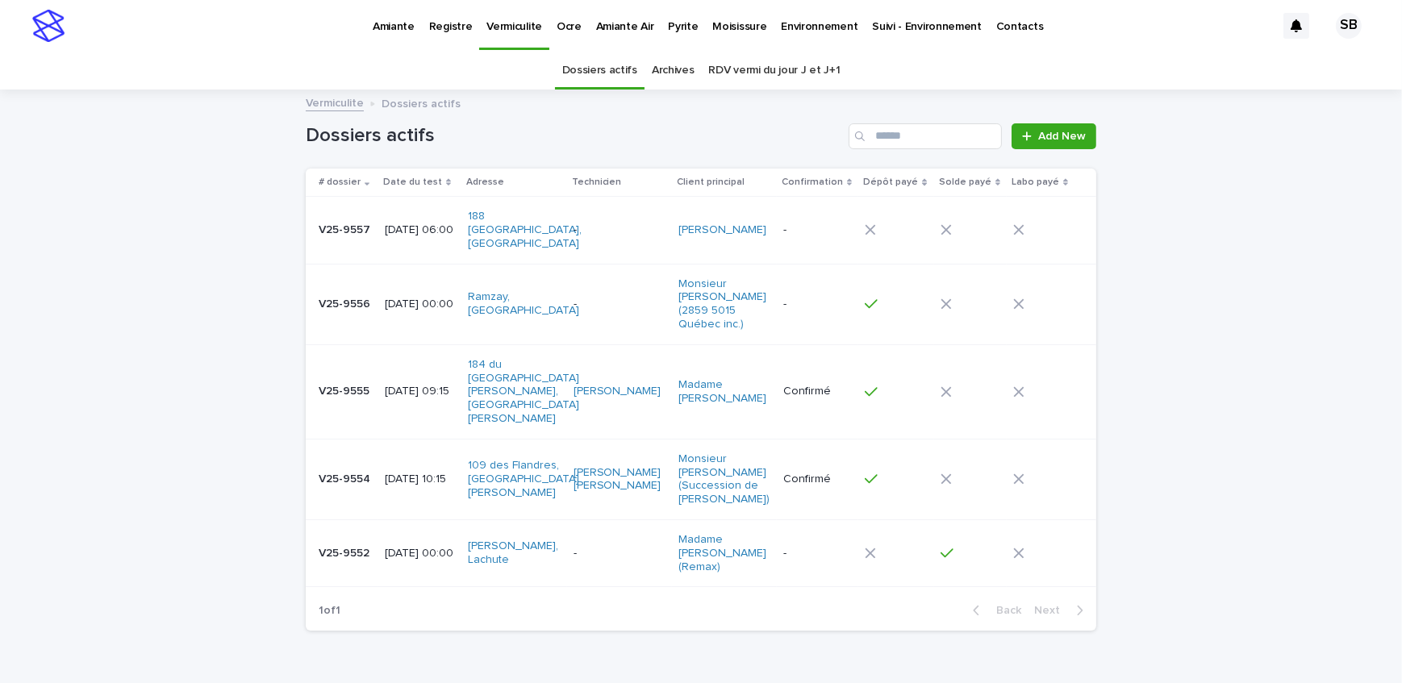
click at [352, 220] on p "V25-9557" at bounding box center [346, 228] width 55 height 17
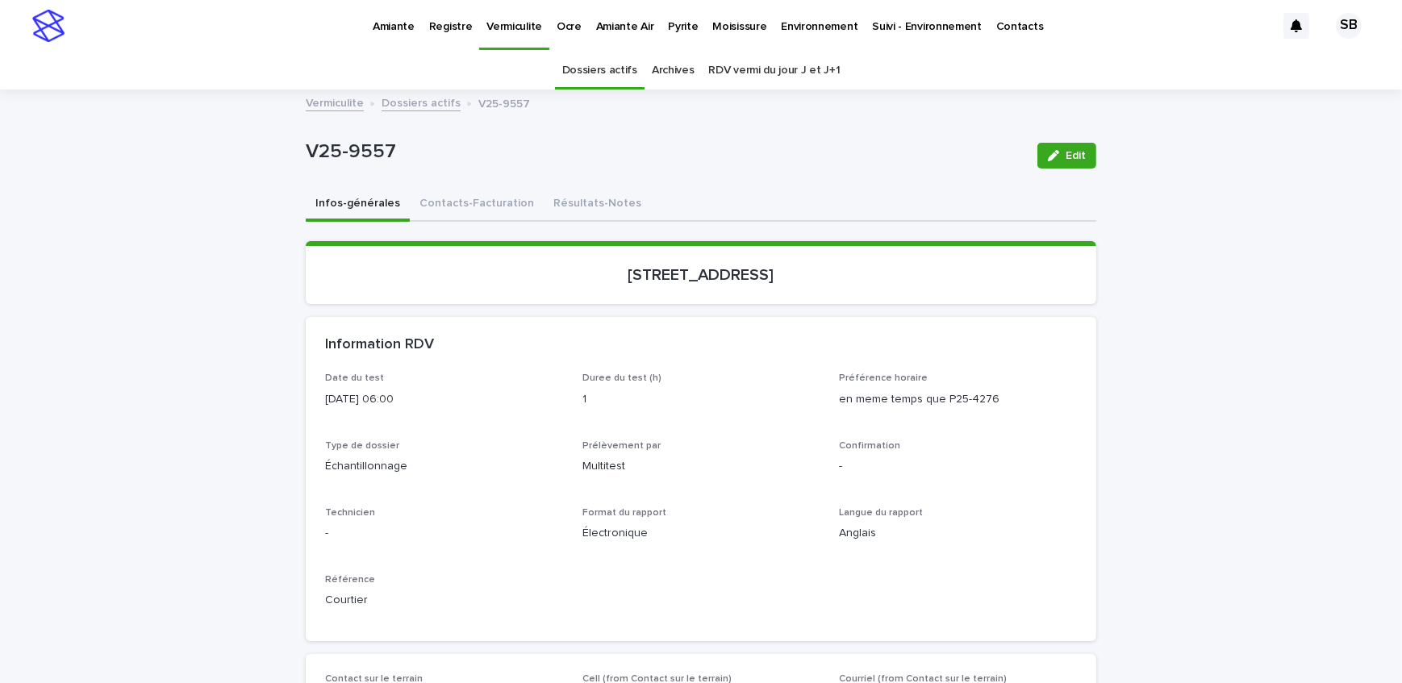
scroll to position [51, 0]
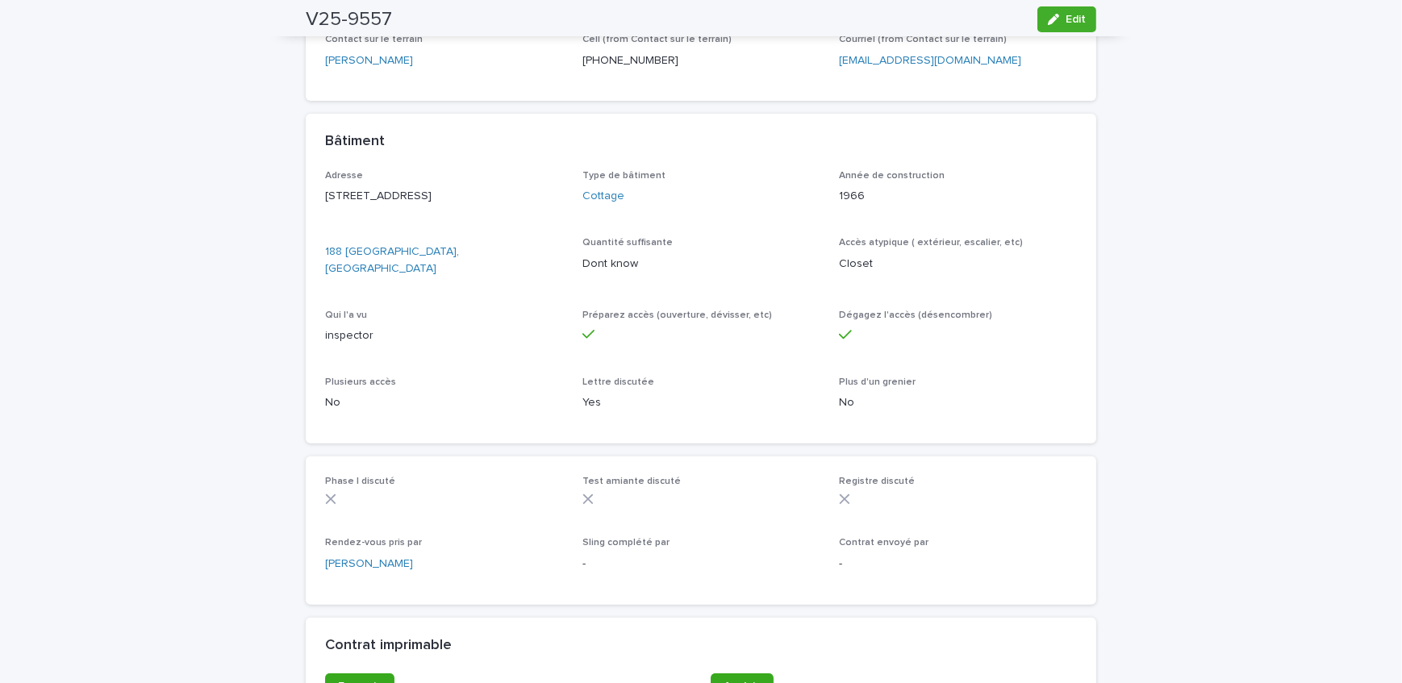
scroll to position [838, 0]
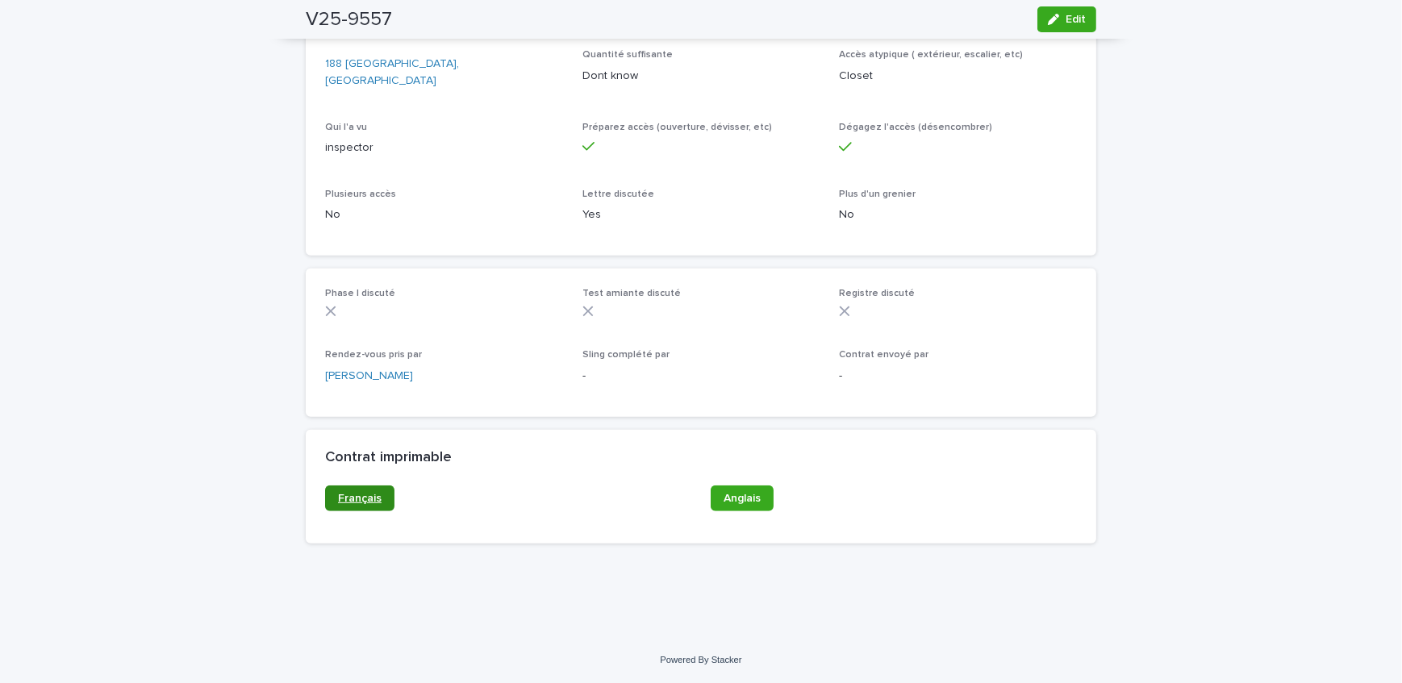
click at [358, 494] on span "Français" at bounding box center [360, 498] width 44 height 11
click at [736, 498] on span "Anglais" at bounding box center [741, 498] width 37 height 11
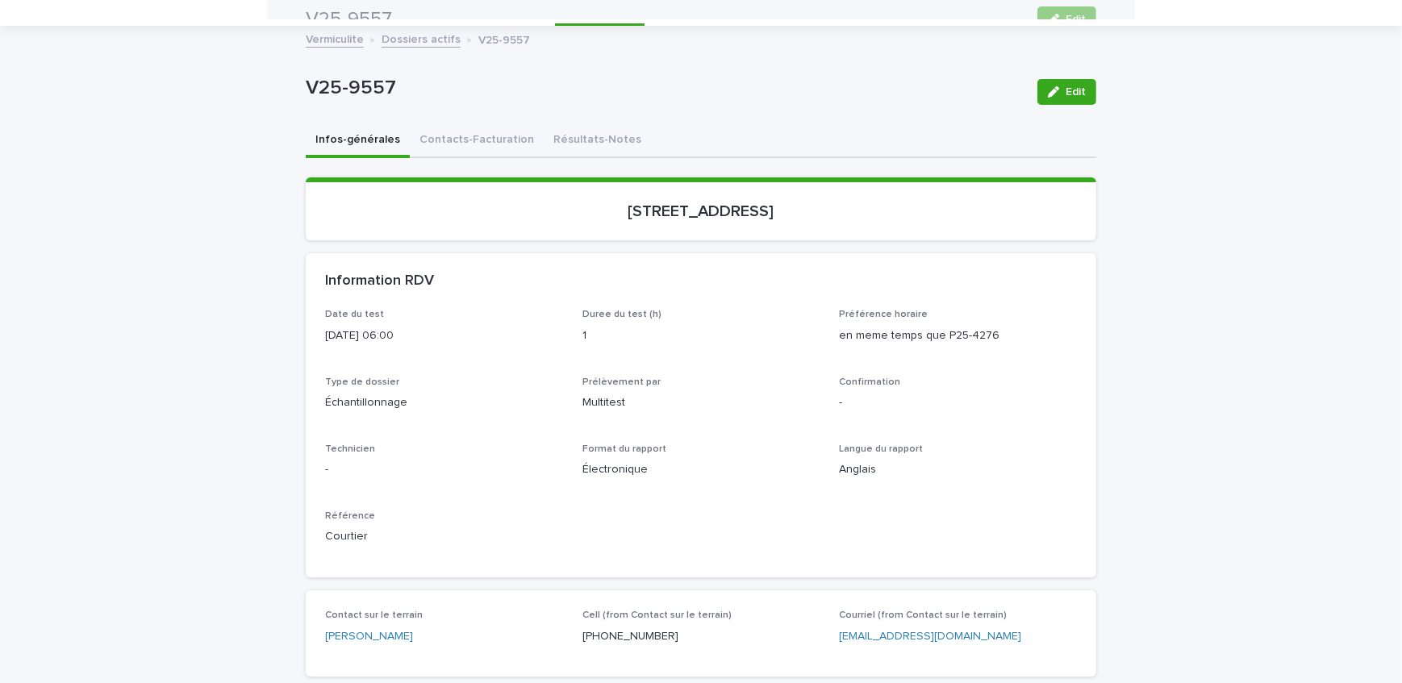
scroll to position [0, 0]
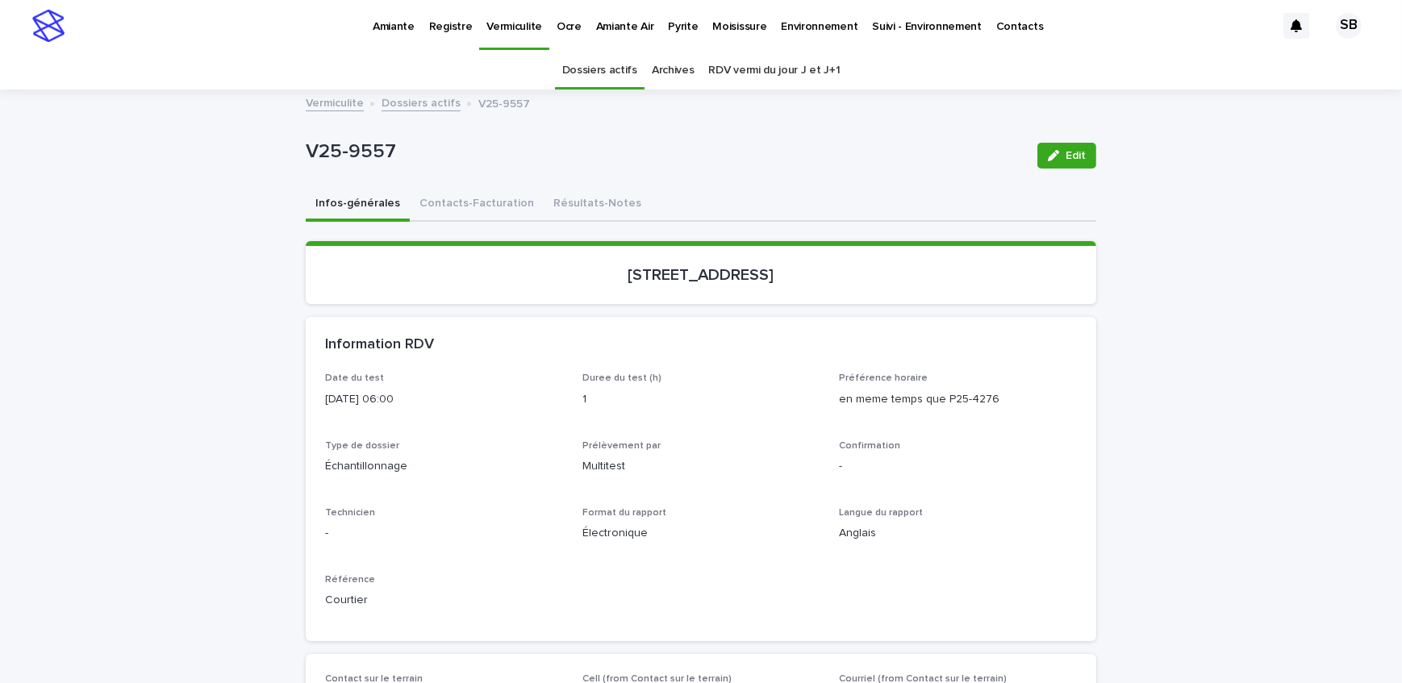
click at [415, 97] on link "Dossiers actifs" at bounding box center [420, 102] width 79 height 19
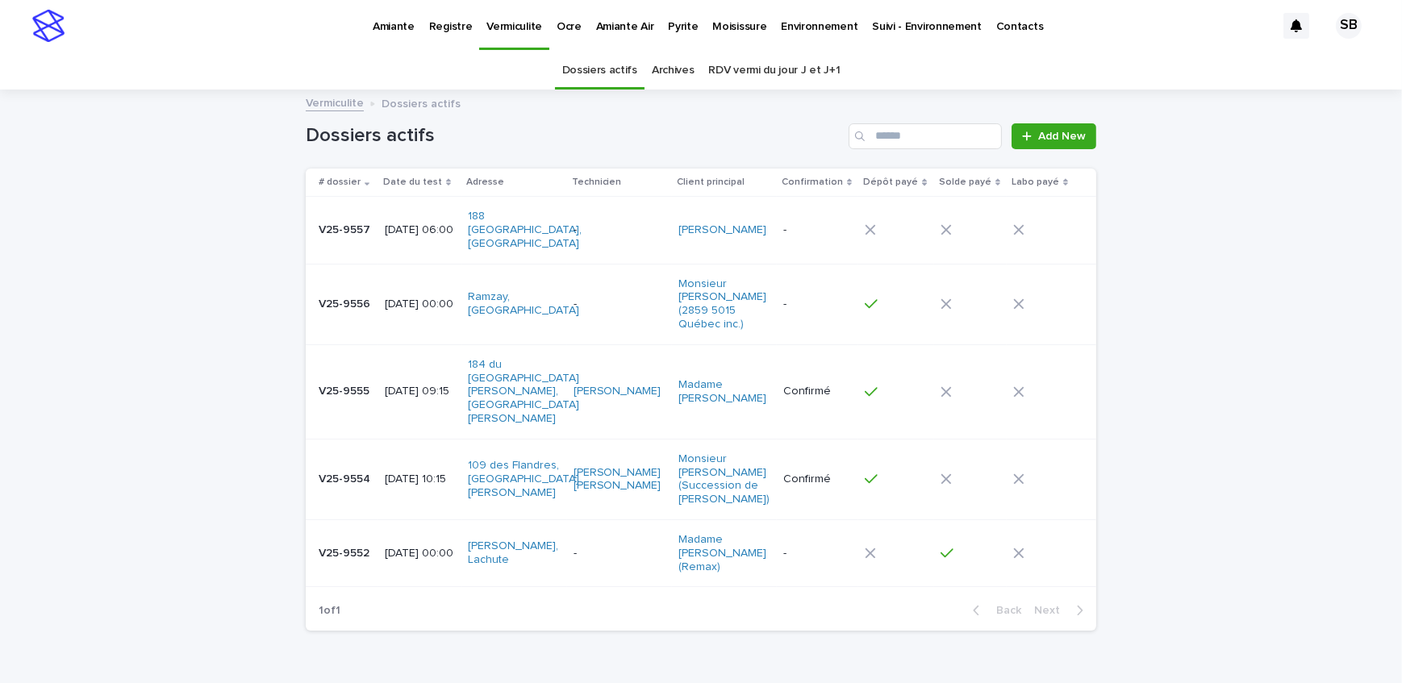
scroll to position [19, 0]
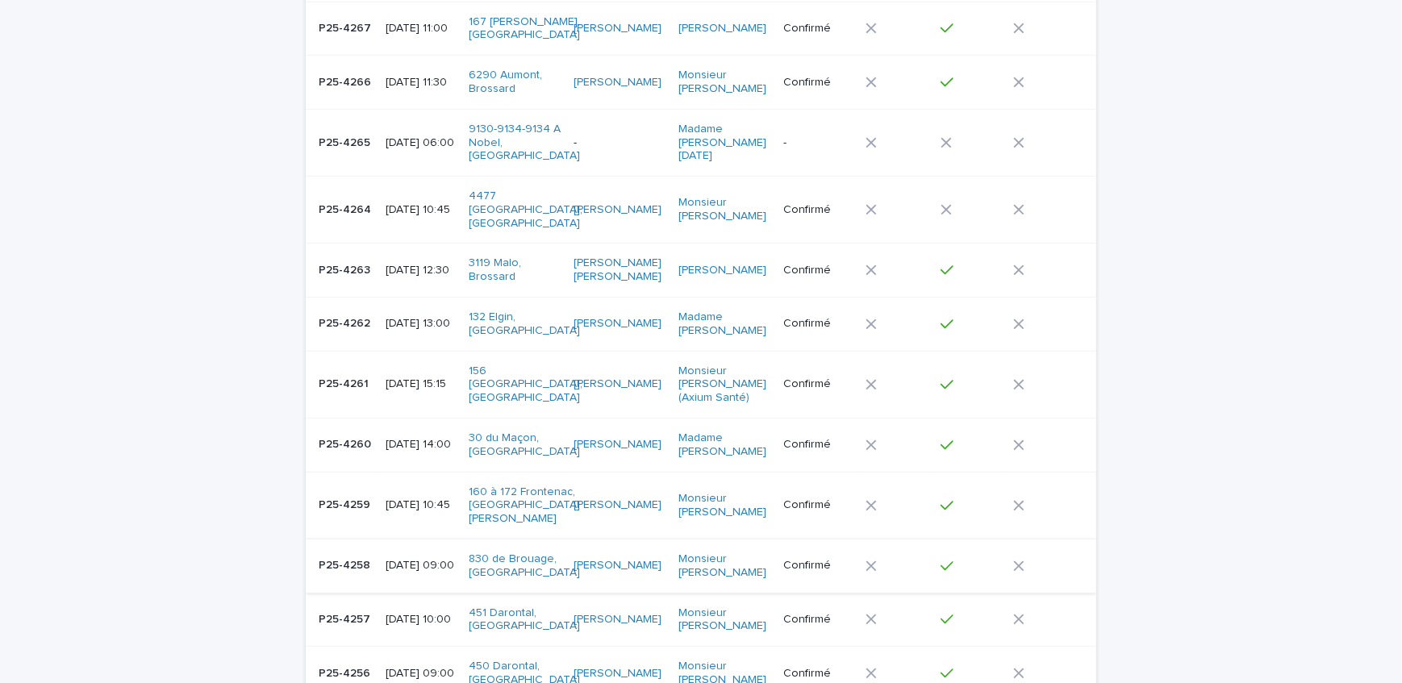
scroll to position [733, 0]
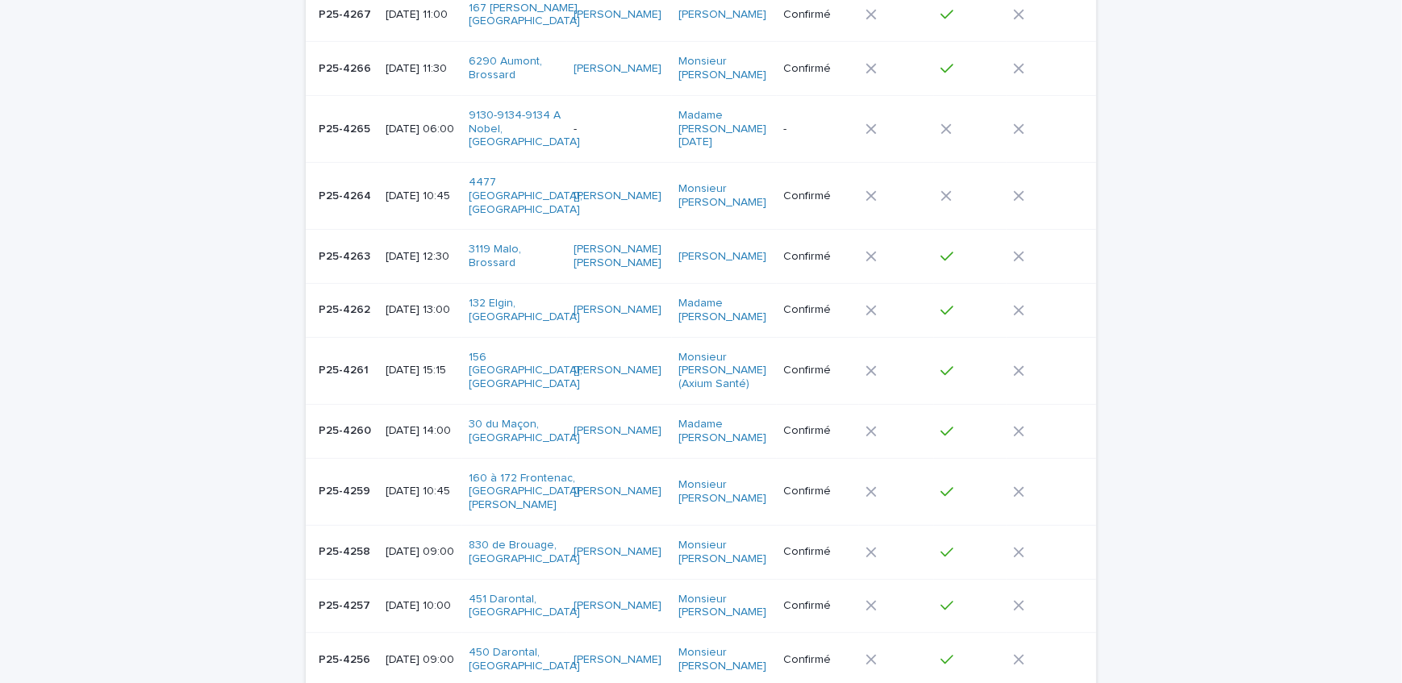
click at [346, 650] on p "P25-4256" at bounding box center [346, 658] width 55 height 17
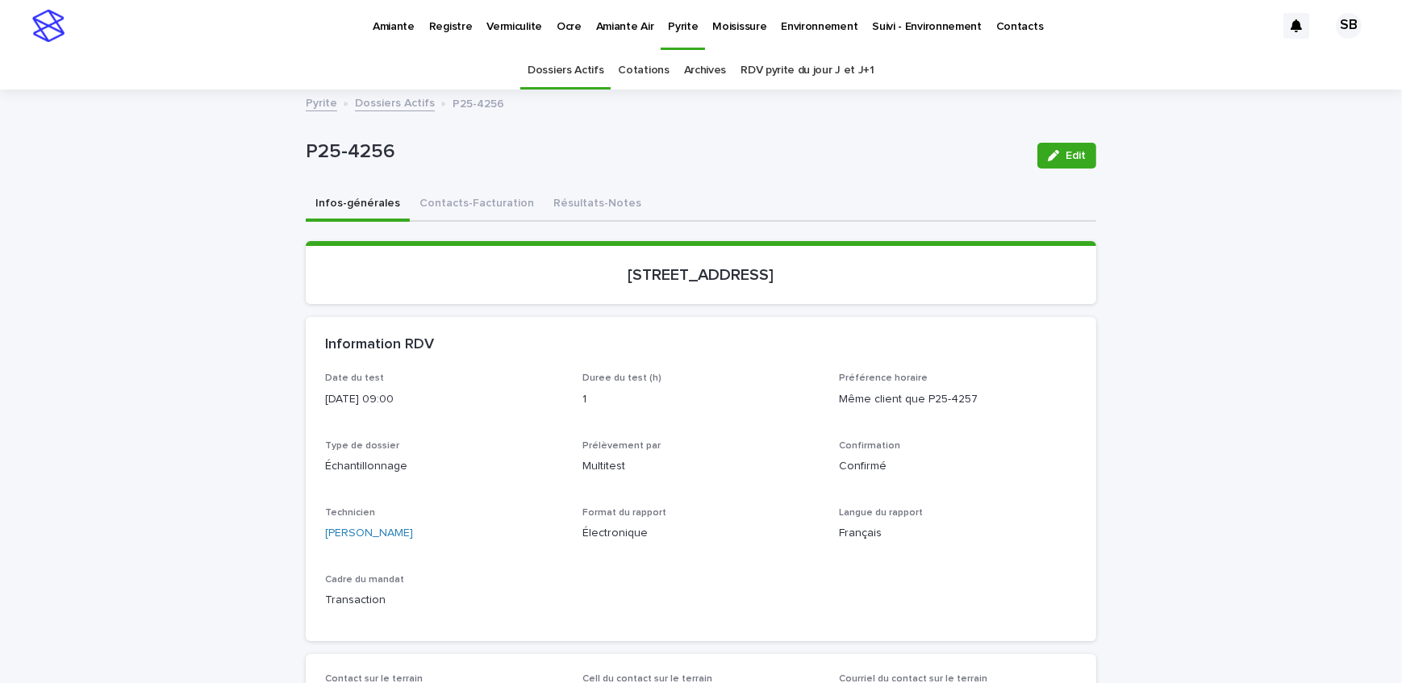
click at [410, 202] on button "Contacts-Facturation" at bounding box center [477, 205] width 134 height 34
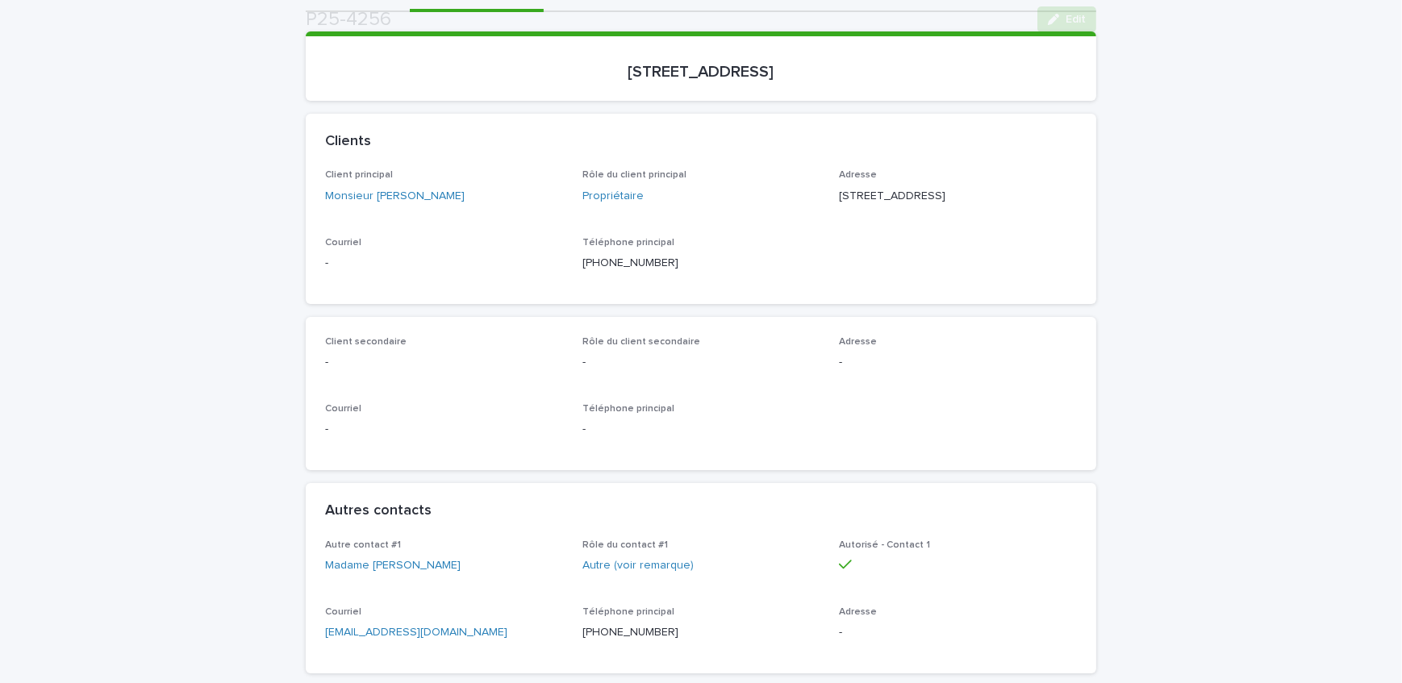
scroll to position [293, 0]
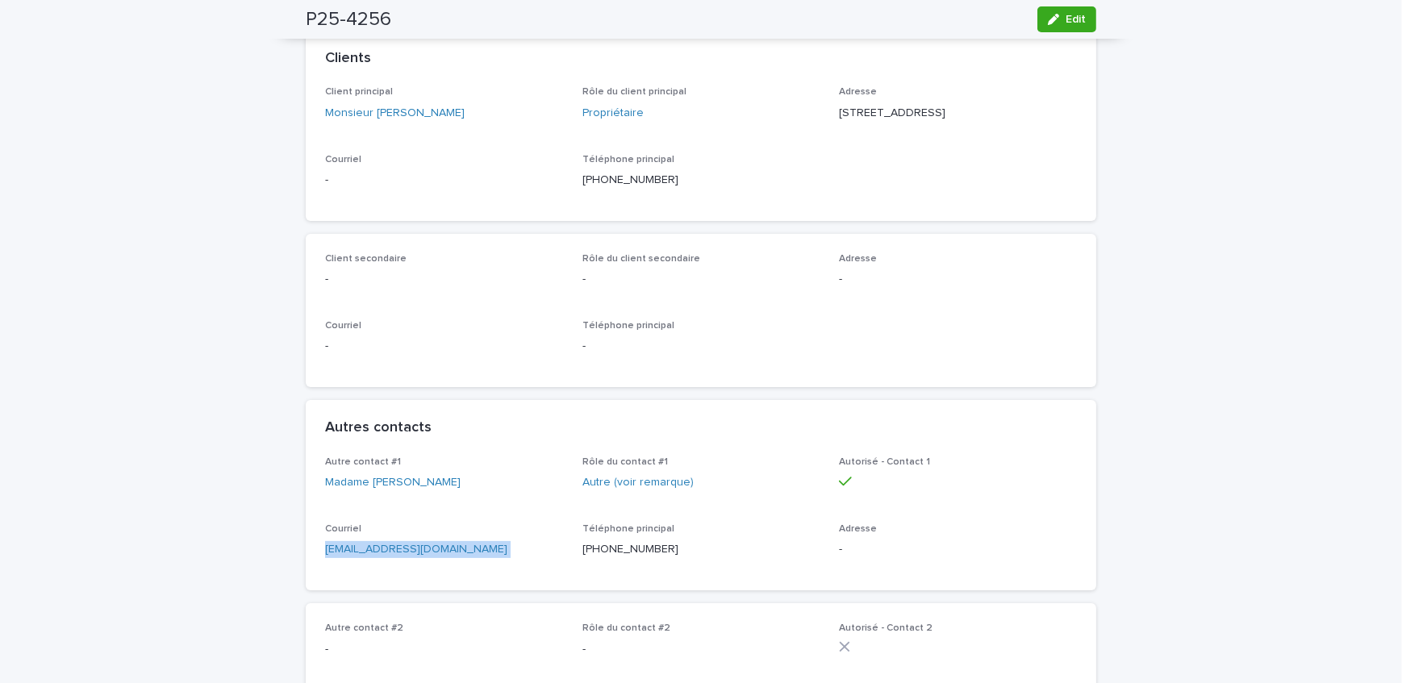
drag, startPoint x: 352, startPoint y: 581, endPoint x: 307, endPoint y: 583, distance: 44.4
click at [307, 583] on div "Autre contact #1 Madame [PERSON_NAME] Rôle du contact #1 Autre (voir remarque) …" at bounding box center [701, 523] width 790 height 134
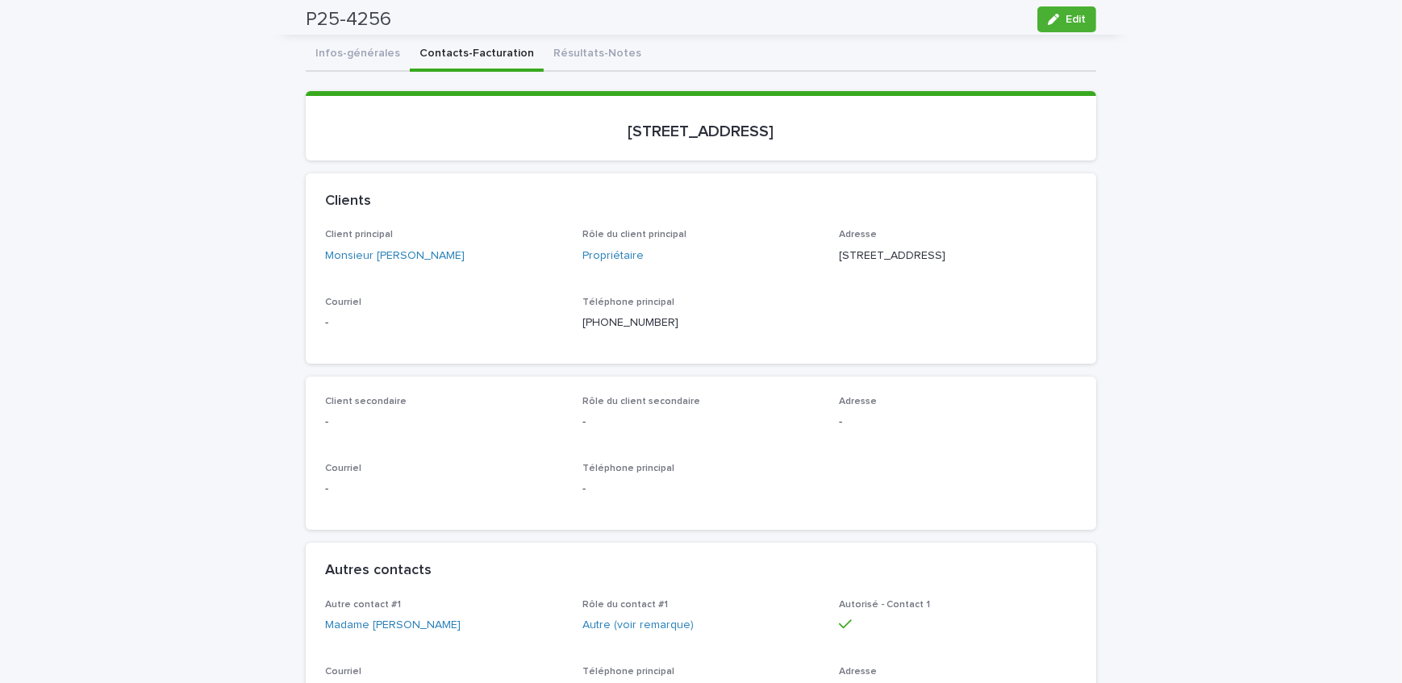
scroll to position [0, 0]
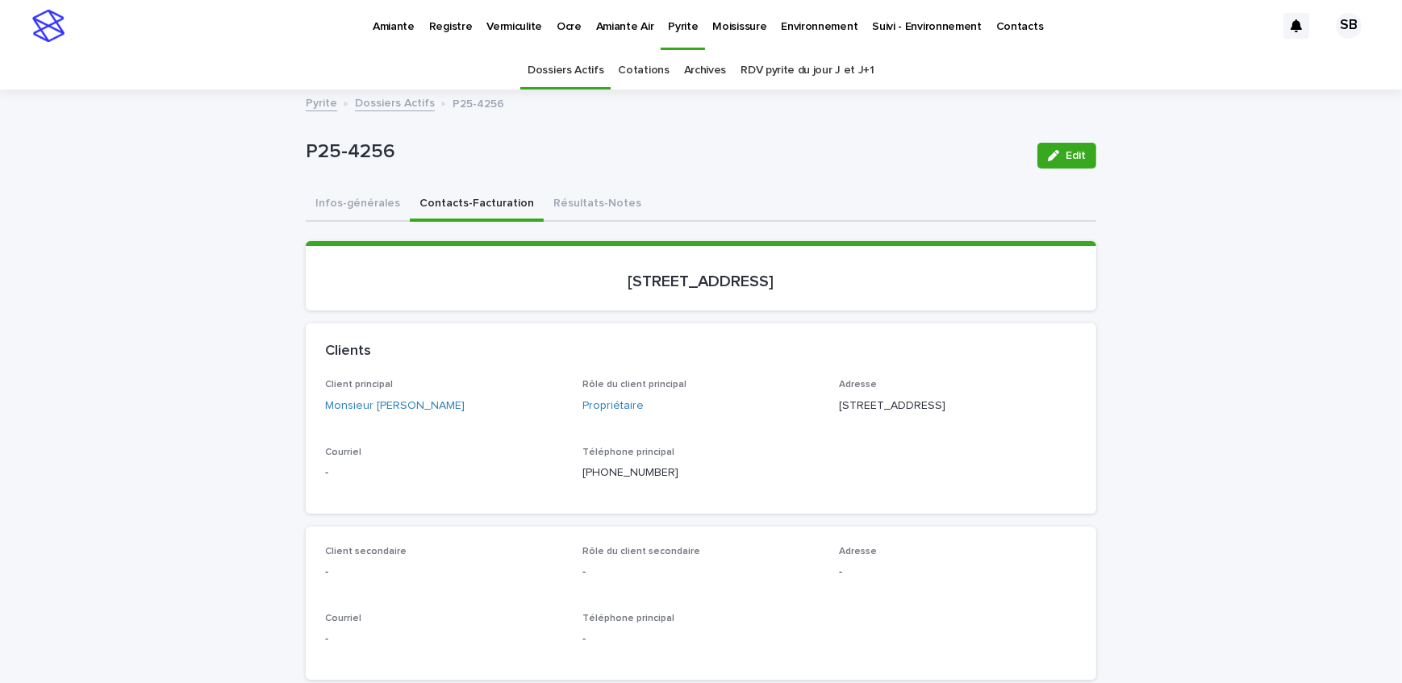
click at [574, 203] on button "Résultats-Notes" at bounding box center [597, 205] width 107 height 34
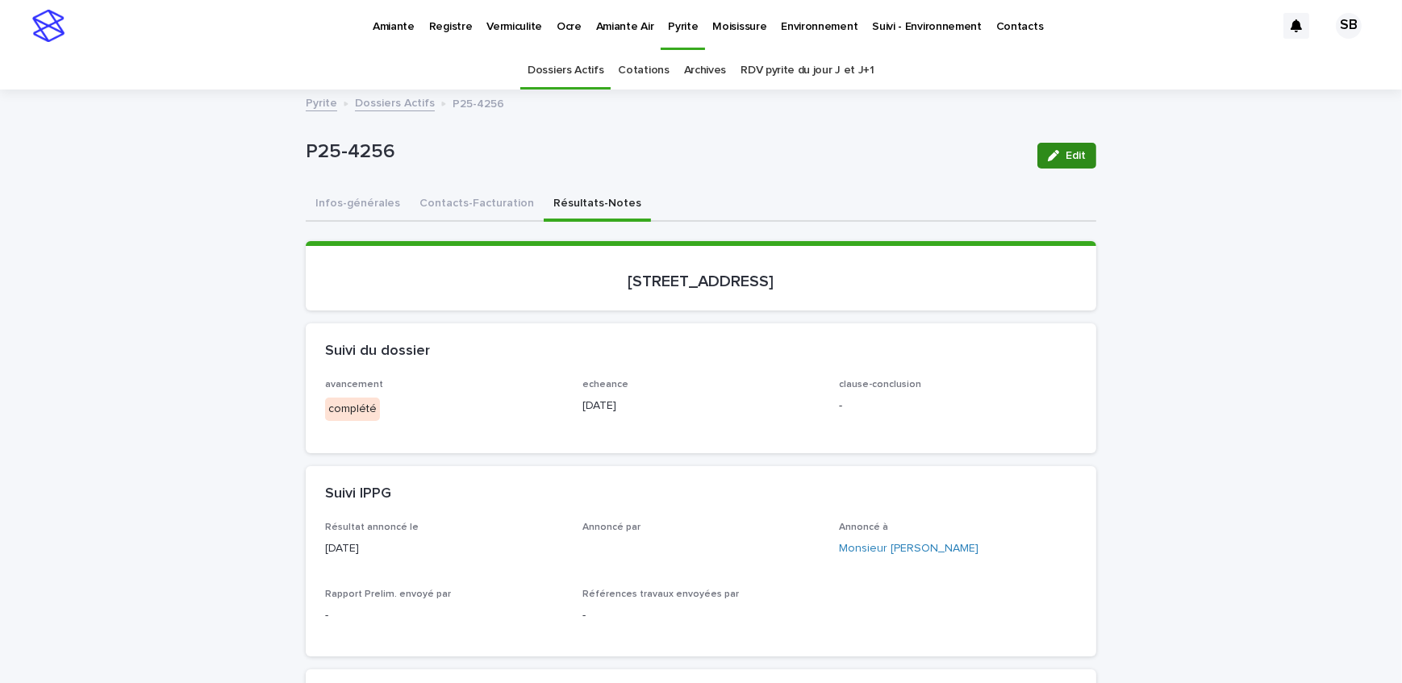
click at [1065, 156] on span "Edit" at bounding box center [1075, 155] width 20 height 11
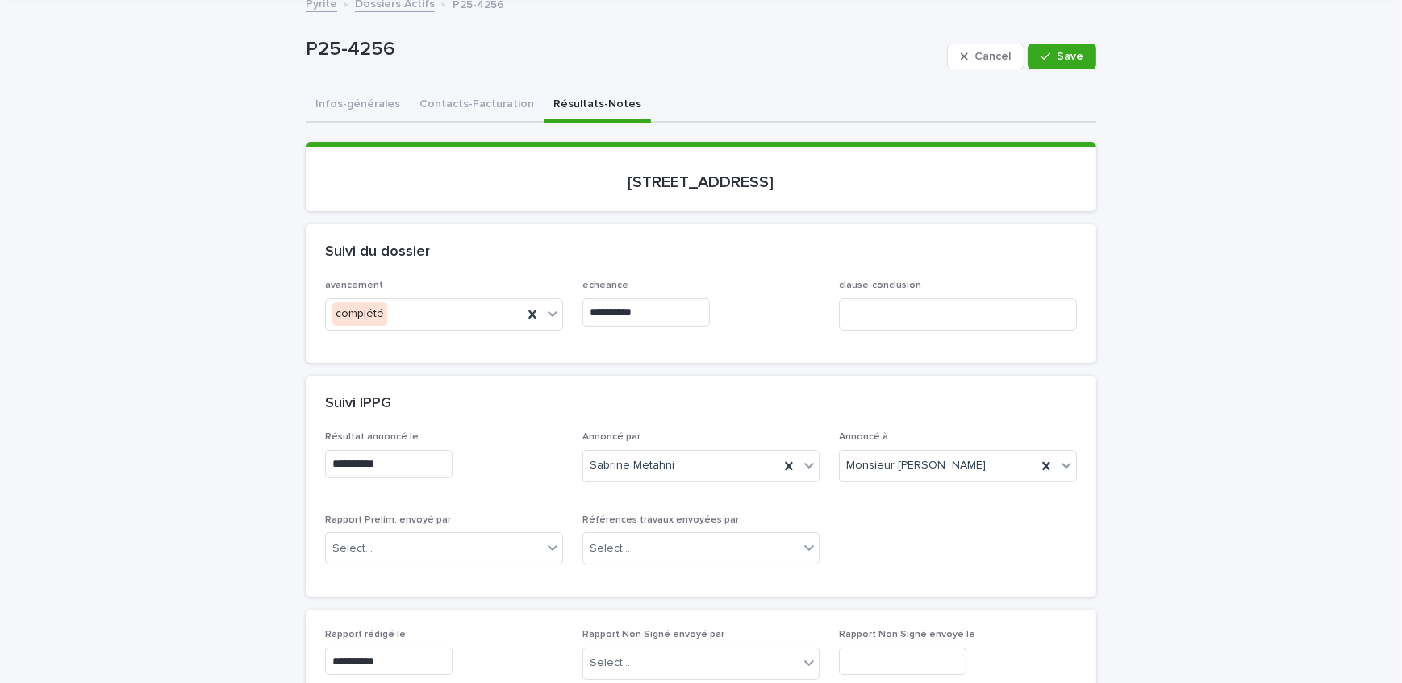
scroll to position [146, 0]
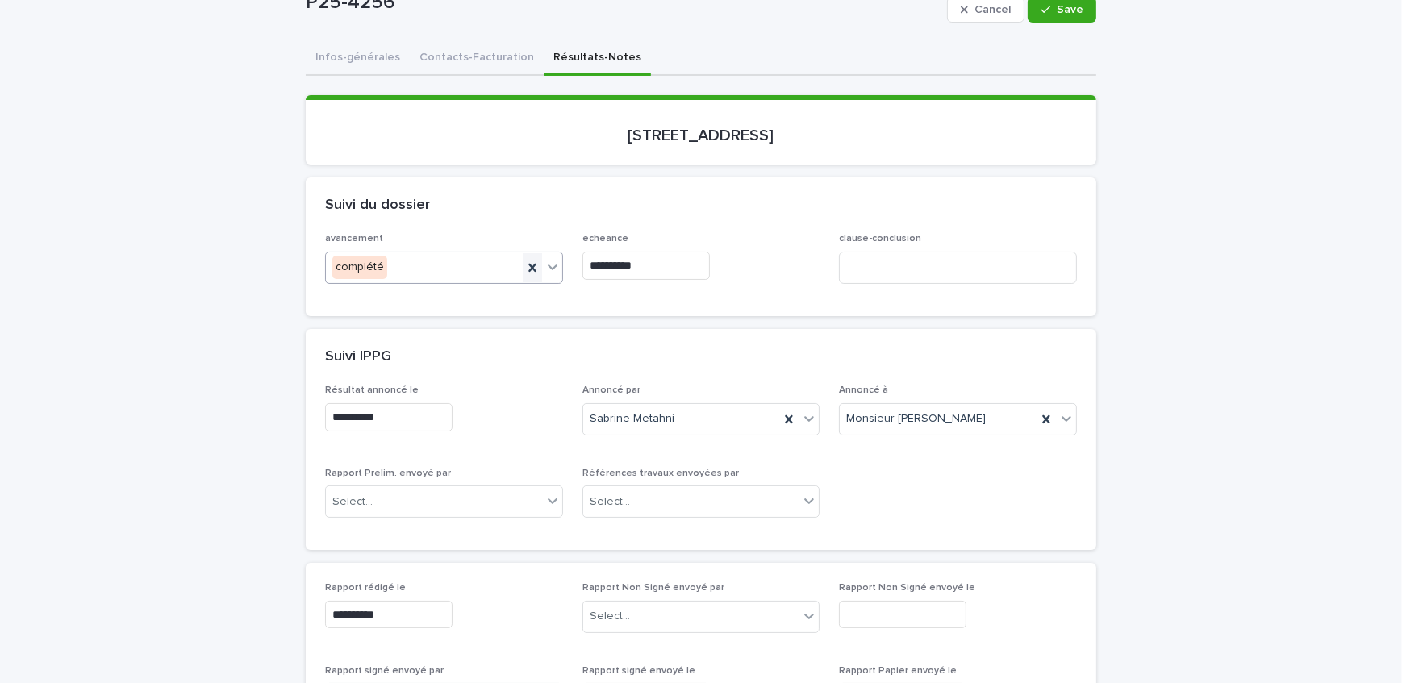
click at [524, 262] on icon at bounding box center [532, 268] width 16 height 16
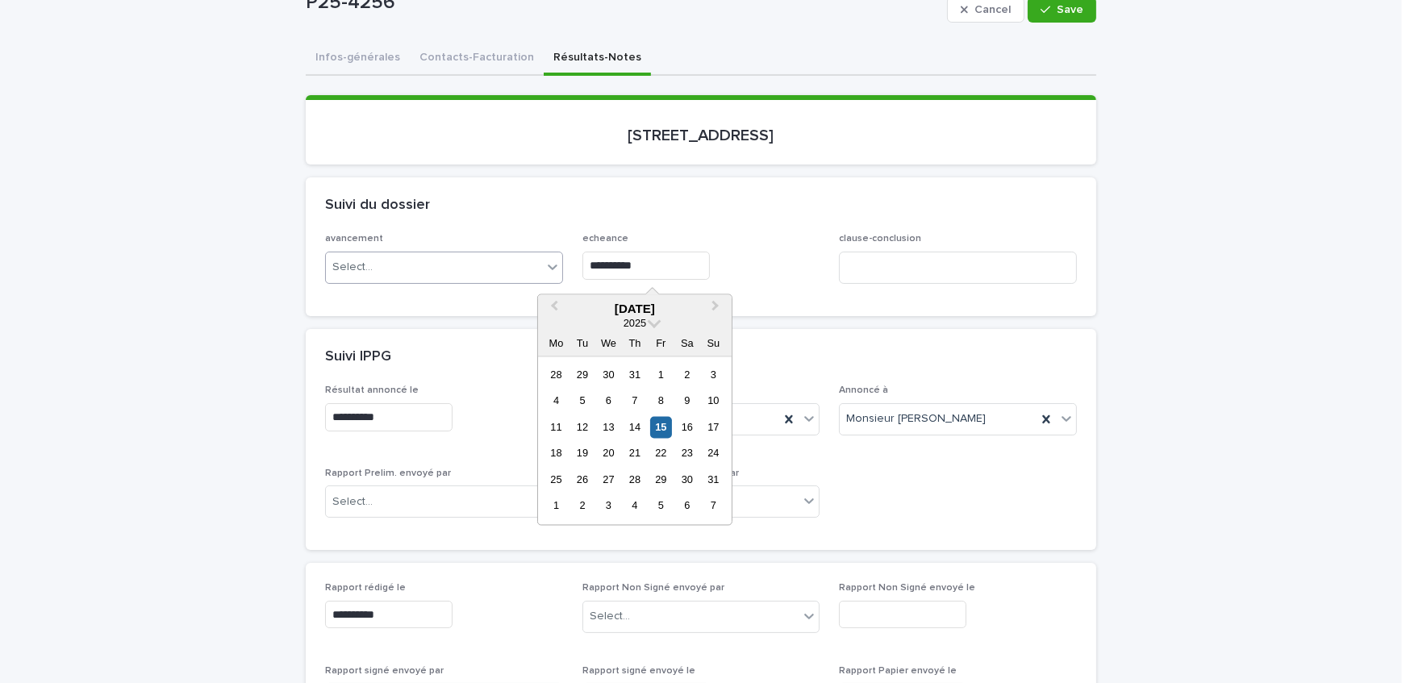
drag, startPoint x: 675, startPoint y: 257, endPoint x: 481, endPoint y: 273, distance: 195.0
click at [481, 273] on div "**********" at bounding box center [701, 264] width 752 height 63
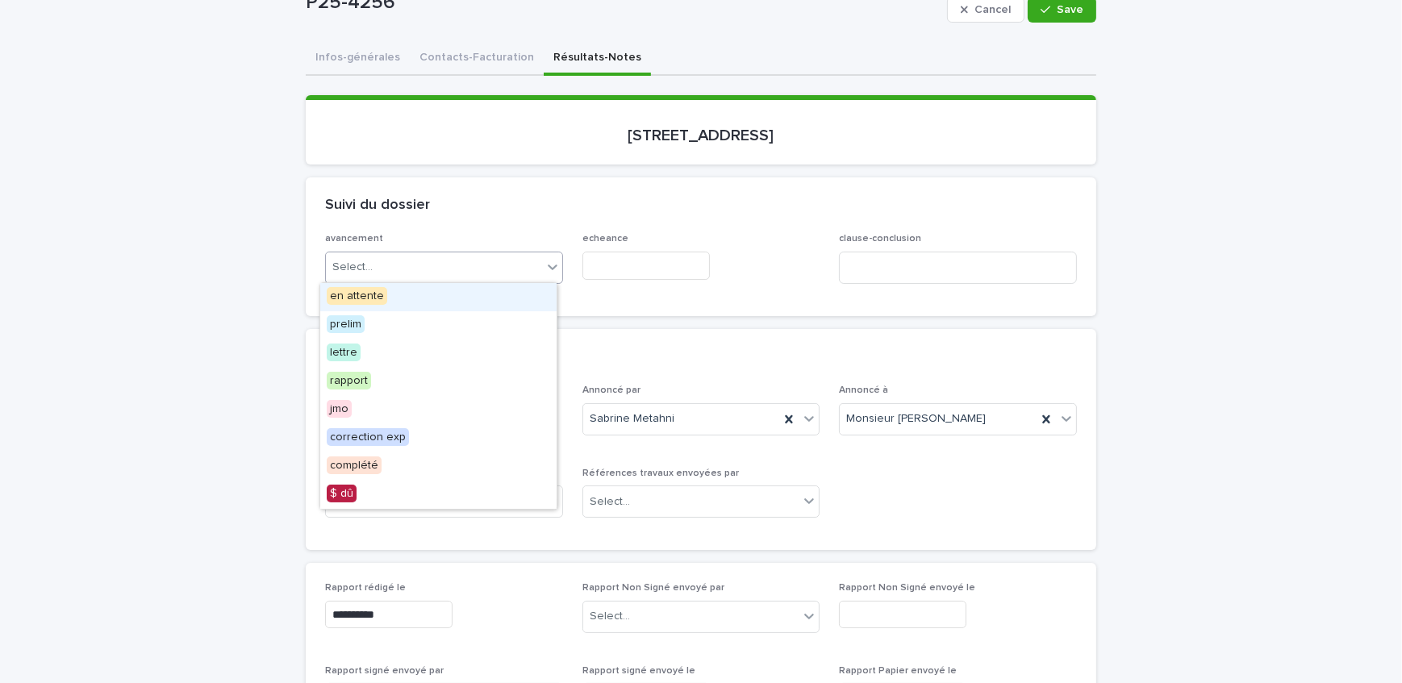
click at [465, 271] on div "Select..." at bounding box center [434, 267] width 216 height 27
click at [422, 351] on div "lettre" at bounding box center [438, 354] width 236 height 28
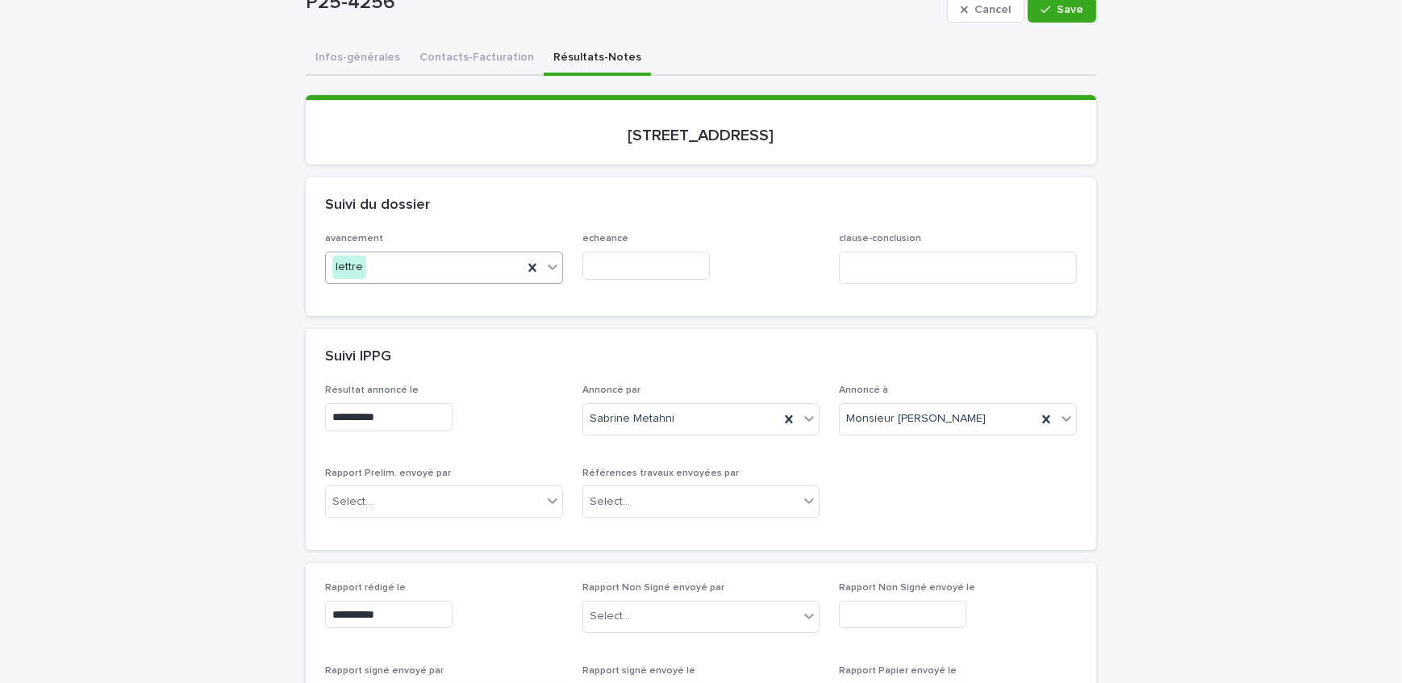
click at [686, 274] on input "text" at bounding box center [645, 266] width 127 height 28
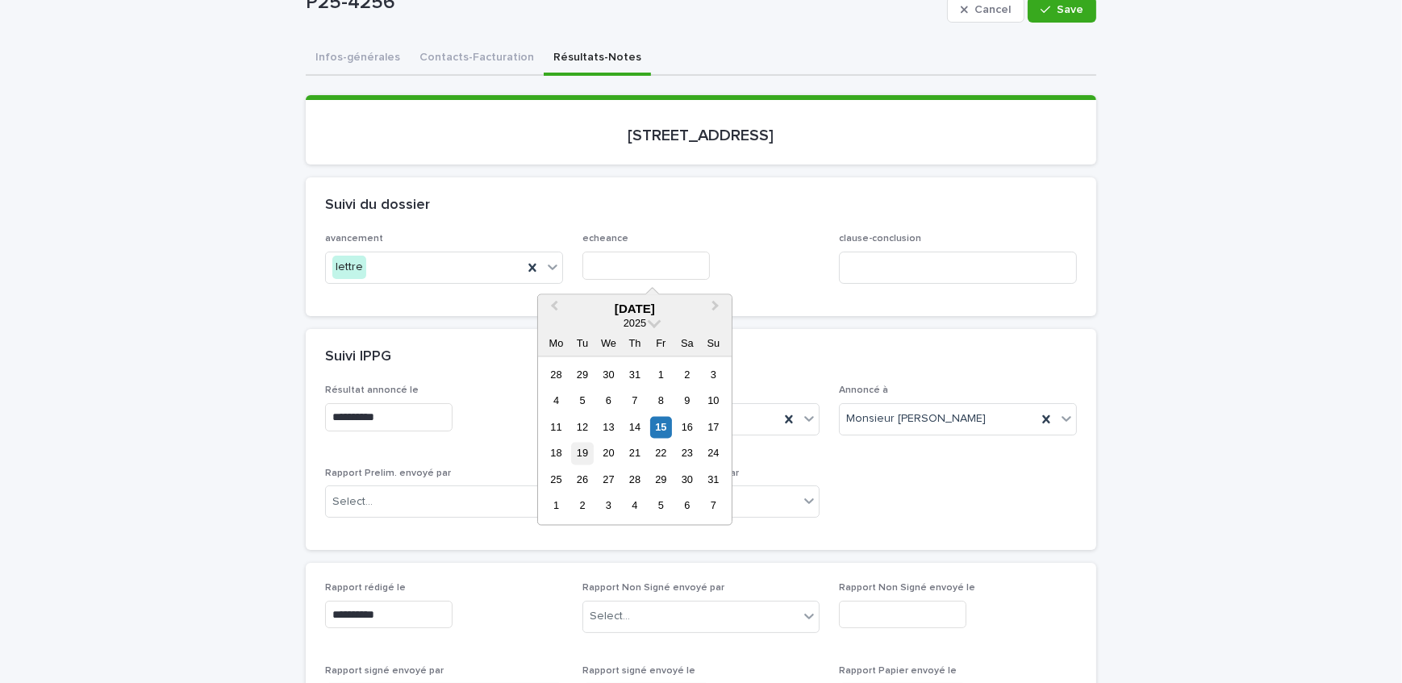
click at [589, 457] on div "19" at bounding box center [582, 454] width 22 height 22
type input "**********"
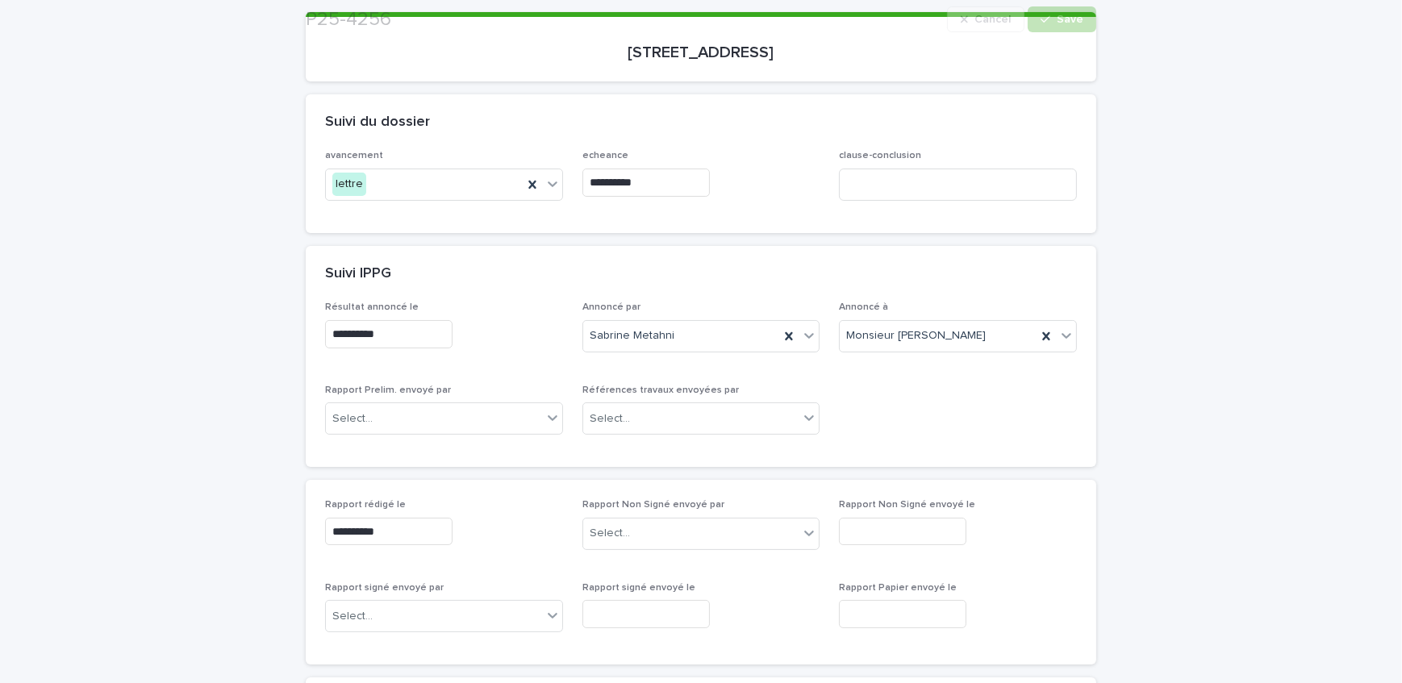
scroll to position [293, 0]
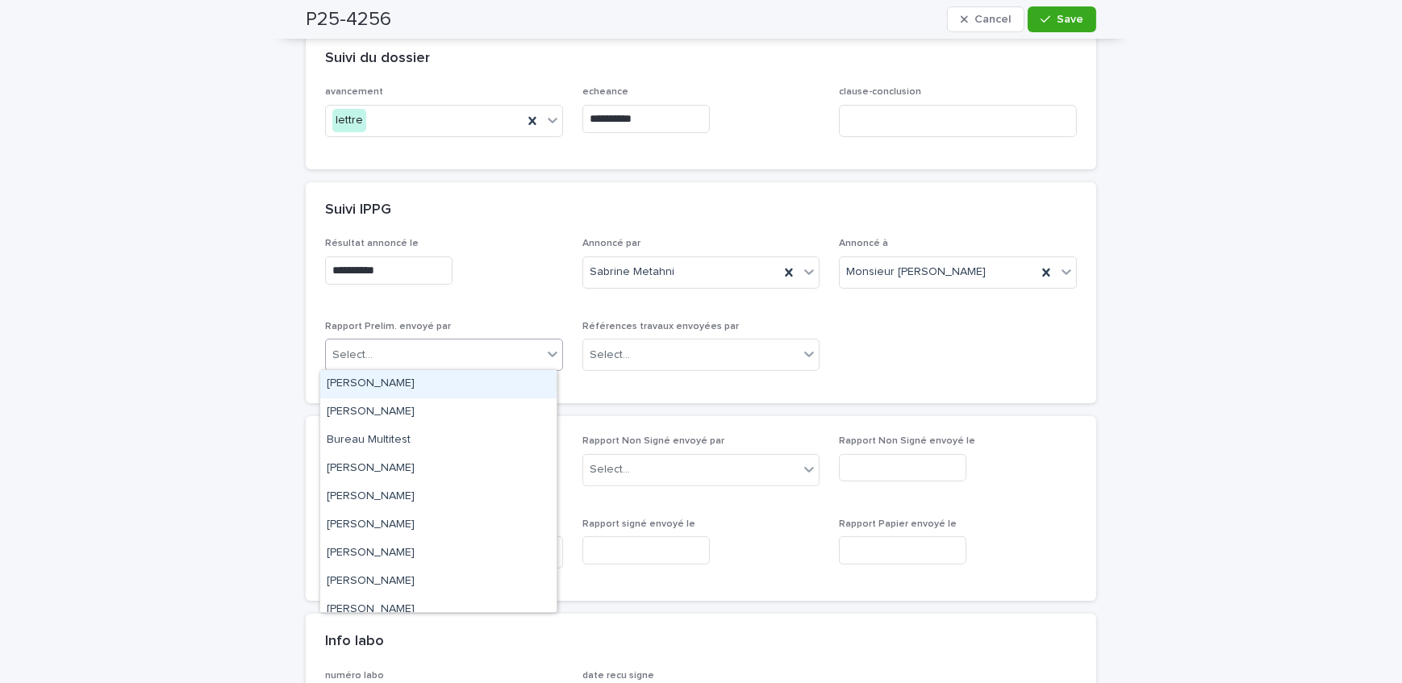
click at [456, 352] on div "Select..." at bounding box center [434, 355] width 216 height 27
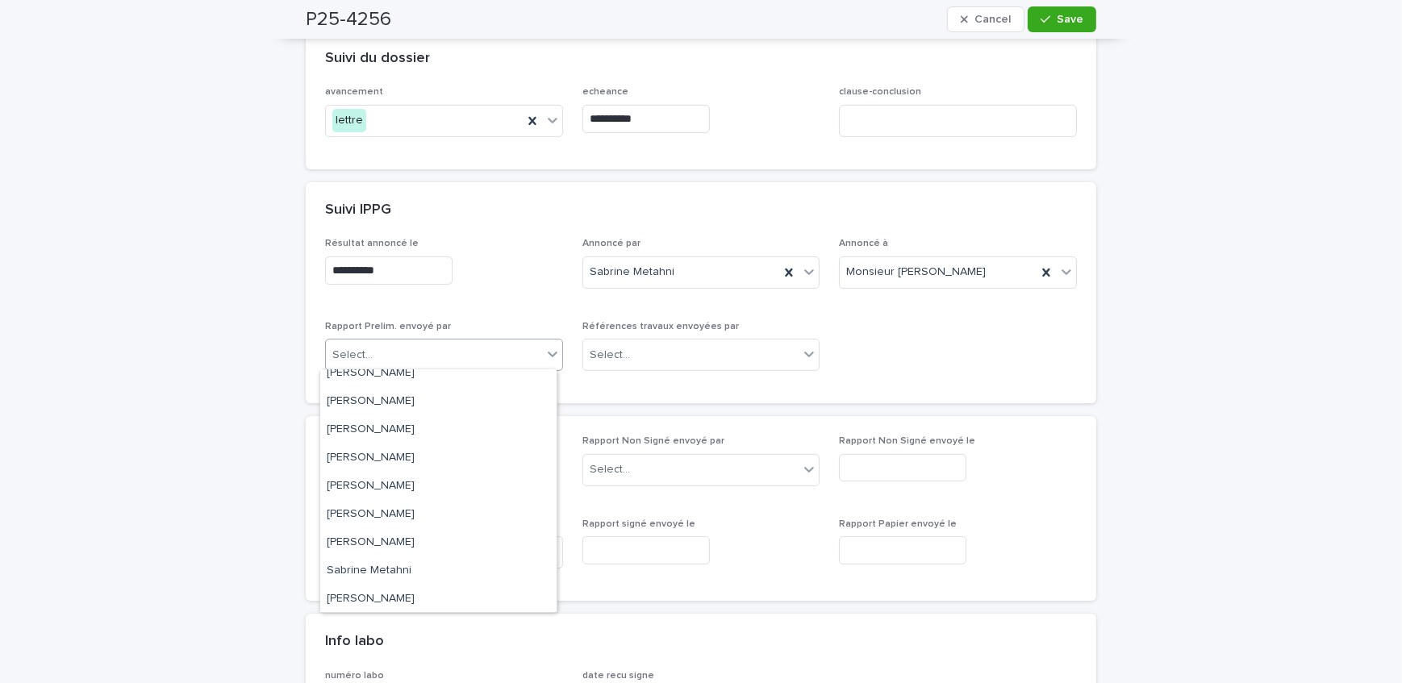
scroll to position [266, 0]
click at [434, 476] on div "[PERSON_NAME]" at bounding box center [438, 485] width 236 height 28
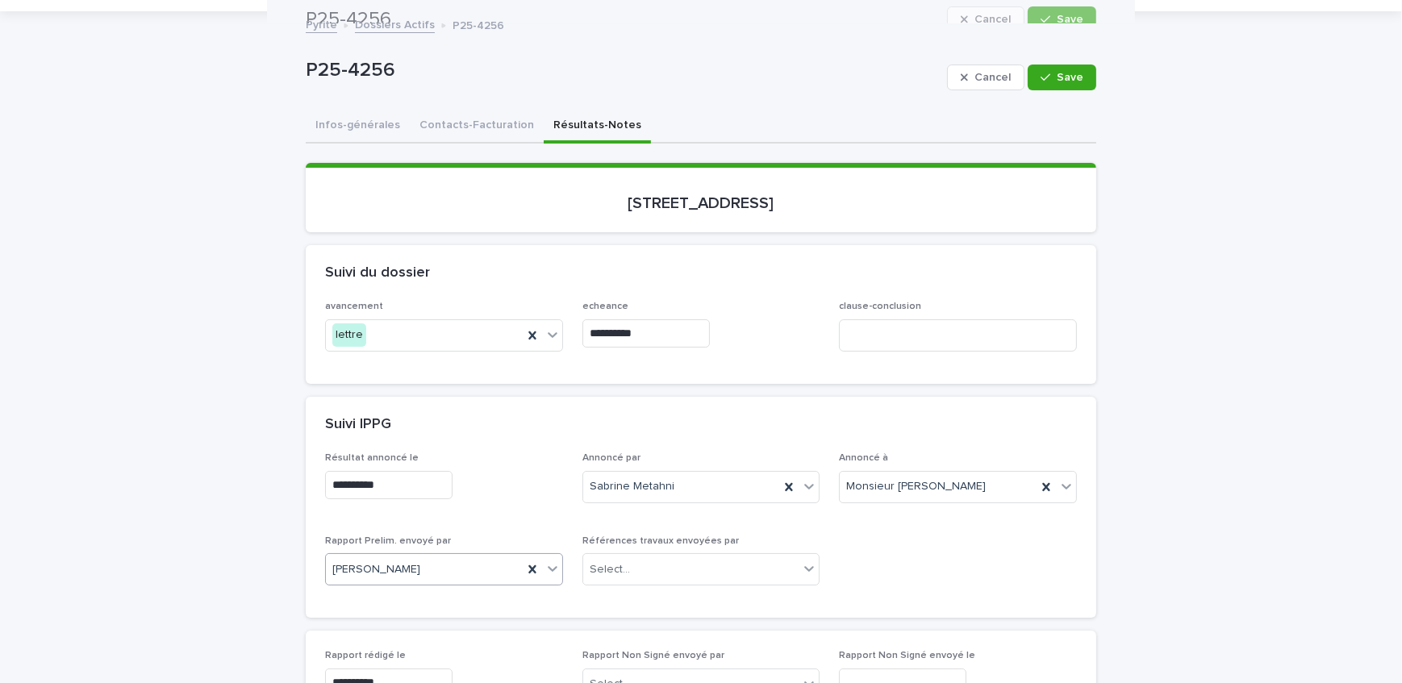
scroll to position [73, 0]
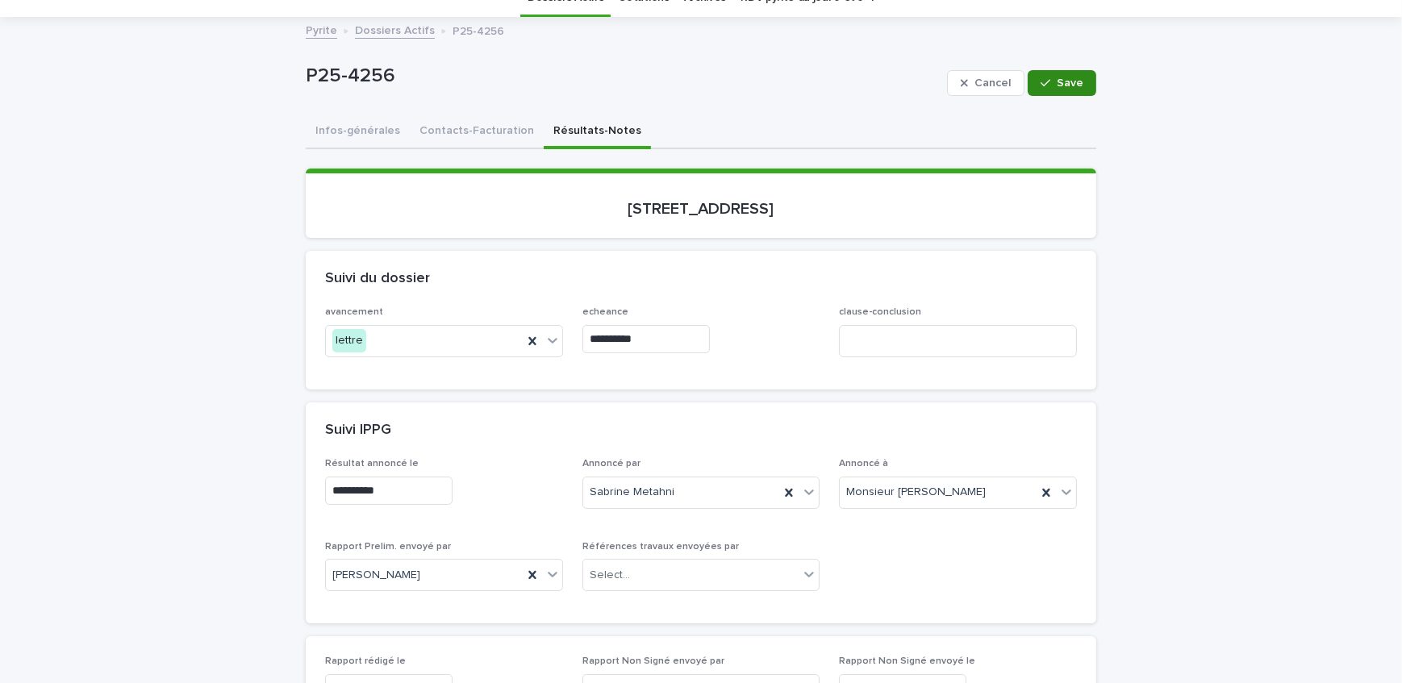
click at [1046, 90] on button "Save" at bounding box center [1061, 83] width 69 height 26
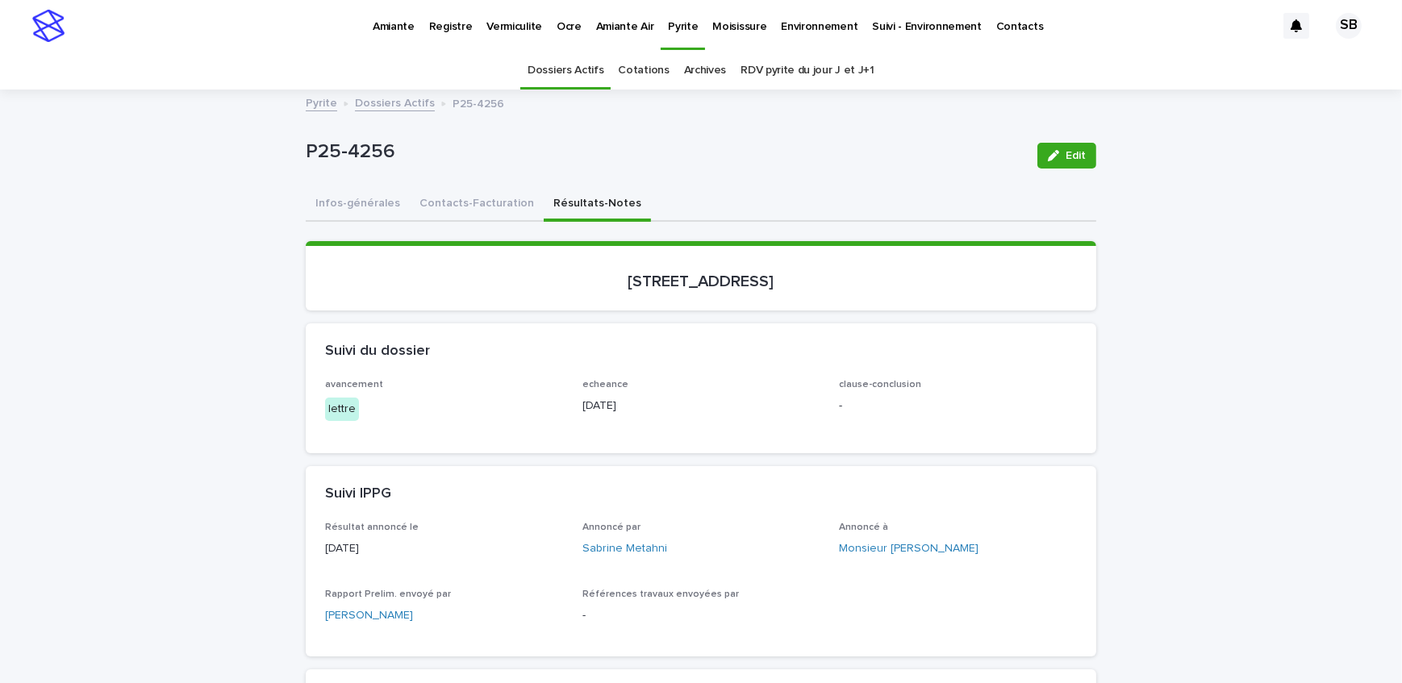
click at [400, 100] on link "Dossiers Actifs" at bounding box center [395, 102] width 80 height 19
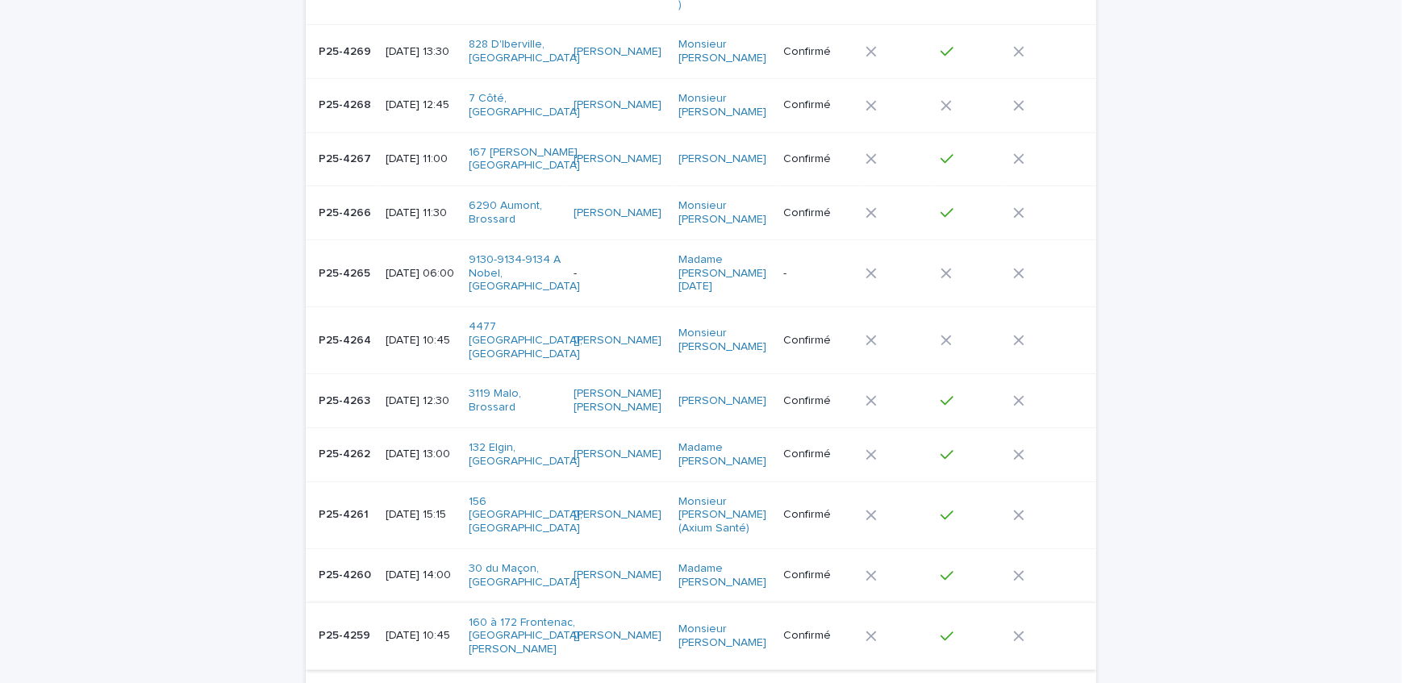
scroll to position [637, 0]
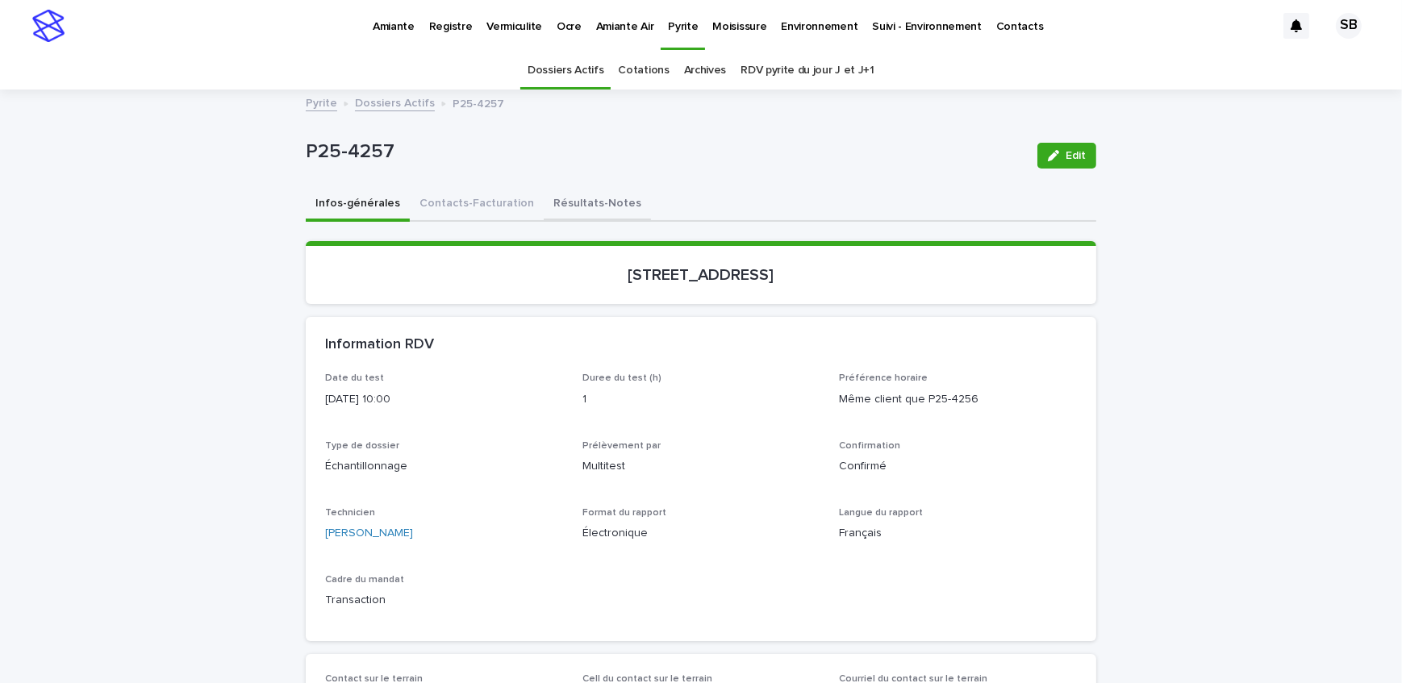
click at [555, 198] on button "Résultats-Notes" at bounding box center [597, 205] width 107 height 34
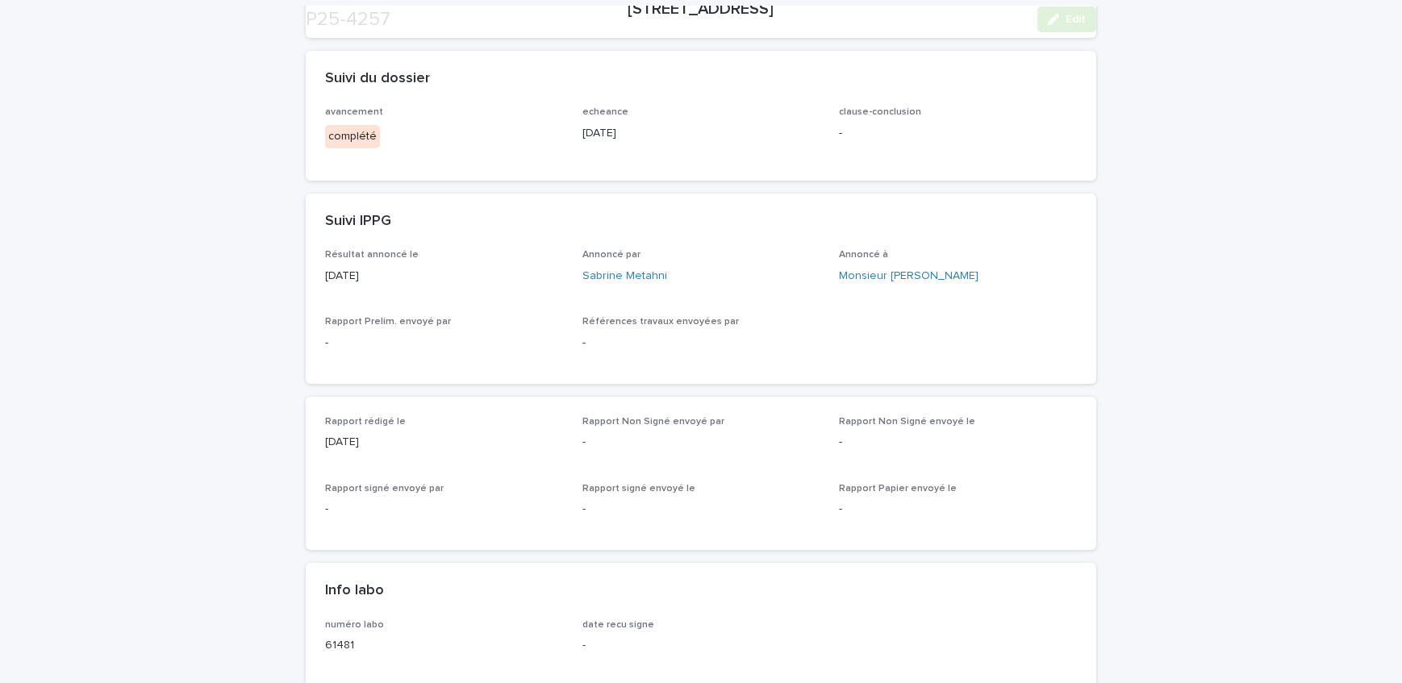
scroll to position [372, 0]
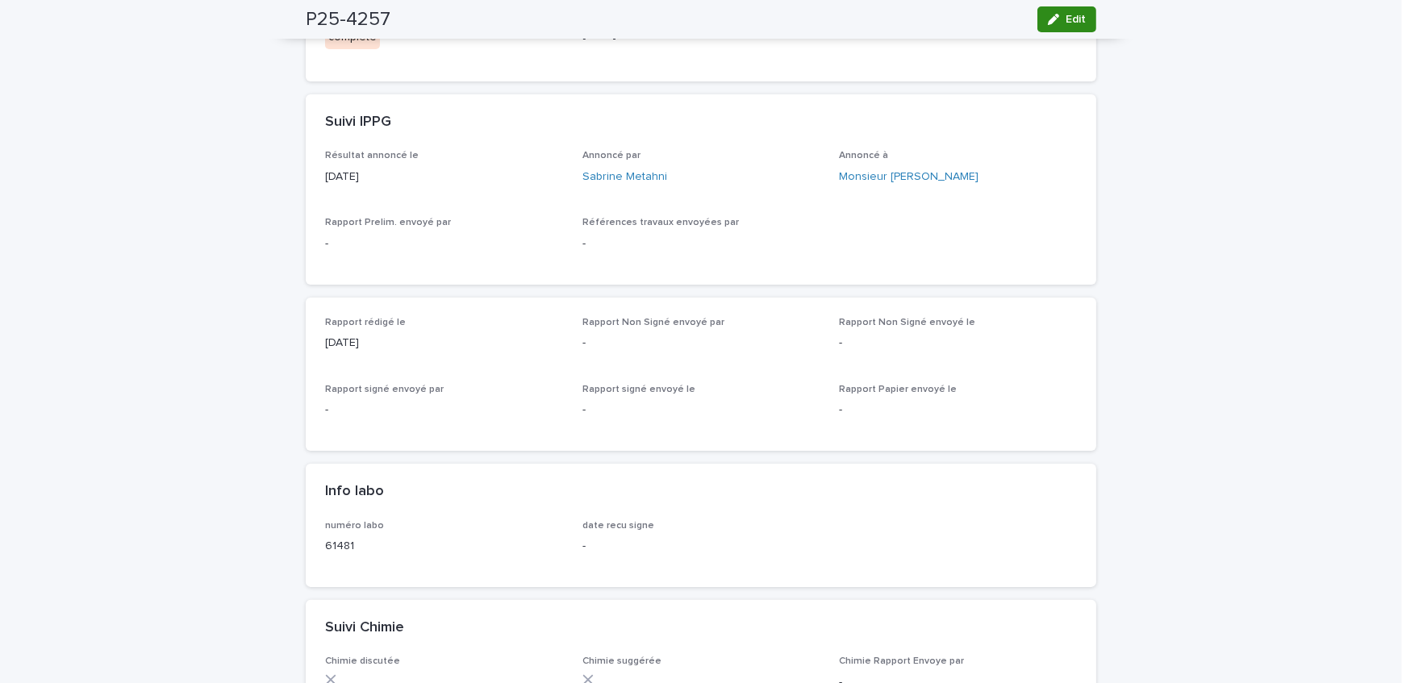
click at [1052, 20] on icon "button" at bounding box center [1053, 19] width 11 height 11
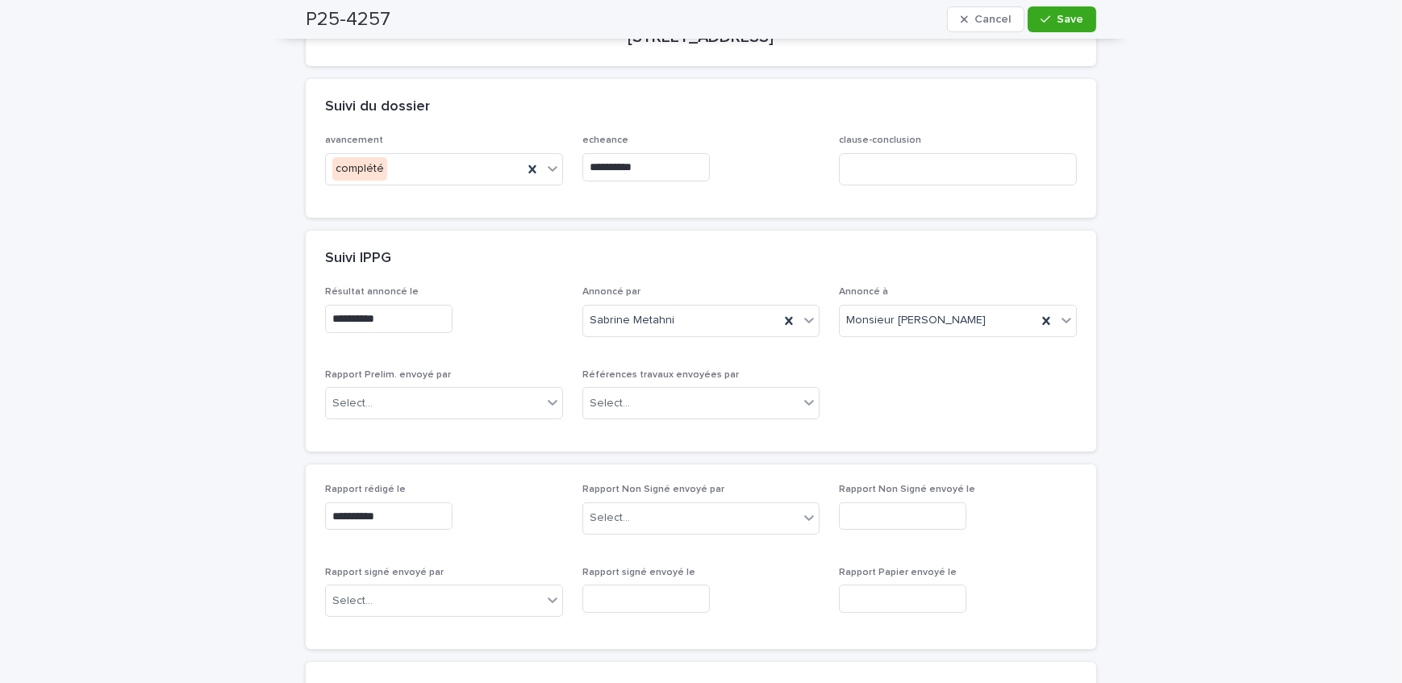
scroll to position [171, 0]
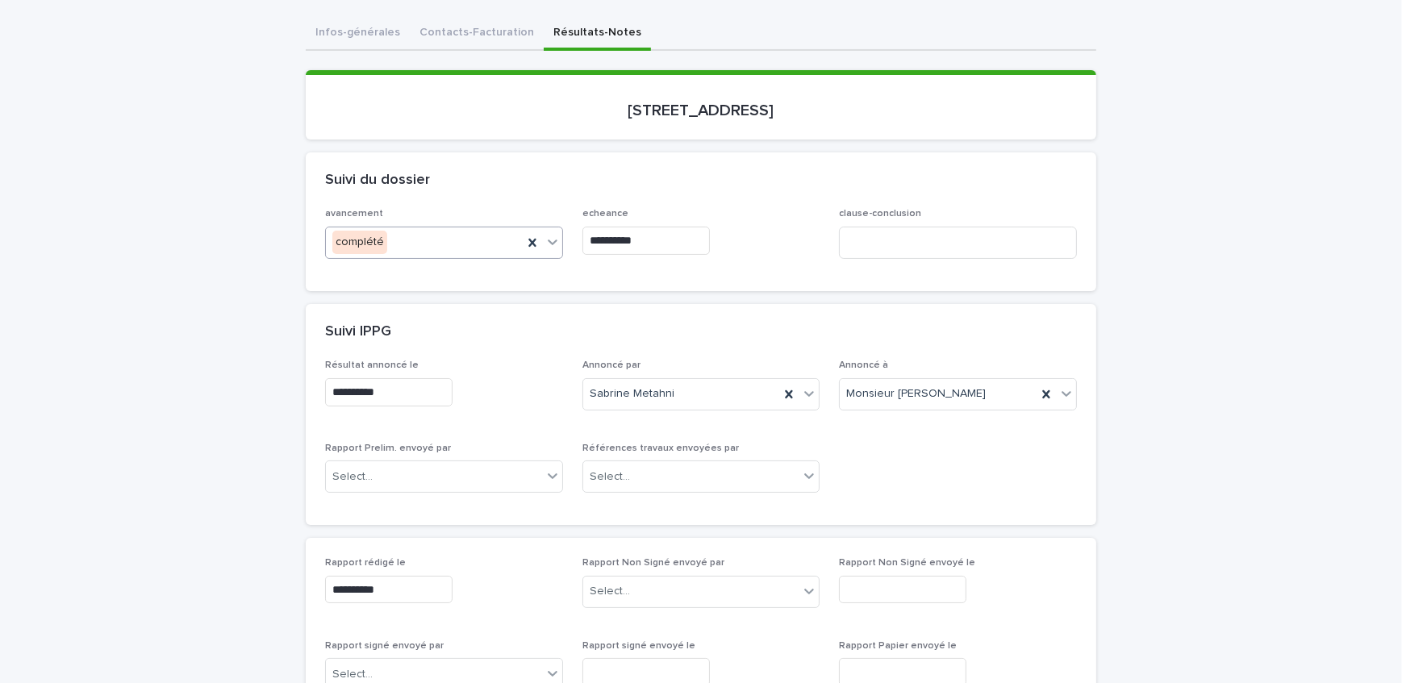
click at [421, 252] on div "complété" at bounding box center [424, 242] width 197 height 27
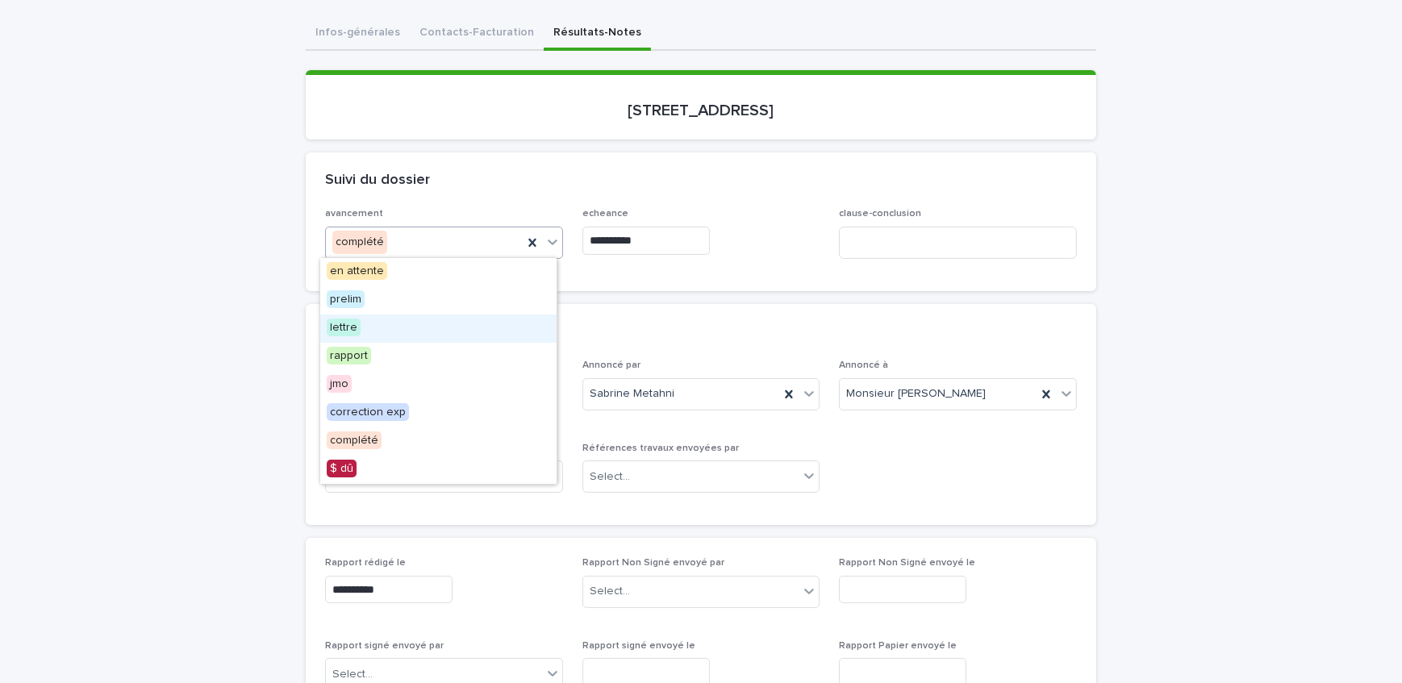
click at [444, 330] on div "lettre" at bounding box center [438, 329] width 236 height 28
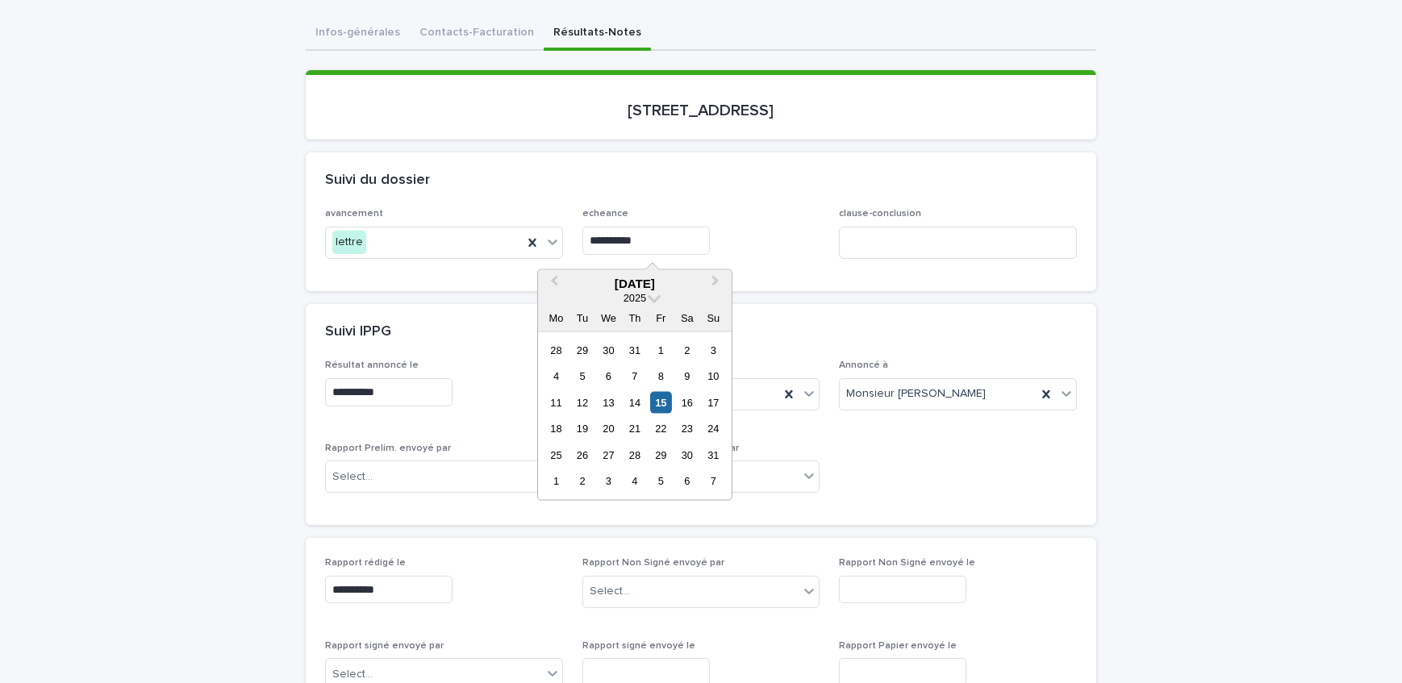
click at [688, 237] on input "**********" at bounding box center [645, 241] width 127 height 28
drag, startPoint x: 584, startPoint y: 427, endPoint x: 733, endPoint y: 352, distance: 167.0
click at [584, 427] on div "19" at bounding box center [582, 429] width 22 height 22
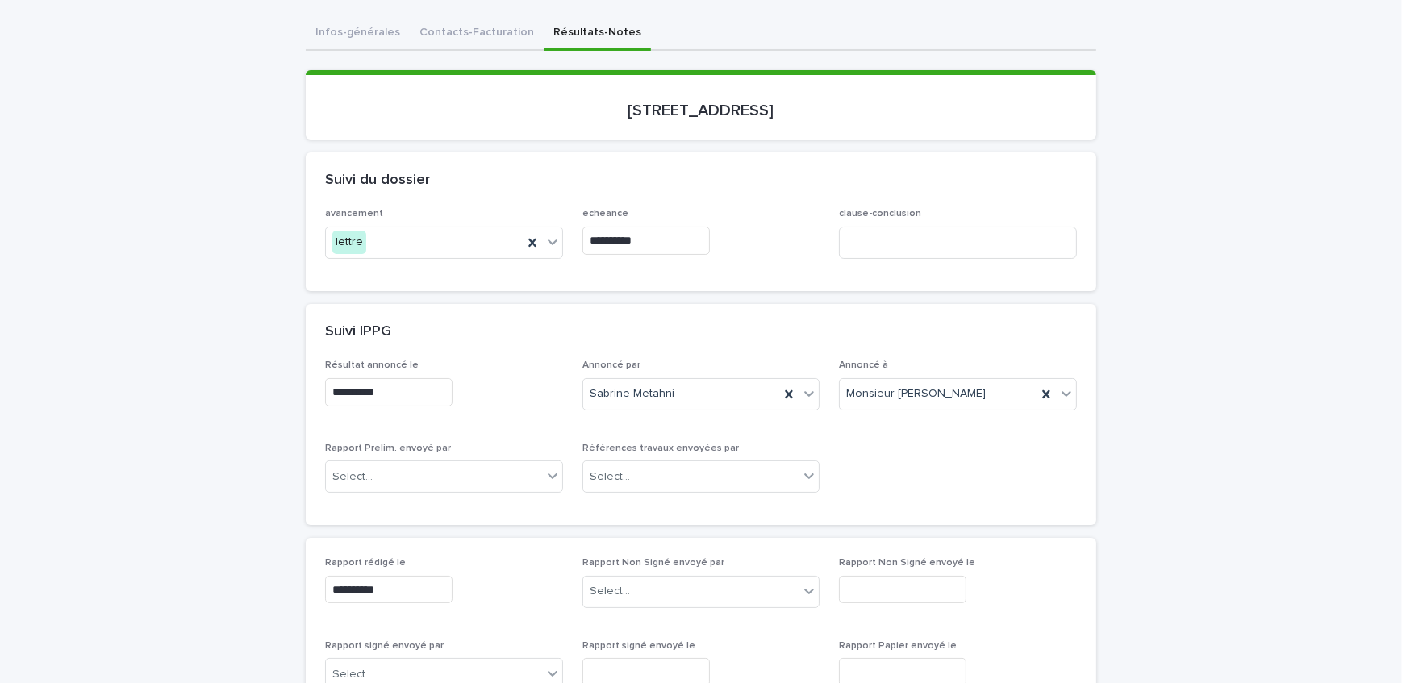
type input "**********"
click at [749, 329] on div "Suivi IPPG" at bounding box center [697, 332] width 745 height 18
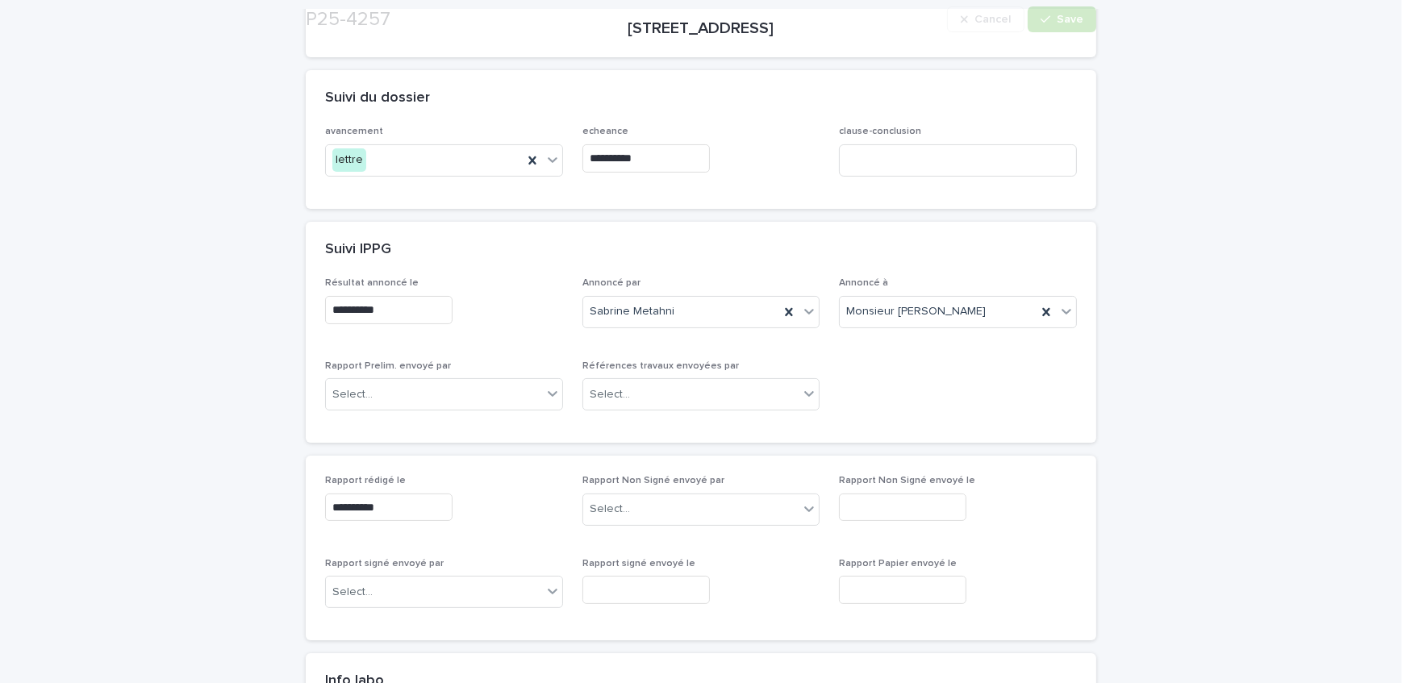
scroll to position [318, 0]
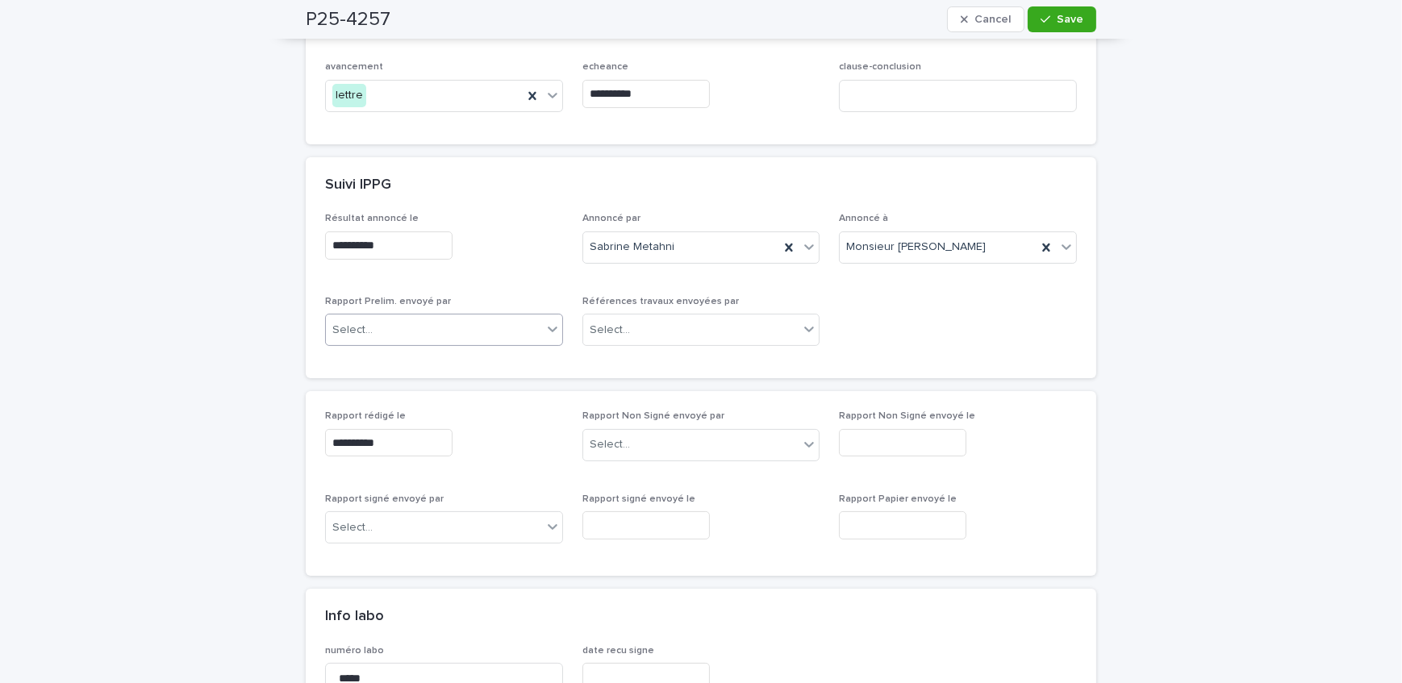
click at [461, 336] on div "Select..." at bounding box center [434, 330] width 216 height 27
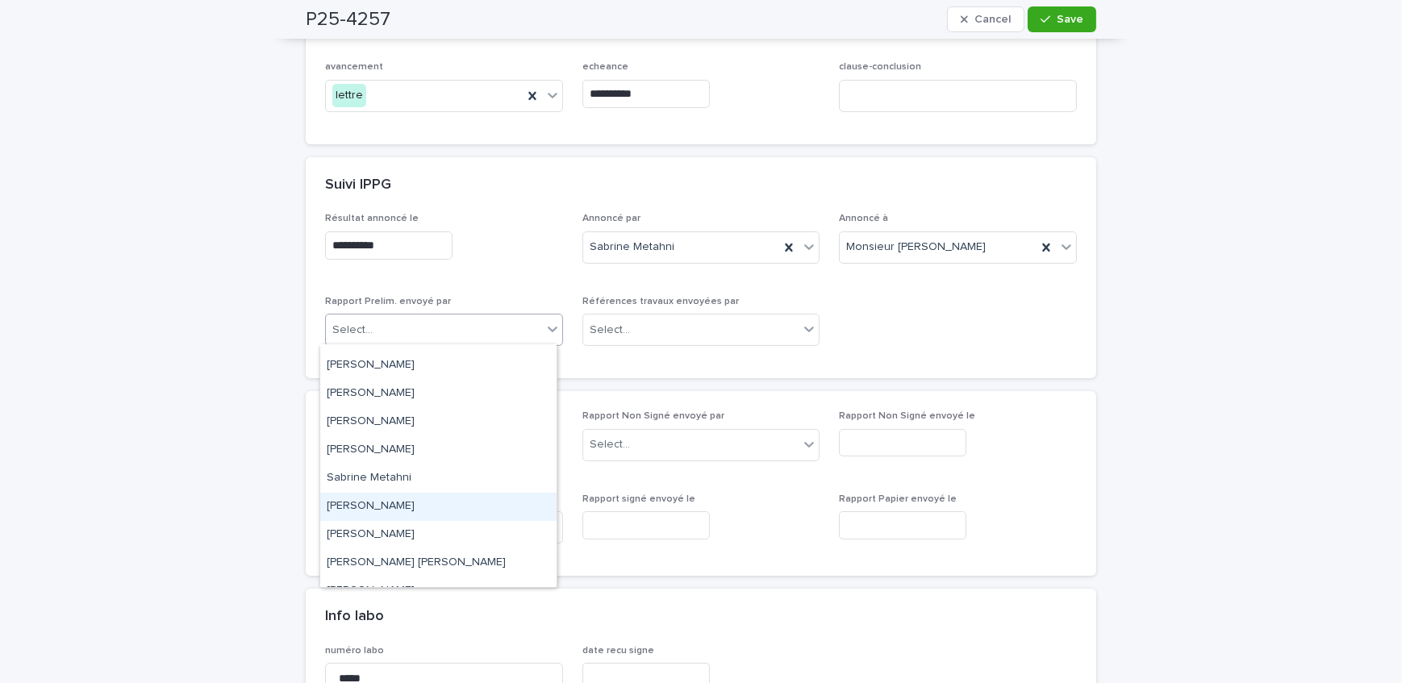
click at [453, 501] on div "[PERSON_NAME]" at bounding box center [438, 507] width 236 height 28
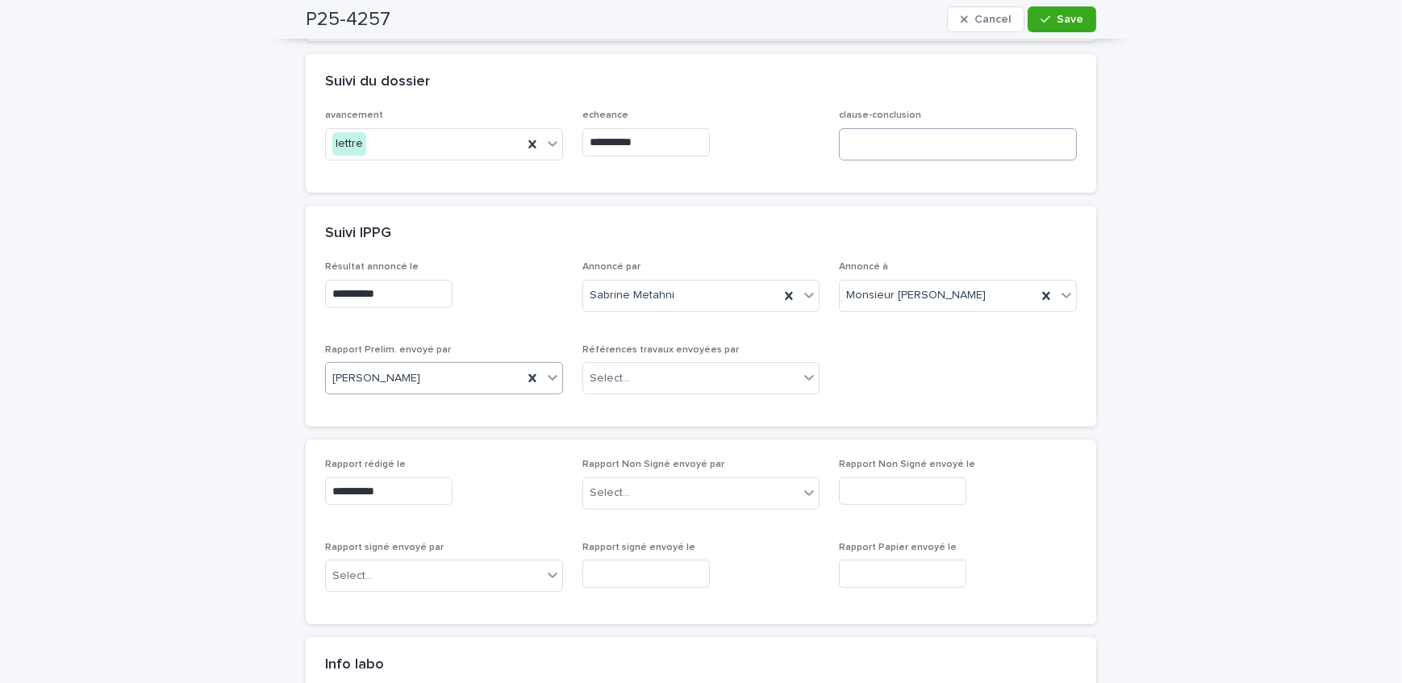
scroll to position [244, 0]
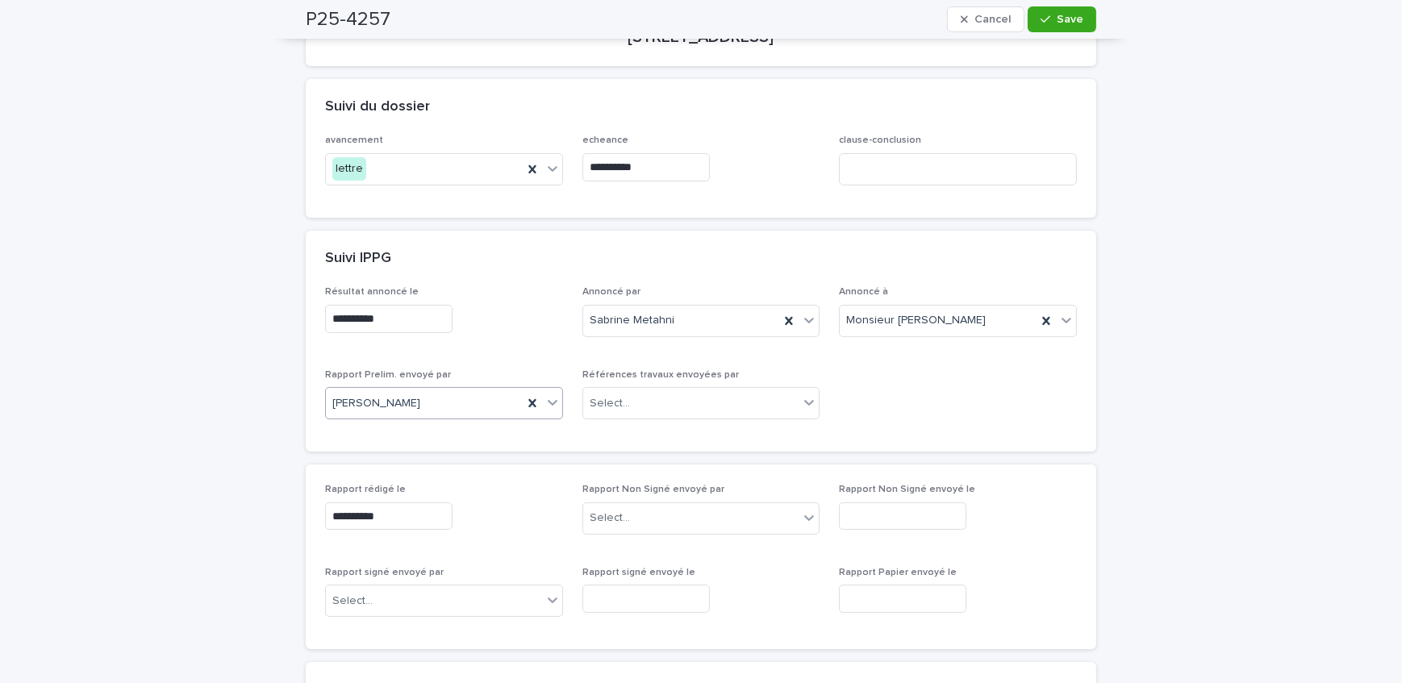
click at [1072, 5] on div "P25-4257 Cancel Save" at bounding box center [701, 19] width 790 height 39
click at [1066, 16] on span "Save" at bounding box center [1070, 19] width 27 height 11
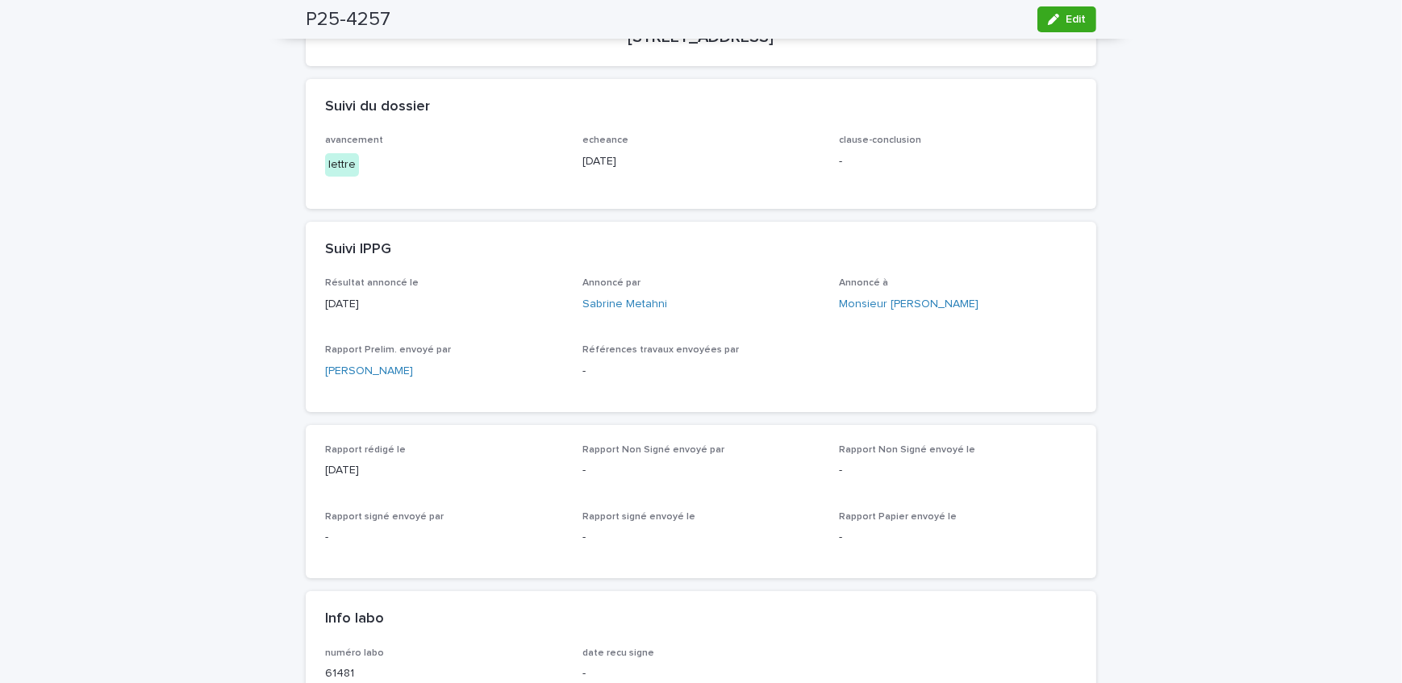
scroll to position [0, 0]
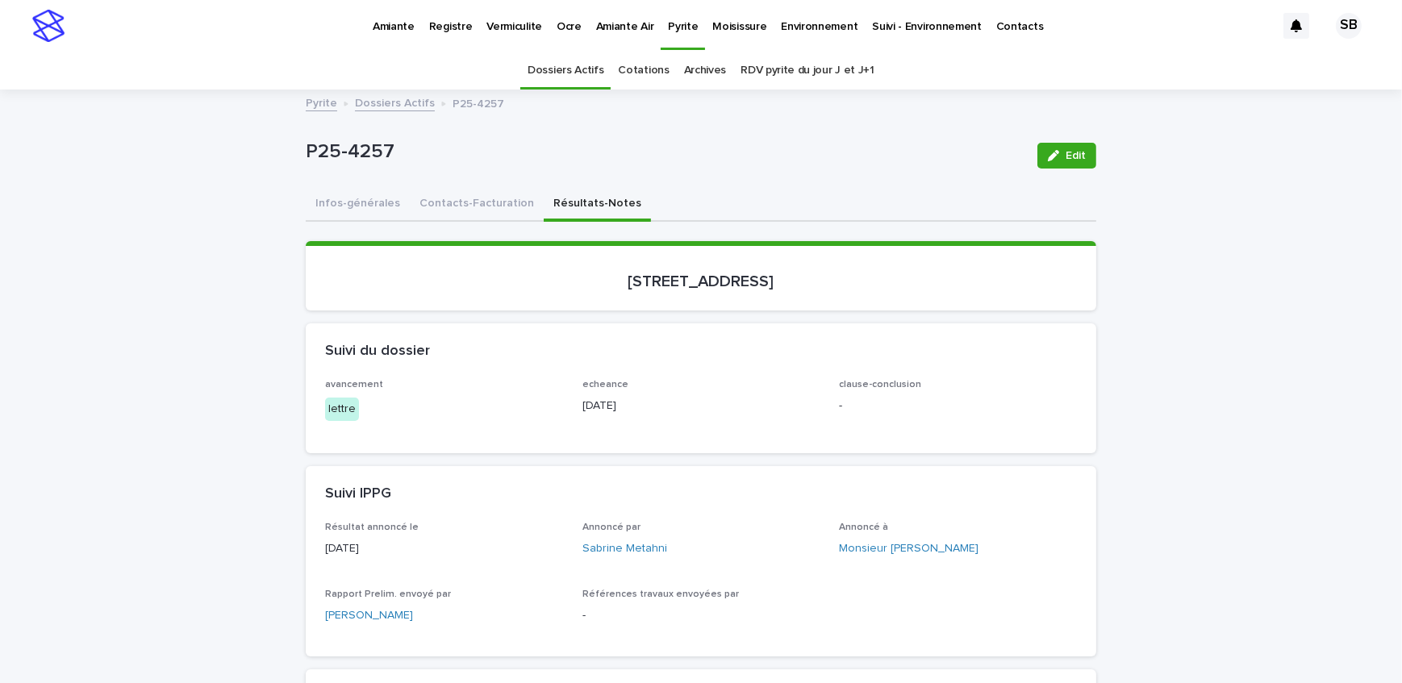
click at [398, 110] on link "Dossiers Actifs" at bounding box center [395, 102] width 80 height 19
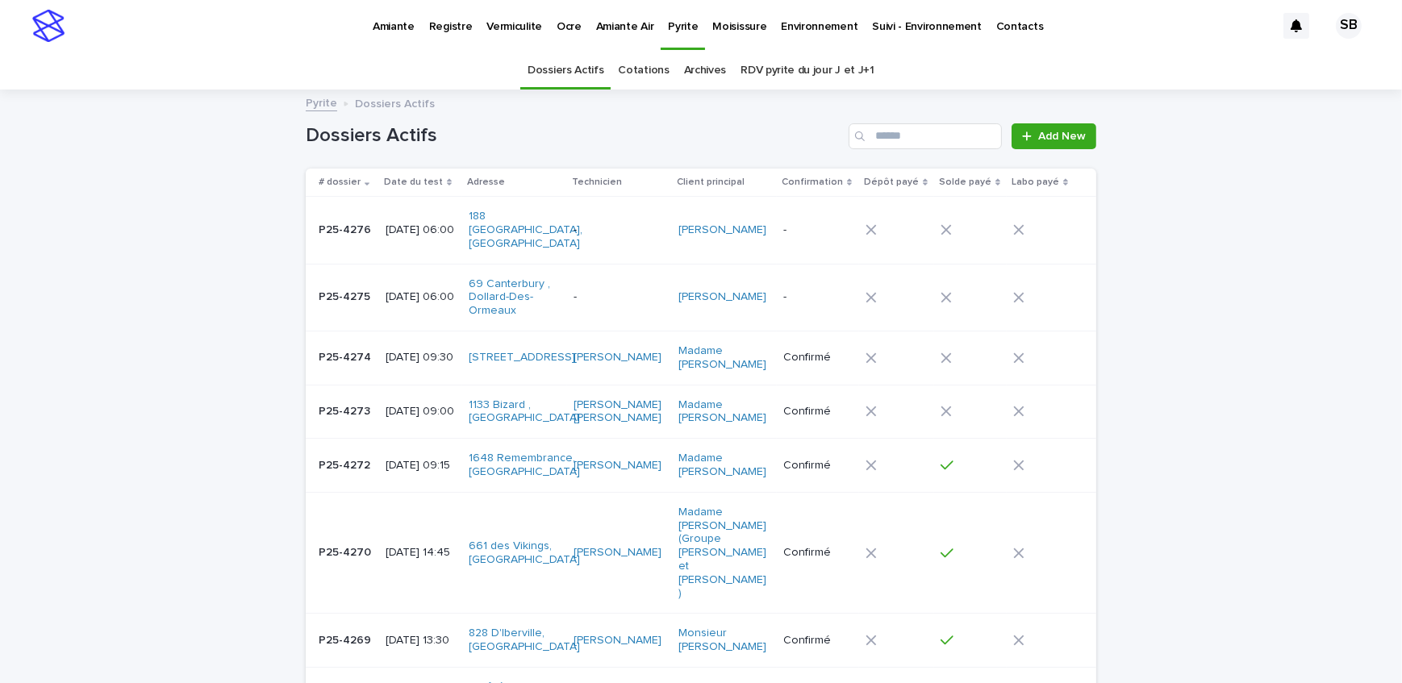
scroll to position [51, 0]
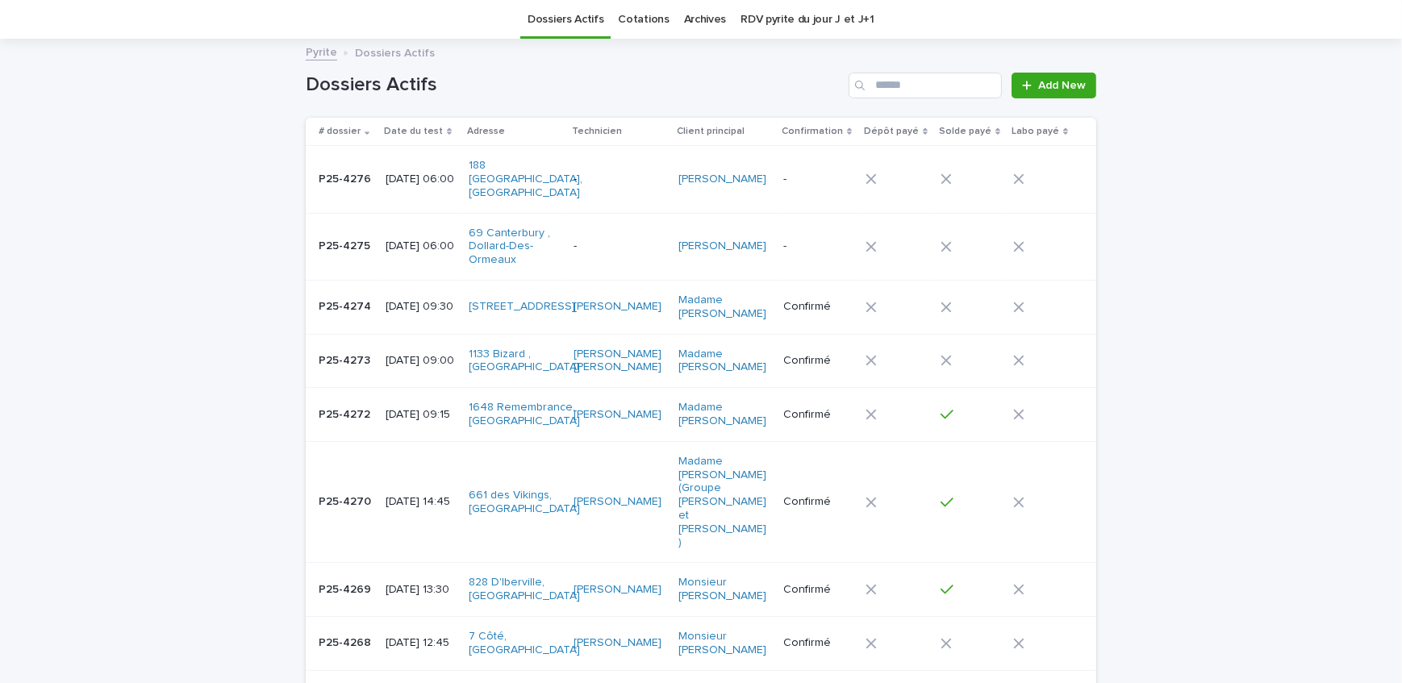
click at [356, 492] on p "P25-4270" at bounding box center [347, 500] width 56 height 17
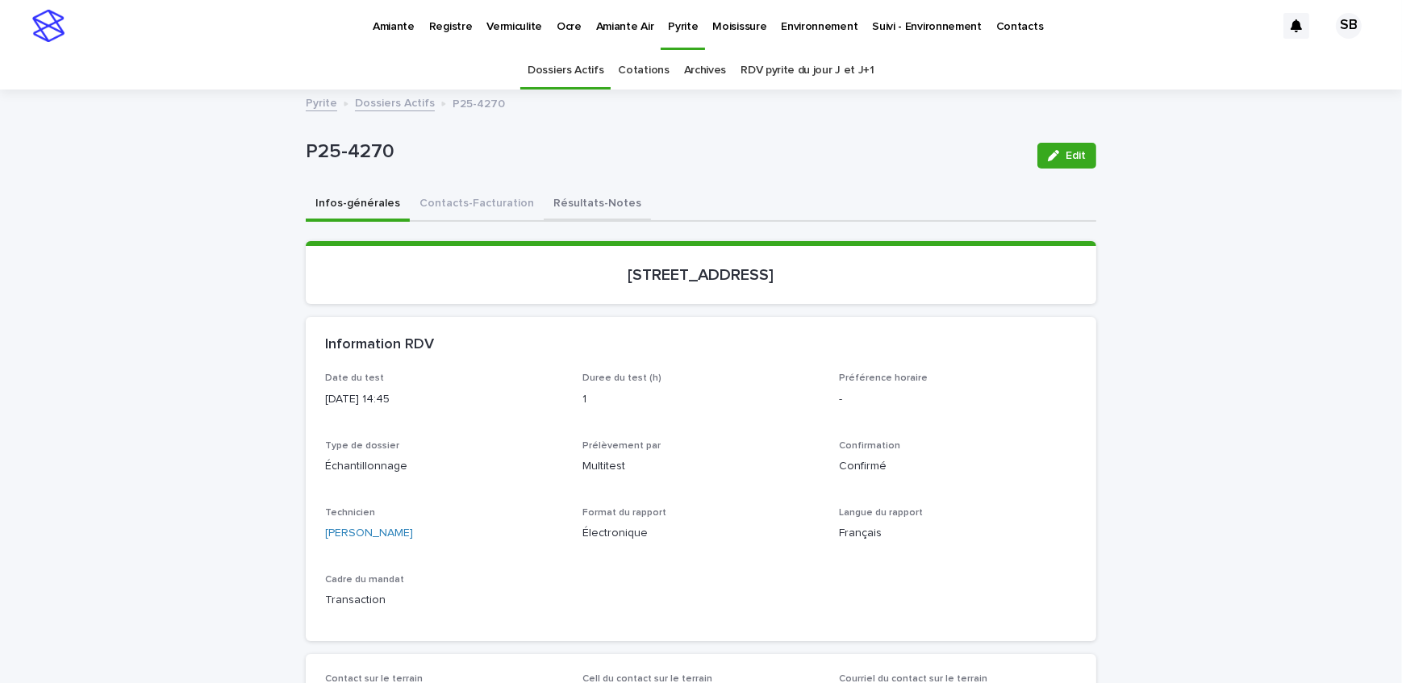
click at [544, 204] on button "Résultats-Notes" at bounding box center [597, 205] width 107 height 34
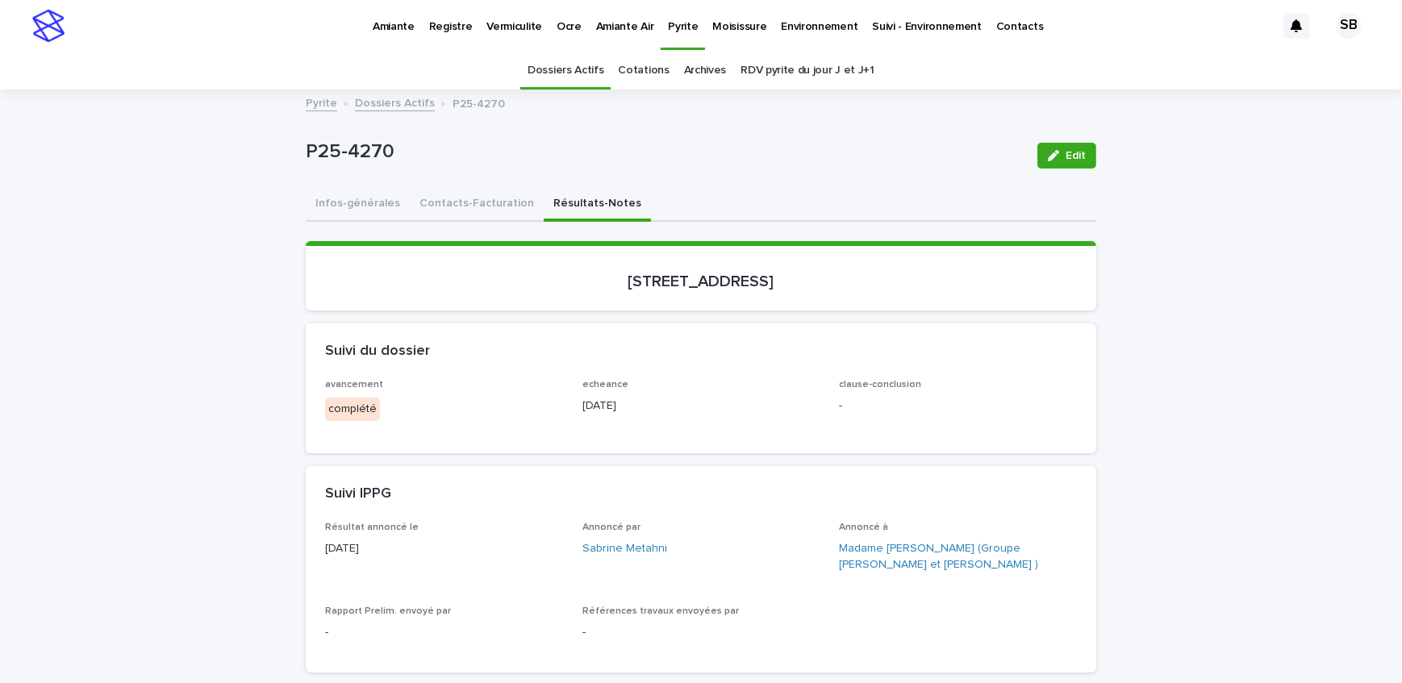
click at [496, 205] on button "Contacts-Facturation" at bounding box center [477, 205] width 134 height 34
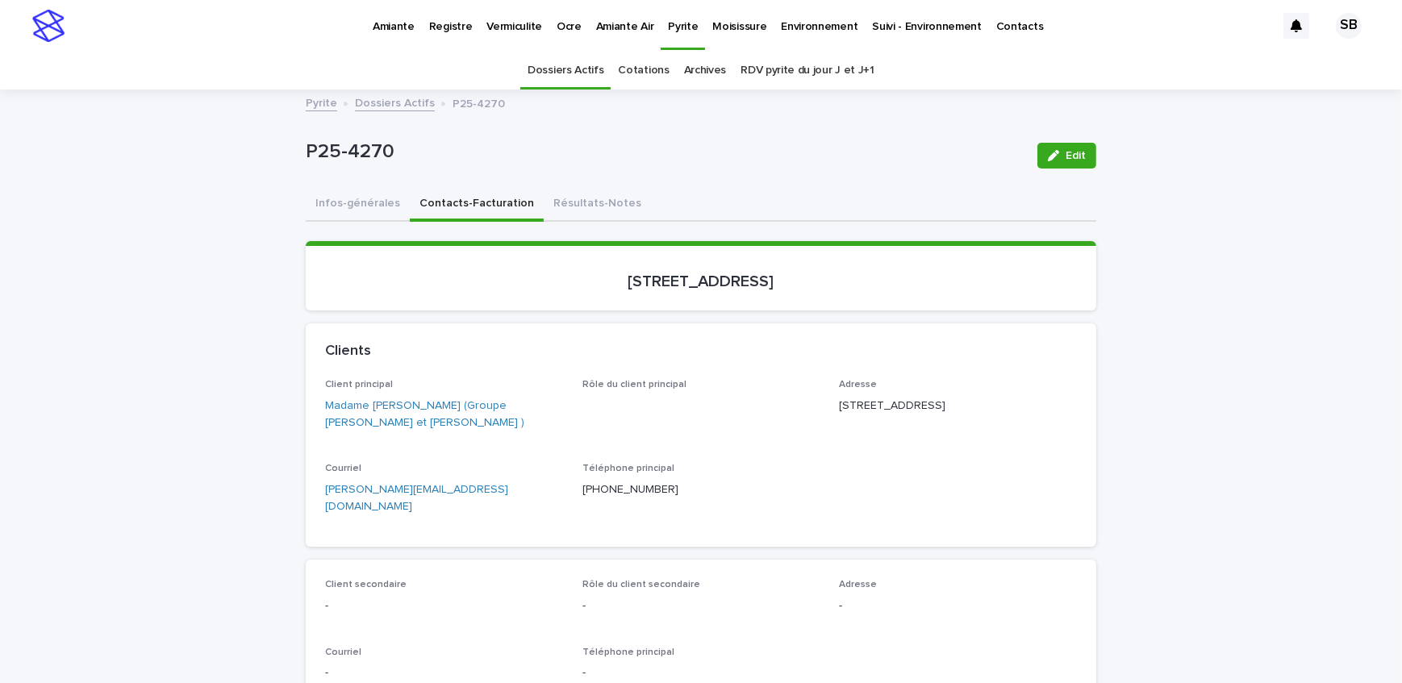
drag, startPoint x: 436, startPoint y: 503, endPoint x: 327, endPoint y: 502, distance: 108.9
click at [582, 206] on button "Résultats-Notes" at bounding box center [597, 205] width 107 height 34
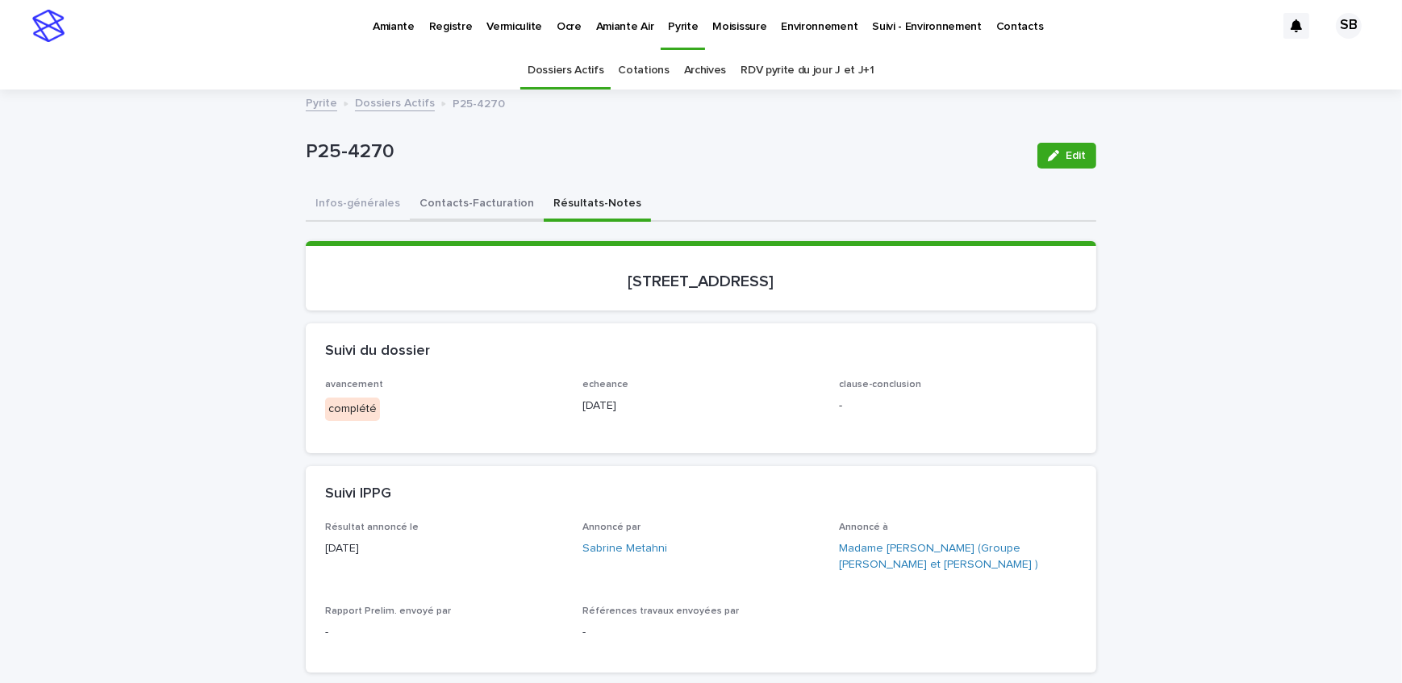
click at [457, 215] on button "Contacts-Facturation" at bounding box center [477, 205] width 134 height 34
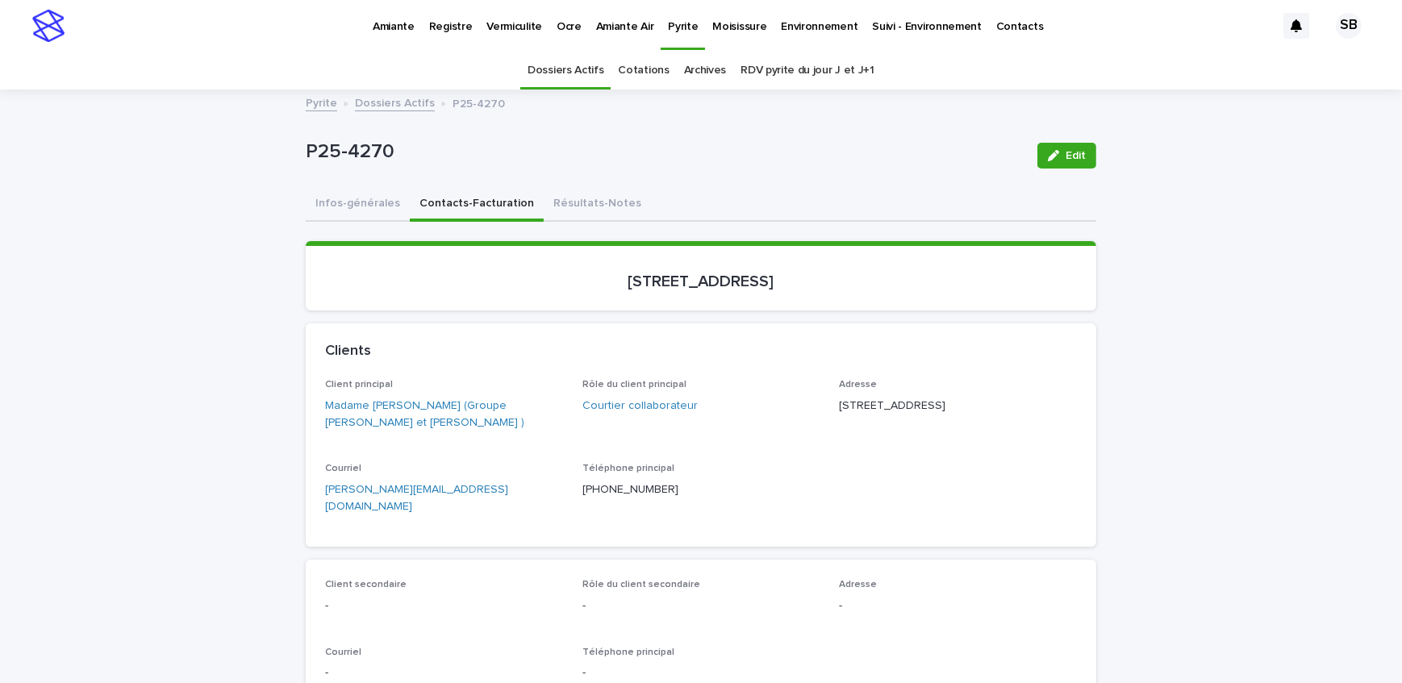
drag, startPoint x: 110, startPoint y: 215, endPoint x: 573, endPoint y: 242, distance: 463.7
click at [589, 209] on button "Résultats-Notes" at bounding box center [597, 205] width 107 height 34
click at [1066, 150] on span "Edit" at bounding box center [1075, 155] width 20 height 11
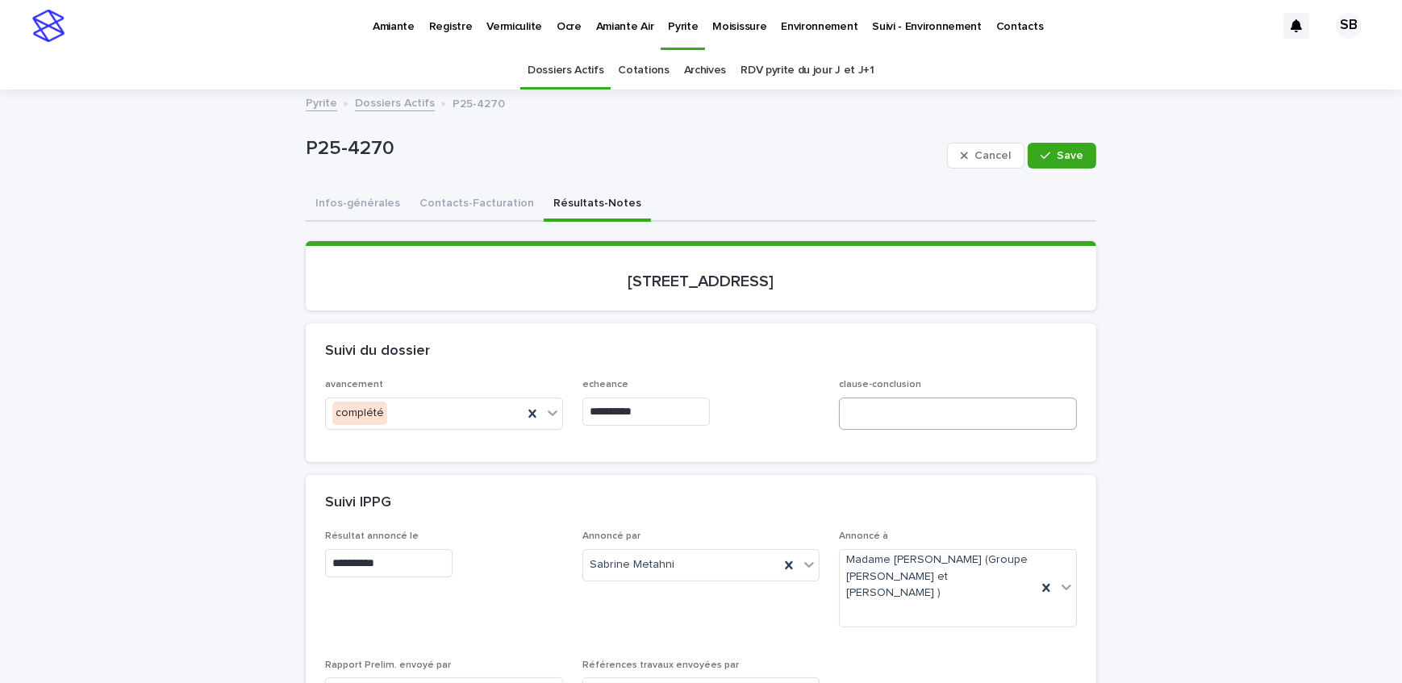
scroll to position [219, 0]
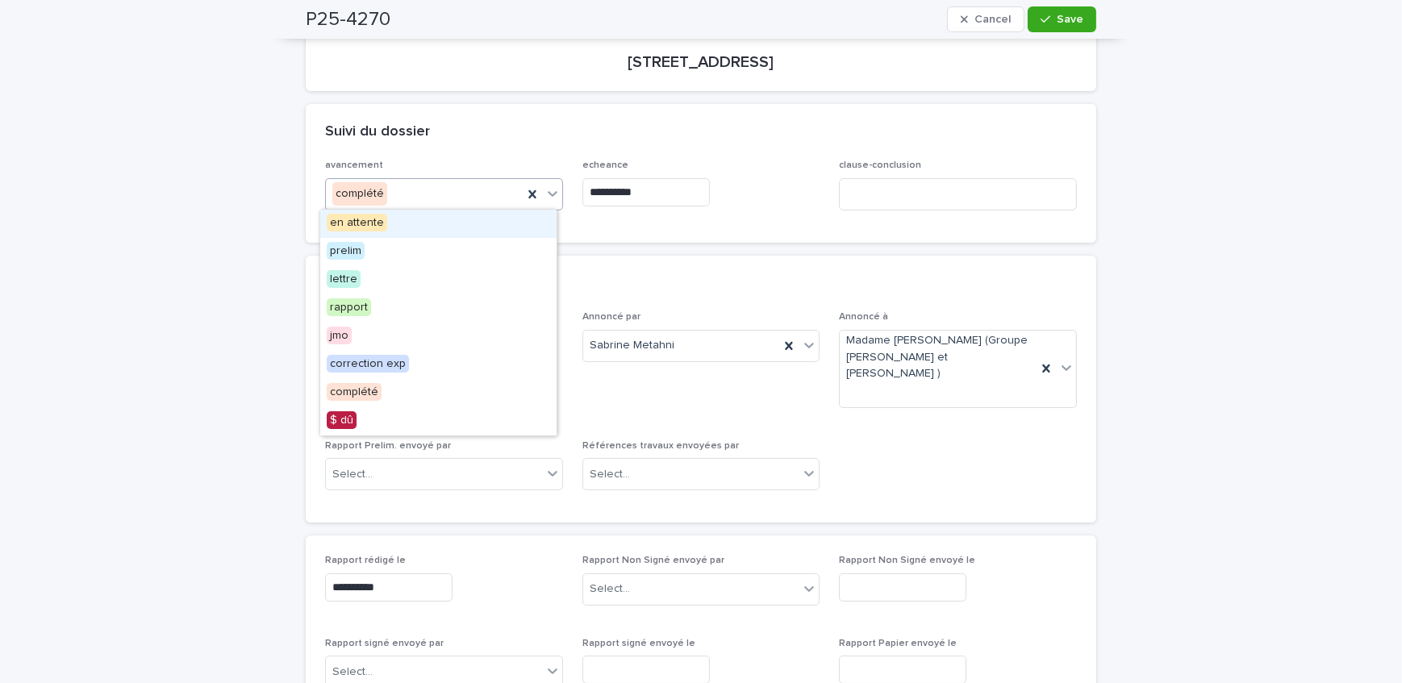
click at [499, 190] on div "complété" at bounding box center [424, 194] width 197 height 27
click at [428, 281] on div "lettre" at bounding box center [438, 280] width 236 height 28
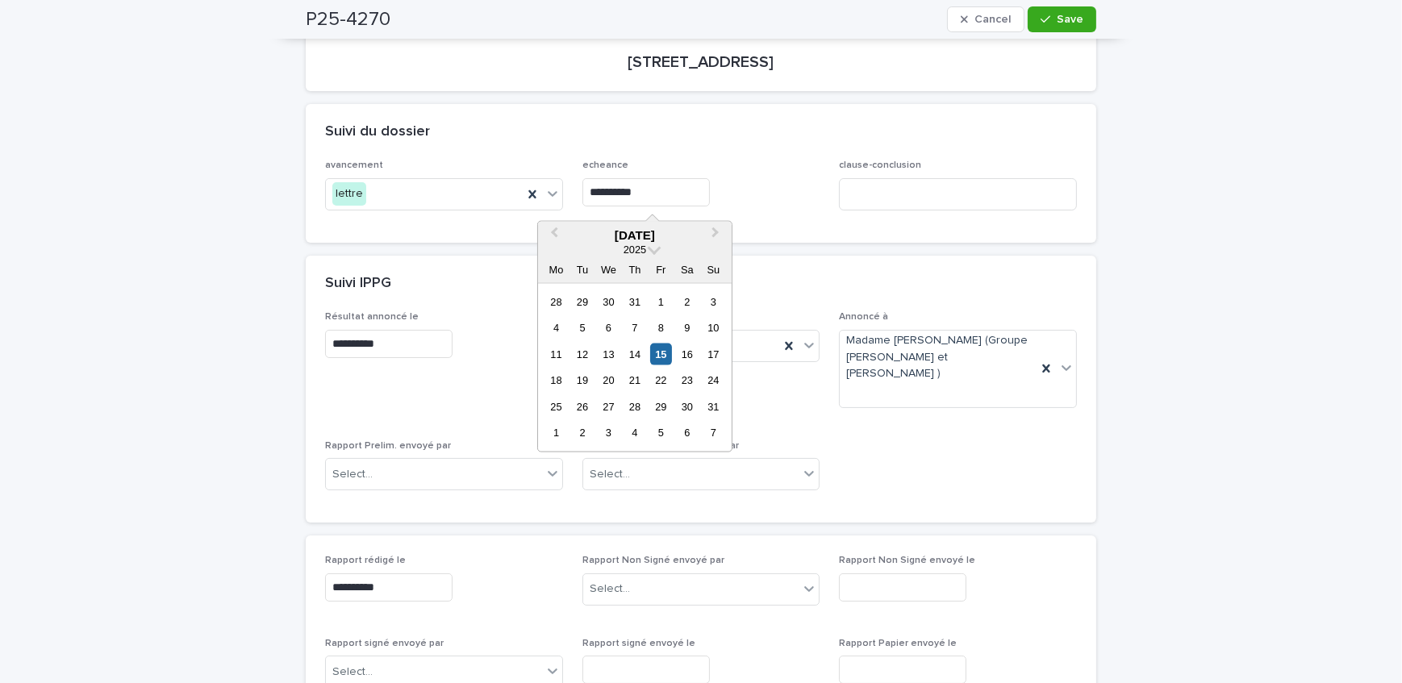
click at [695, 190] on input "**********" at bounding box center [645, 192] width 127 height 28
click at [581, 377] on div "19" at bounding box center [582, 380] width 22 height 22
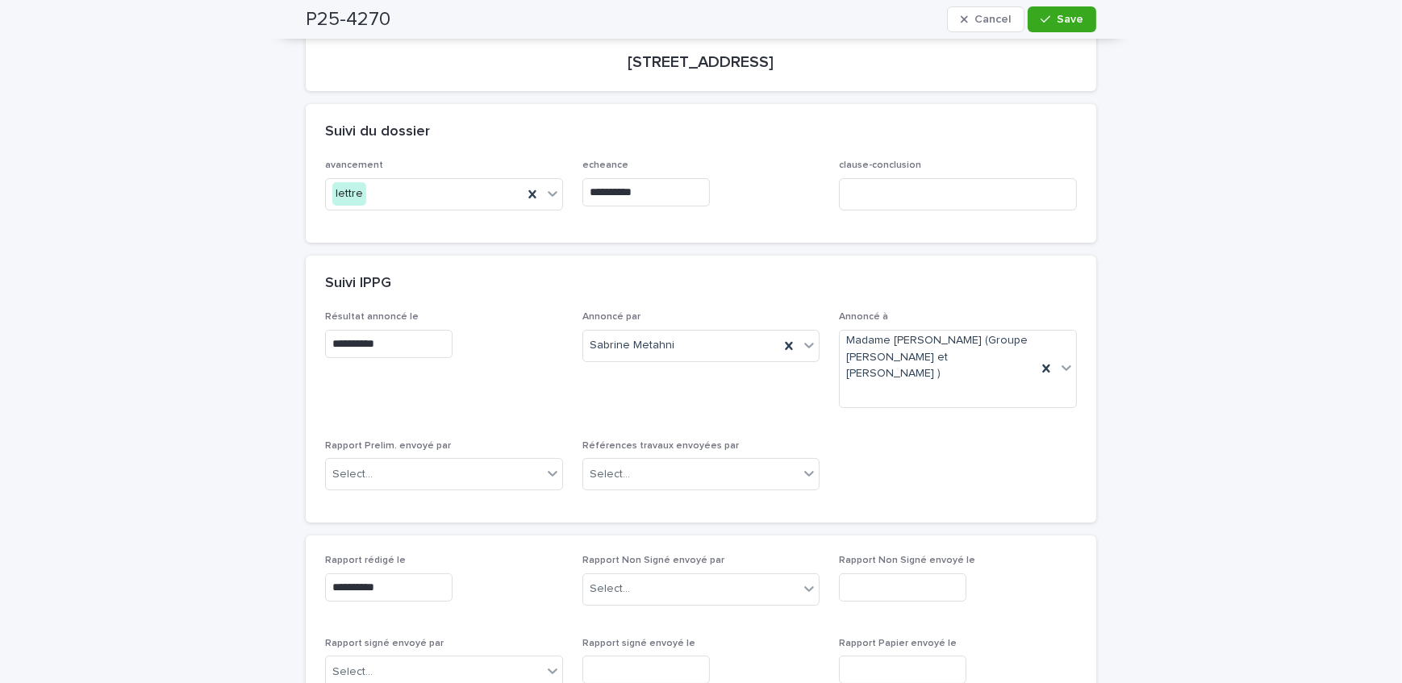
type input "**********"
click at [502, 394] on span "**********" at bounding box center [444, 366] width 238 height 110
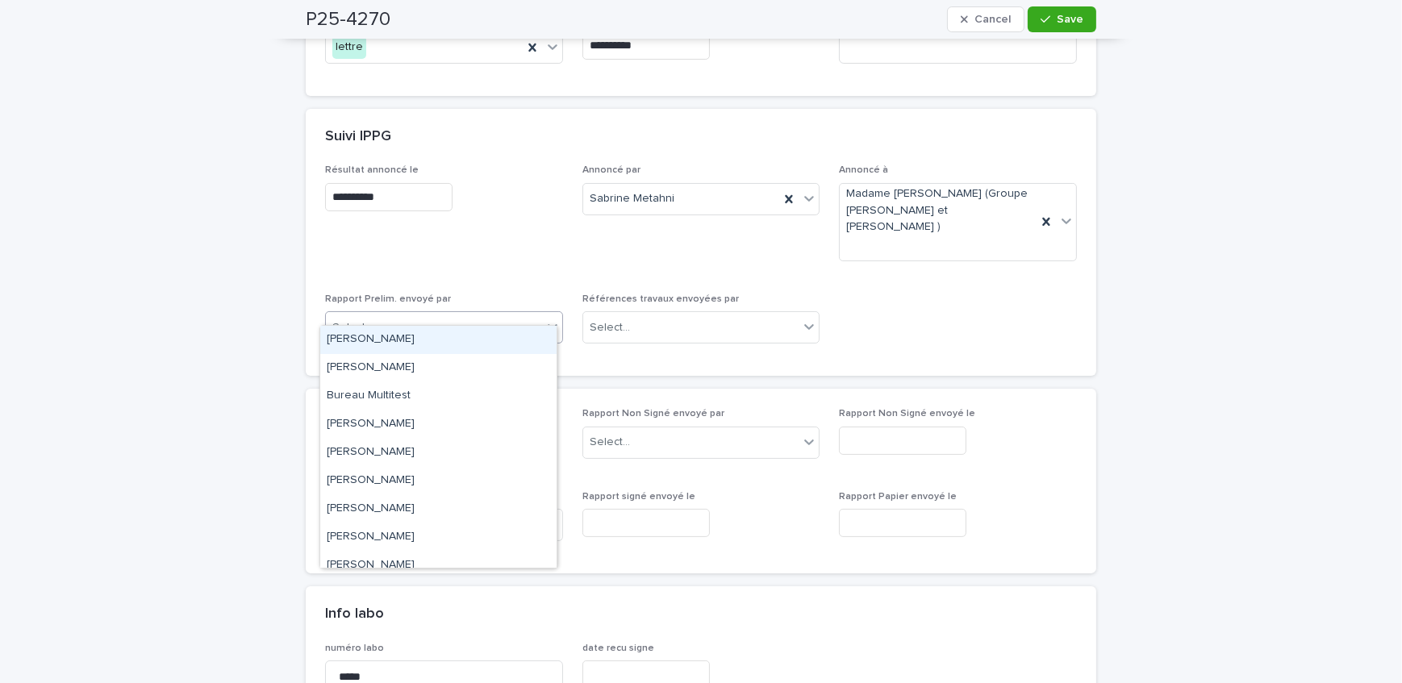
click at [456, 315] on div "Select..." at bounding box center [434, 328] width 216 height 27
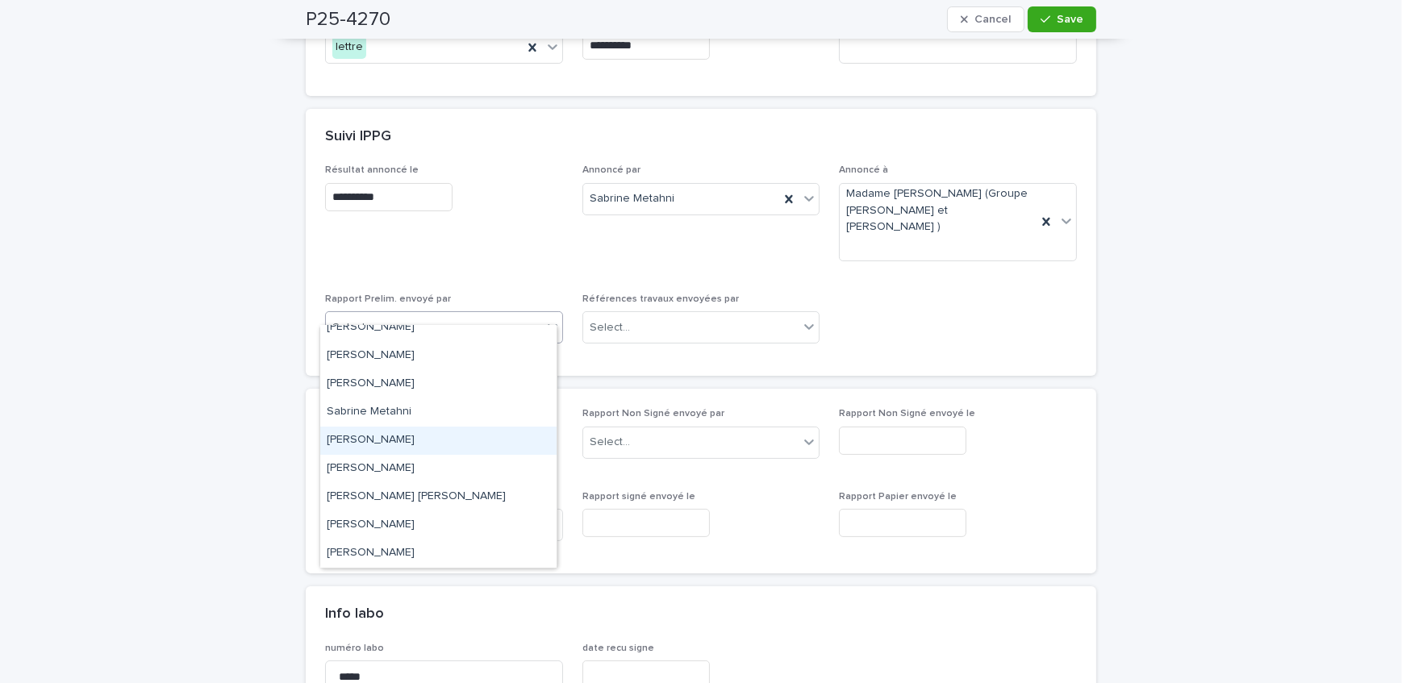
click at [465, 441] on div "[PERSON_NAME]" at bounding box center [438, 441] width 236 height 28
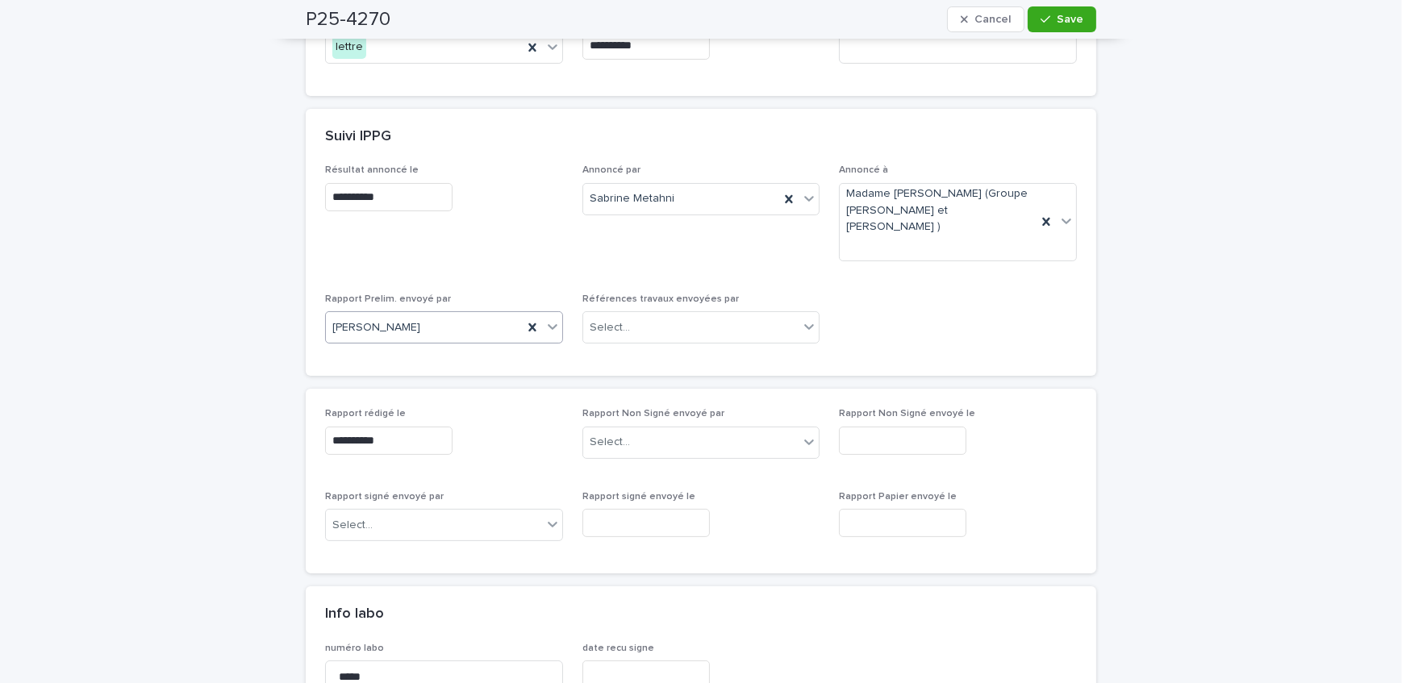
click at [1047, 15] on div "button" at bounding box center [1048, 19] width 16 height 11
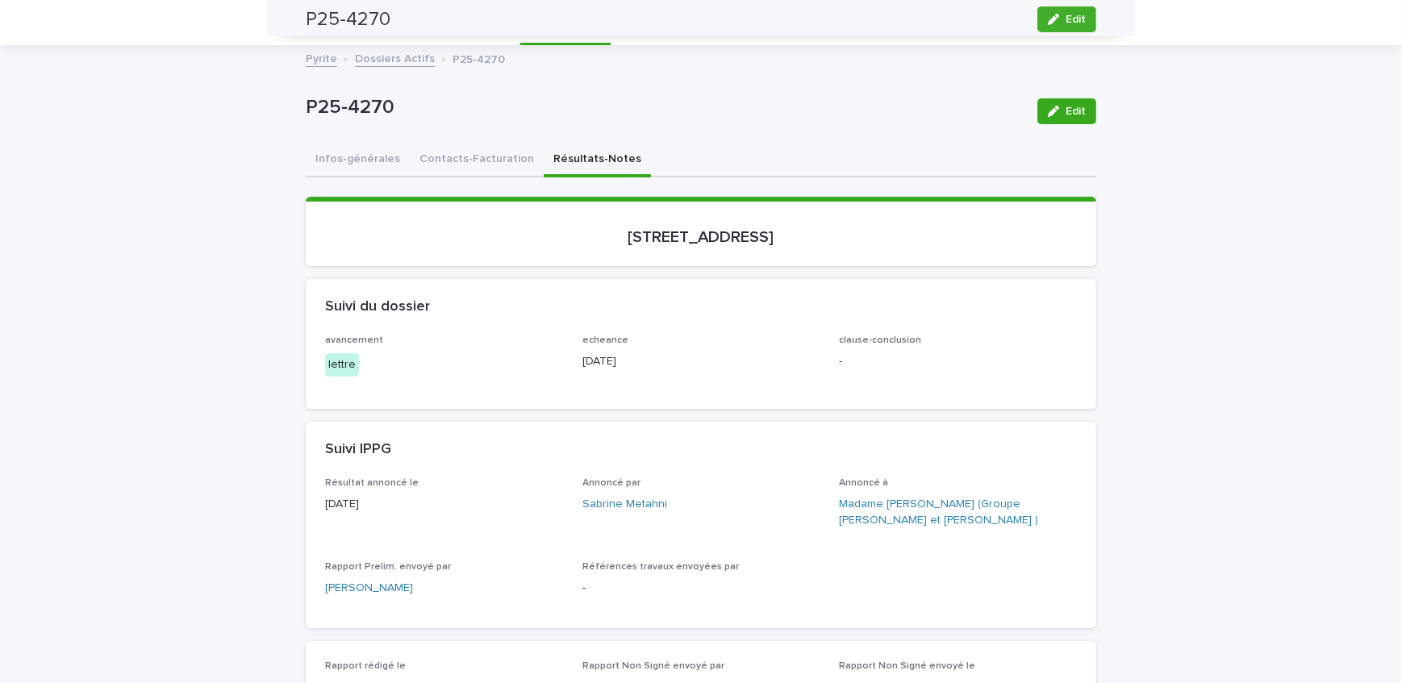
scroll to position [0, 0]
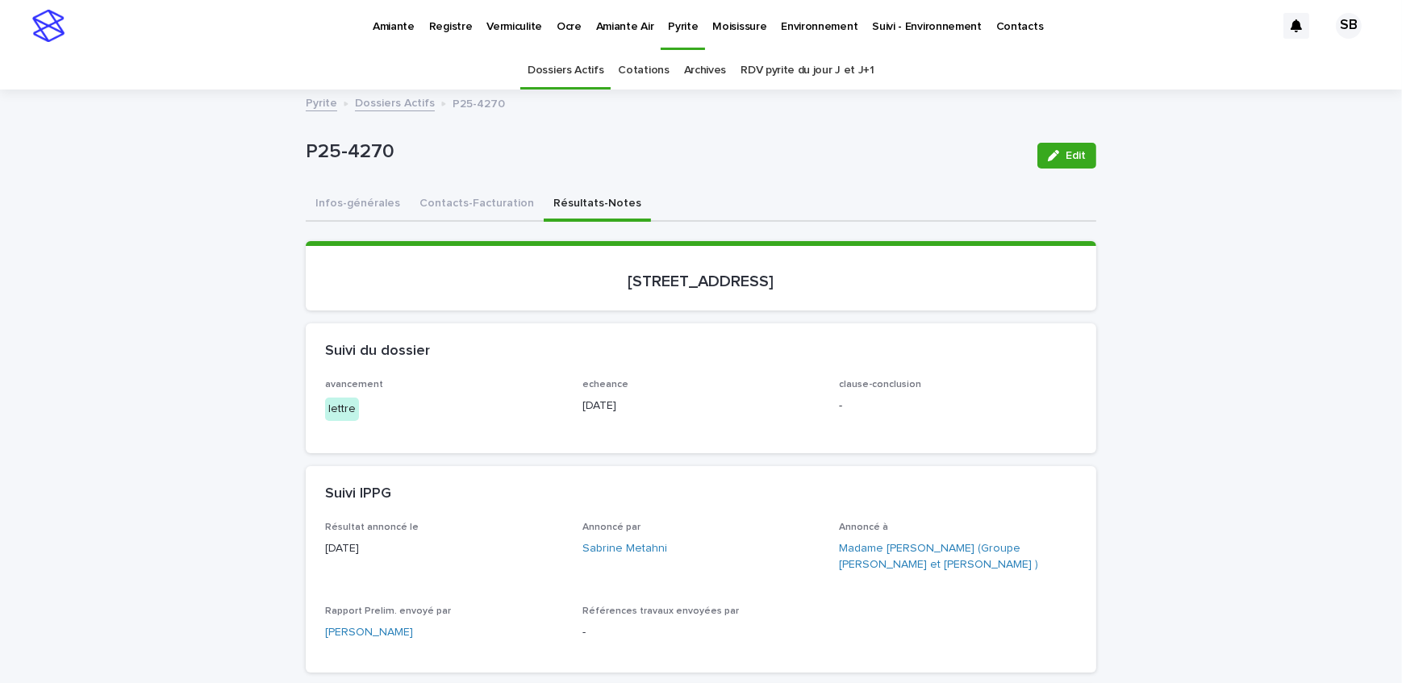
click at [376, 19] on p "Amiante" at bounding box center [394, 17] width 42 height 34
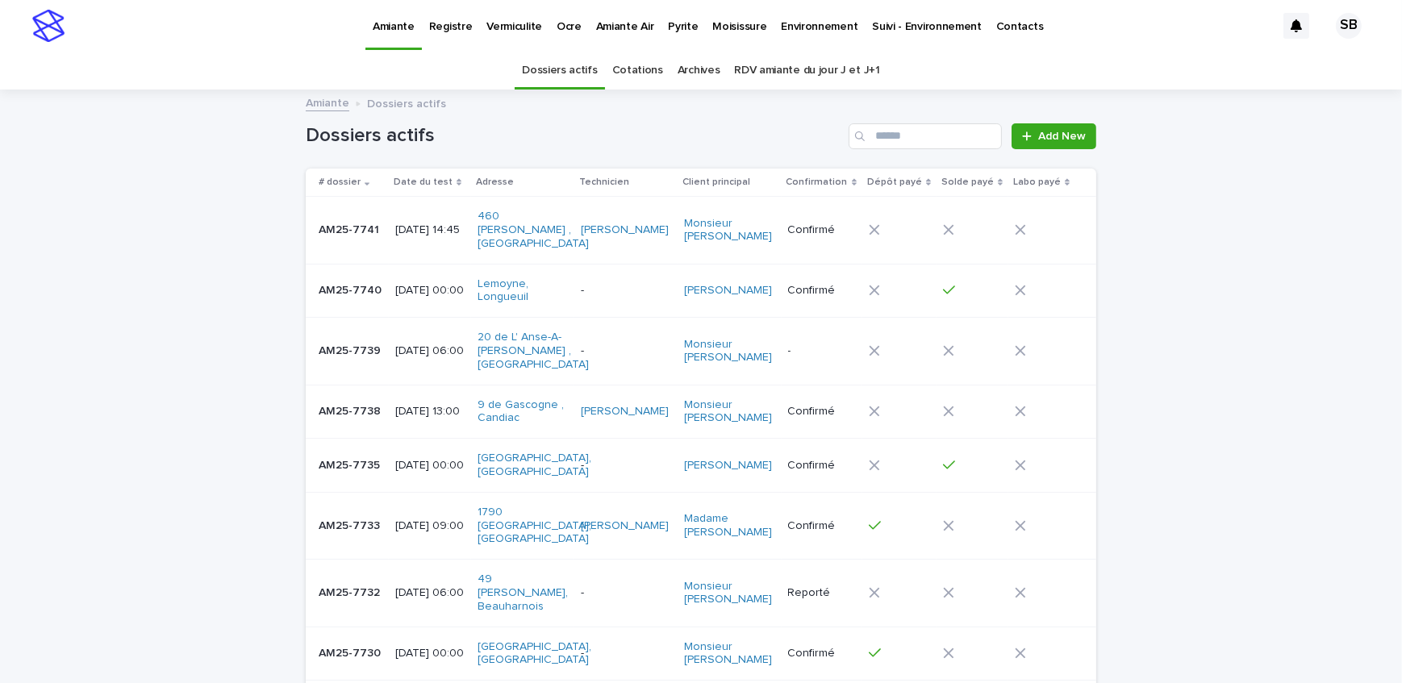
click at [523, 32] on p "Vermiculite" at bounding box center [514, 17] width 56 height 34
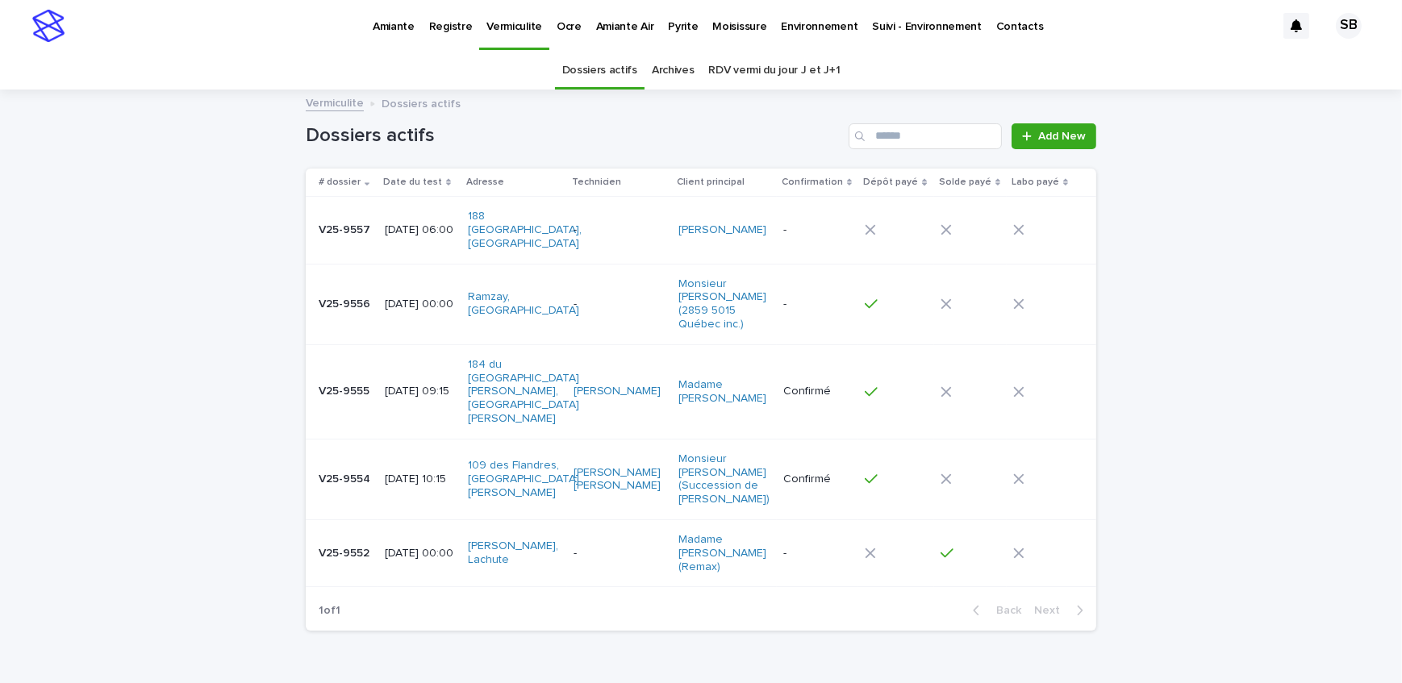
click at [365, 544] on p "V25-9552" at bounding box center [346, 552] width 54 height 17
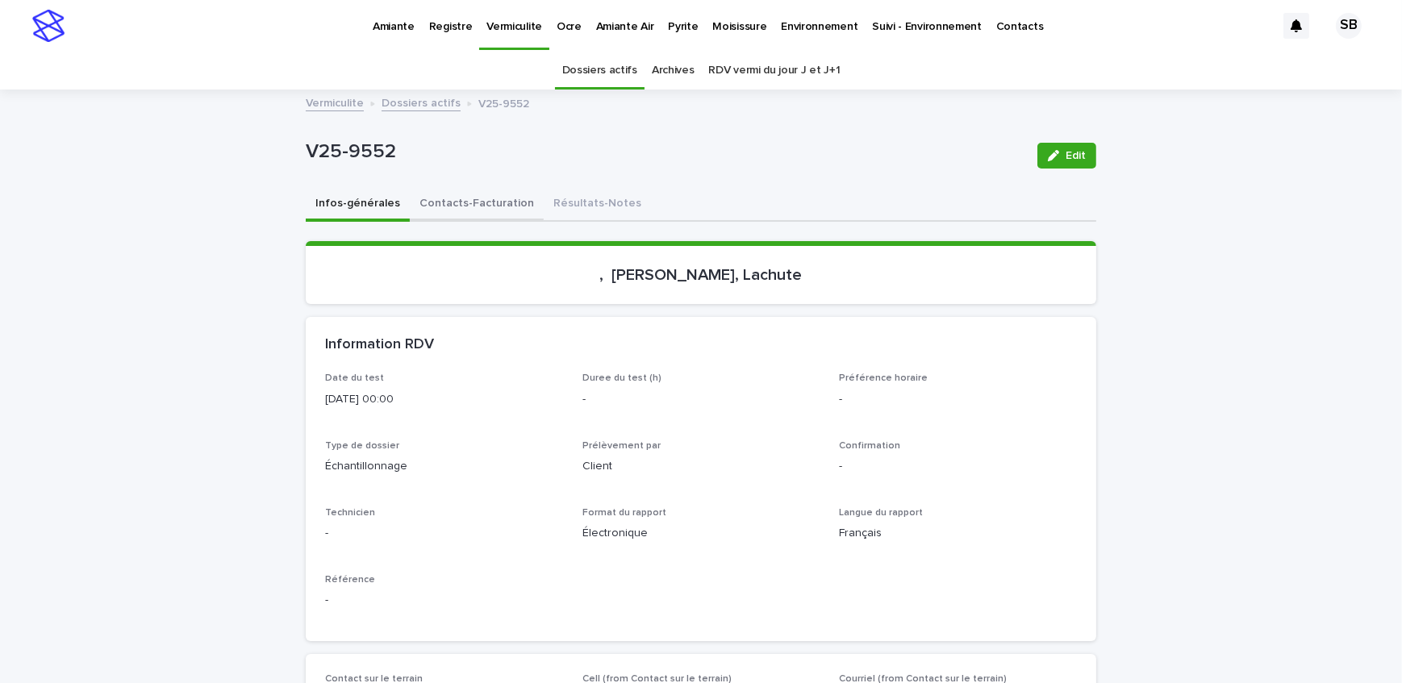
click at [504, 207] on button "Contacts-Facturation" at bounding box center [477, 205] width 134 height 34
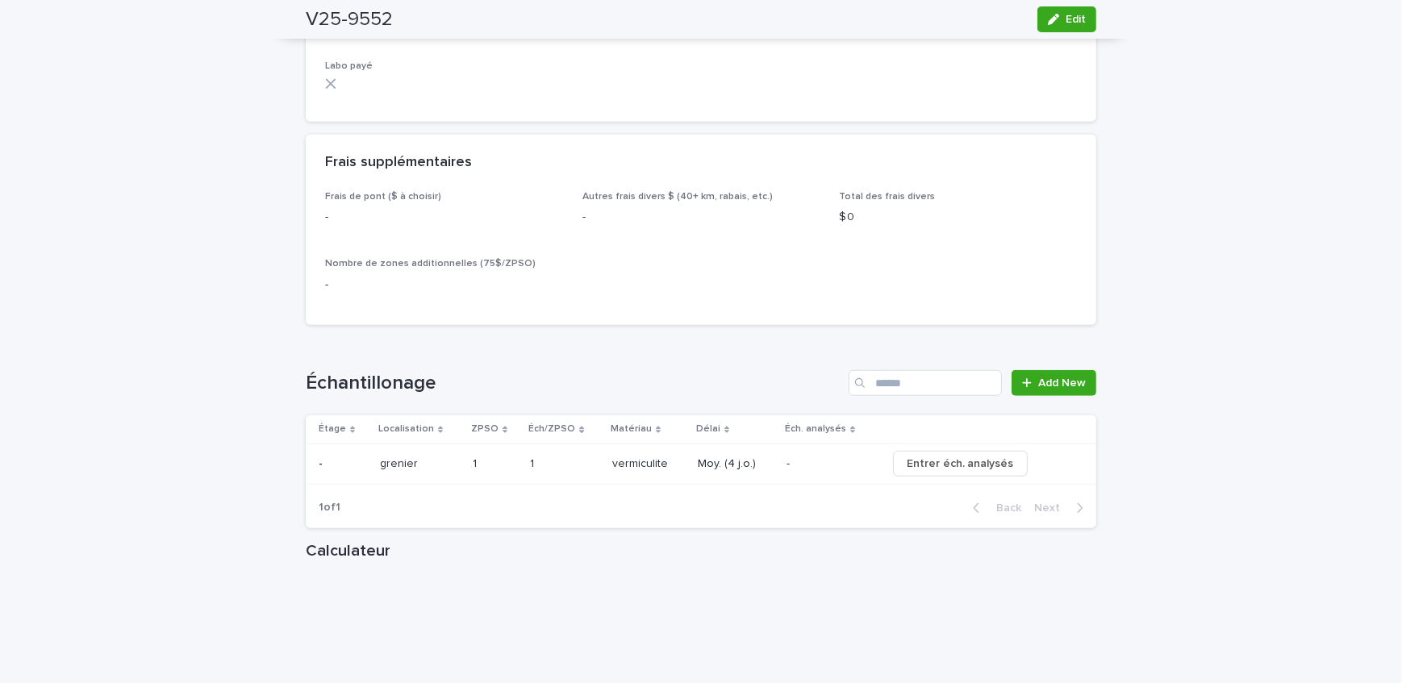
scroll to position [1540, 0]
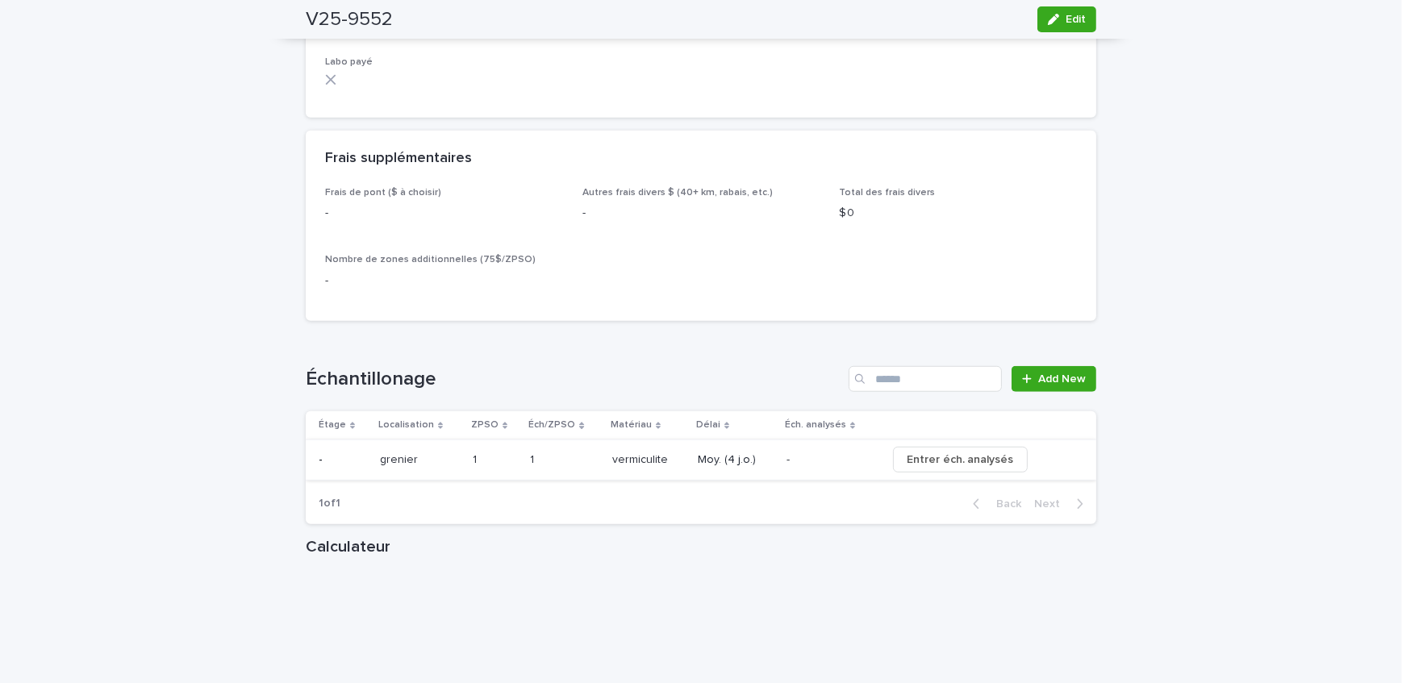
click at [923, 458] on span "Entrer éch. analysés" at bounding box center [960, 460] width 107 height 16
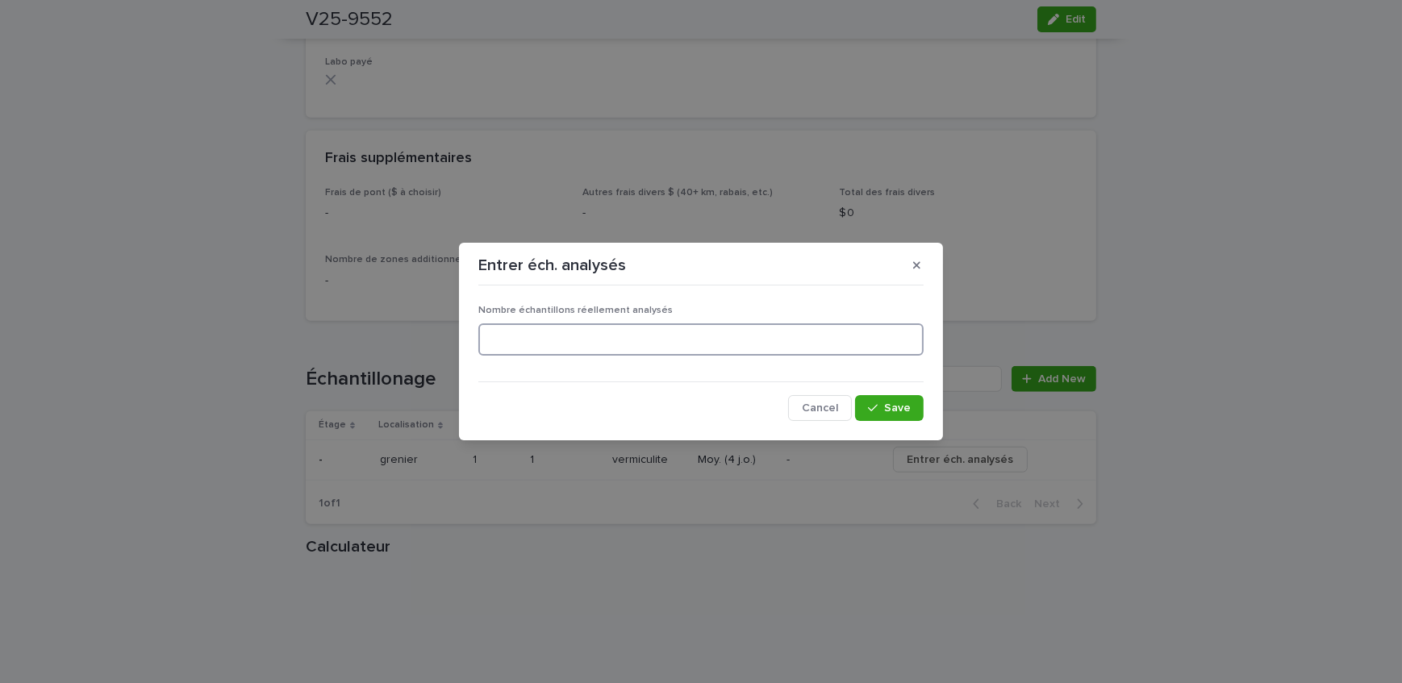
click at [574, 342] on input at bounding box center [700, 339] width 445 height 32
type input "*"
click at [900, 395] on button "Save" at bounding box center [889, 408] width 69 height 26
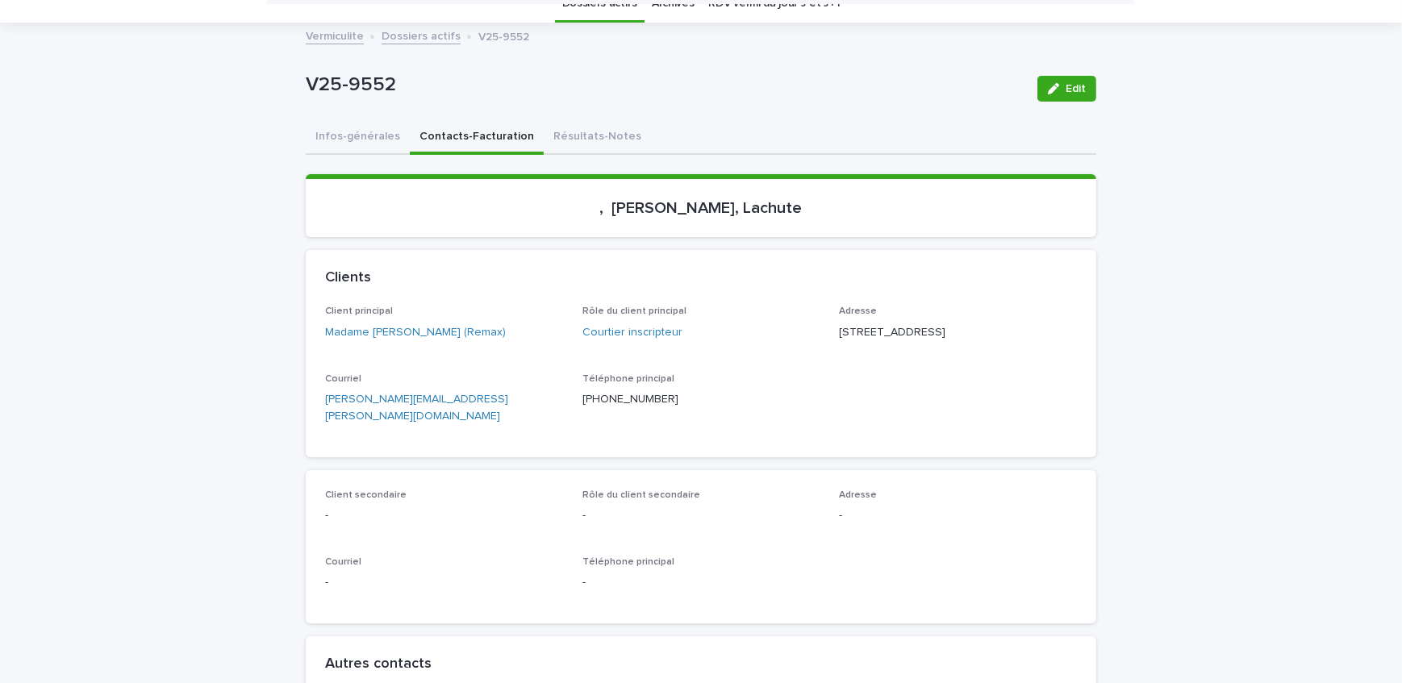
scroll to position [0, 0]
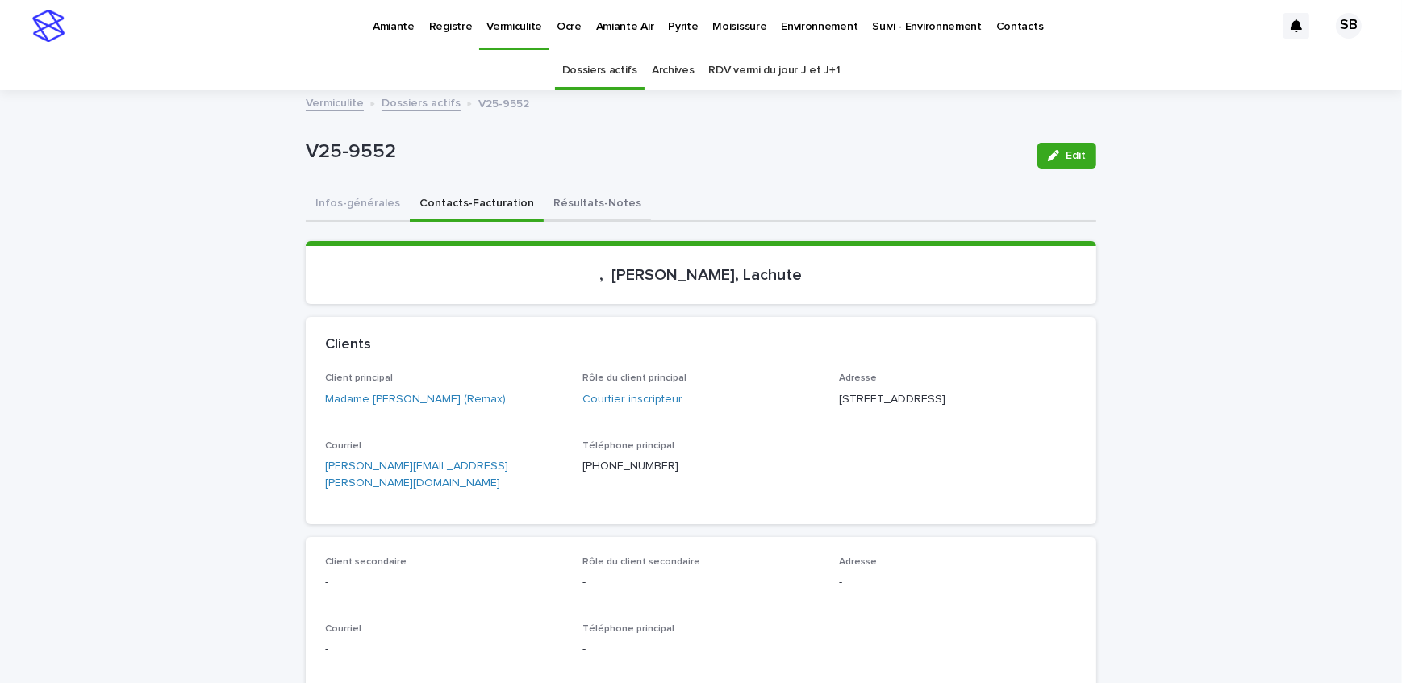
drag, startPoint x: 594, startPoint y: 194, endPoint x: 1077, endPoint y: 154, distance: 485.6
click at [594, 194] on button "Résultats-Notes" at bounding box center [597, 205] width 107 height 34
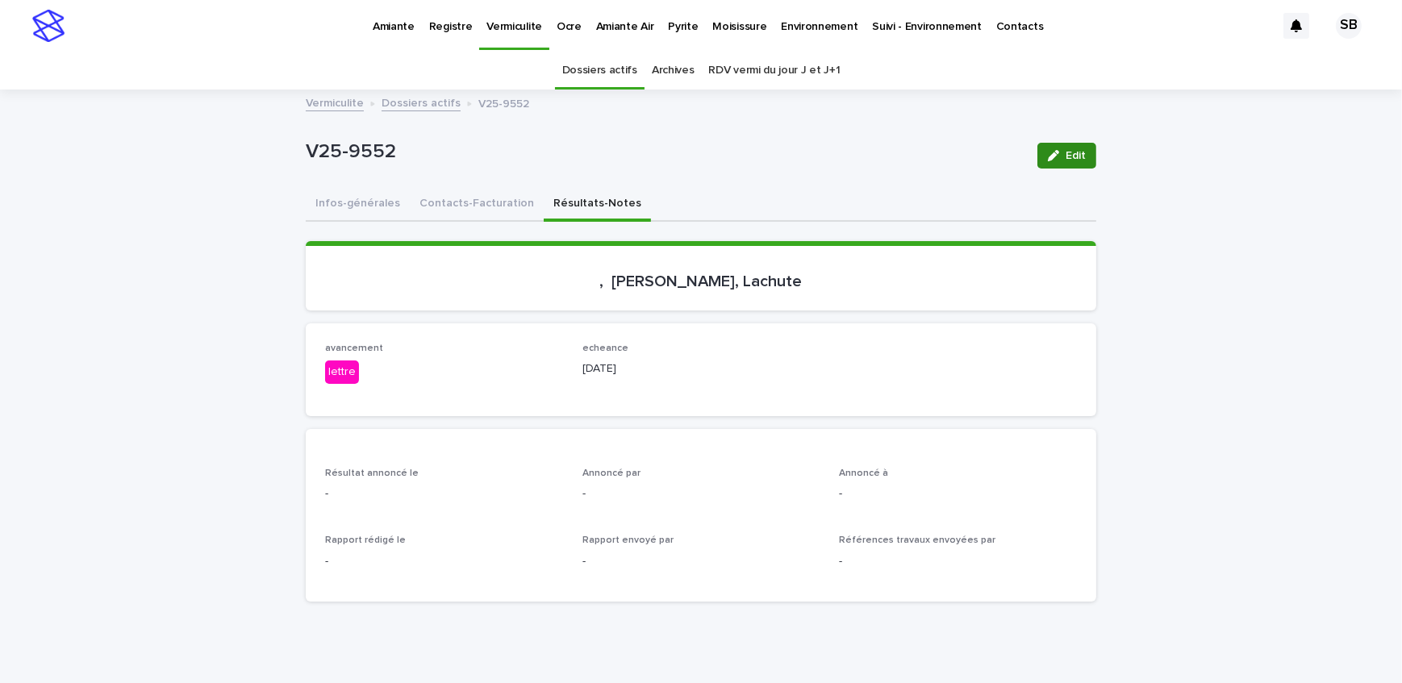
click at [1077, 154] on span "Edit" at bounding box center [1075, 155] width 20 height 11
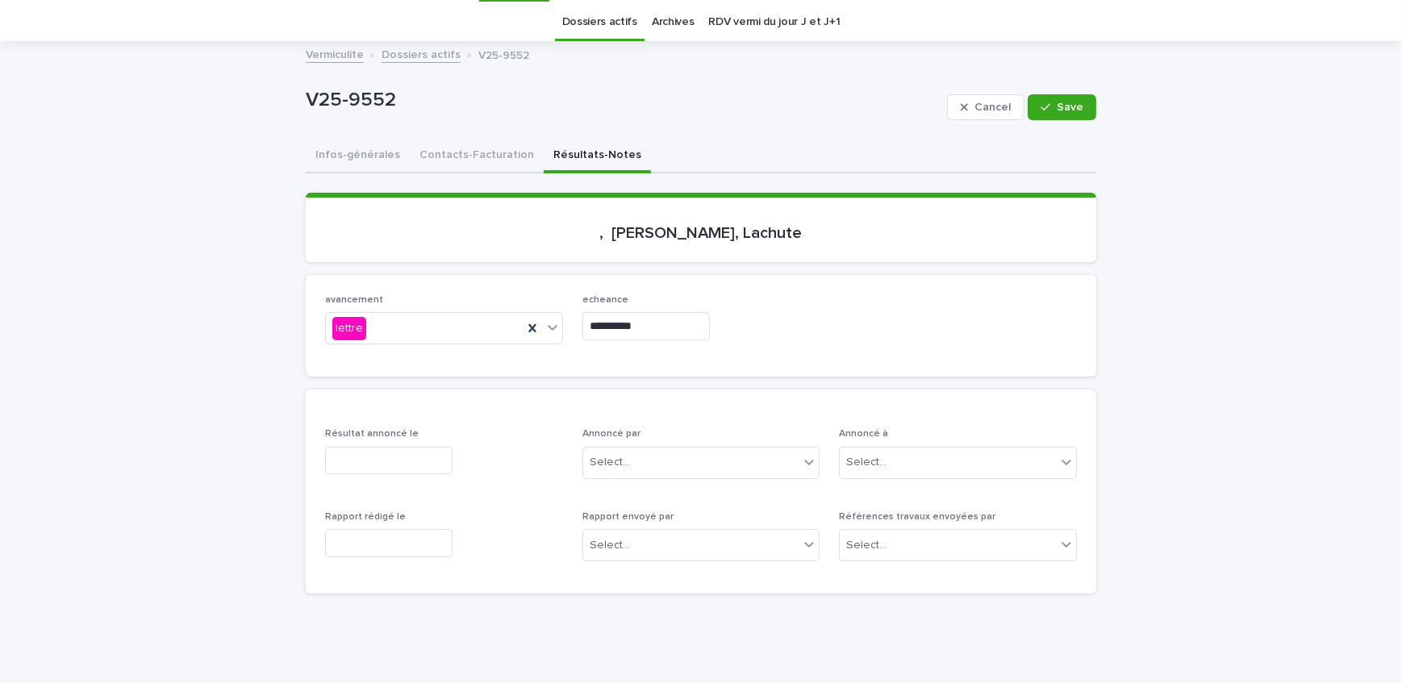
scroll to position [73, 0]
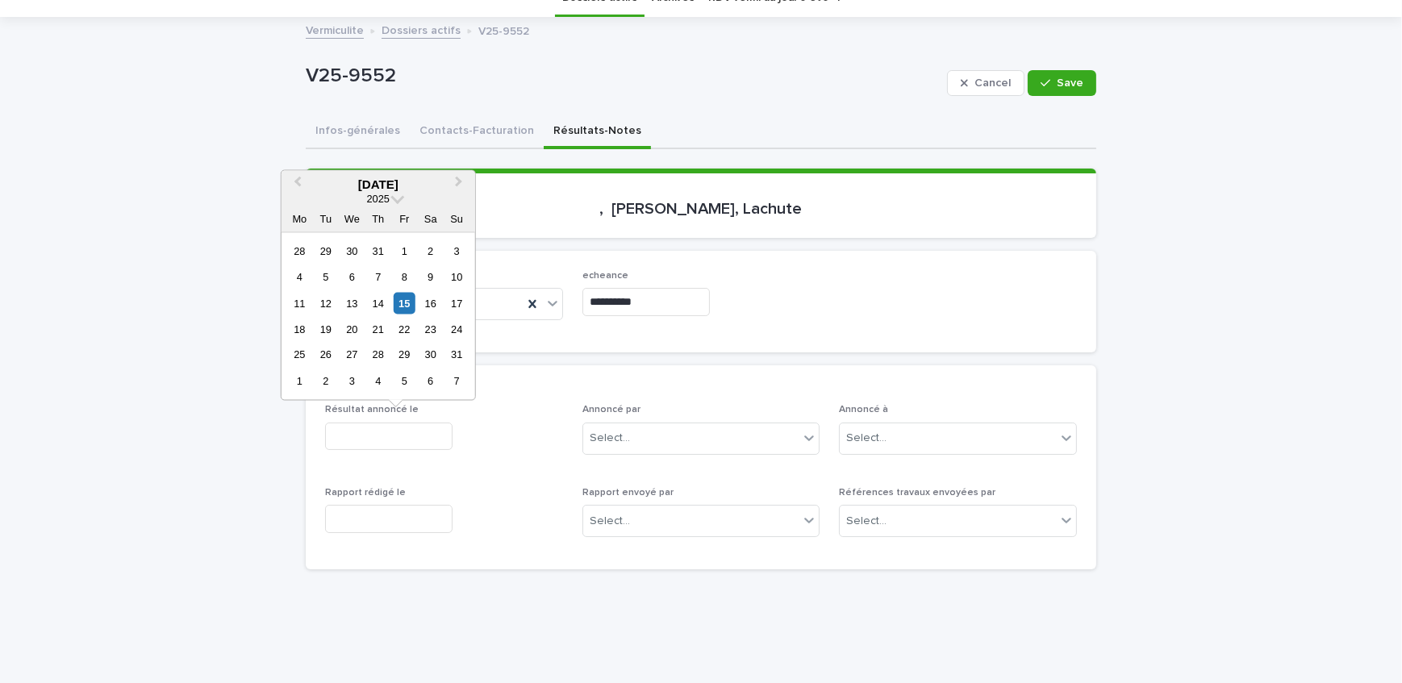
click at [427, 445] on input "text" at bounding box center [388, 437] width 127 height 28
click at [400, 299] on div "15" at bounding box center [405, 303] width 22 height 22
type input "**********"
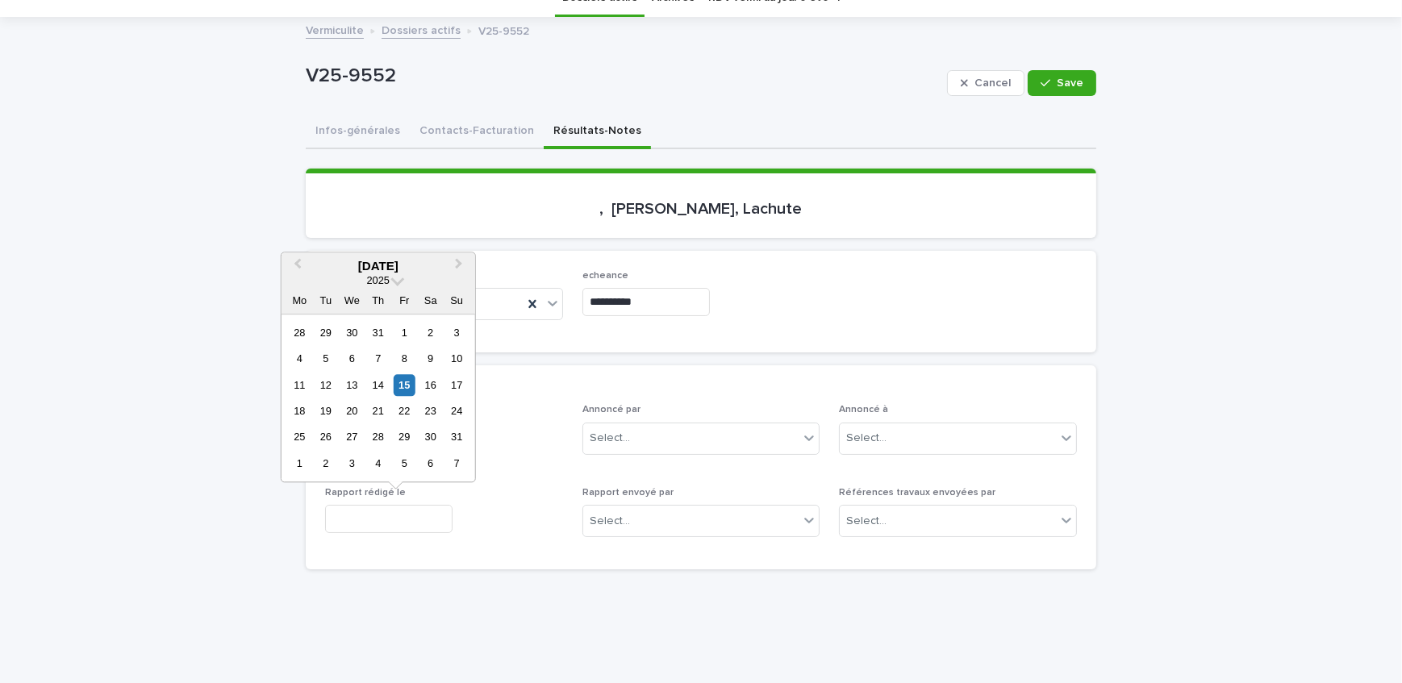
click at [395, 517] on input "text" at bounding box center [388, 519] width 127 height 28
click at [404, 382] on div "15" at bounding box center [405, 385] width 22 height 22
type input "**********"
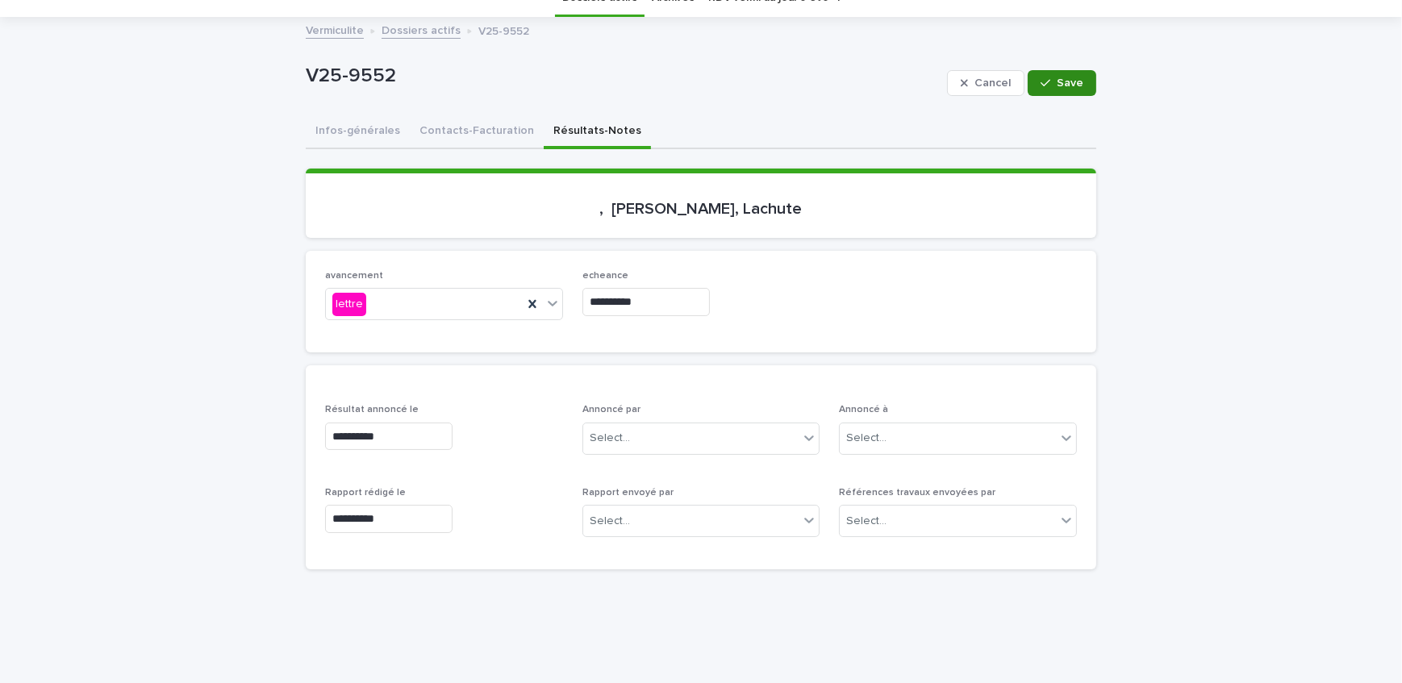
click at [1040, 90] on button "Save" at bounding box center [1061, 83] width 69 height 26
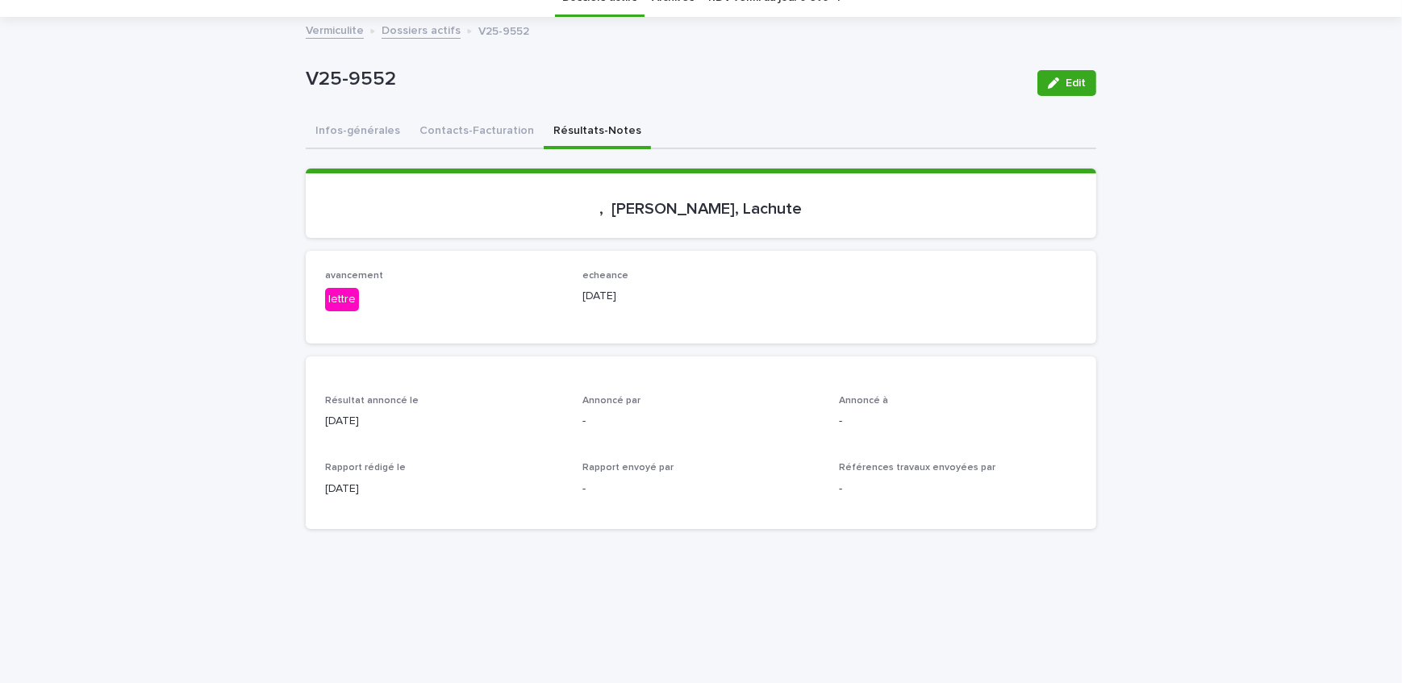
click at [414, 32] on link "Dossiers actifs" at bounding box center [420, 29] width 79 height 19
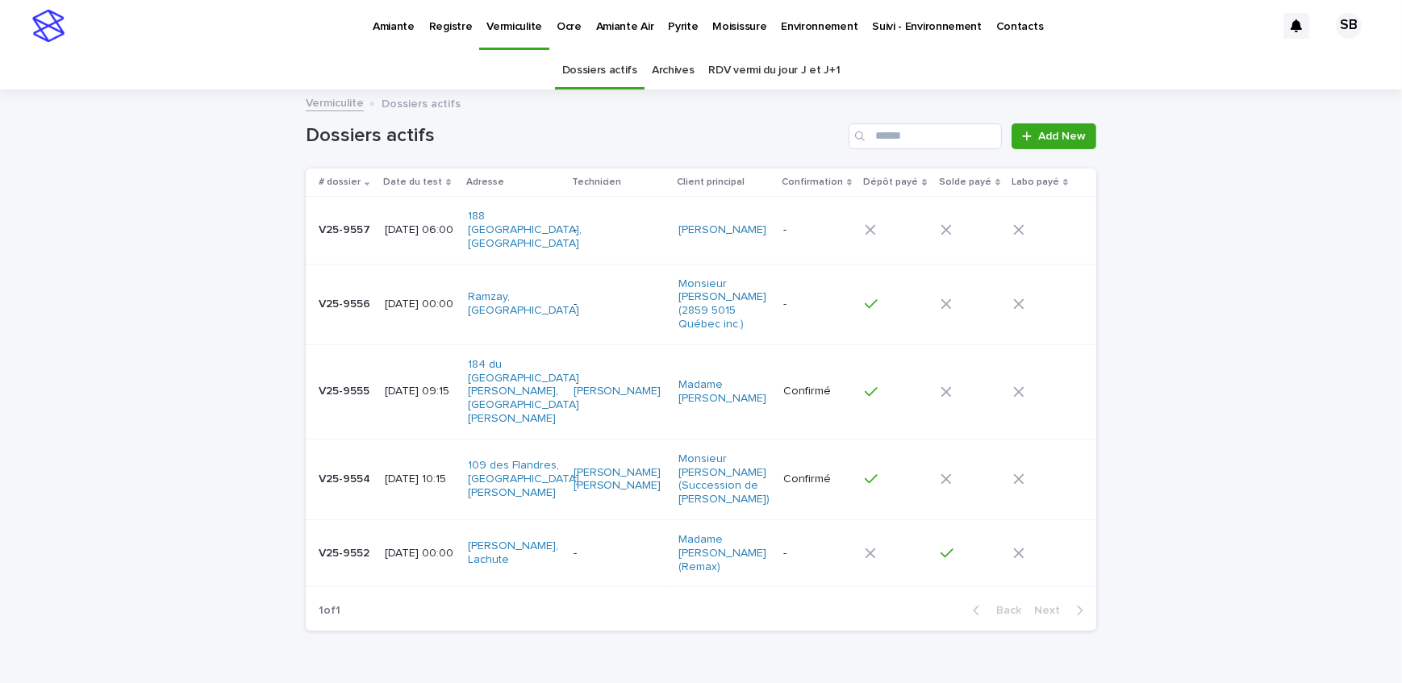
click at [354, 294] on p "V25-9556" at bounding box center [346, 302] width 55 height 17
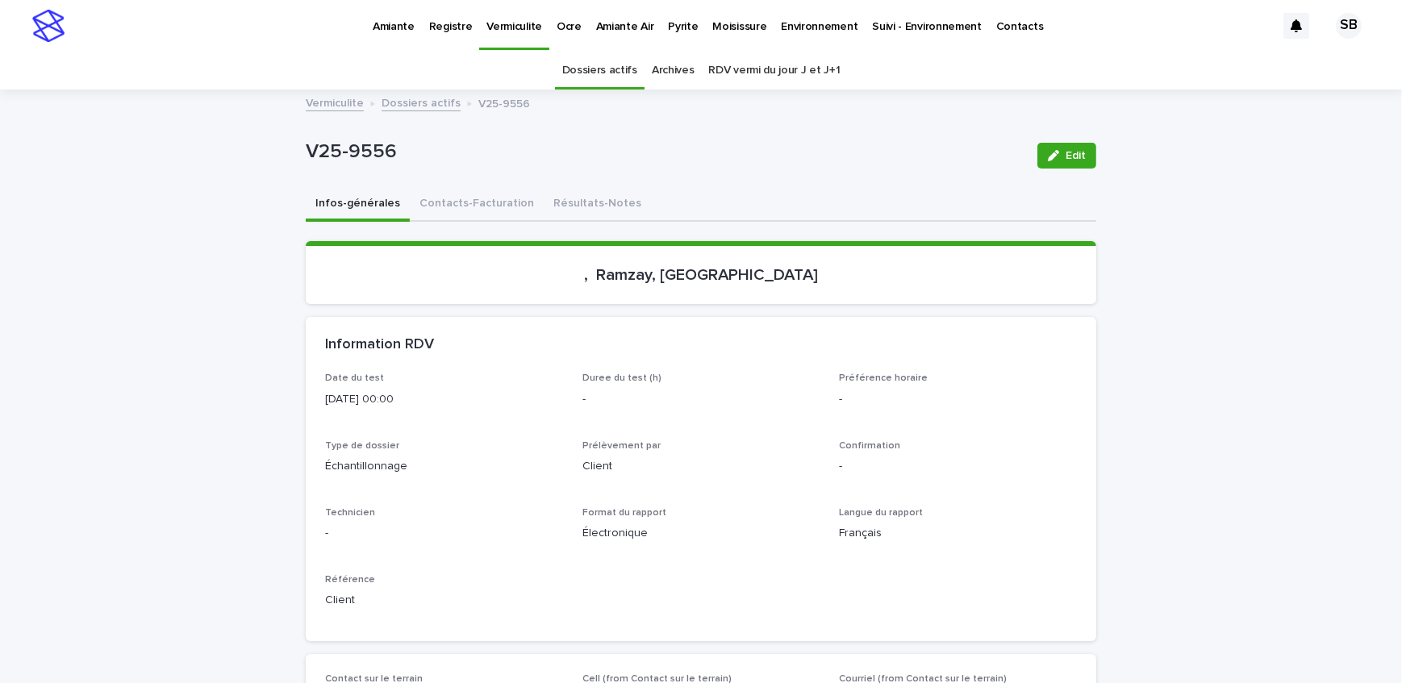
click at [497, 217] on button "Contacts-Facturation" at bounding box center [477, 205] width 134 height 34
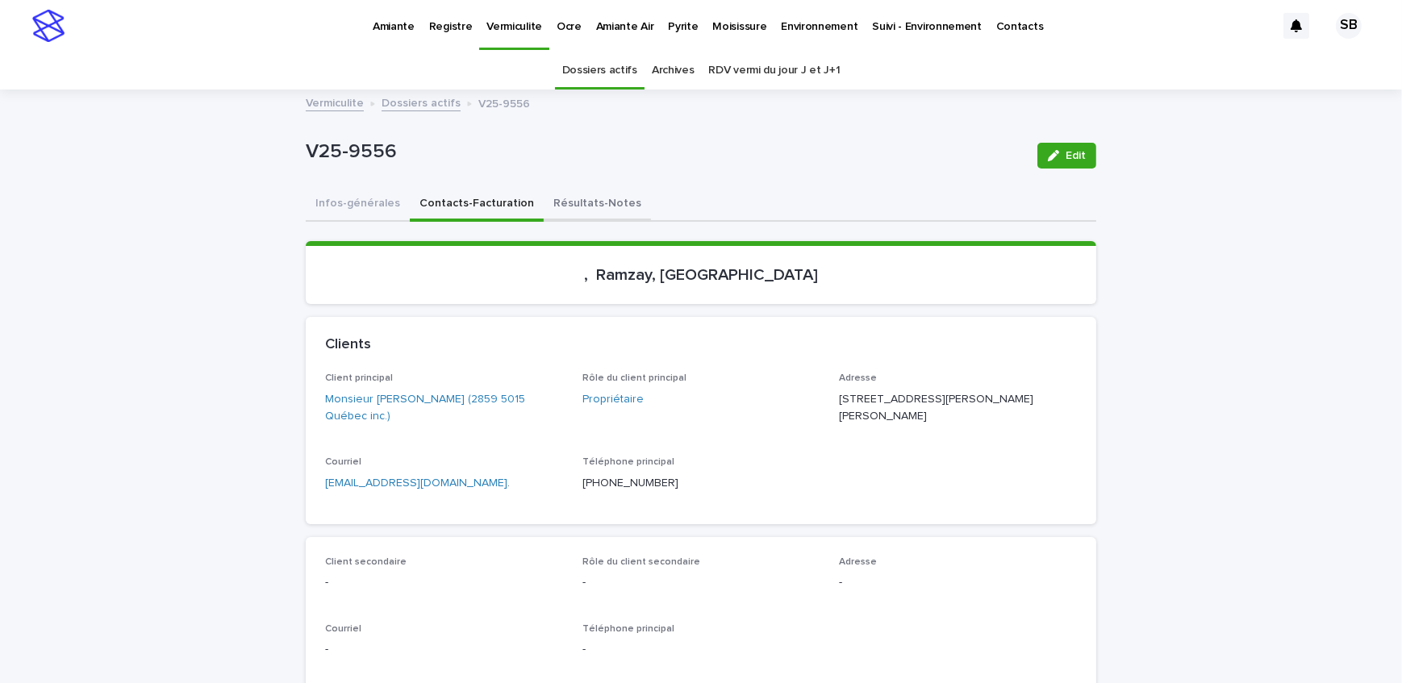
click at [602, 197] on button "Résultats-Notes" at bounding box center [597, 205] width 107 height 34
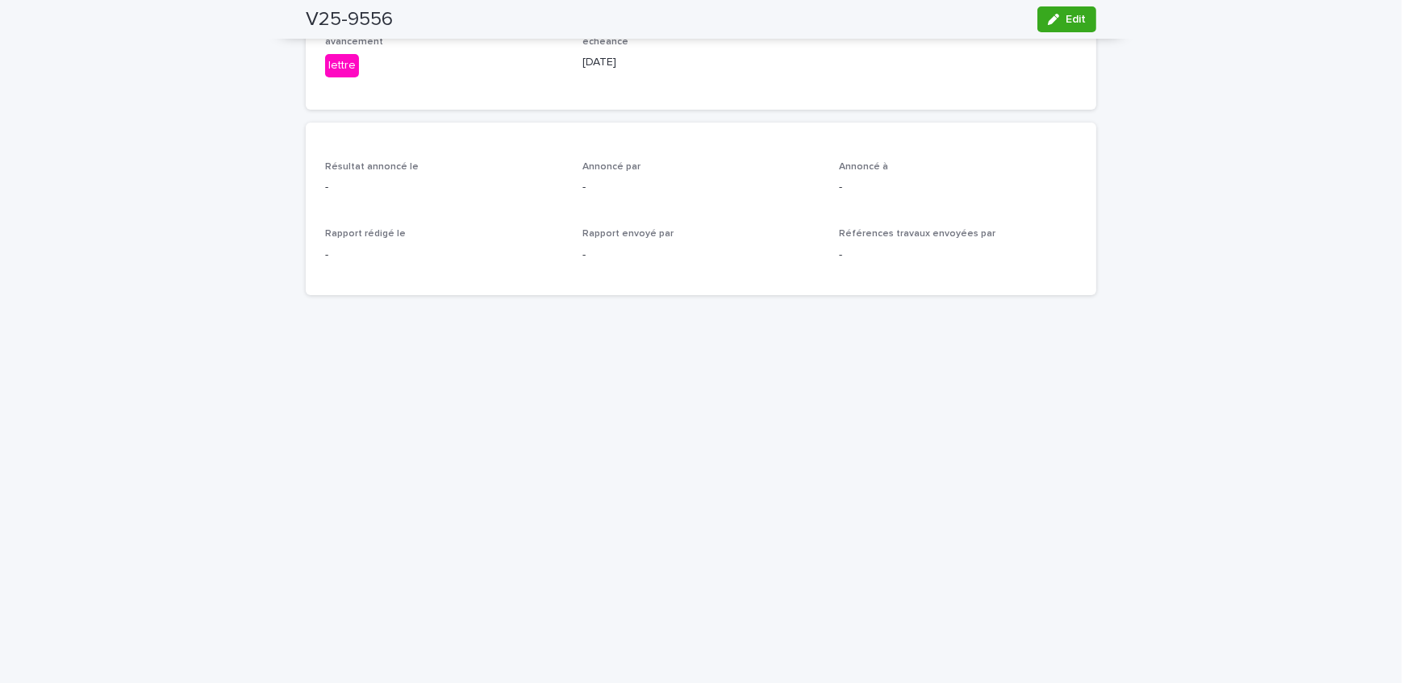
scroll to position [219, 0]
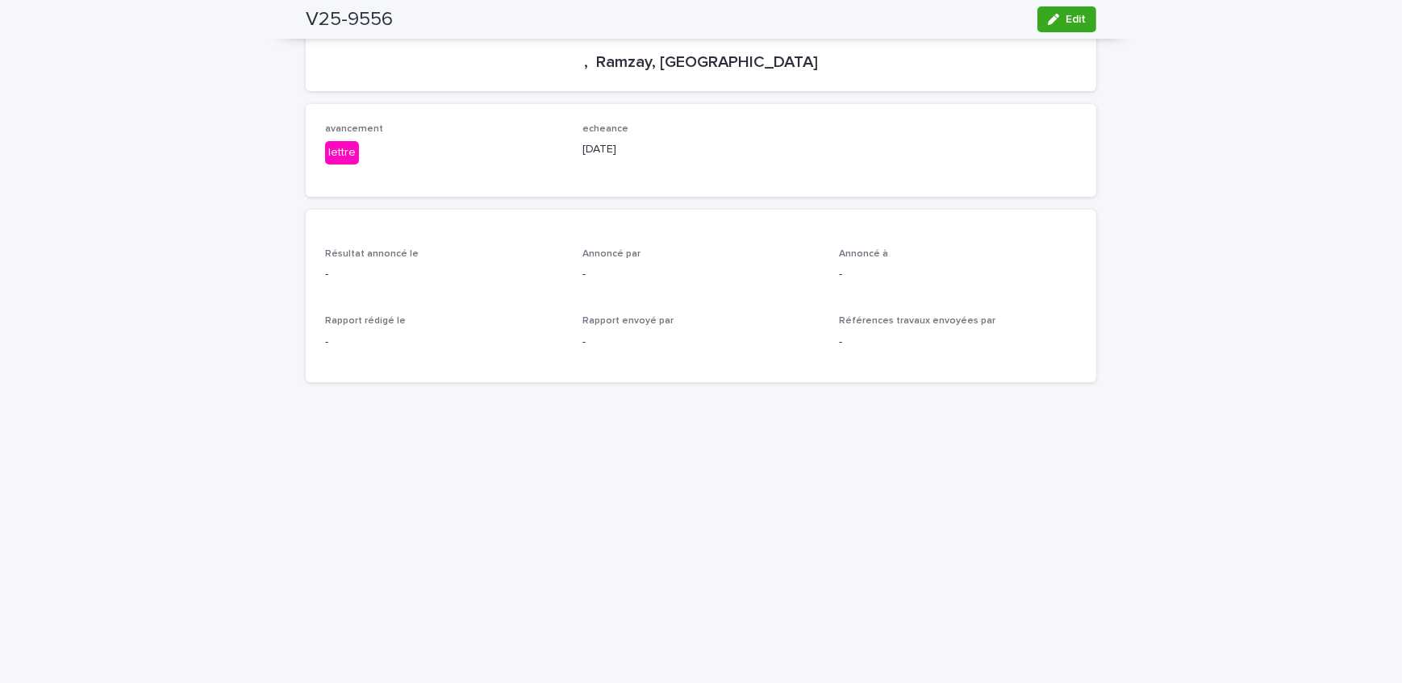
click at [103, 148] on div "Loading... Saving… Loading... Saving… V25-9556 Edit V25-9556 Edit Sorry, there …" at bounding box center [701, 513] width 1402 height 1283
click at [1074, 17] on span "Edit" at bounding box center [1075, 19] width 20 height 11
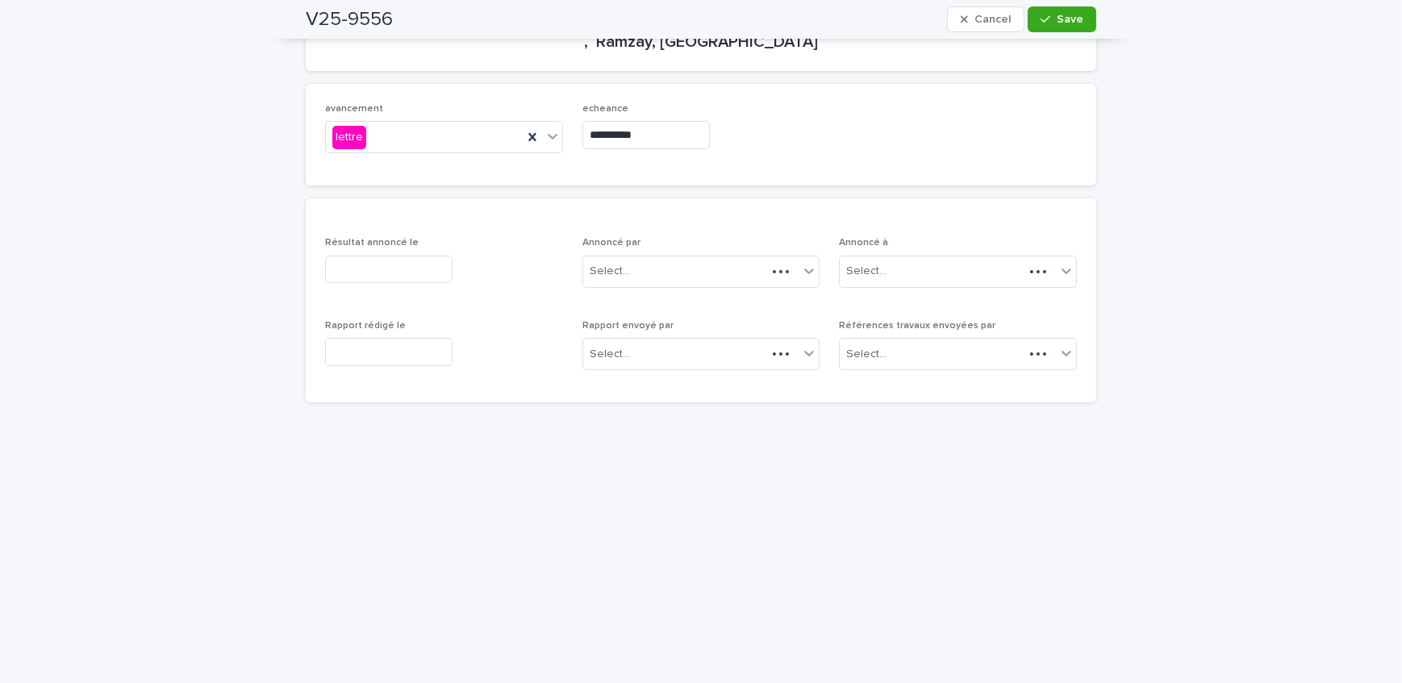
scroll to position [93, 0]
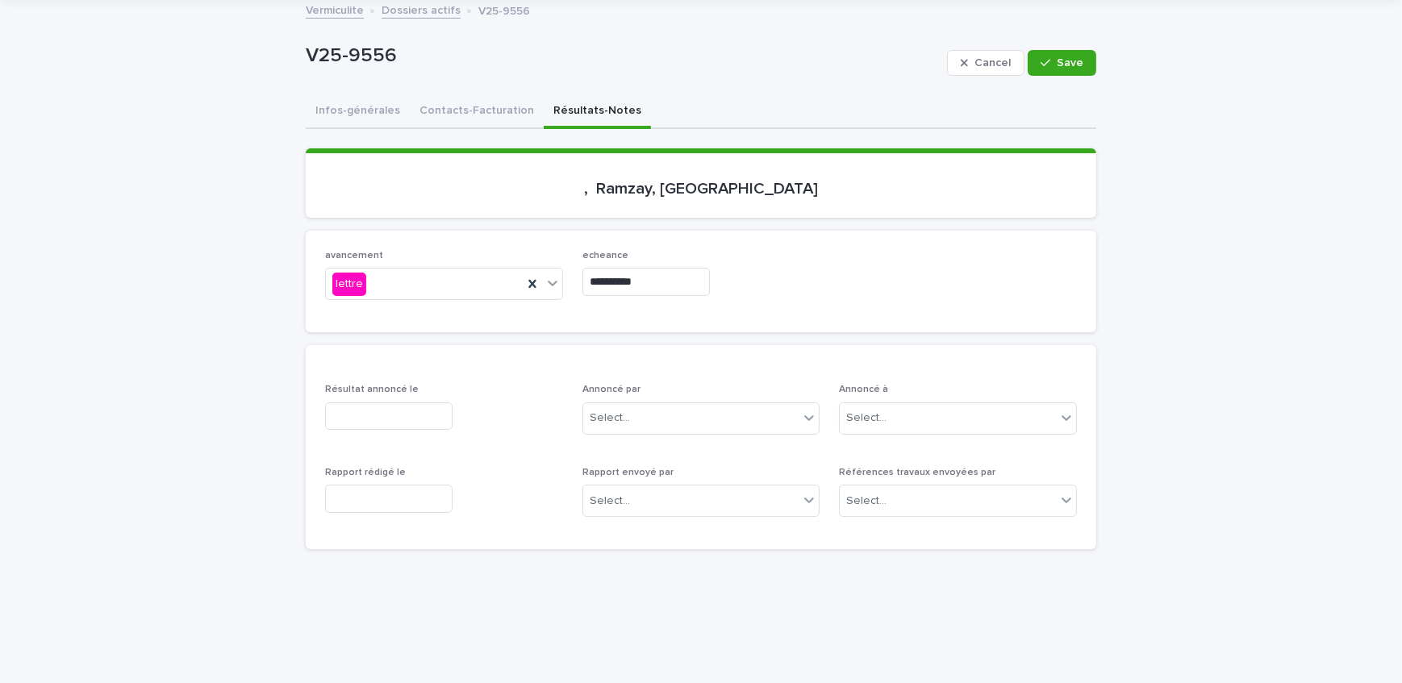
click at [355, 417] on input "text" at bounding box center [388, 416] width 127 height 28
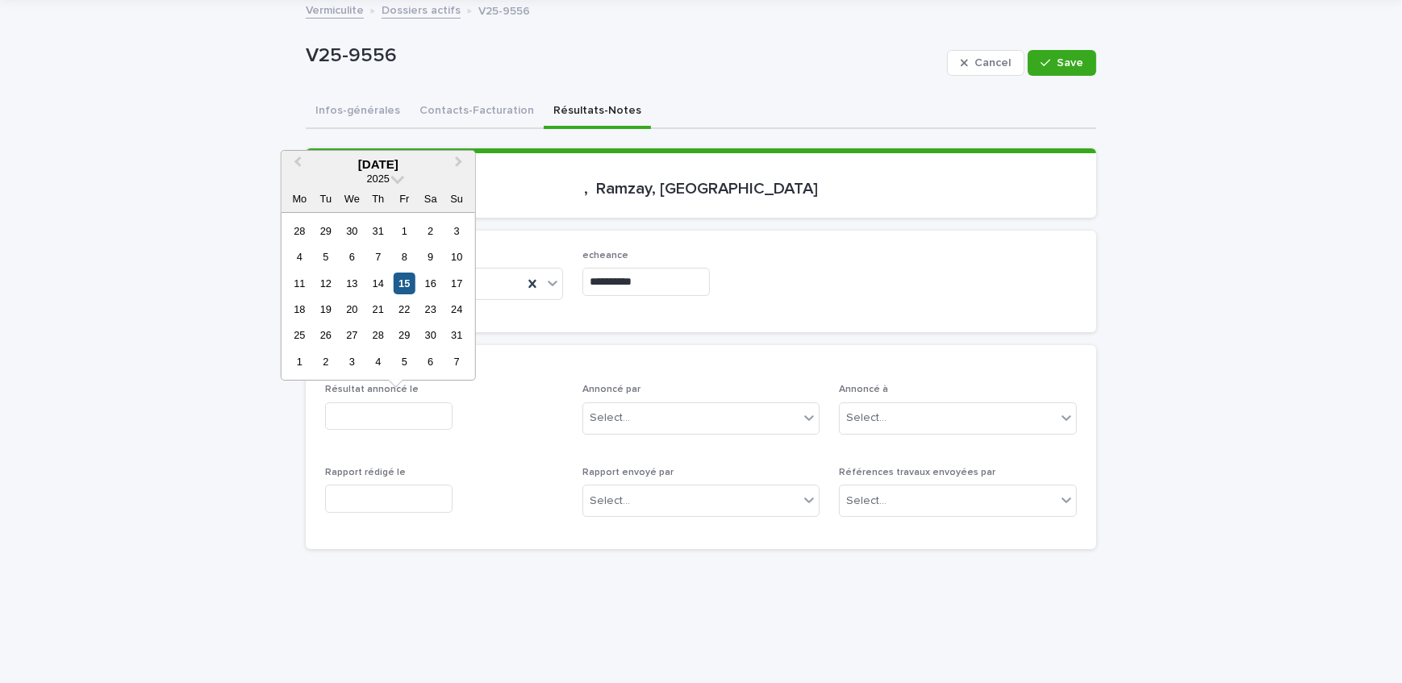
click at [406, 285] on div "15" at bounding box center [405, 284] width 22 height 22
type input "**********"
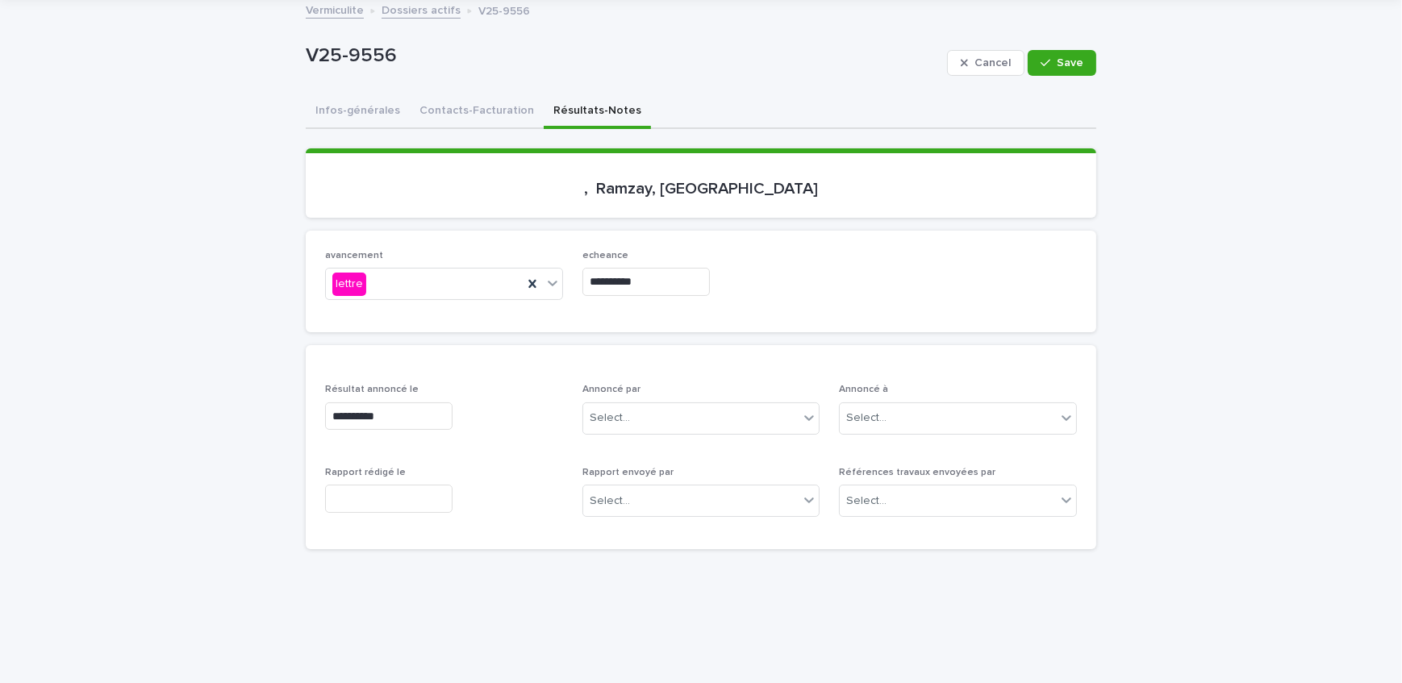
click at [405, 494] on input "text" at bounding box center [388, 499] width 127 height 28
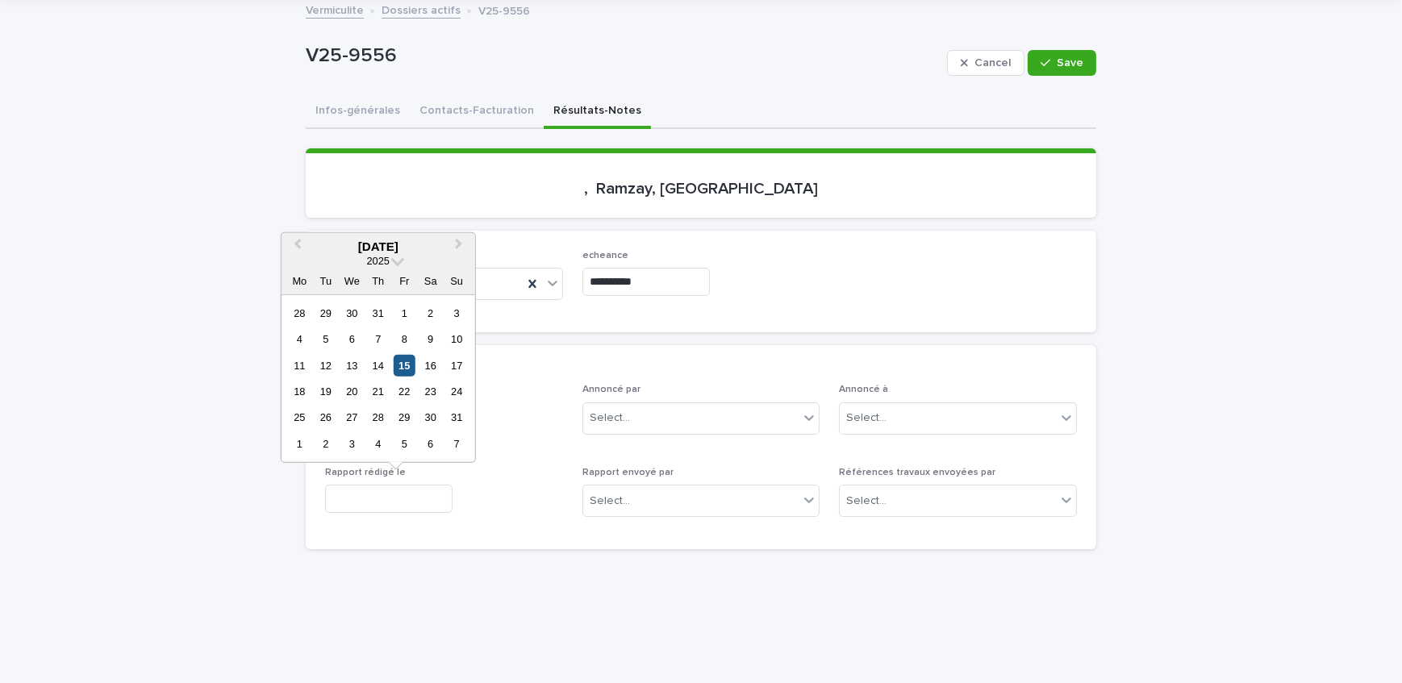
click at [410, 365] on div "15" at bounding box center [405, 365] width 22 height 22
type input "**********"
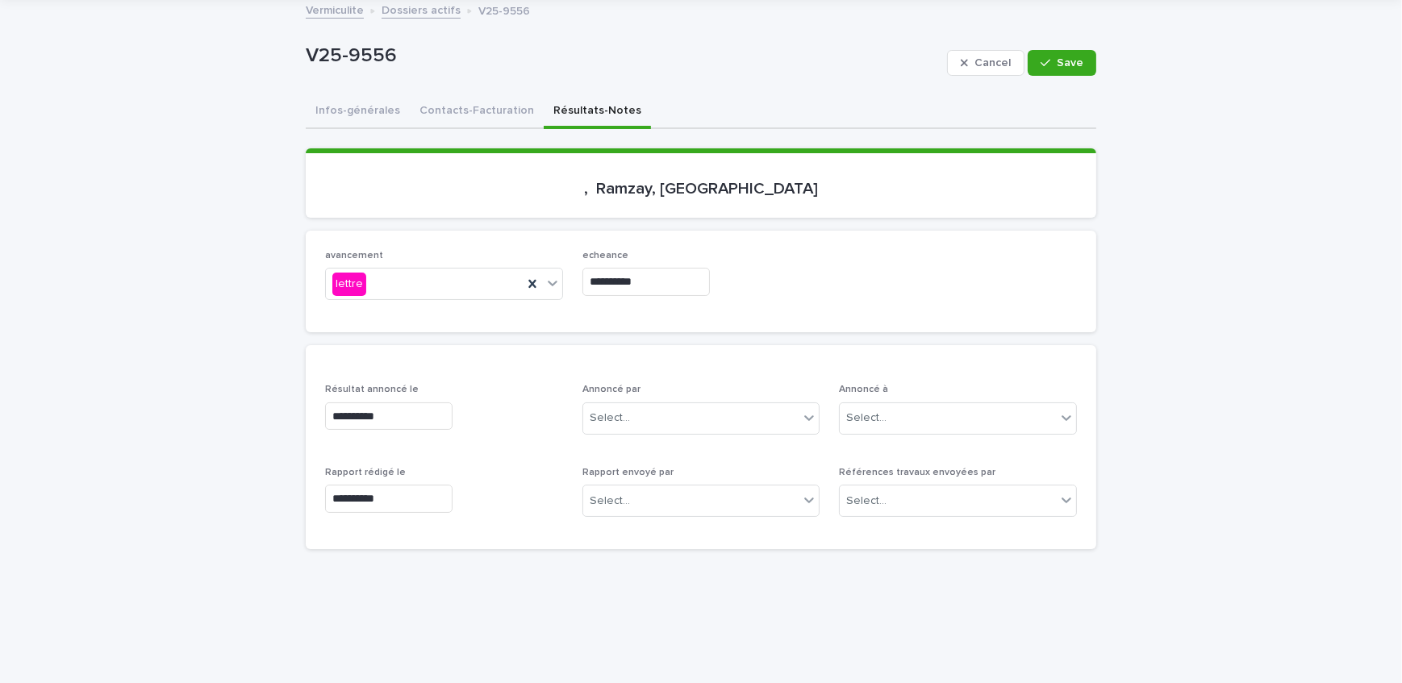
drag, startPoint x: 1053, startPoint y: 60, endPoint x: 961, endPoint y: 83, distance: 94.7
click at [1057, 60] on span "Save" at bounding box center [1070, 62] width 27 height 11
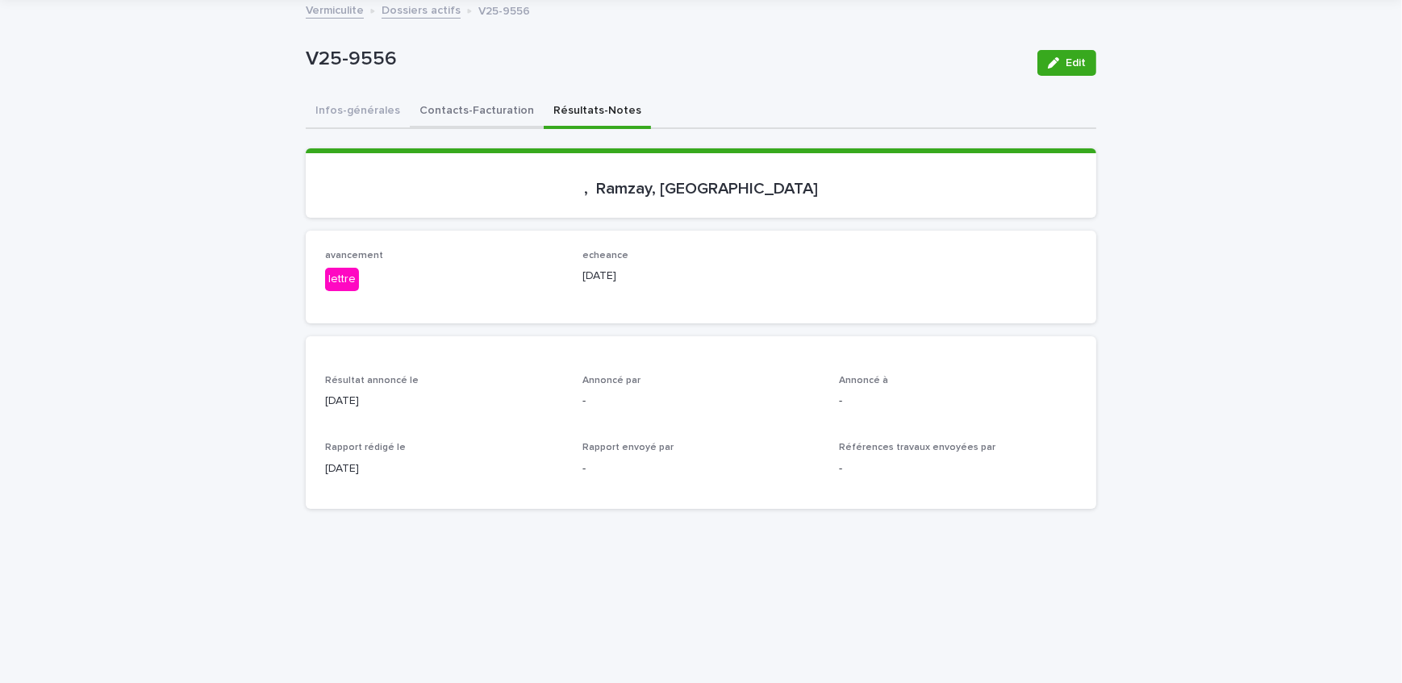
click at [483, 106] on button "Contacts-Facturation" at bounding box center [477, 112] width 134 height 34
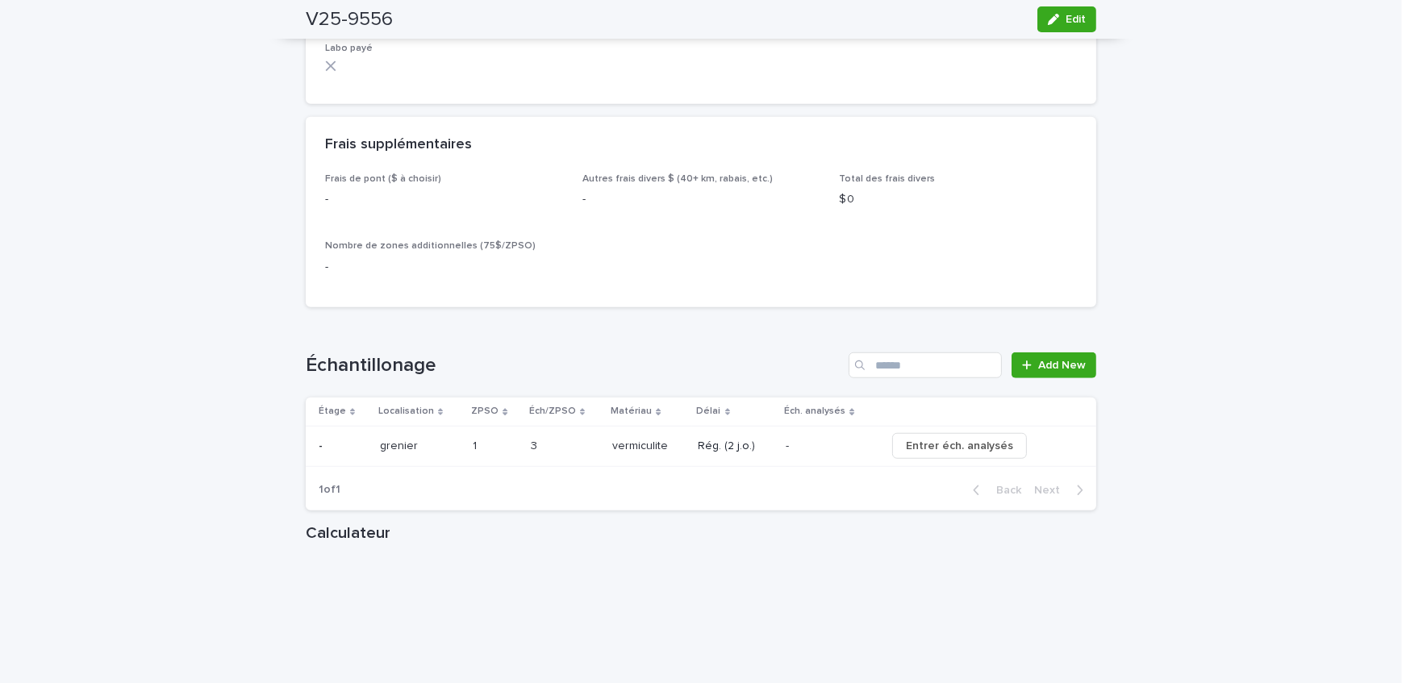
scroll to position [1559, 0]
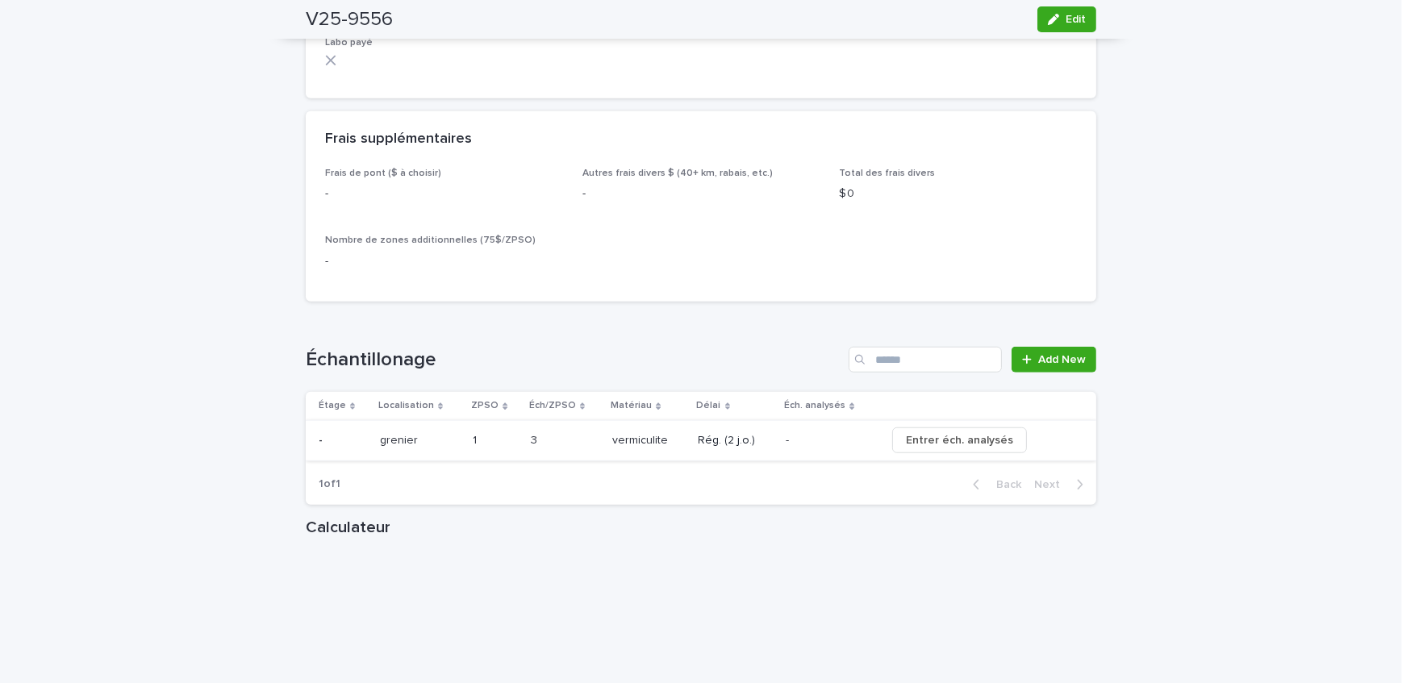
click at [955, 433] on span "Entrer éch. analysés" at bounding box center [959, 440] width 107 height 16
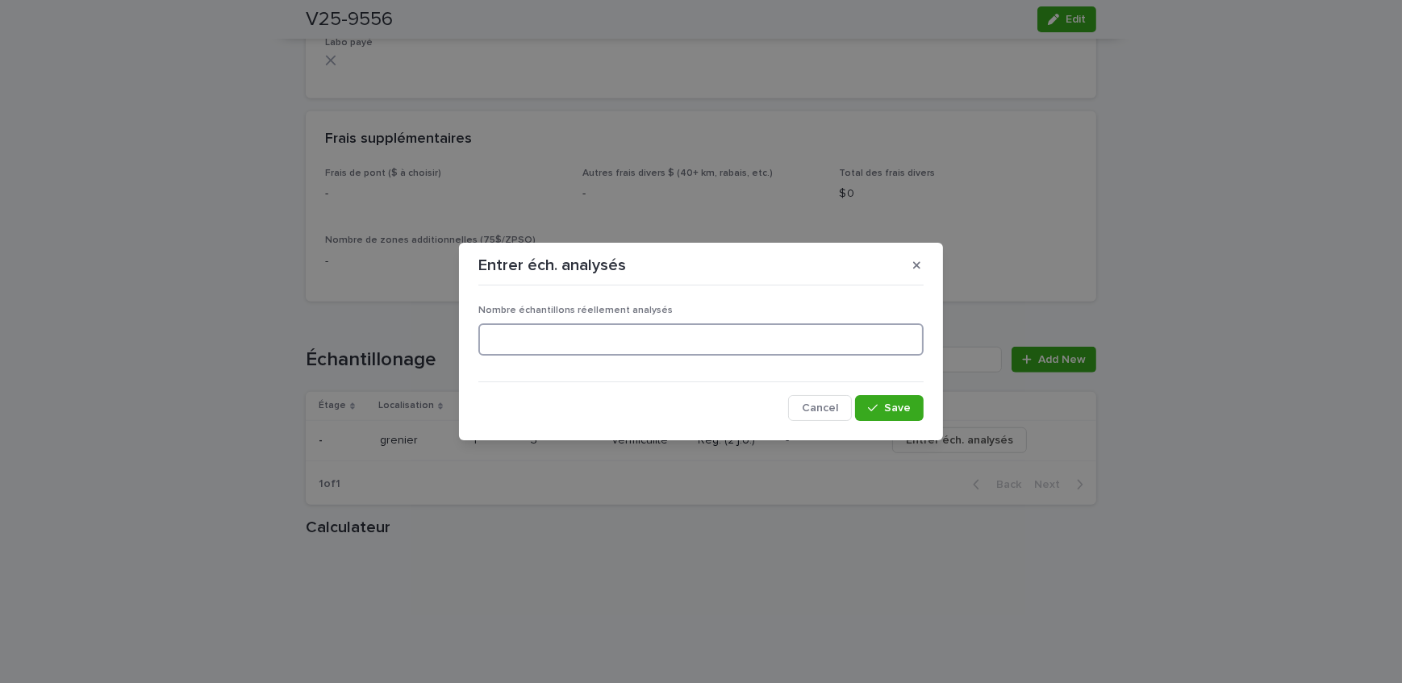
click at [692, 349] on input at bounding box center [700, 339] width 445 height 32
type input "*"
click at [877, 406] on icon "button" at bounding box center [873, 407] width 10 height 7
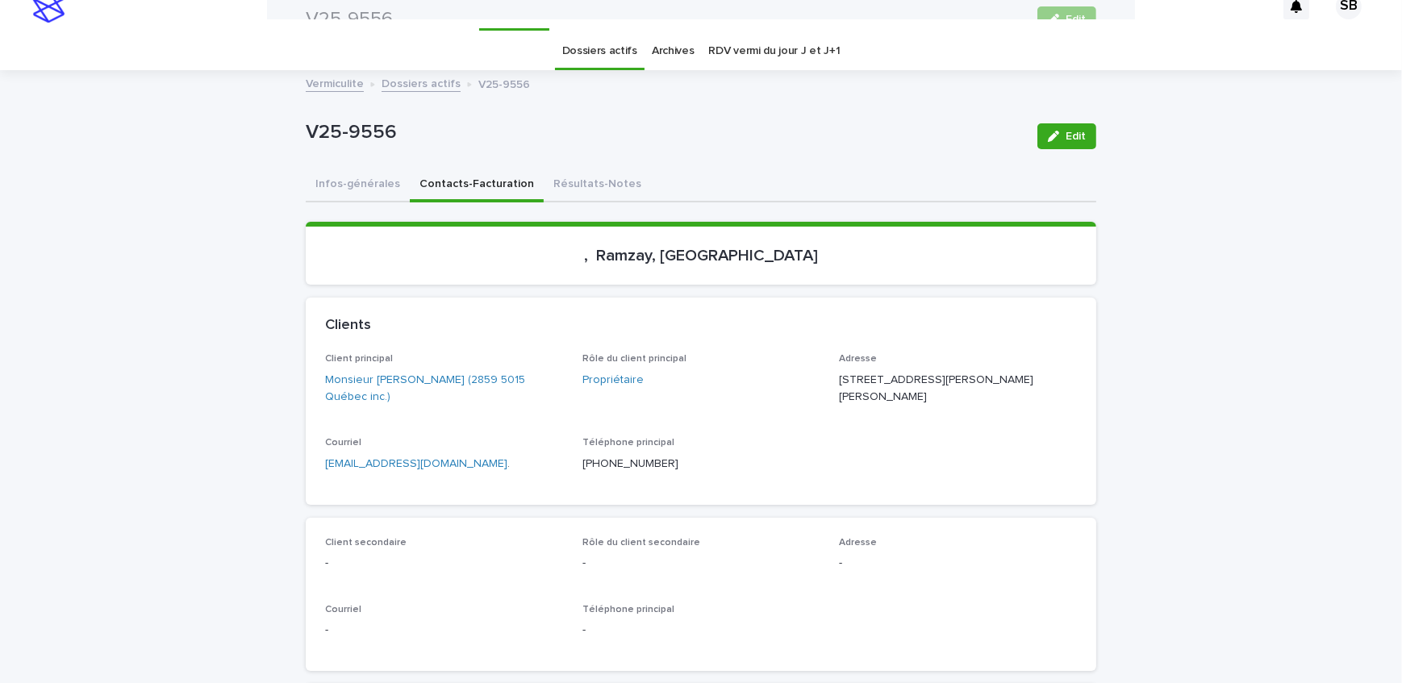
scroll to position [0, 0]
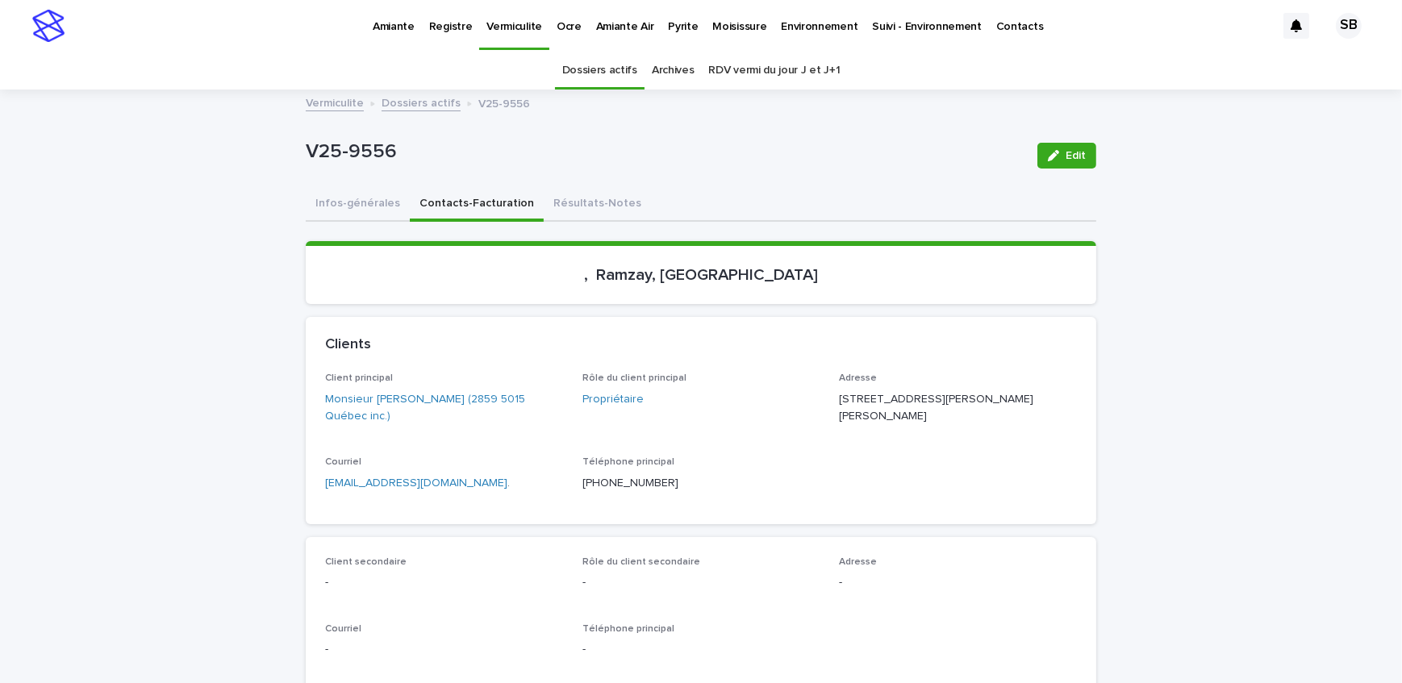
click at [390, 97] on link "Dossiers actifs" at bounding box center [420, 102] width 79 height 19
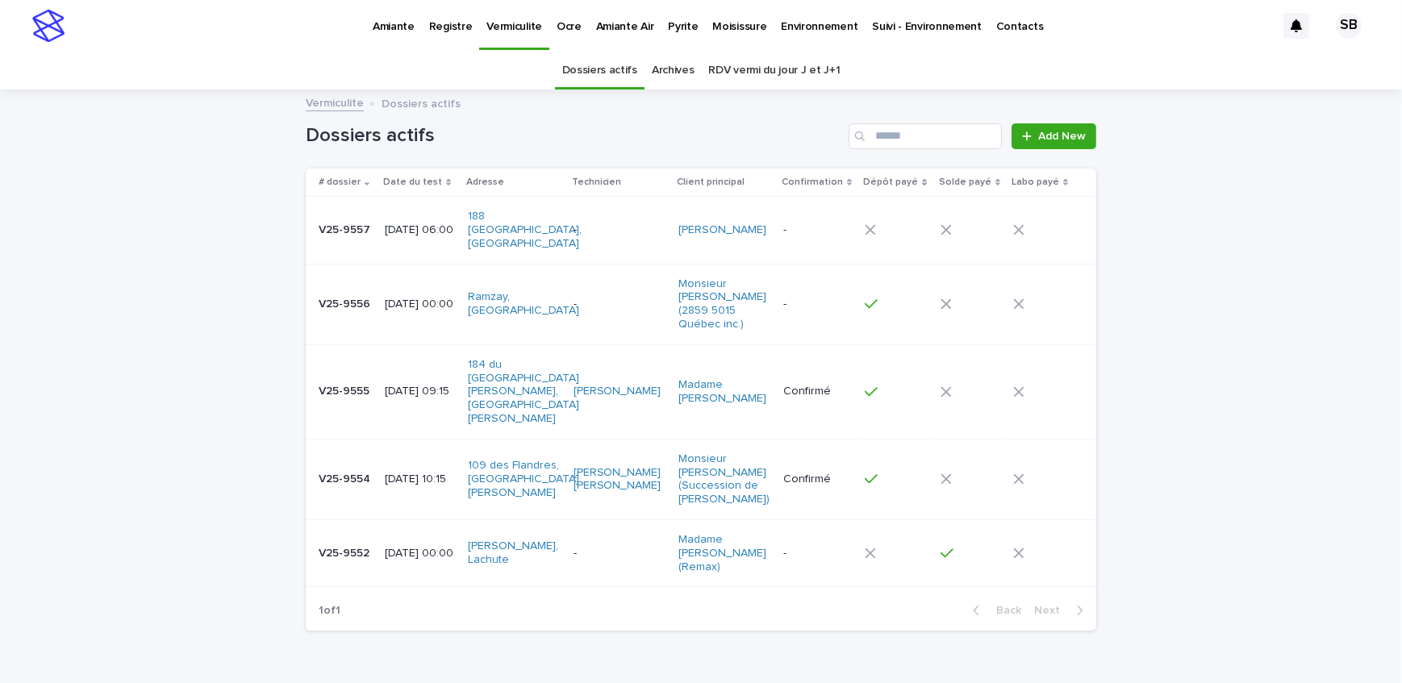
click at [661, 33] on link "Pyrite" at bounding box center [683, 25] width 44 height 50
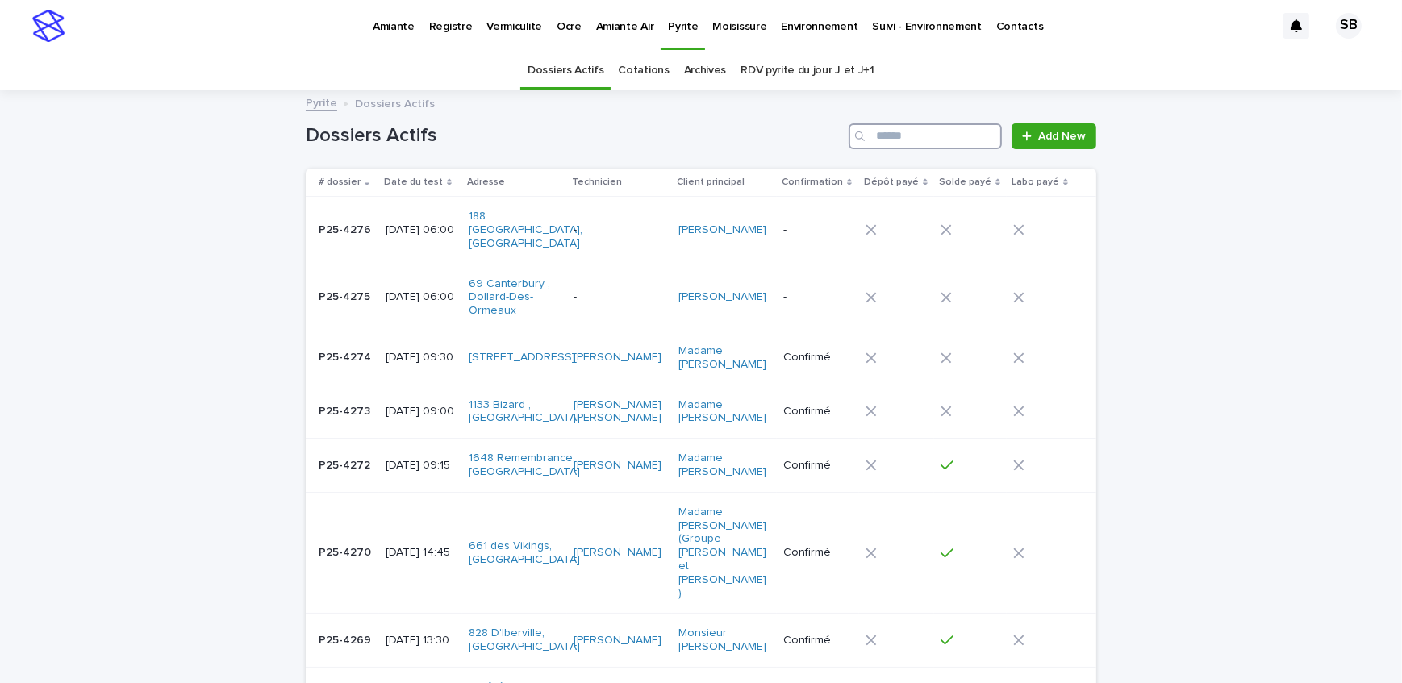
click at [965, 142] on input "Search" at bounding box center [924, 136] width 153 height 26
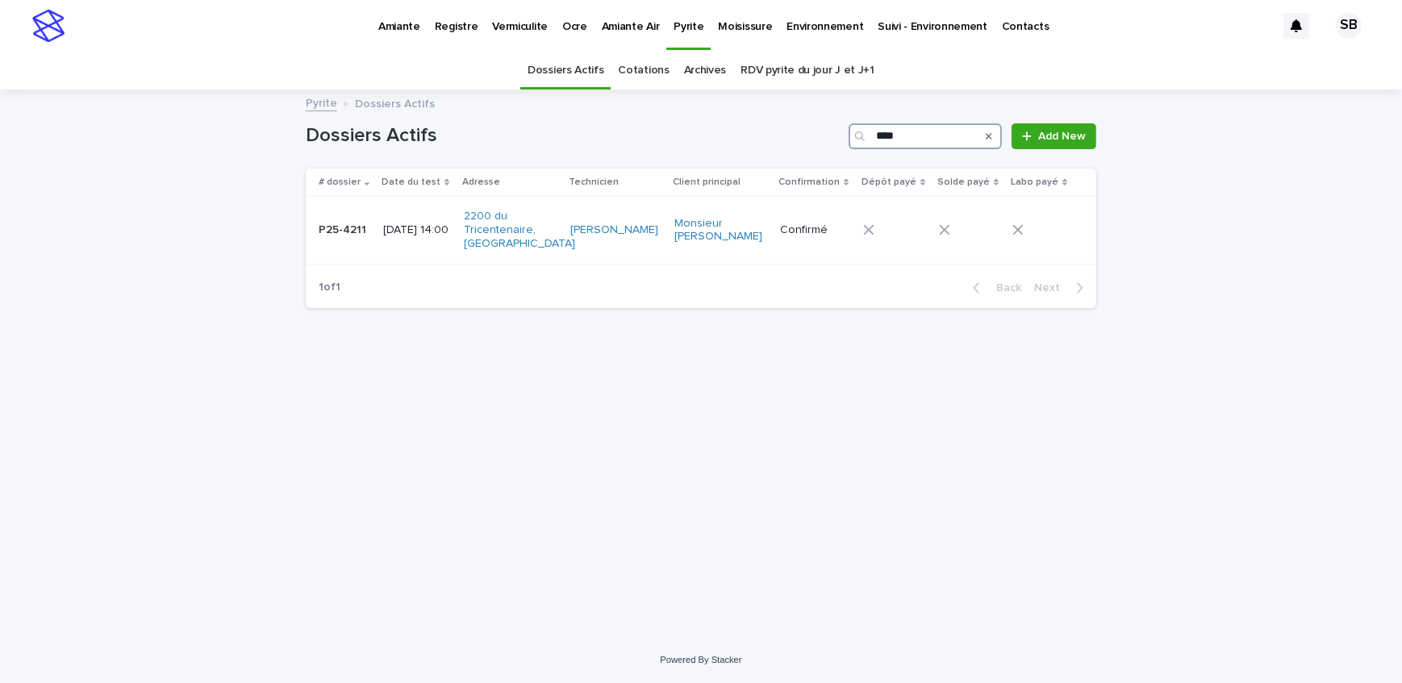
type input "****"
click at [366, 230] on p "P25-4211" at bounding box center [344, 228] width 51 height 17
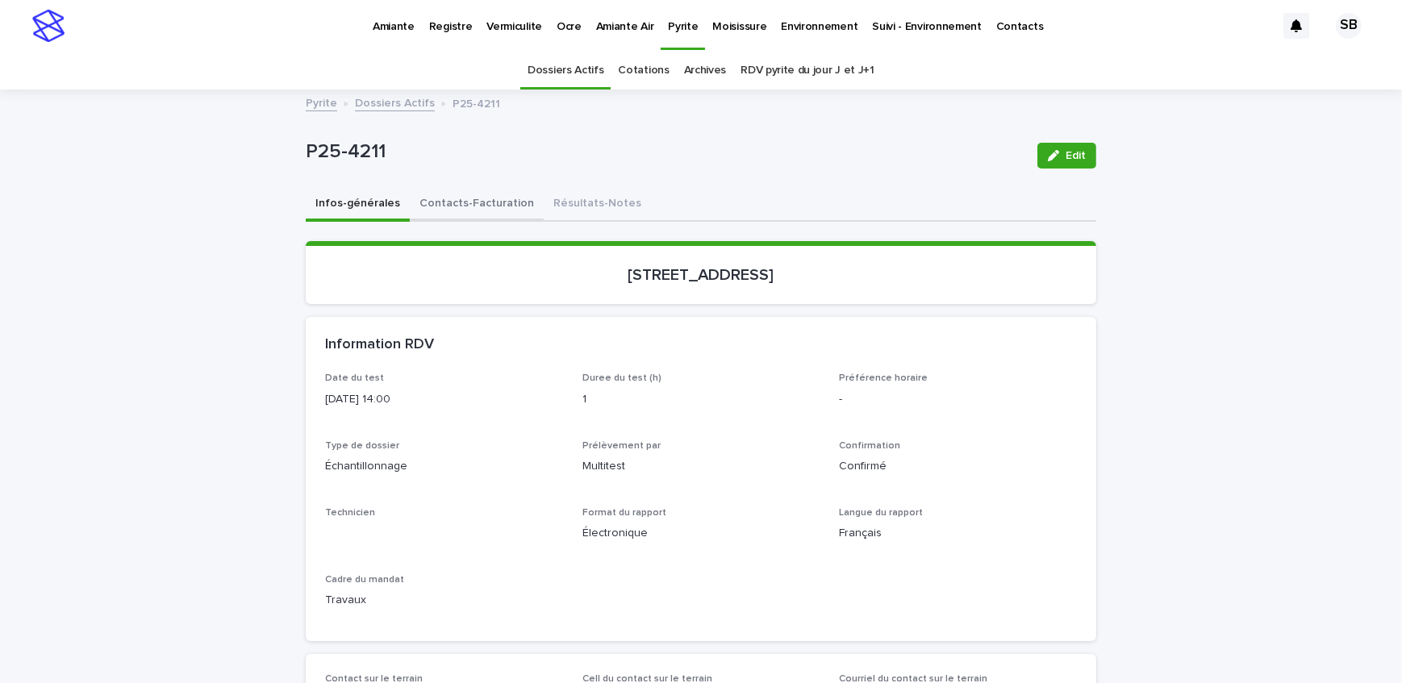
click at [449, 194] on button "Contacts-Facturation" at bounding box center [477, 205] width 134 height 34
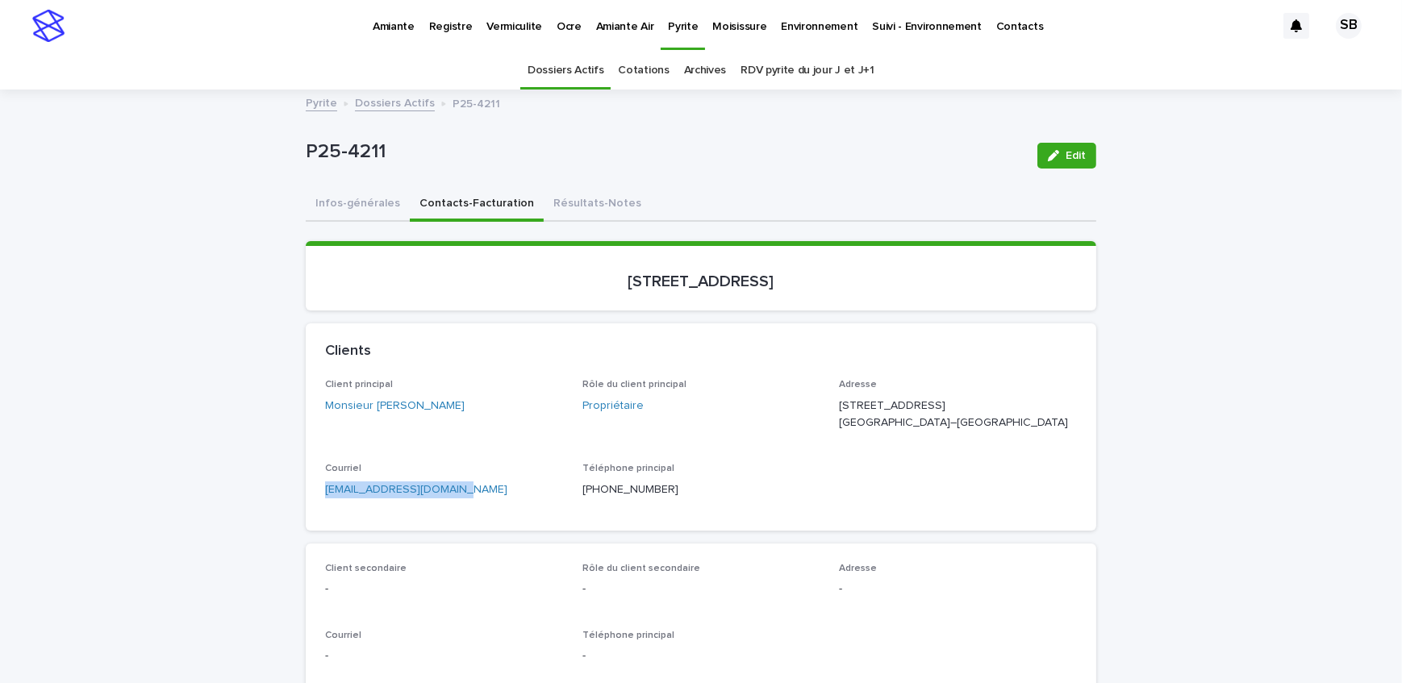
drag, startPoint x: 338, startPoint y: 521, endPoint x: 285, endPoint y: 523, distance: 53.3
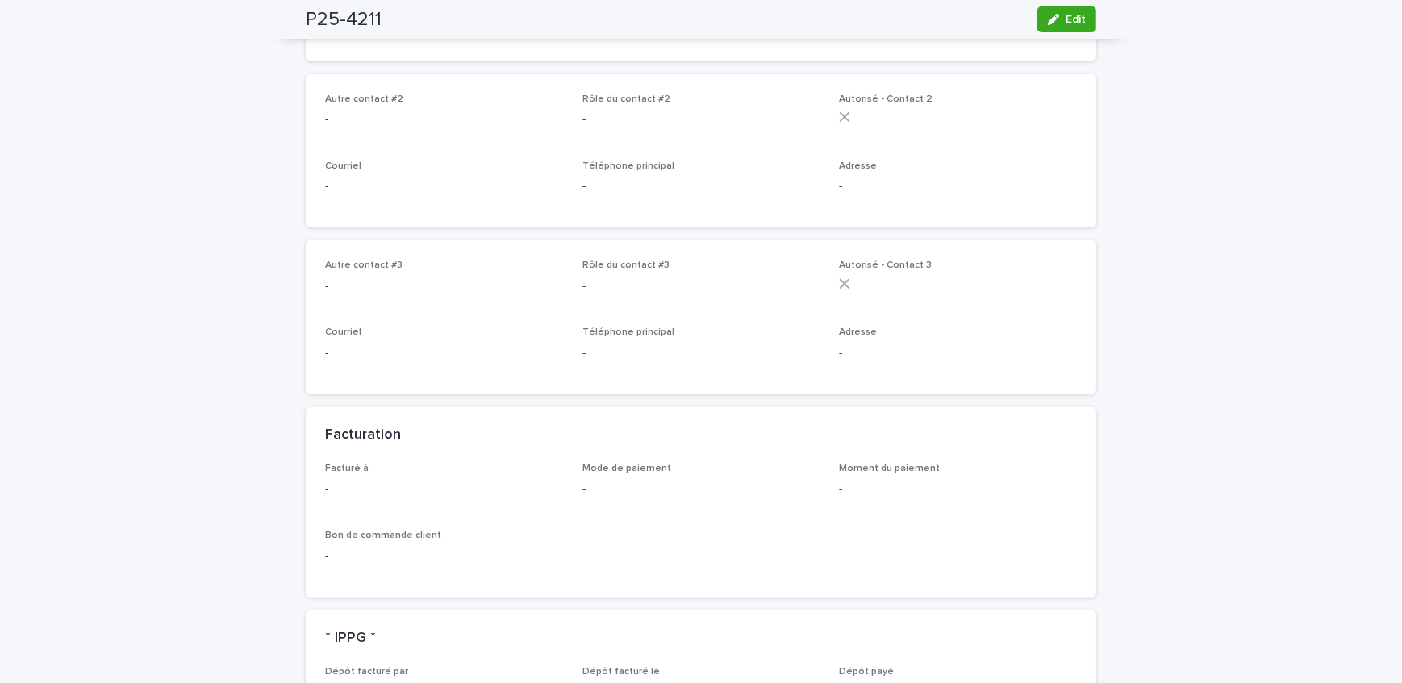
scroll to position [1026, 0]
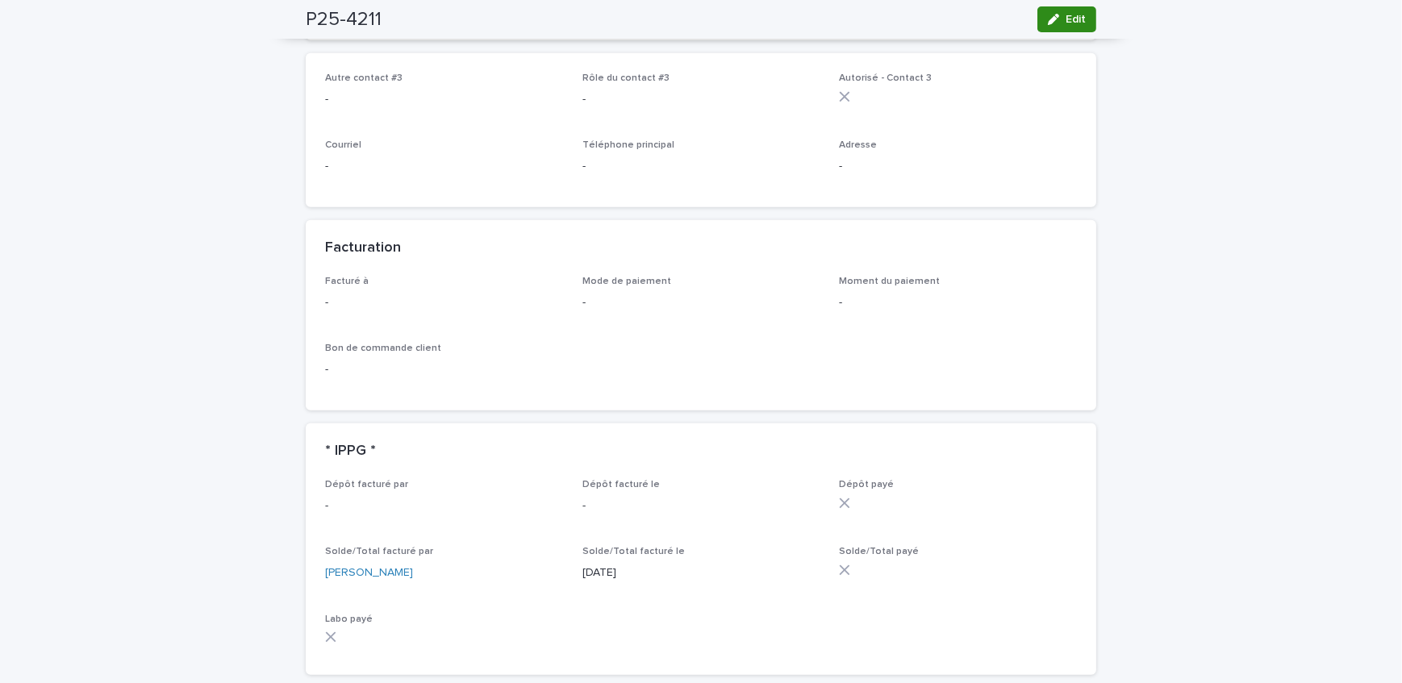
click at [1083, 20] on button "Edit" at bounding box center [1066, 19] width 59 height 26
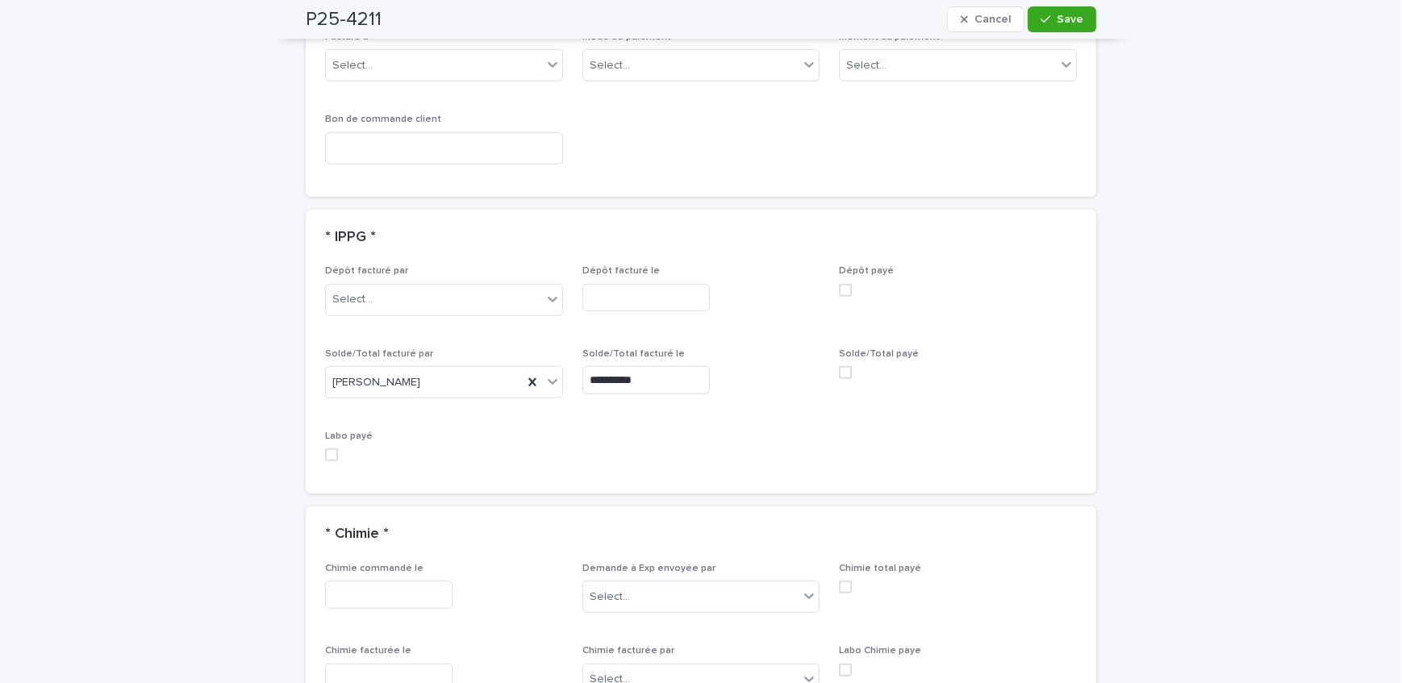
scroll to position [1361, 0]
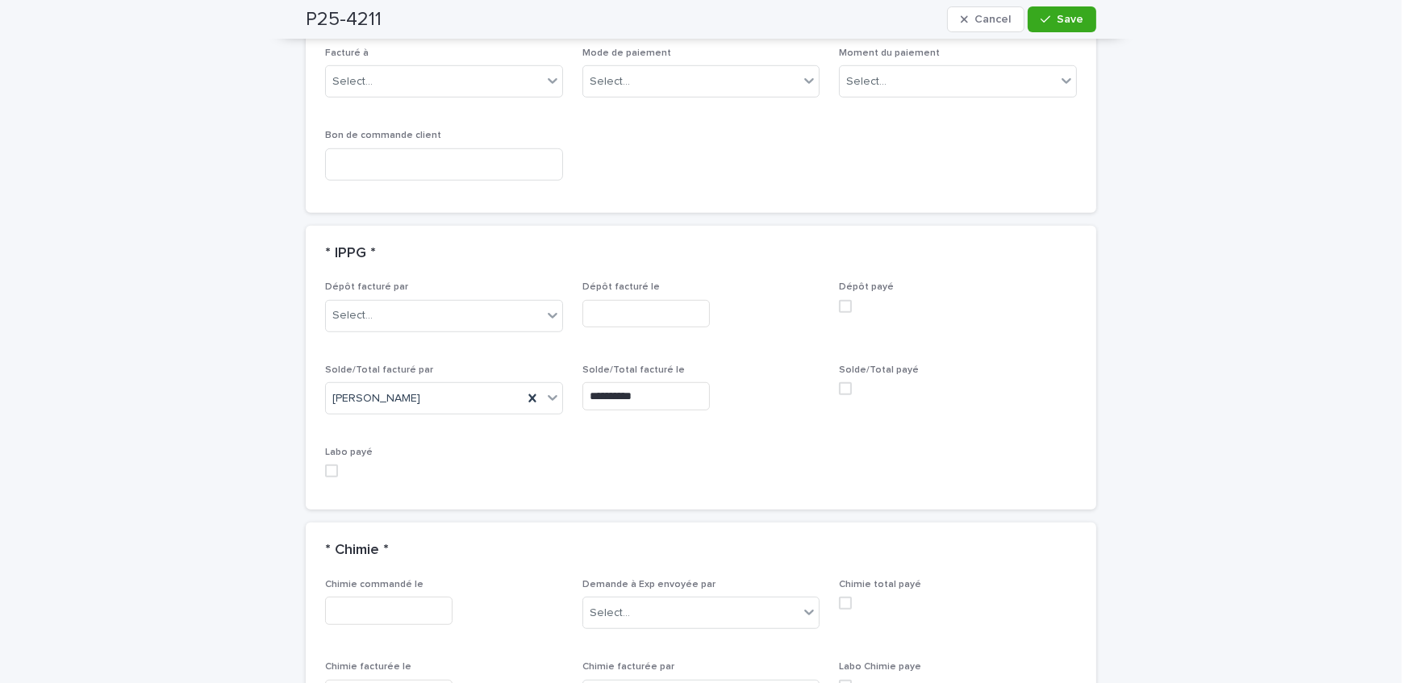
click at [846, 388] on span at bounding box center [845, 388] width 13 height 13
click at [699, 72] on div "Select..." at bounding box center [691, 82] width 216 height 27
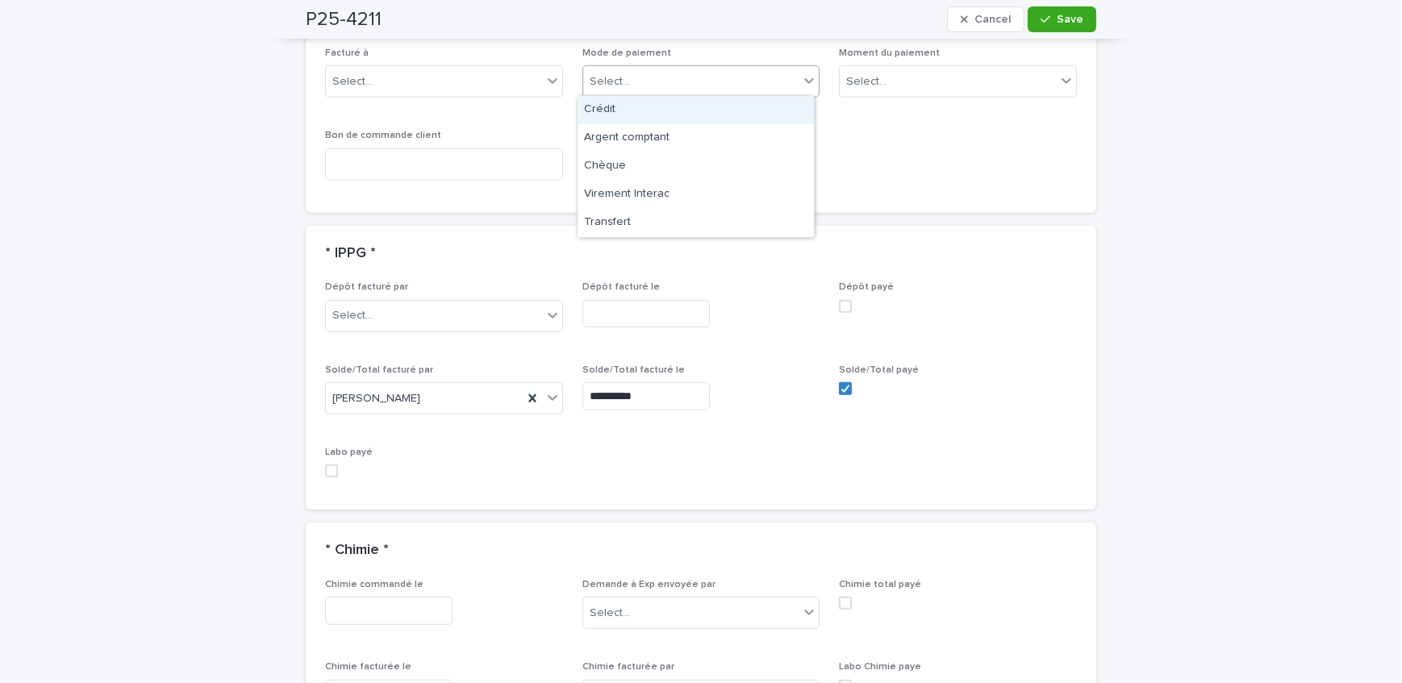
click at [690, 115] on div "Crédit" at bounding box center [695, 110] width 236 height 28
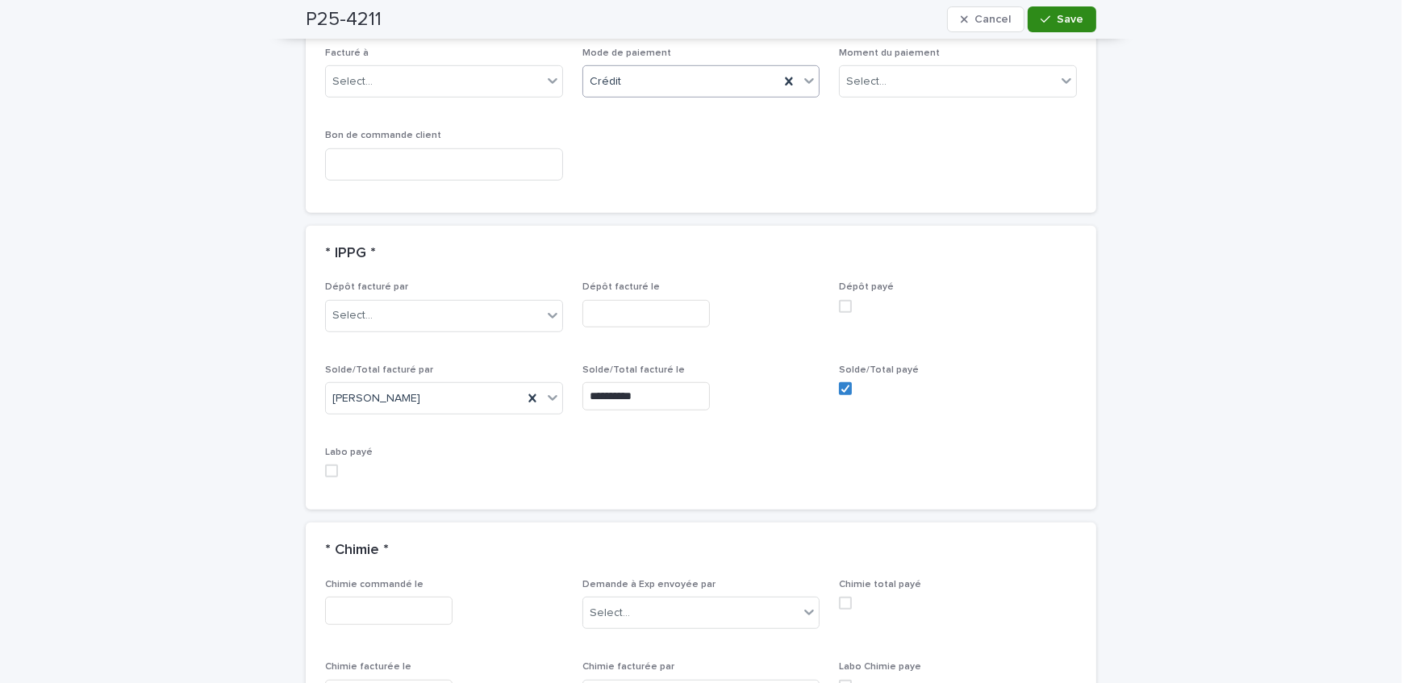
click at [1032, 20] on button "Save" at bounding box center [1061, 19] width 69 height 26
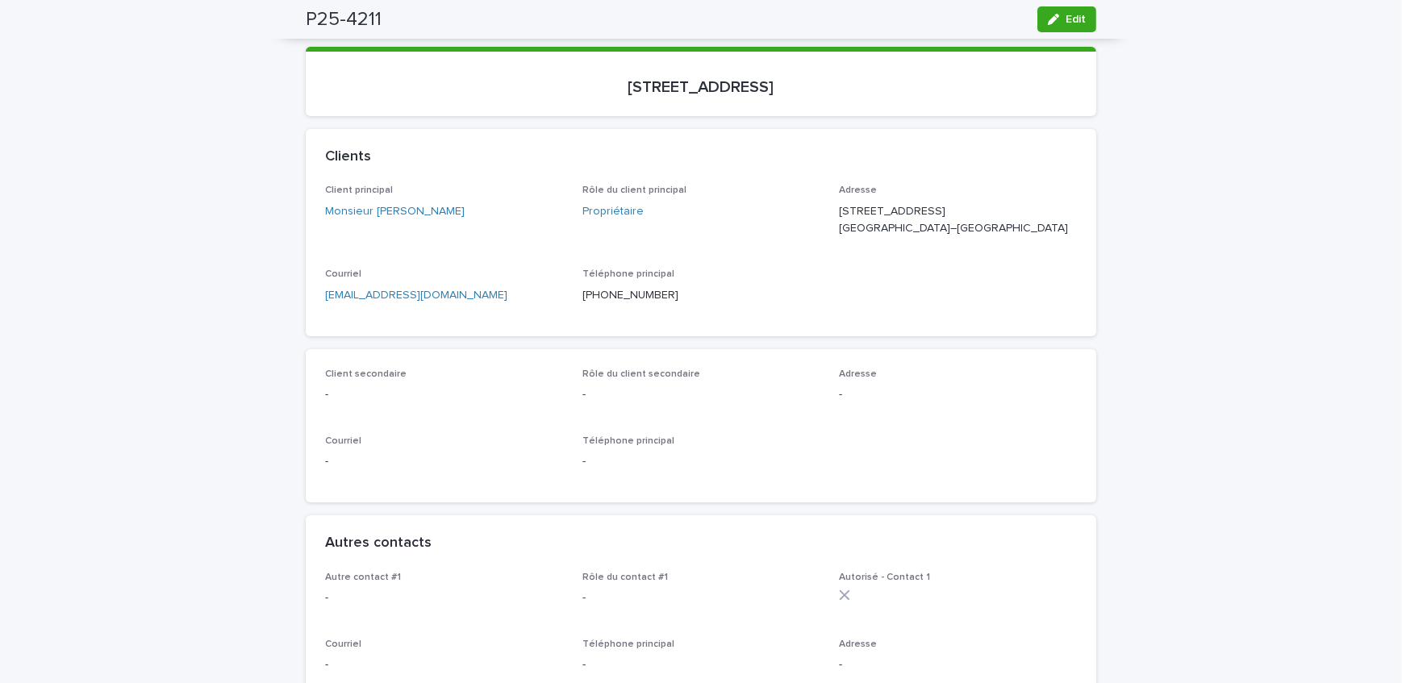
scroll to position [0, 0]
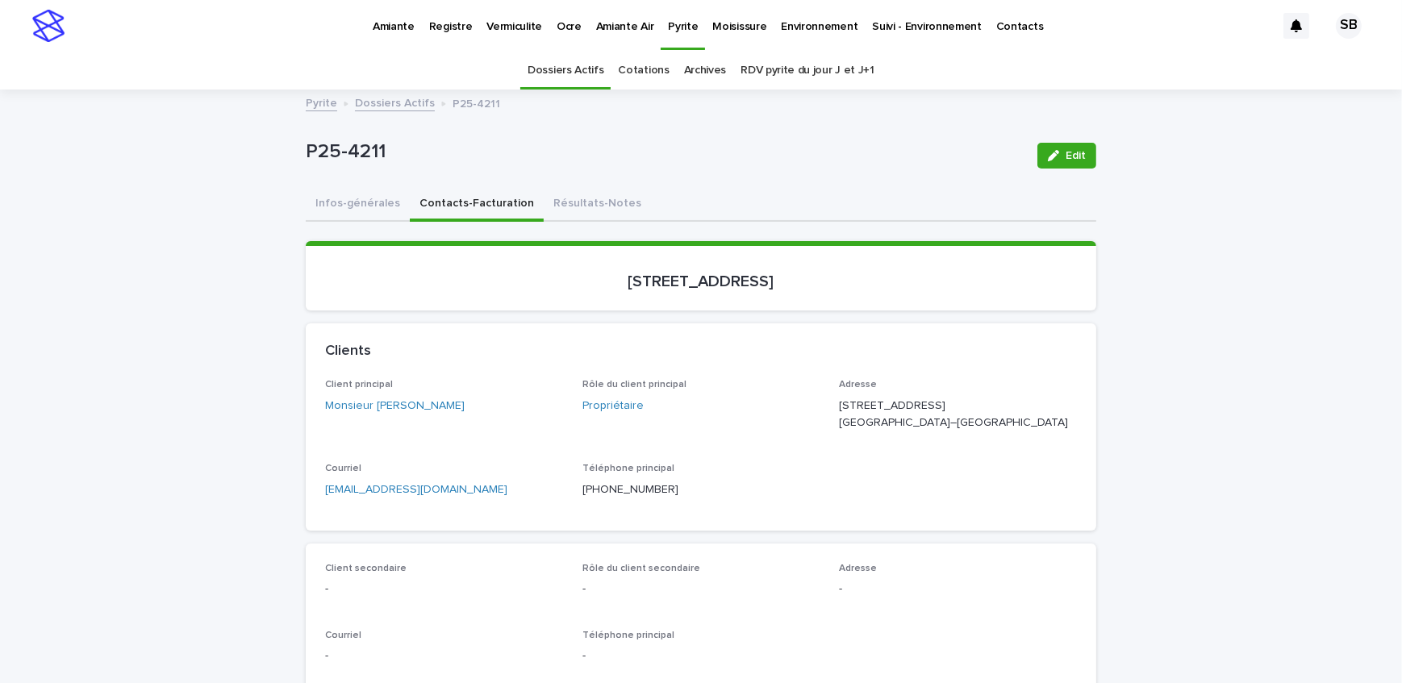
click at [375, 102] on link "Dossiers Actifs" at bounding box center [395, 102] width 80 height 19
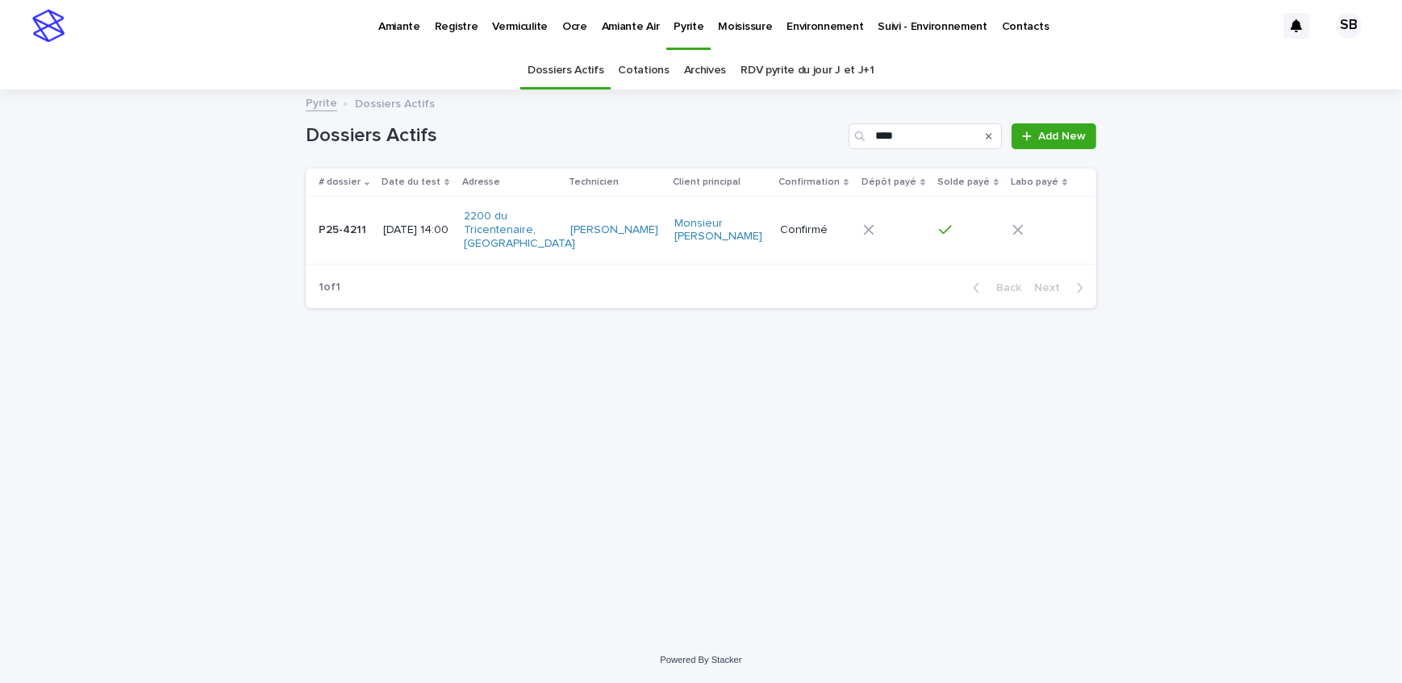
click at [384, 234] on p "[DATE] 14:00" at bounding box center [417, 230] width 68 height 14
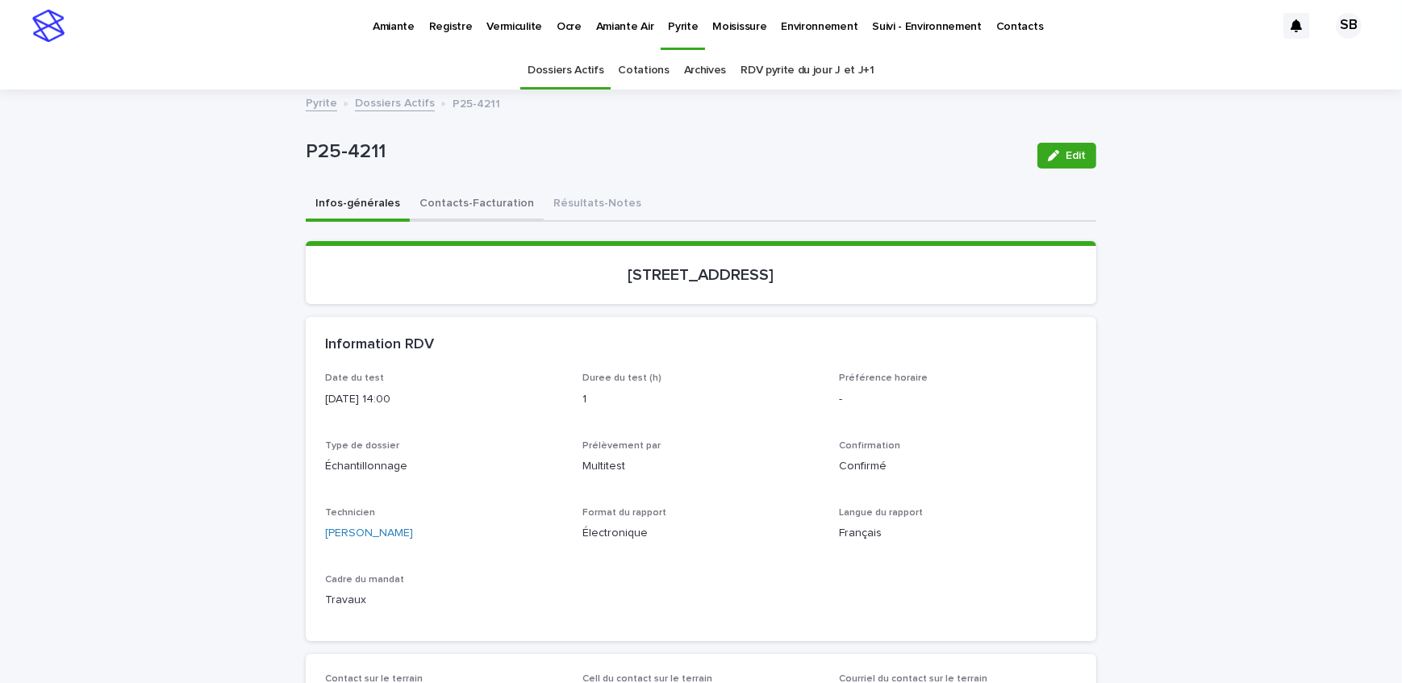
click at [442, 216] on button "Contacts-Facturation" at bounding box center [477, 205] width 134 height 34
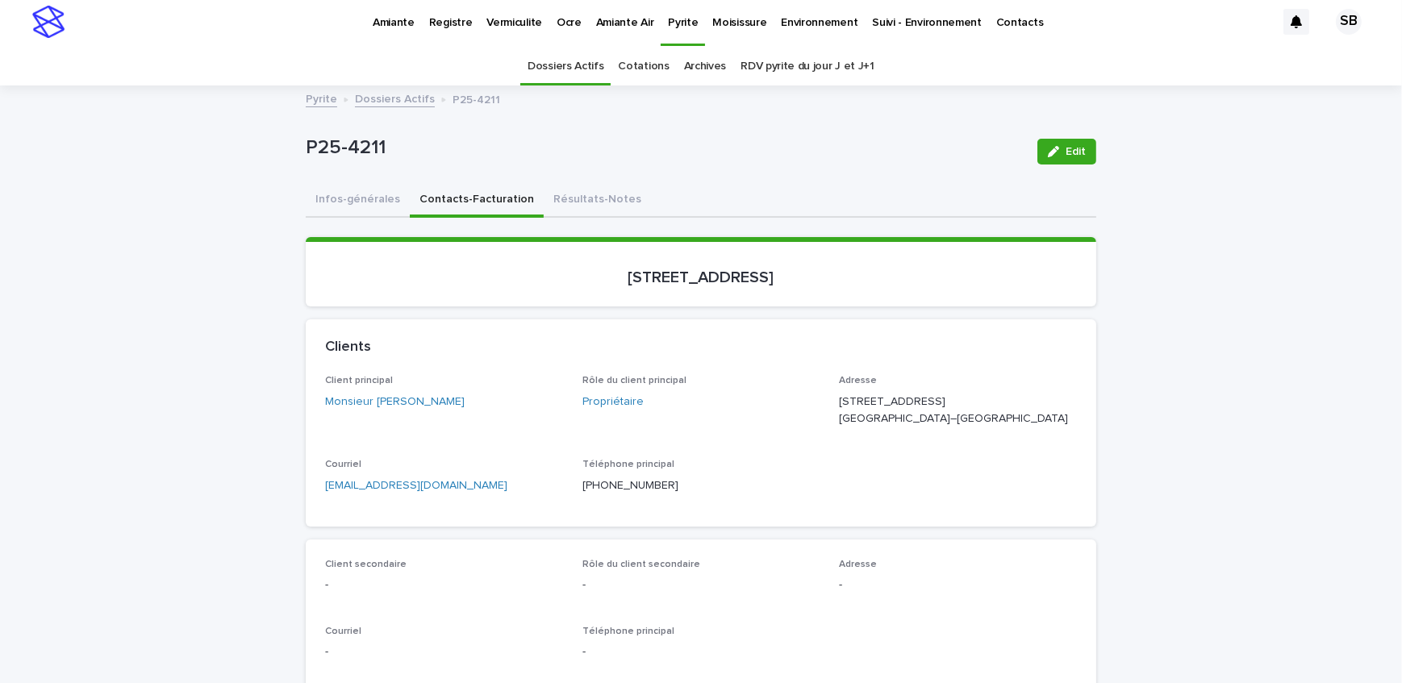
scroll to position [73, 0]
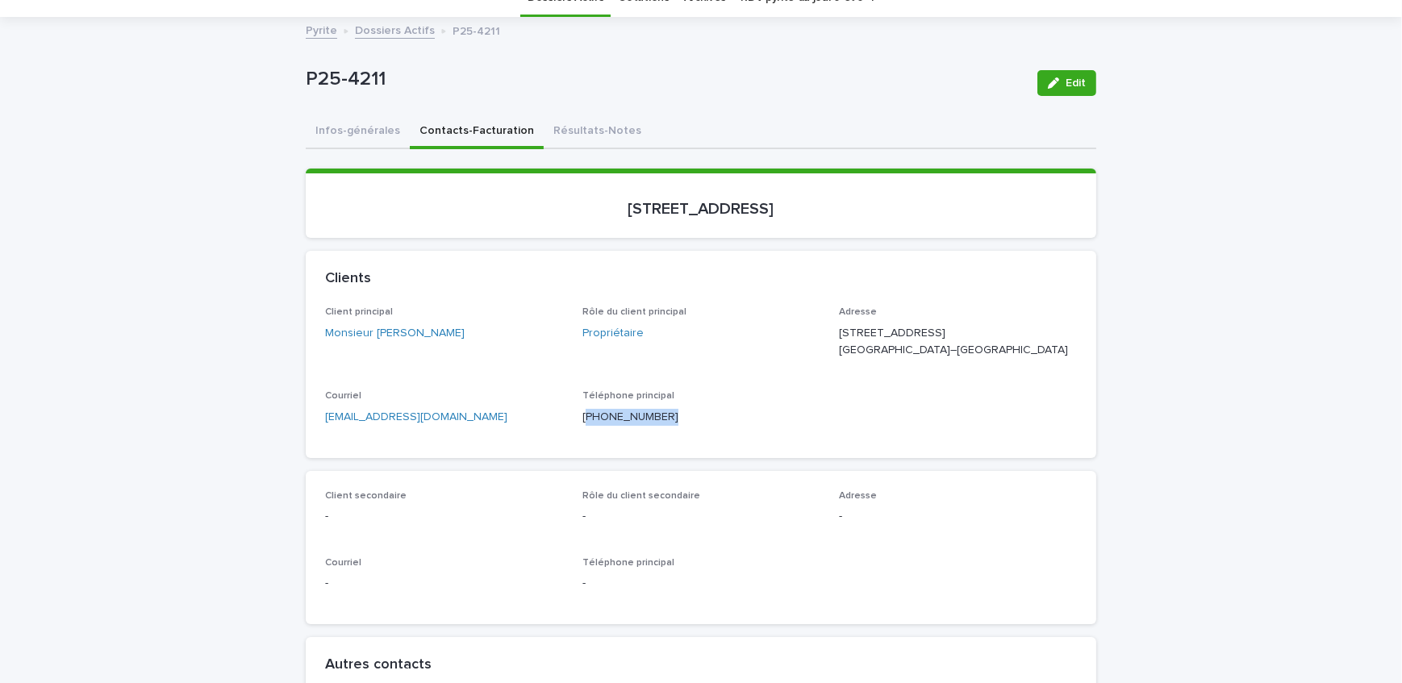
drag, startPoint x: 639, startPoint y: 439, endPoint x: 581, endPoint y: 446, distance: 58.5
click at [582, 438] on div "Téléphone principal [PHONE_NUMBER]" at bounding box center [701, 414] width 238 height 48
copy p "514) 581-9837"
click at [362, 24] on link "Dossiers Actifs" at bounding box center [395, 29] width 80 height 19
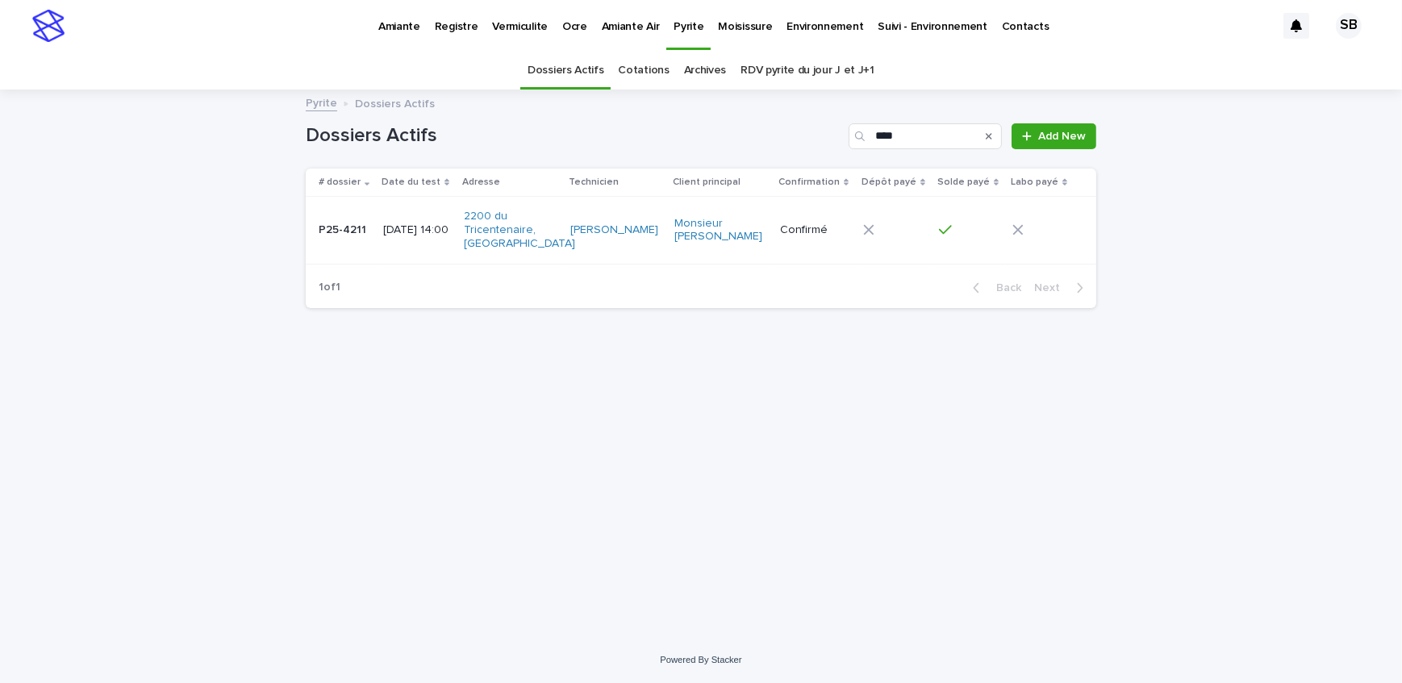
click at [497, 30] on p "Vermiculite" at bounding box center [520, 17] width 56 height 34
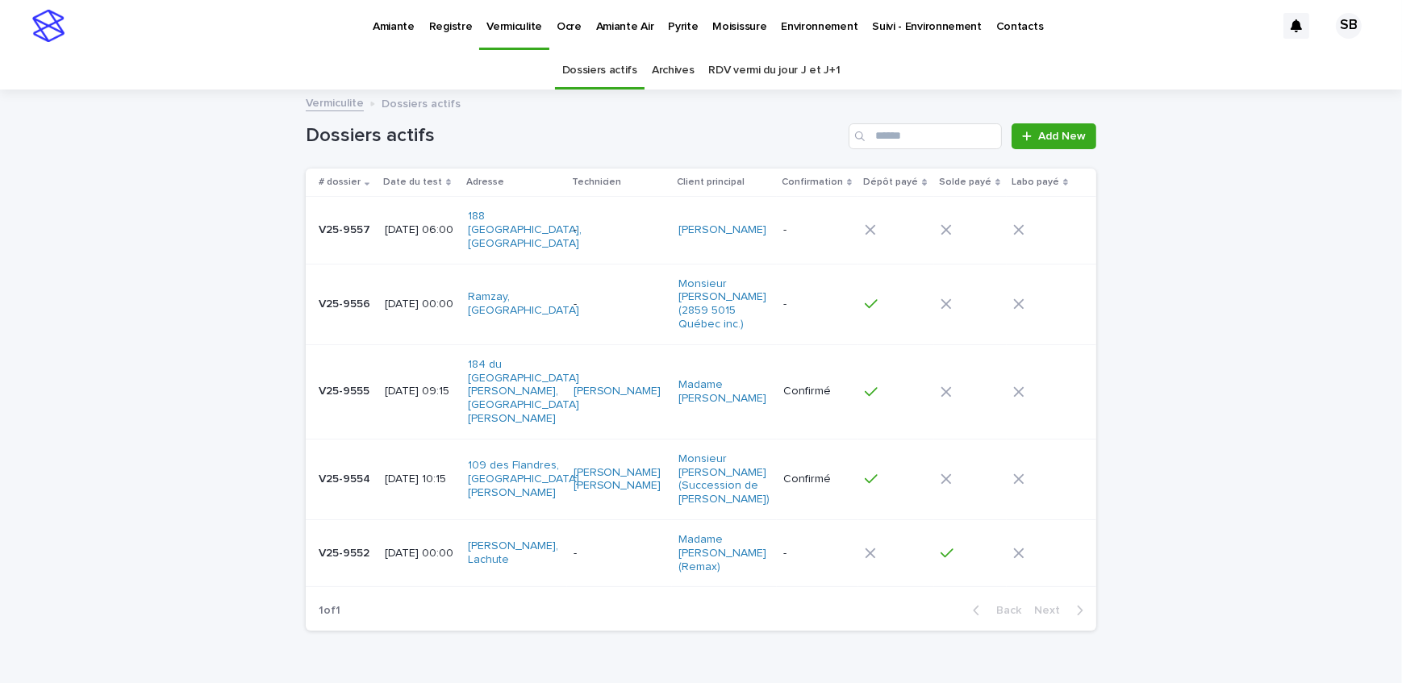
click at [385, 547] on p "[DATE] 00:00" at bounding box center [420, 554] width 70 height 14
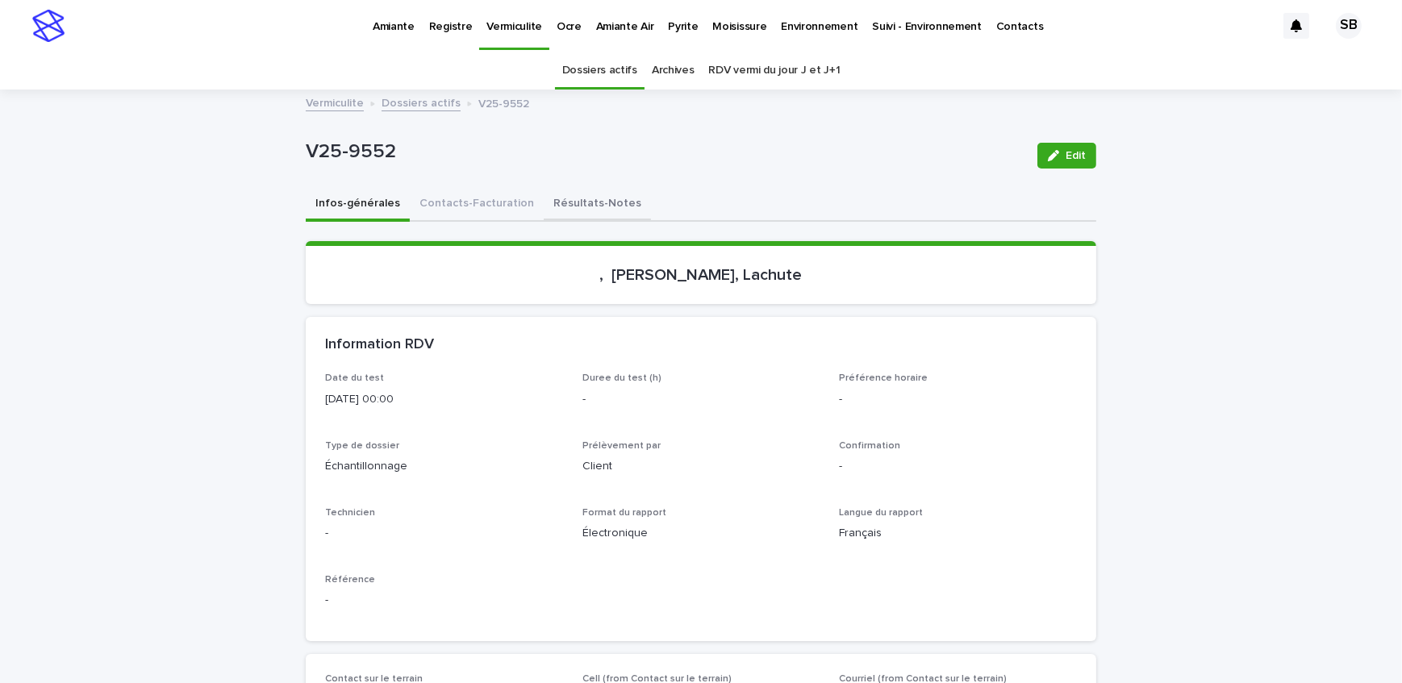
click at [577, 201] on button "Résultats-Notes" at bounding box center [597, 205] width 107 height 34
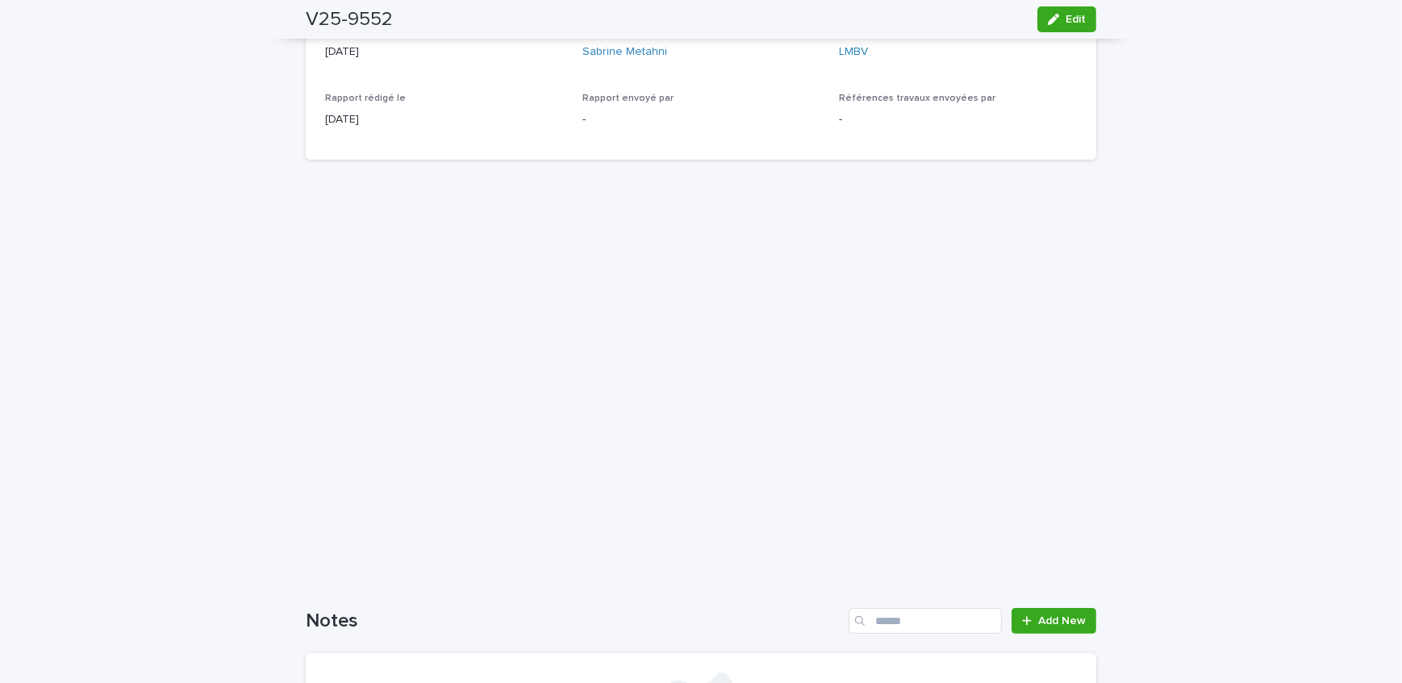
scroll to position [369, 0]
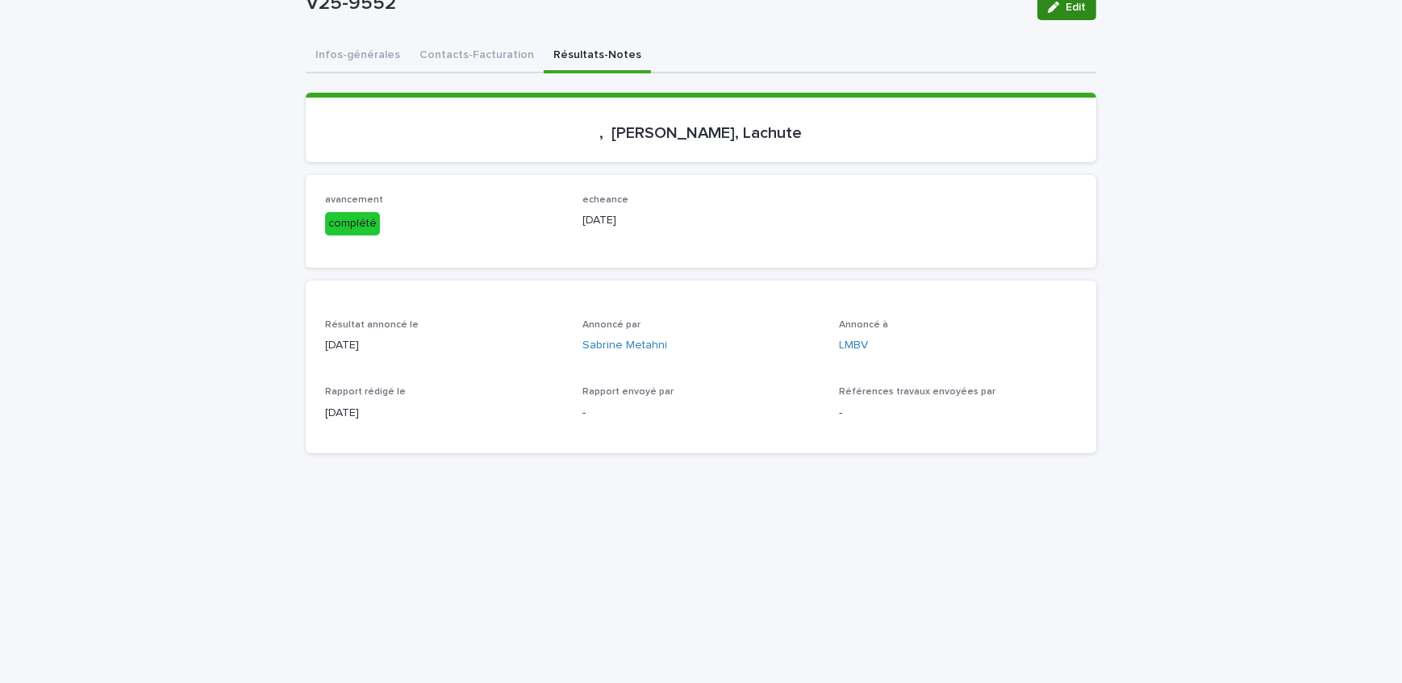
click at [1065, 10] on span "Edit" at bounding box center [1075, 7] width 20 height 11
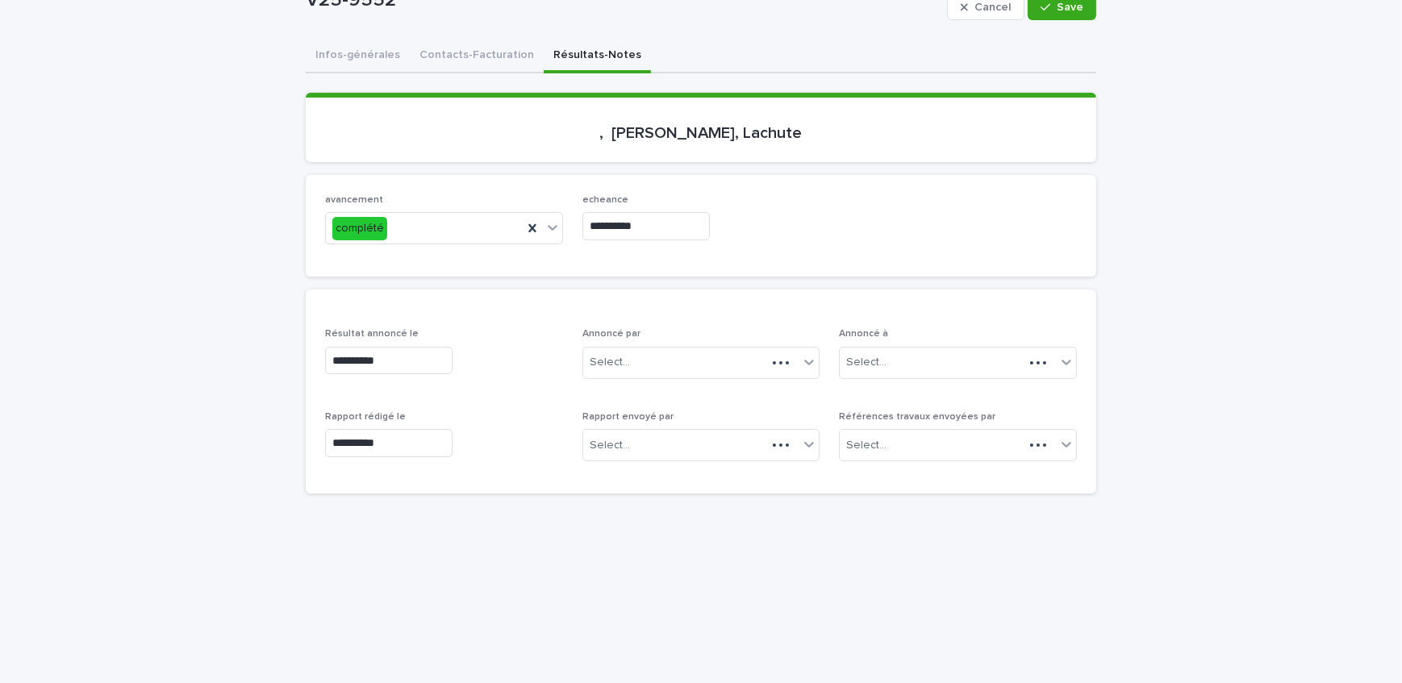
scroll to position [169, 0]
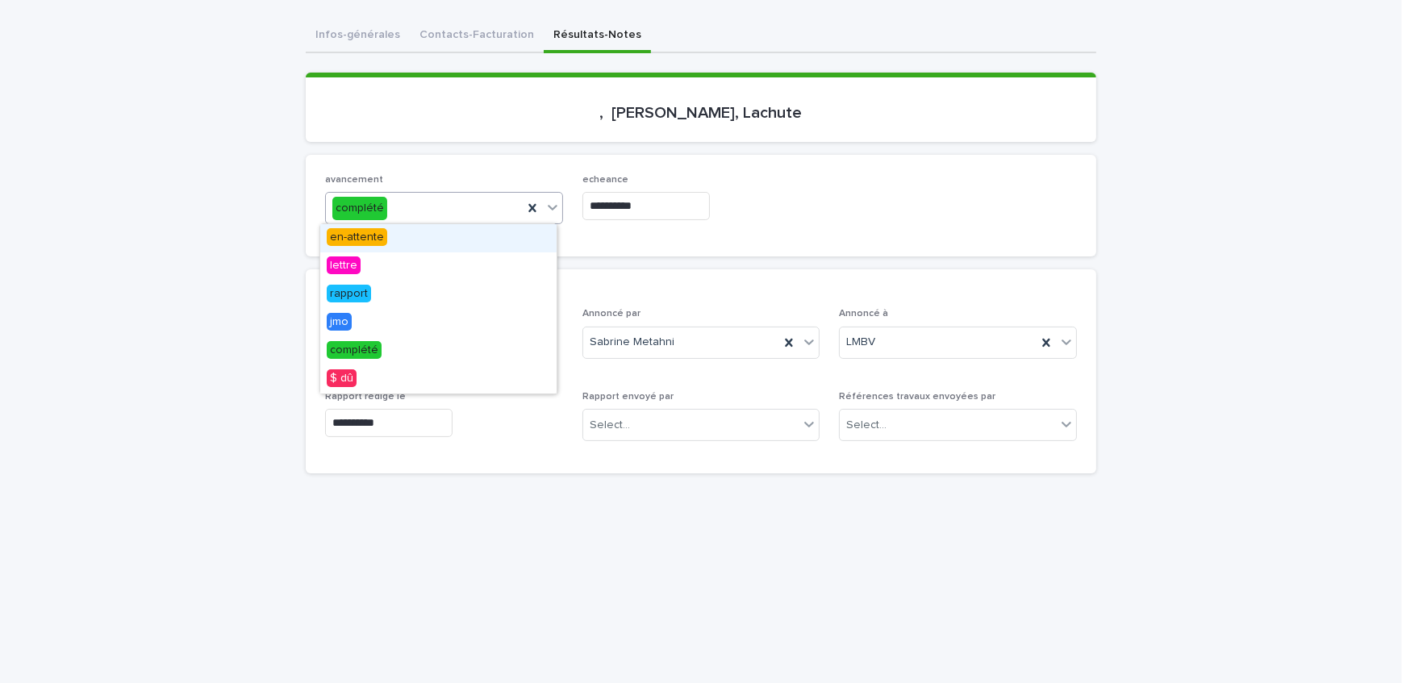
click at [460, 210] on div "complété" at bounding box center [424, 208] width 197 height 27
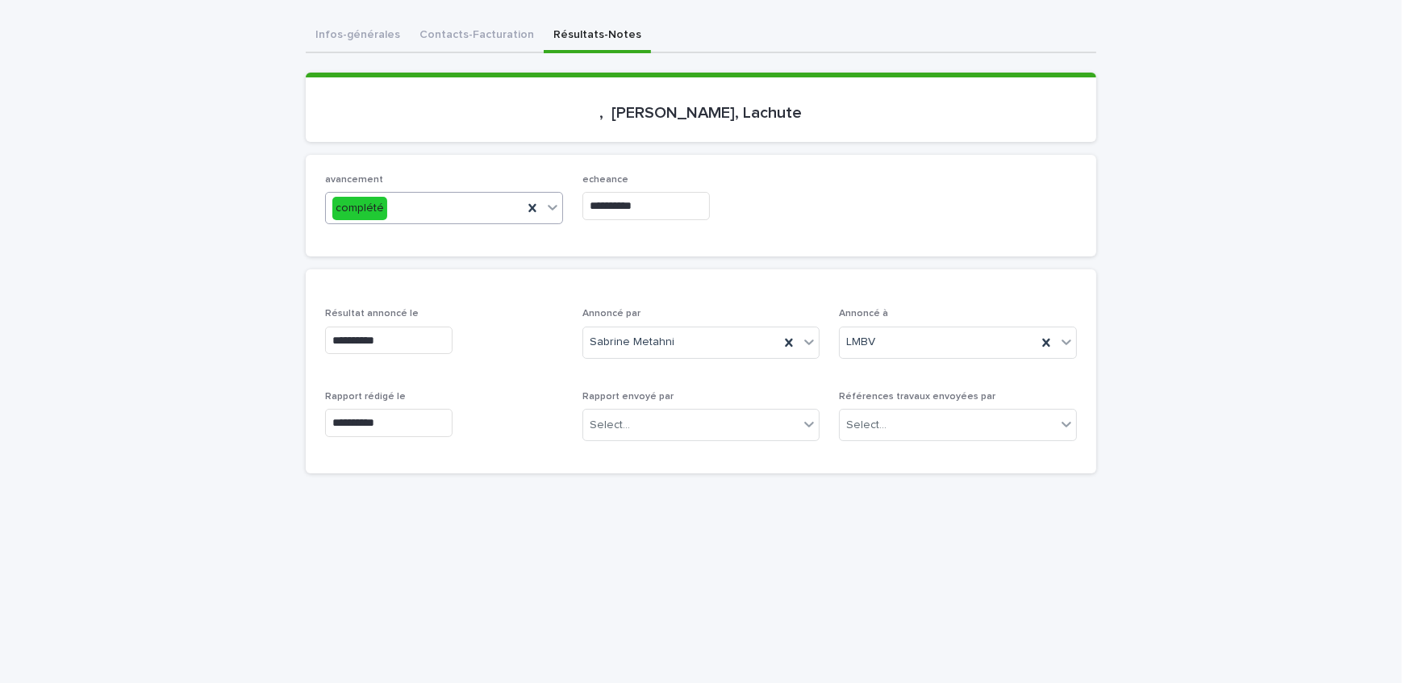
drag, startPoint x: 524, startPoint y: 210, endPoint x: 647, endPoint y: 214, distance: 122.6
click at [525, 211] on icon at bounding box center [532, 208] width 16 height 16
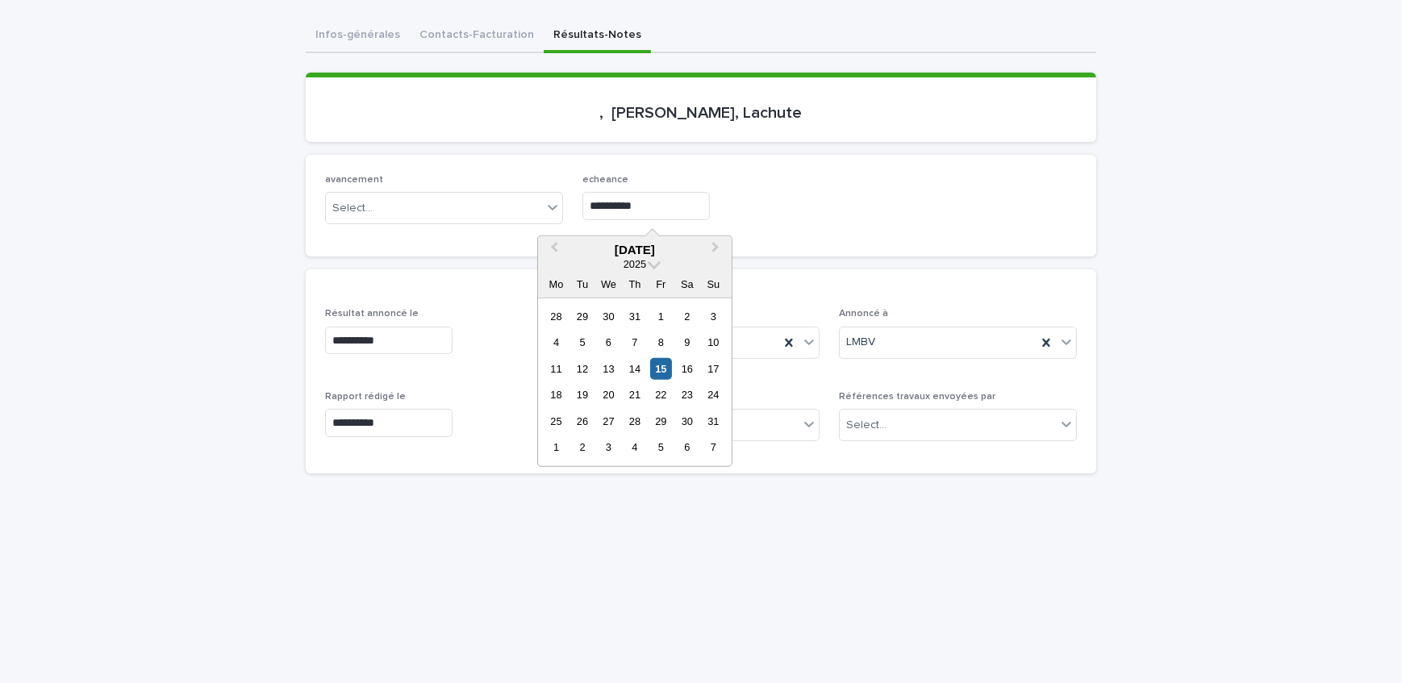
drag, startPoint x: 693, startPoint y: 211, endPoint x: 456, endPoint y: 225, distance: 236.7
click at [456, 225] on div "**********" at bounding box center [701, 205] width 752 height 63
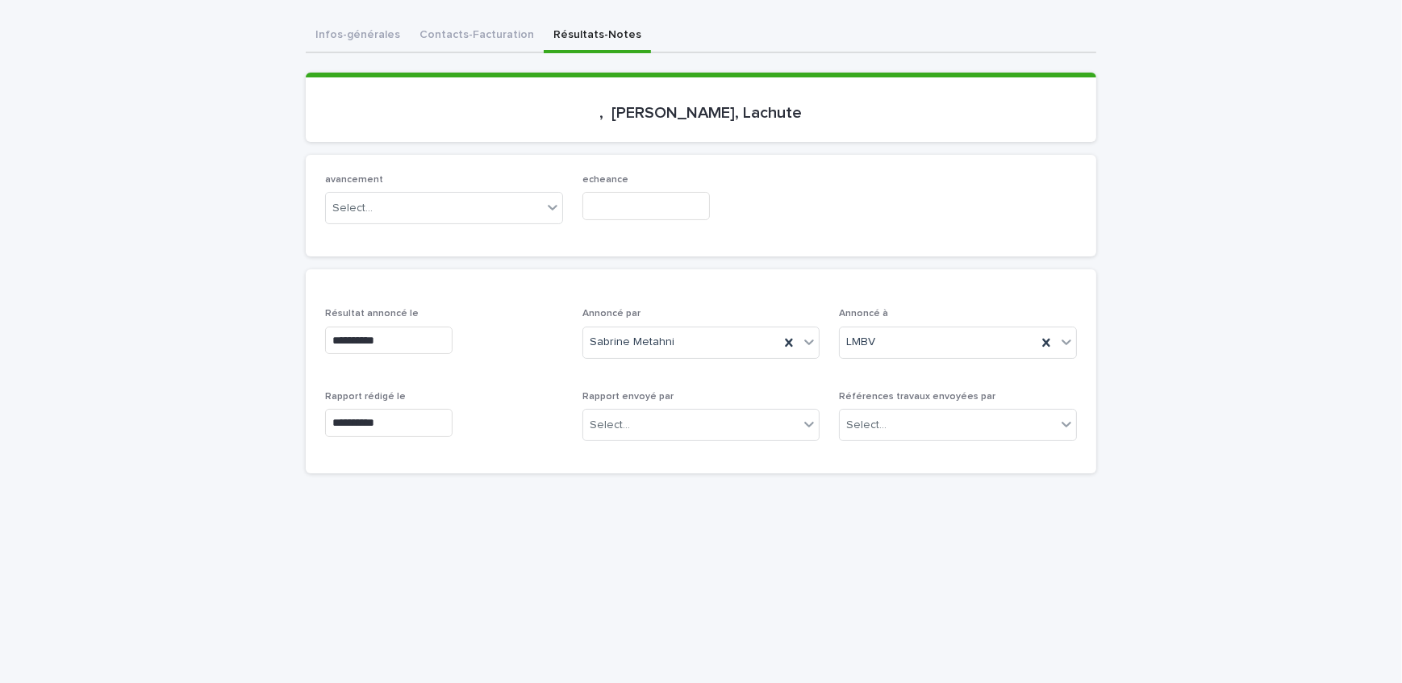
click at [837, 244] on div "avancement Select... echeance" at bounding box center [701, 206] width 790 height 102
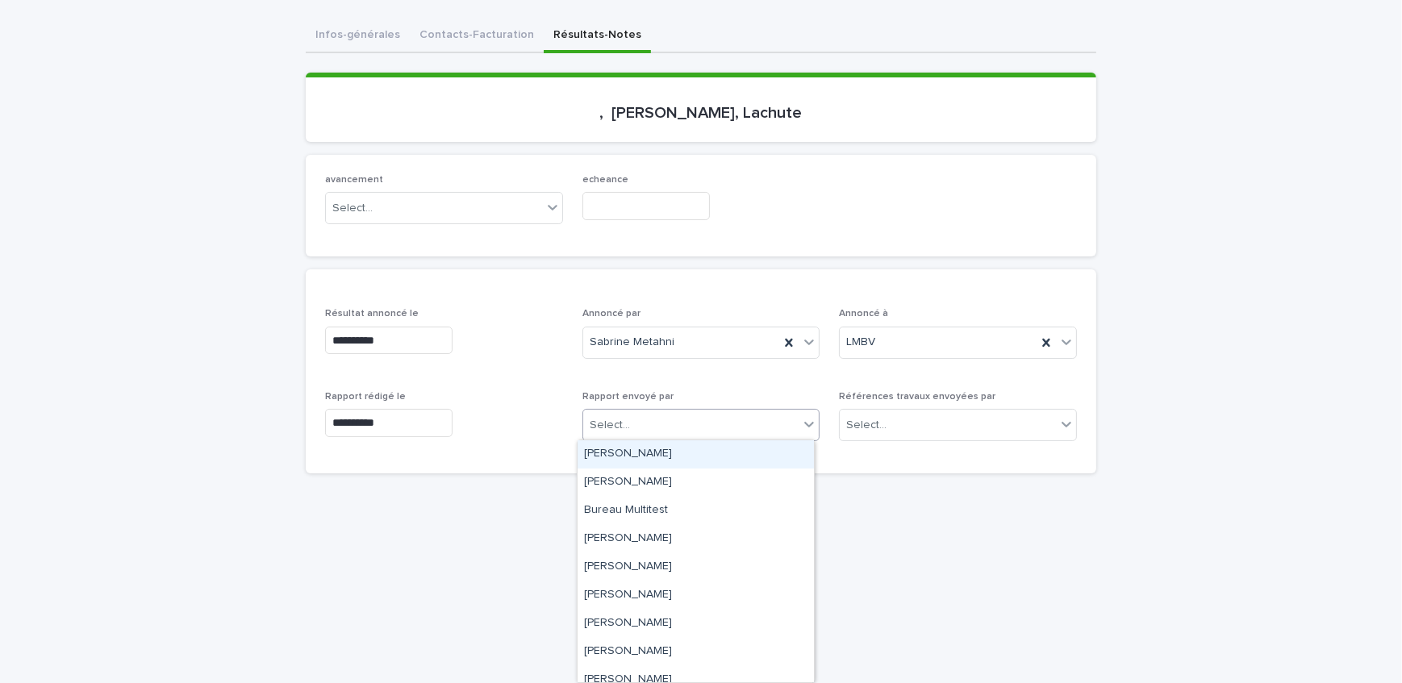
click at [694, 433] on div "Select..." at bounding box center [691, 425] width 216 height 27
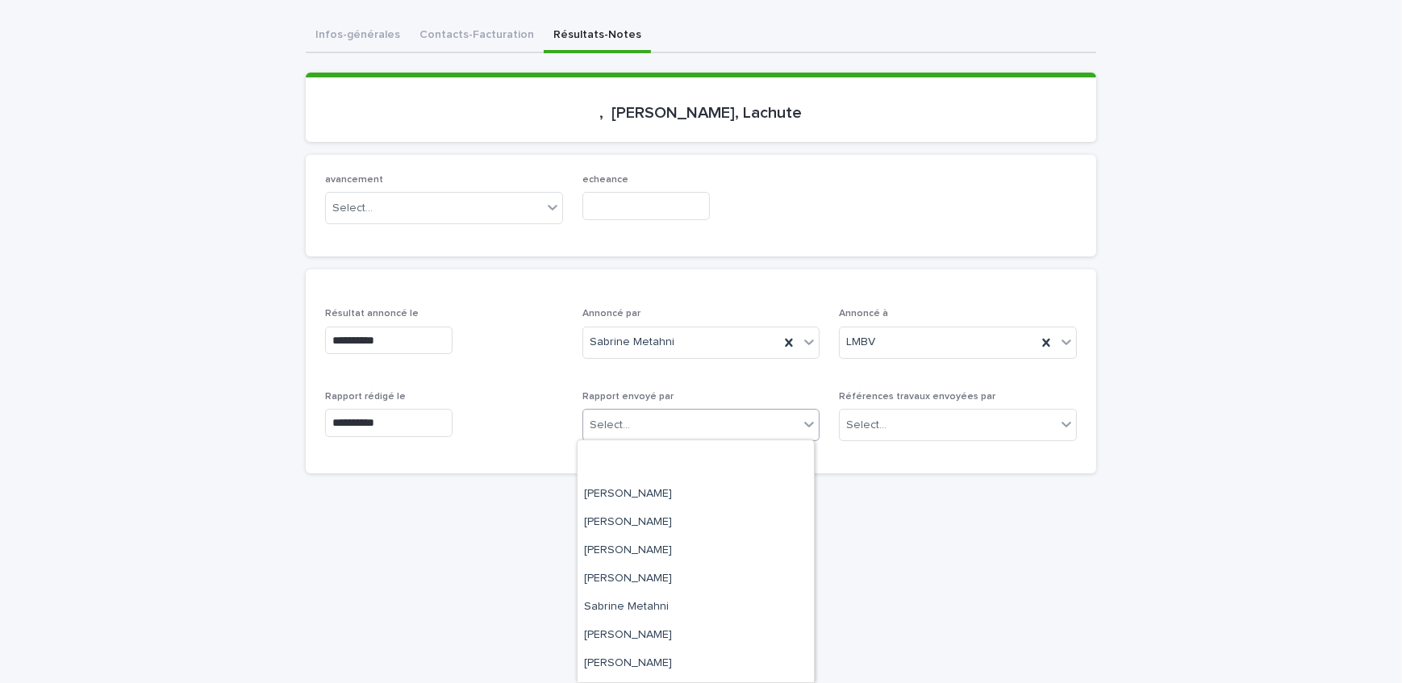
scroll to position [266, 0]
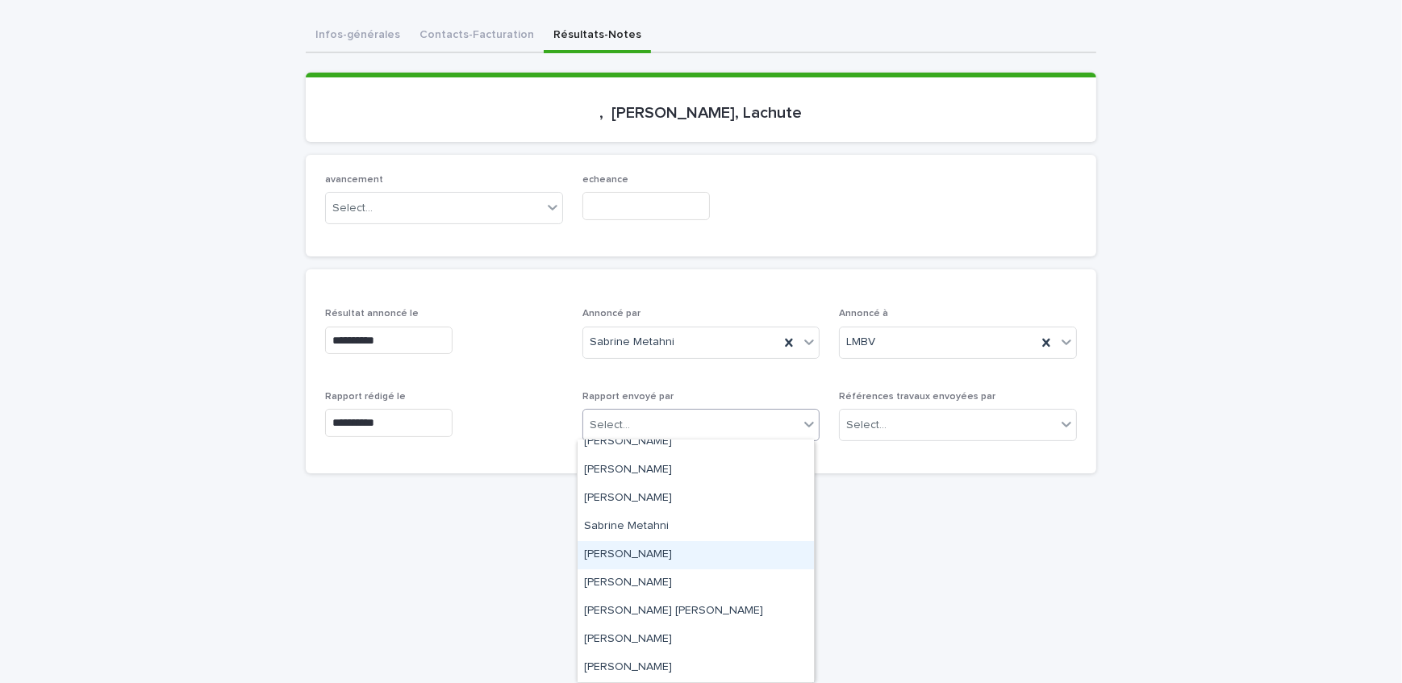
click at [669, 556] on div "[PERSON_NAME]" at bounding box center [695, 555] width 236 height 28
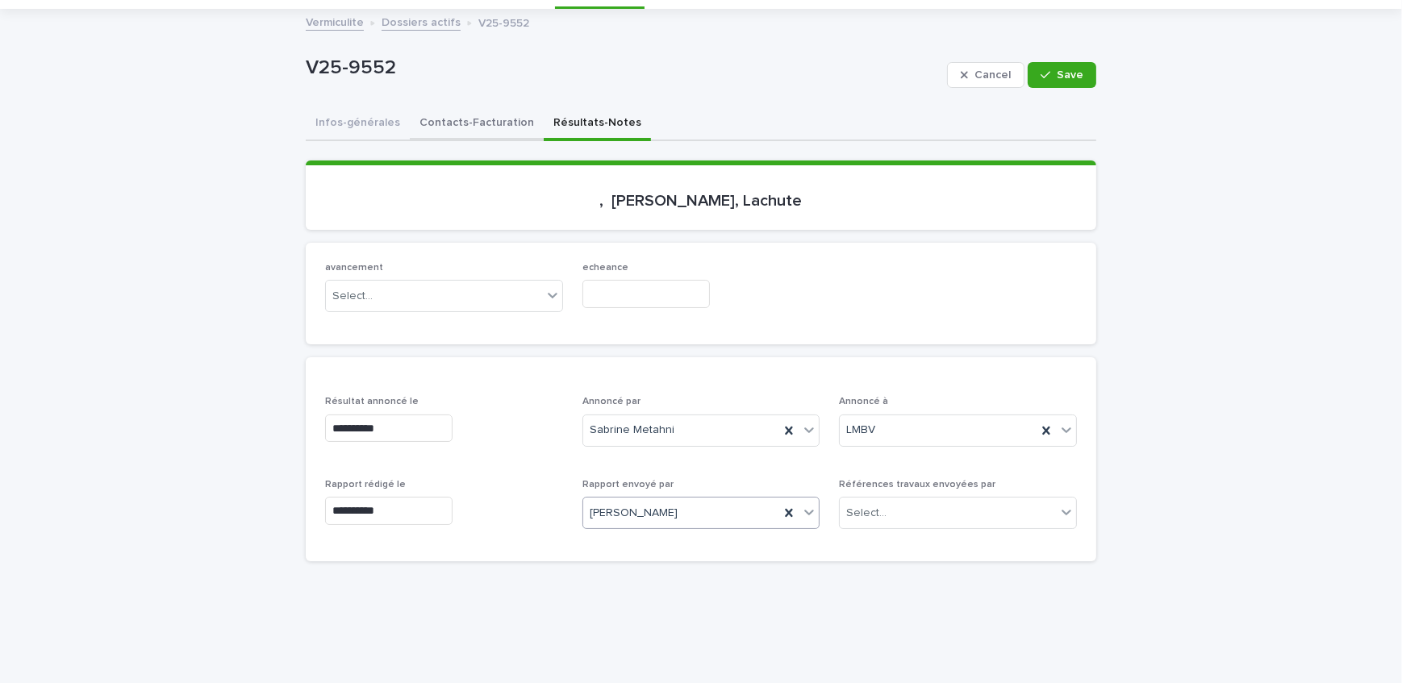
scroll to position [22, 0]
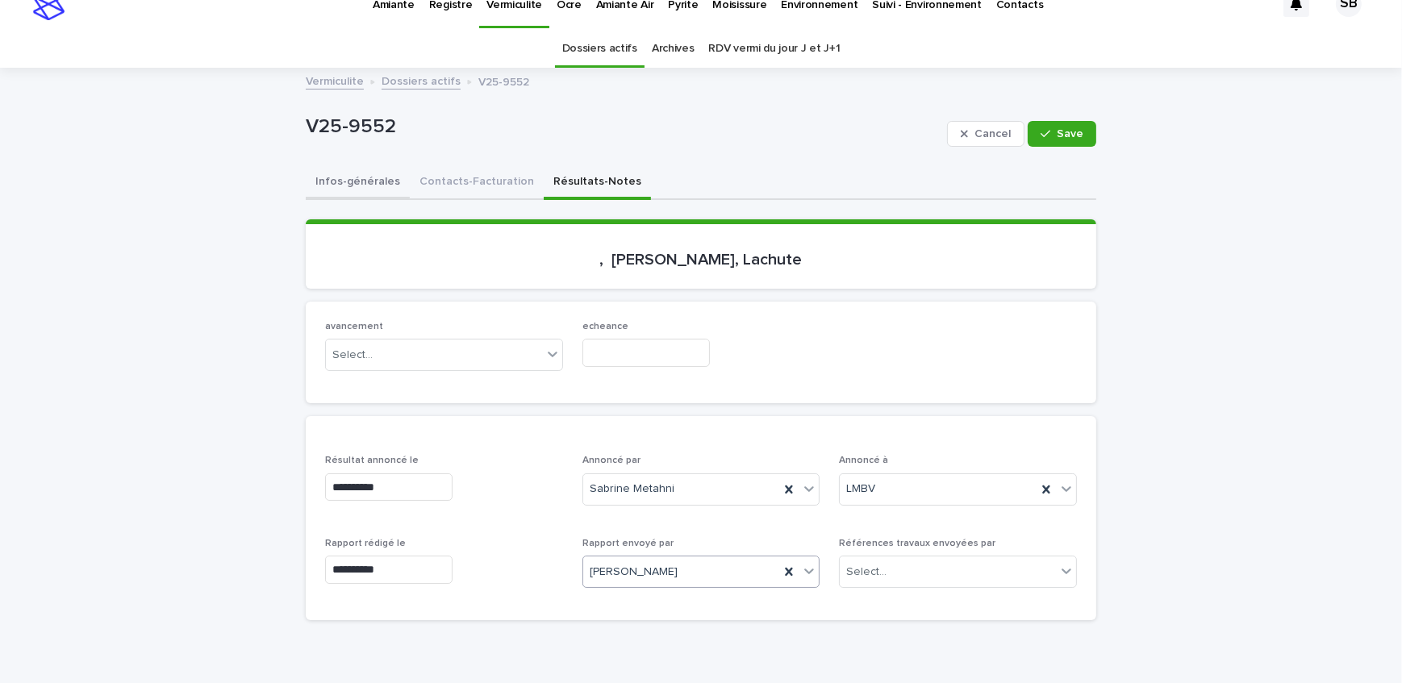
click at [370, 176] on button "Infos-générales" at bounding box center [358, 183] width 104 height 34
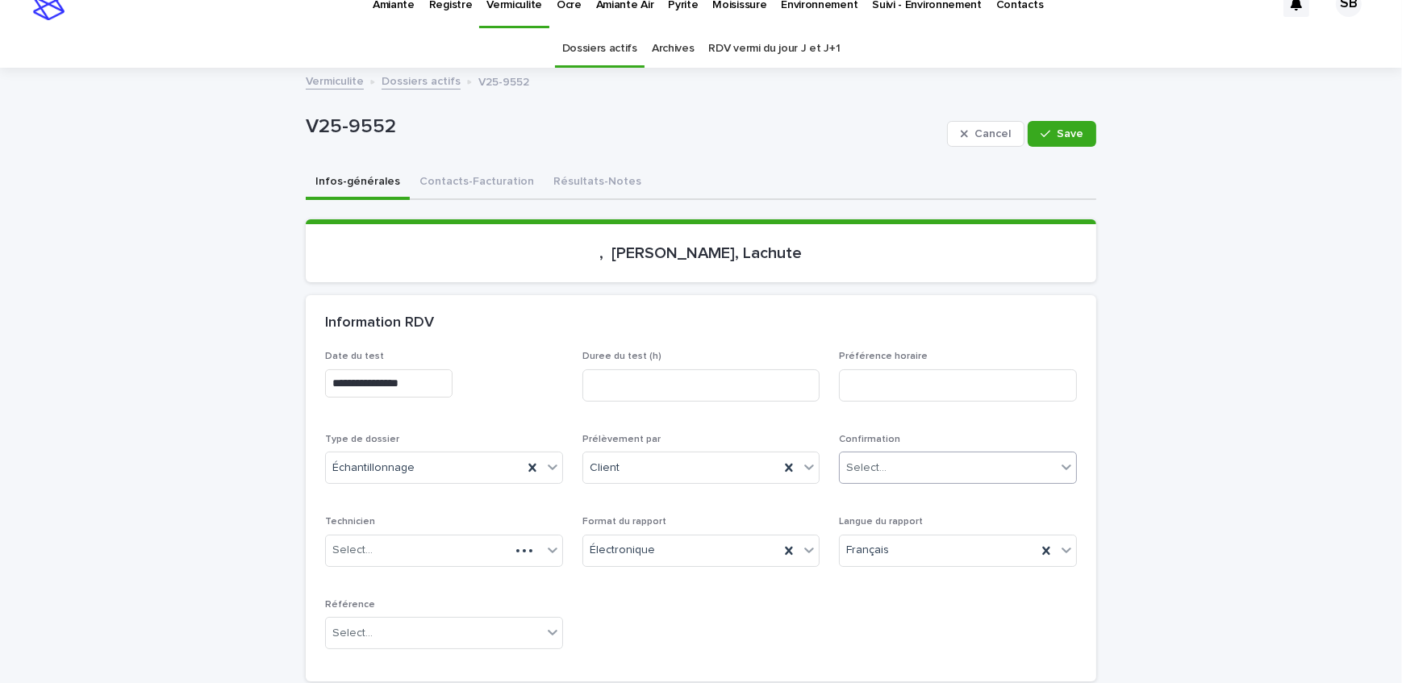
click at [923, 491] on div "Confirmation Select..." at bounding box center [958, 465] width 238 height 63
click at [921, 477] on div "Select..." at bounding box center [948, 468] width 216 height 27
click at [911, 675] on div "Archivé" at bounding box center [953, 670] width 236 height 28
click at [1057, 129] on span "Save" at bounding box center [1070, 133] width 27 height 11
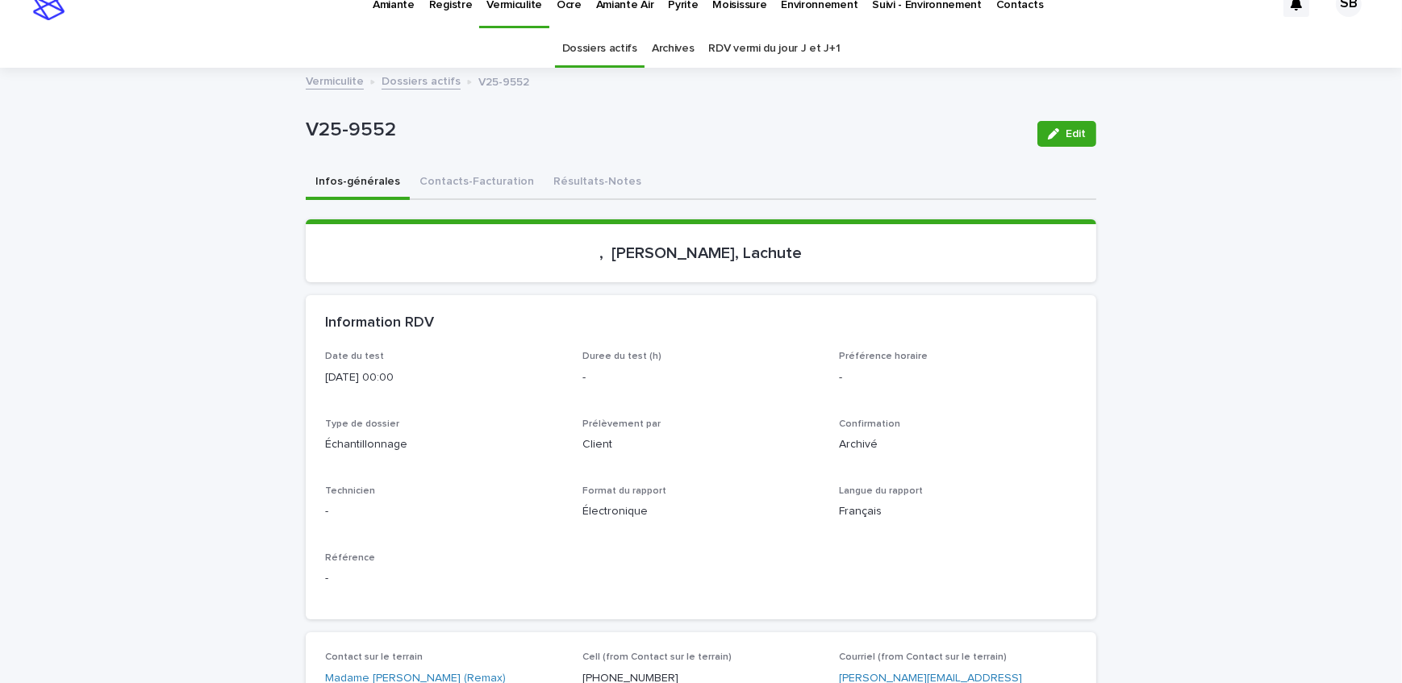
click at [390, 85] on link "Dossiers actifs" at bounding box center [420, 80] width 79 height 19
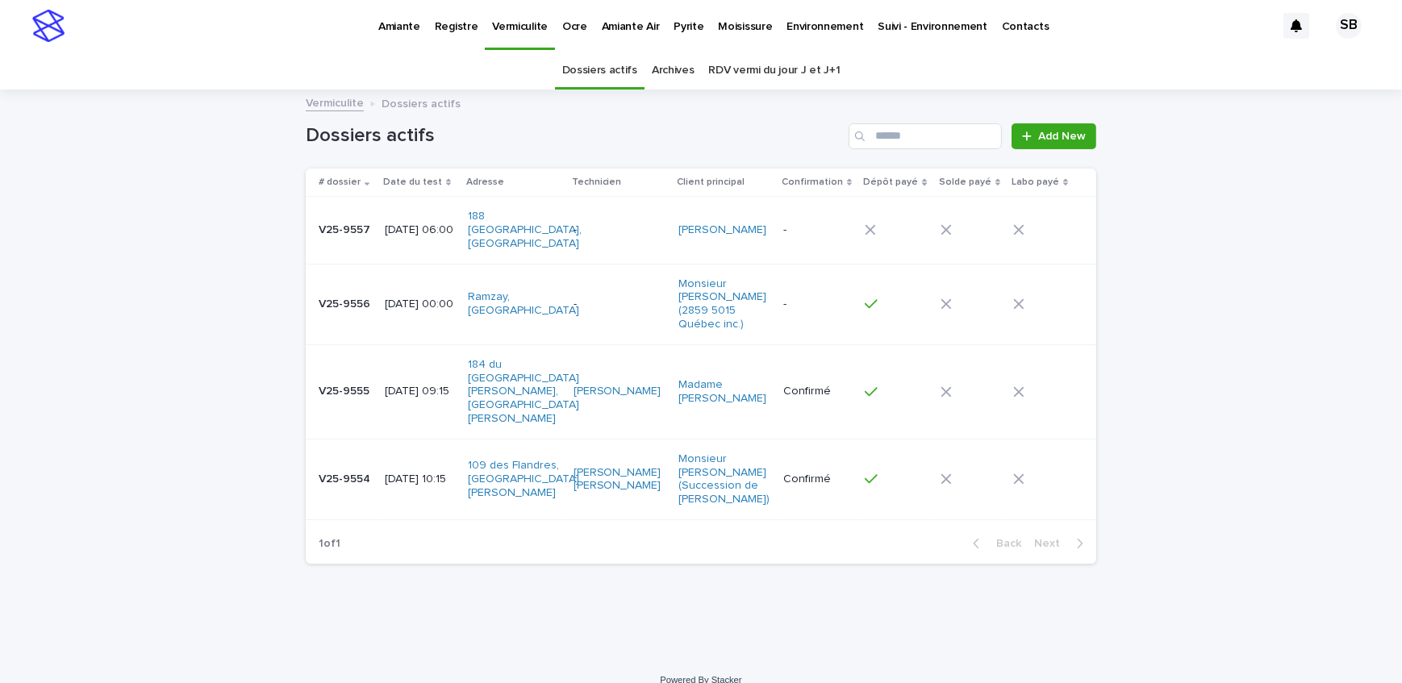
click at [362, 302] on td "V25-9556 V25-9556" at bounding box center [342, 304] width 73 height 81
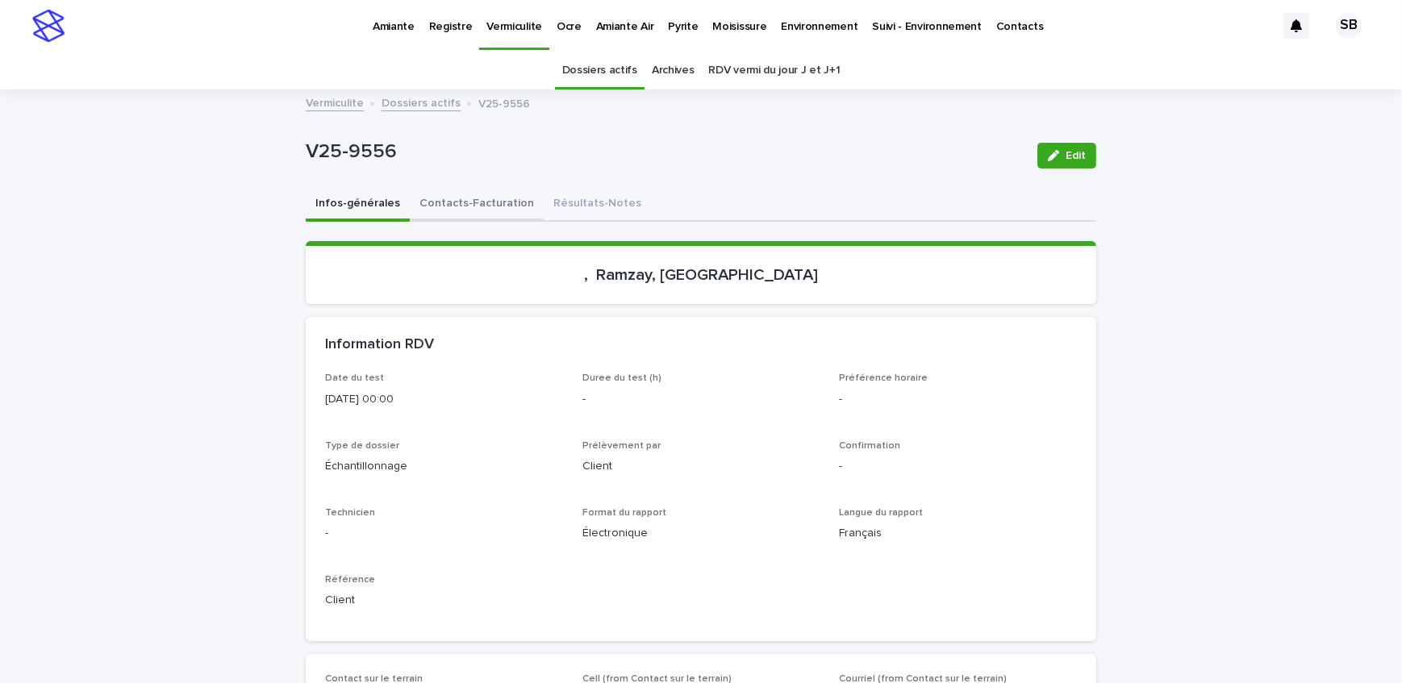
drag, startPoint x: 118, startPoint y: 218, endPoint x: 467, endPoint y: 213, distance: 349.3
click at [579, 200] on button "Résultats-Notes" at bounding box center [597, 205] width 107 height 34
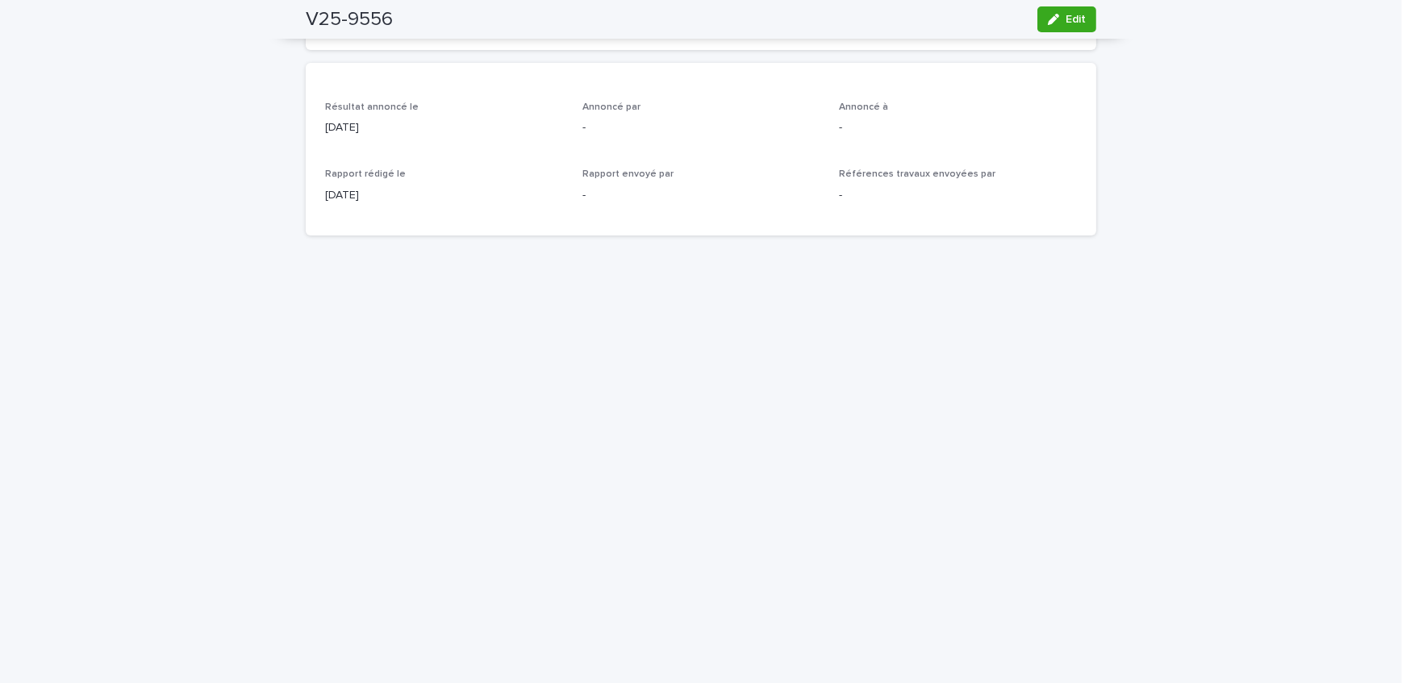
click at [1048, 22] on icon "button" at bounding box center [1053, 19] width 11 height 11
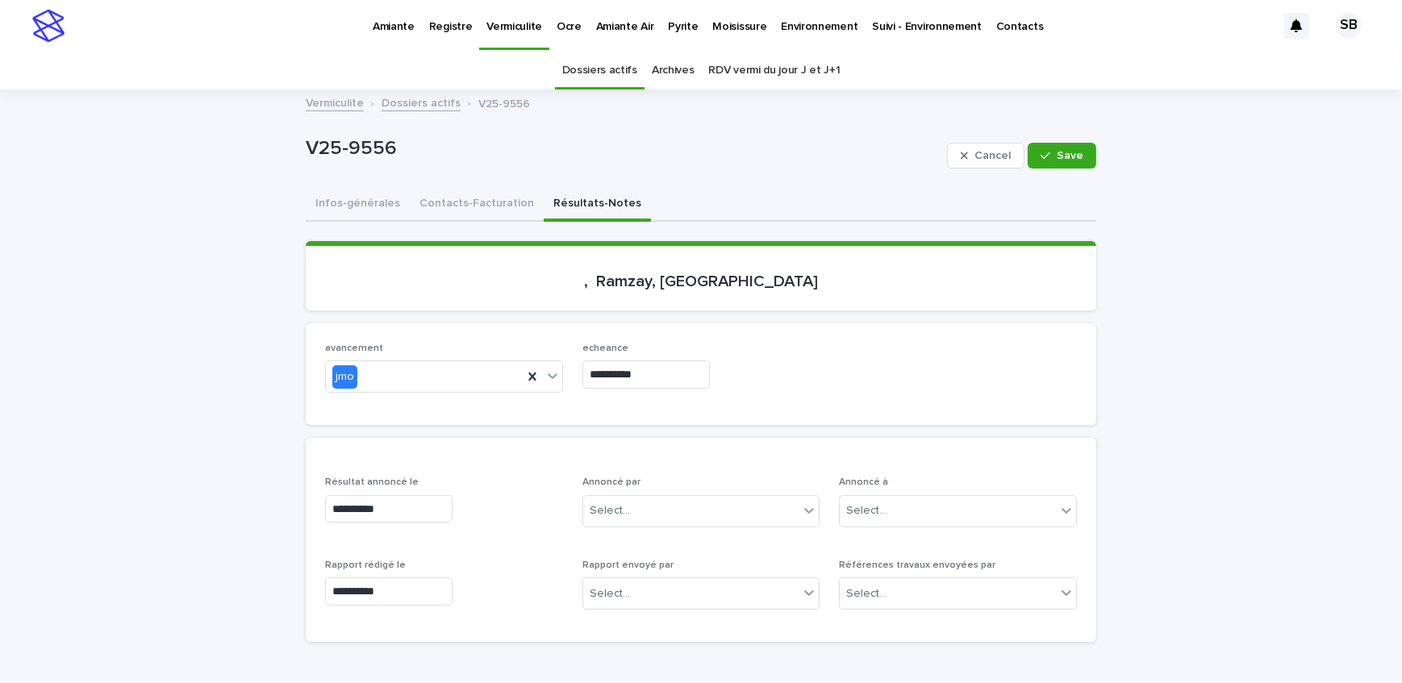
click at [462, 184] on div "V25-9556 Cancel Save" at bounding box center [701, 155] width 790 height 65
click at [432, 210] on button "Contacts-Facturation" at bounding box center [477, 205] width 134 height 34
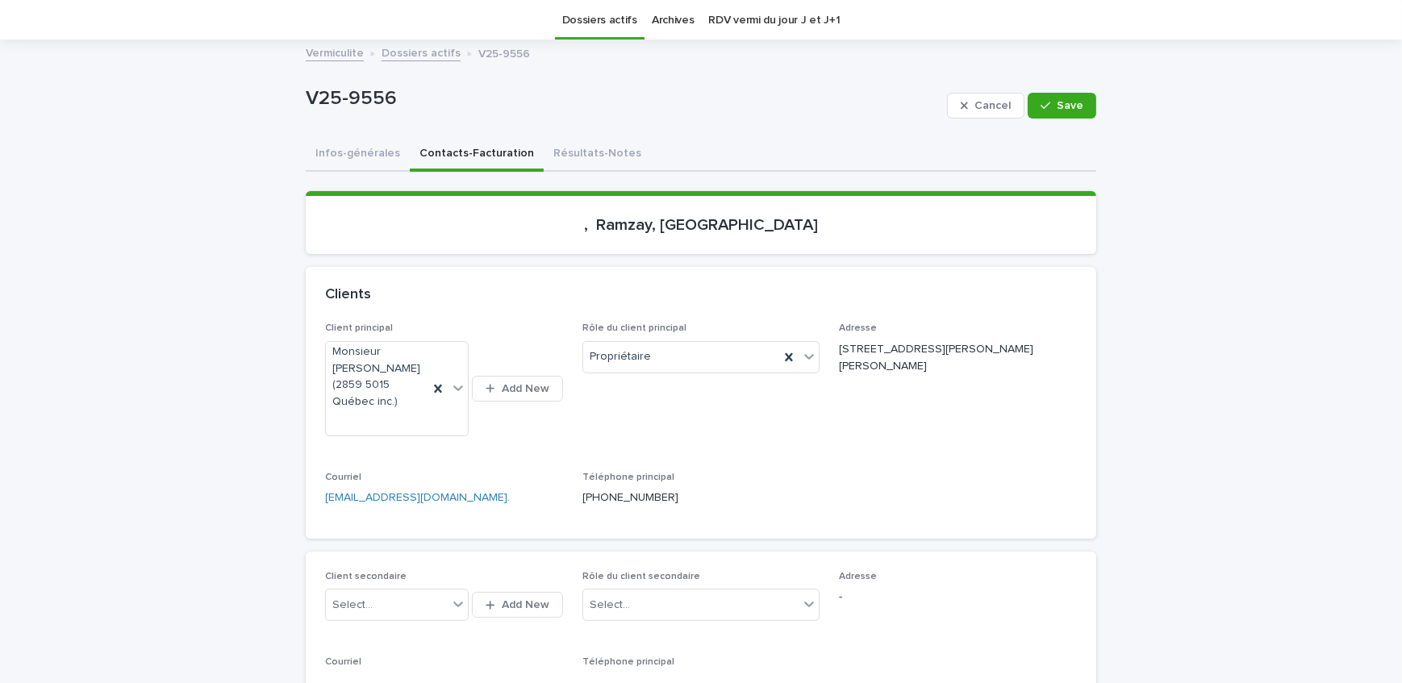
scroll to position [73, 0]
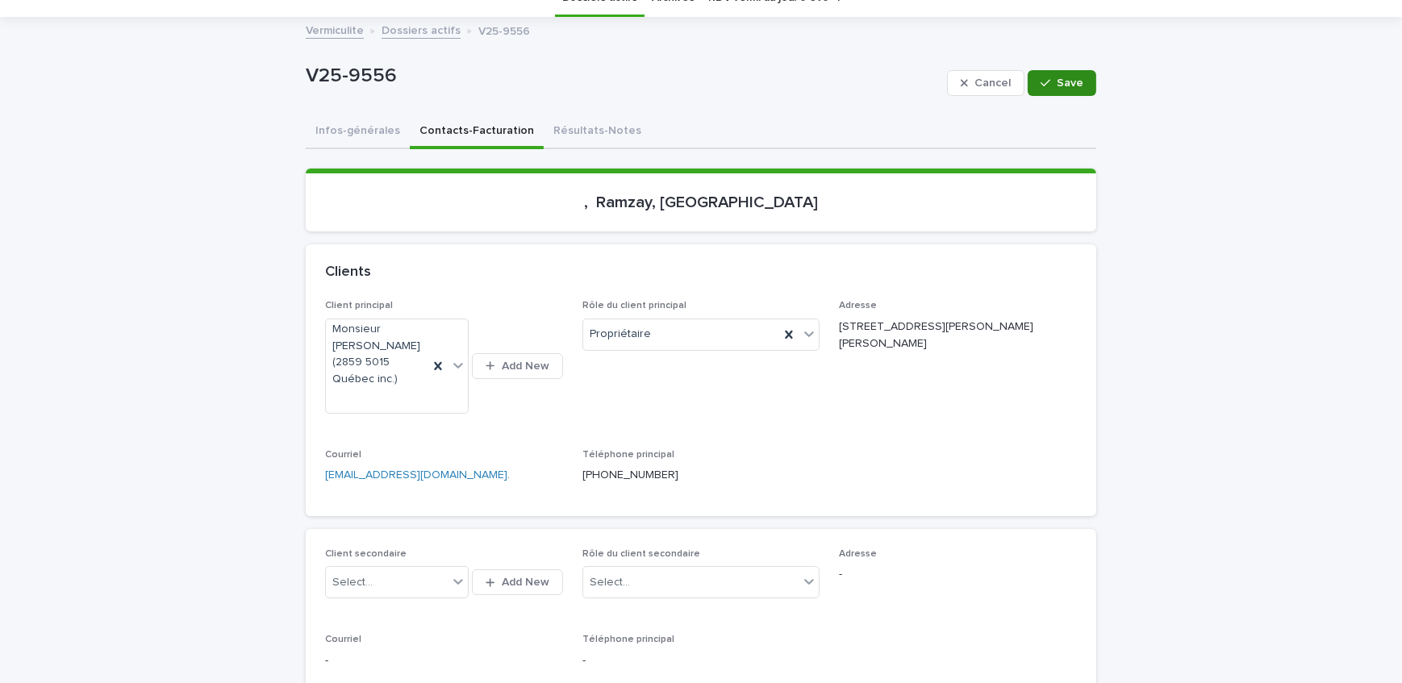
click at [1057, 77] on span "Save" at bounding box center [1070, 82] width 27 height 11
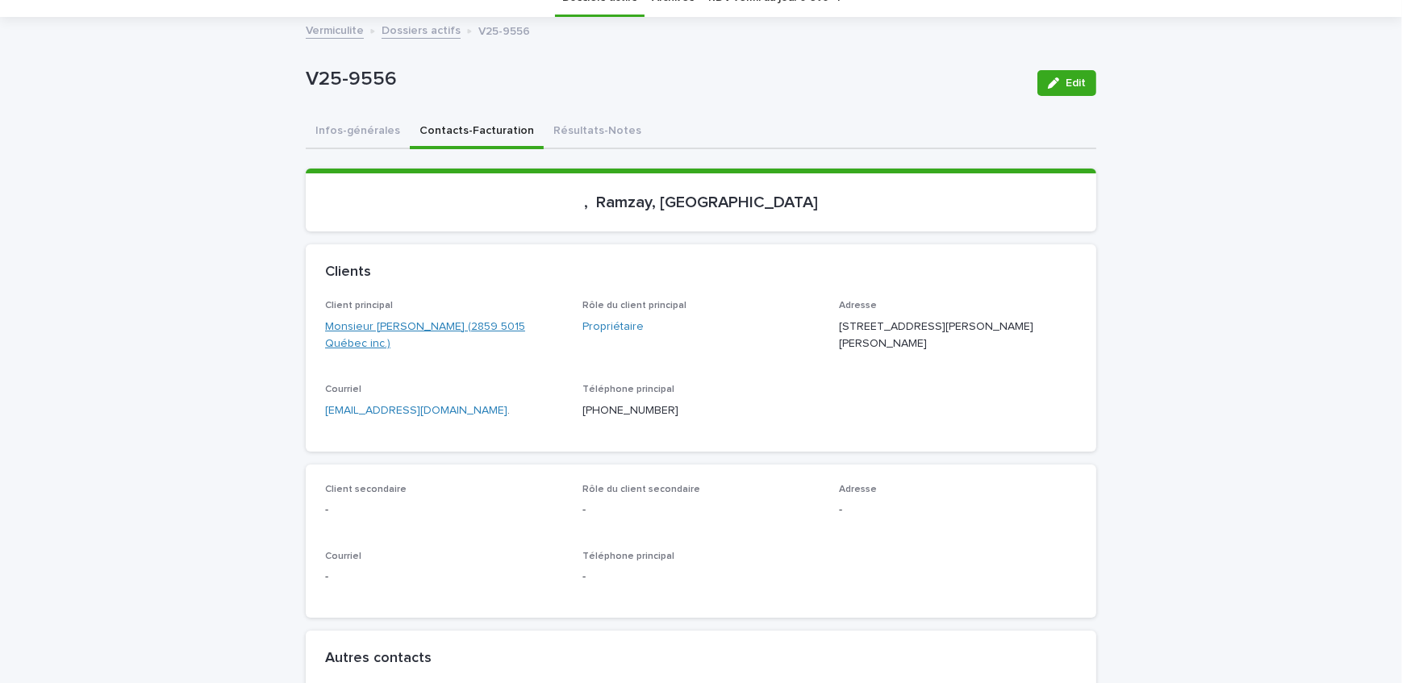
click at [411, 321] on link "Monsieur [PERSON_NAME] (2859 5015 Québec inc.)" at bounding box center [444, 336] width 238 height 34
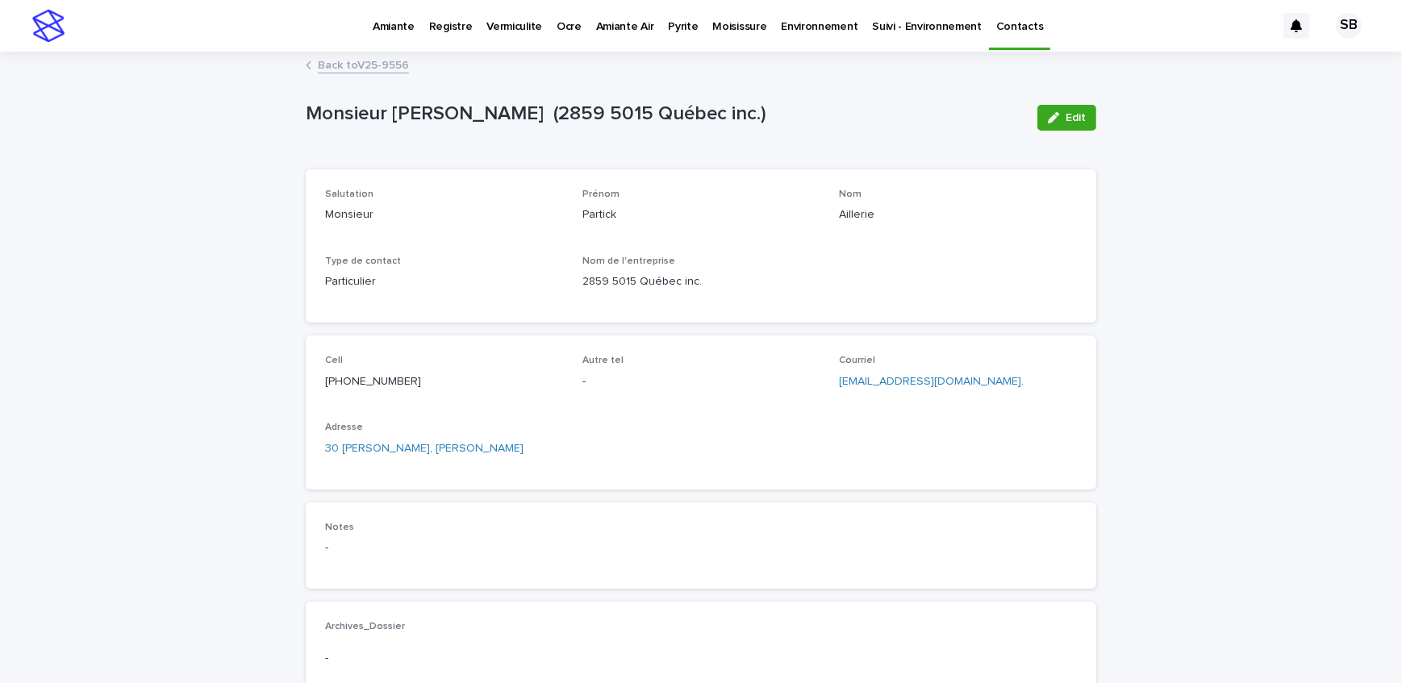
click at [1048, 120] on icon "button" at bounding box center [1053, 117] width 11 height 11
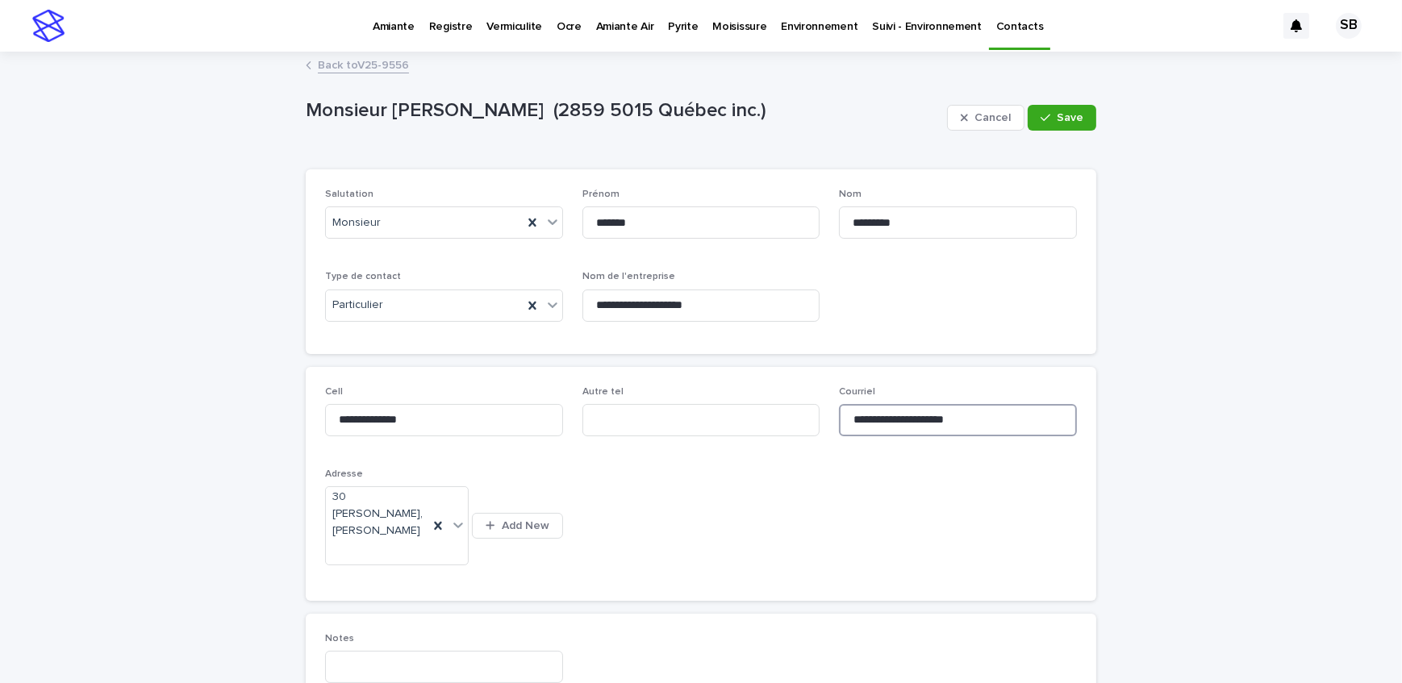
click at [984, 425] on input "**********" at bounding box center [958, 420] width 238 height 32
type input "**********"
click at [1065, 107] on button "Save" at bounding box center [1061, 118] width 69 height 26
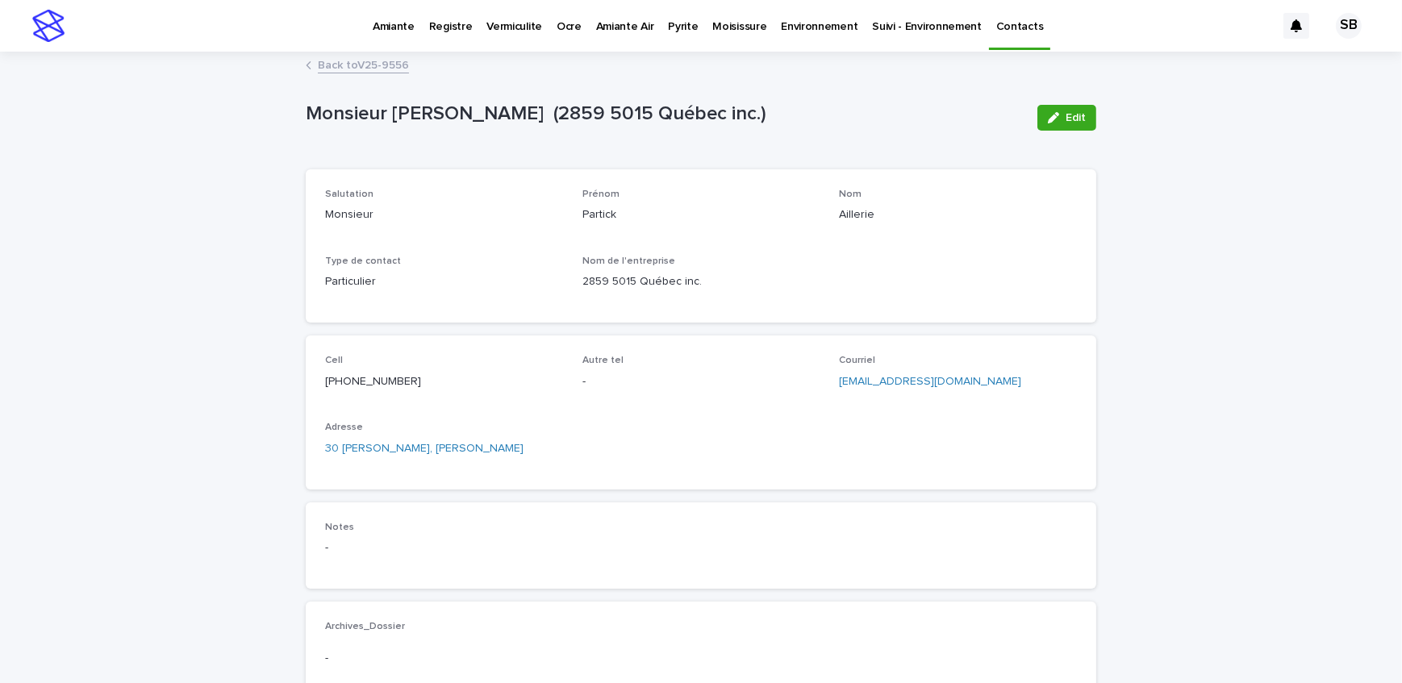
click at [373, 67] on link "Back to V25-9556" at bounding box center [363, 64] width 91 height 19
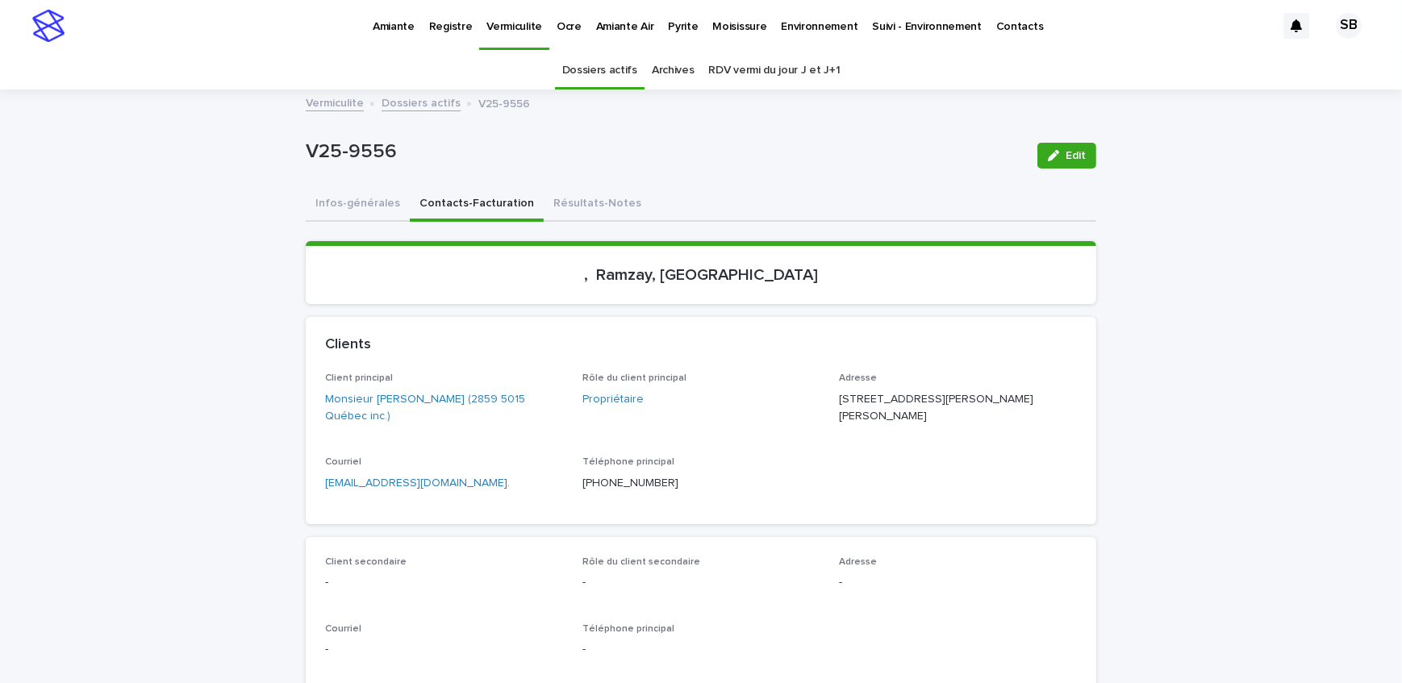
scroll to position [51, 0]
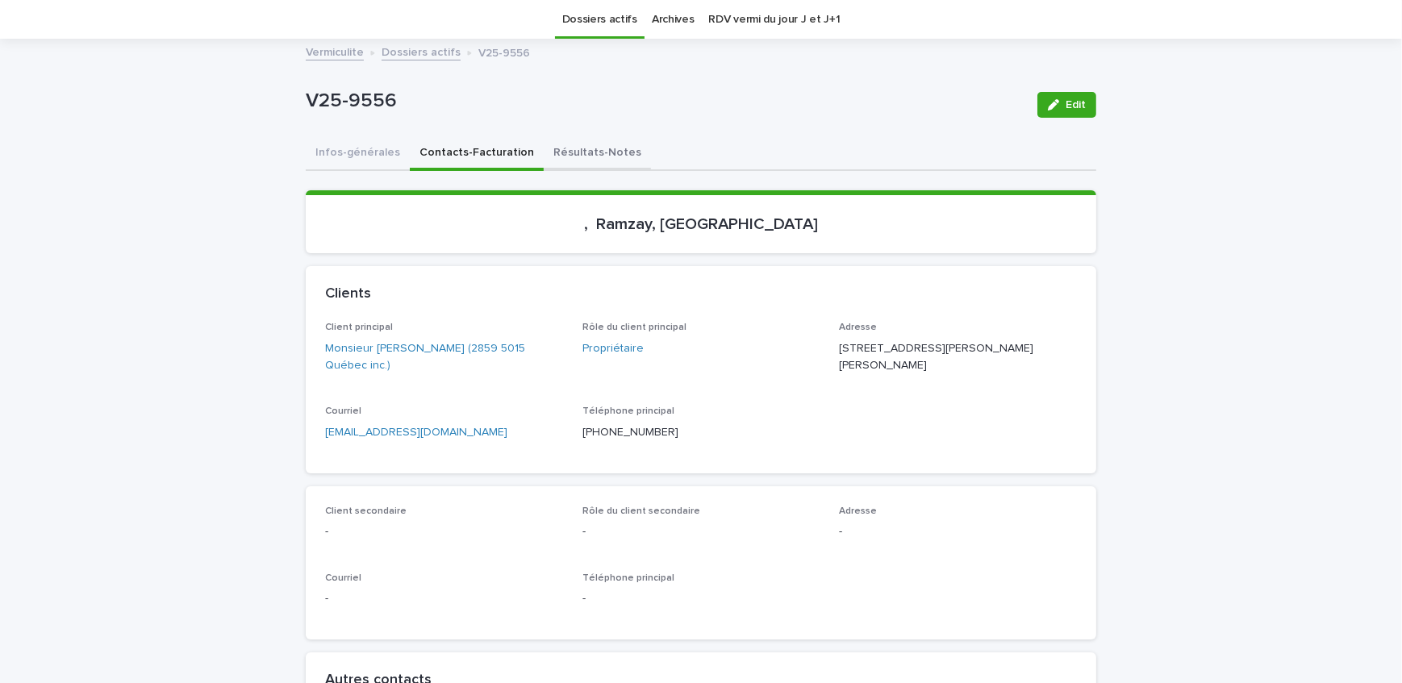
click at [586, 156] on button "Résultats-Notes" at bounding box center [597, 154] width 107 height 34
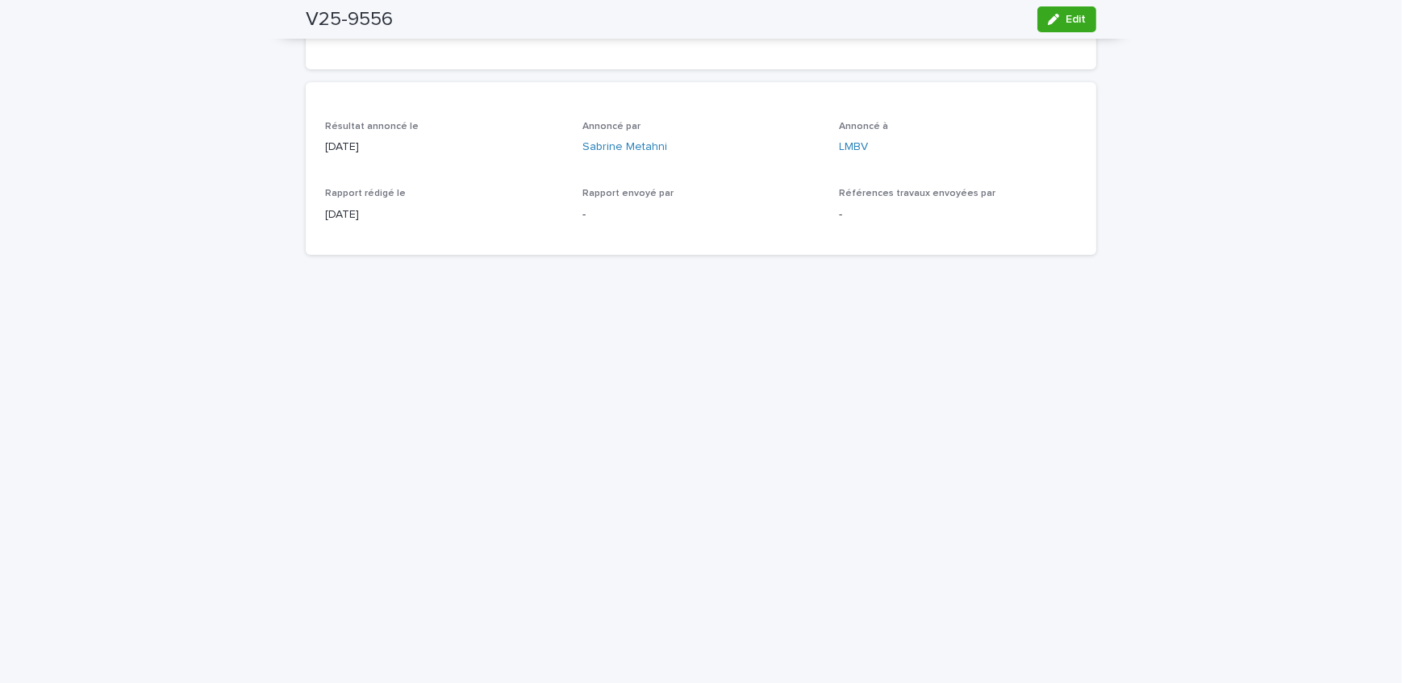
scroll to position [344, 0]
click at [1076, 31] on button "Edit" at bounding box center [1066, 19] width 59 height 26
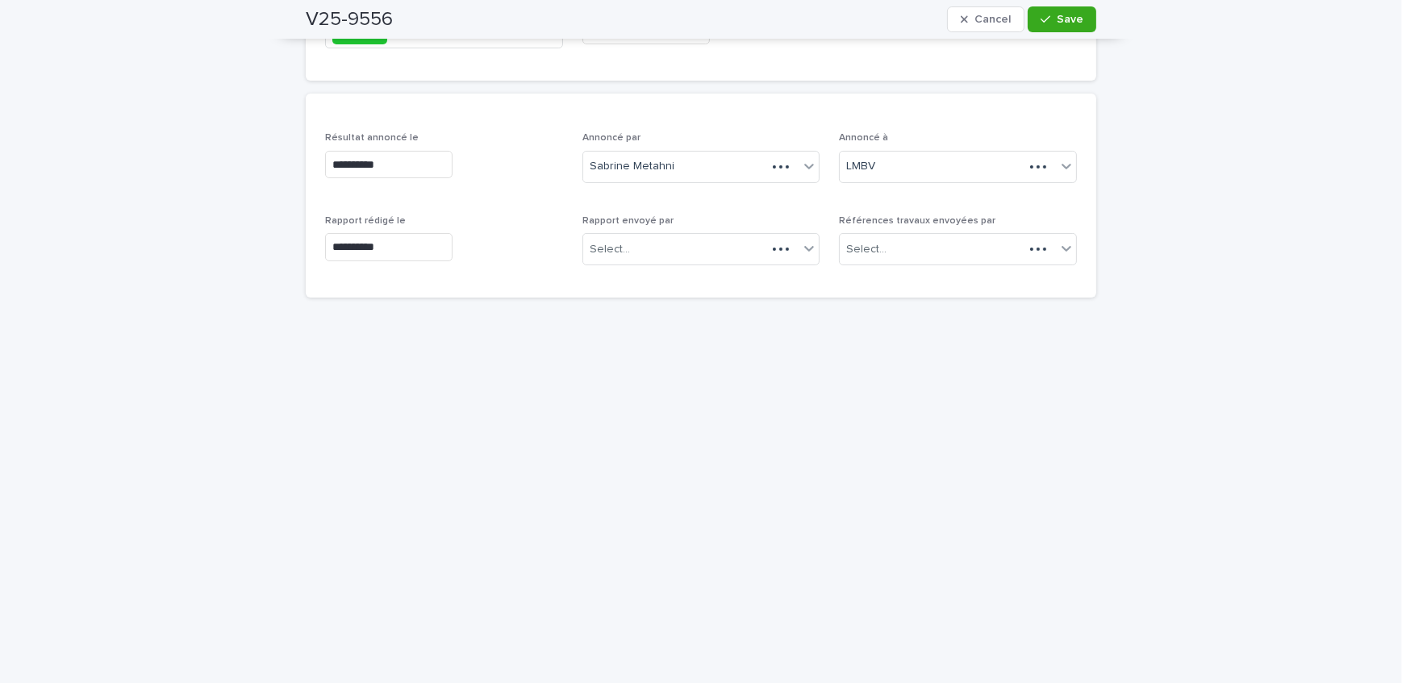
scroll to position [364, 0]
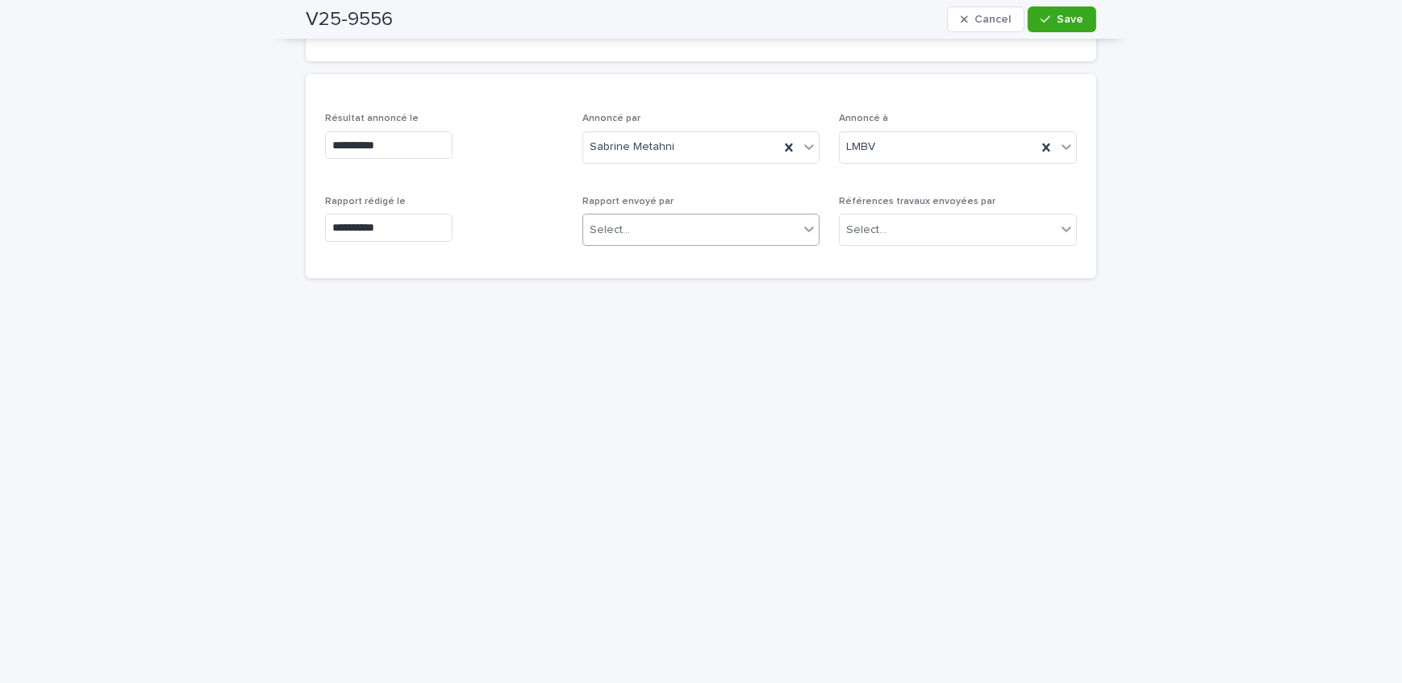
click at [703, 226] on div "Select..." at bounding box center [691, 230] width 216 height 27
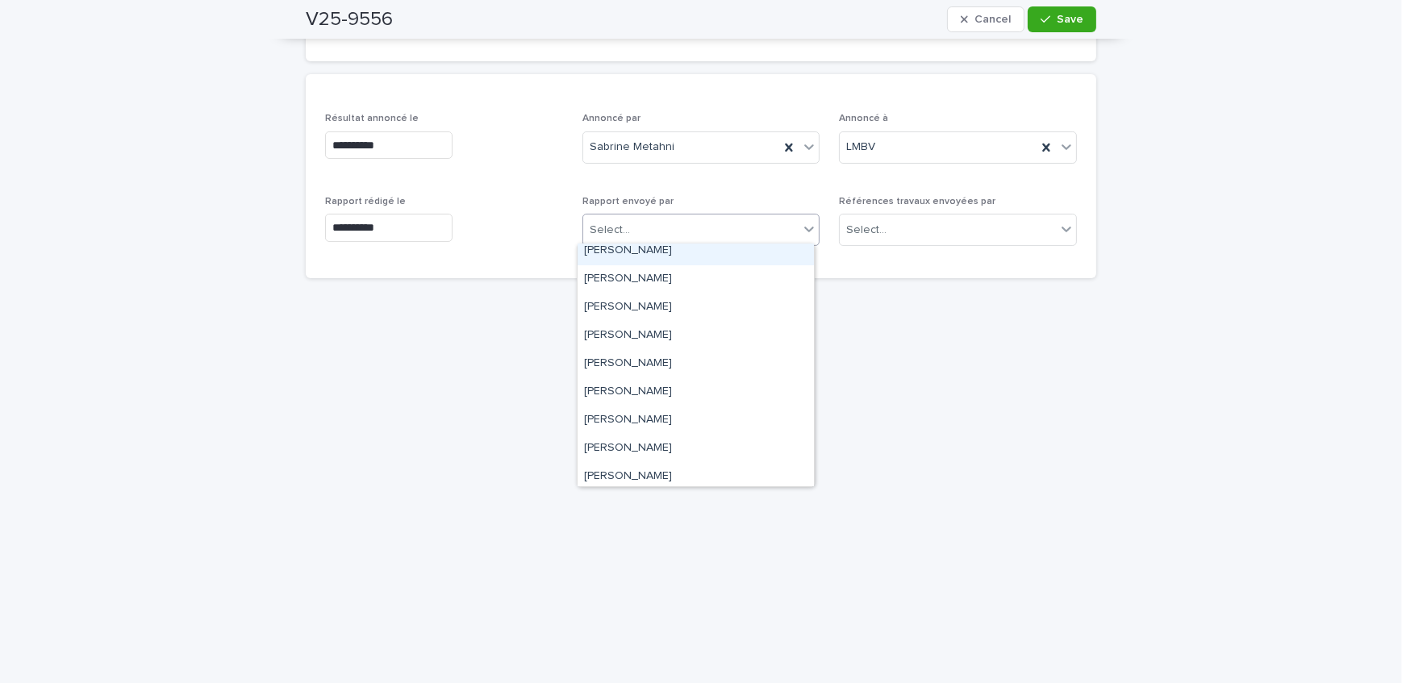
scroll to position [266, 0]
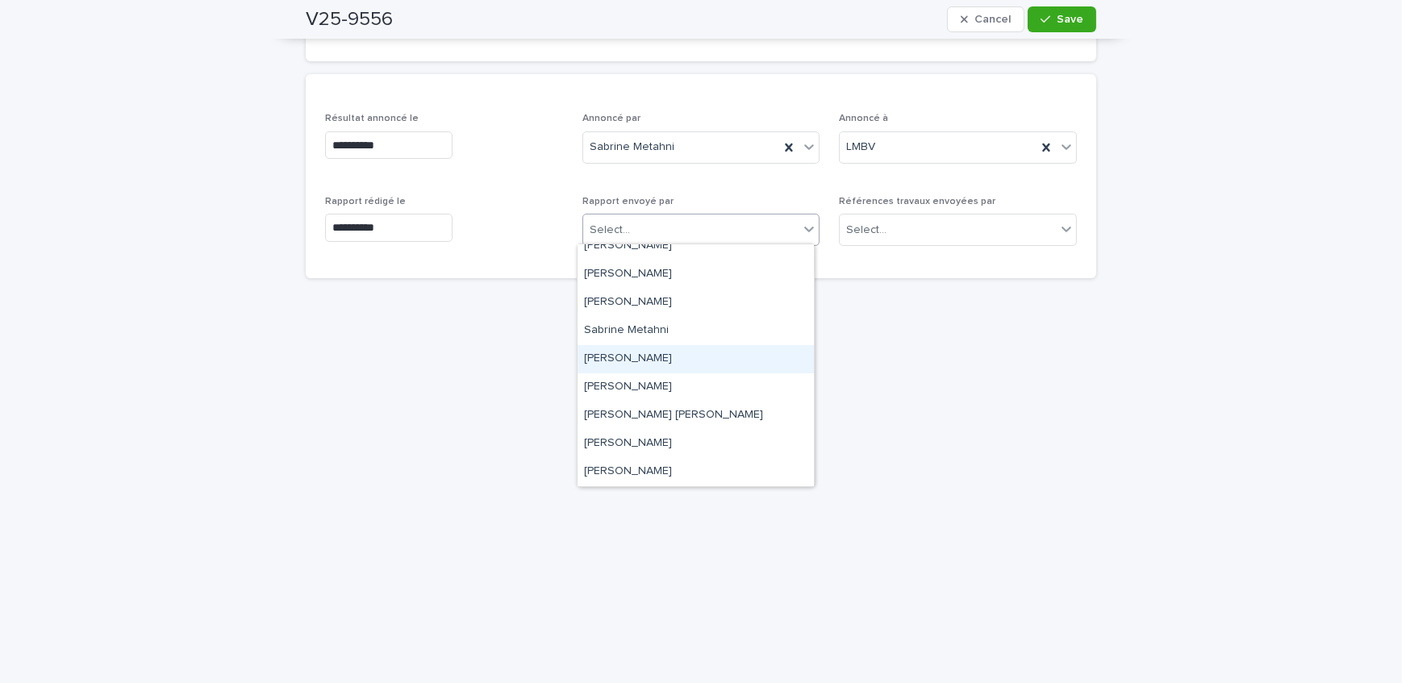
click at [702, 363] on div "[PERSON_NAME]" at bounding box center [695, 359] width 236 height 28
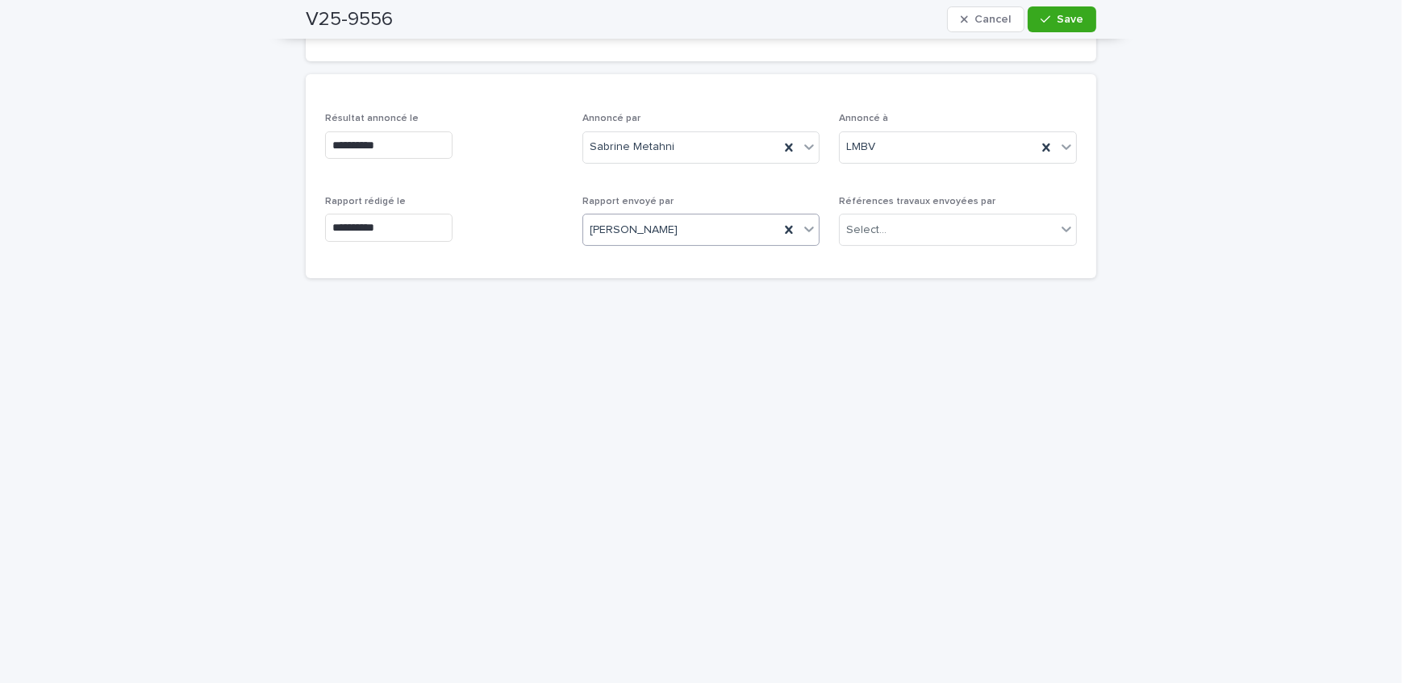
scroll to position [218, 0]
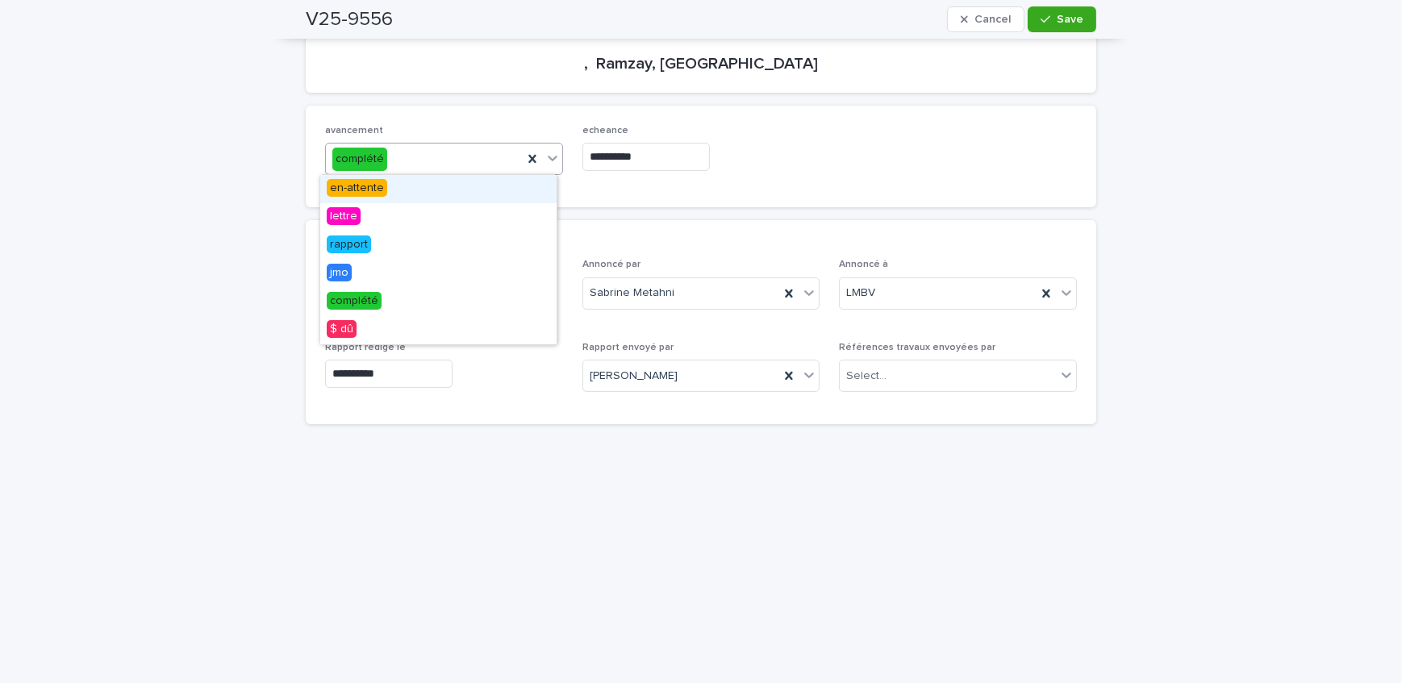
click at [469, 156] on div "complété" at bounding box center [424, 159] width 197 height 27
click at [530, 164] on icon at bounding box center [532, 159] width 16 height 16
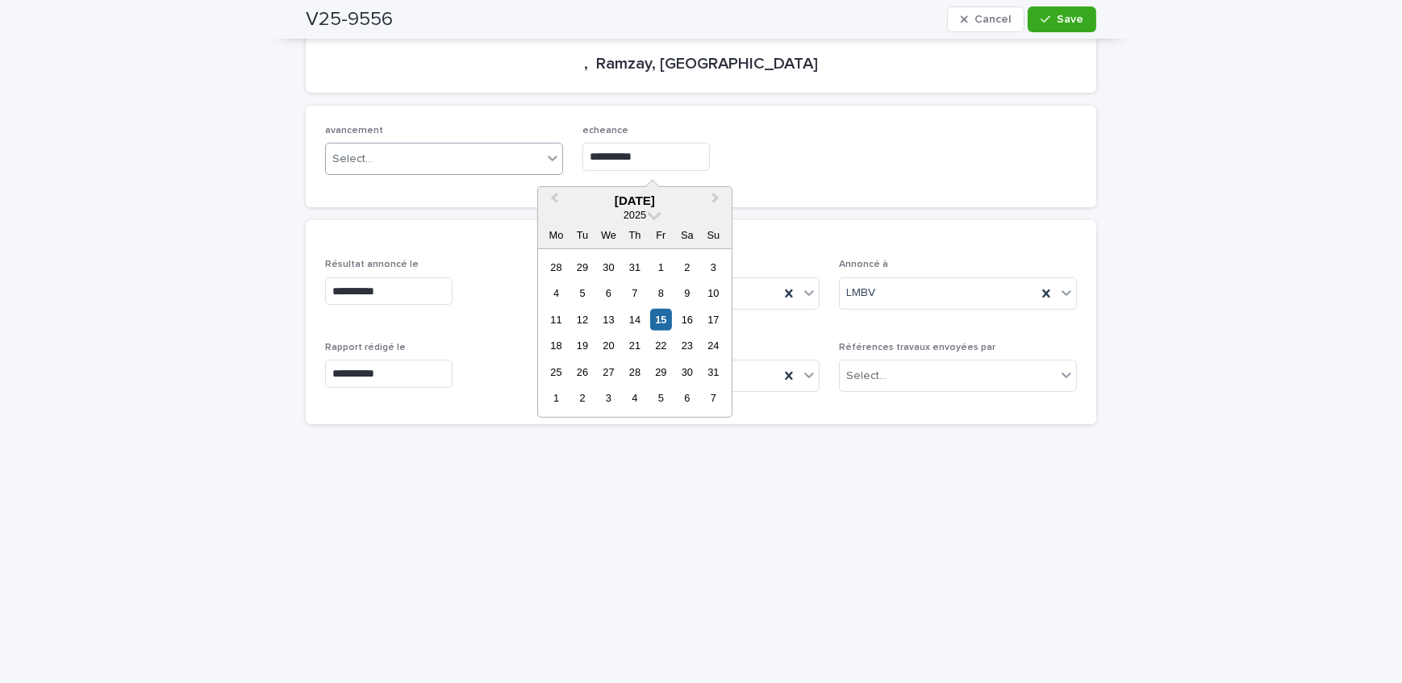
drag, startPoint x: 665, startPoint y: 156, endPoint x: 491, endPoint y: 153, distance: 173.4
click at [491, 153] on div "**********" at bounding box center [701, 156] width 752 height 63
click at [981, 233] on div at bounding box center [701, 239] width 790 height 39
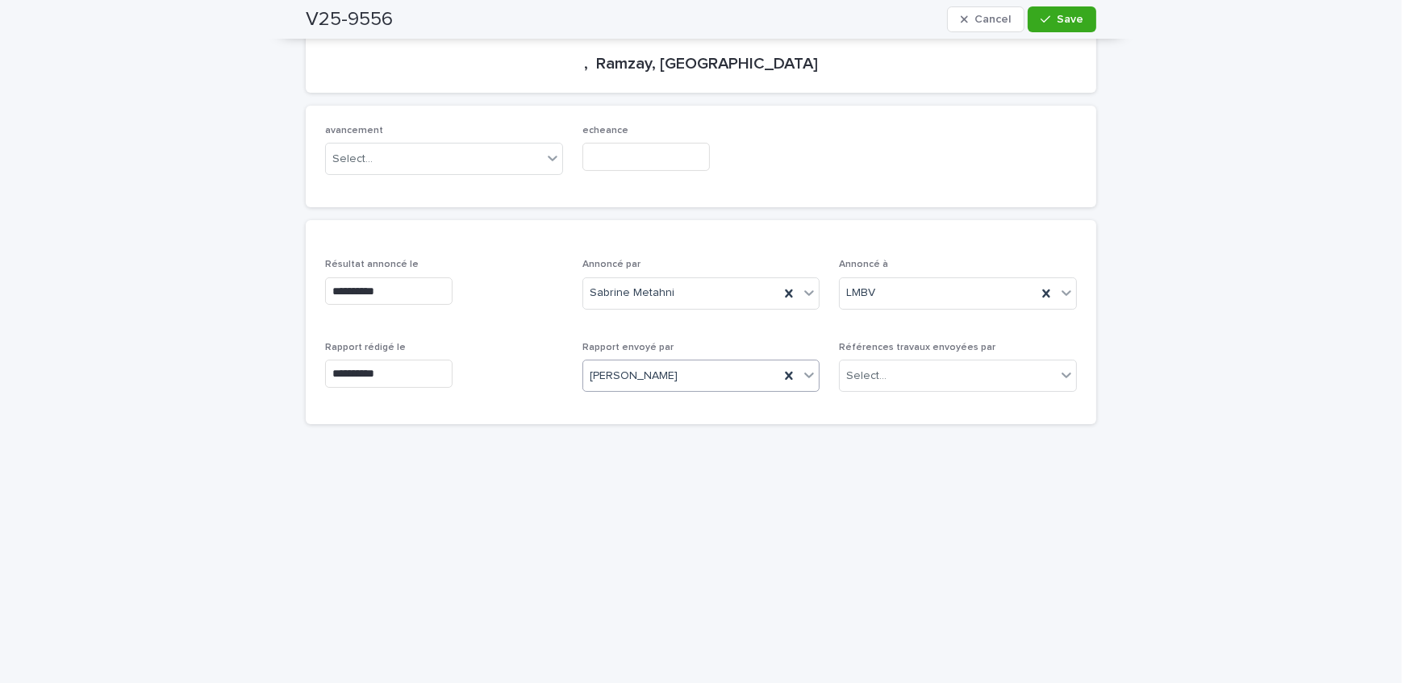
scroll to position [0, 0]
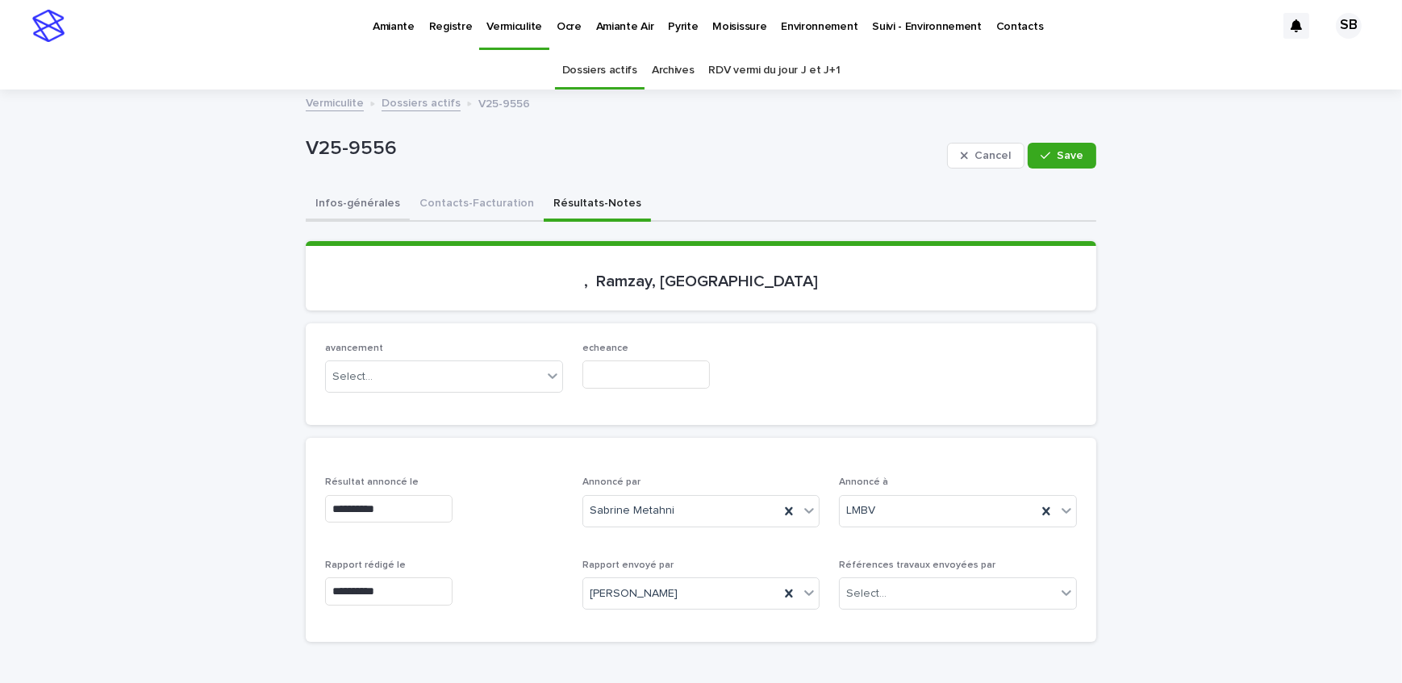
click at [331, 201] on button "Infos-générales" at bounding box center [358, 205] width 104 height 34
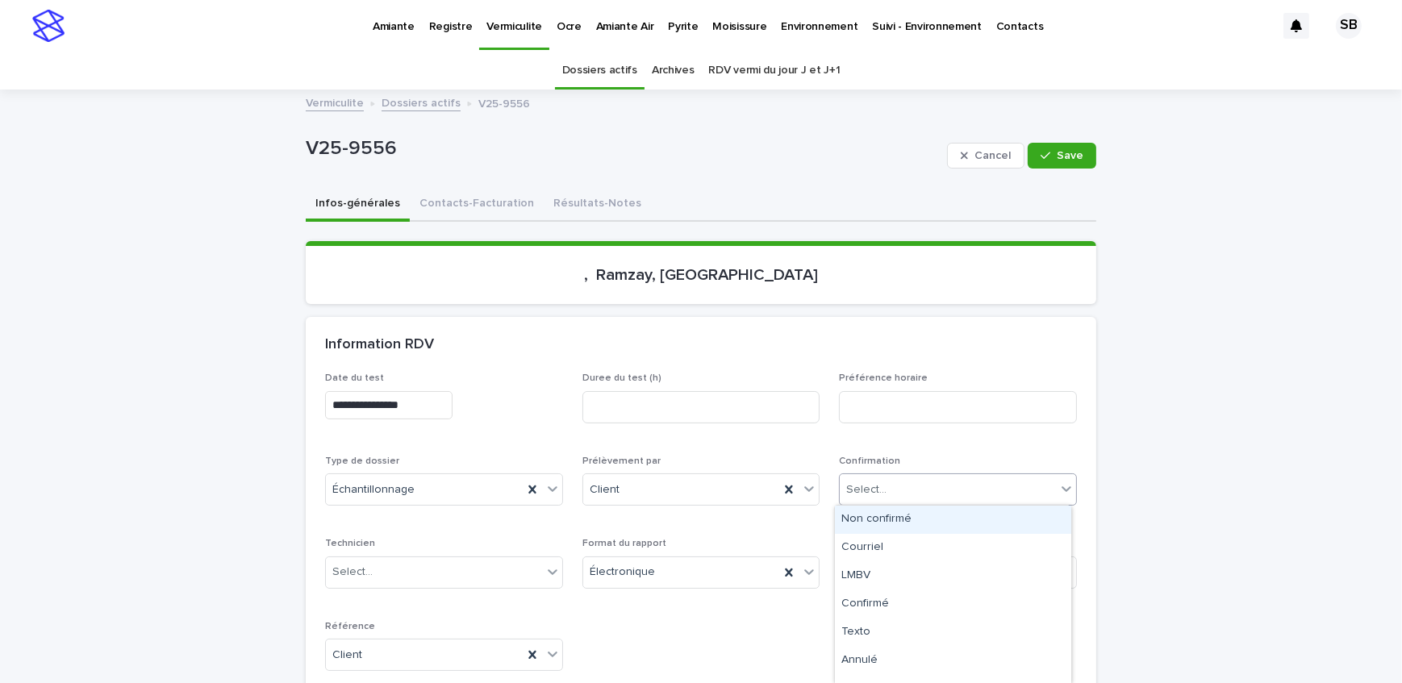
click at [952, 491] on div "Select..." at bounding box center [948, 490] width 216 height 27
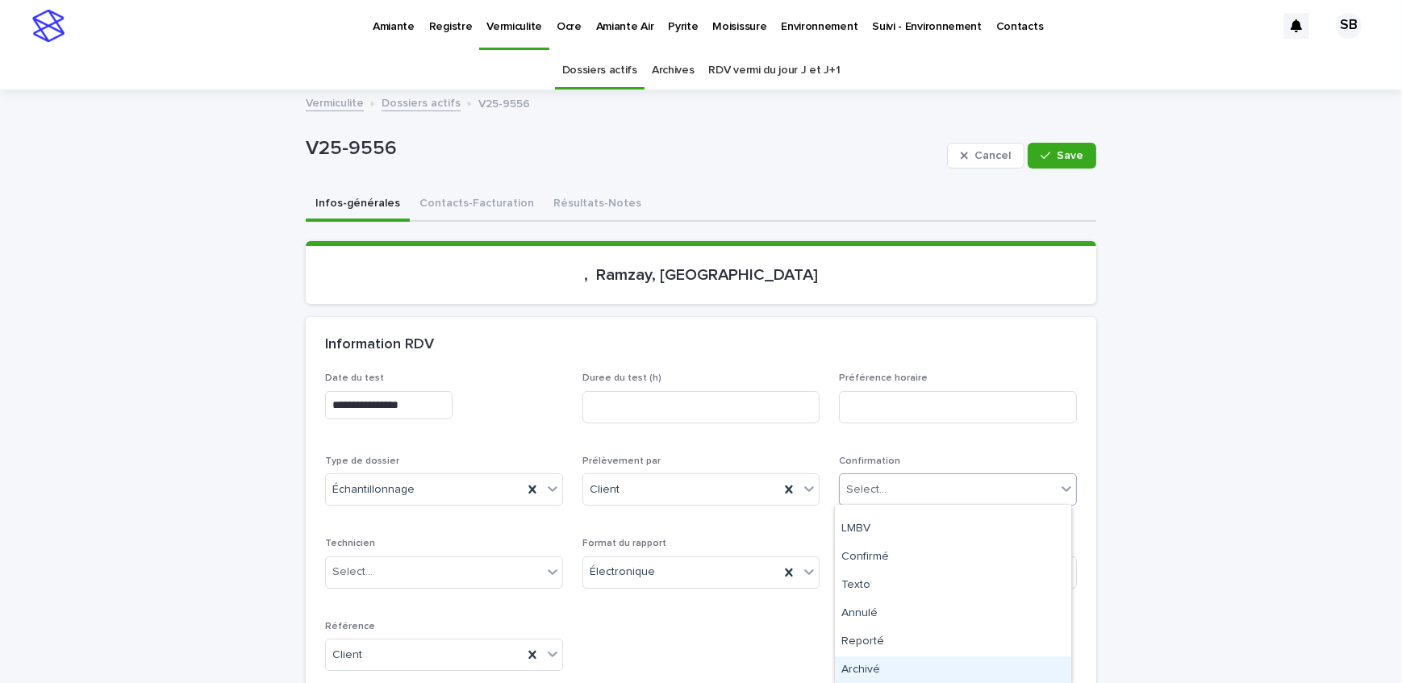
click at [902, 660] on div "Archivé" at bounding box center [953, 670] width 236 height 28
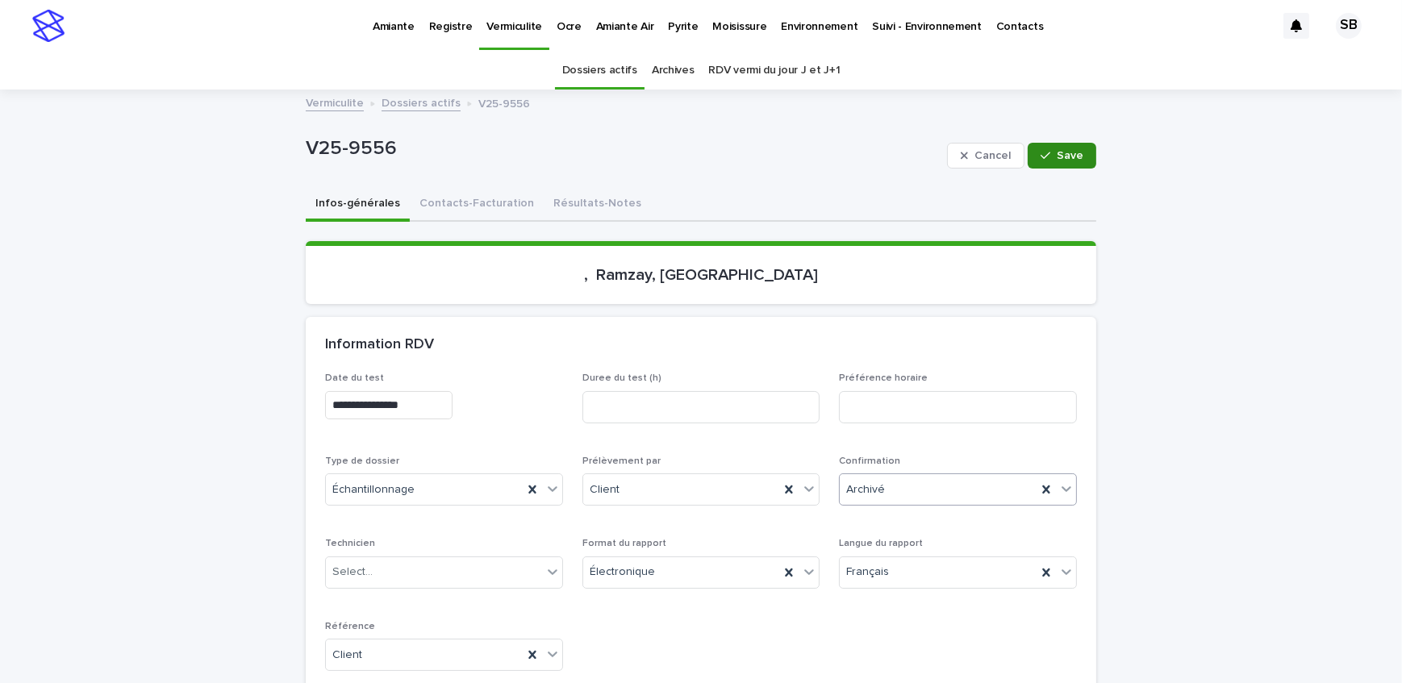
click at [1066, 162] on button "Save" at bounding box center [1061, 156] width 69 height 26
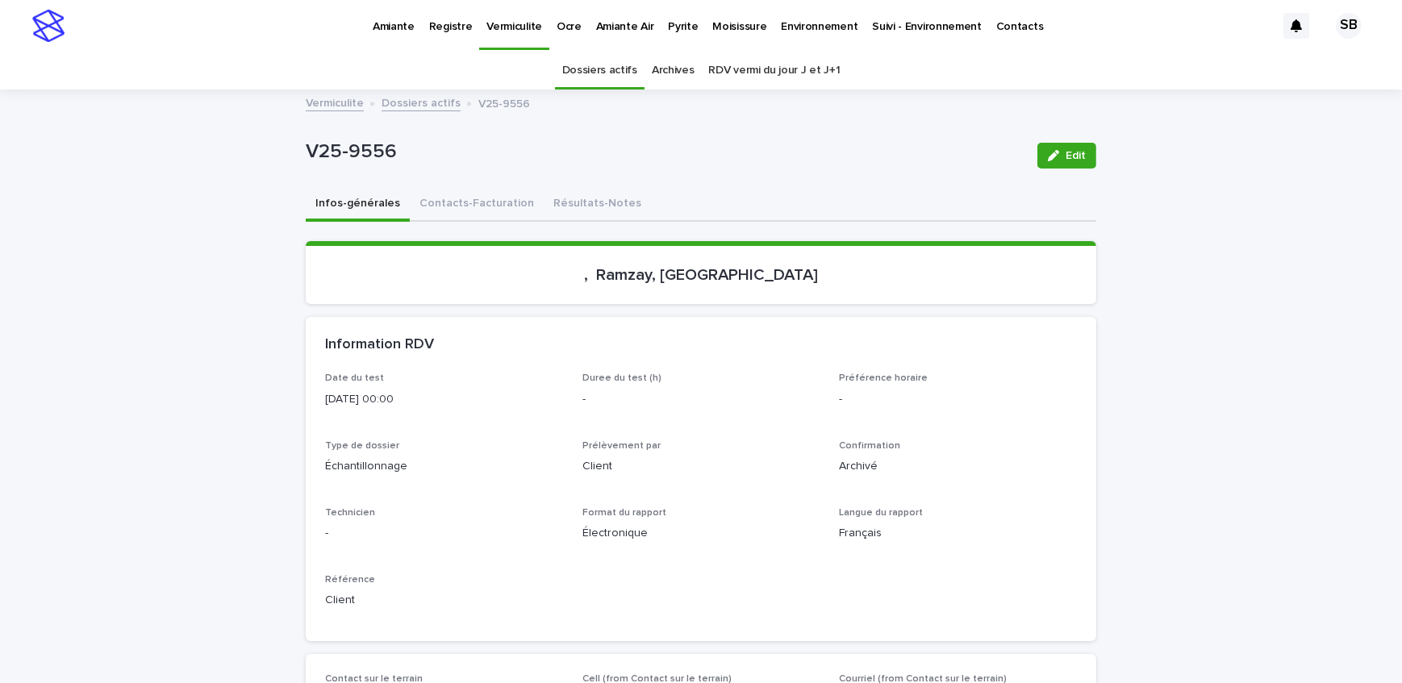
click at [407, 100] on link "Dossiers actifs" at bounding box center [420, 102] width 79 height 19
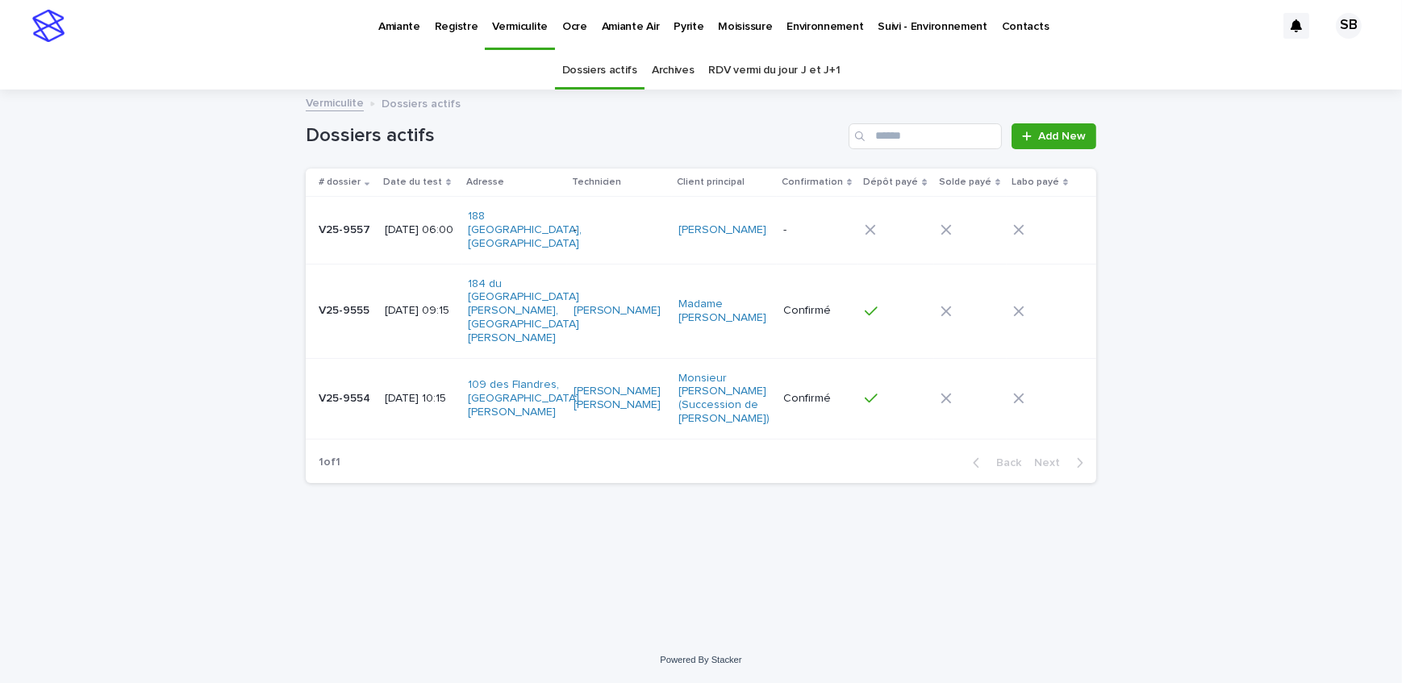
click at [616, 483] on div "Loading... Saving… Loading... Saving… Dossiers actifs Add New # dossier Date du…" at bounding box center [701, 344] width 807 height 506
